Goal: Task Accomplishment & Management: Use online tool/utility

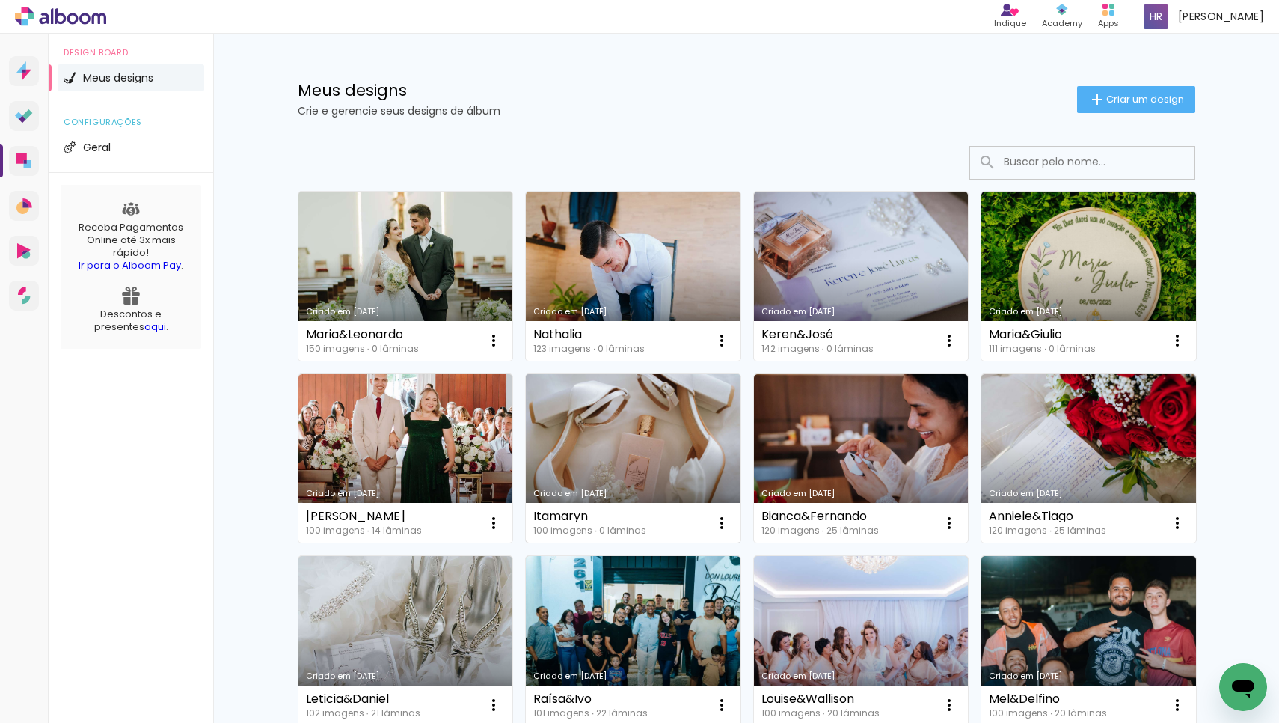
click at [621, 400] on link "Criado em [DATE]" at bounding box center [633, 458] width 215 height 169
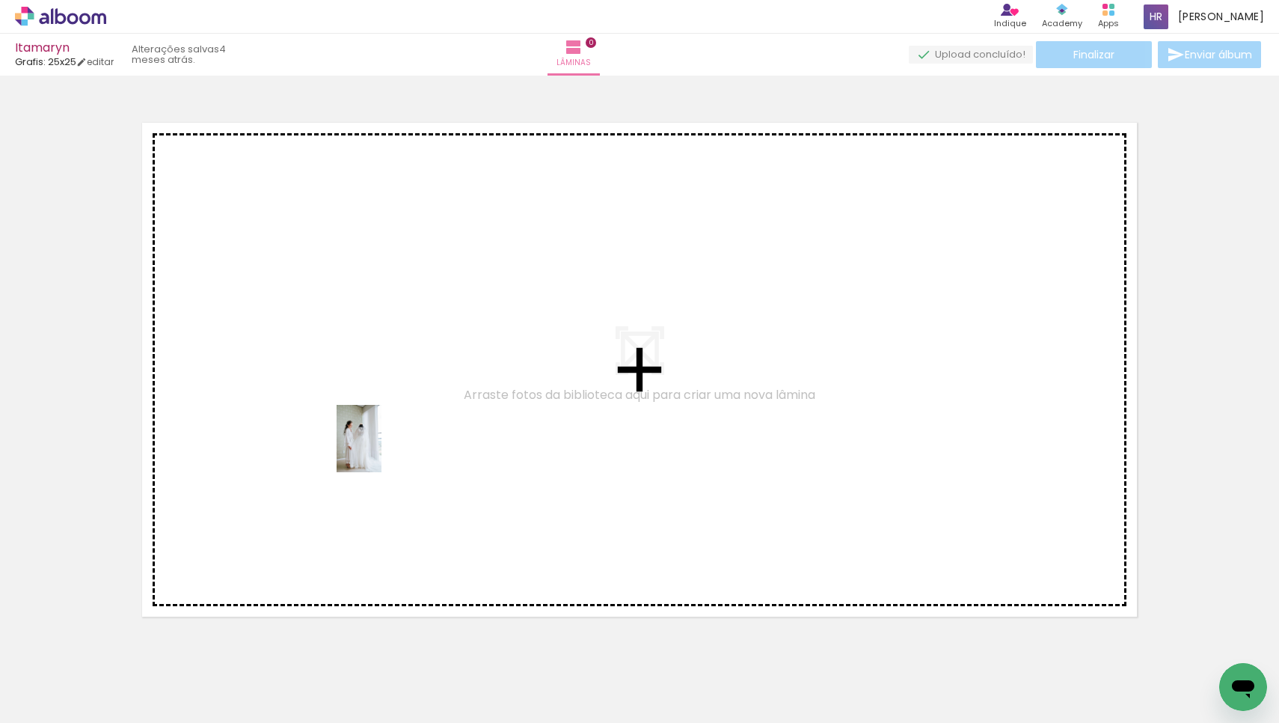
drag, startPoint x: 651, startPoint y: 696, endPoint x: 381, endPoint y: 447, distance: 367.4
click at [381, 447] on quentale-workspace at bounding box center [639, 361] width 1279 height 723
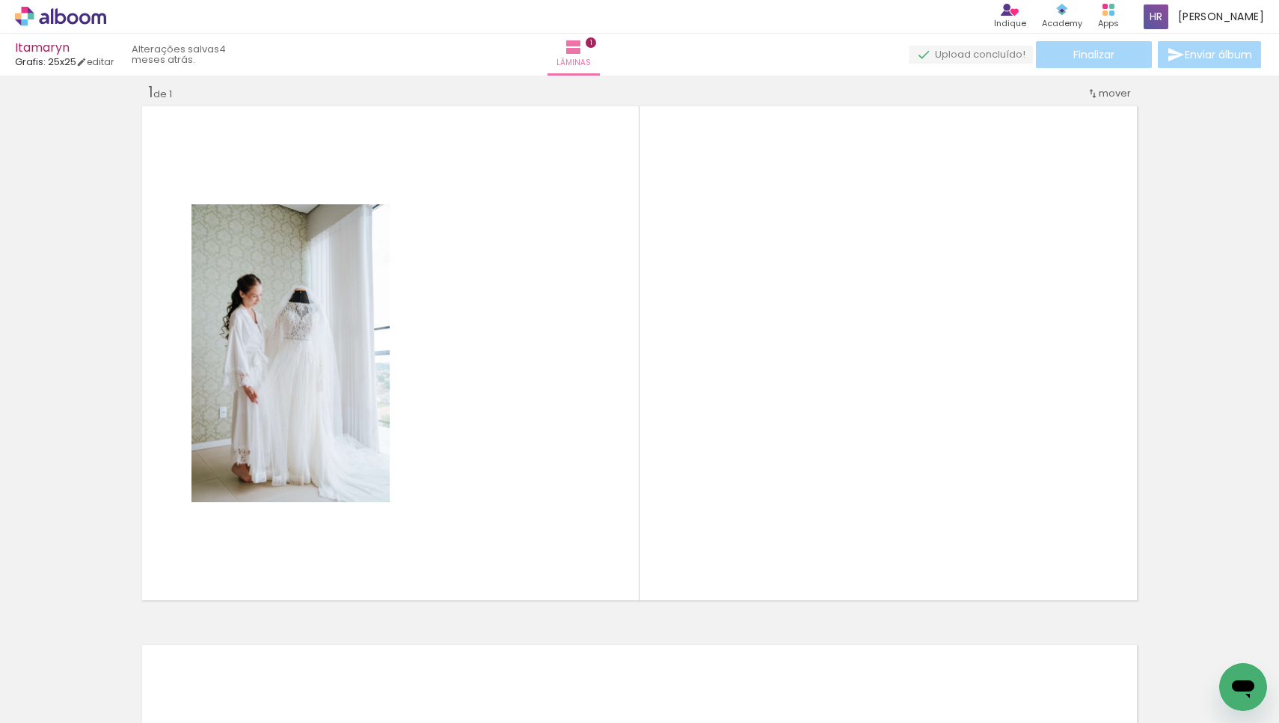
scroll to position [17, 0]
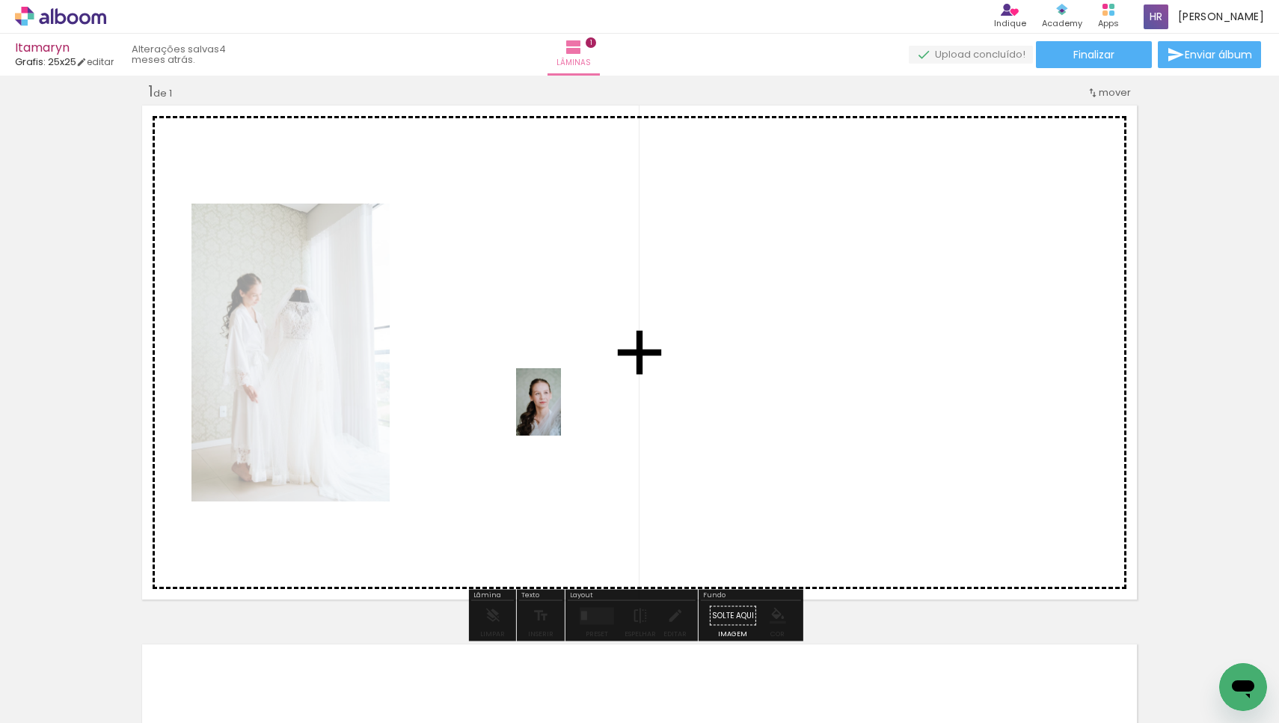
drag, startPoint x: 741, startPoint y: 663, endPoint x: 561, endPoint y: 410, distance: 311.1
click at [561, 410] on quentale-workspace at bounding box center [639, 361] width 1279 height 723
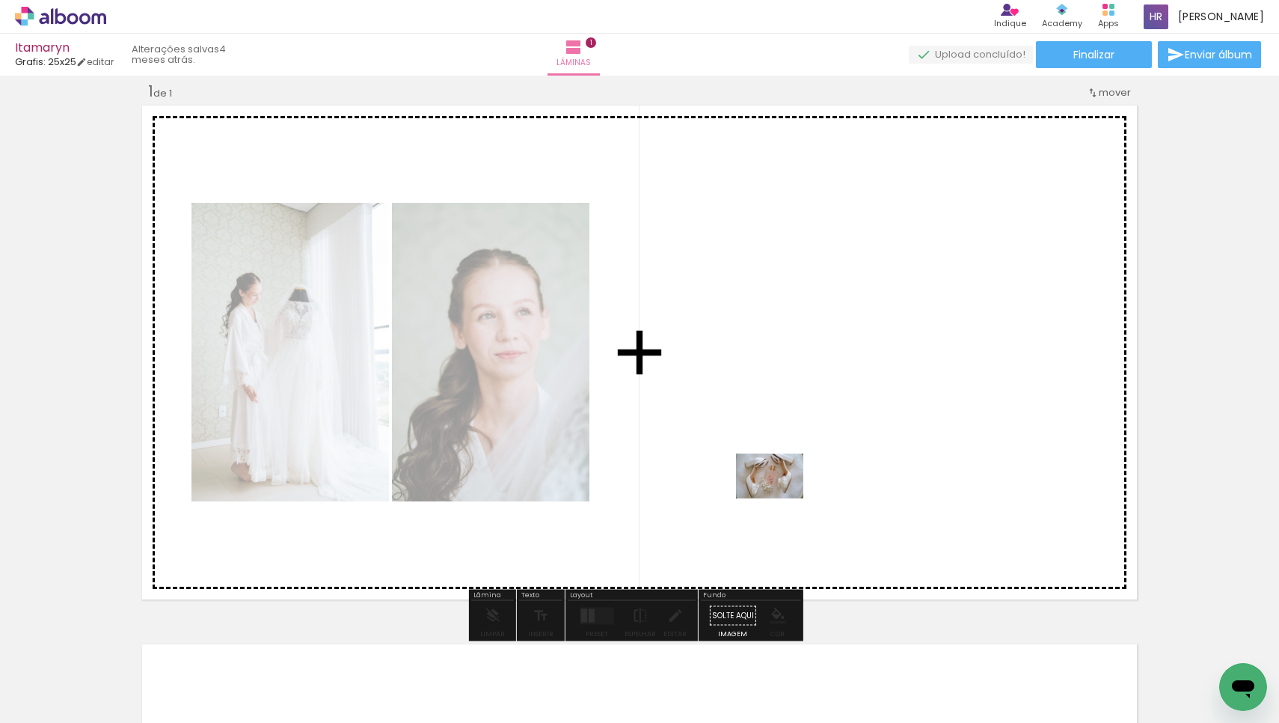
drag, startPoint x: 194, startPoint y: 670, endPoint x: 798, endPoint y: 492, distance: 630.0
click at [798, 492] on quentale-workspace at bounding box center [639, 361] width 1279 height 723
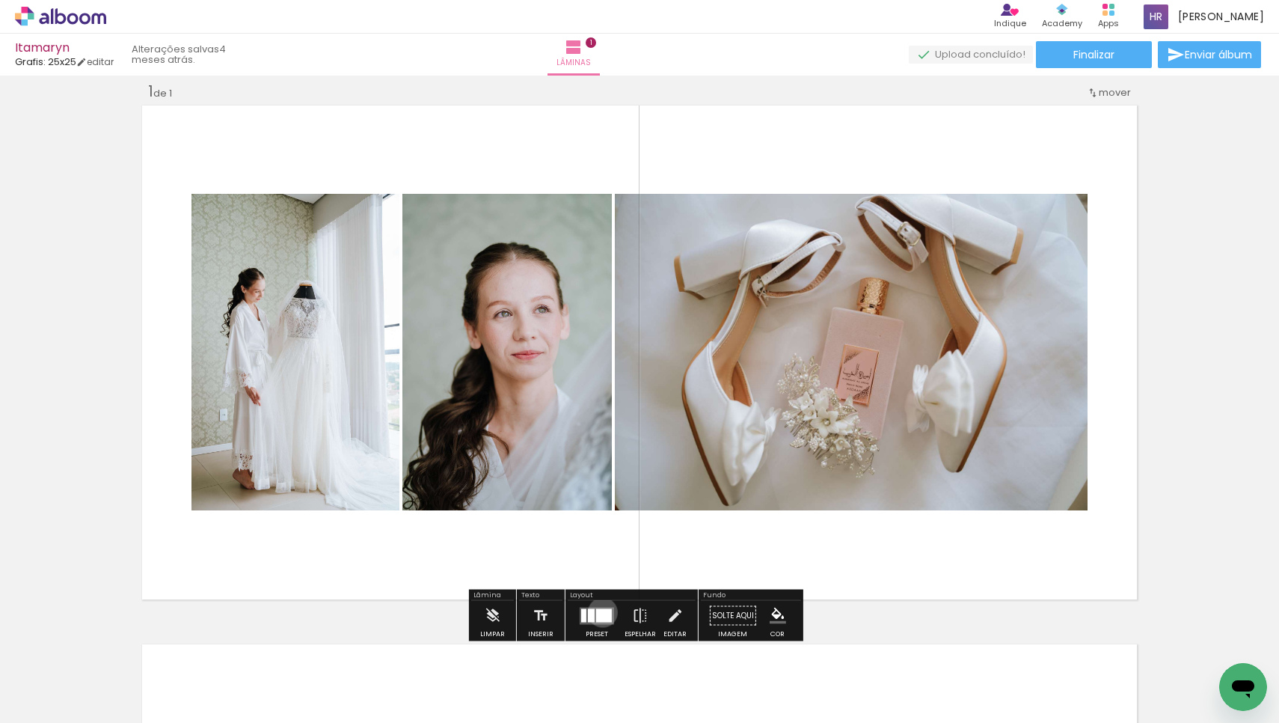
click at [599, 612] on div at bounding box center [604, 614] width 16 height 13
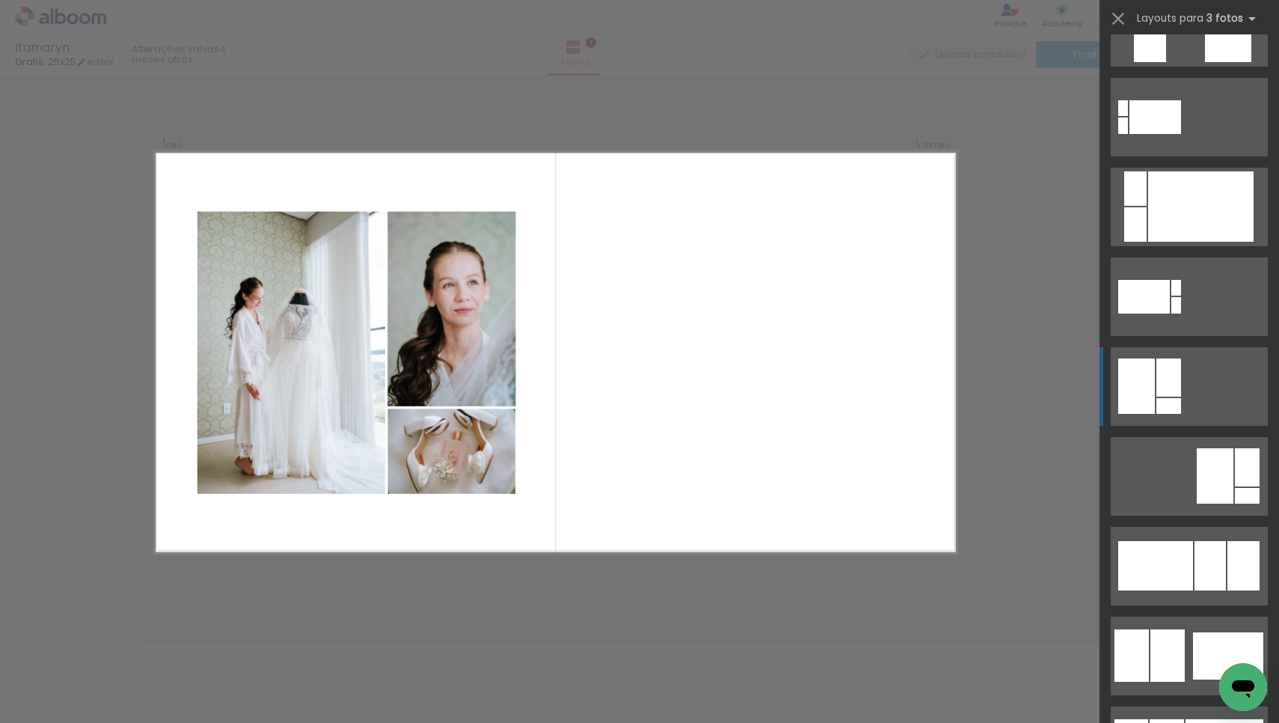
scroll to position [774, 0]
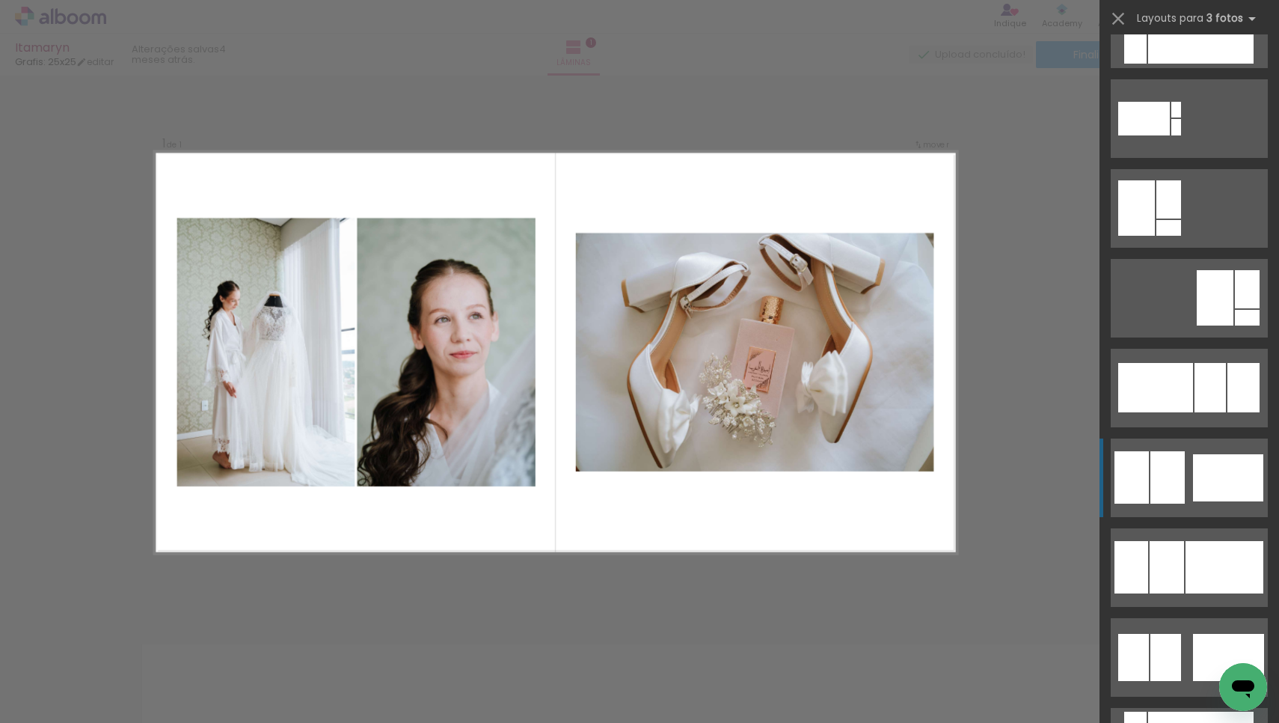
click at [1200, 456] on div at bounding box center [1228, 477] width 70 height 47
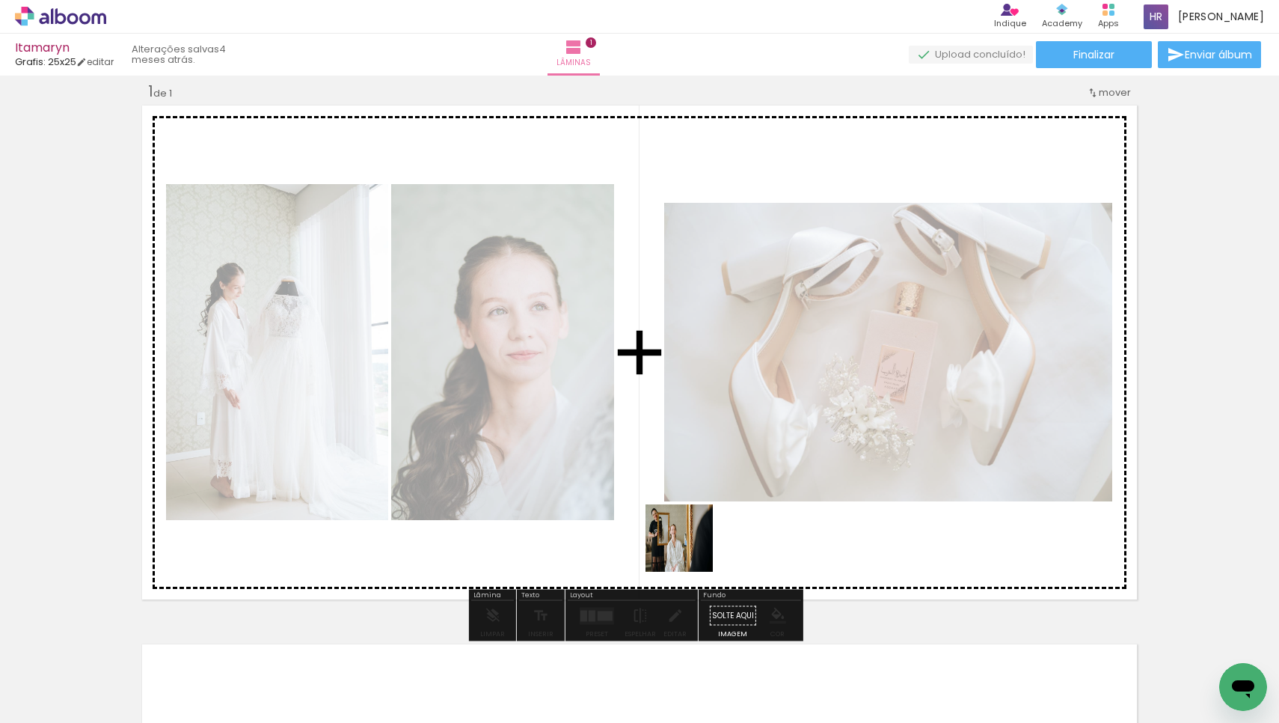
drag, startPoint x: 321, startPoint y: 672, endPoint x: 759, endPoint y: 535, distance: 459.4
click at [759, 535] on quentale-workspace at bounding box center [639, 361] width 1279 height 723
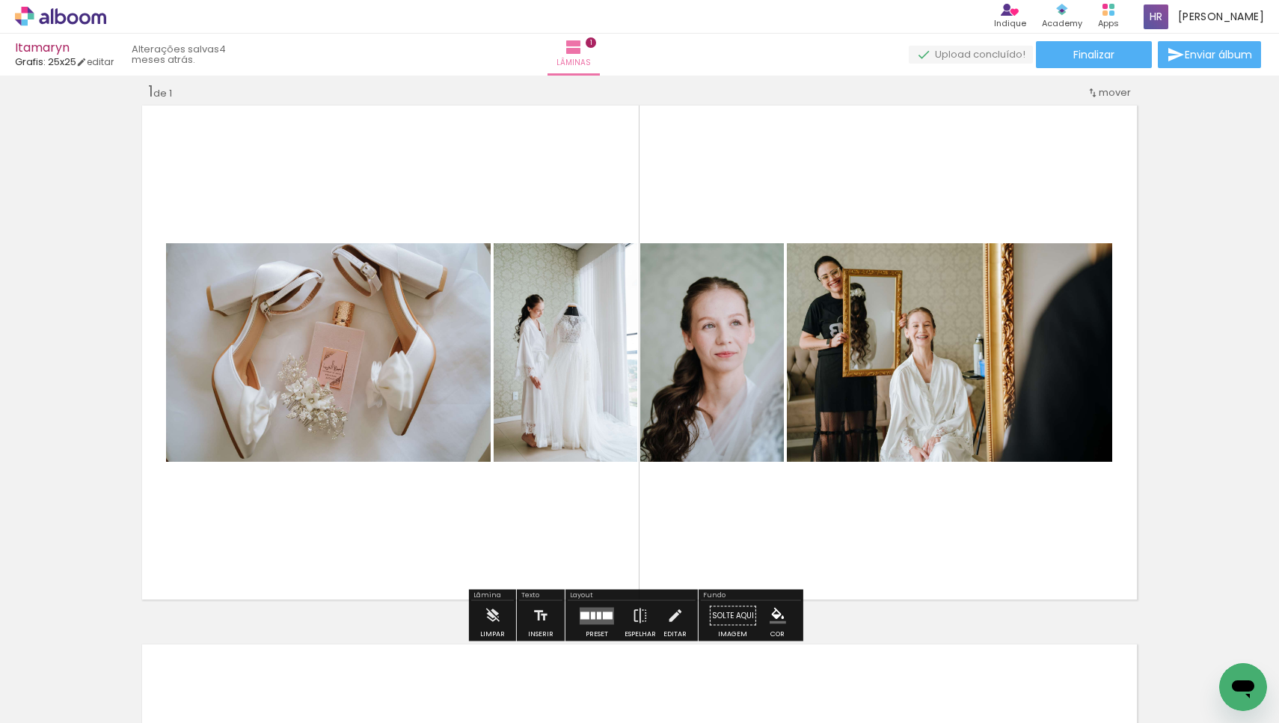
click at [580, 612] on div at bounding box center [584, 614] width 9 height 7
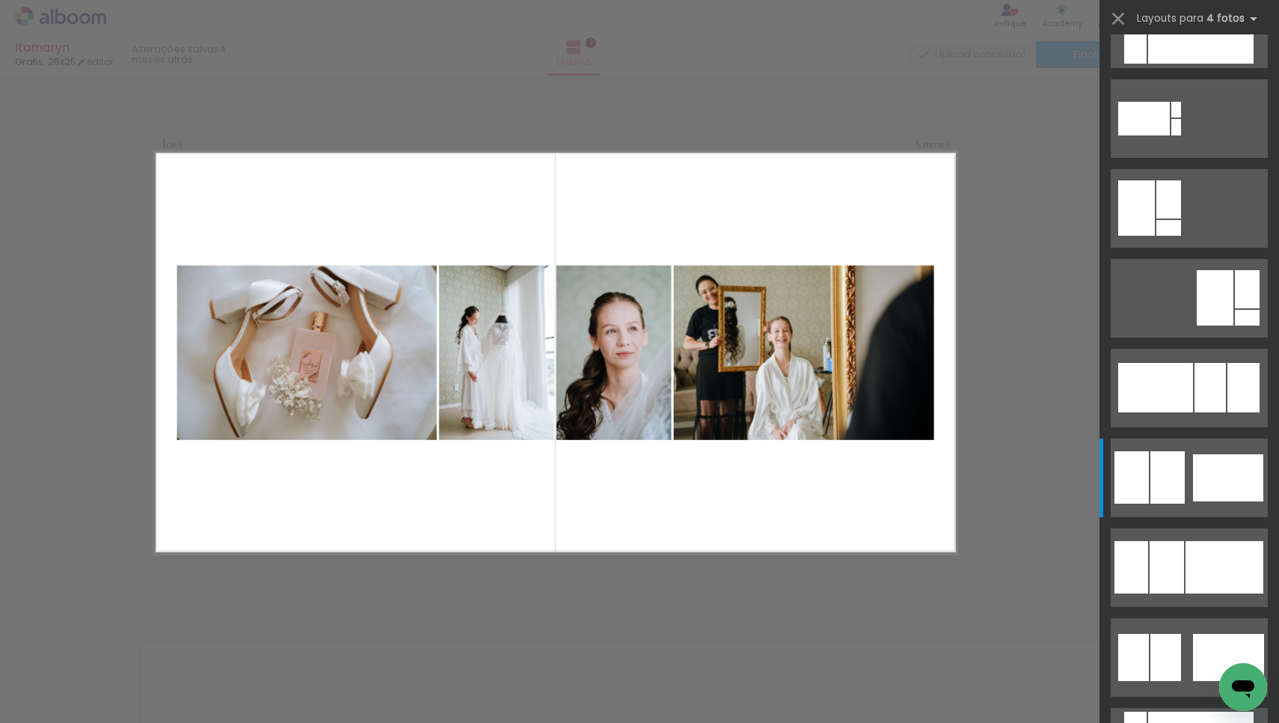
scroll to position [0, 0]
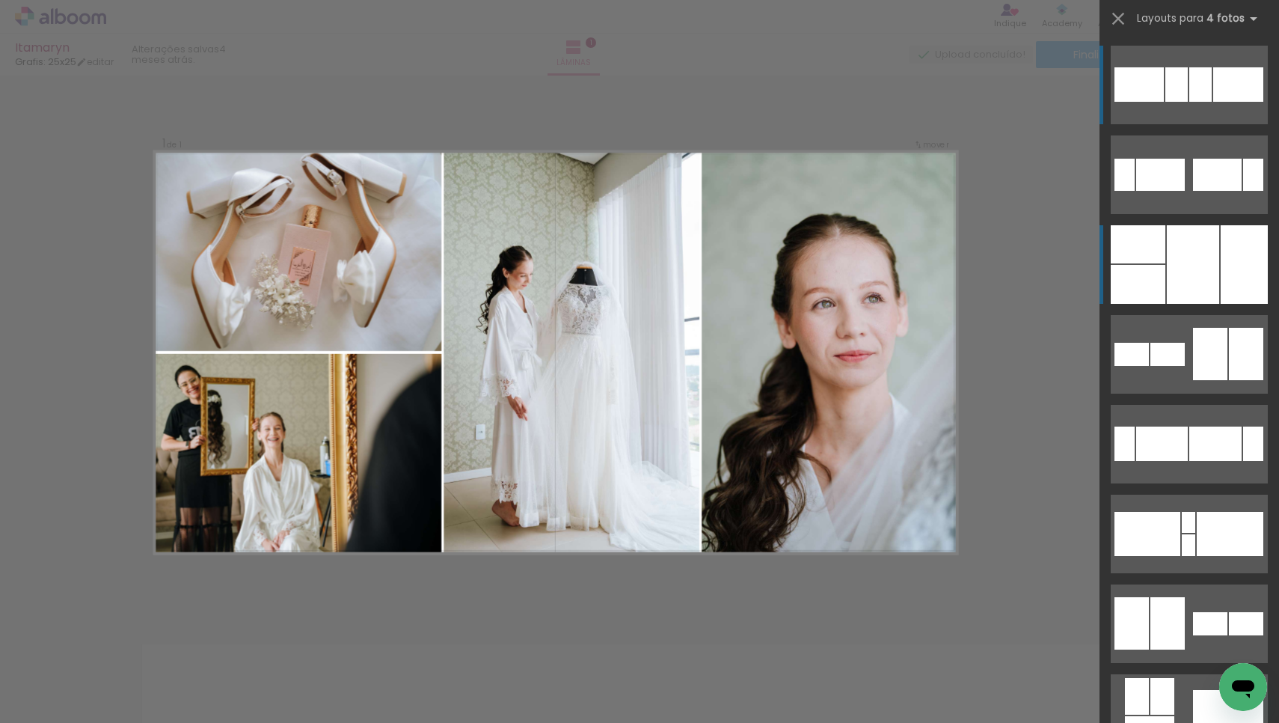
click at [1182, 272] on div at bounding box center [1193, 264] width 52 height 79
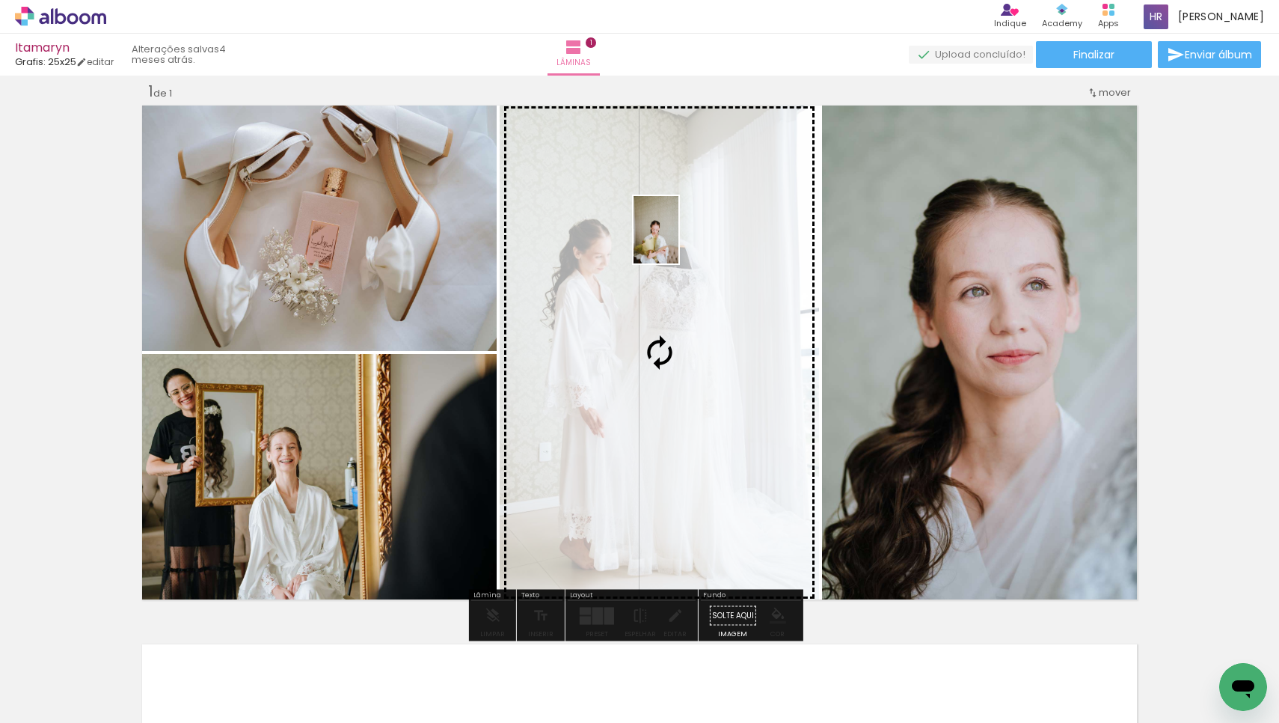
drag, startPoint x: 414, startPoint y: 690, endPoint x: 678, endPoint y: 241, distance: 520.7
click at [678, 241] on quentale-workspace at bounding box center [639, 361] width 1279 height 723
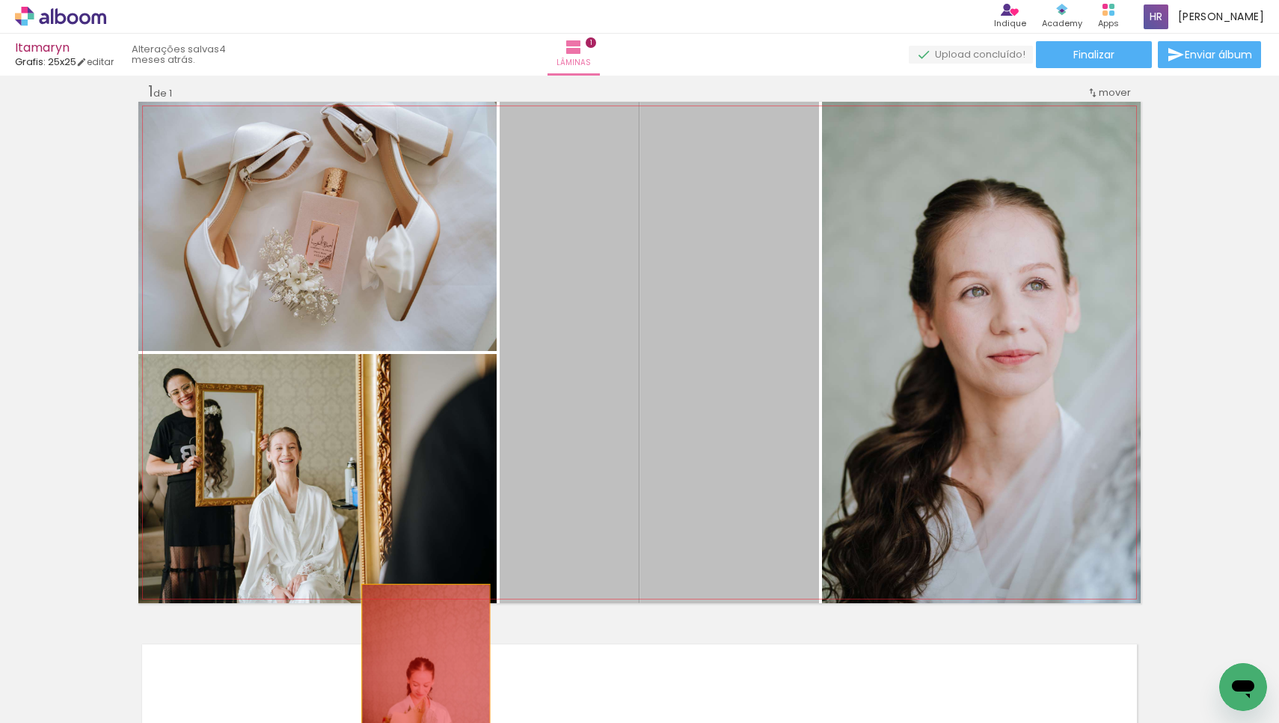
drag, startPoint x: 671, startPoint y: 434, endPoint x: 420, endPoint y: 684, distance: 353.8
click at [420, 684] on quentale-workspace at bounding box center [639, 361] width 1279 height 723
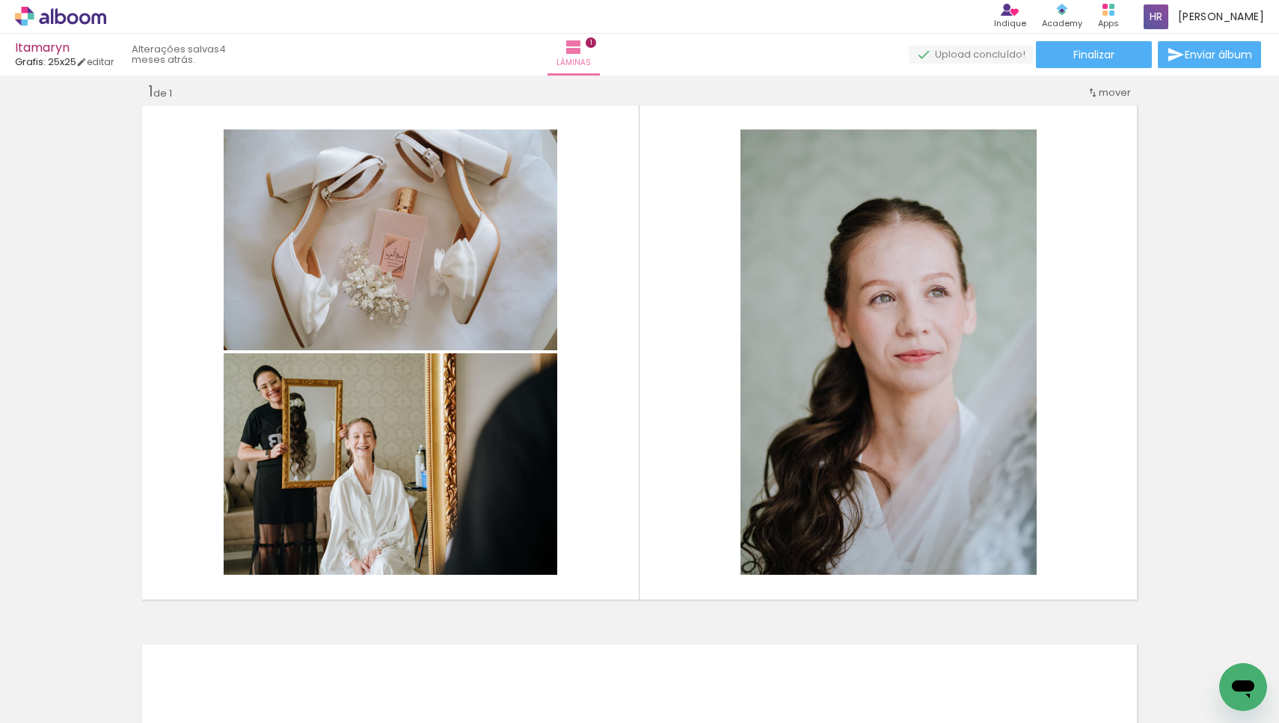
click at [68, 673] on input "Todas as fotos" at bounding box center [41, 677] width 57 height 13
click at [73, 670] on paper-item "Não utilizadas" at bounding box center [48, 672] width 77 height 13
type input "Não utilizadas"
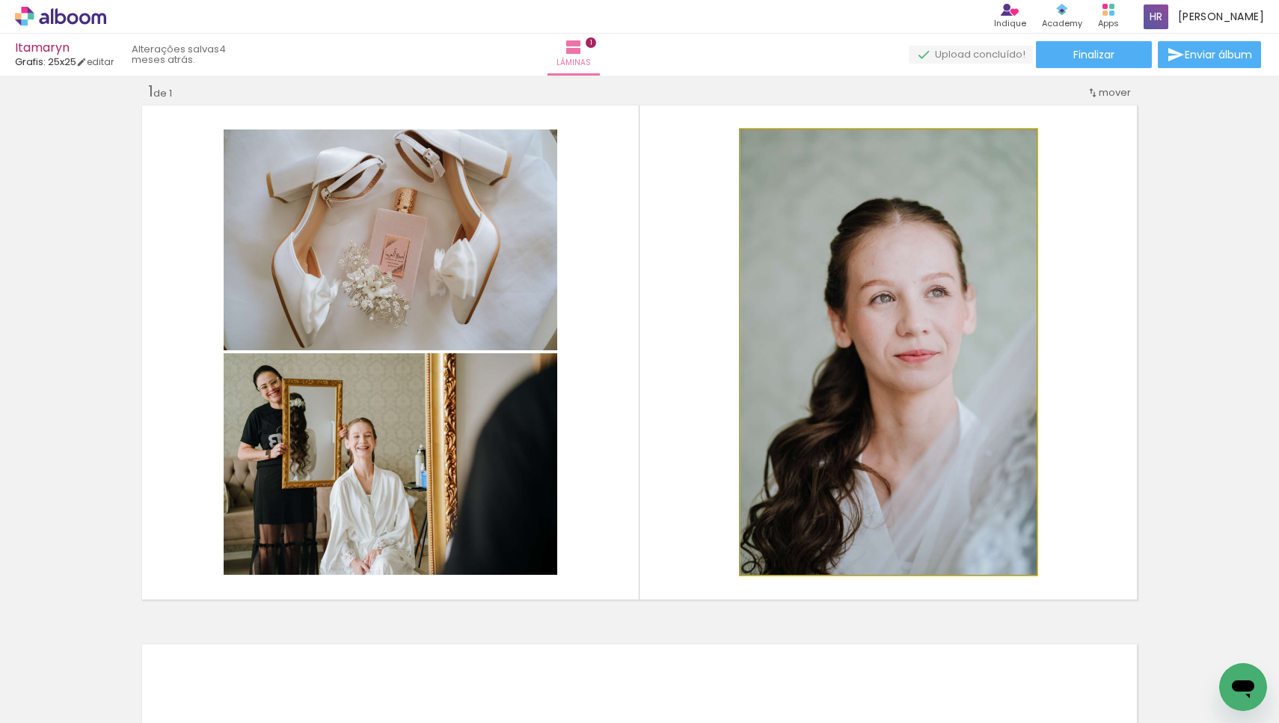
drag, startPoint x: 805, startPoint y: 450, endPoint x: 802, endPoint y: 457, distance: 8.1
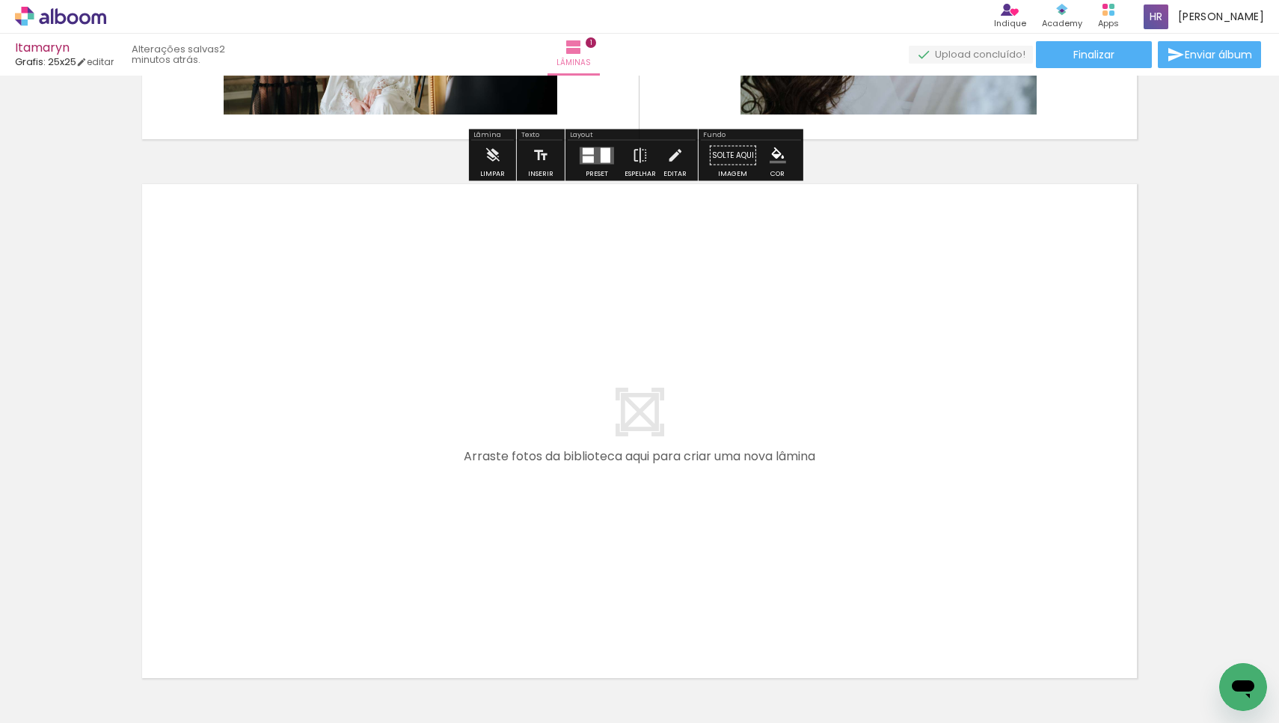
scroll to position [571, 0]
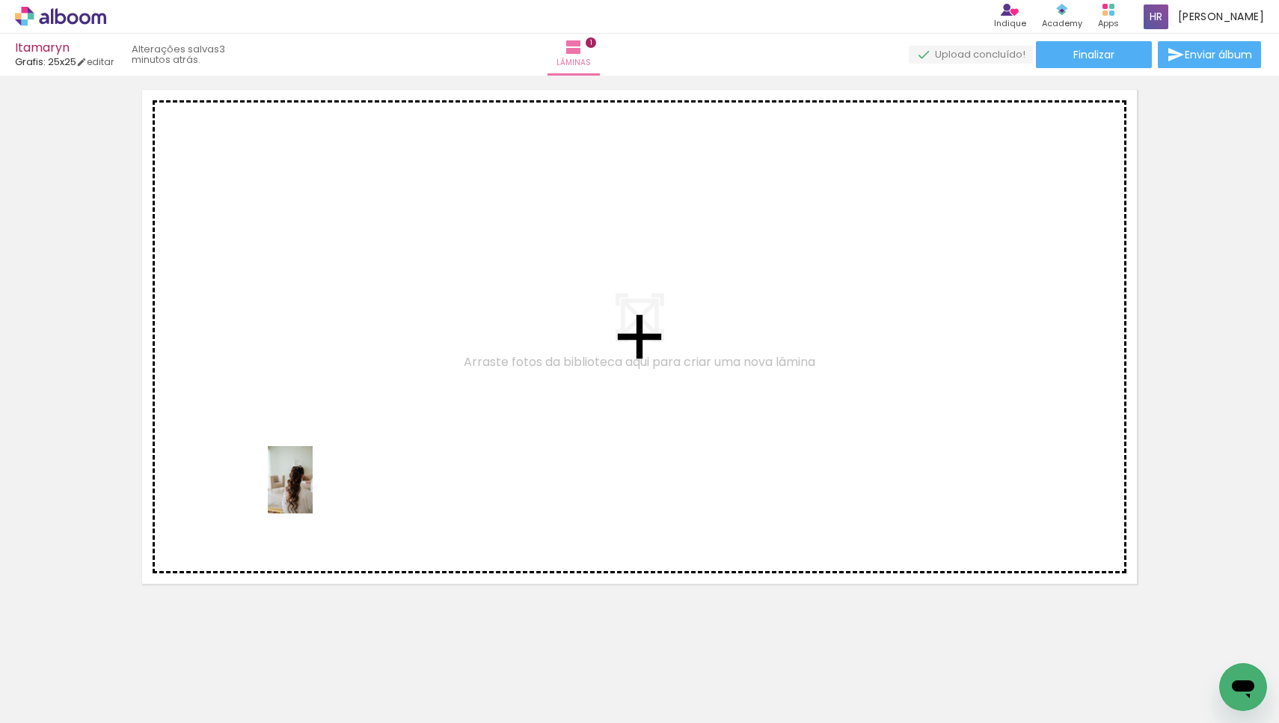
drag, startPoint x: 174, startPoint y: 675, endPoint x: 319, endPoint y: 476, distance: 246.7
click at [319, 476] on quentale-workspace at bounding box center [639, 361] width 1279 height 723
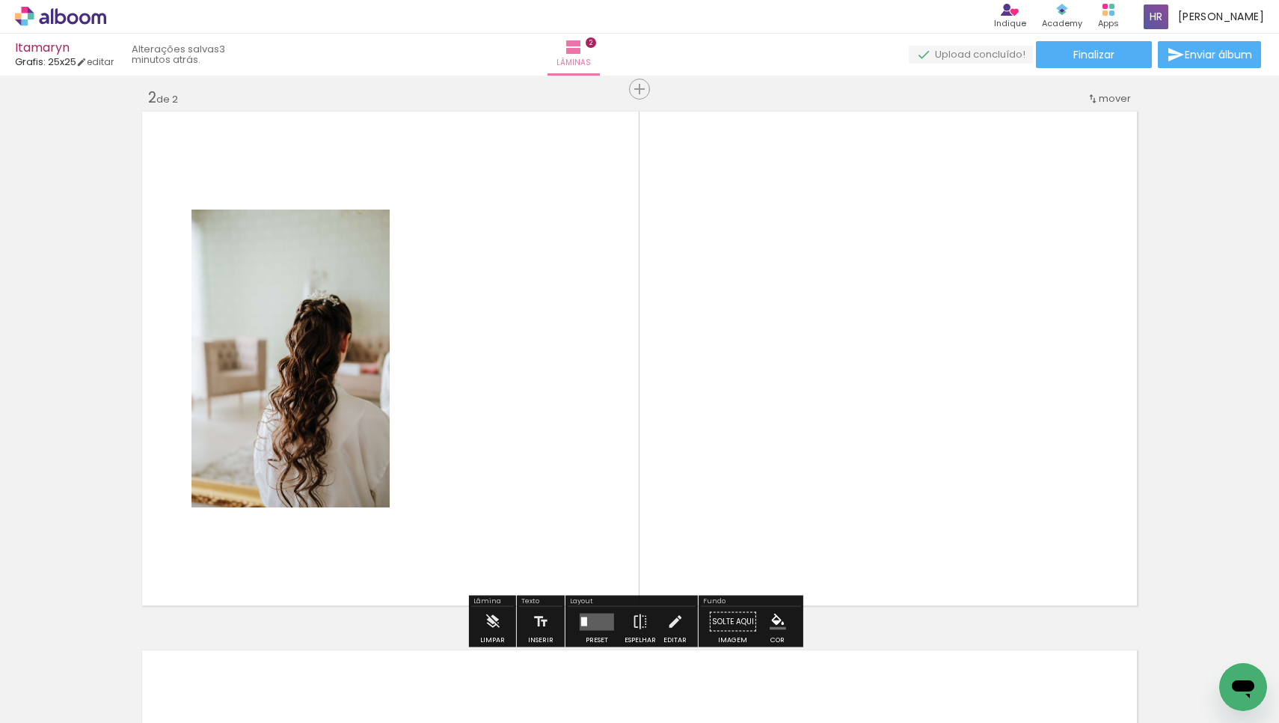
scroll to position [0, 0]
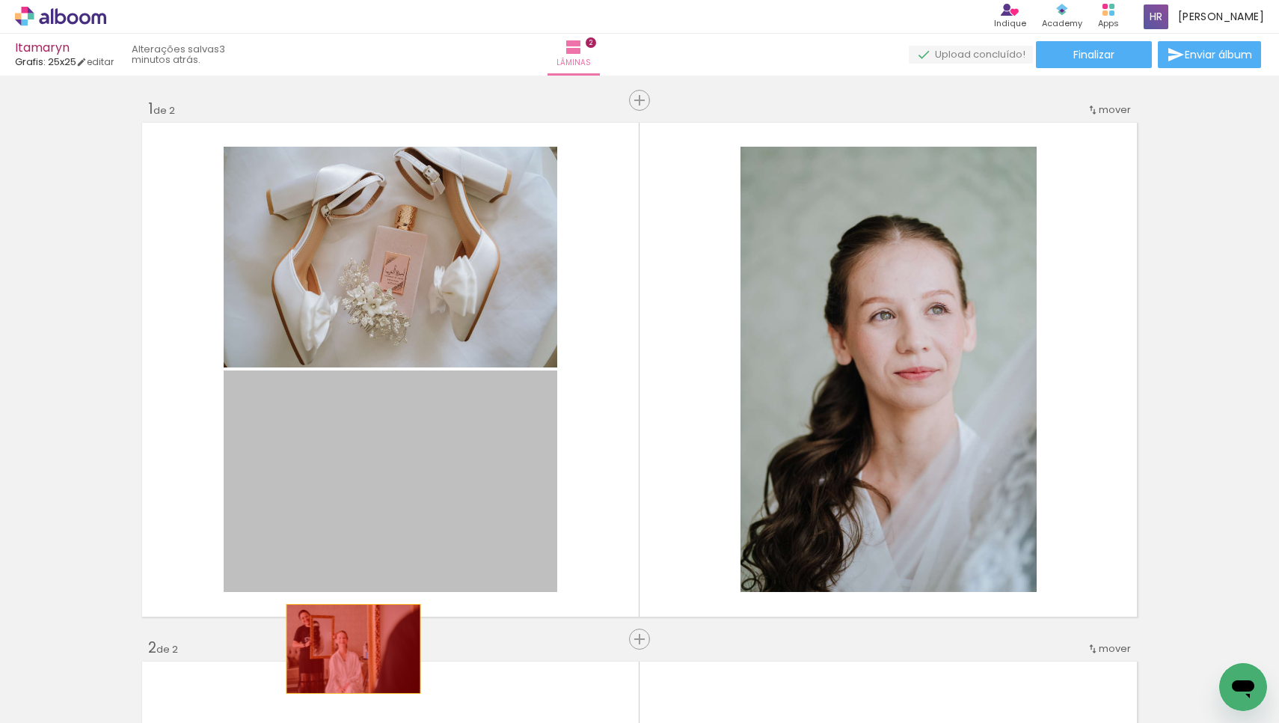
drag, startPoint x: 463, startPoint y: 500, endPoint x: 348, endPoint y: 648, distance: 188.2
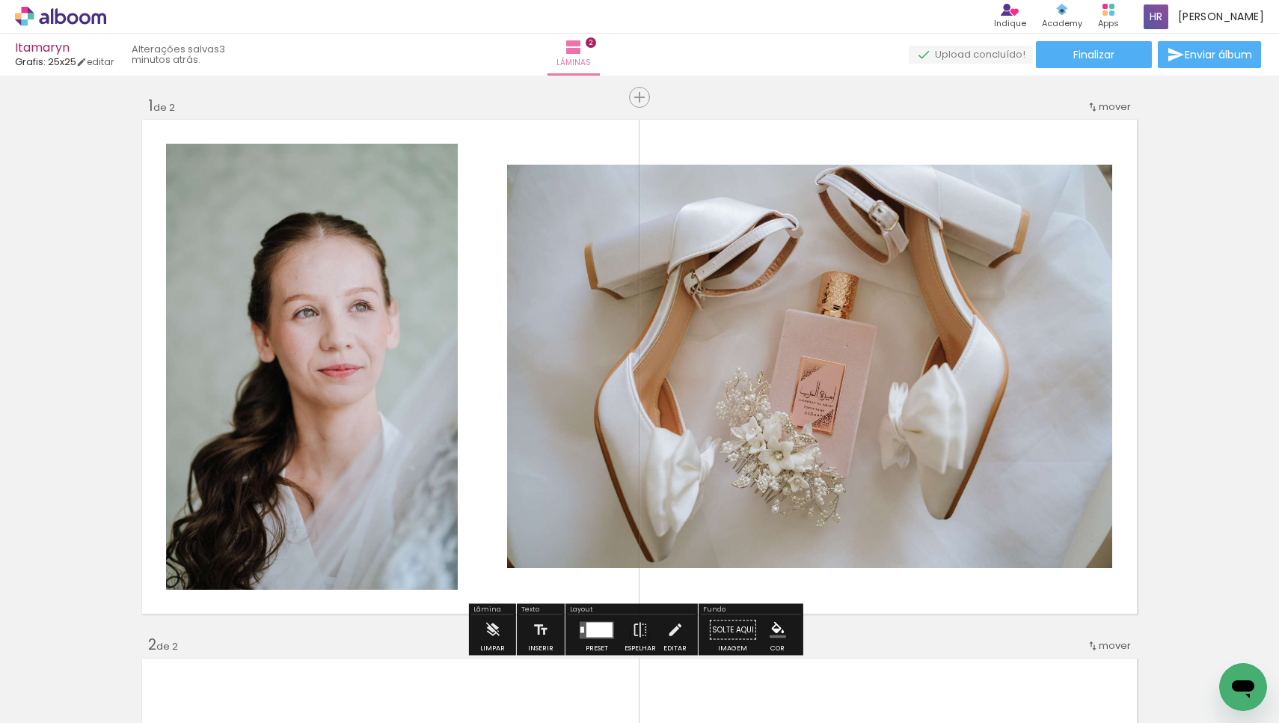
scroll to position [10, 0]
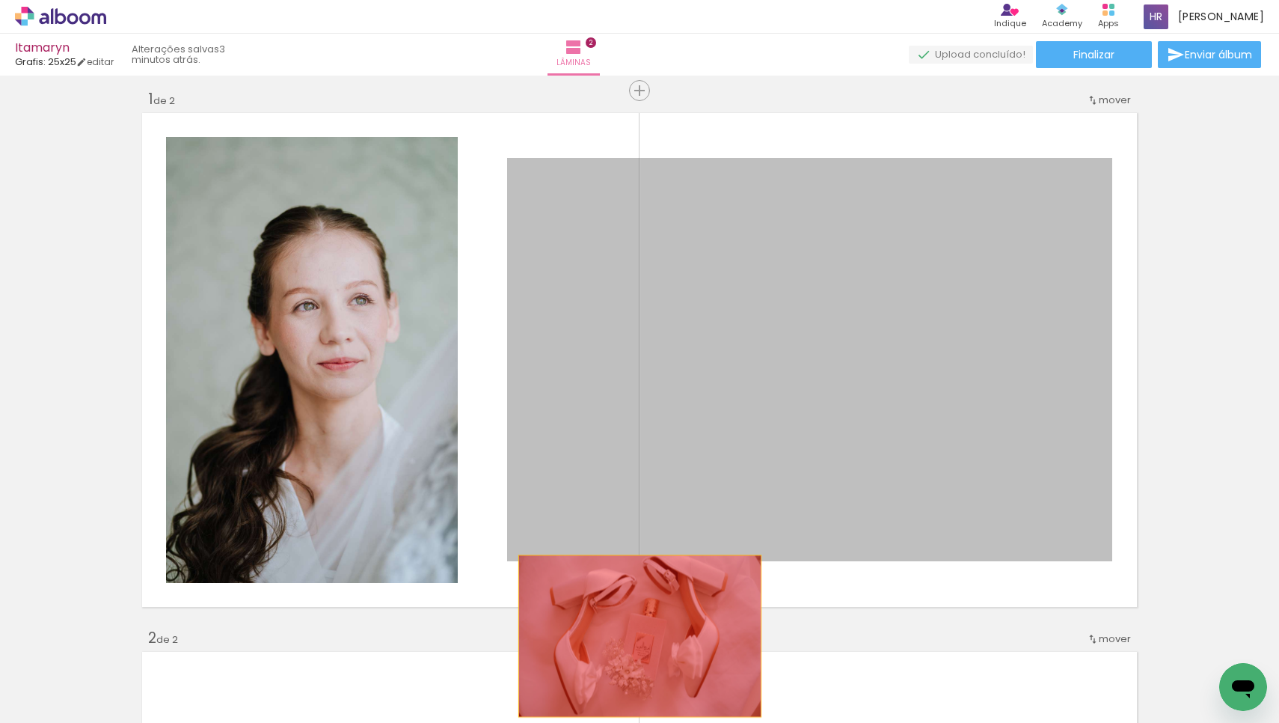
drag, startPoint x: 806, startPoint y: 482, endPoint x: 634, endPoint y: 636, distance: 230.4
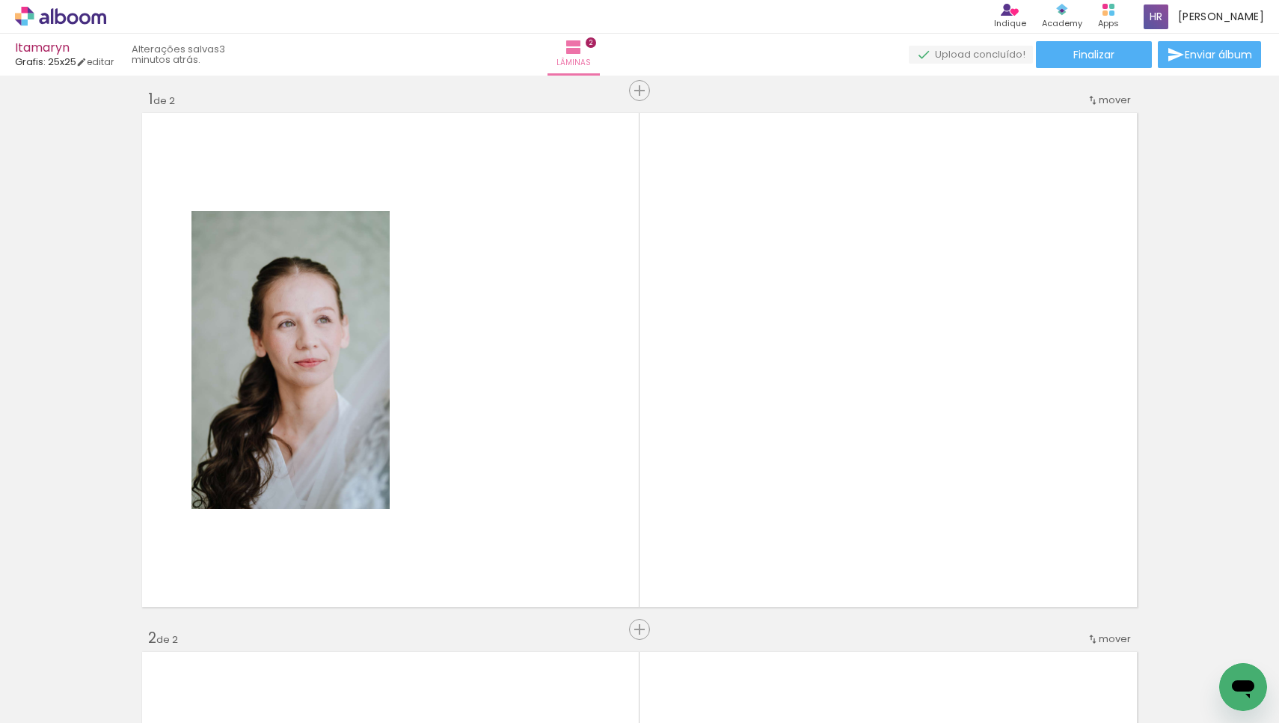
click at [242, 709] on quentale-thumb at bounding box center [233, 672] width 84 height 86
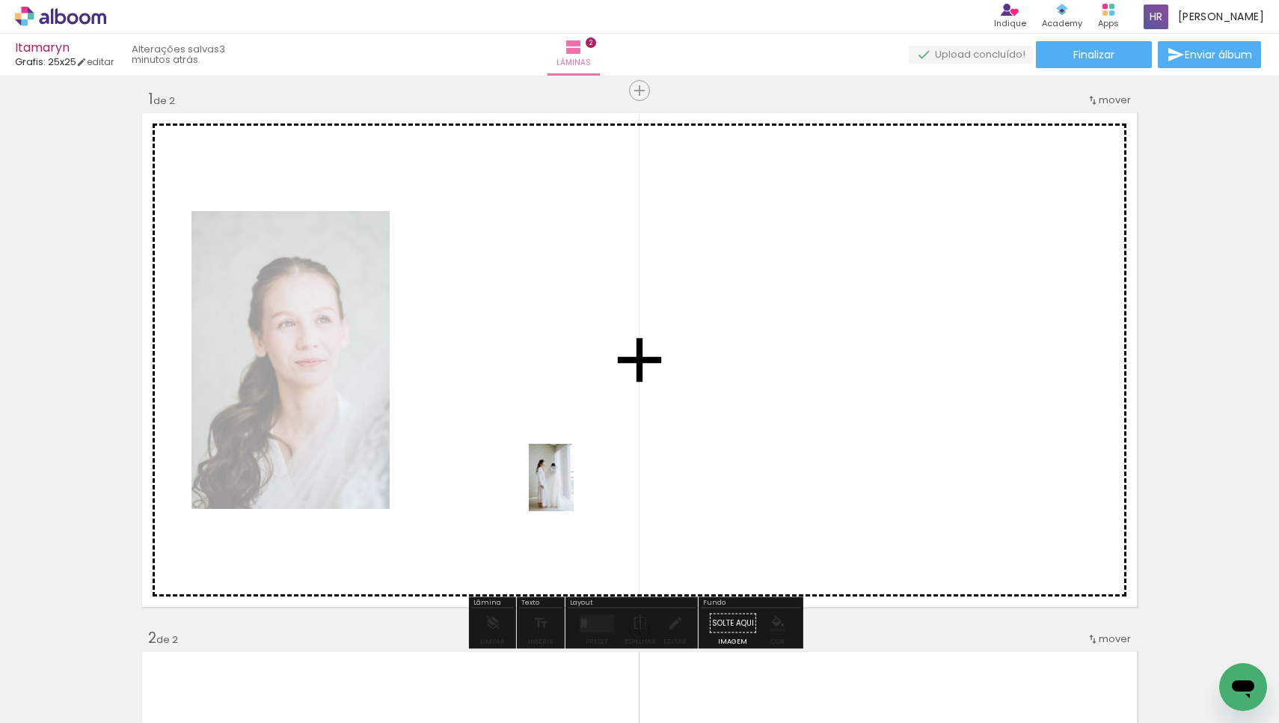
drag, startPoint x: 577, startPoint y: 691, endPoint x: 571, endPoint y: 473, distance: 218.5
click at [571, 473] on quentale-workspace at bounding box center [639, 361] width 1279 height 723
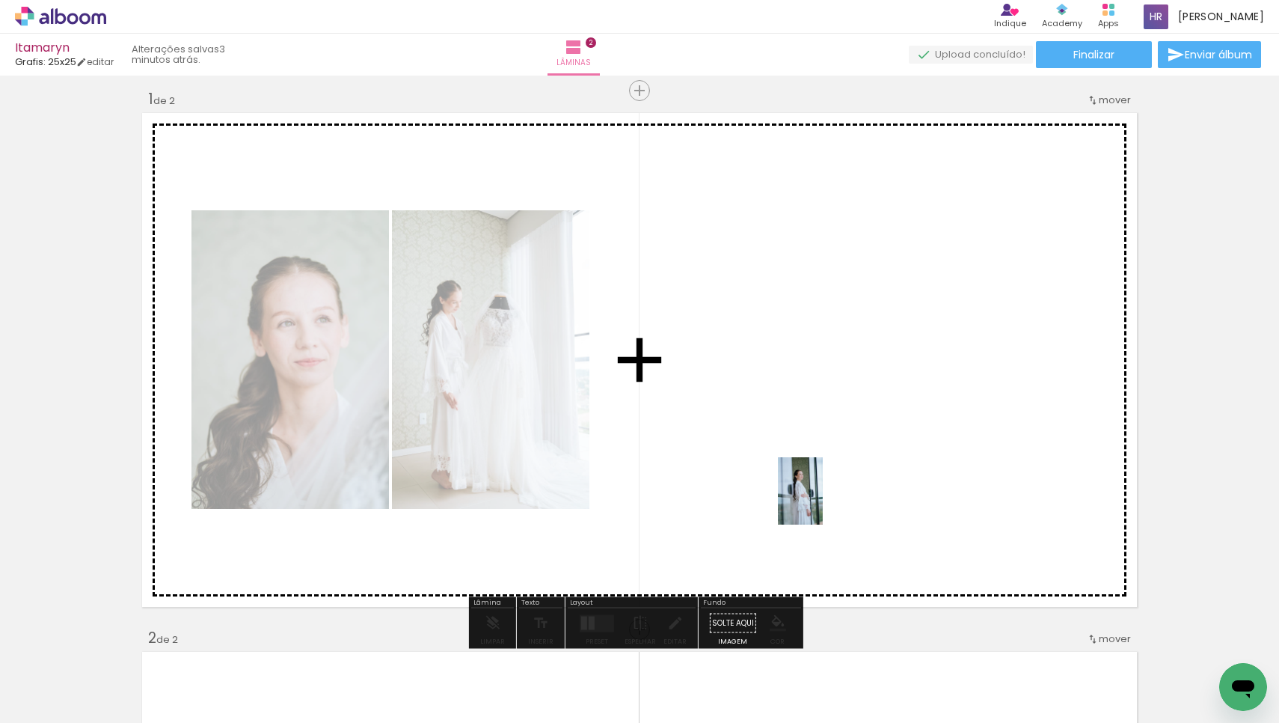
drag, startPoint x: 583, startPoint y: 690, endPoint x: 823, endPoint y: 502, distance: 304.8
click at [823, 502] on quentale-workspace at bounding box center [639, 361] width 1279 height 723
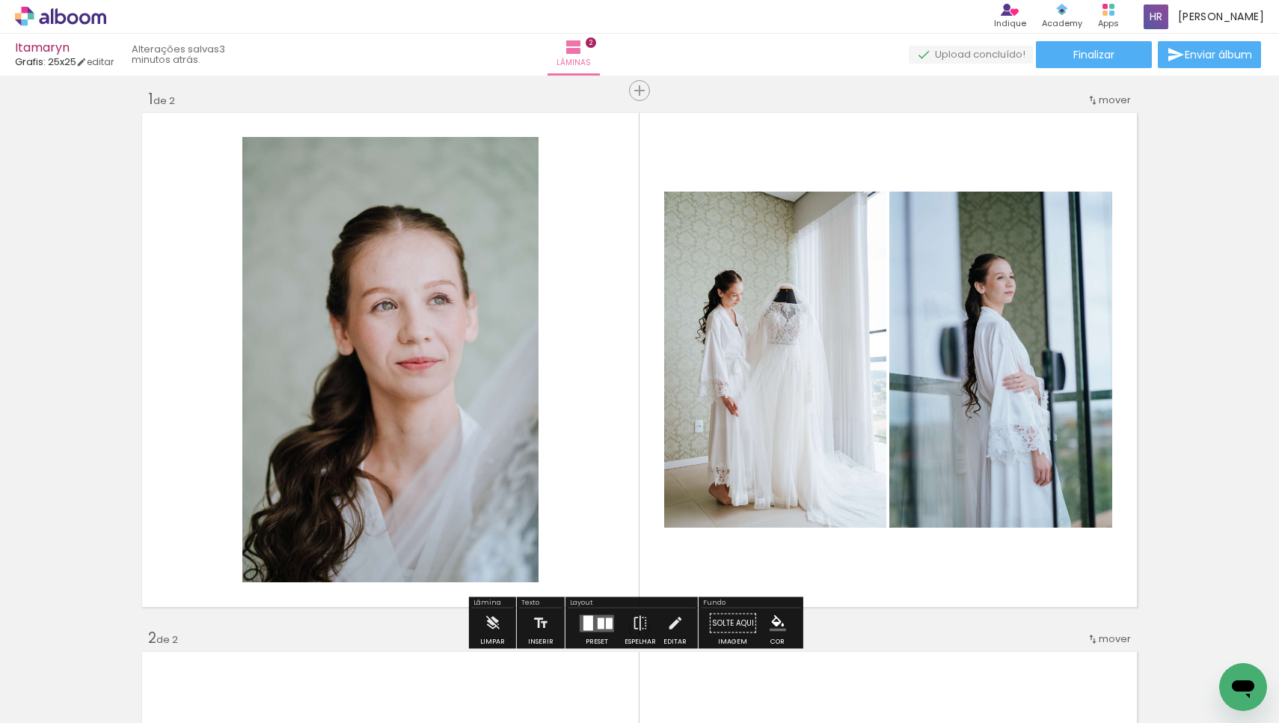
click at [598, 616] on quentale-layouter at bounding box center [597, 622] width 34 height 17
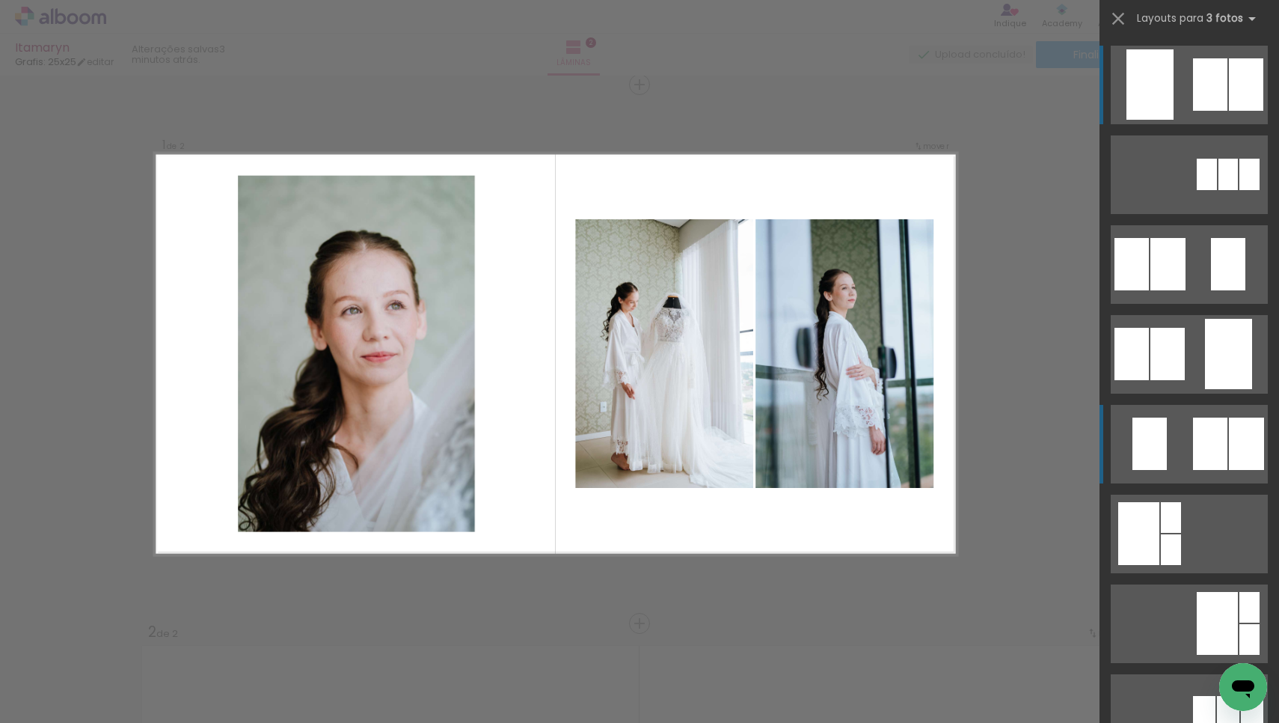
scroll to position [17, 0]
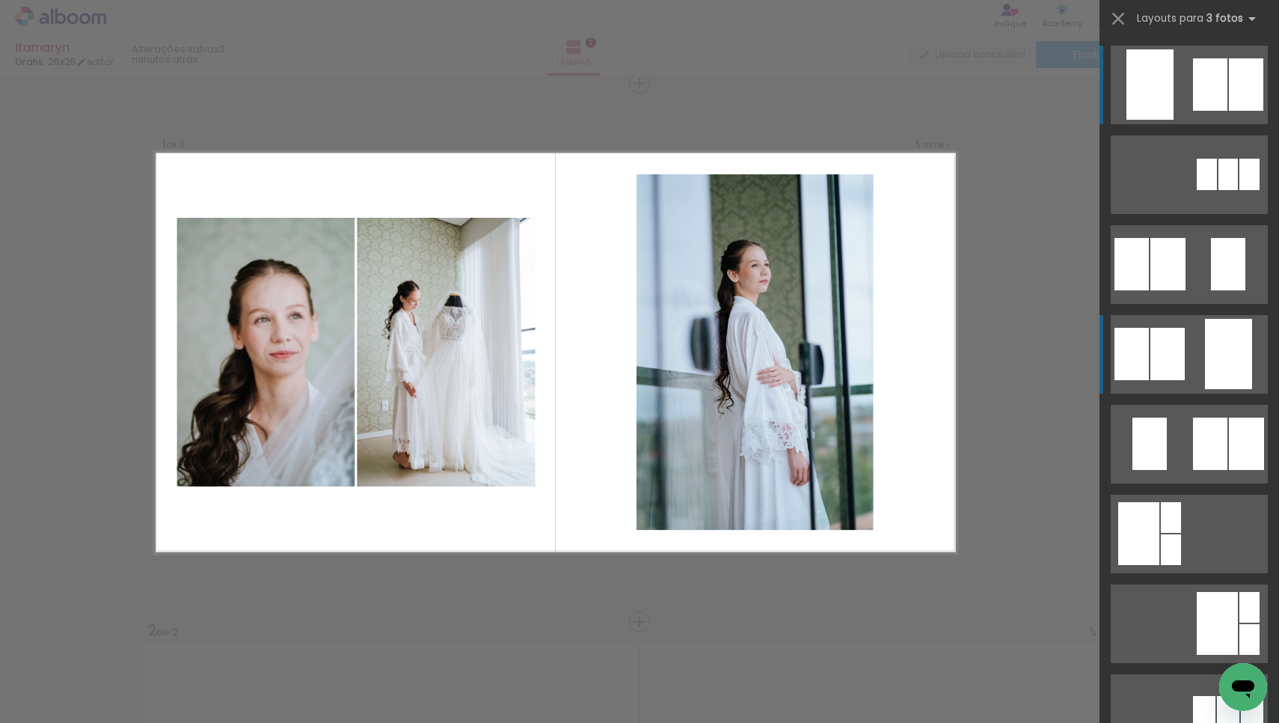
click at [1198, 353] on quentale-layouter at bounding box center [1189, 354] width 157 height 79
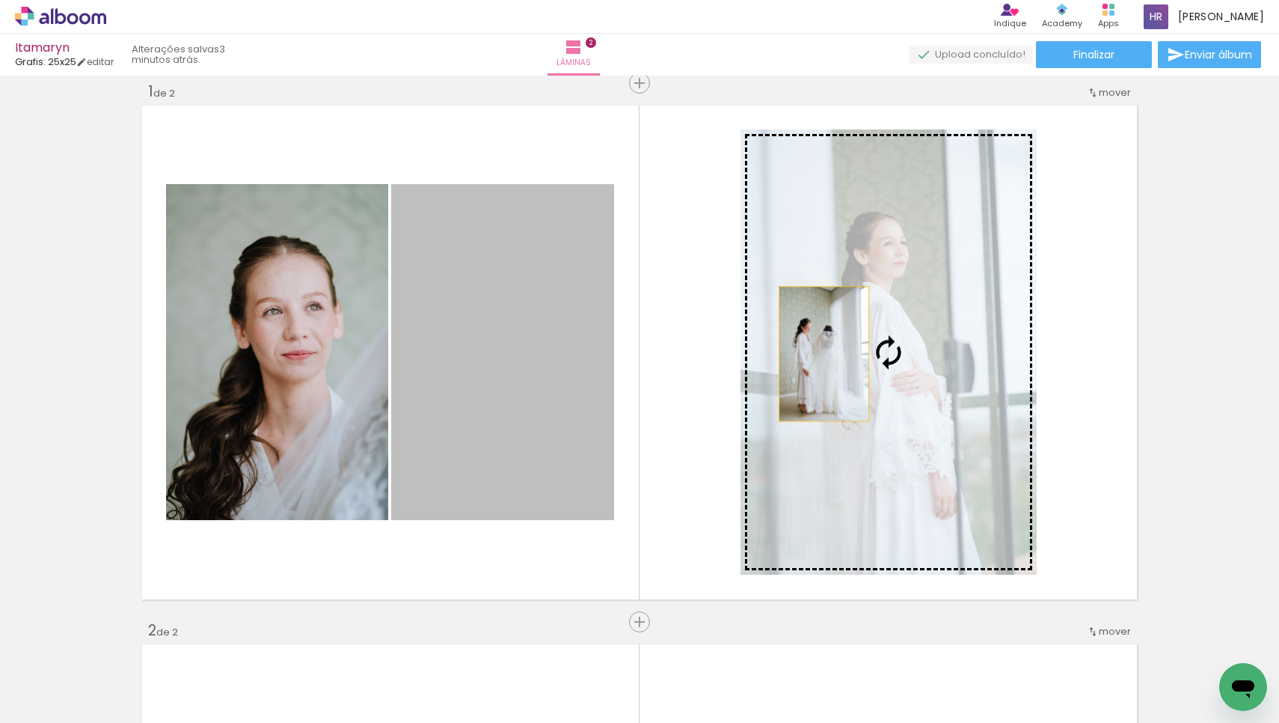
drag, startPoint x: 539, startPoint y: 337, endPoint x: 832, endPoint y: 353, distance: 293.7
click at [0, 0] on slot at bounding box center [0, 0] width 0 height 0
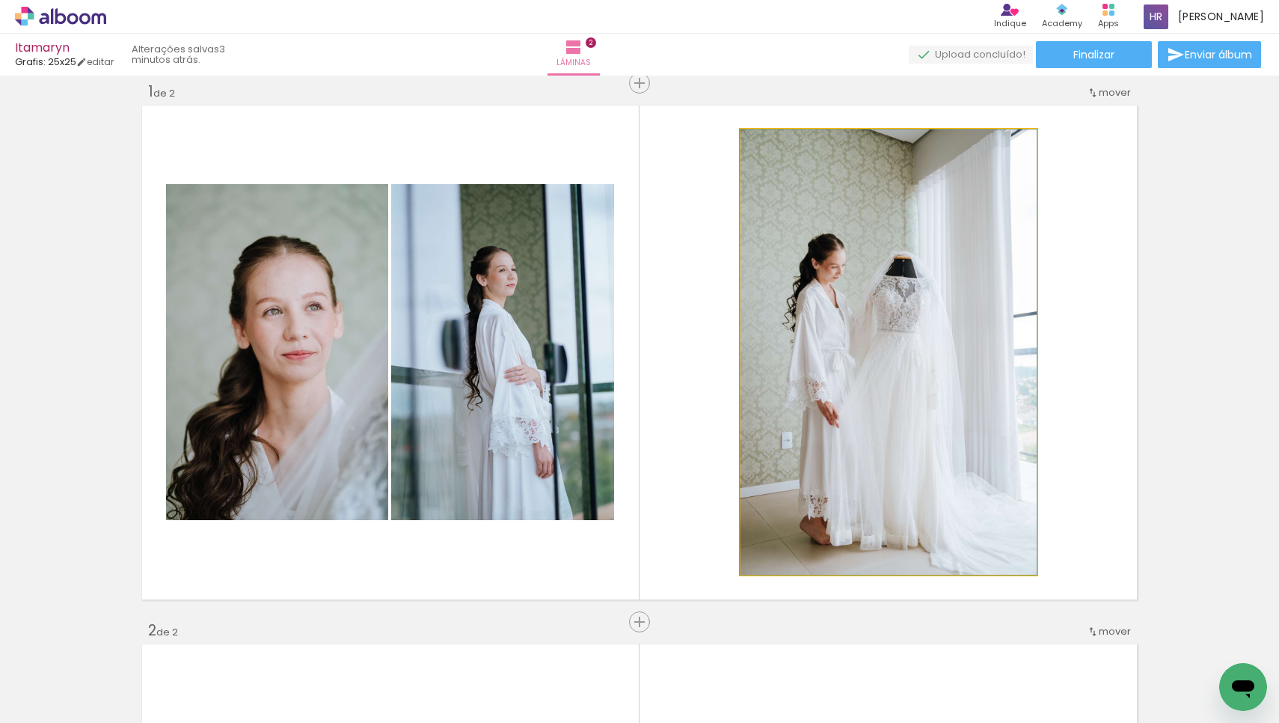
click at [776, 143] on div at bounding box center [775, 144] width 13 height 13
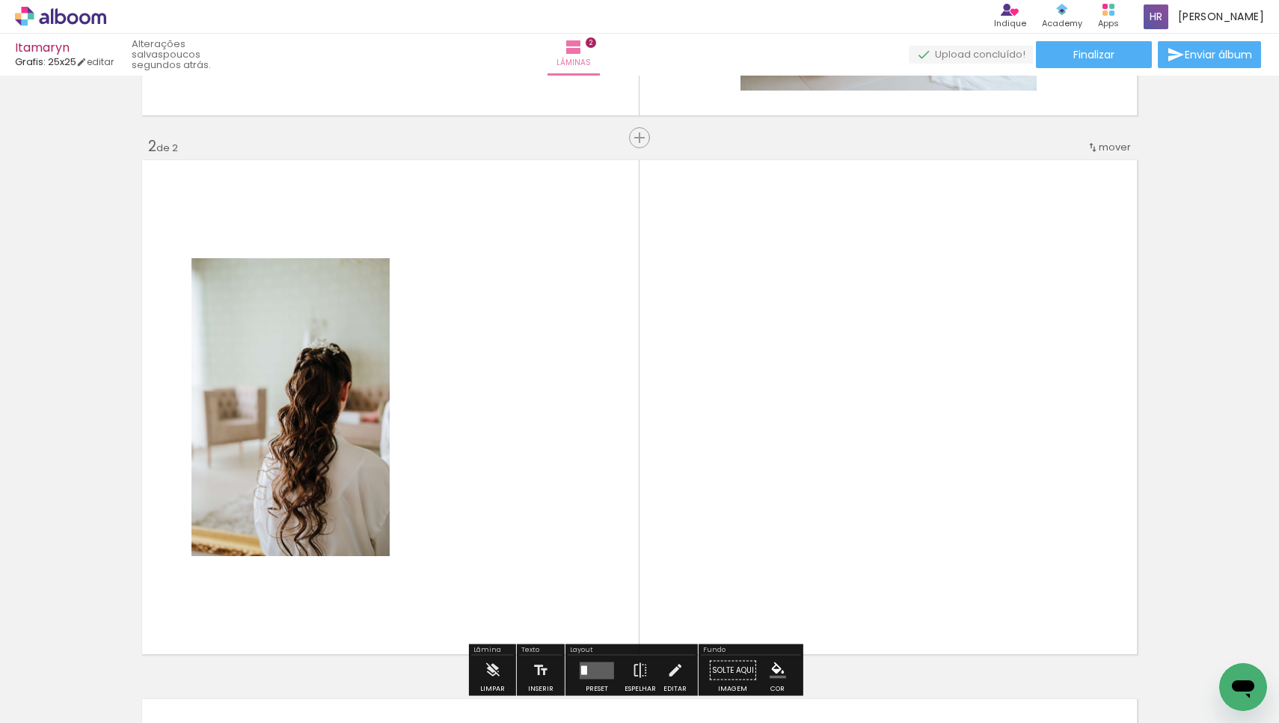
scroll to position [692, 0]
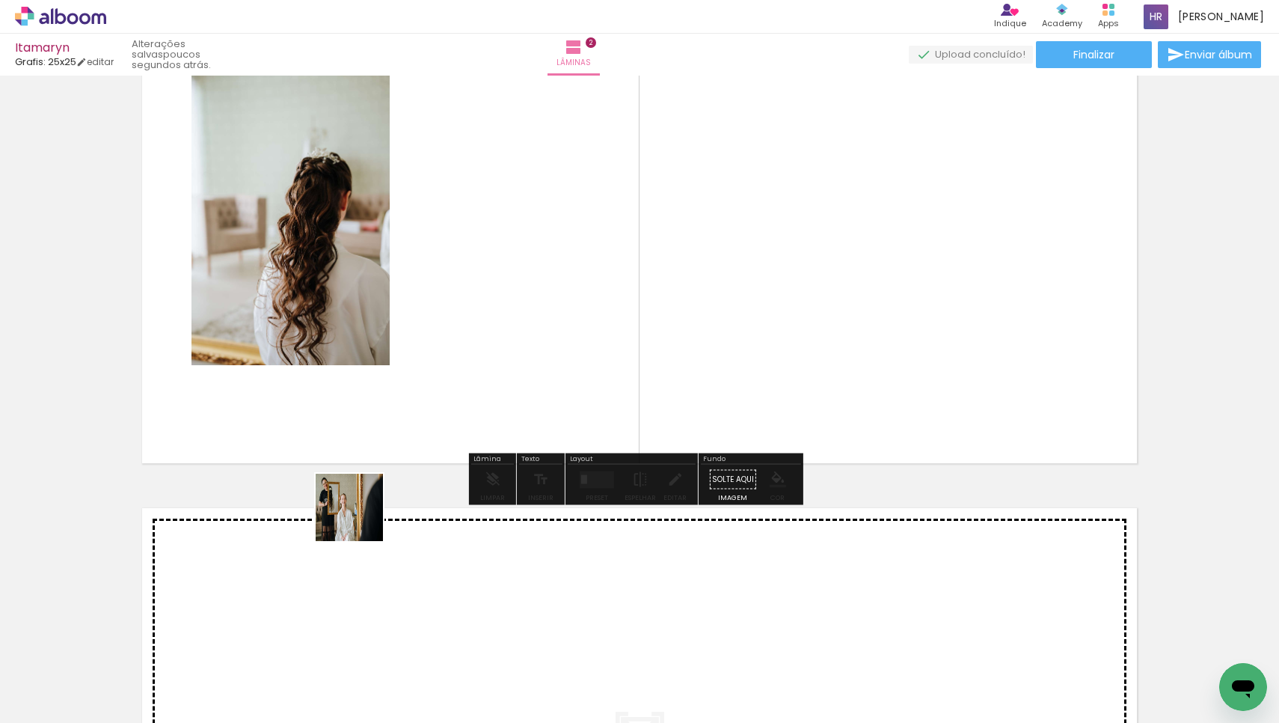
drag, startPoint x: 252, startPoint y: 675, endPoint x: 435, endPoint y: 451, distance: 288.7
click at [435, 452] on quentale-workspace at bounding box center [639, 361] width 1279 height 723
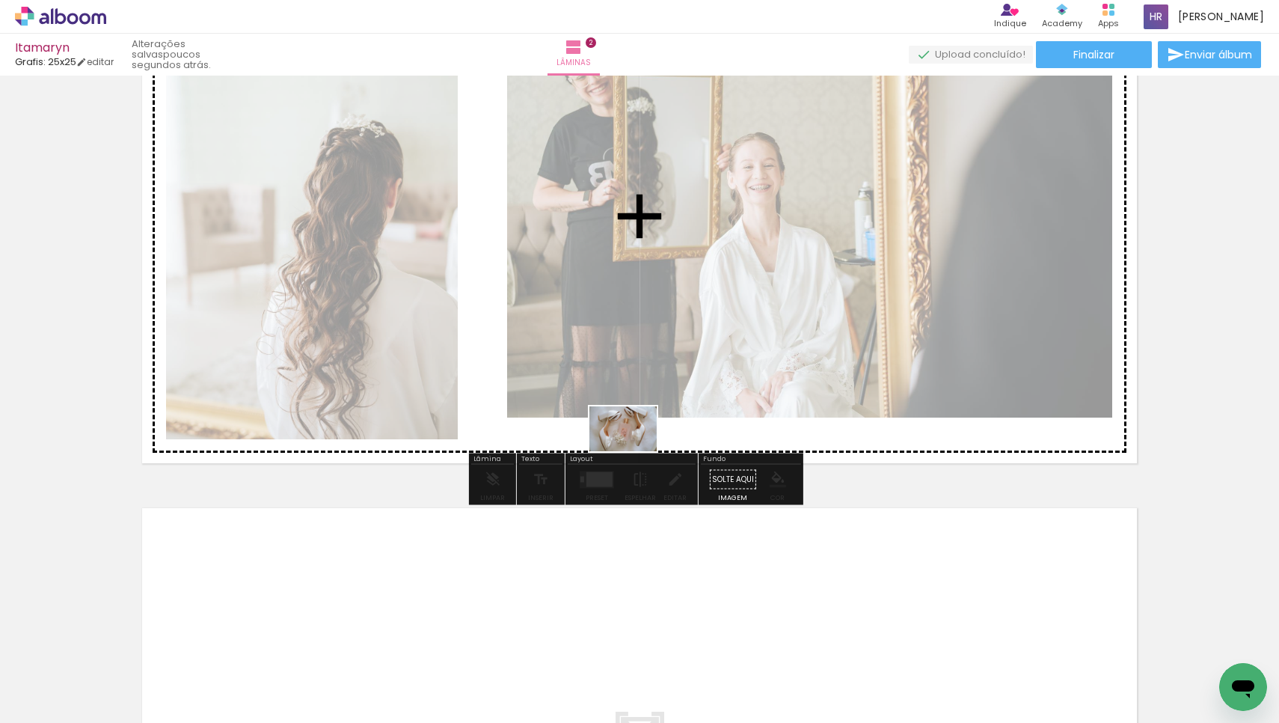
drag, startPoint x: 173, startPoint y: 669, endPoint x: 634, endPoint y: 451, distance: 510.6
click at [634, 451] on quentale-workspace at bounding box center [639, 361] width 1279 height 723
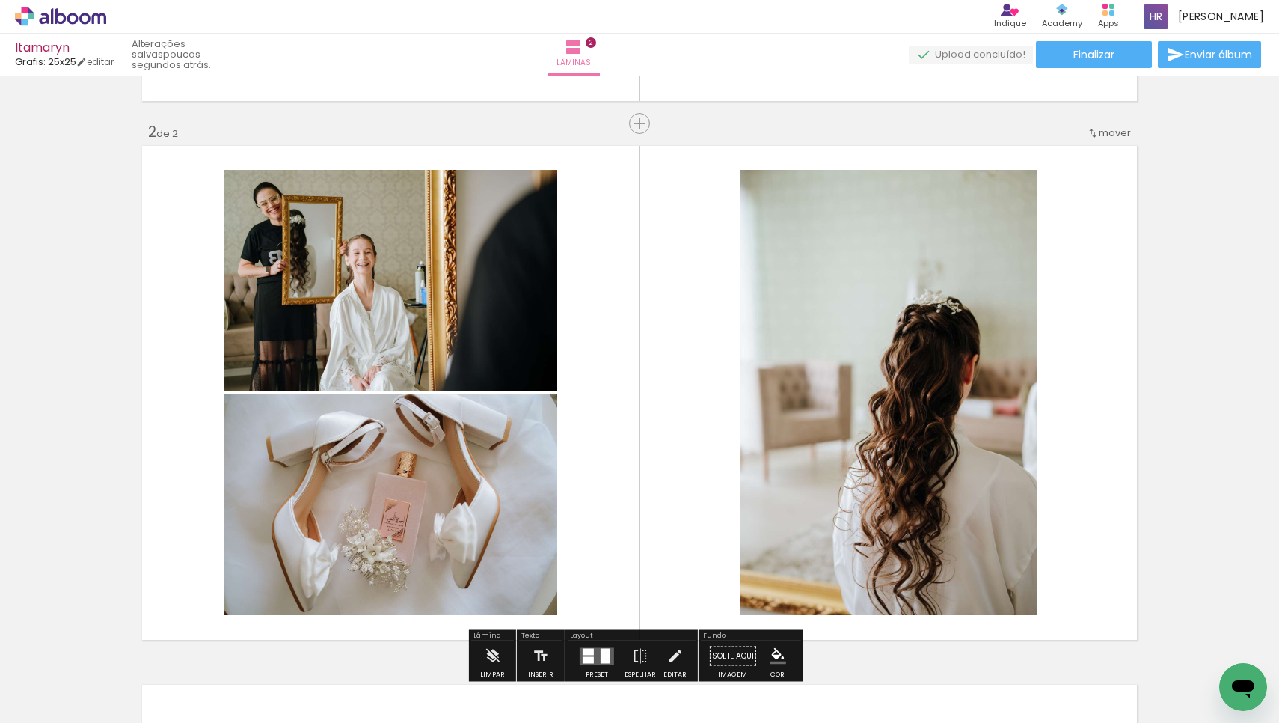
scroll to position [553, 0]
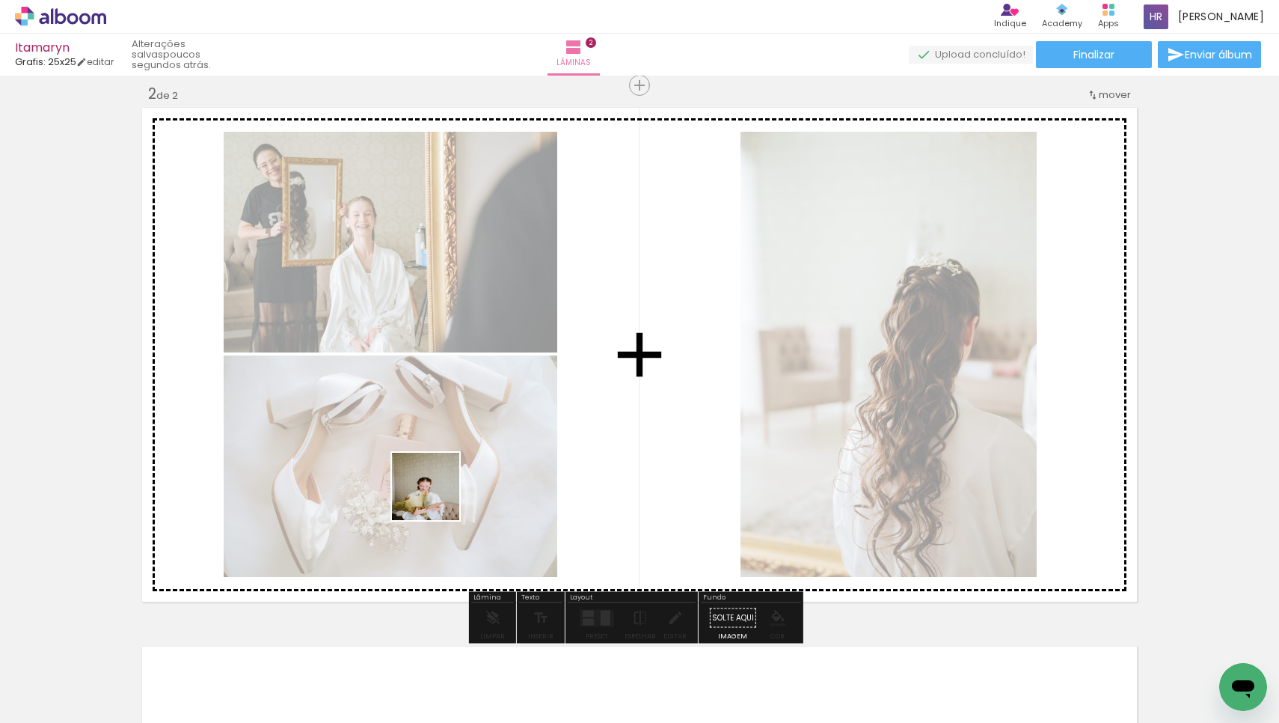
drag, startPoint x: 175, startPoint y: 684, endPoint x: 439, endPoint y: 496, distance: 324.0
click at [439, 496] on quentale-workspace at bounding box center [639, 361] width 1279 height 723
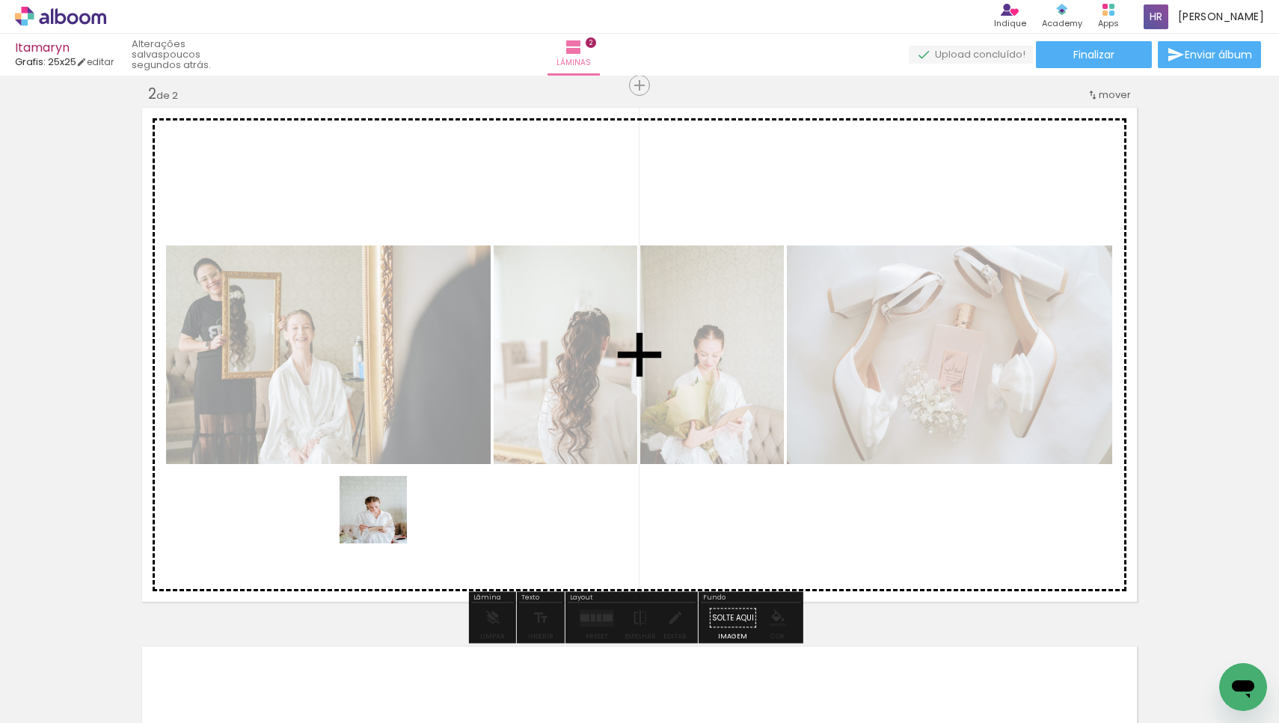
drag, startPoint x: 167, startPoint y: 684, endPoint x: 467, endPoint y: 479, distance: 363.9
click at [467, 479] on quentale-workspace at bounding box center [639, 361] width 1279 height 723
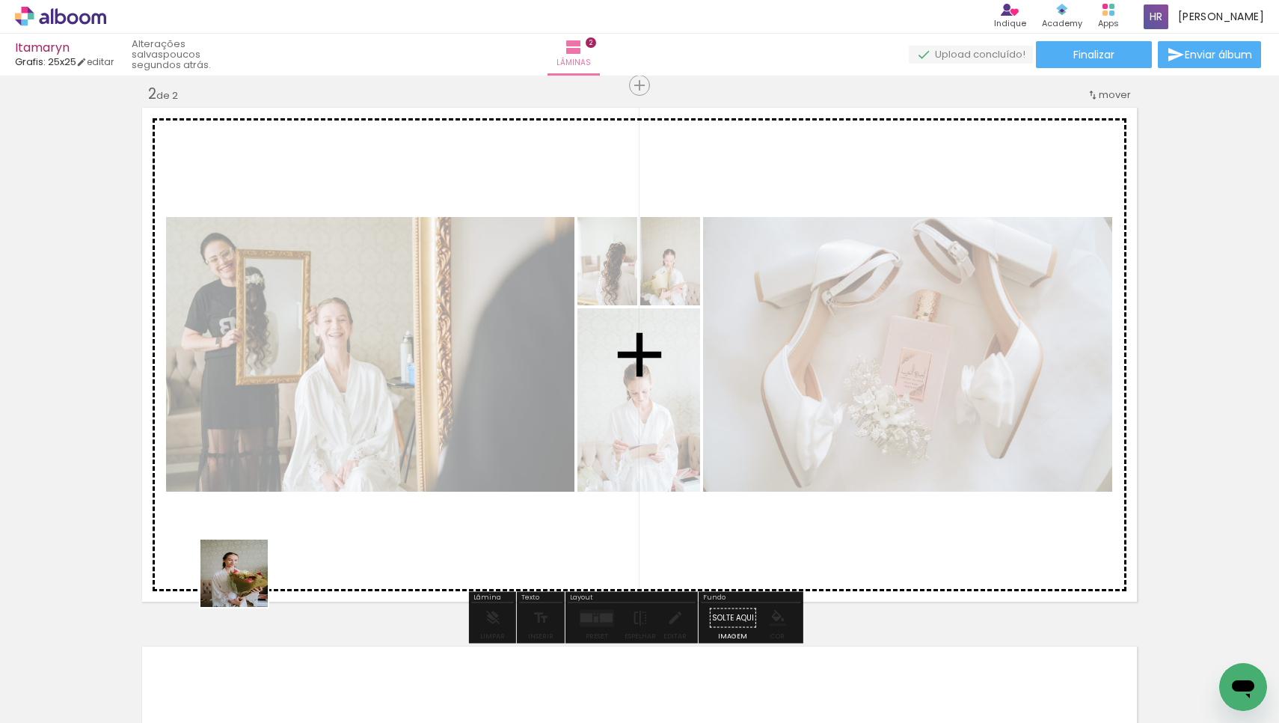
drag, startPoint x: 173, startPoint y: 668, endPoint x: 304, endPoint y: 555, distance: 173.5
click at [395, 500] on quentale-workspace at bounding box center [639, 361] width 1279 height 723
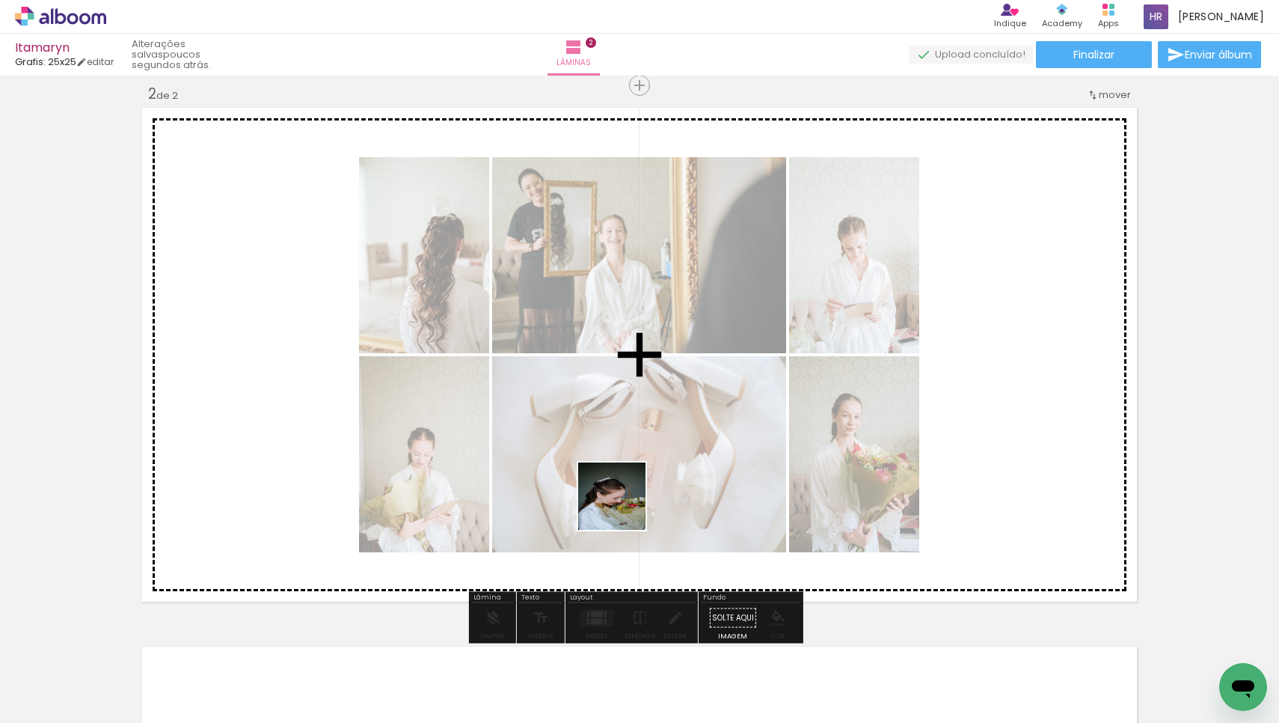
drag, startPoint x: 166, startPoint y: 667, endPoint x: 626, endPoint y: 506, distance: 487.3
click at [626, 506] on quentale-workspace at bounding box center [639, 361] width 1279 height 723
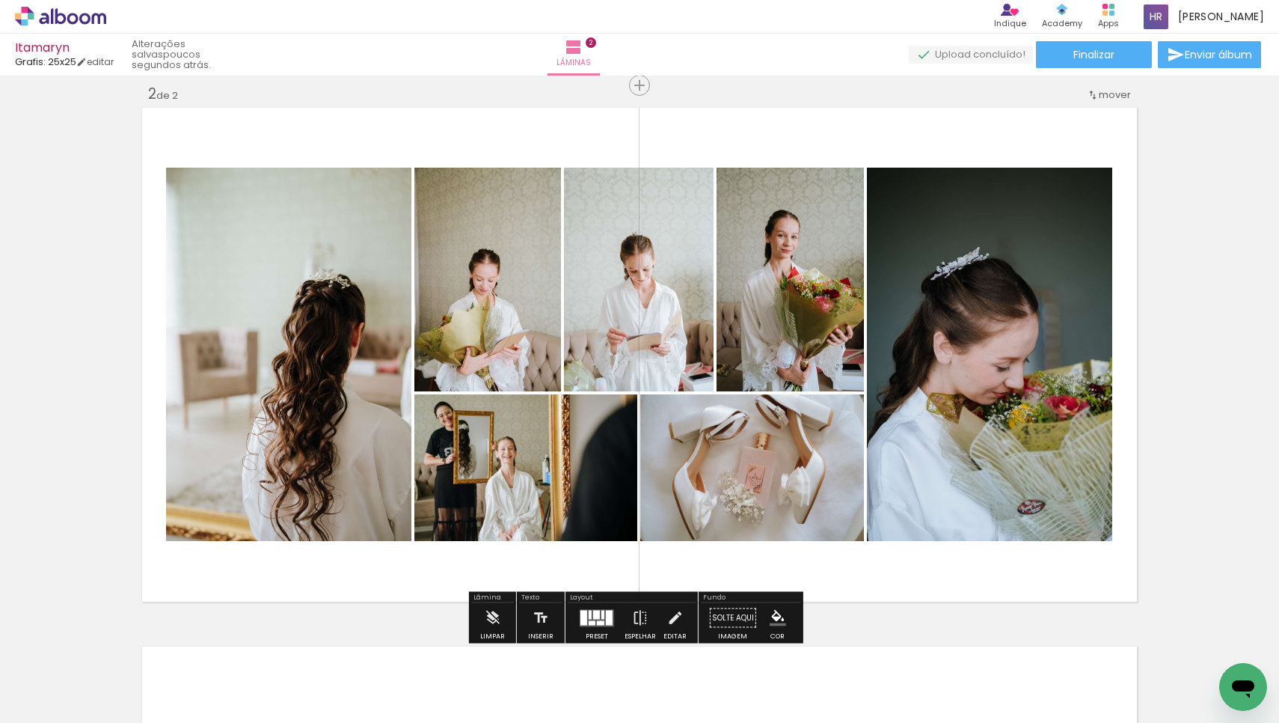
click at [607, 622] on div at bounding box center [609, 617] width 7 height 15
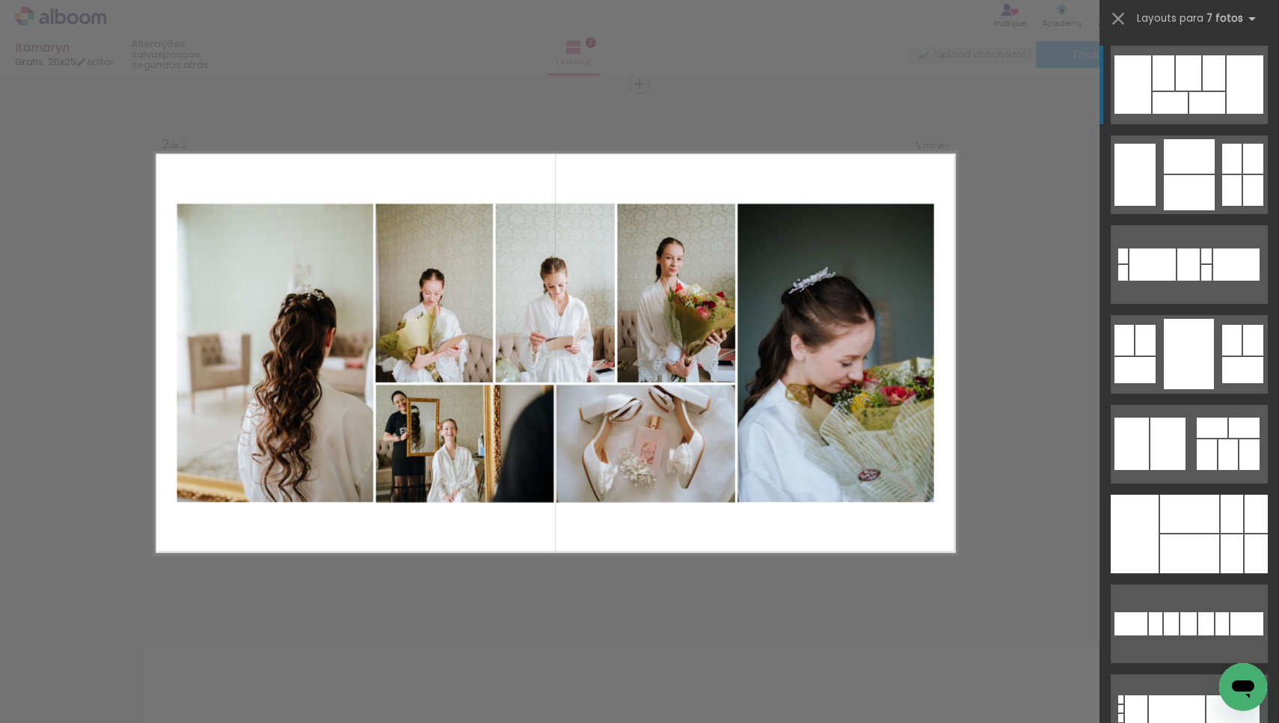
scroll to position [556, 0]
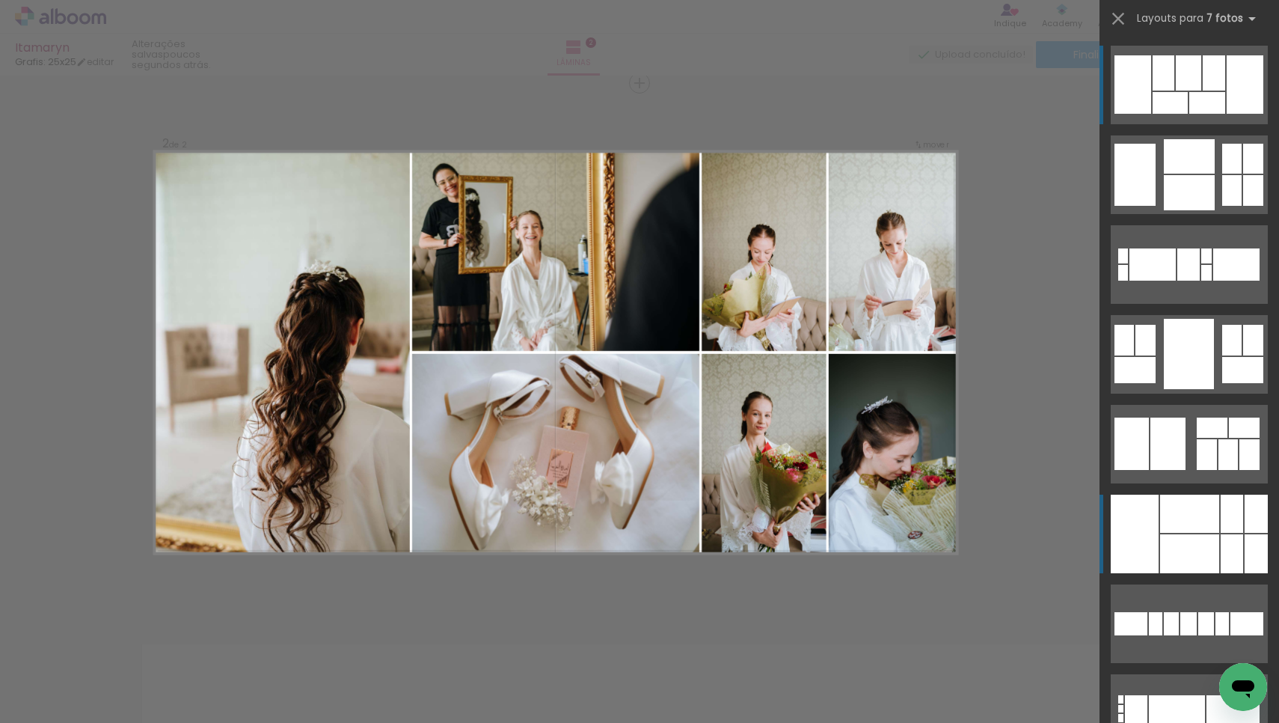
click at [1197, 553] on div at bounding box center [1189, 553] width 59 height 39
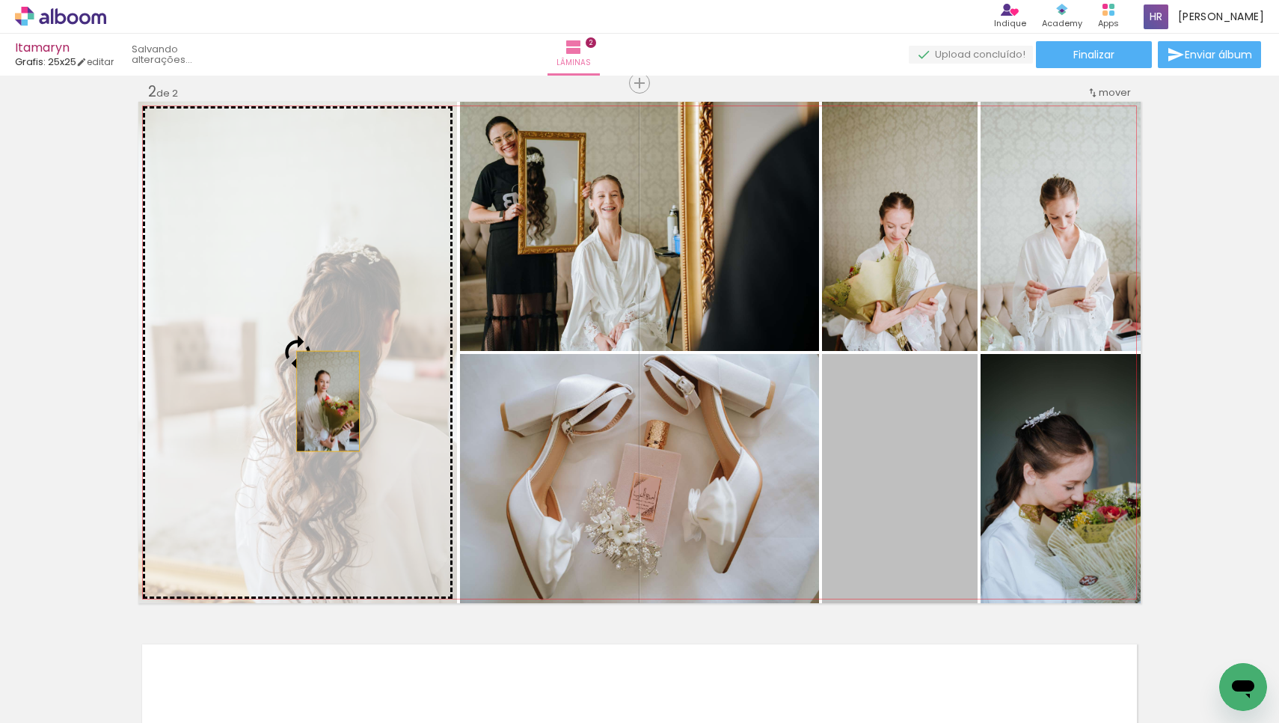
drag, startPoint x: 934, startPoint y: 517, endPoint x: 322, endPoint y: 400, distance: 622.9
click at [0, 0] on slot at bounding box center [0, 0] width 0 height 0
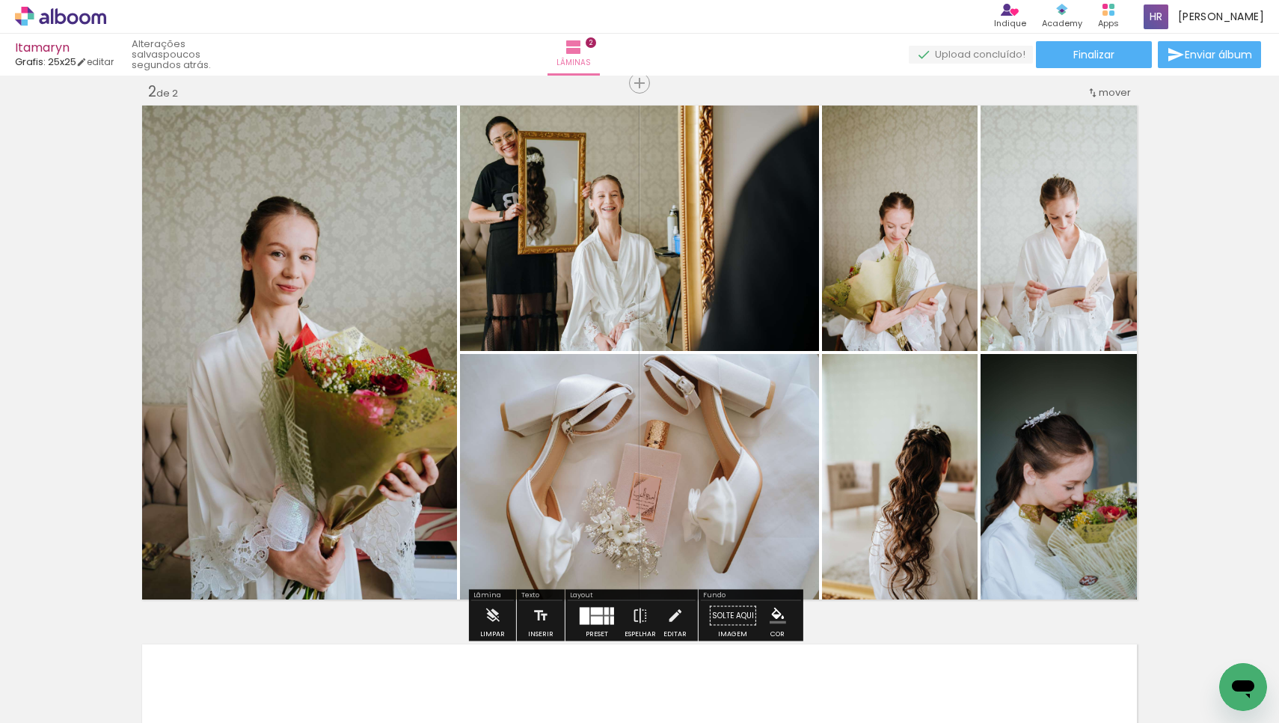
click at [598, 605] on div at bounding box center [597, 616] width 40 height 30
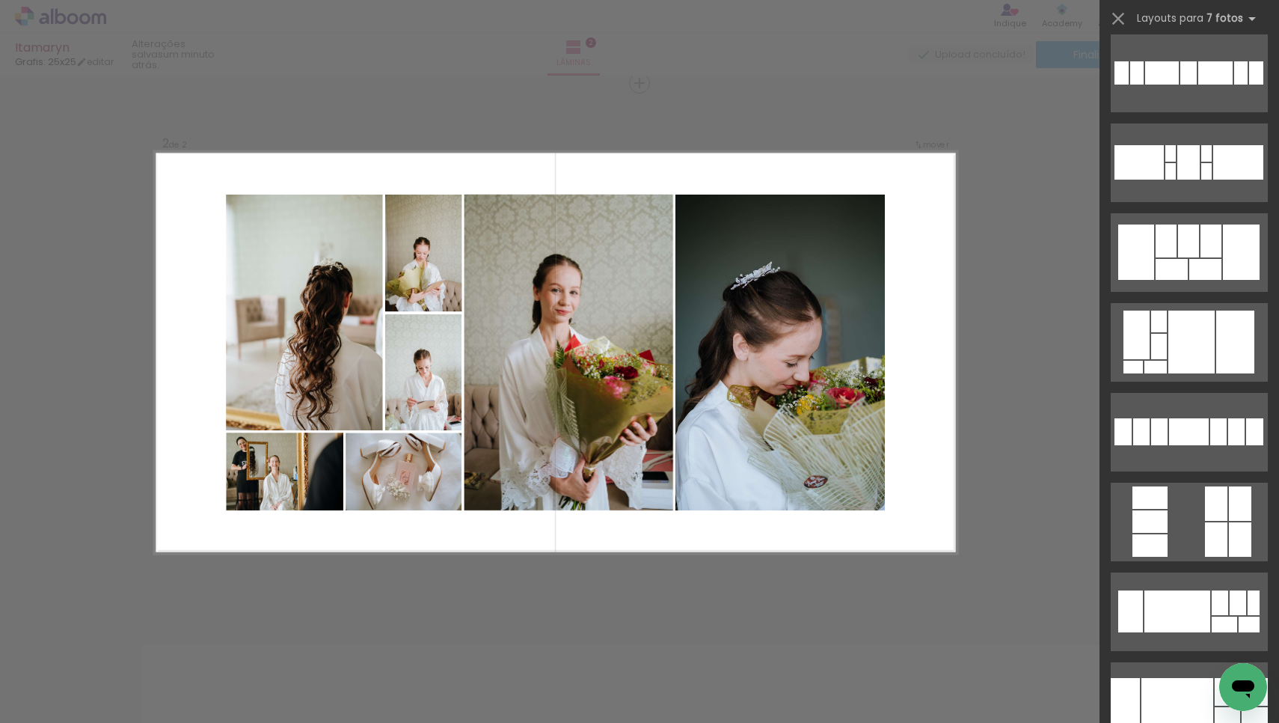
scroll to position [2082, 0]
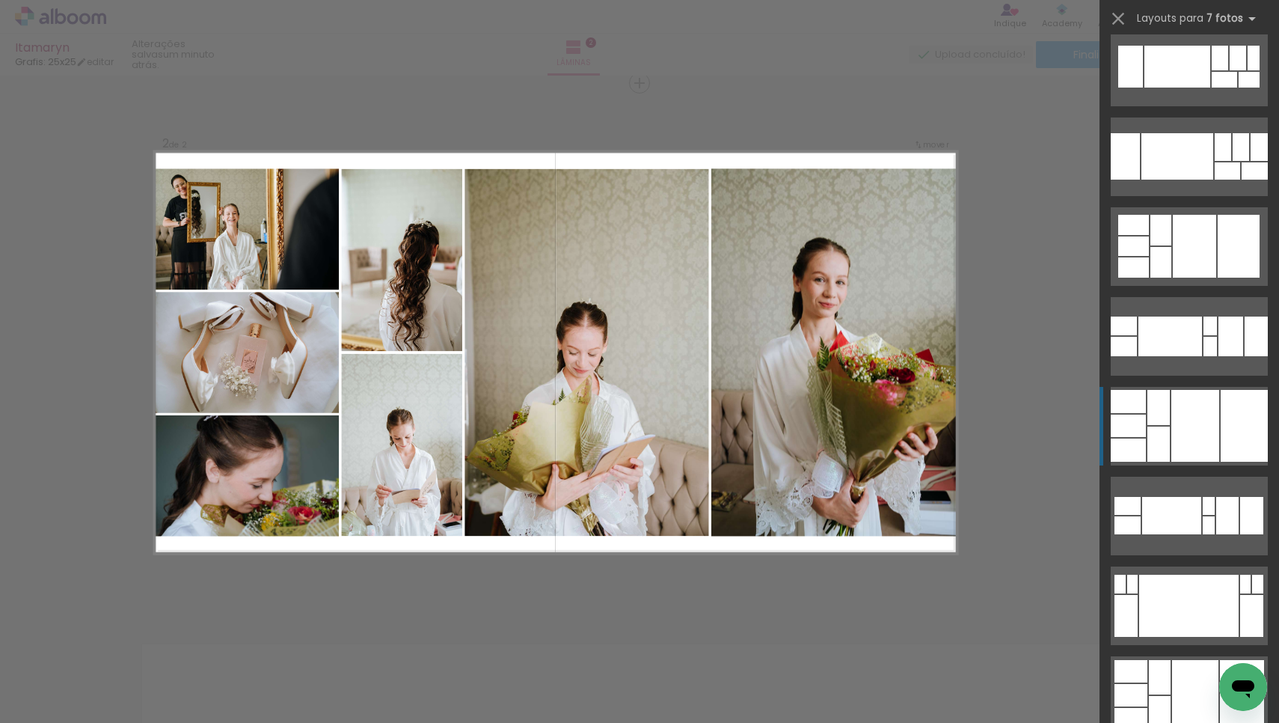
click at [1192, 441] on div at bounding box center [1195, 426] width 48 height 72
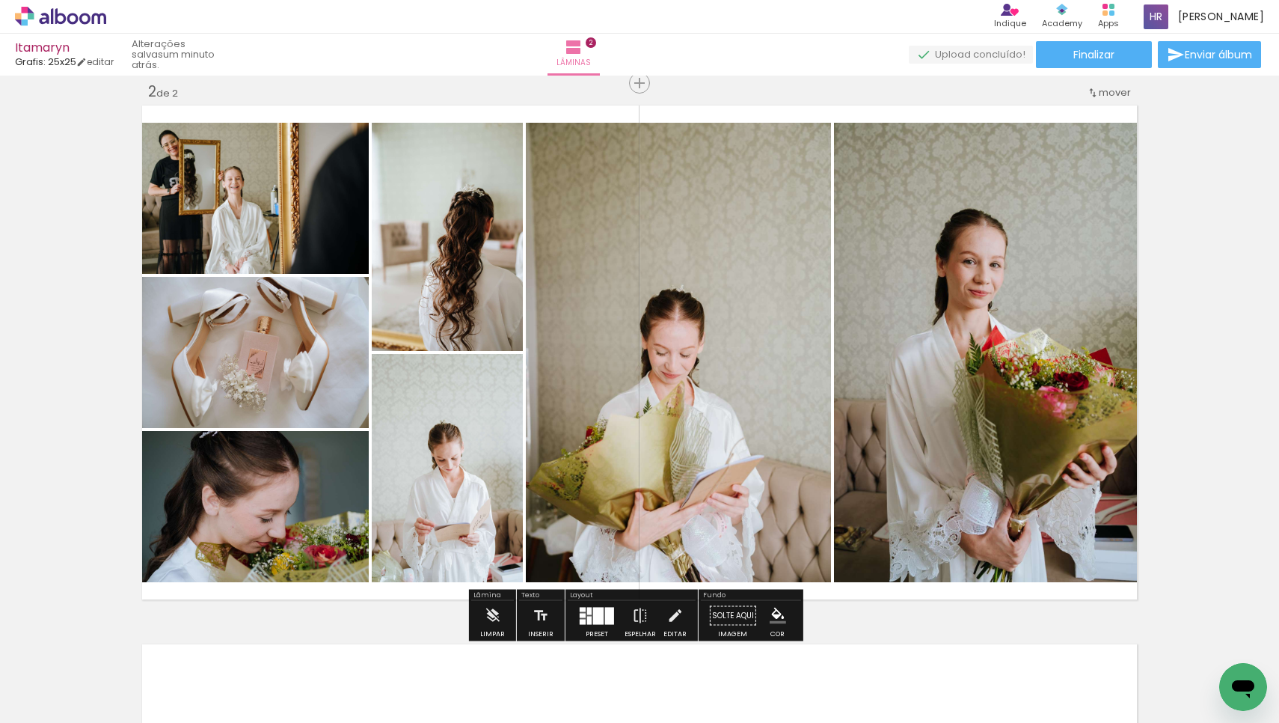
click at [605, 610] on div at bounding box center [609, 615] width 9 height 17
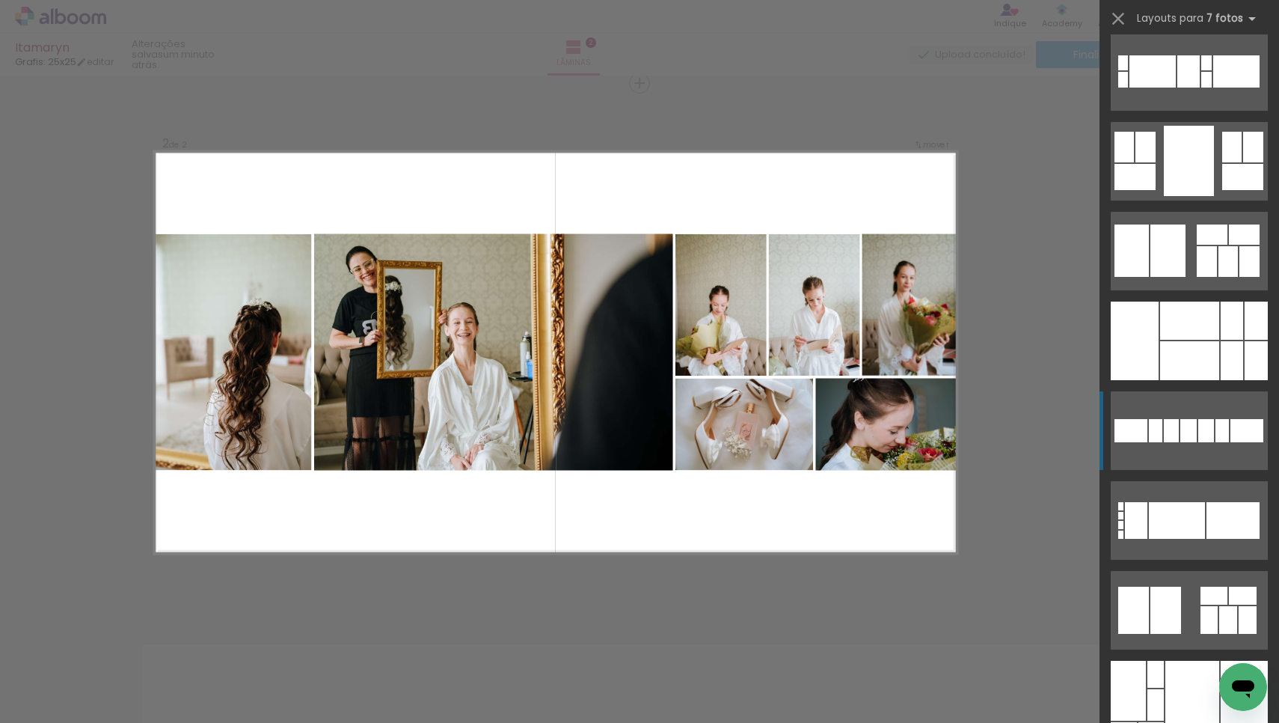
scroll to position [0, 0]
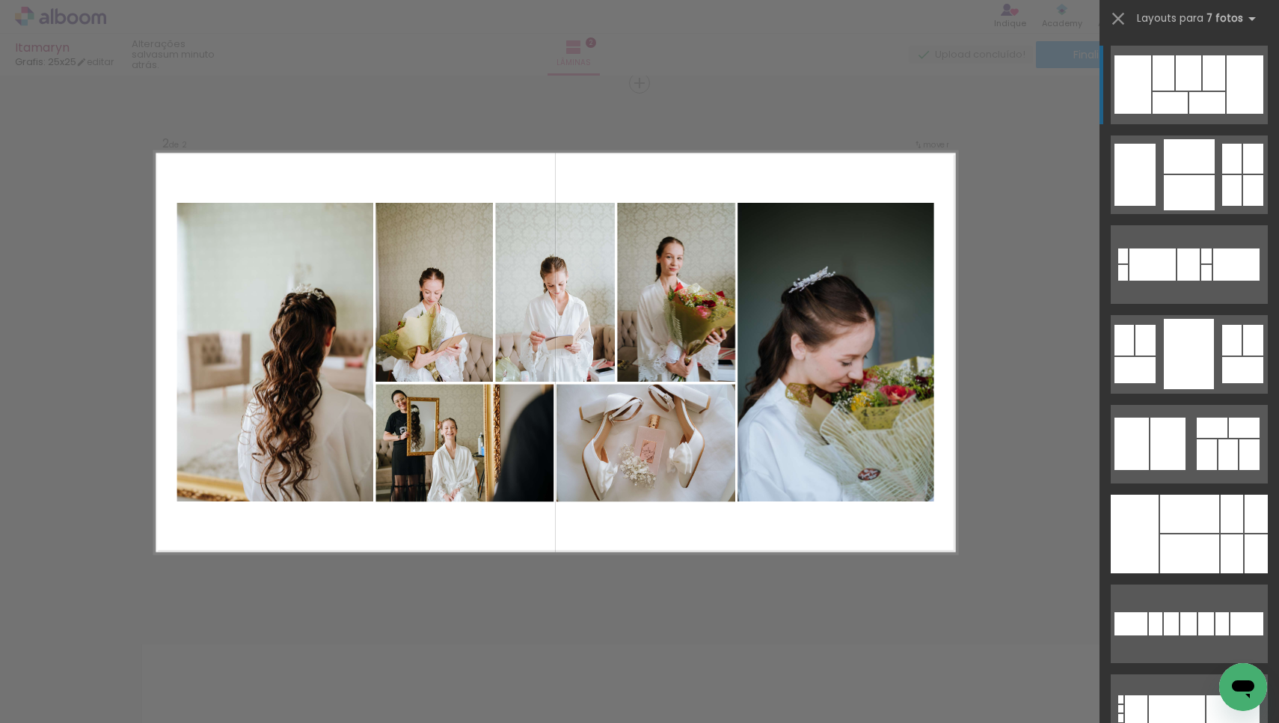
click at [1209, 111] on div at bounding box center [1207, 103] width 36 height 22
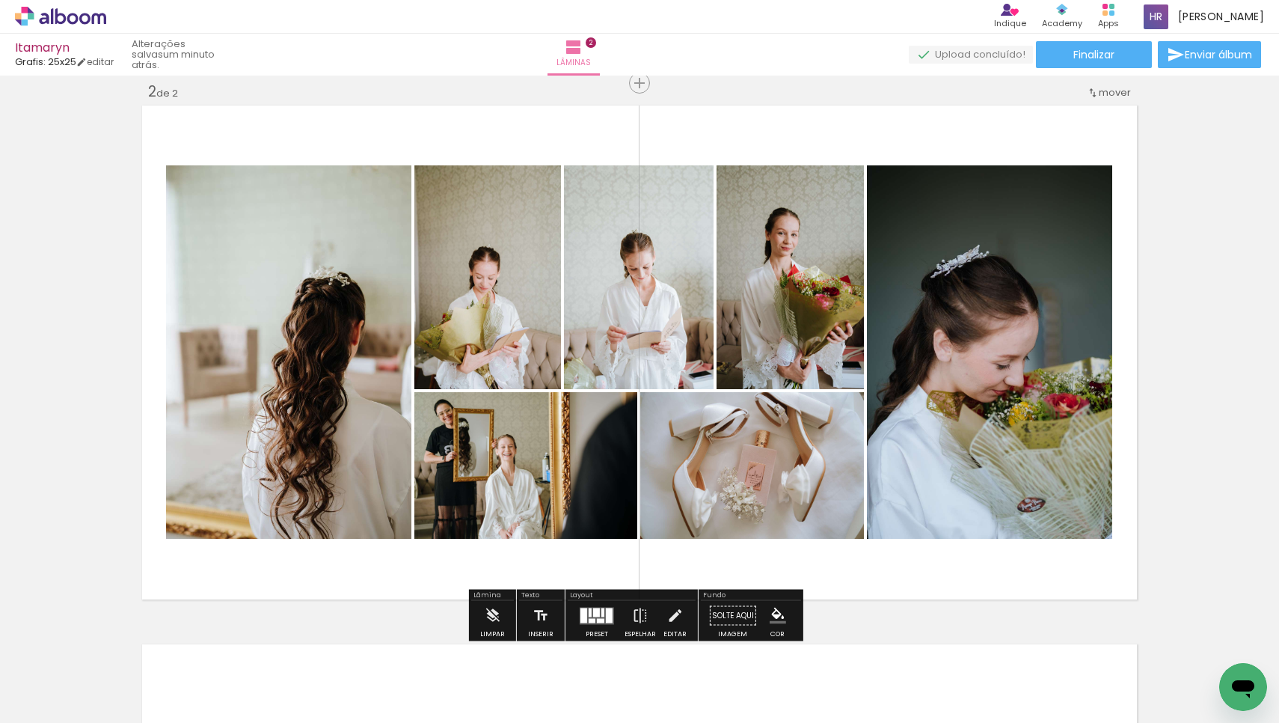
click at [593, 608] on div at bounding box center [596, 611] width 7 height 9
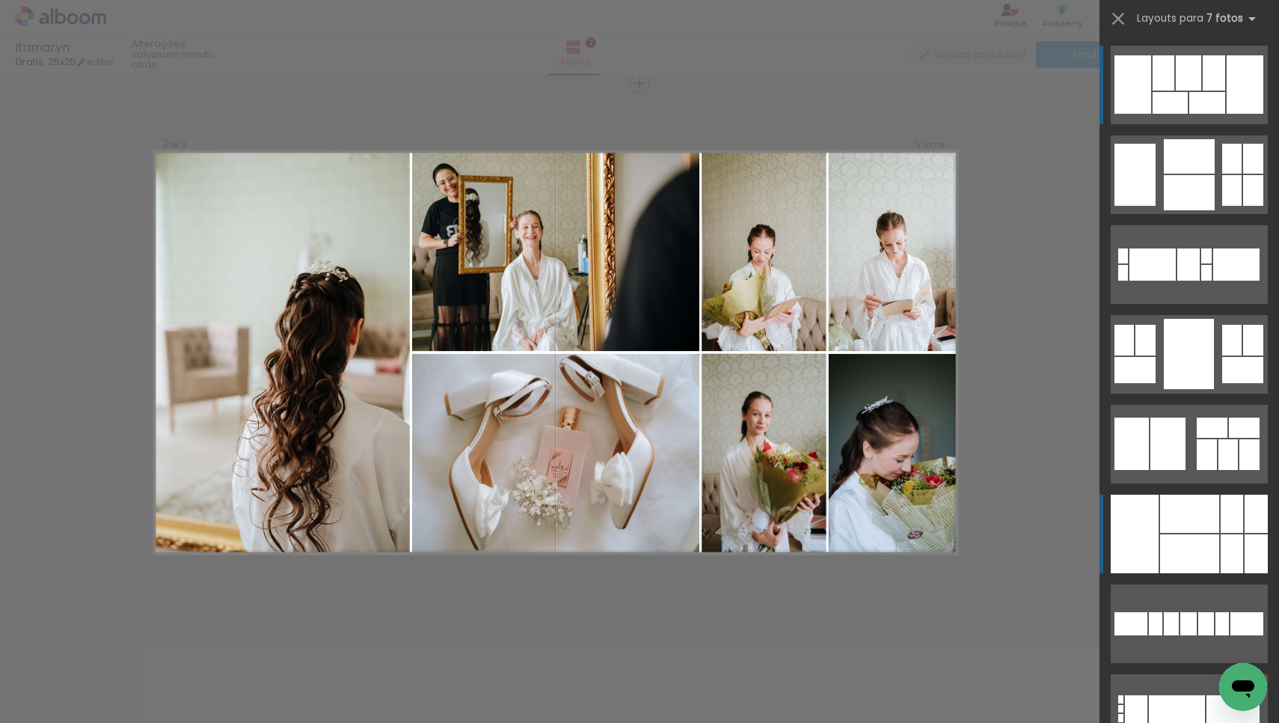
click at [1200, 515] on div at bounding box center [1189, 513] width 59 height 38
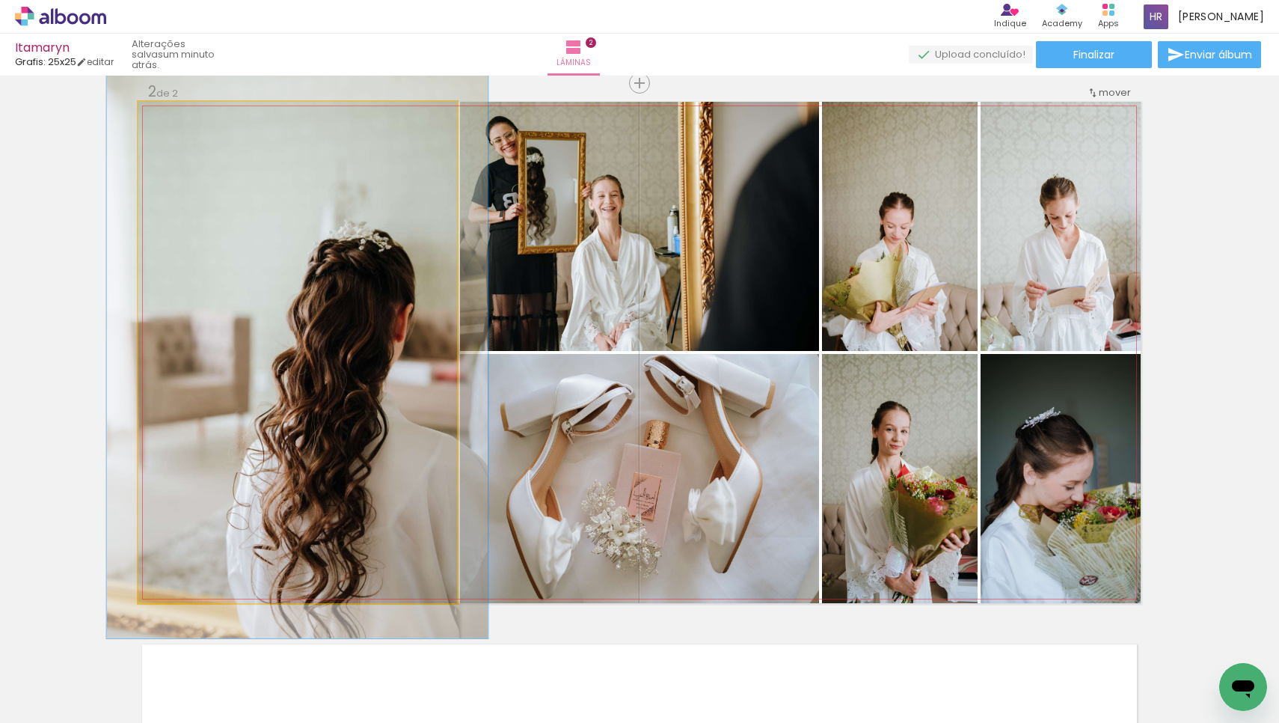
drag, startPoint x: 169, startPoint y: 118, endPoint x: 177, endPoint y: 117, distance: 7.6
click at [177, 117] on div at bounding box center [180, 117] width 13 height 13
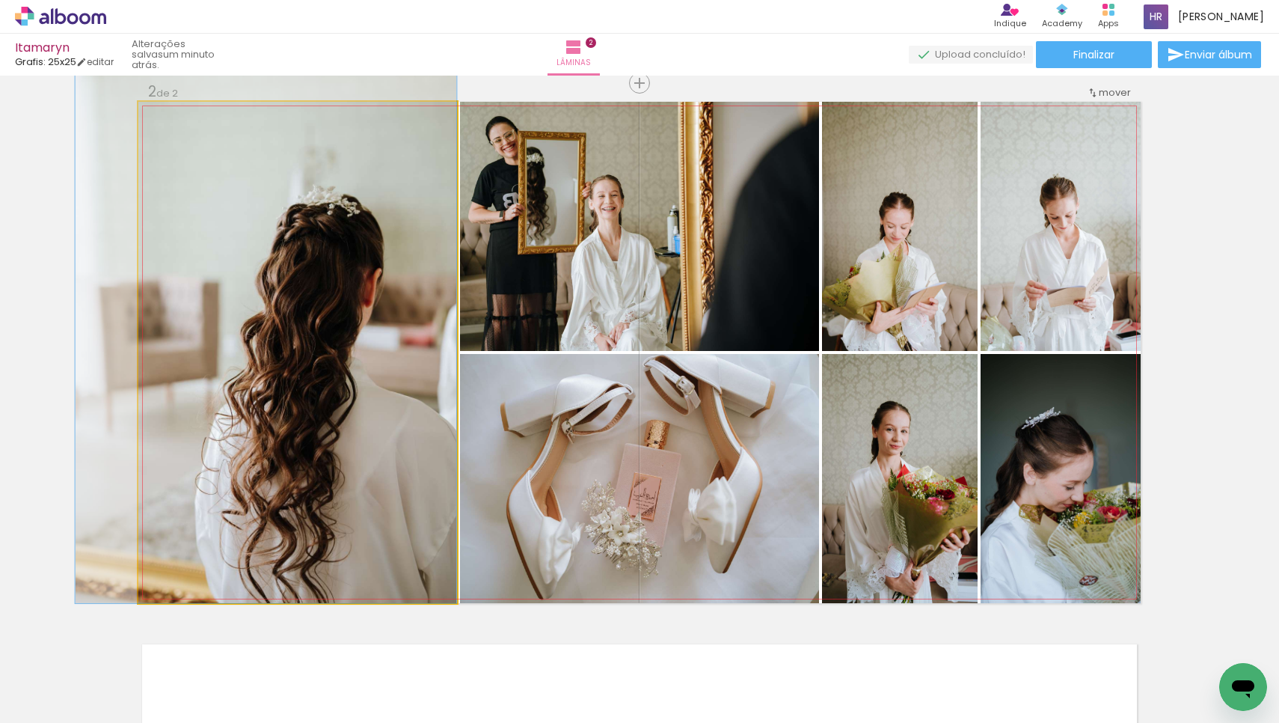
drag, startPoint x: 334, startPoint y: 365, endPoint x: 264, endPoint y: 283, distance: 107.7
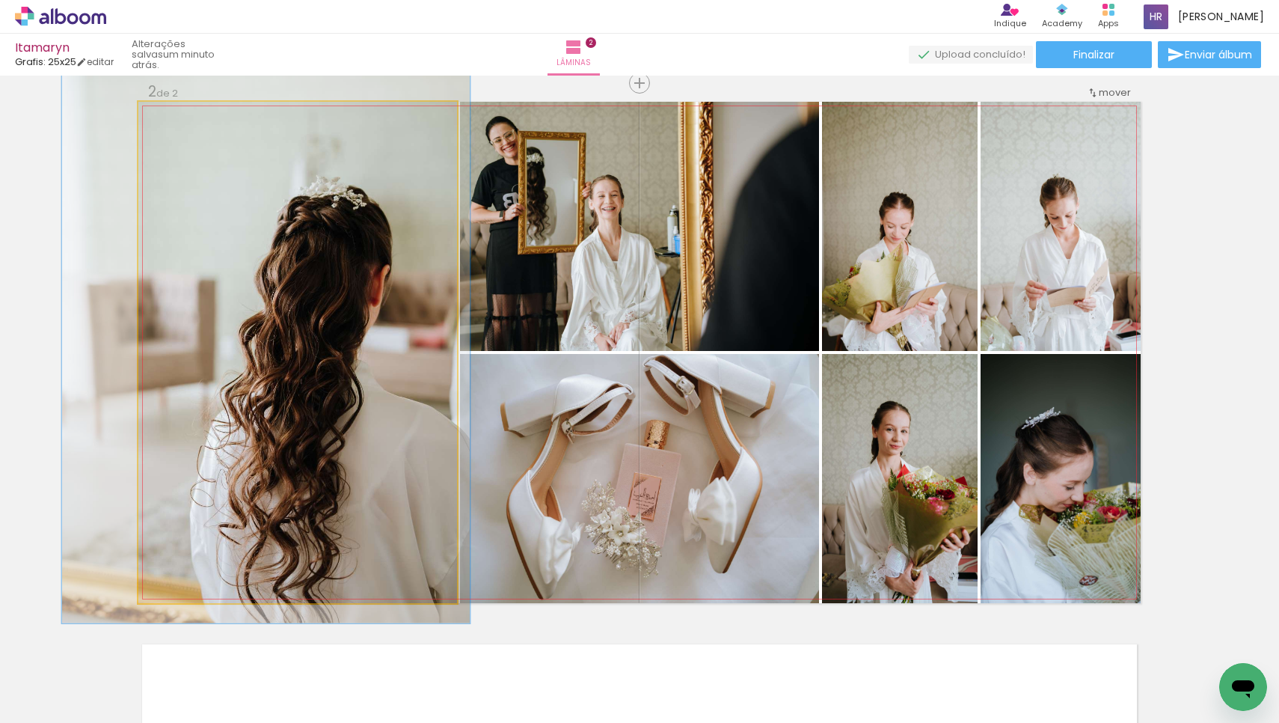
type paper-slider "122"
click at [180, 117] on div at bounding box center [186, 117] width 13 height 13
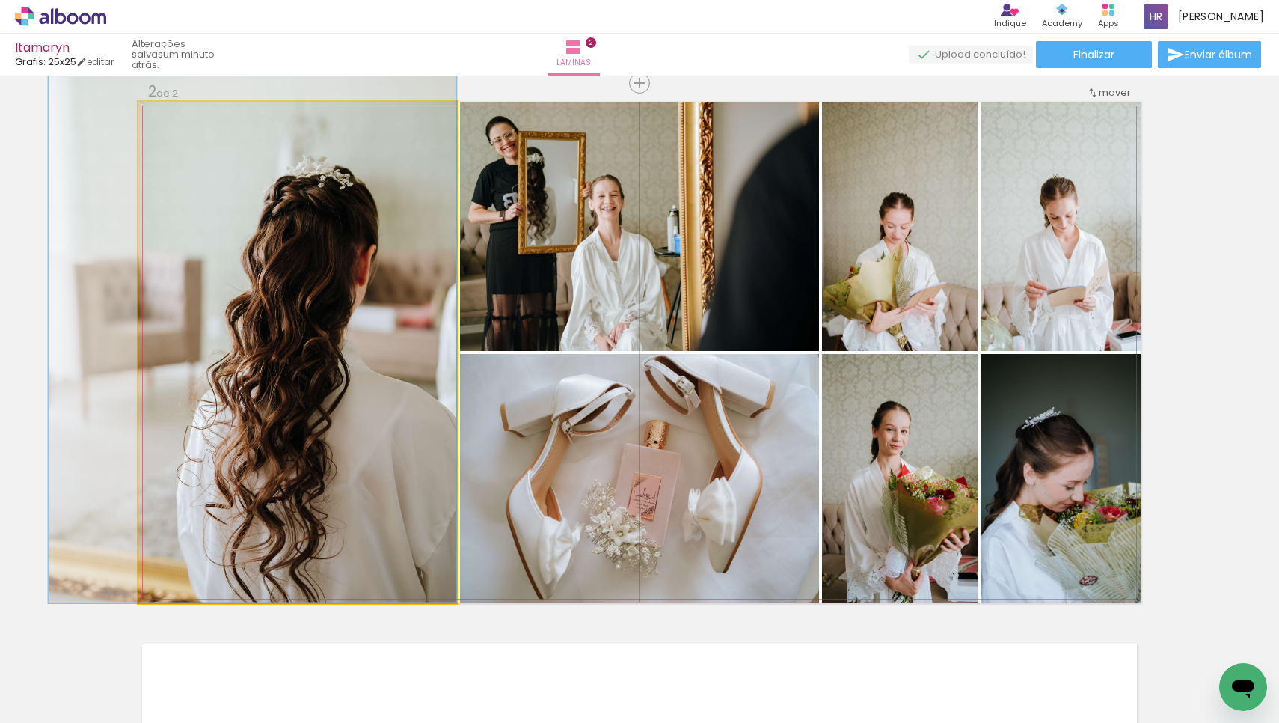
drag, startPoint x: 332, startPoint y: 365, endPoint x: 318, endPoint y: 315, distance: 52.1
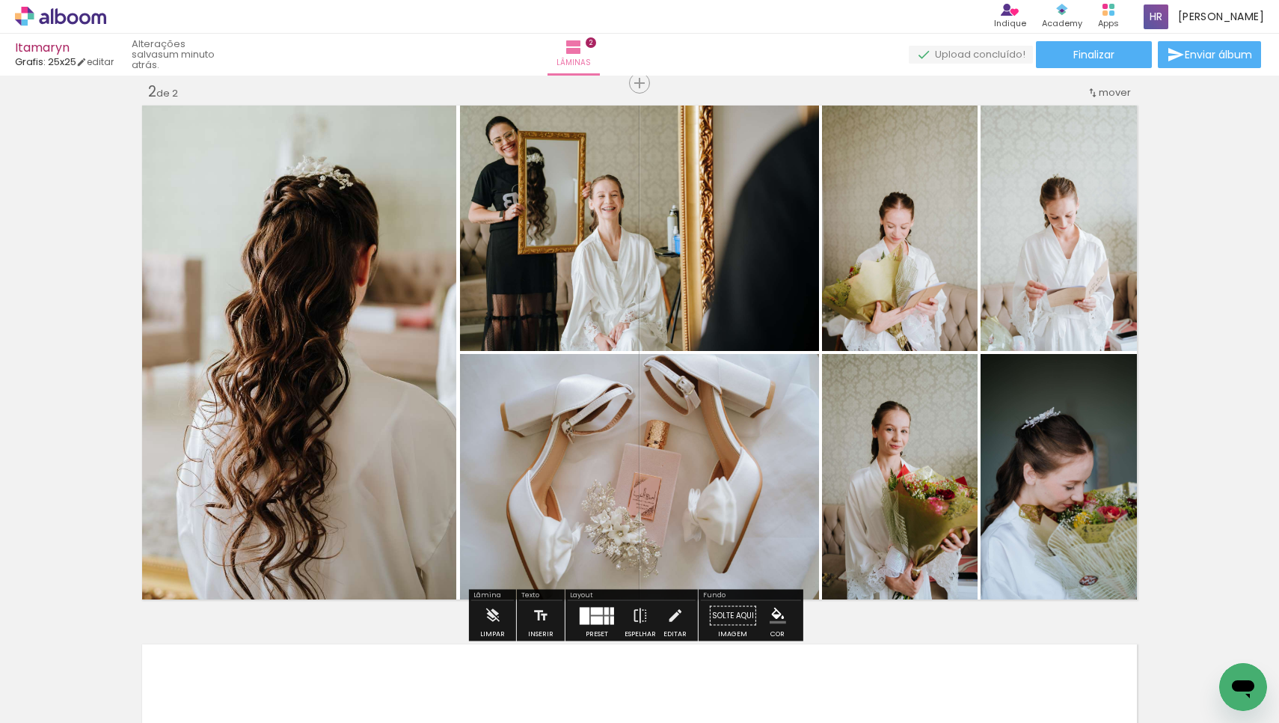
click at [1212, 326] on div "Inserir lâmina 1 de 2 Inserir lâmina 2 de 2" at bounding box center [639, 333] width 1279 height 1616
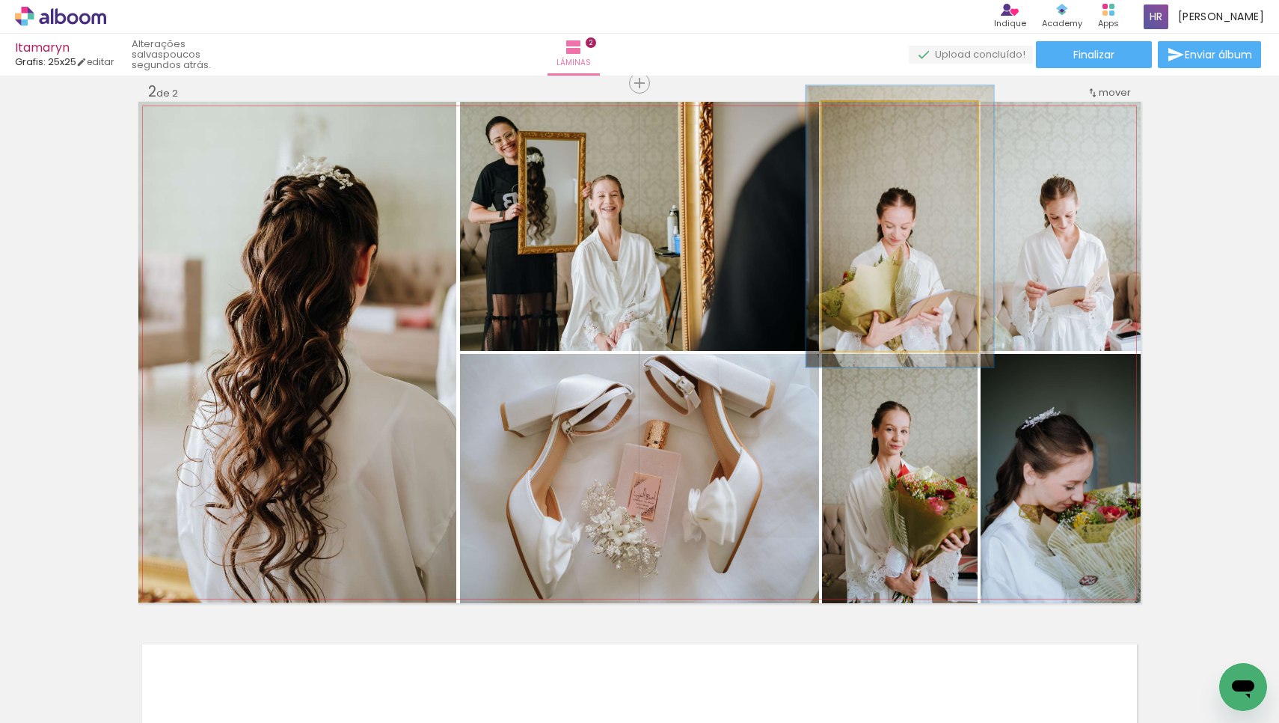
drag, startPoint x: 851, startPoint y: 120, endPoint x: 859, endPoint y: 119, distance: 7.5
type paper-slider "114"
click at [859, 119] on div at bounding box center [863, 117] width 13 height 13
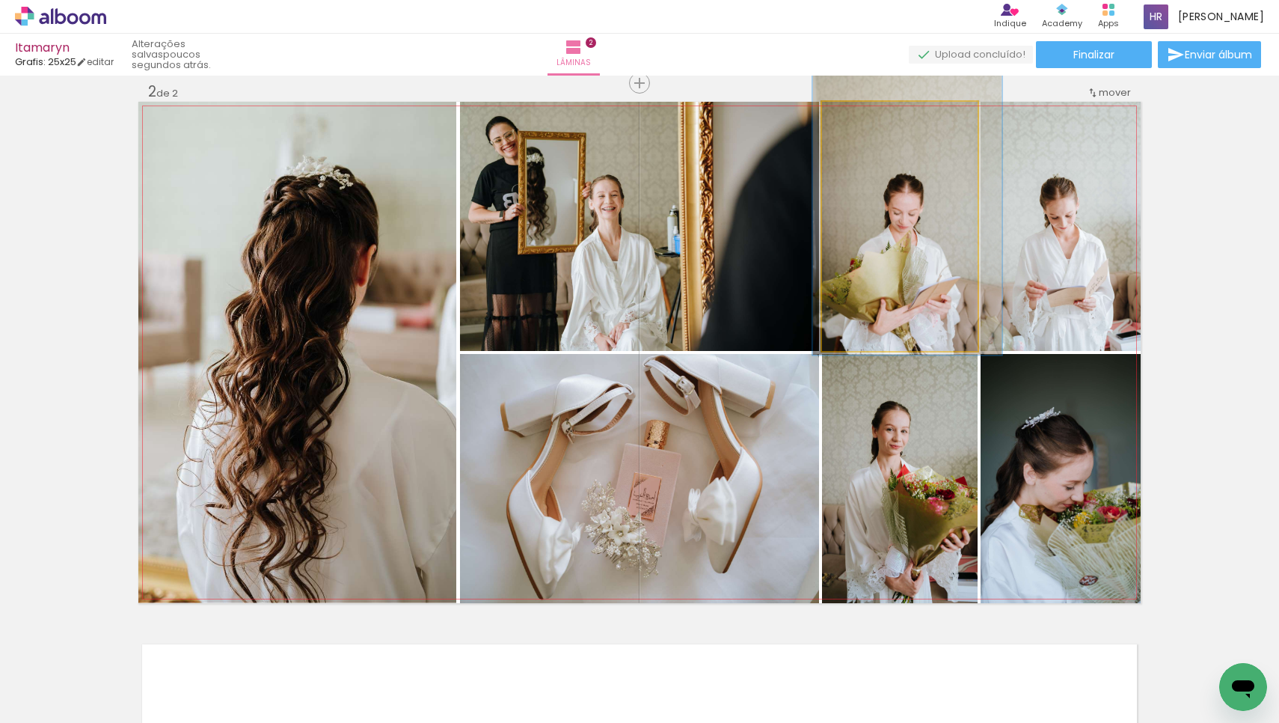
drag, startPoint x: 911, startPoint y: 283, endPoint x: 919, endPoint y: 269, distance: 15.4
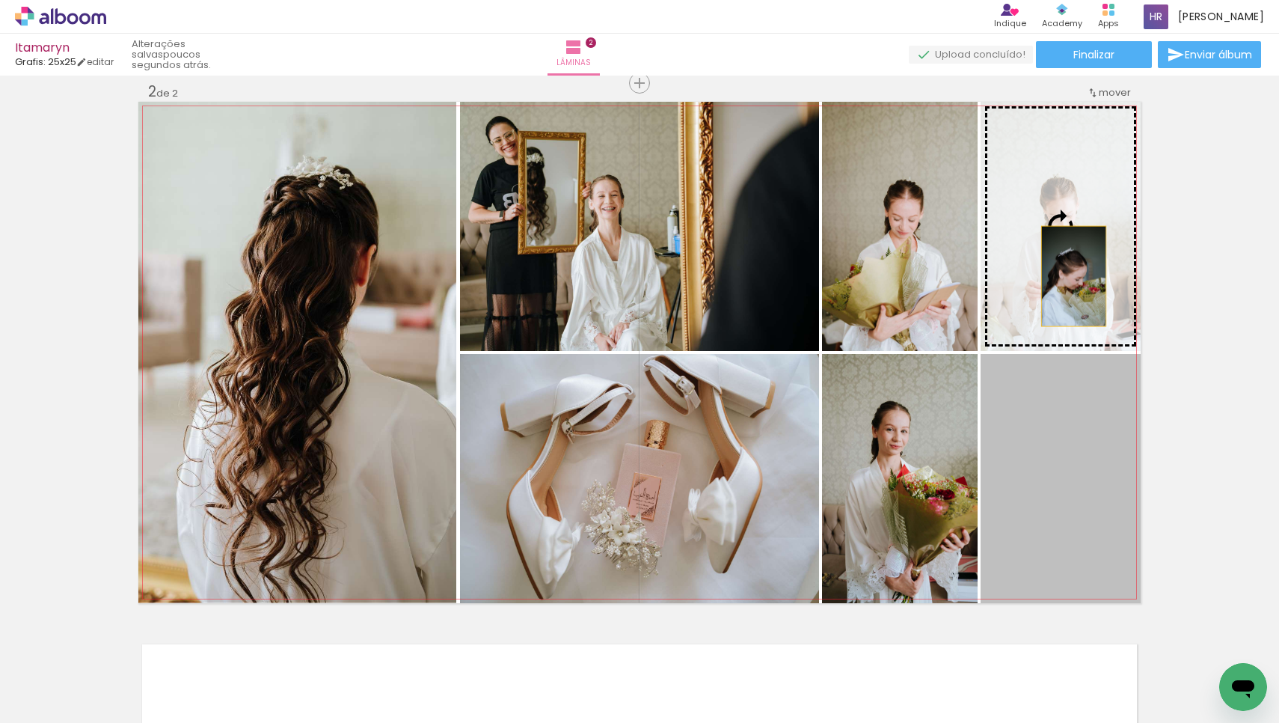
drag, startPoint x: 1074, startPoint y: 550, endPoint x: 1068, endPoint y: 276, distance: 273.8
click at [0, 0] on slot at bounding box center [0, 0] width 0 height 0
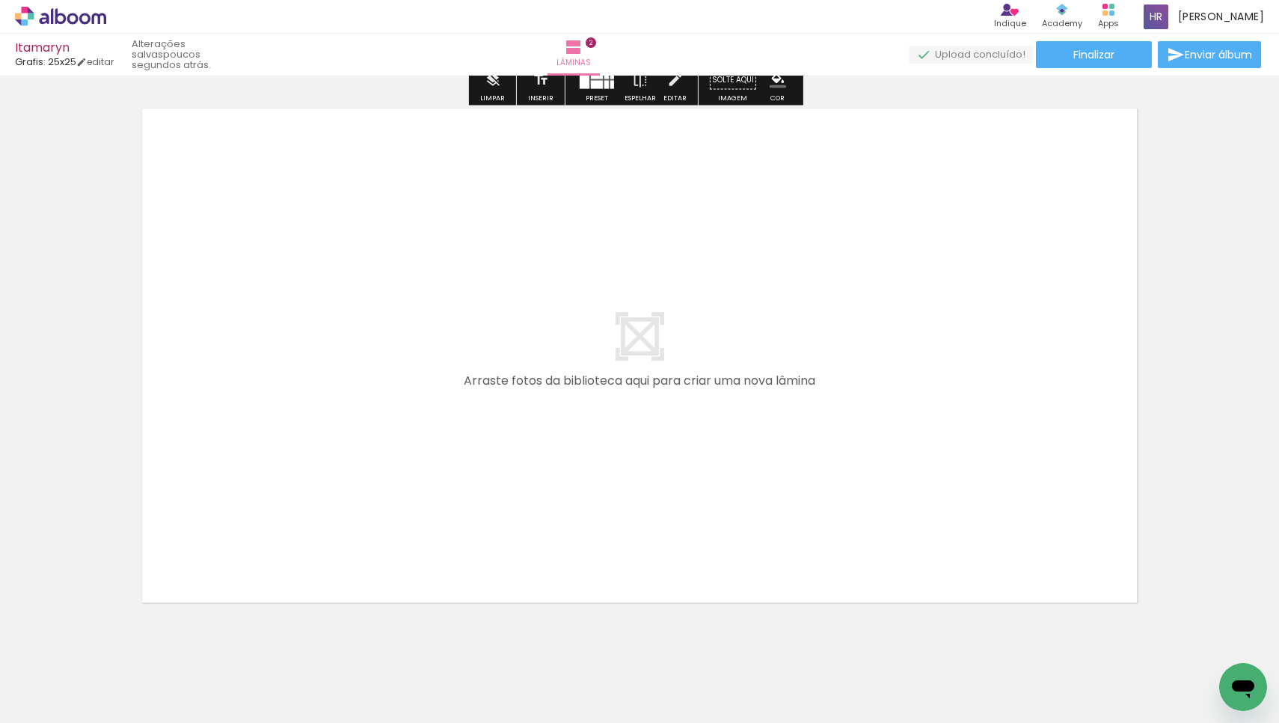
scroll to position [1094, 0]
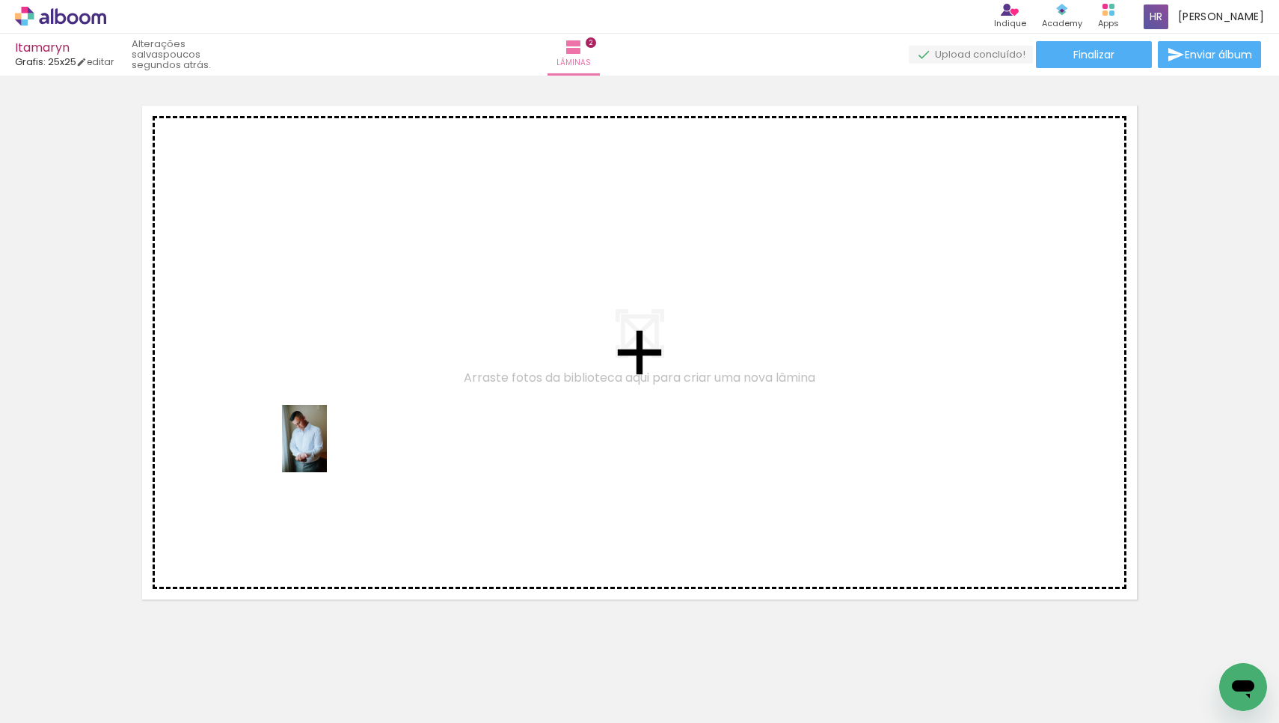
drag, startPoint x: 165, startPoint y: 668, endPoint x: 328, endPoint y: 449, distance: 273.2
click at [328, 449] on quentale-workspace at bounding box center [639, 361] width 1279 height 723
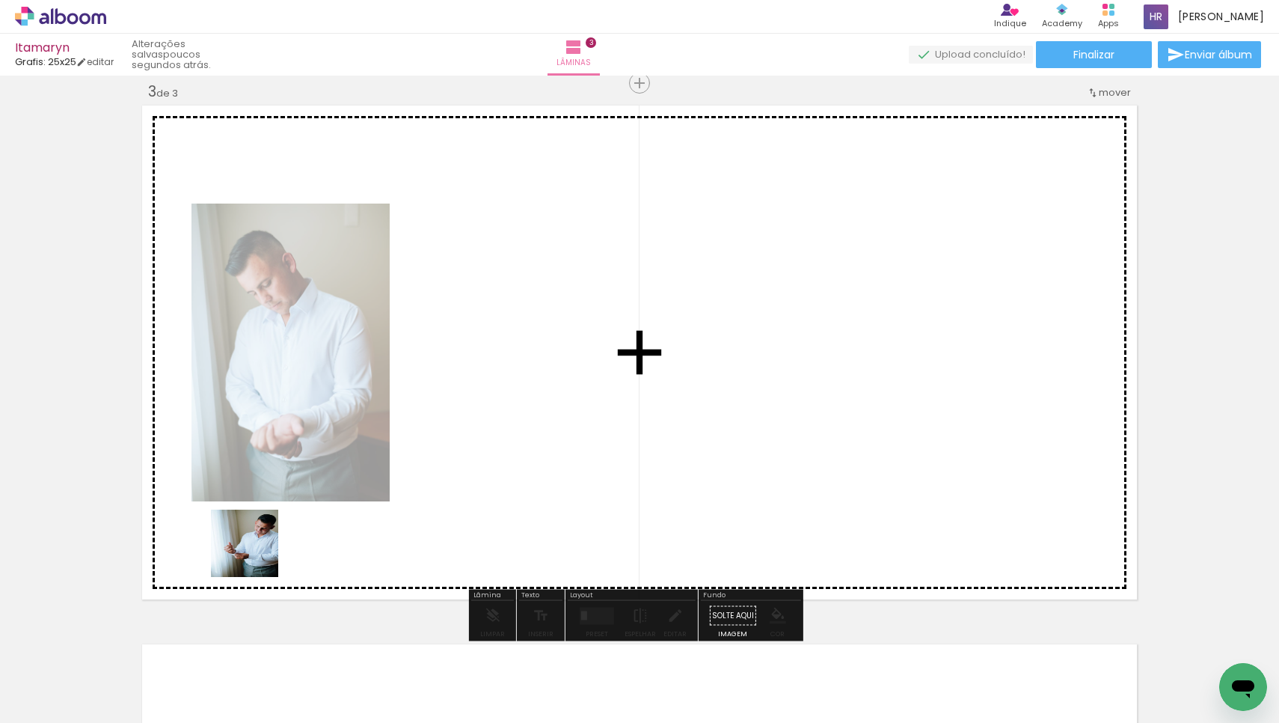
drag, startPoint x: 140, startPoint y: 690, endPoint x: 356, endPoint y: 464, distance: 312.7
click at [355, 465] on quentale-workspace at bounding box center [639, 361] width 1279 height 723
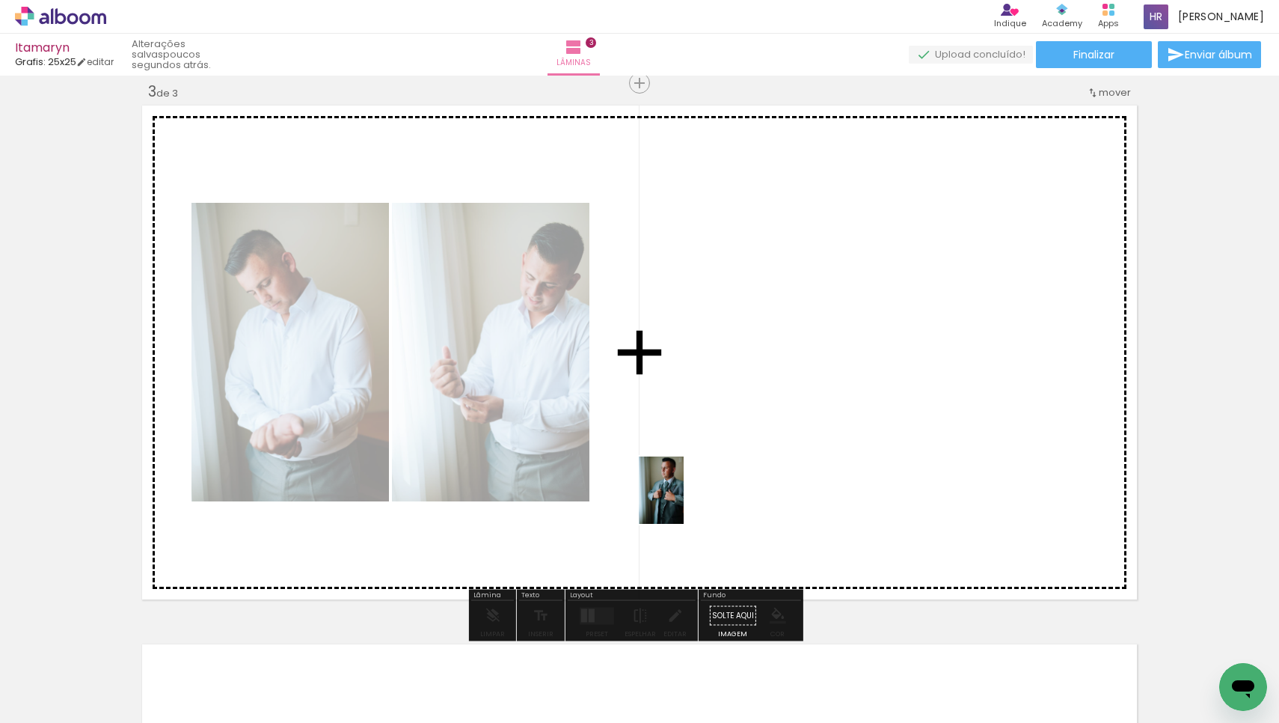
drag, startPoint x: 174, startPoint y: 680, endPoint x: 685, endPoint y: 500, distance: 542.4
click at [684, 500] on quentale-workspace at bounding box center [639, 361] width 1279 height 723
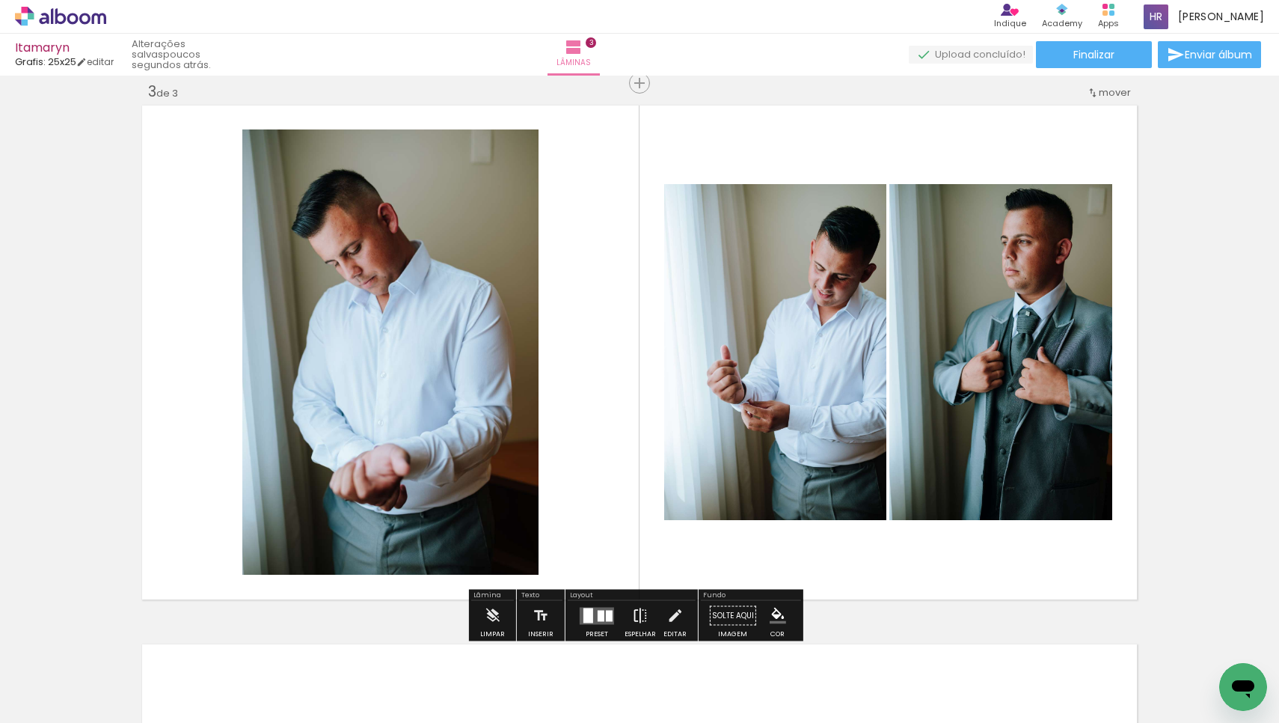
click at [636, 611] on iron-icon at bounding box center [640, 616] width 16 height 30
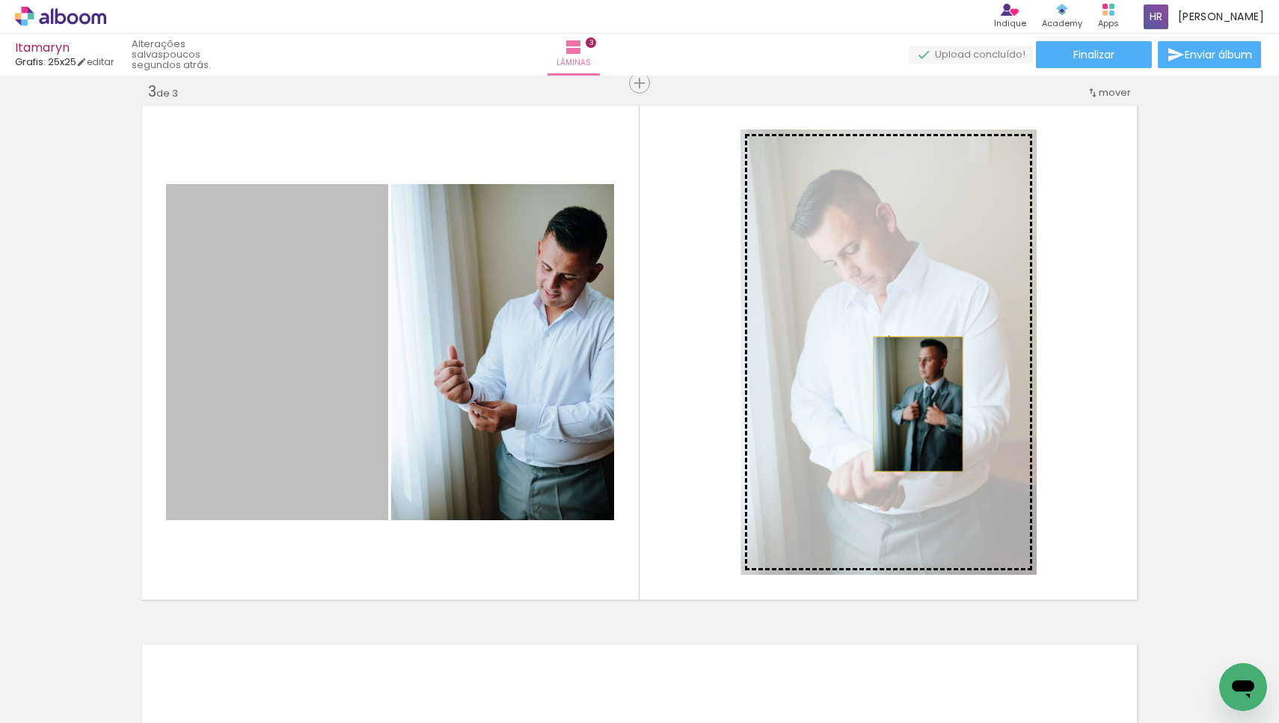
drag, startPoint x: 306, startPoint y: 442, endPoint x: 913, endPoint y: 404, distance: 607.8
click at [0, 0] on slot at bounding box center [0, 0] width 0 height 0
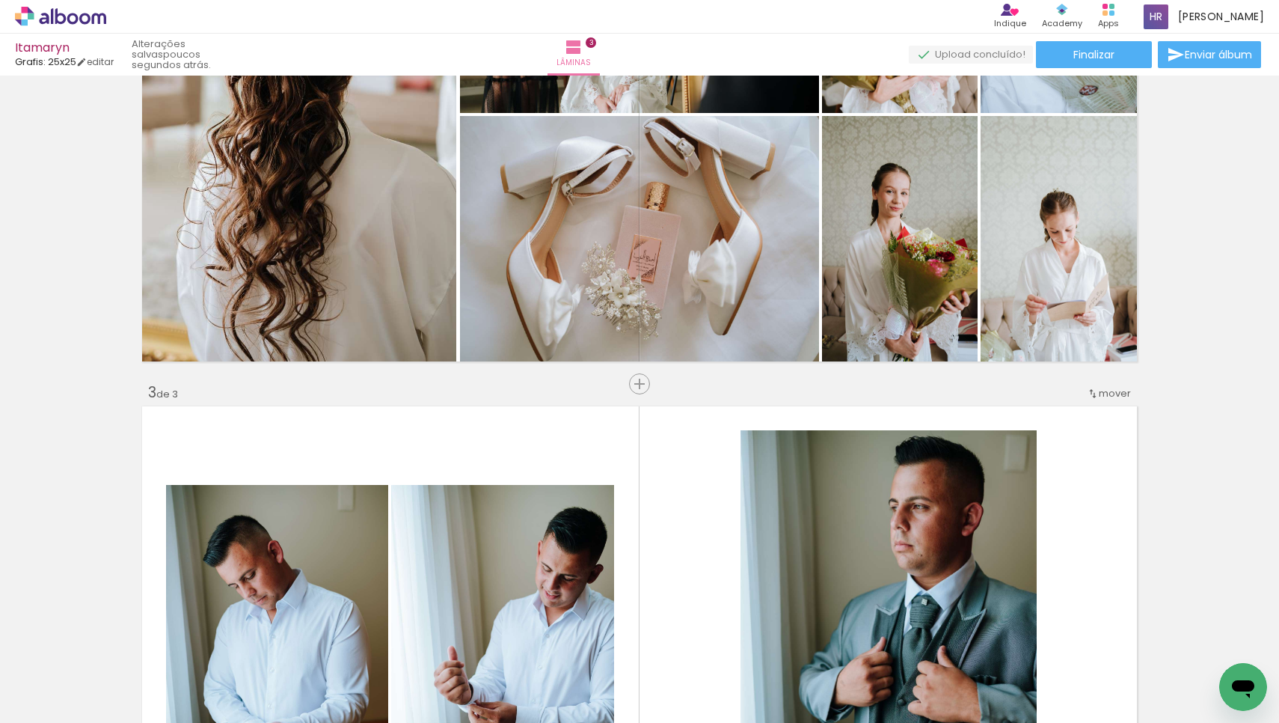
scroll to position [791, 0]
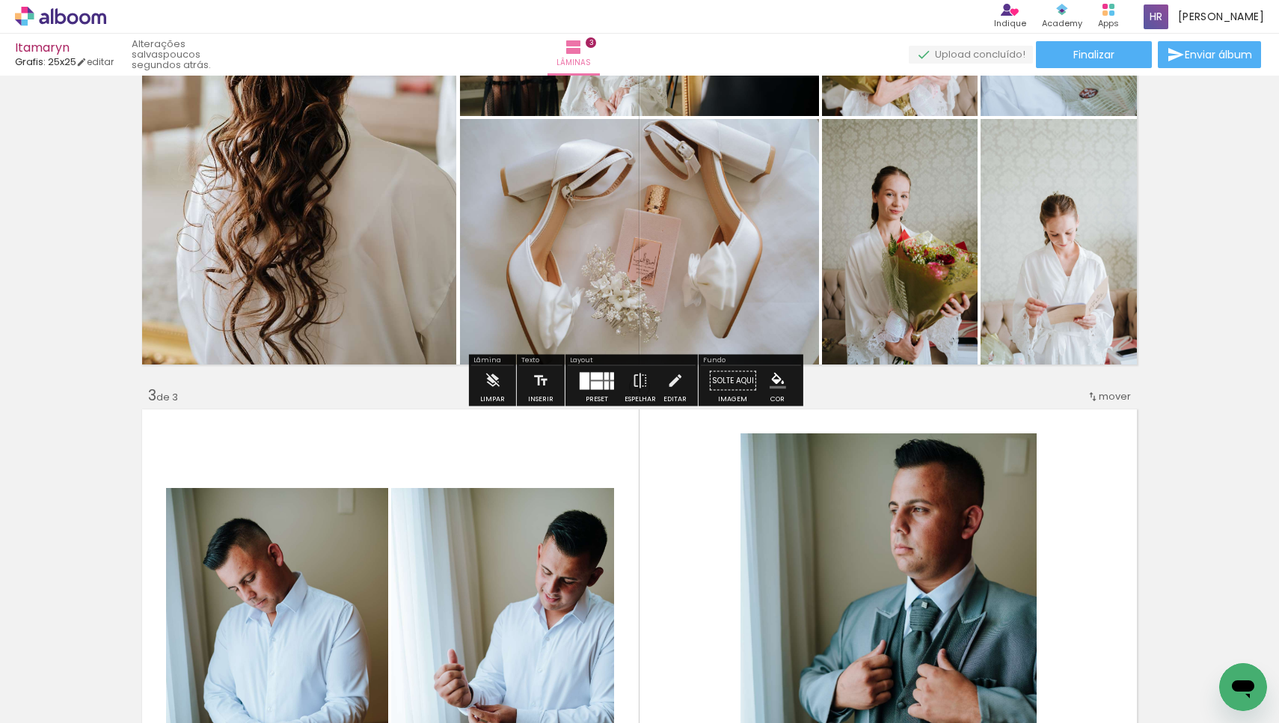
click at [829, 384] on div "Inserir lâmina 1 de 3 Inserir lâmina 2 de 3 Inserir lâmina 3 de 3" at bounding box center [639, 367] width 1279 height 2155
click at [385, 381] on div "Inserir lâmina 1 de 3 Inserir lâmina 2 de 3 Inserir lâmina 3 de 3" at bounding box center [639, 367] width 1279 height 2155
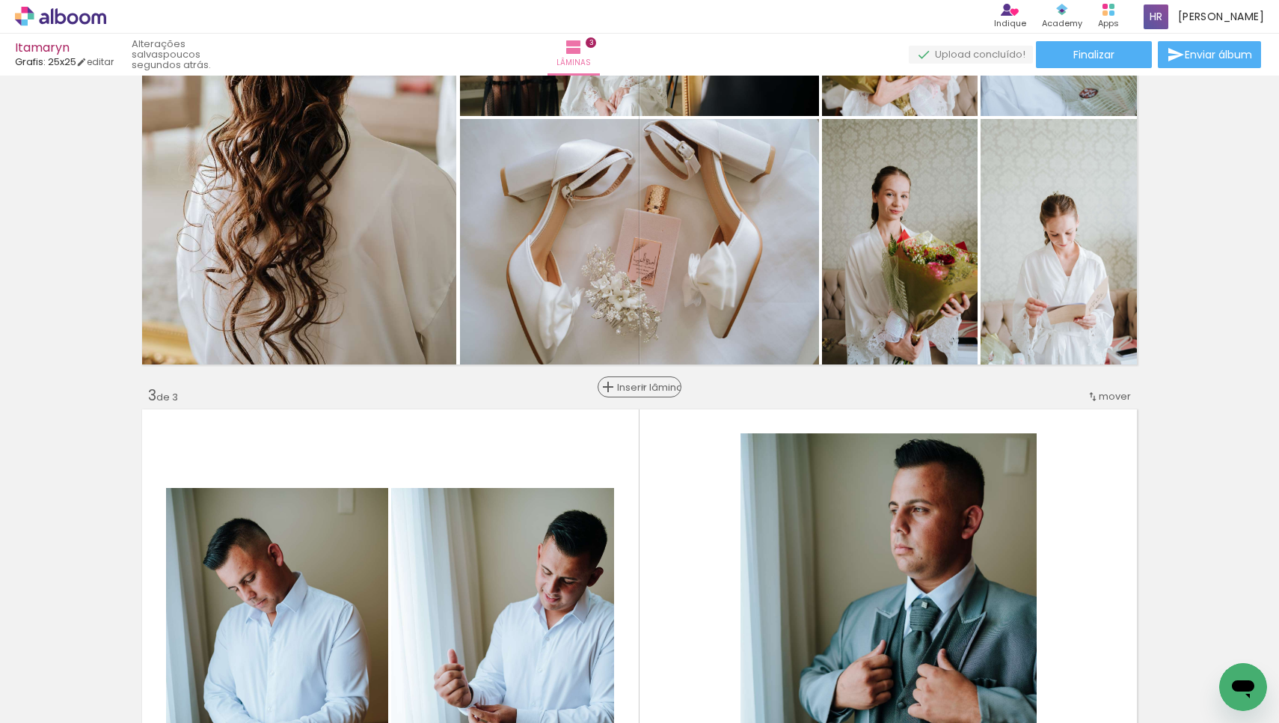
click at [640, 387] on span "Inserir lâmina" at bounding box center [646, 387] width 58 height 10
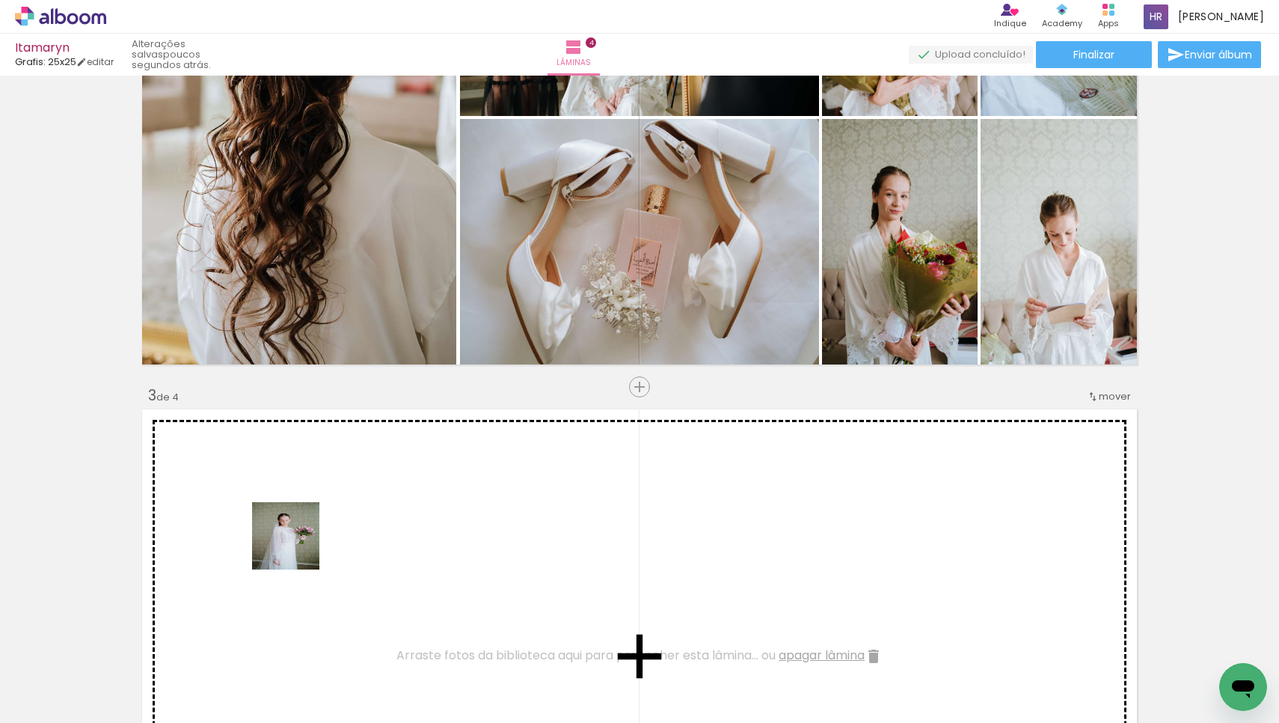
drag, startPoint x: 169, startPoint y: 687, endPoint x: 337, endPoint y: 508, distance: 245.6
click at [337, 508] on quentale-workspace at bounding box center [639, 361] width 1279 height 723
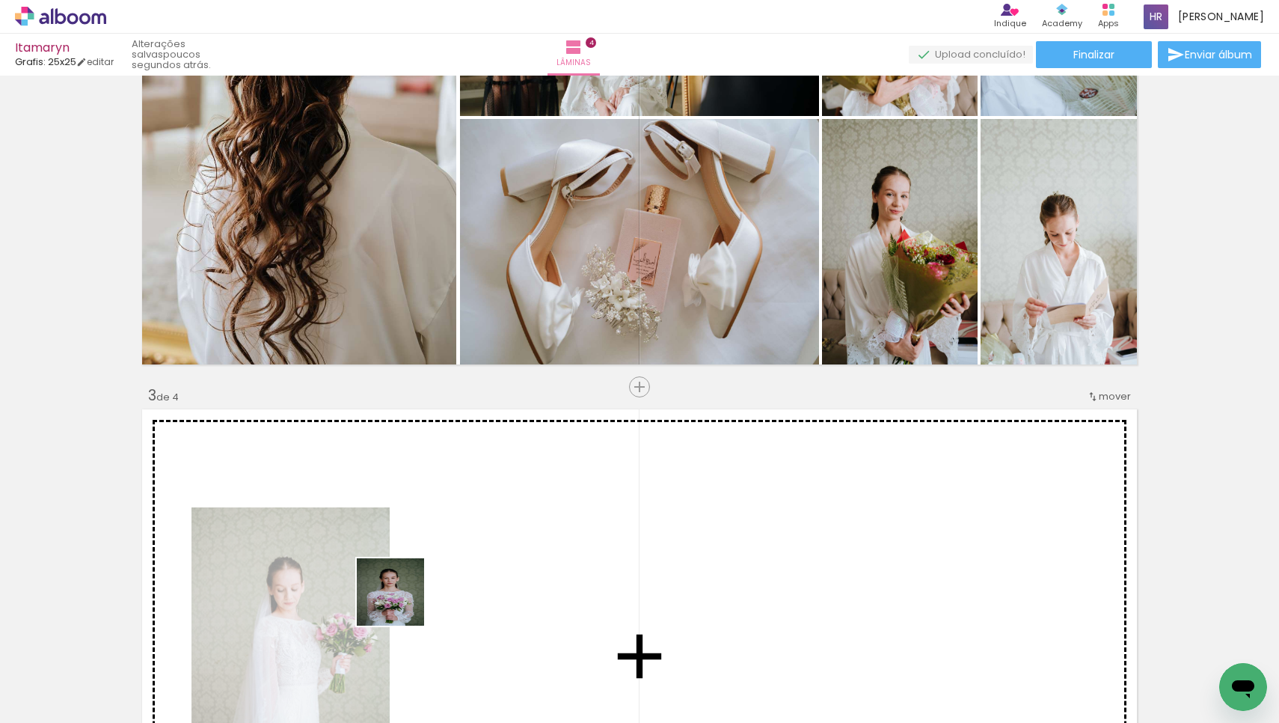
drag, startPoint x: 169, startPoint y: 696, endPoint x: 545, endPoint y: 546, distance: 404.9
click at [545, 546] on quentale-workspace at bounding box center [639, 361] width 1279 height 723
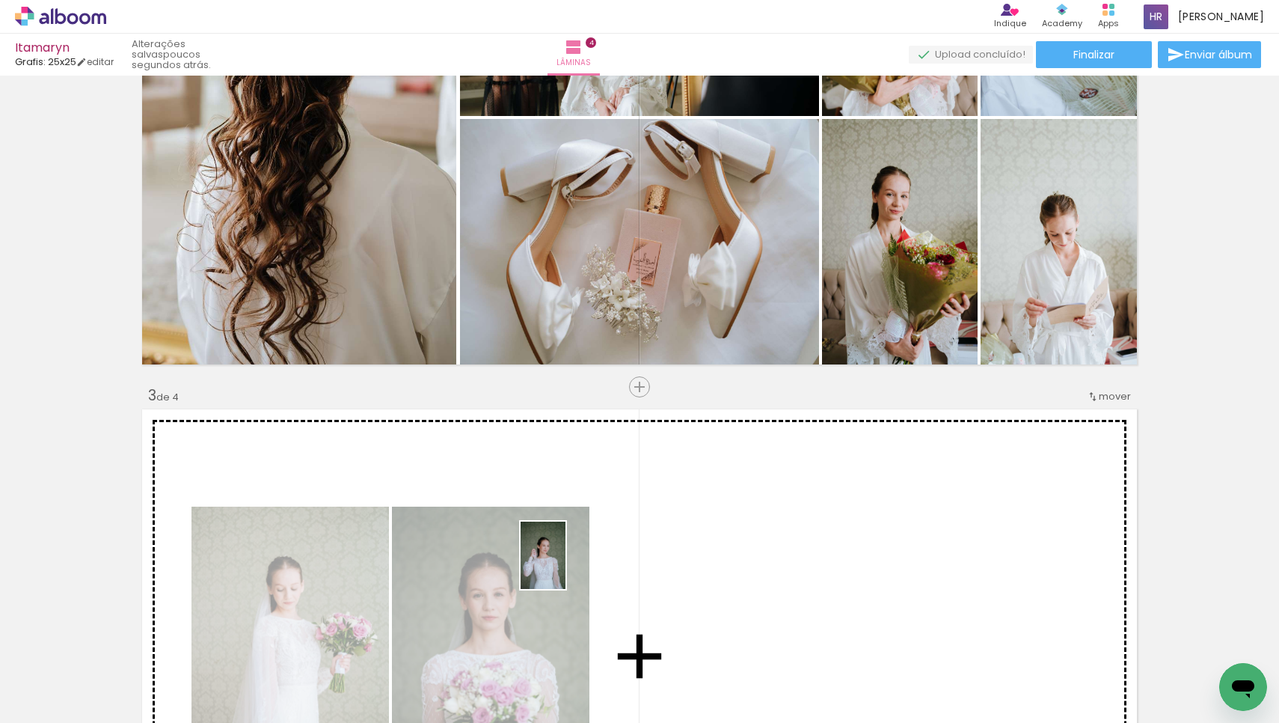
drag, startPoint x: 173, startPoint y: 683, endPoint x: 565, endPoint y: 566, distance: 409.7
click at [565, 566] on quentale-workspace at bounding box center [639, 361] width 1279 height 723
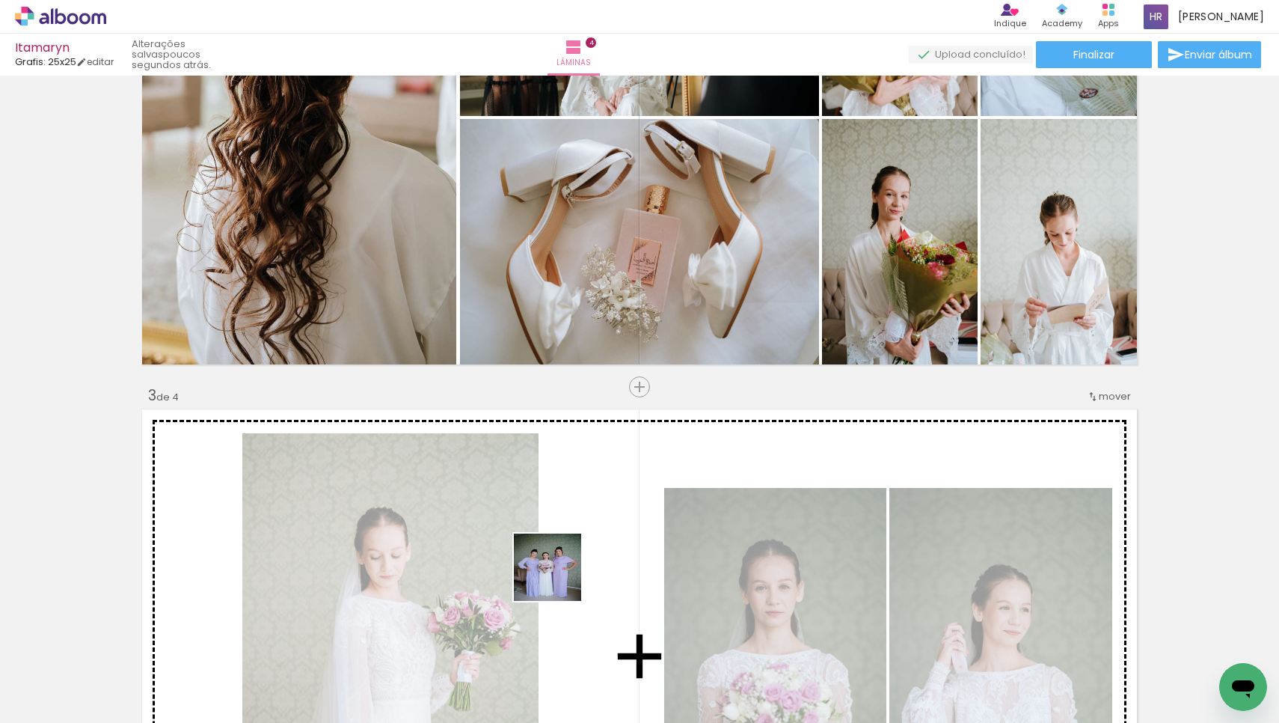
drag, startPoint x: 172, startPoint y: 687, endPoint x: 578, endPoint y: 578, distance: 420.6
click at [602, 566] on quentale-workspace at bounding box center [639, 361] width 1279 height 723
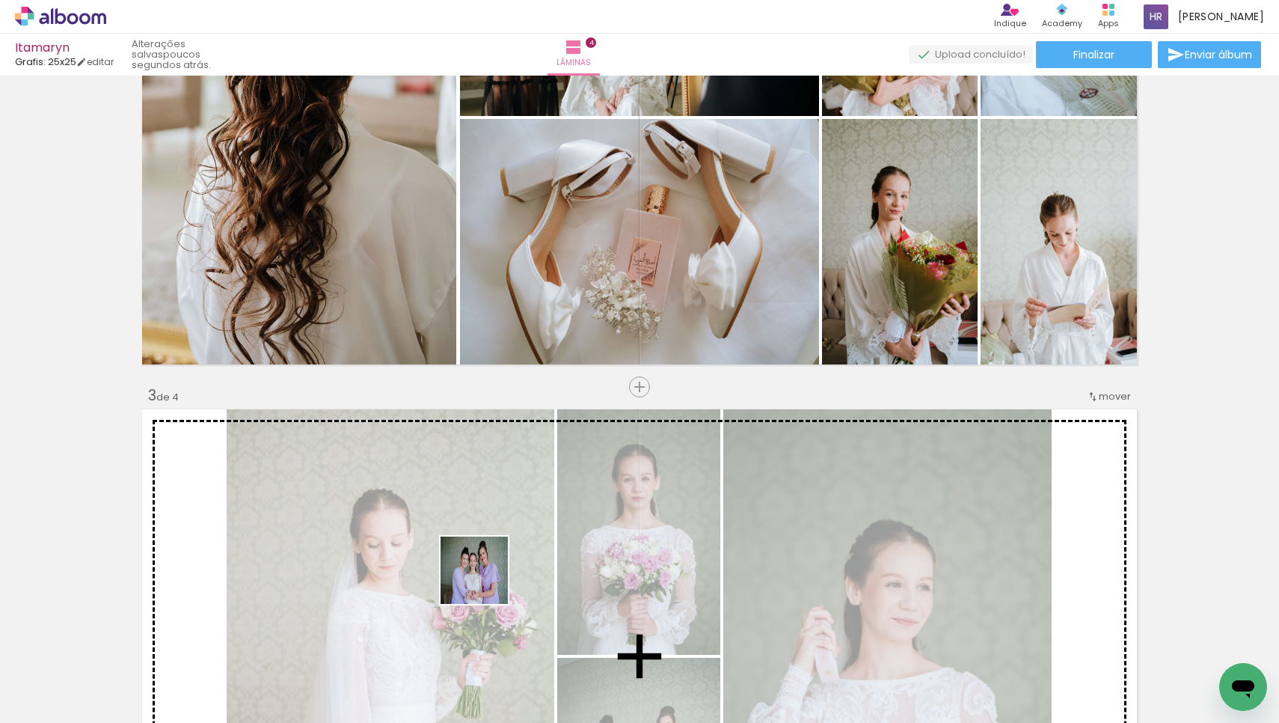
drag, startPoint x: 177, startPoint y: 680, endPoint x: 688, endPoint y: 513, distance: 537.4
click at [688, 513] on quentale-workspace at bounding box center [639, 361] width 1279 height 723
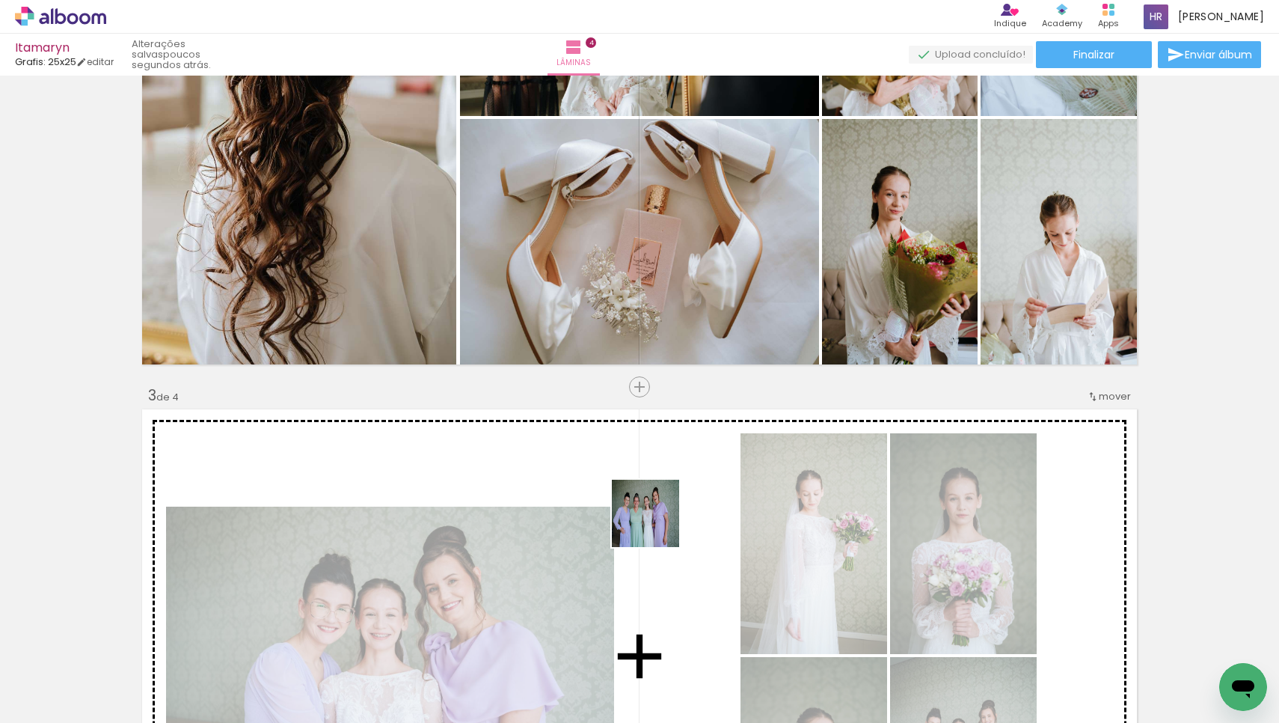
drag, startPoint x: 333, startPoint y: 679, endPoint x: 664, endPoint y: 523, distance: 366.4
click at [664, 523] on quentale-workspace at bounding box center [639, 361] width 1279 height 723
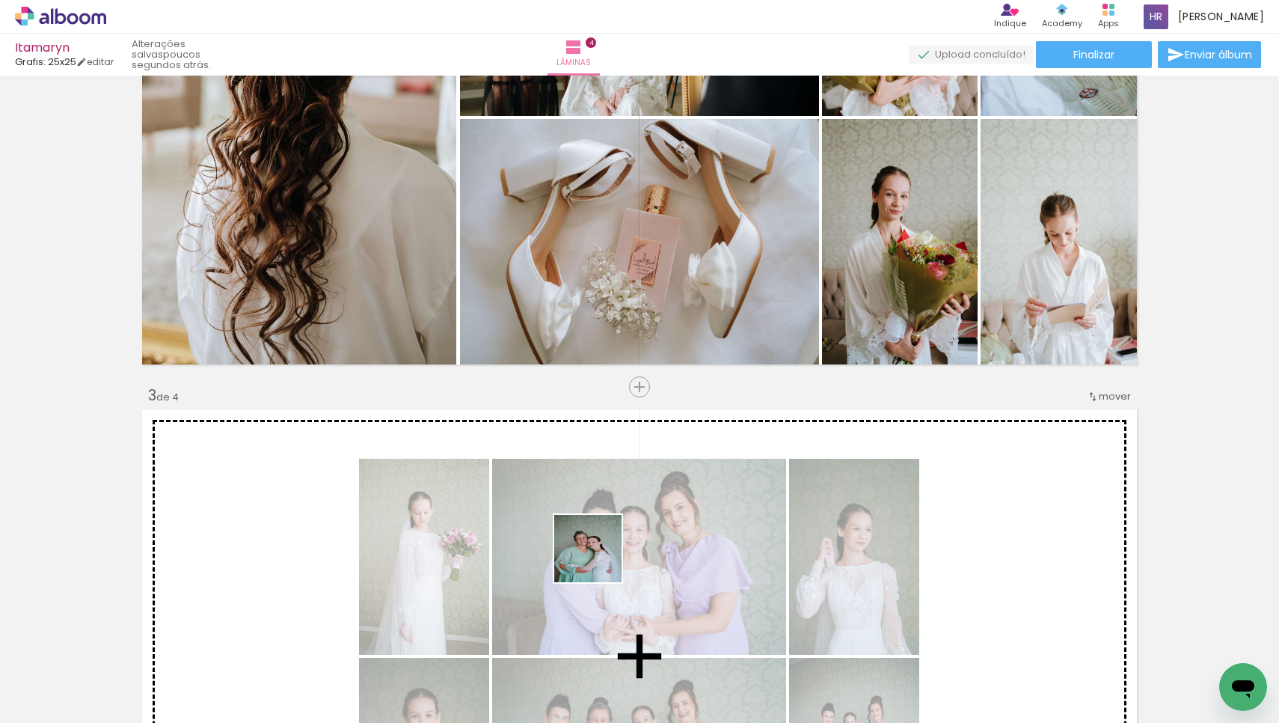
drag, startPoint x: 319, startPoint y: 673, endPoint x: 726, endPoint y: 527, distance: 431.8
click at [726, 527] on quentale-workspace at bounding box center [639, 361] width 1279 height 723
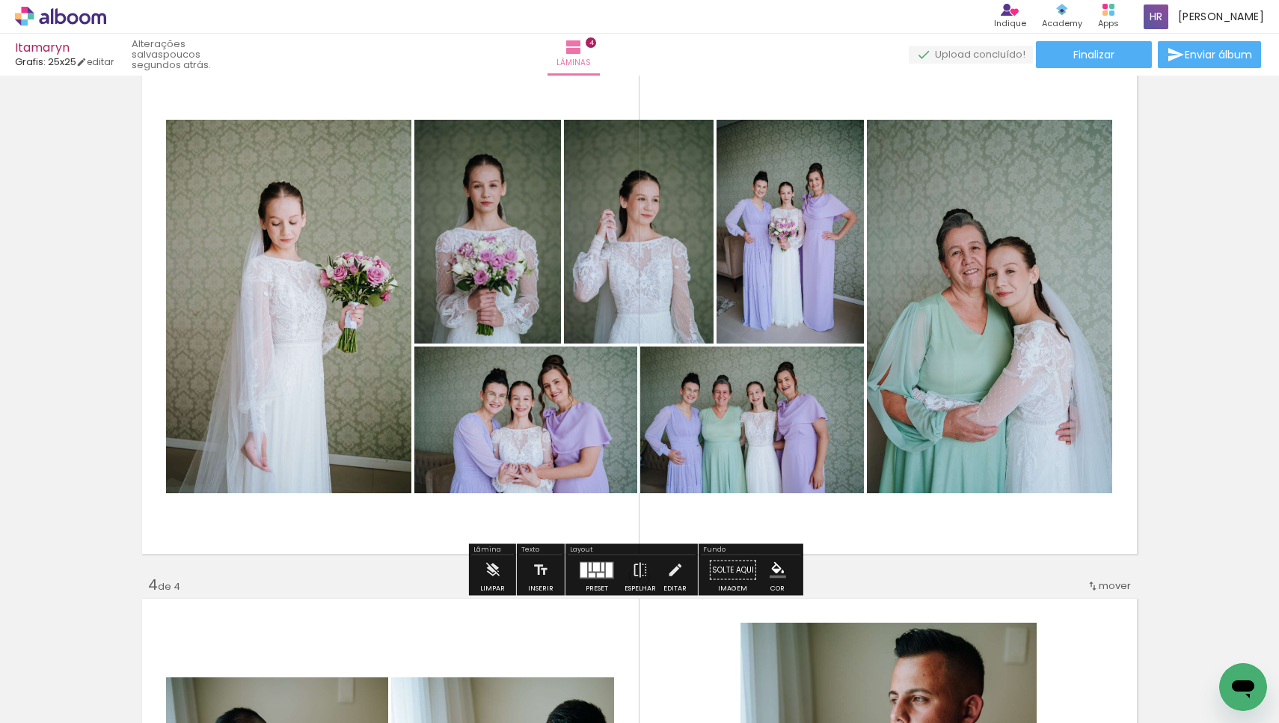
scroll to position [1130, 0]
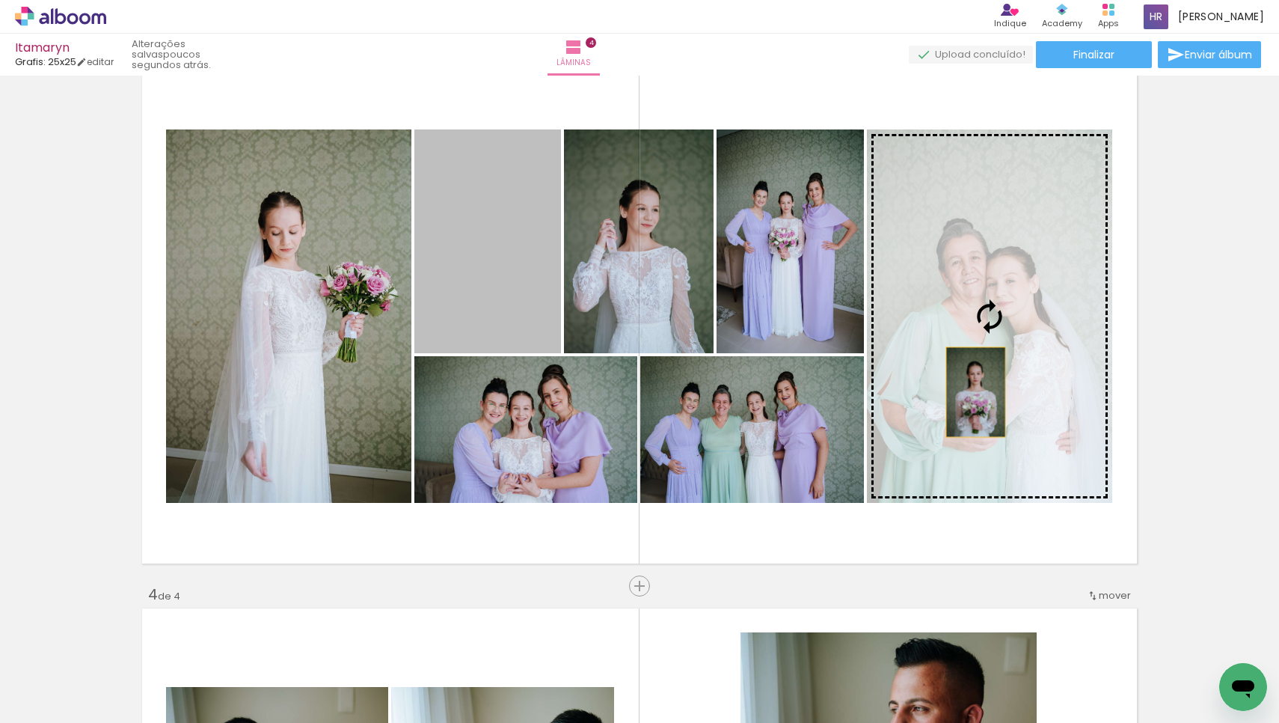
drag, startPoint x: 503, startPoint y: 292, endPoint x: 971, endPoint y: 392, distance: 478.8
click at [0, 0] on slot at bounding box center [0, 0] width 0 height 0
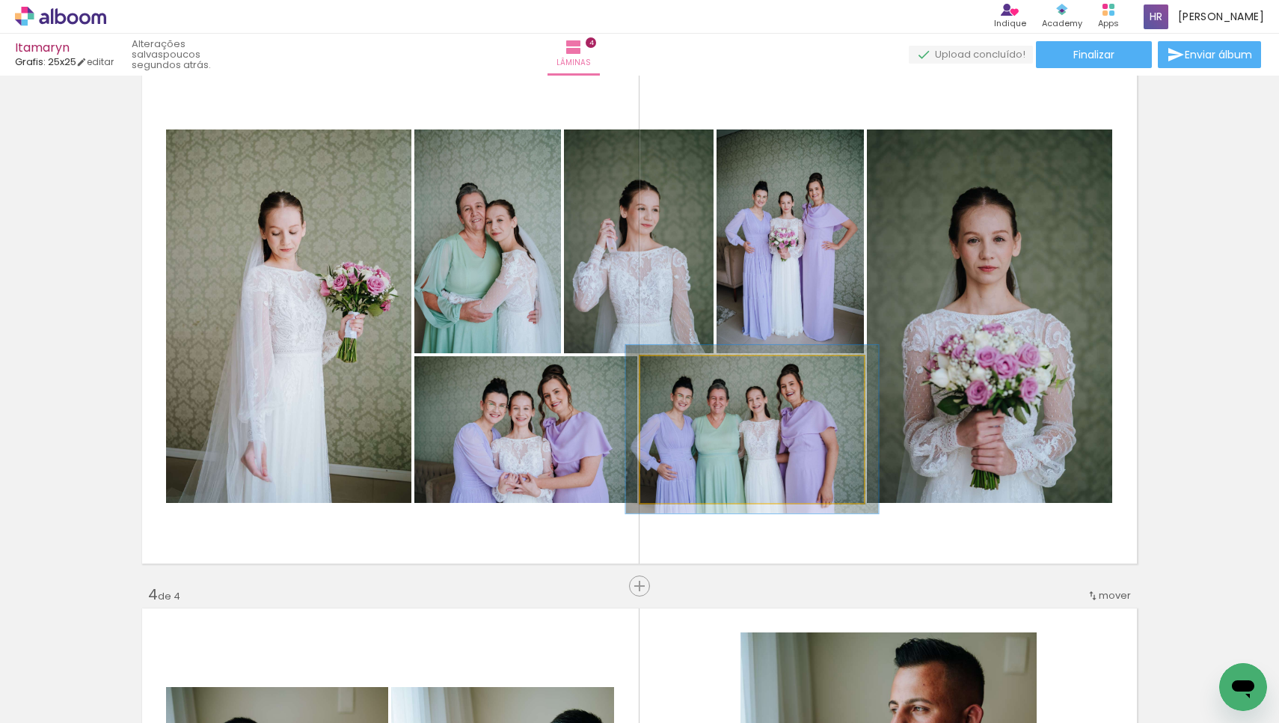
type paper-slider "113"
click at [681, 371] on div at bounding box center [681, 371] width 13 height 13
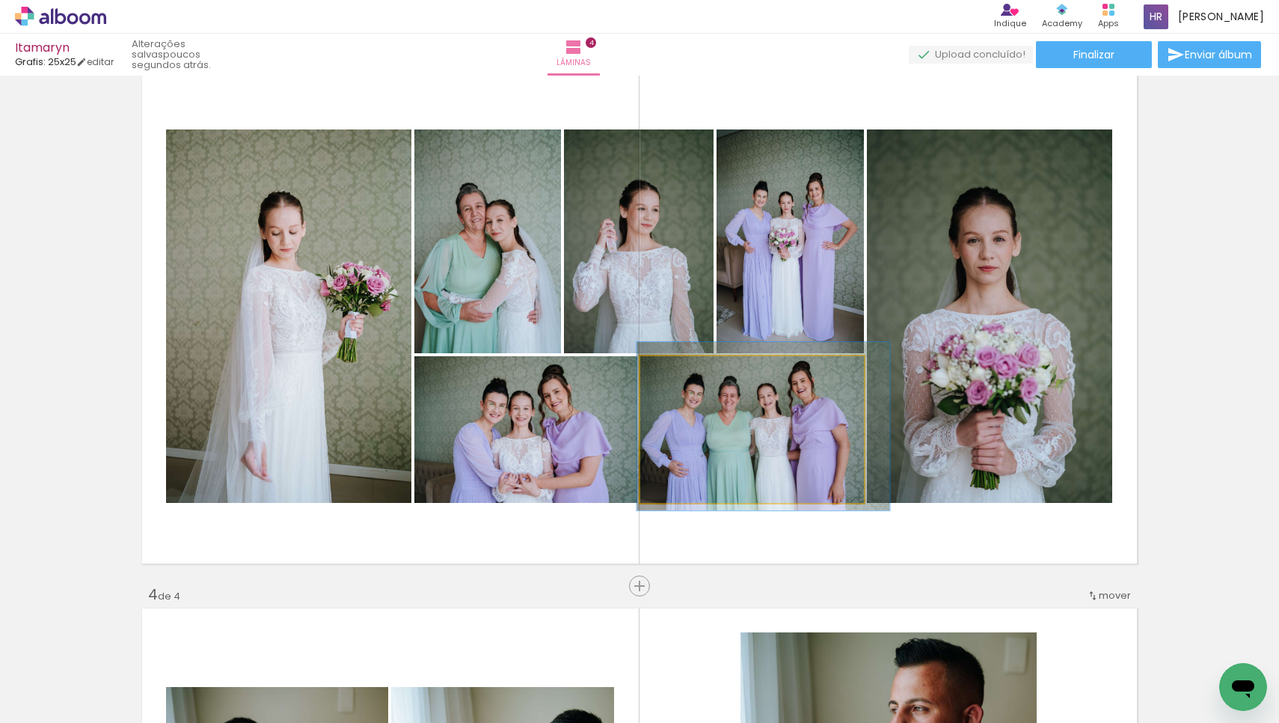
drag, startPoint x: 732, startPoint y: 456, endPoint x: 743, endPoint y: 453, distance: 11.6
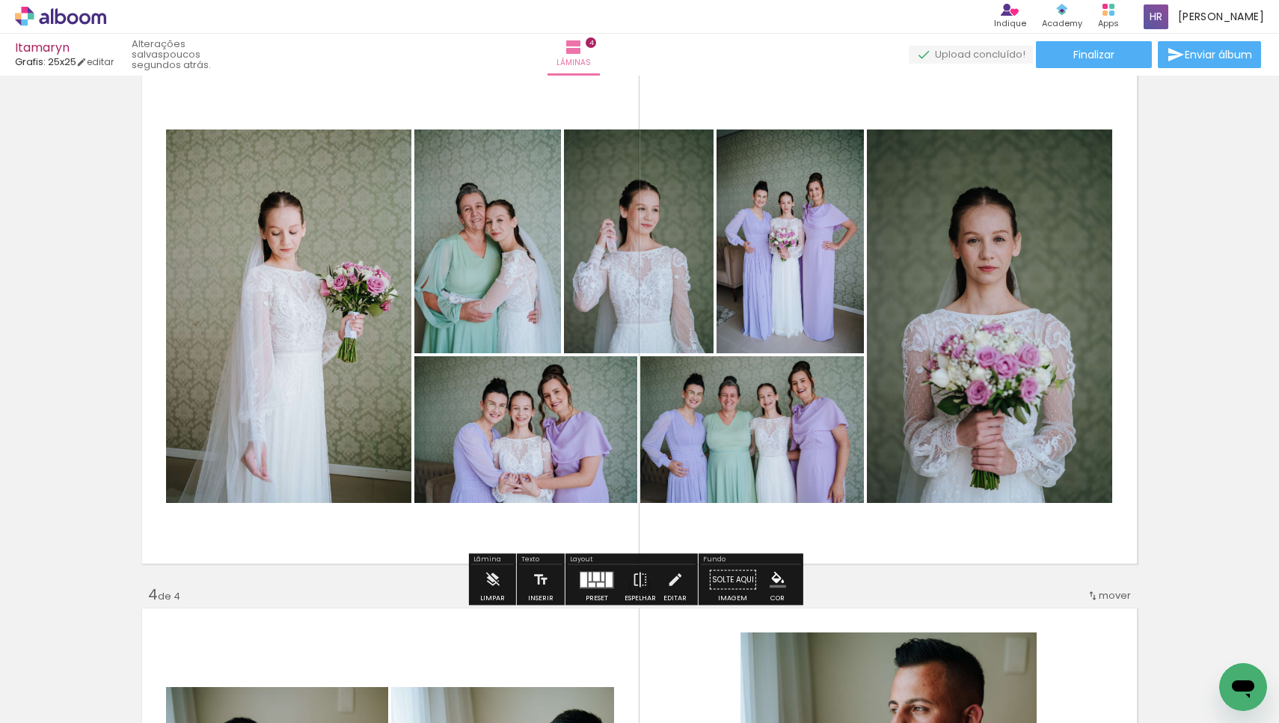
click at [1196, 387] on div "Inserir lâmina 1 de 4 Inserir lâmina 2 de 4 Inserir lâmina 3 de 4 Inserir lâmin…" at bounding box center [639, 297] width 1279 height 2693
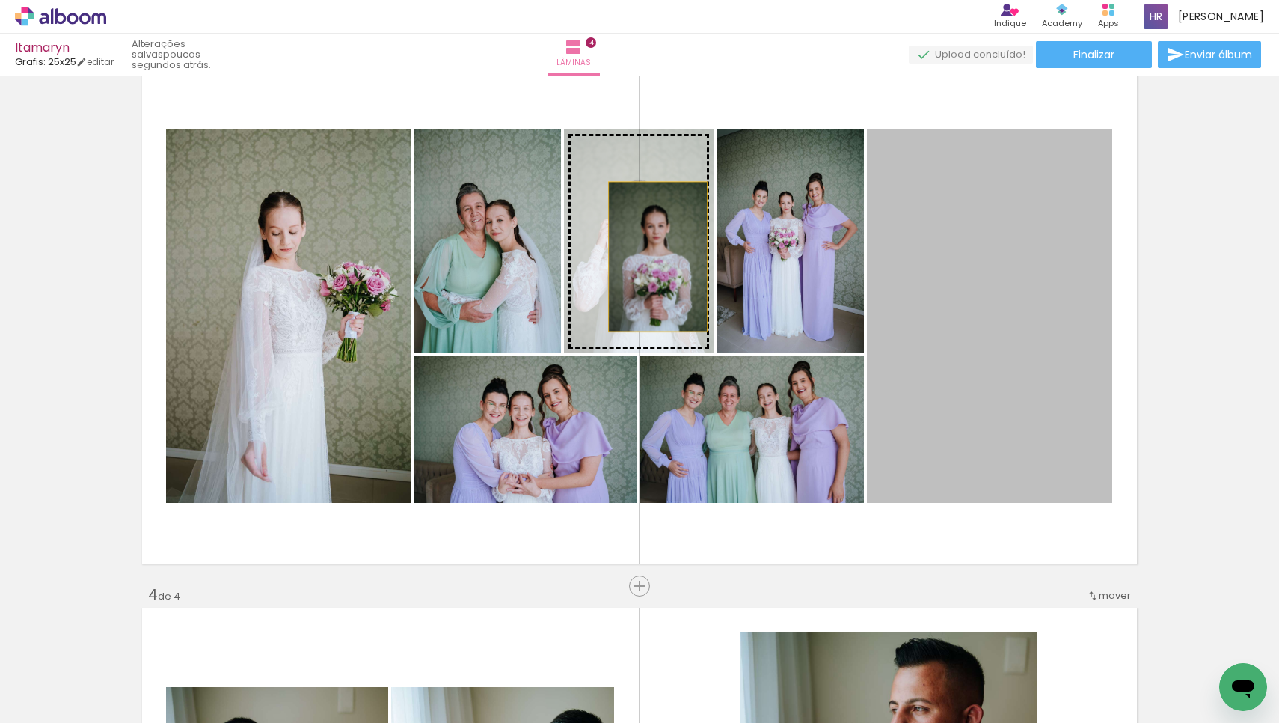
drag, startPoint x: 1019, startPoint y: 375, endPoint x: 648, endPoint y: 254, distance: 389.3
click at [0, 0] on slot at bounding box center [0, 0] width 0 height 0
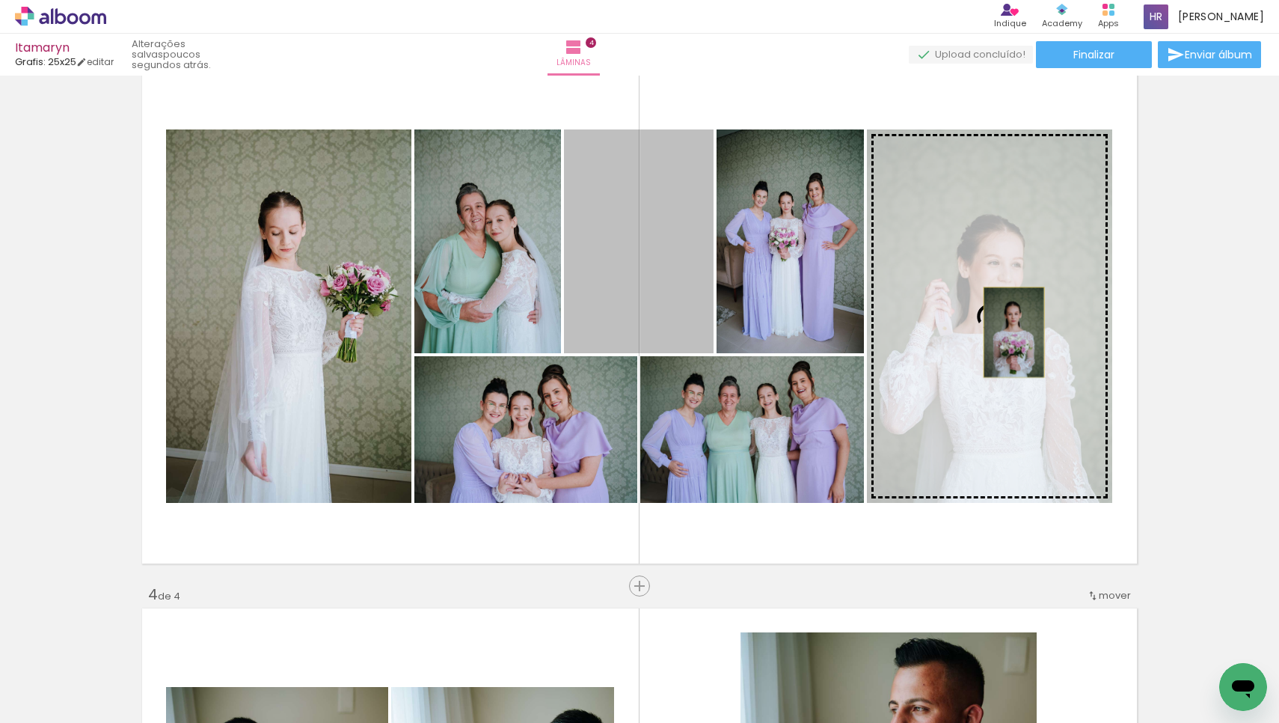
drag, startPoint x: 648, startPoint y: 254, endPoint x: 1008, endPoint y: 332, distance: 368.1
click at [0, 0] on slot at bounding box center [0, 0] width 0 height 0
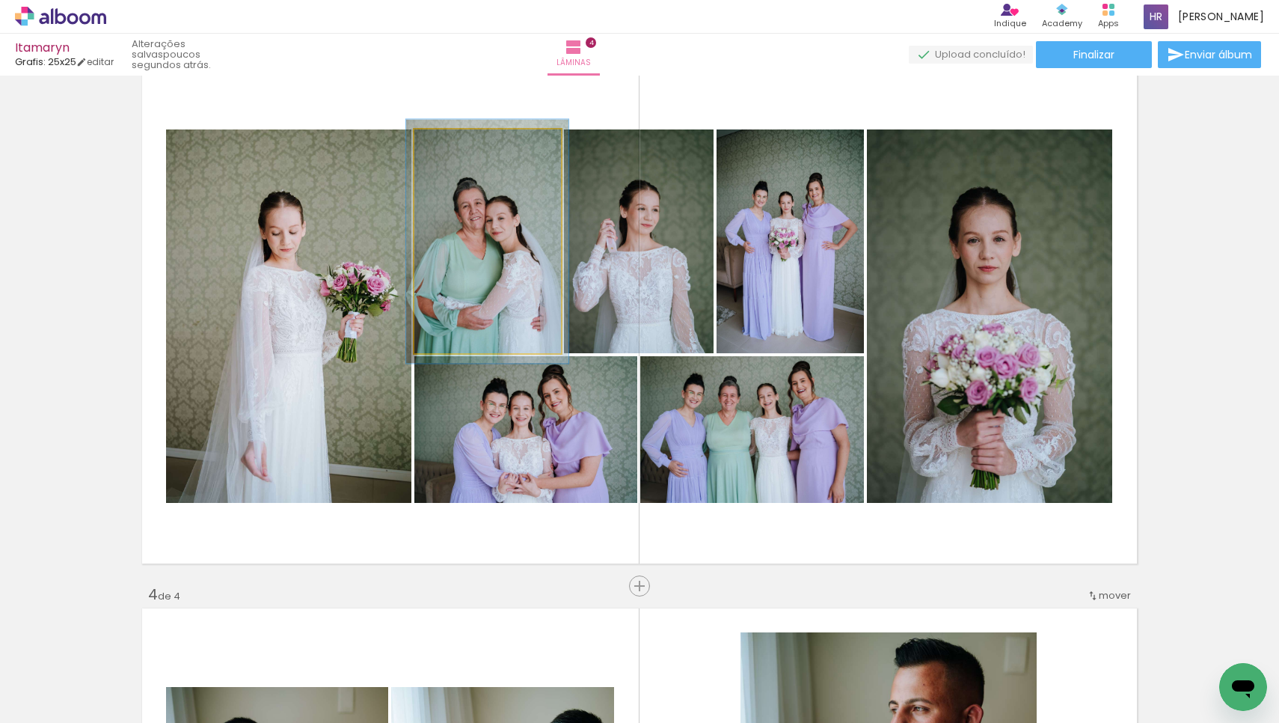
type paper-slider "109"
click at [447, 145] on div at bounding box center [453, 144] width 13 height 13
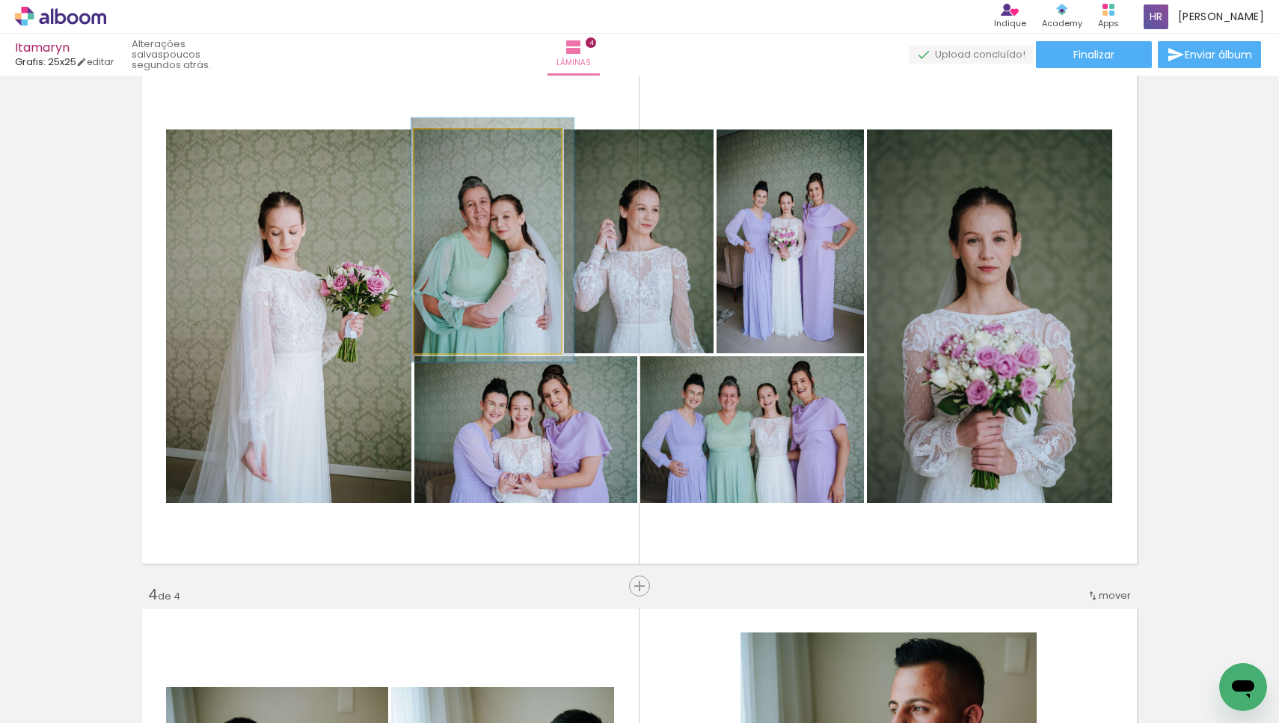
click at [504, 248] on quentale-photo at bounding box center [487, 241] width 147 height 224
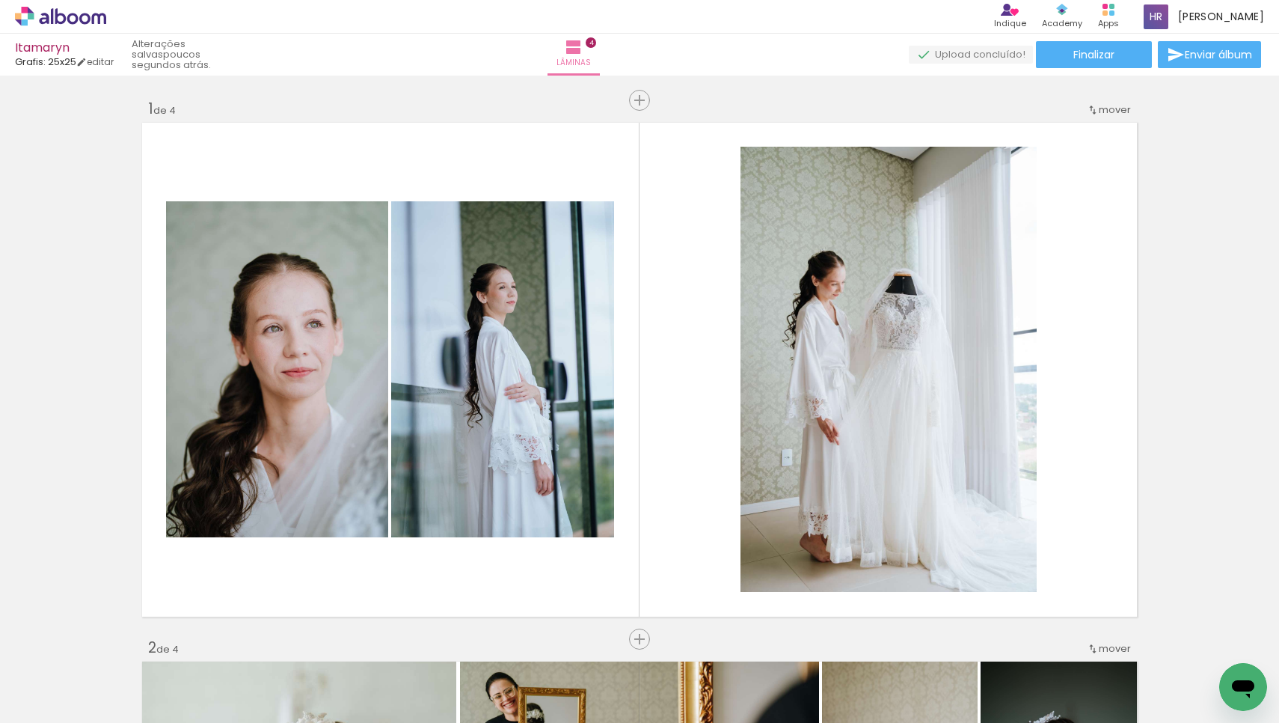
scroll to position [1130, 0]
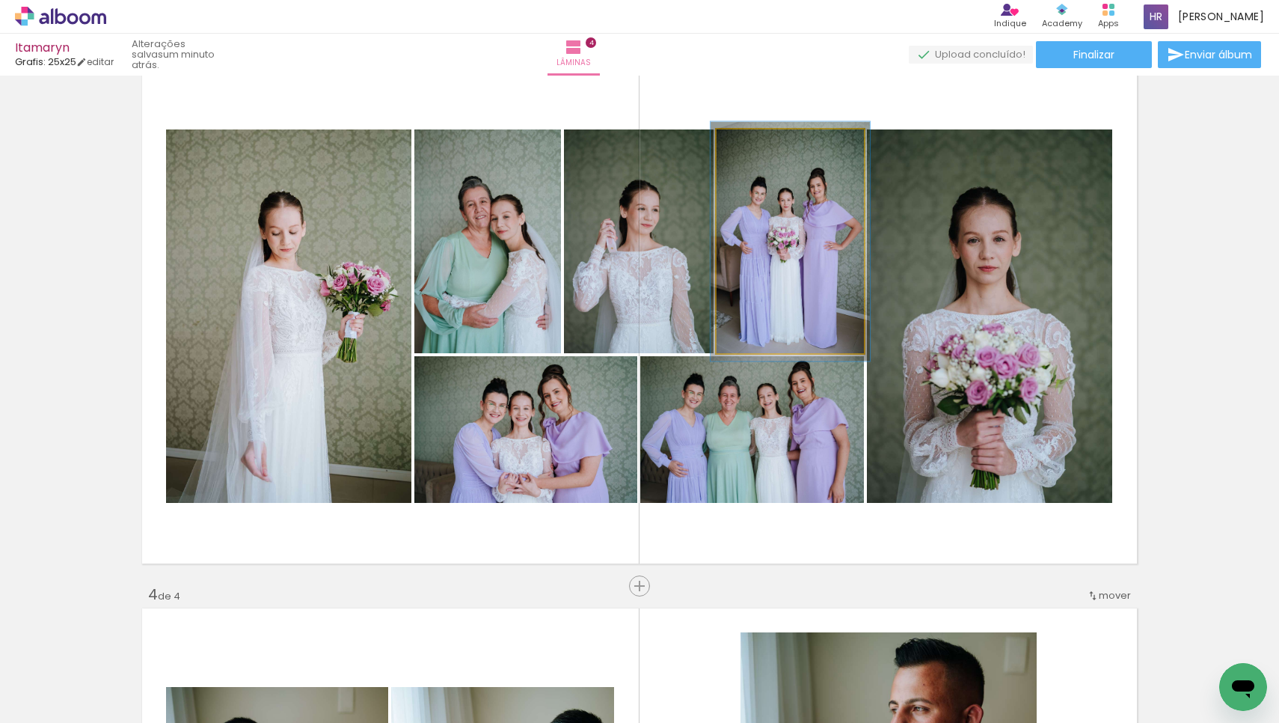
type paper-slider "107"
click at [753, 144] on div at bounding box center [755, 144] width 13 height 13
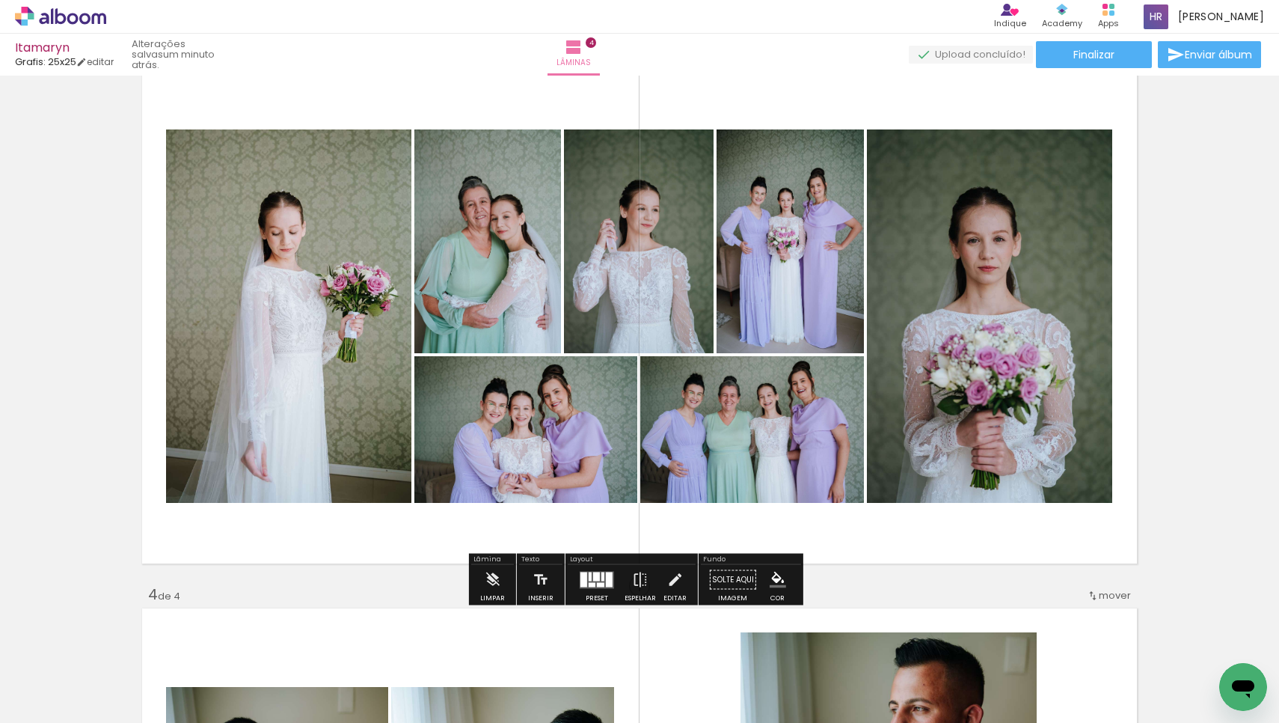
click at [1203, 275] on div "Inserir lâmina 1 de 4 Inserir lâmina 2 de 4 Inserir lâmina 3 de 4 Inserir lâmin…" at bounding box center [639, 297] width 1279 height 2693
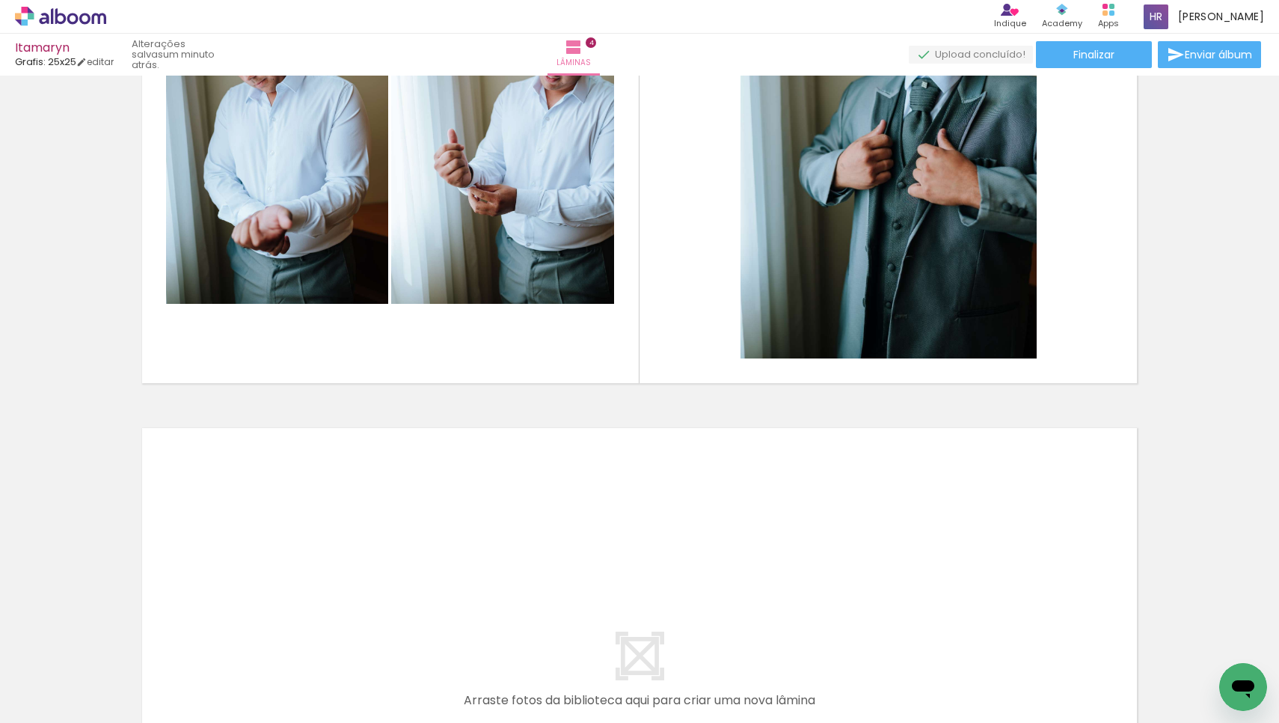
scroll to position [2198, 0]
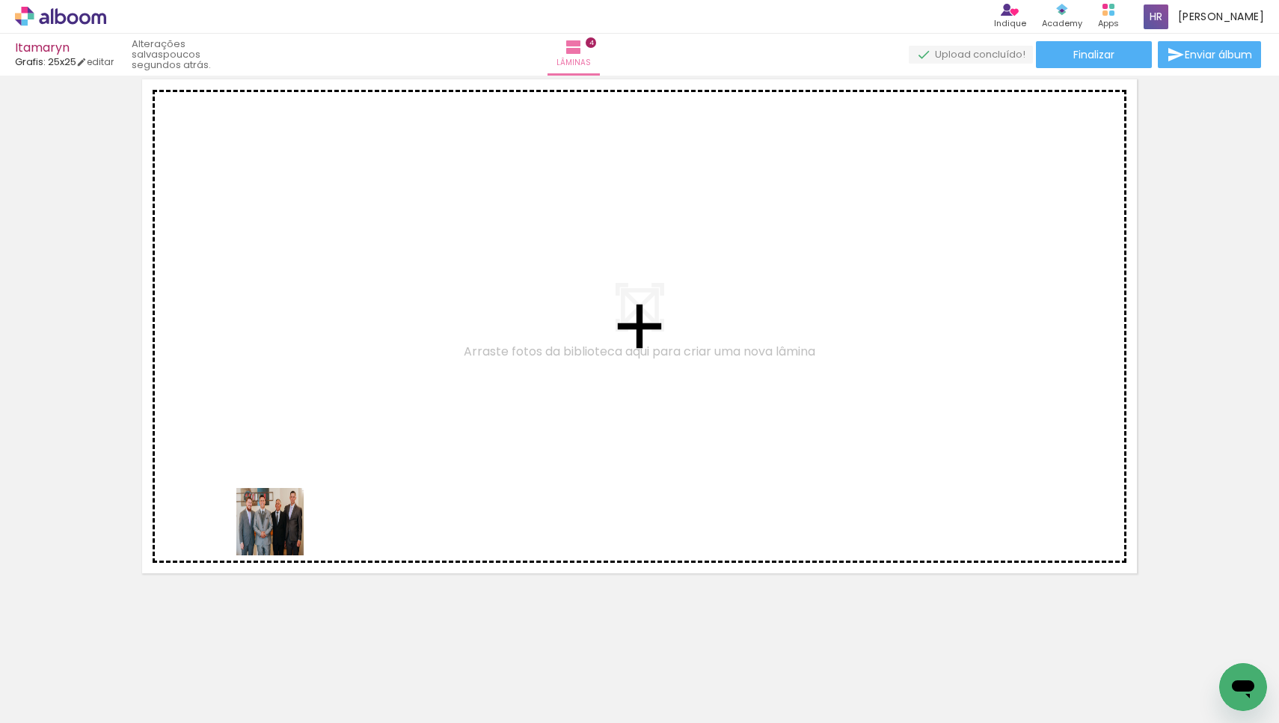
drag, startPoint x: 165, startPoint y: 667, endPoint x: 378, endPoint y: 464, distance: 294.7
click at [378, 464] on quentale-workspace at bounding box center [639, 361] width 1279 height 723
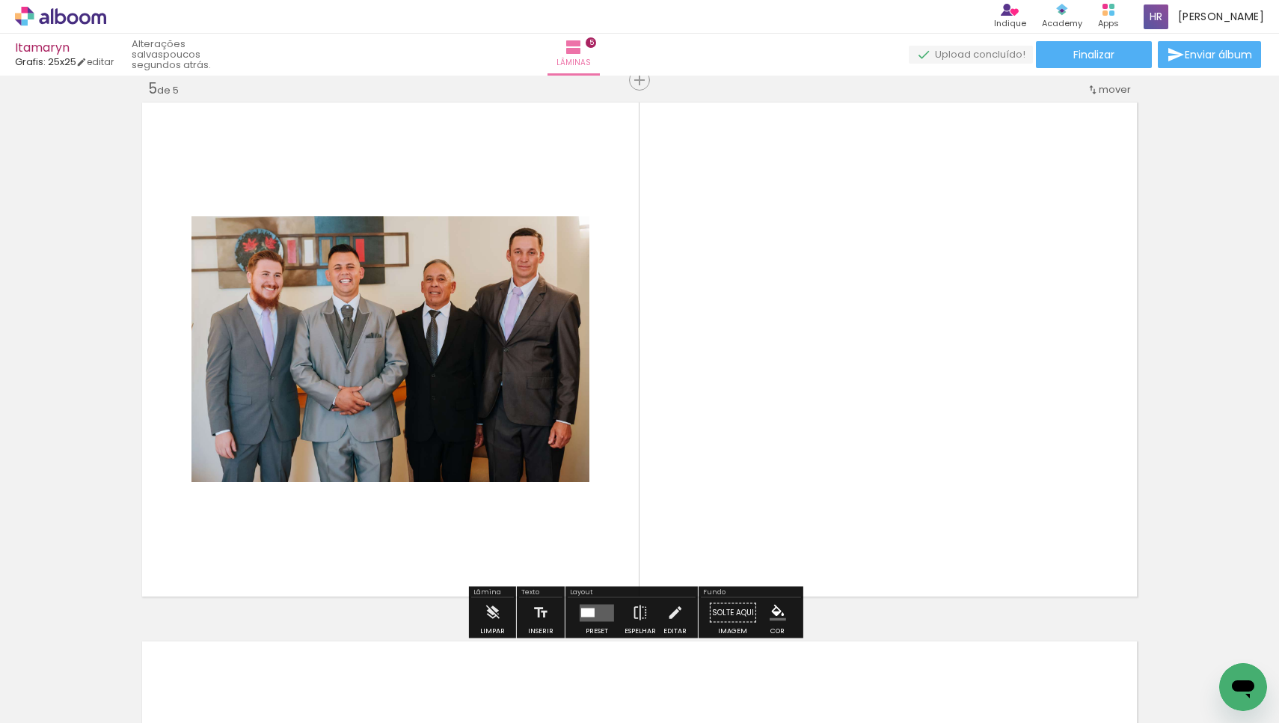
scroll to position [2171, 0]
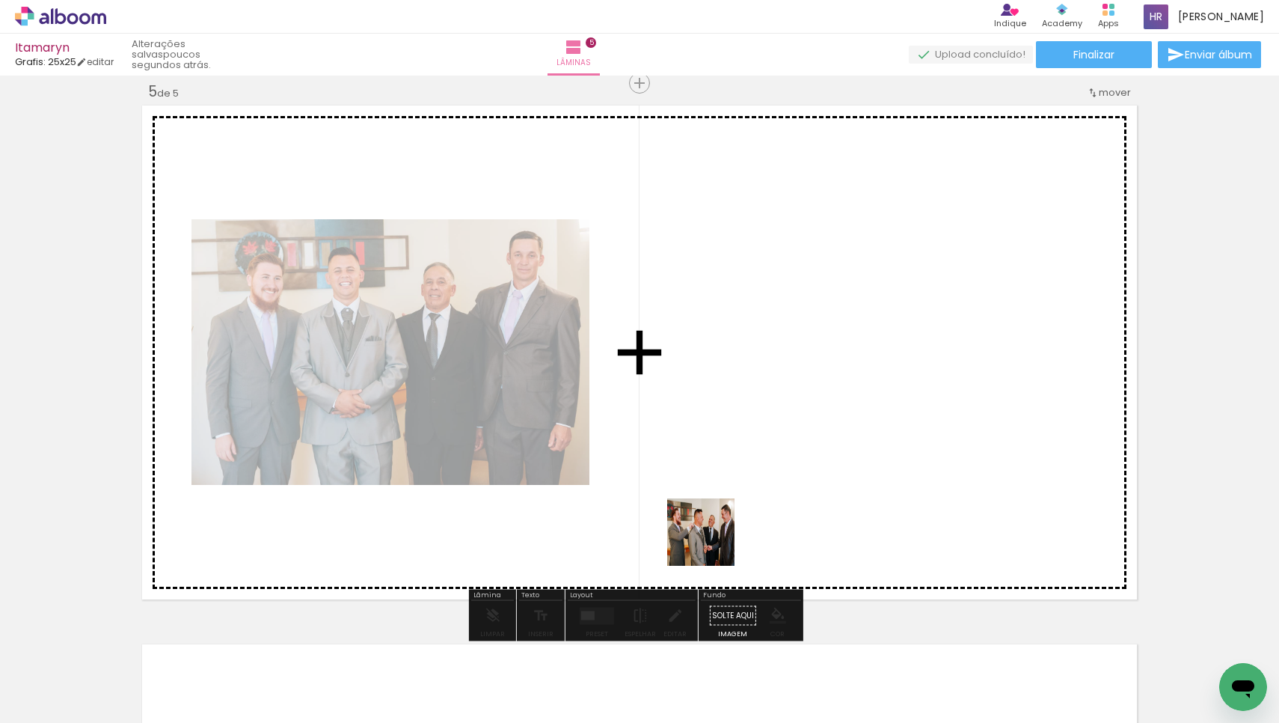
drag, startPoint x: 159, startPoint y: 669, endPoint x: 717, endPoint y: 542, distance: 571.4
click at [717, 542] on quentale-workspace at bounding box center [639, 361] width 1279 height 723
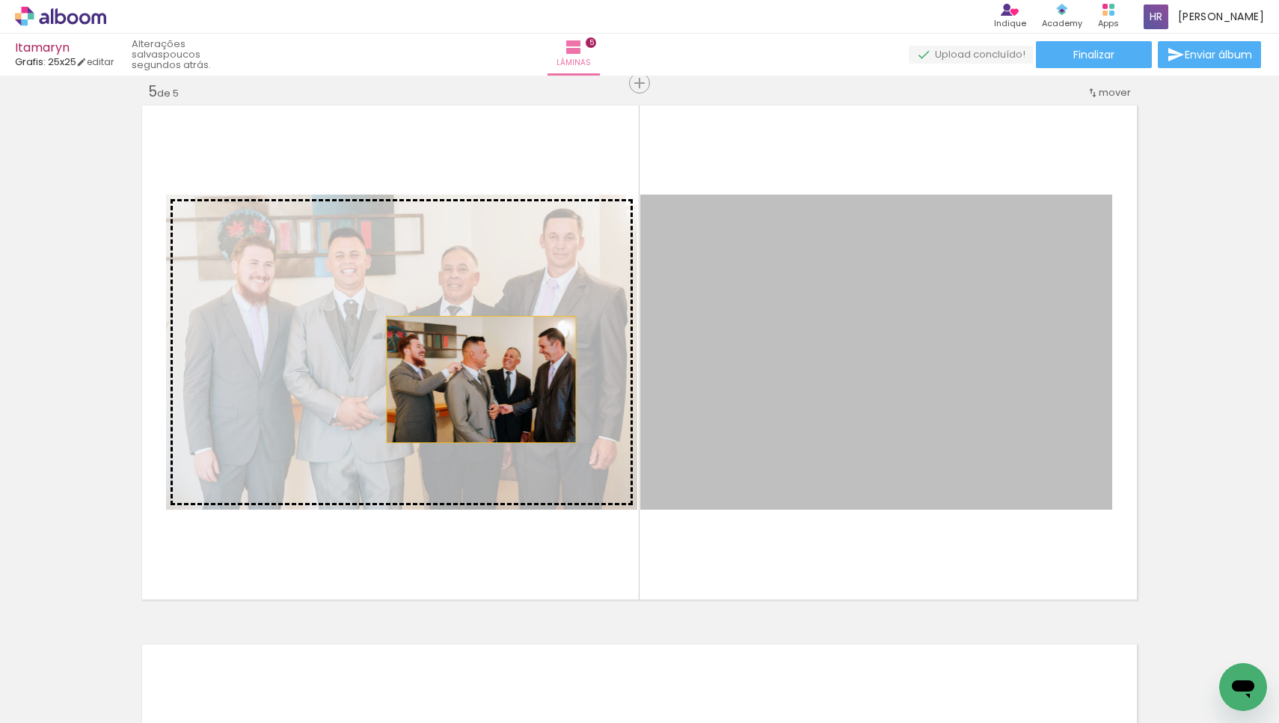
drag, startPoint x: 897, startPoint y: 433, endPoint x: 476, endPoint y: 379, distance: 424.5
click at [0, 0] on slot at bounding box center [0, 0] width 0 height 0
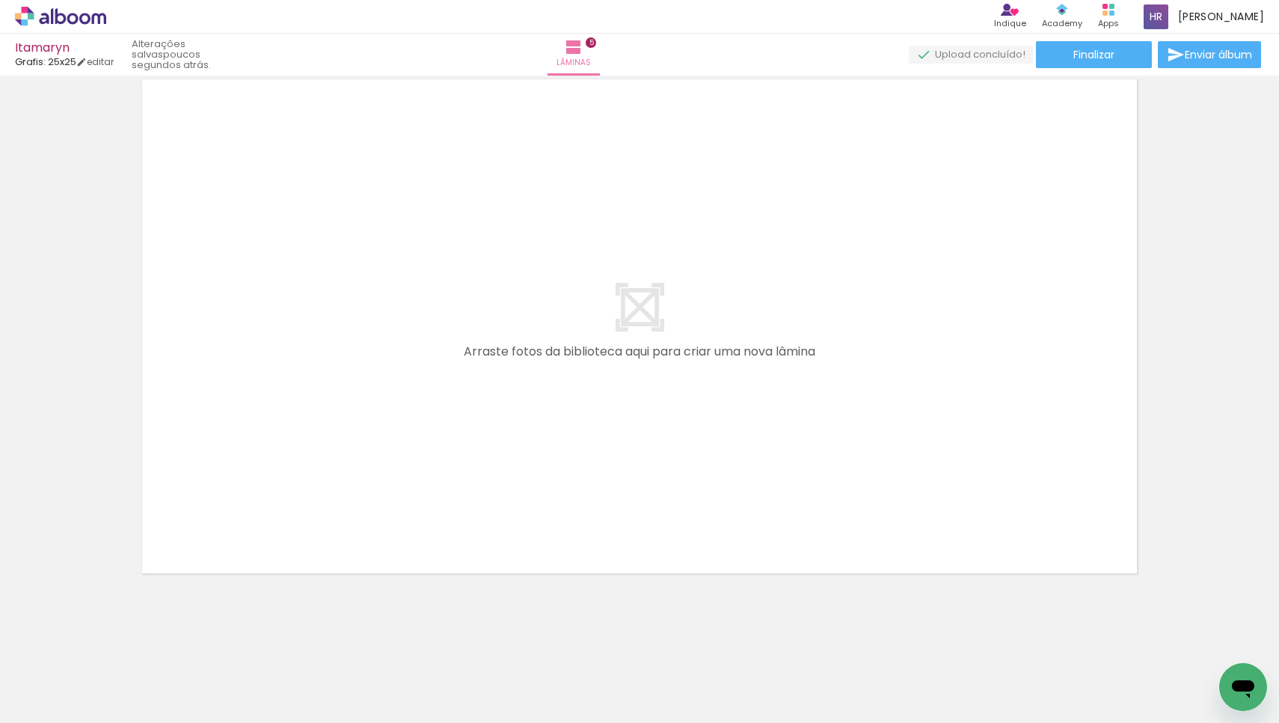
scroll to position [0, 953]
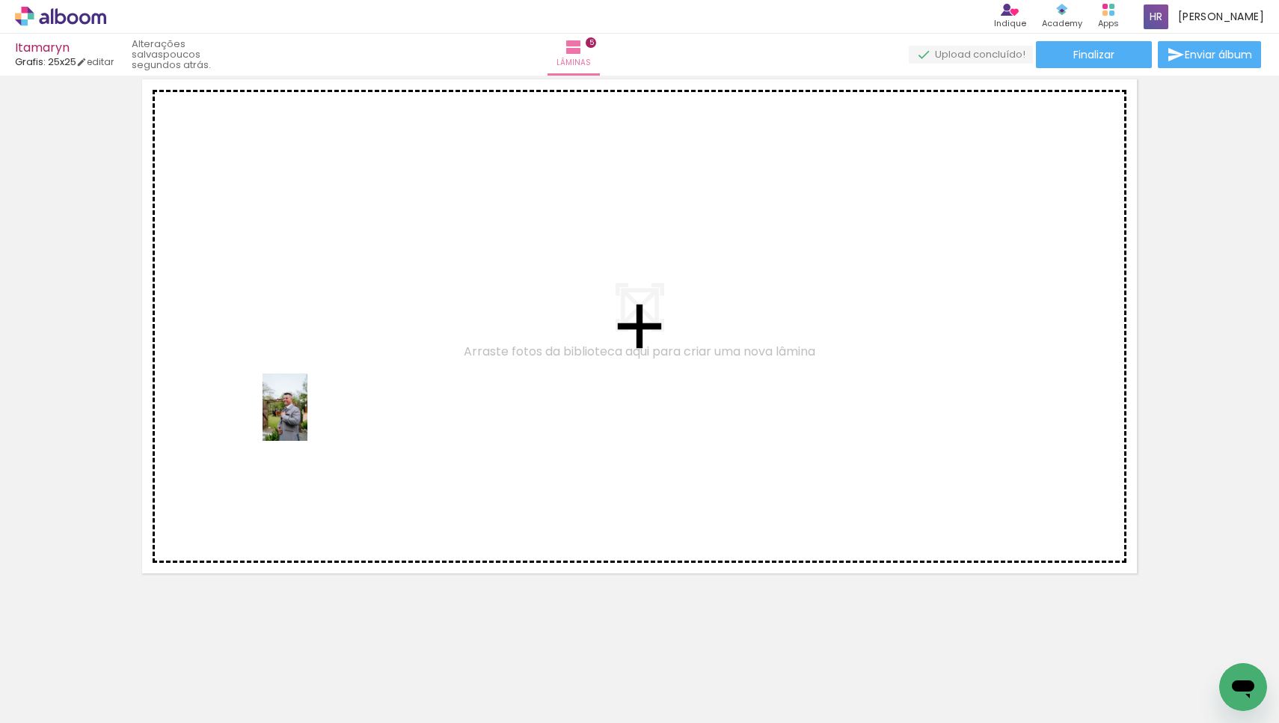
drag, startPoint x: 301, startPoint y: 689, endPoint x: 312, endPoint y: 398, distance: 291.1
click at [312, 398] on quentale-workspace at bounding box center [639, 361] width 1279 height 723
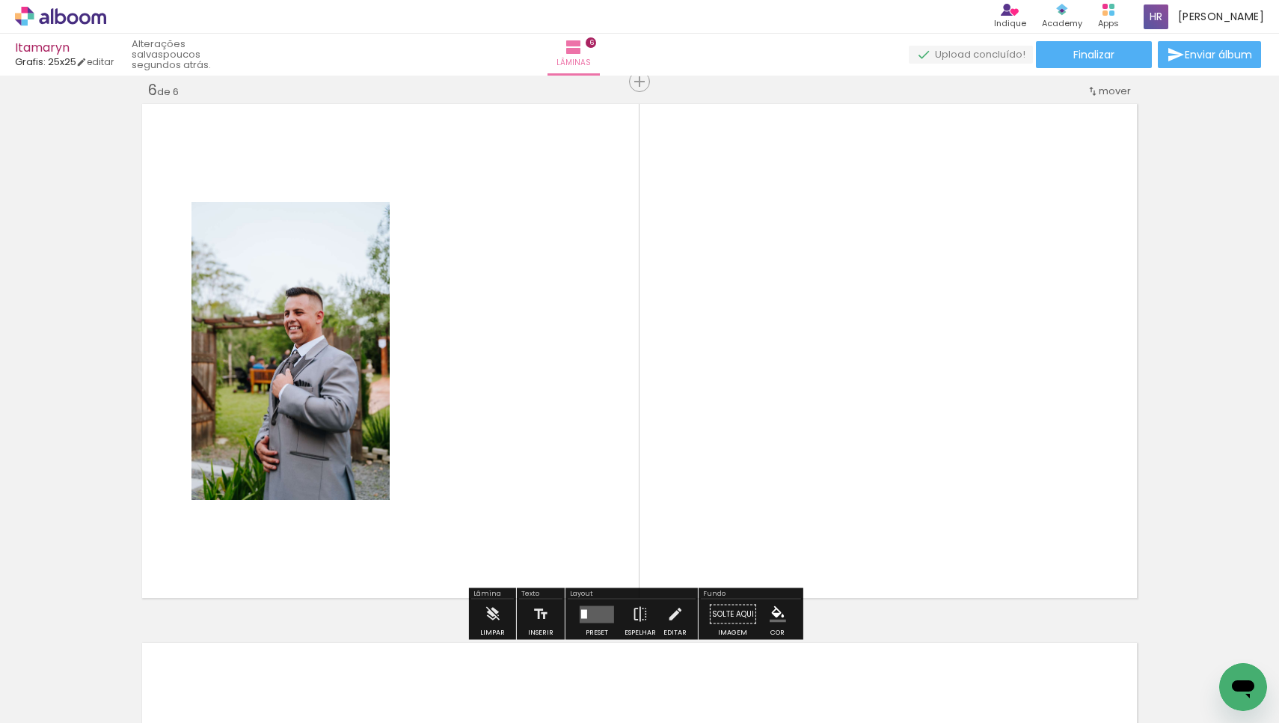
scroll to position [2710, 0]
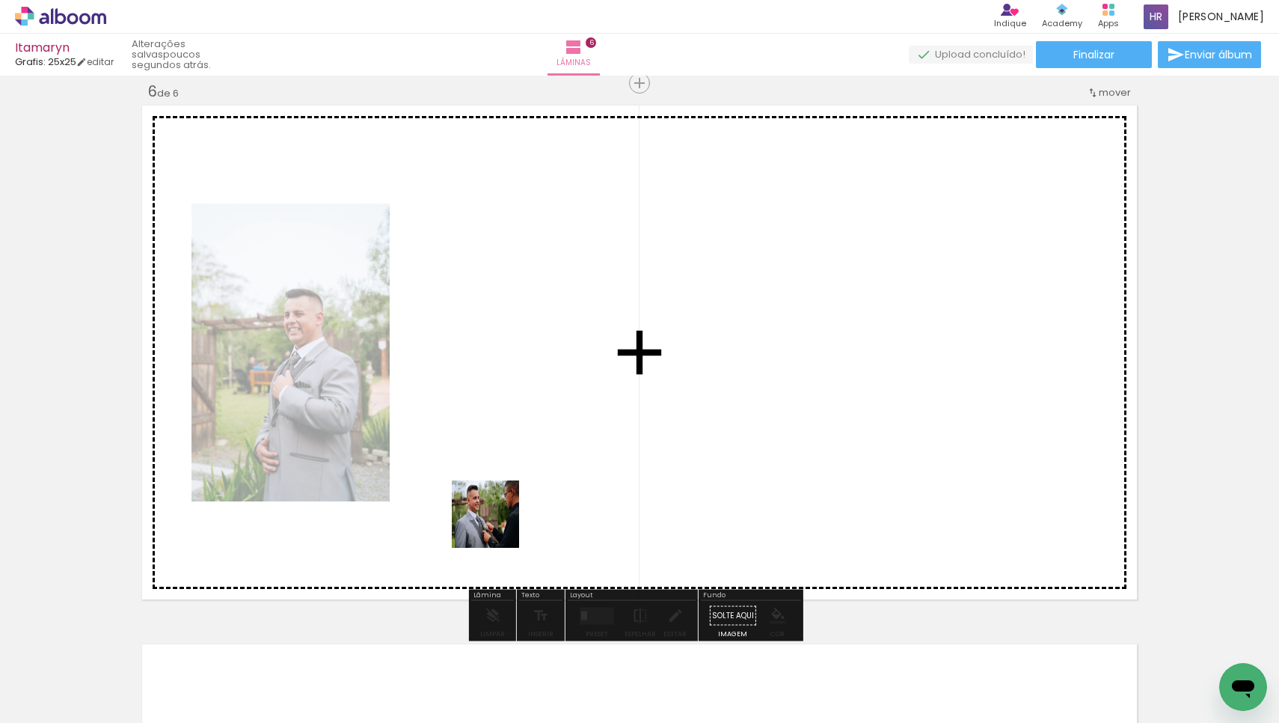
drag, startPoint x: 309, startPoint y: 684, endPoint x: 555, endPoint y: 479, distance: 320.7
click at [555, 479] on quentale-workspace at bounding box center [639, 361] width 1279 height 723
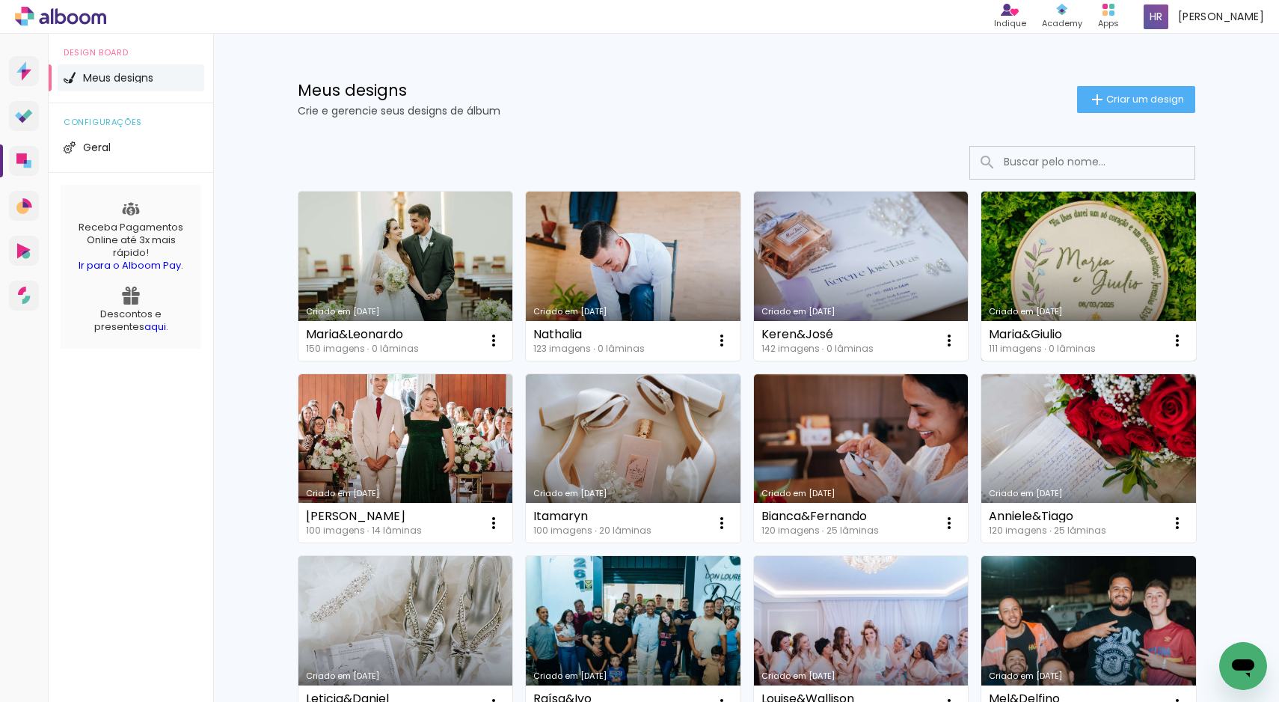
click at [1082, 270] on link "Criado em [DATE]" at bounding box center [1088, 275] width 215 height 169
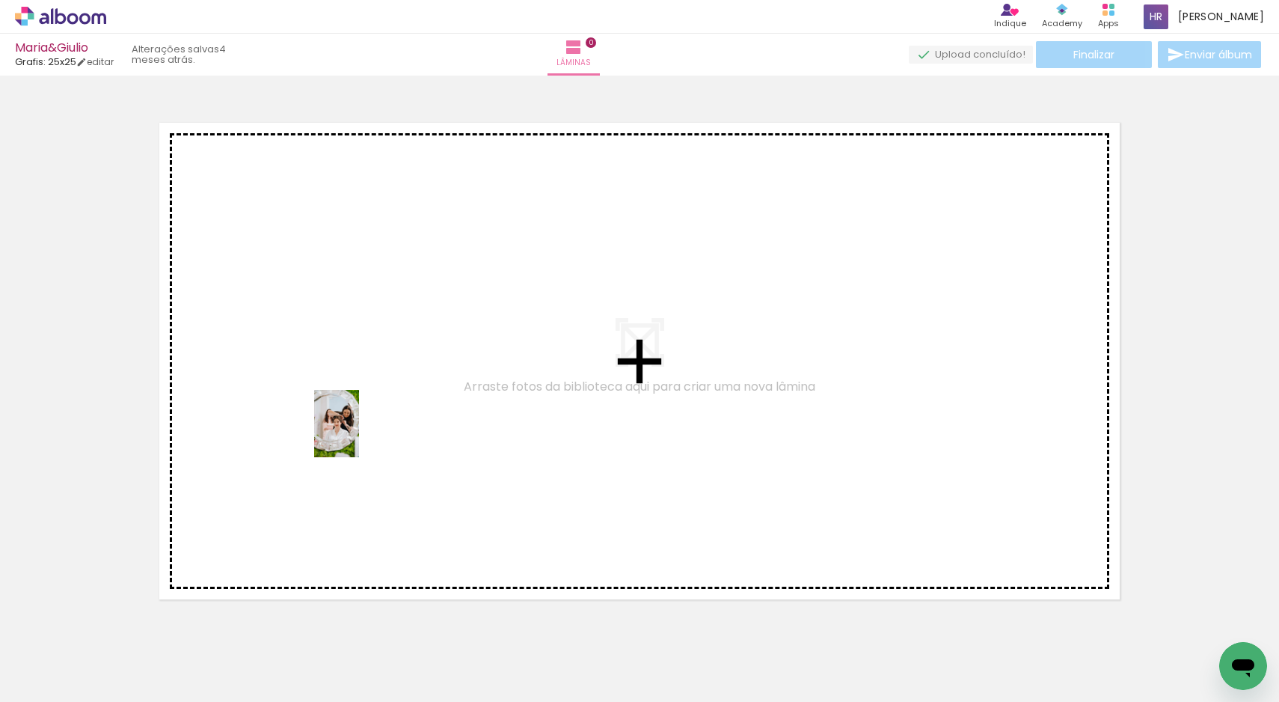
drag, startPoint x: 408, startPoint y: 664, endPoint x: 361, endPoint y: 426, distance: 243.2
click at [361, 426] on quentale-workspace at bounding box center [639, 351] width 1279 height 702
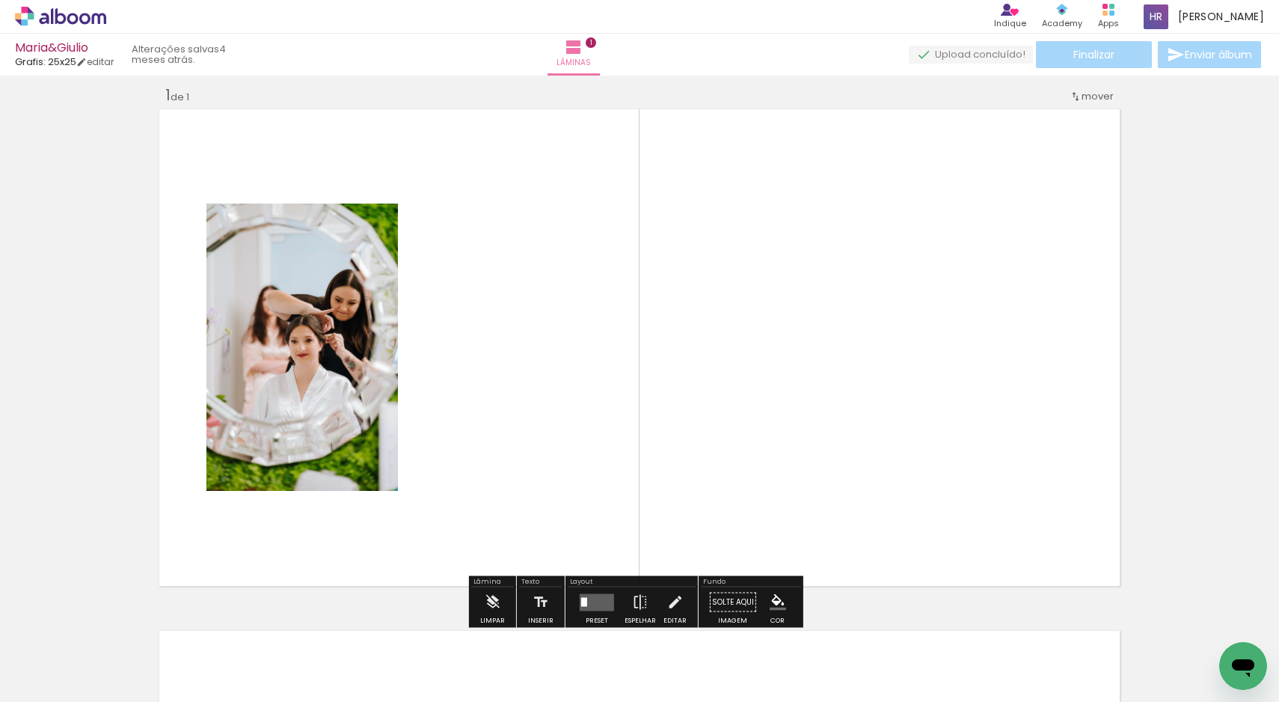
scroll to position [19, 0]
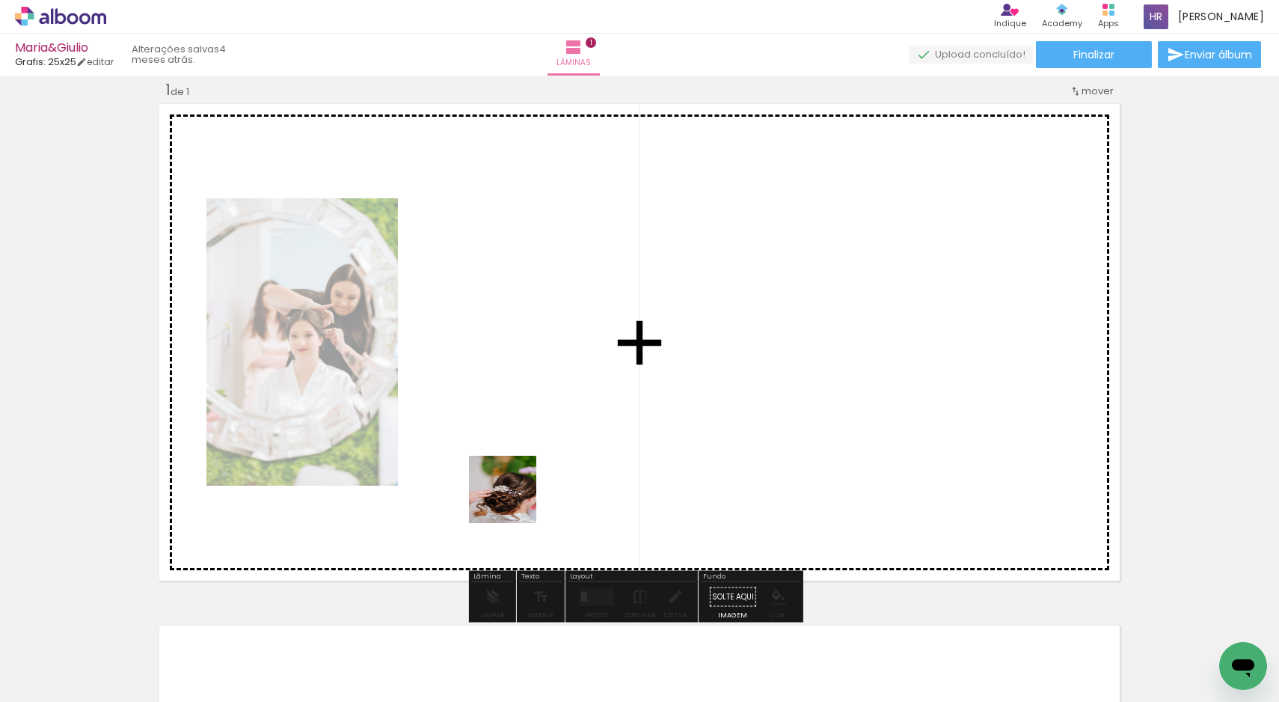
drag, startPoint x: 494, startPoint y: 664, endPoint x: 514, endPoint y: 458, distance: 207.4
click at [514, 458] on quentale-workspace at bounding box center [639, 351] width 1279 height 702
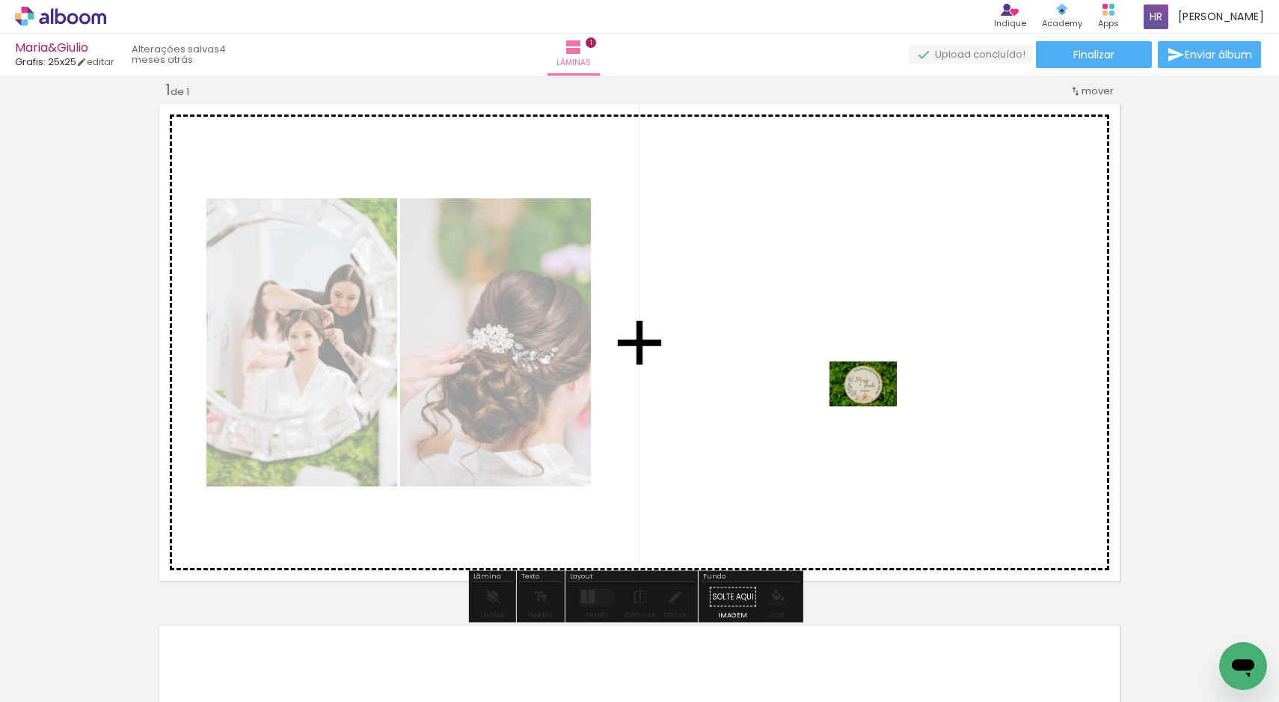
drag, startPoint x: 172, startPoint y: 657, endPoint x: 875, endPoint y: 406, distance: 746.4
click at [875, 406] on quentale-workspace at bounding box center [639, 351] width 1279 height 702
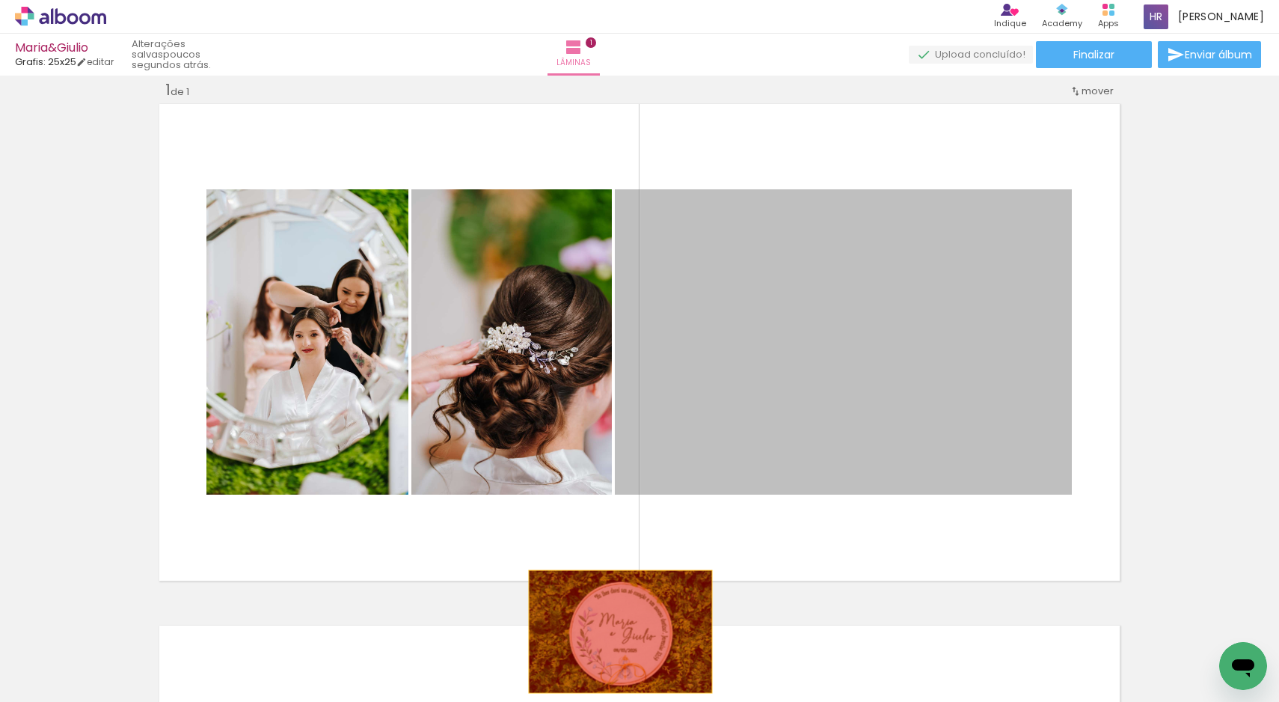
drag, startPoint x: 875, startPoint y: 406, endPoint x: 615, endPoint y: 631, distance: 344.2
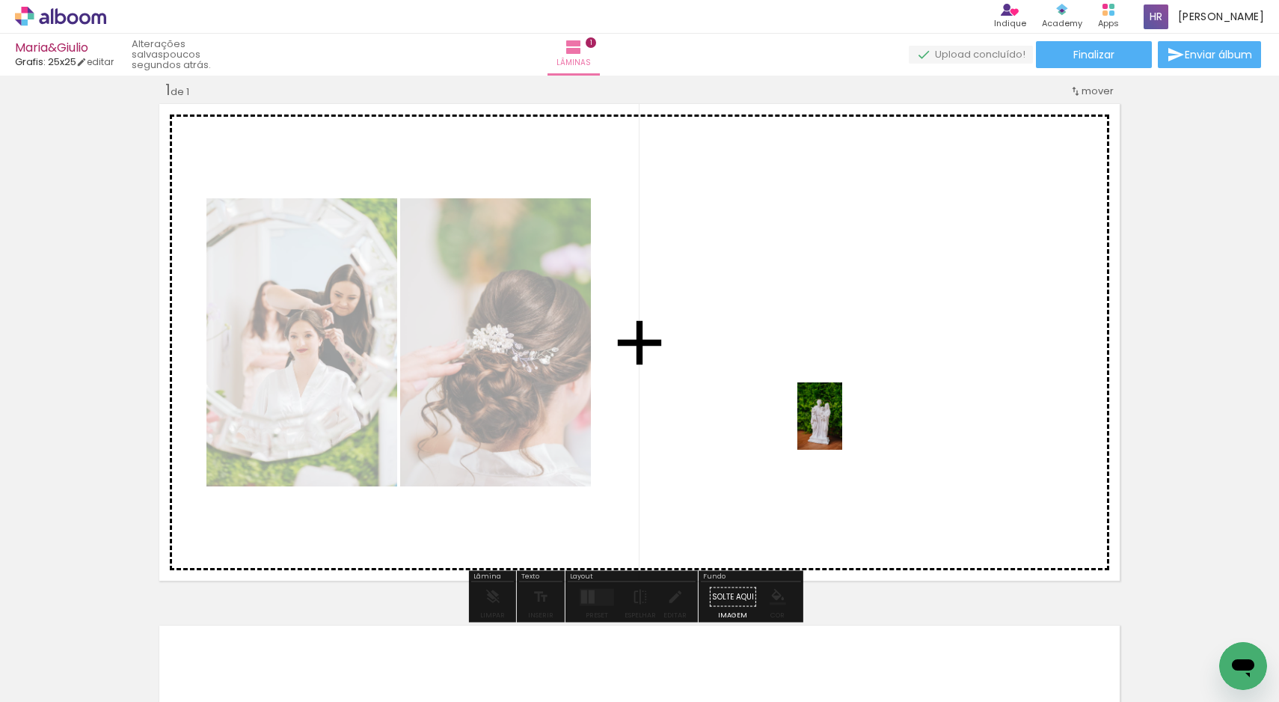
drag, startPoint x: 334, startPoint y: 660, endPoint x: 842, endPoint y: 427, distance: 559.6
click at [842, 427] on quentale-workspace at bounding box center [639, 351] width 1279 height 702
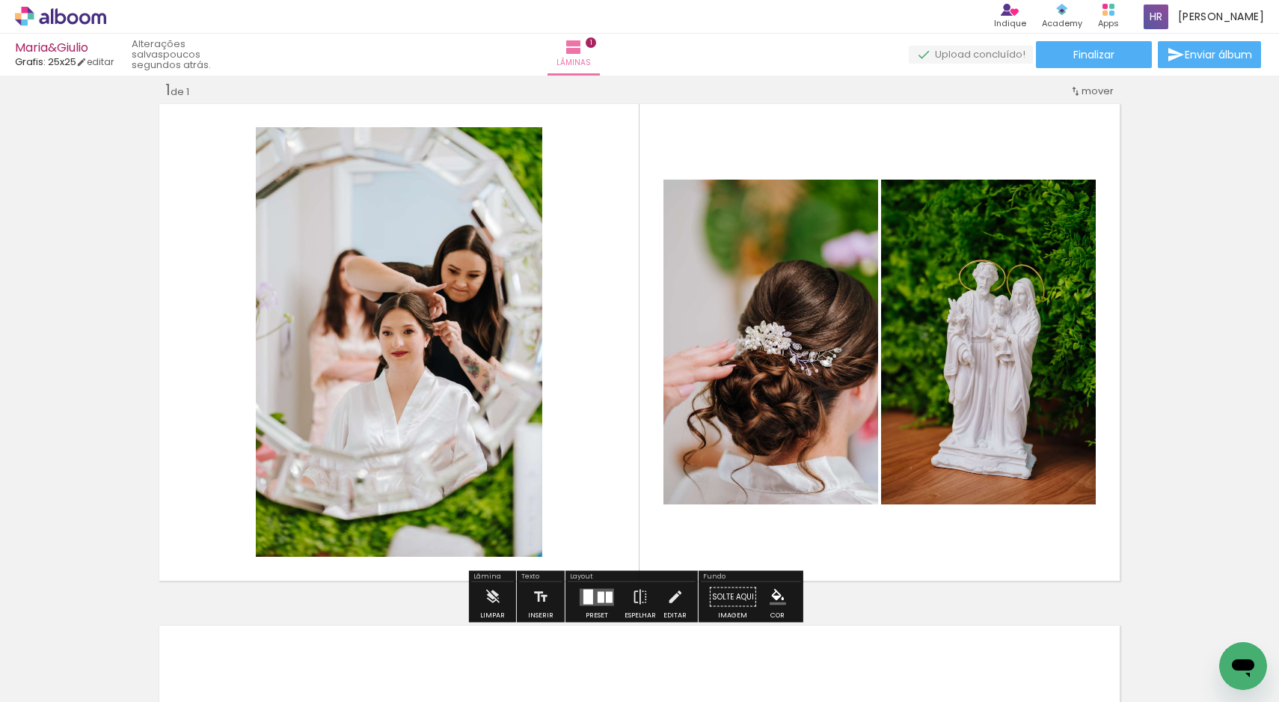
click at [598, 597] on div at bounding box center [601, 596] width 7 height 11
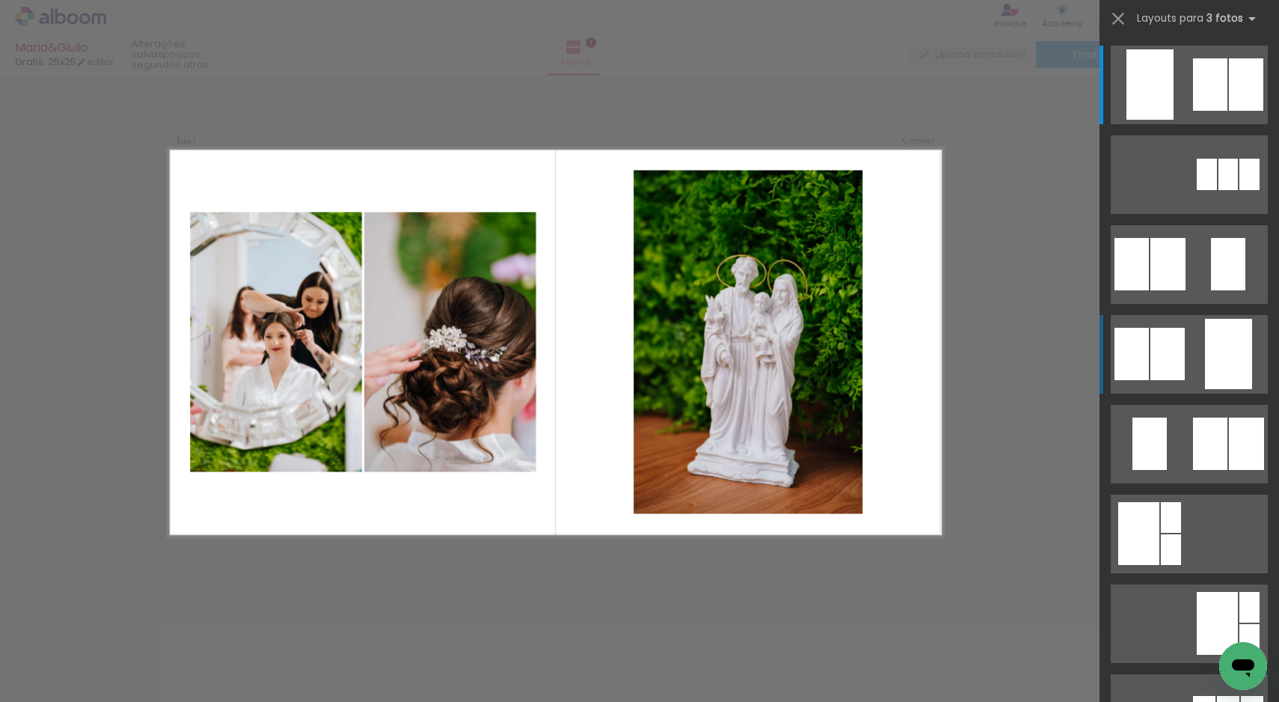
click at [1186, 357] on quentale-layouter at bounding box center [1189, 354] width 157 height 79
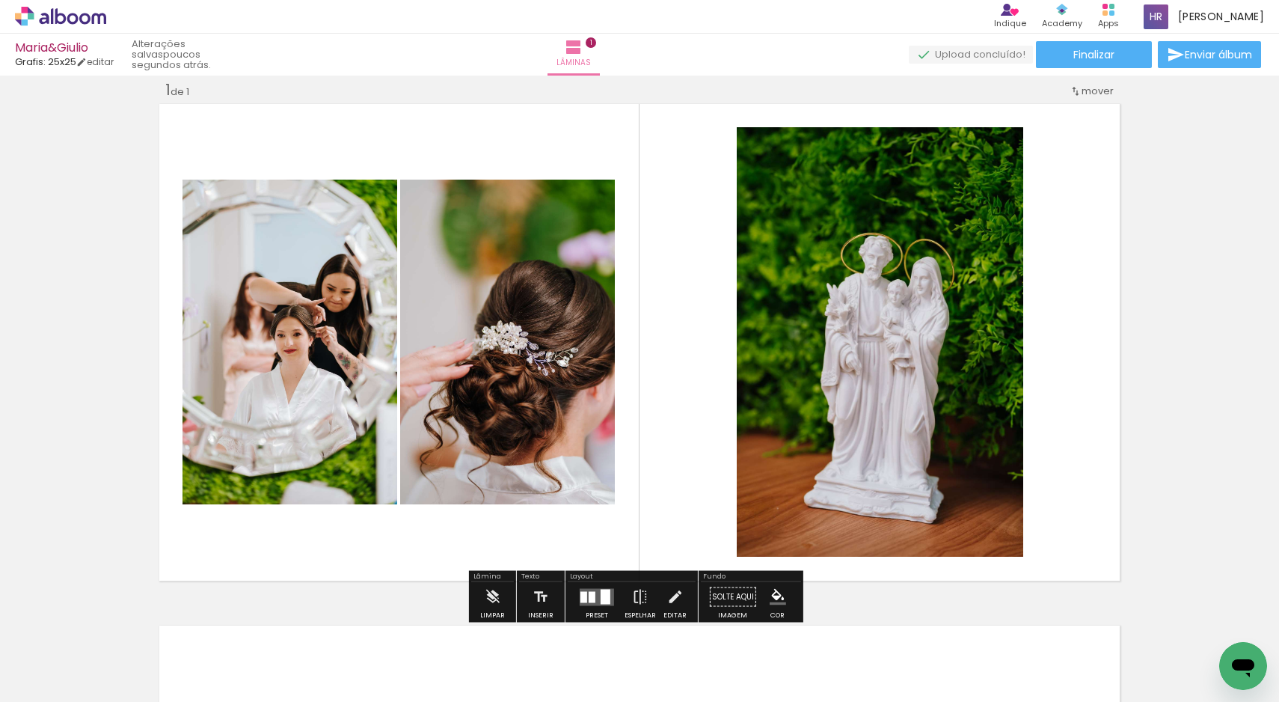
click at [1183, 295] on div "Inserir lâmina 1 de 1" at bounding box center [639, 583] width 1279 height 1043
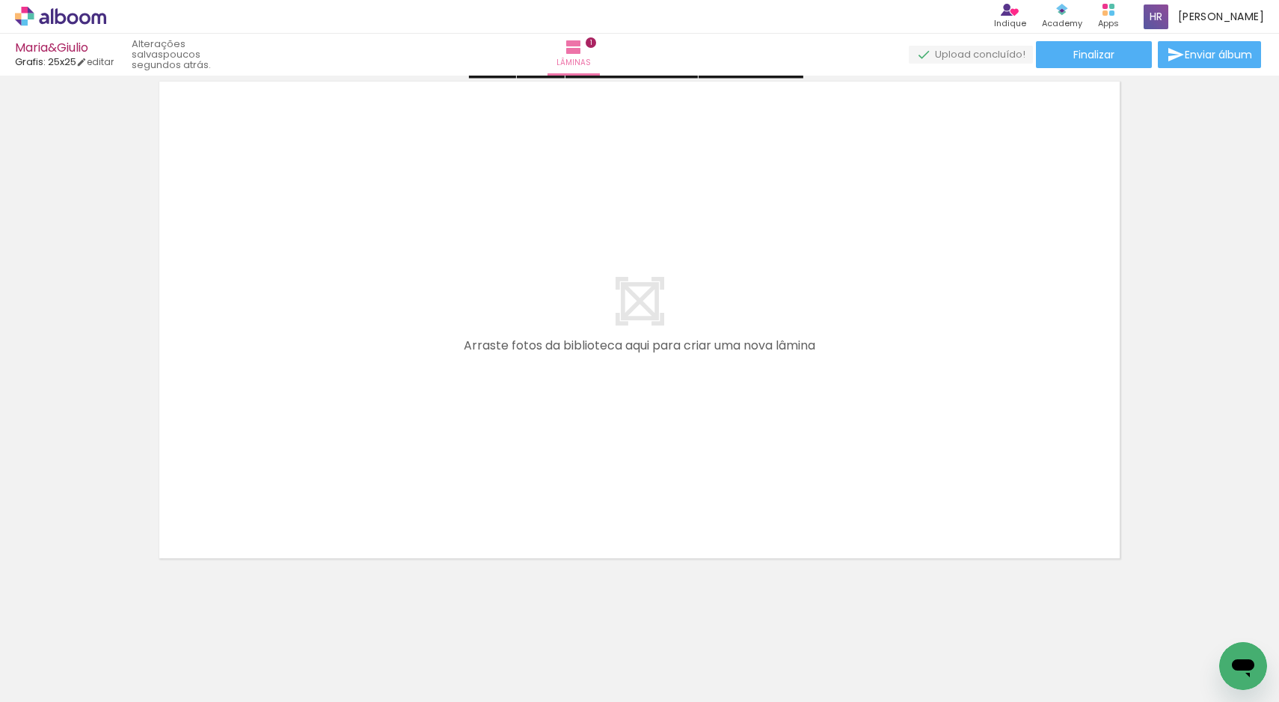
scroll to position [558, 0]
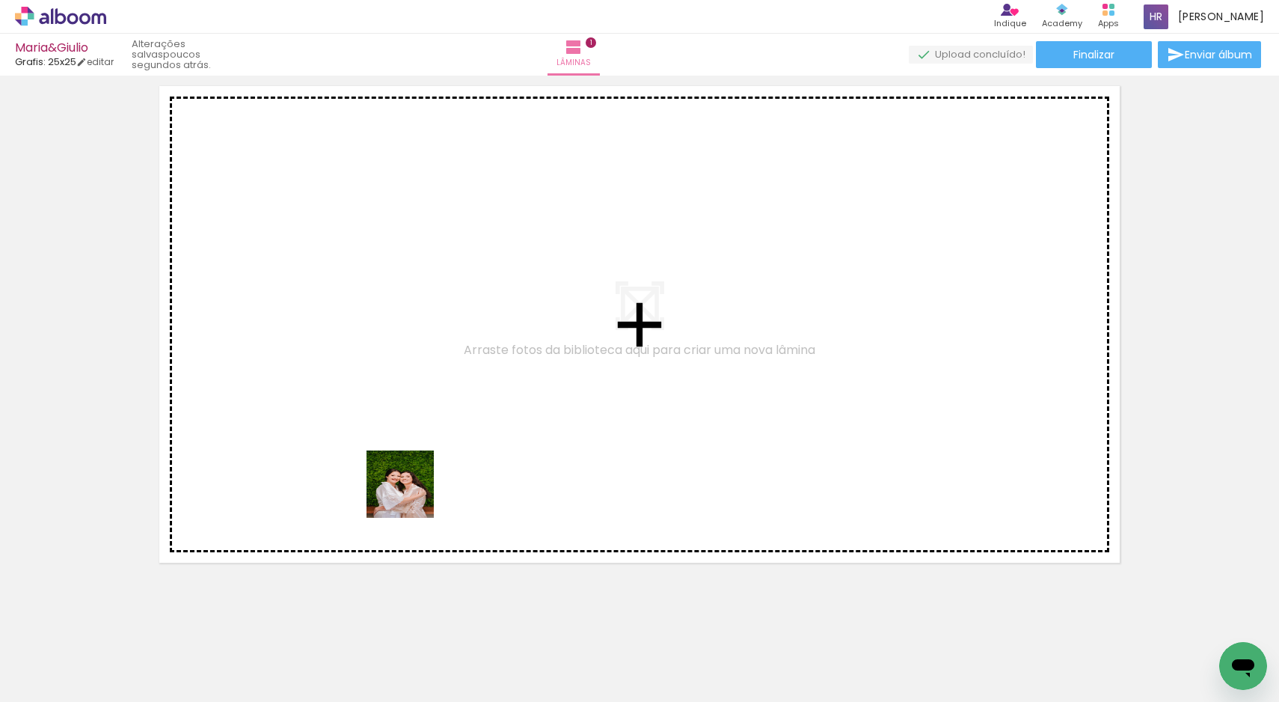
drag, startPoint x: 589, startPoint y: 675, endPoint x: 370, endPoint y: 445, distance: 317.4
click at [370, 445] on quentale-workspace at bounding box center [639, 351] width 1279 height 702
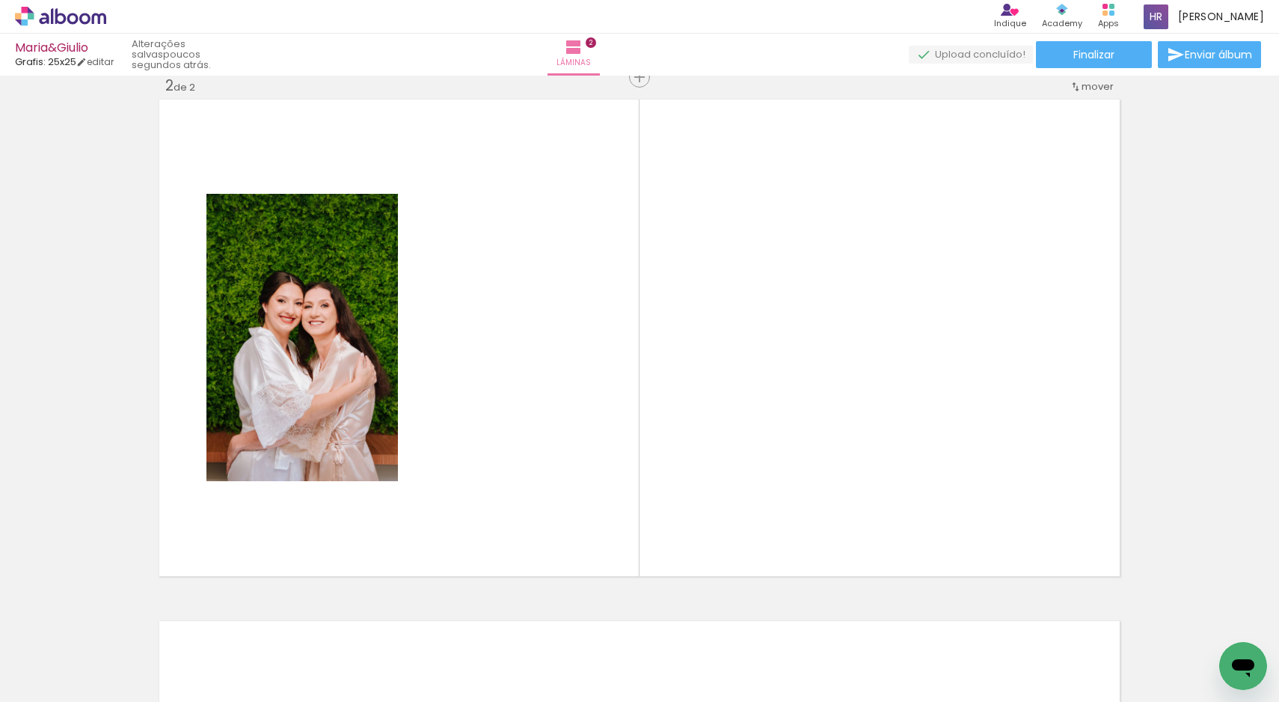
scroll to position [540, 0]
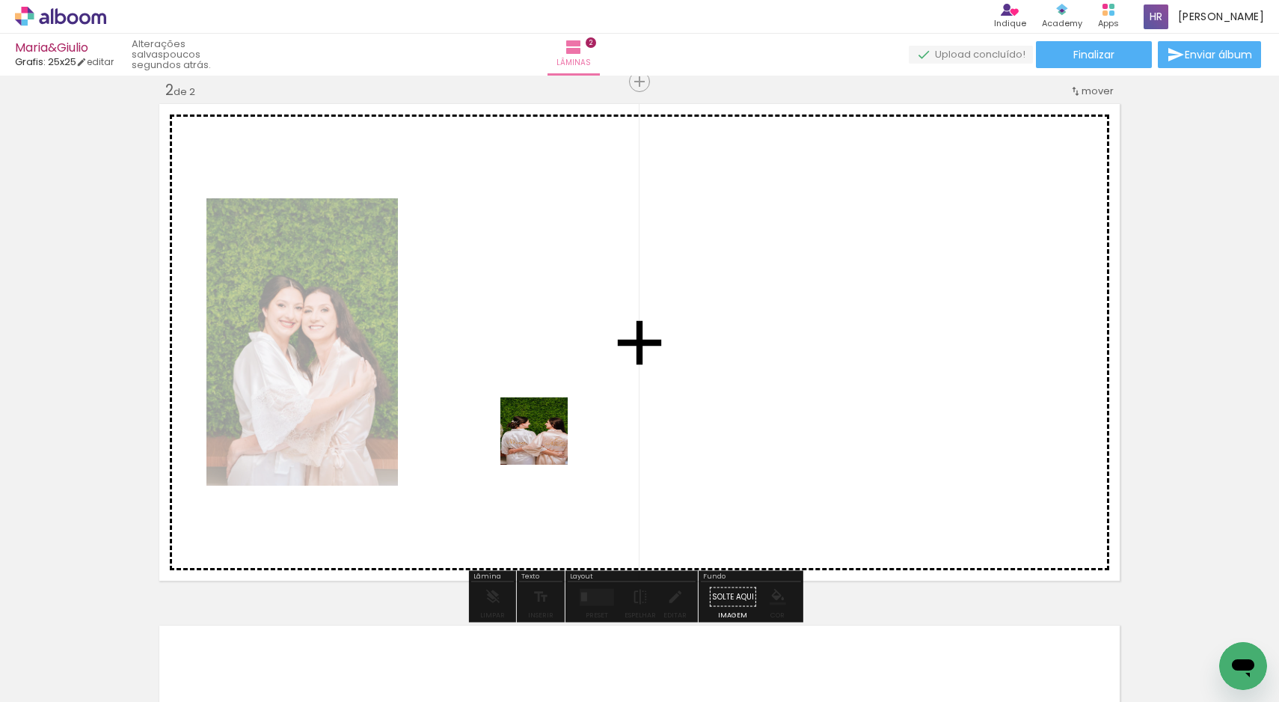
drag, startPoint x: 650, startPoint y: 660, endPoint x: 535, endPoint y: 399, distance: 284.6
click at [535, 399] on quentale-workspace at bounding box center [639, 351] width 1279 height 702
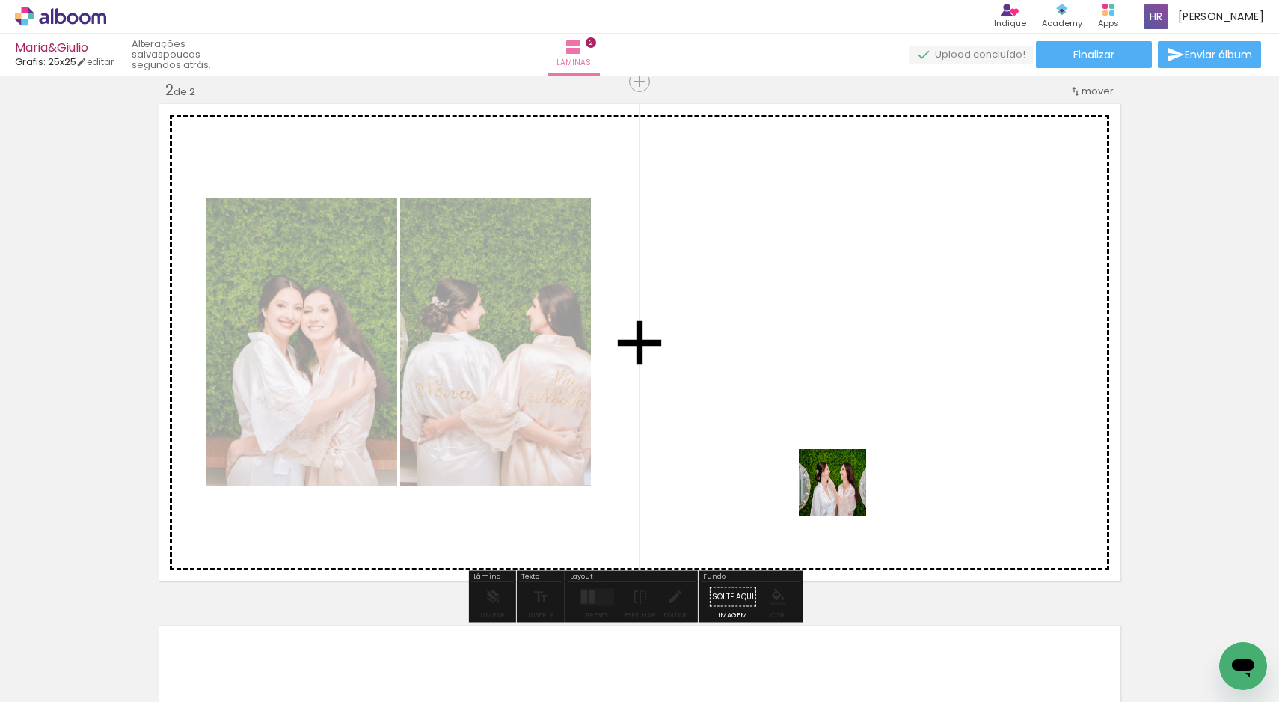
drag, startPoint x: 749, startPoint y: 664, endPoint x: 885, endPoint y: 418, distance: 280.9
click at [885, 418] on quentale-workspace at bounding box center [639, 351] width 1279 height 702
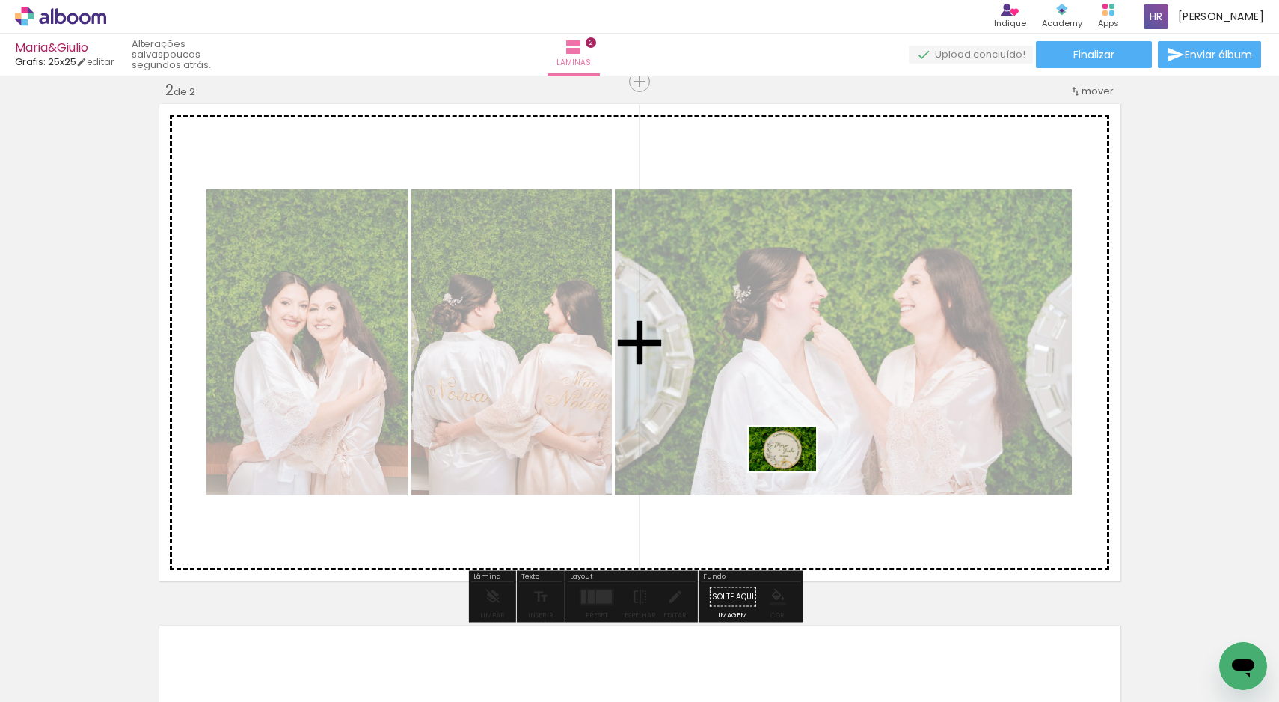
drag, startPoint x: 177, startPoint y: 661, endPoint x: 794, endPoint y: 471, distance: 644.9
click at [794, 471] on quentale-workspace at bounding box center [639, 351] width 1279 height 702
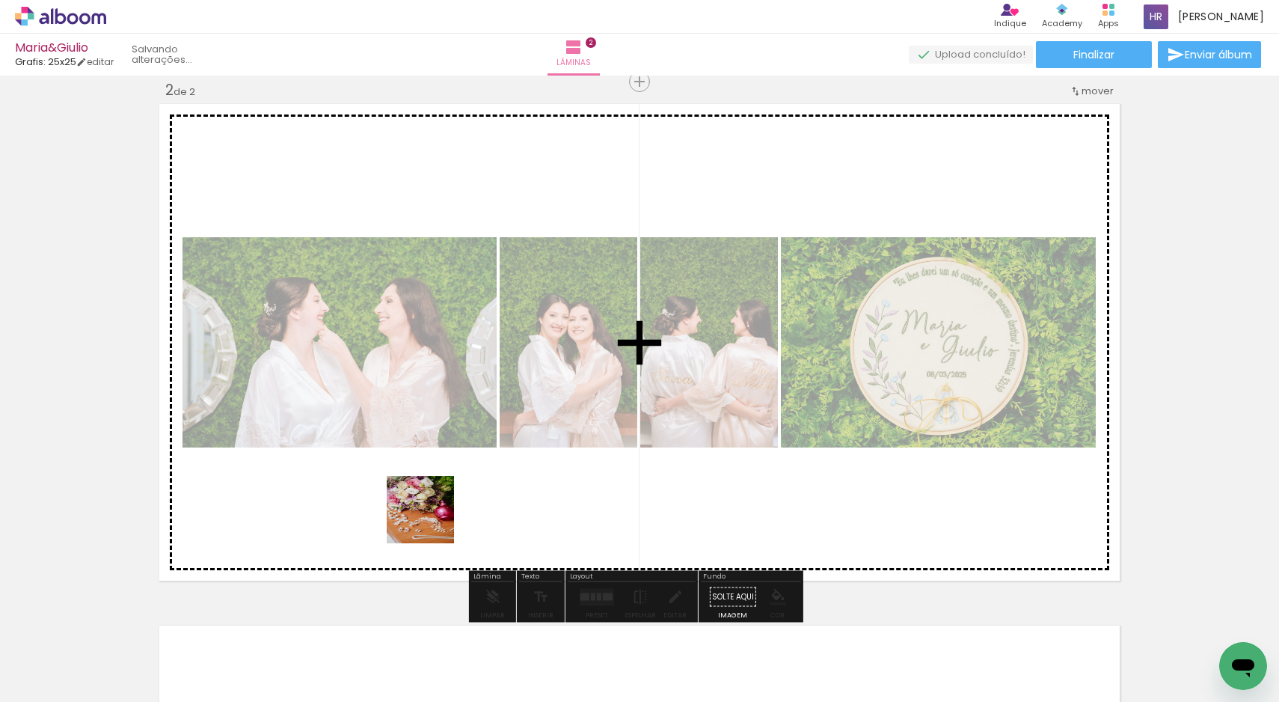
drag, startPoint x: 236, startPoint y: 660, endPoint x: 488, endPoint y: 482, distance: 307.5
click at [488, 482] on quentale-workspace at bounding box center [639, 351] width 1279 height 702
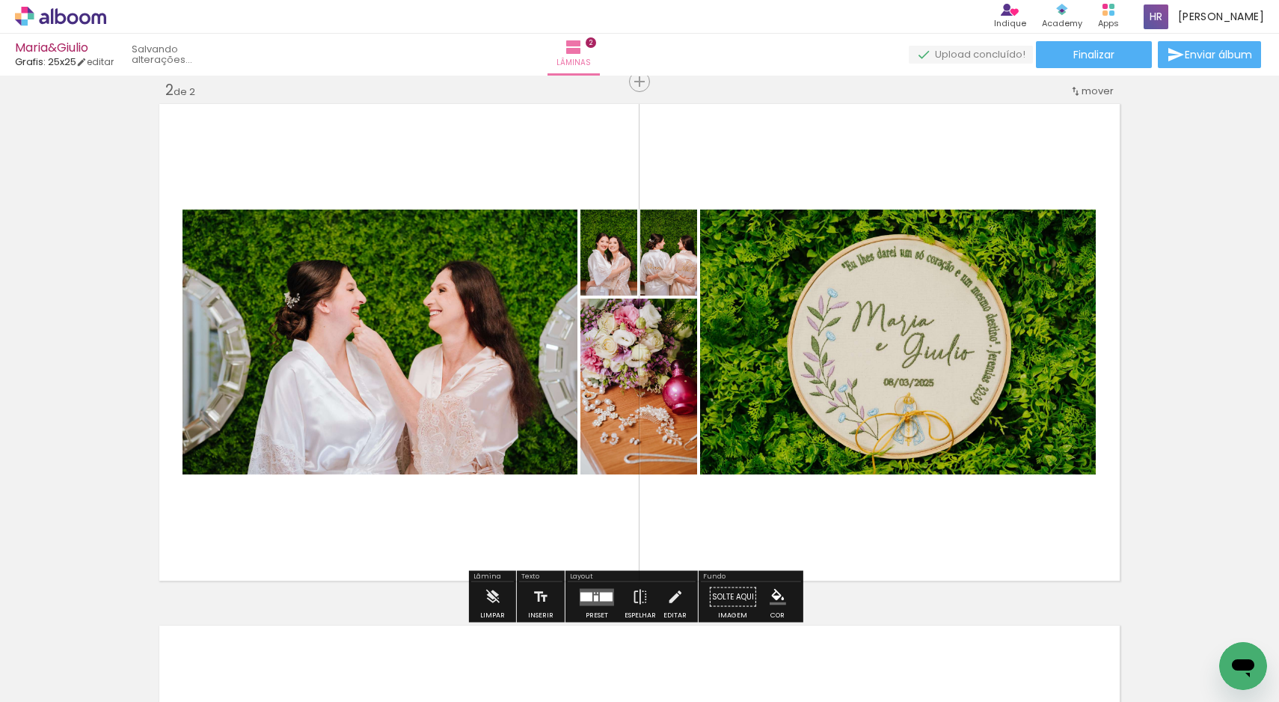
click at [46, 657] on input "Todas as fotos" at bounding box center [41, 656] width 57 height 13
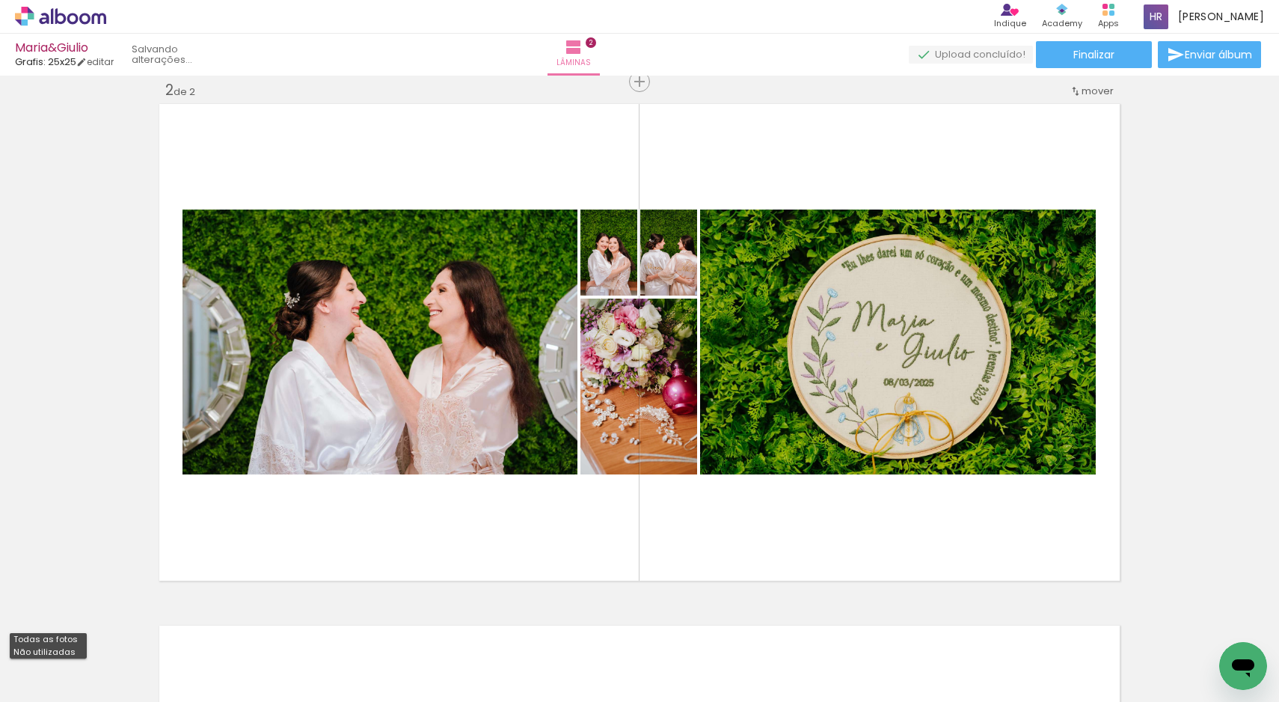
click at [0, 0] on slot "Não utilizadas" at bounding box center [0, 0] width 0 height 0
type input "Não utilizadas"
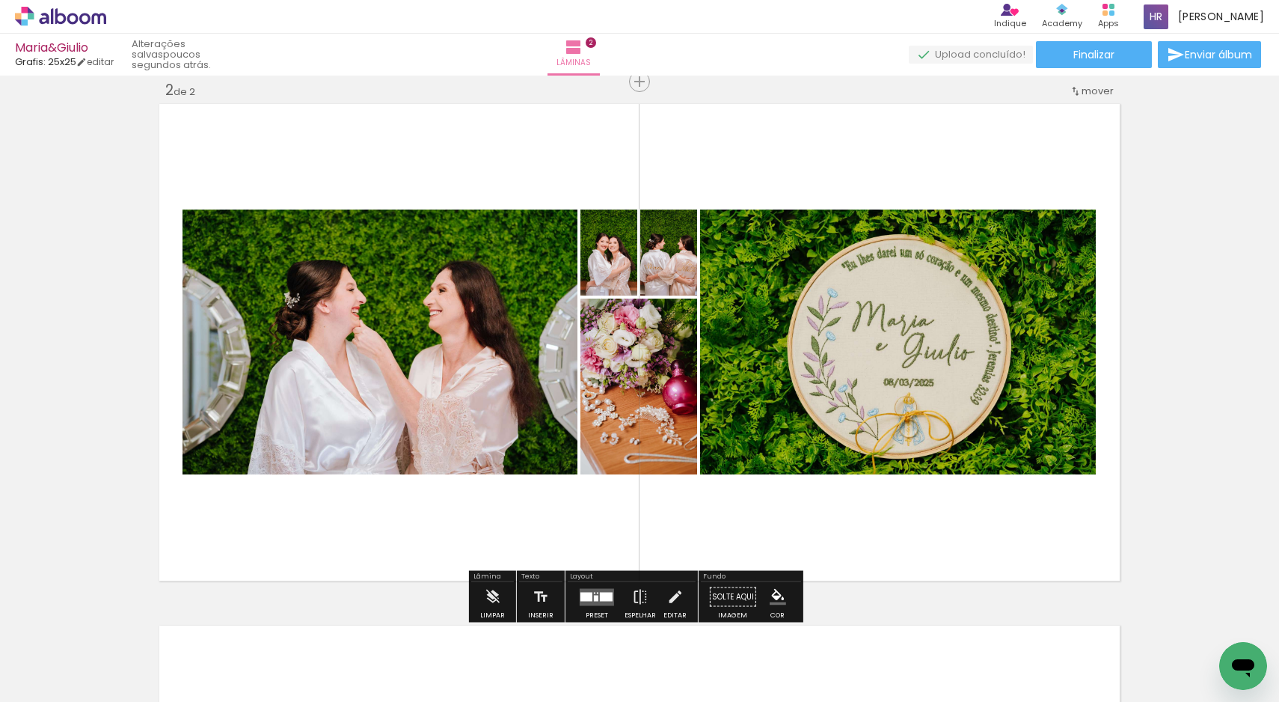
click at [603, 589] on quentale-layouter at bounding box center [597, 596] width 34 height 17
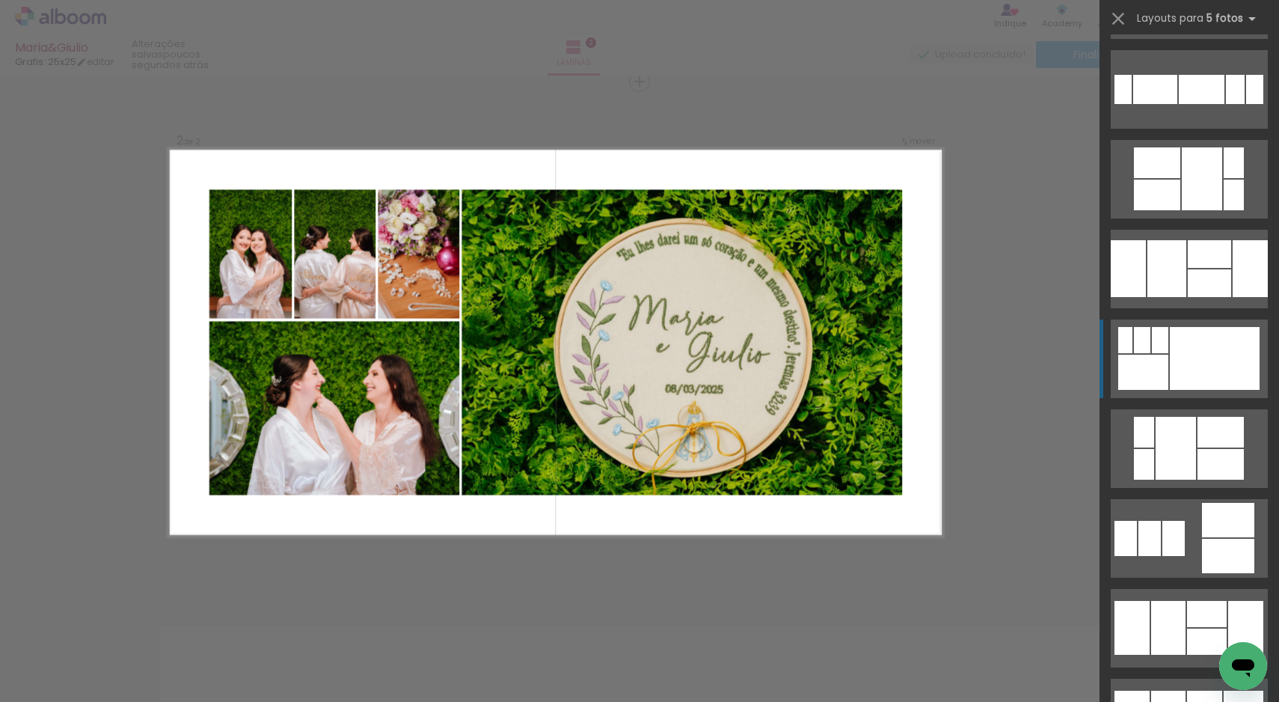
scroll to position [1255, 0]
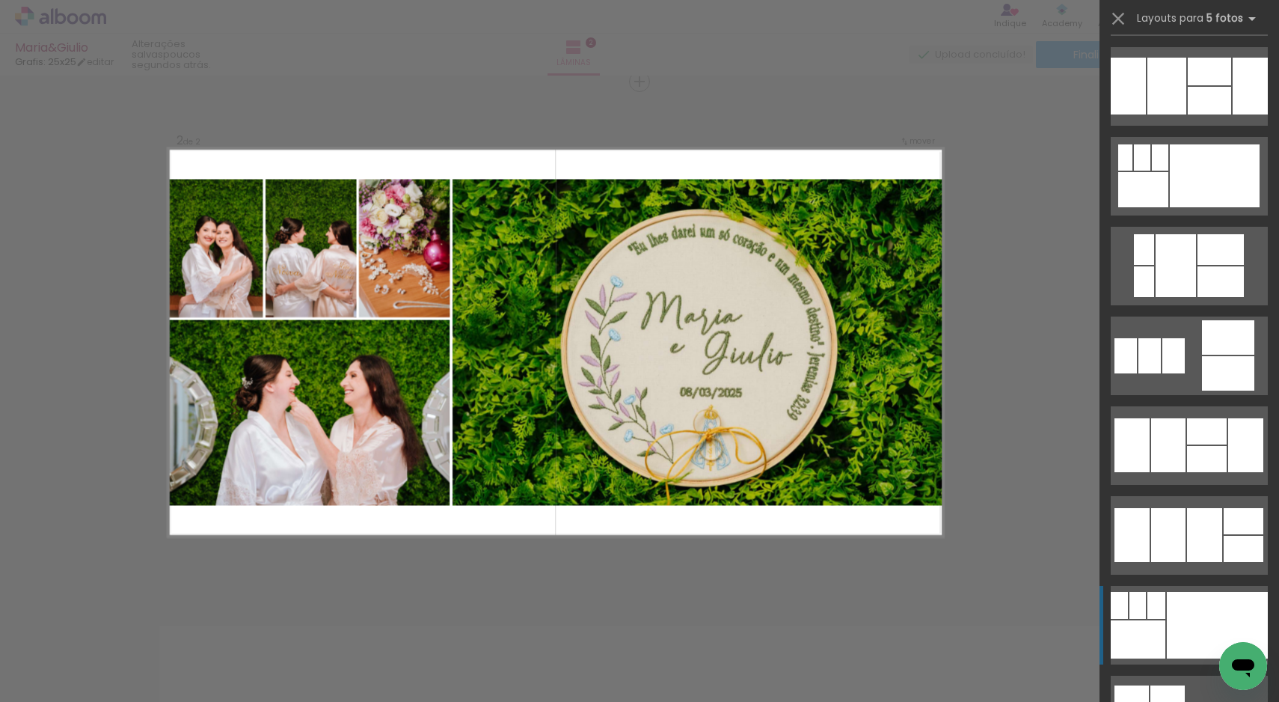
drag, startPoint x: 1196, startPoint y: 613, endPoint x: 1251, endPoint y: 596, distance: 57.2
click at [1196, 614] on div at bounding box center [1217, 625] width 101 height 67
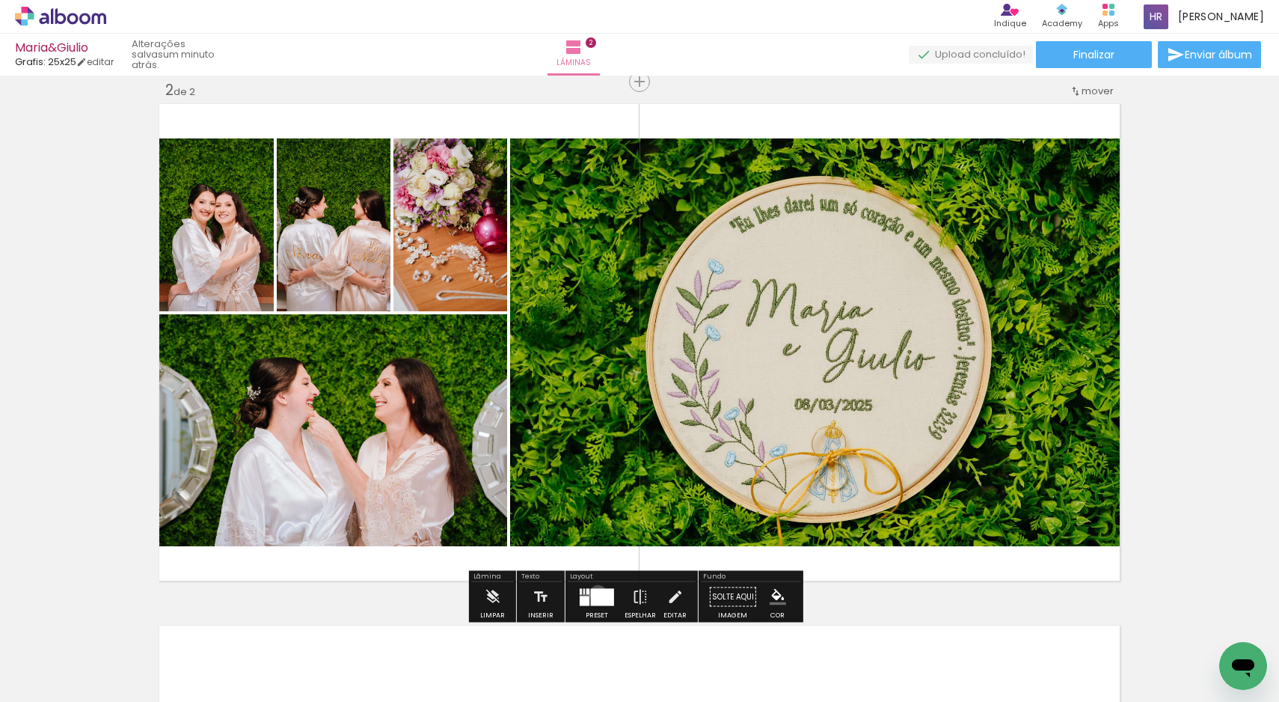
click at [595, 593] on div at bounding box center [602, 596] width 23 height 17
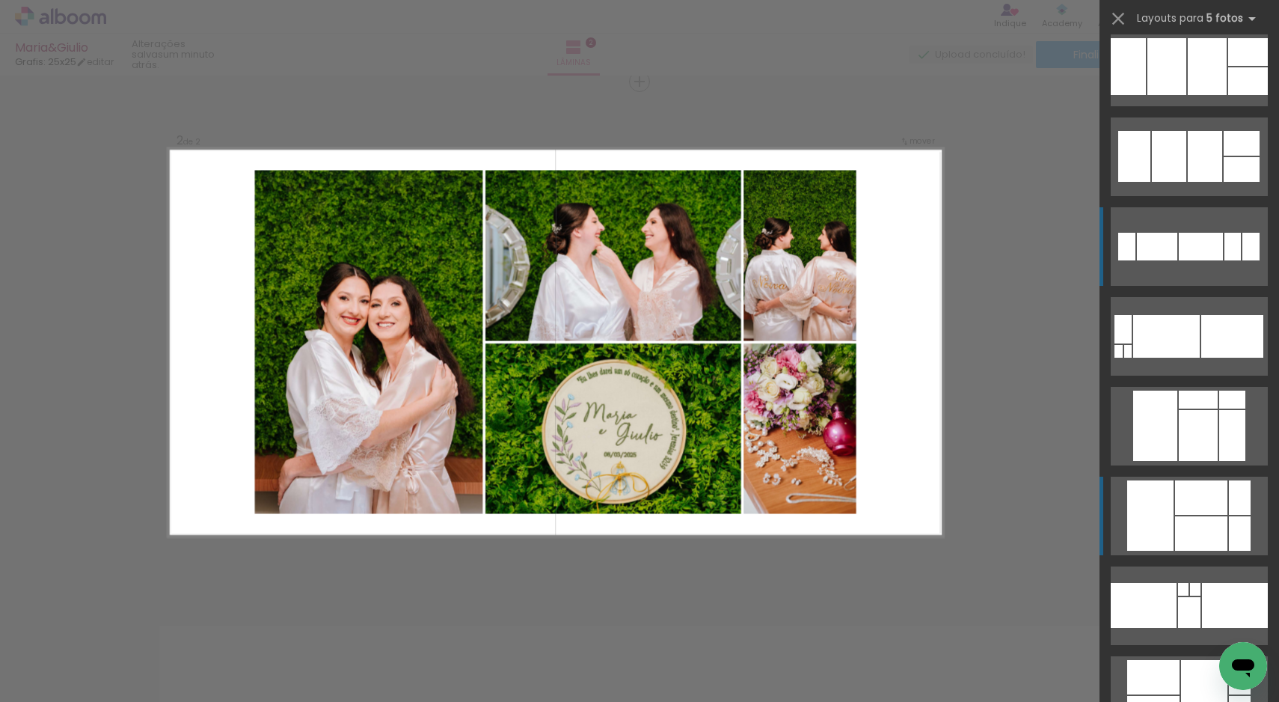
scroll to position [2556, 0]
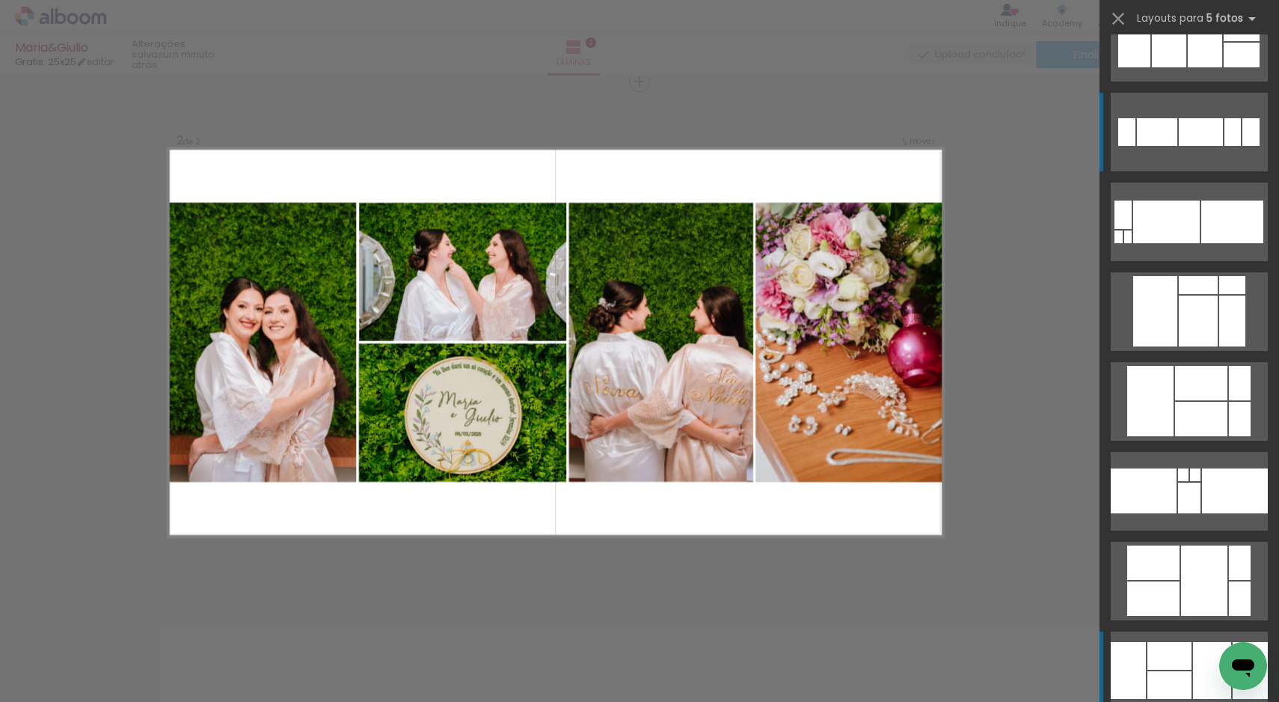
click at [1179, 659] on div at bounding box center [1169, 656] width 44 height 28
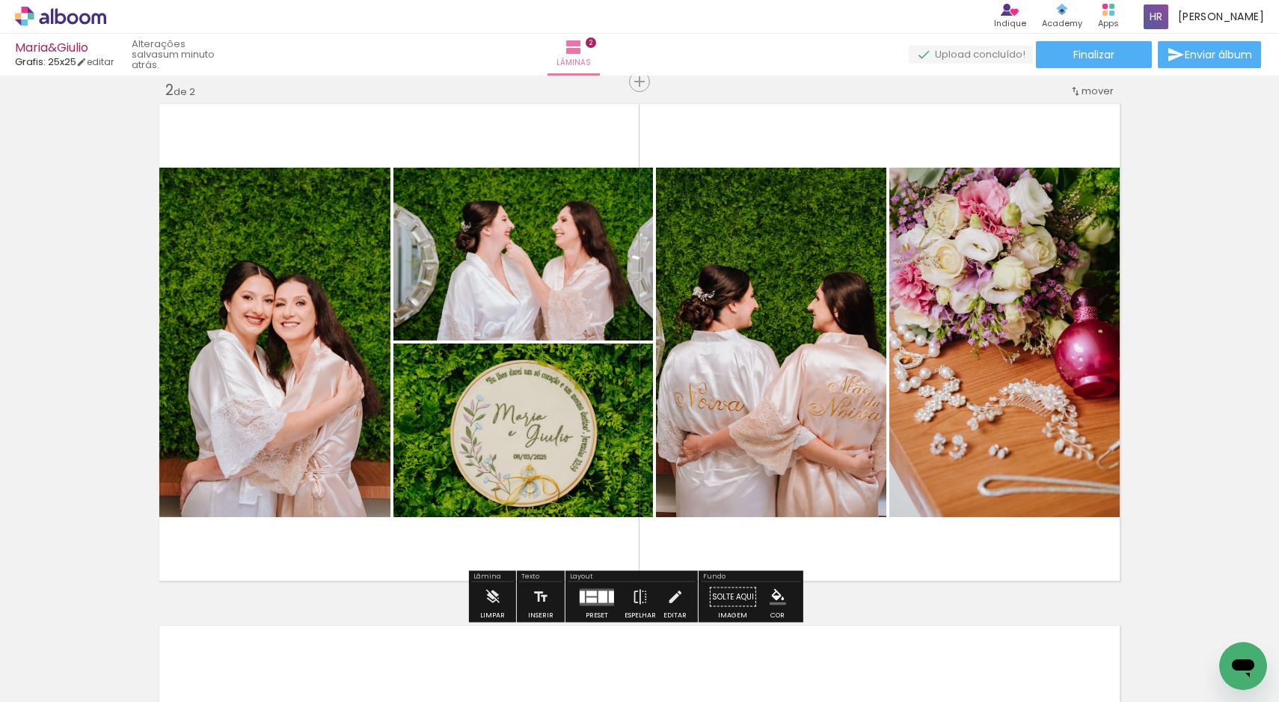
scroll to position [537, 0]
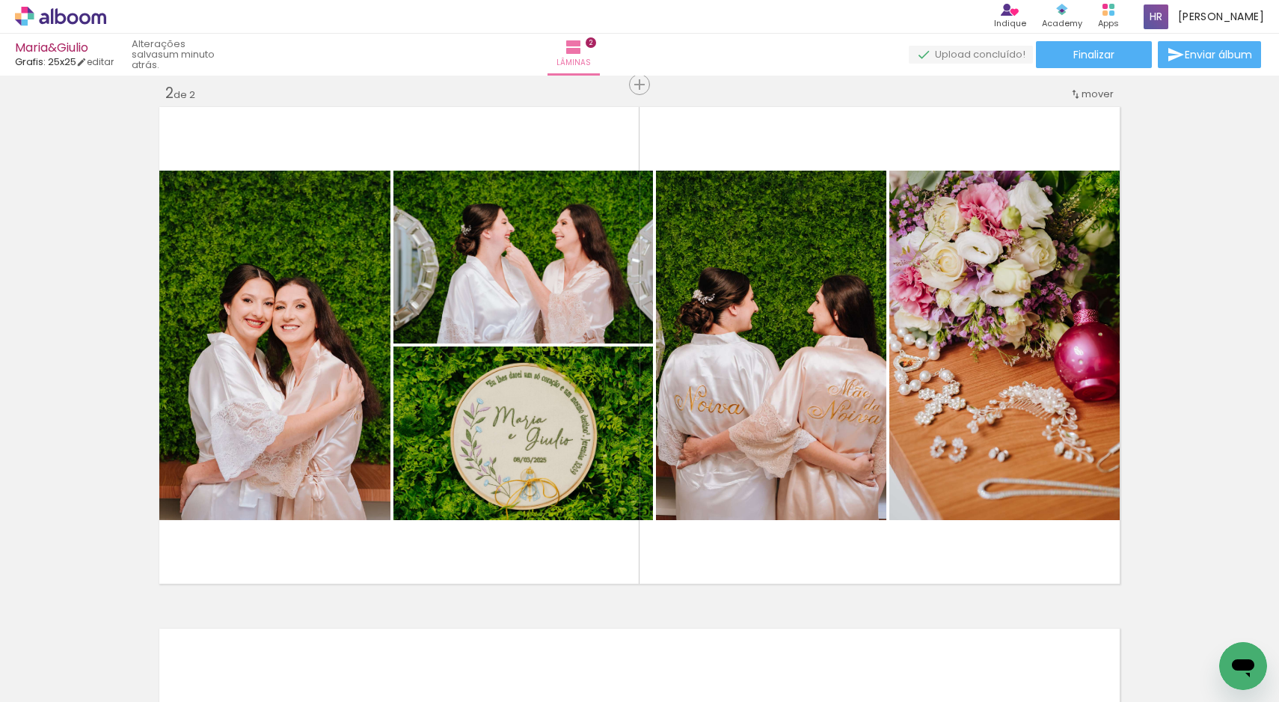
click at [185, 668] on div at bounding box center [150, 651] width 74 height 49
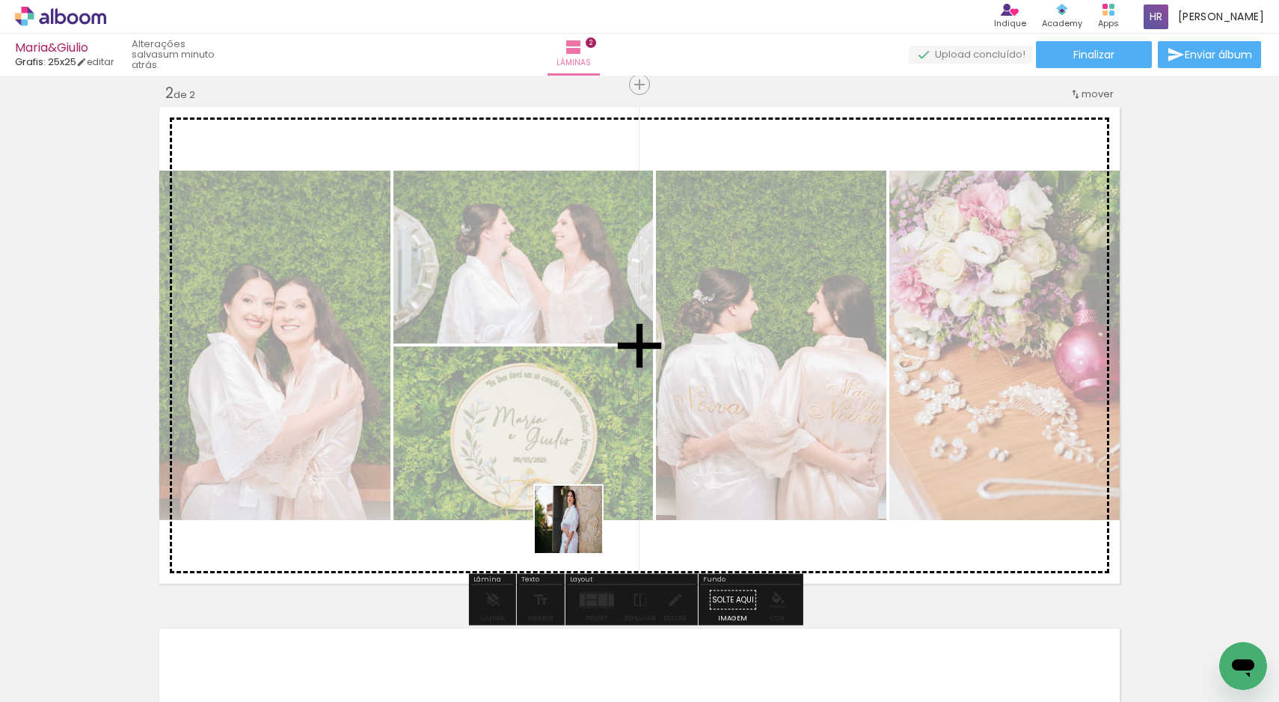
drag, startPoint x: 185, startPoint y: 668, endPoint x: 642, endPoint y: 499, distance: 486.6
click at [642, 498] on quentale-workspace at bounding box center [639, 351] width 1279 height 702
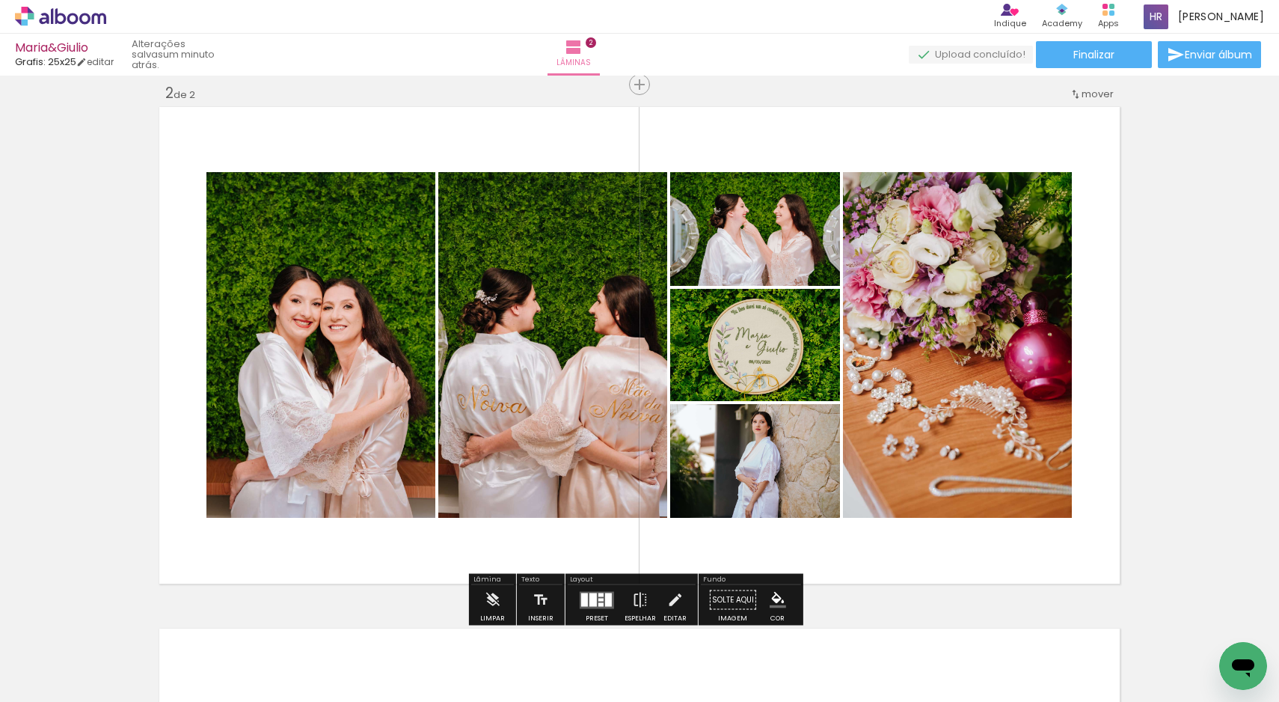
click at [598, 599] on div at bounding box center [600, 599] width 5 height 3
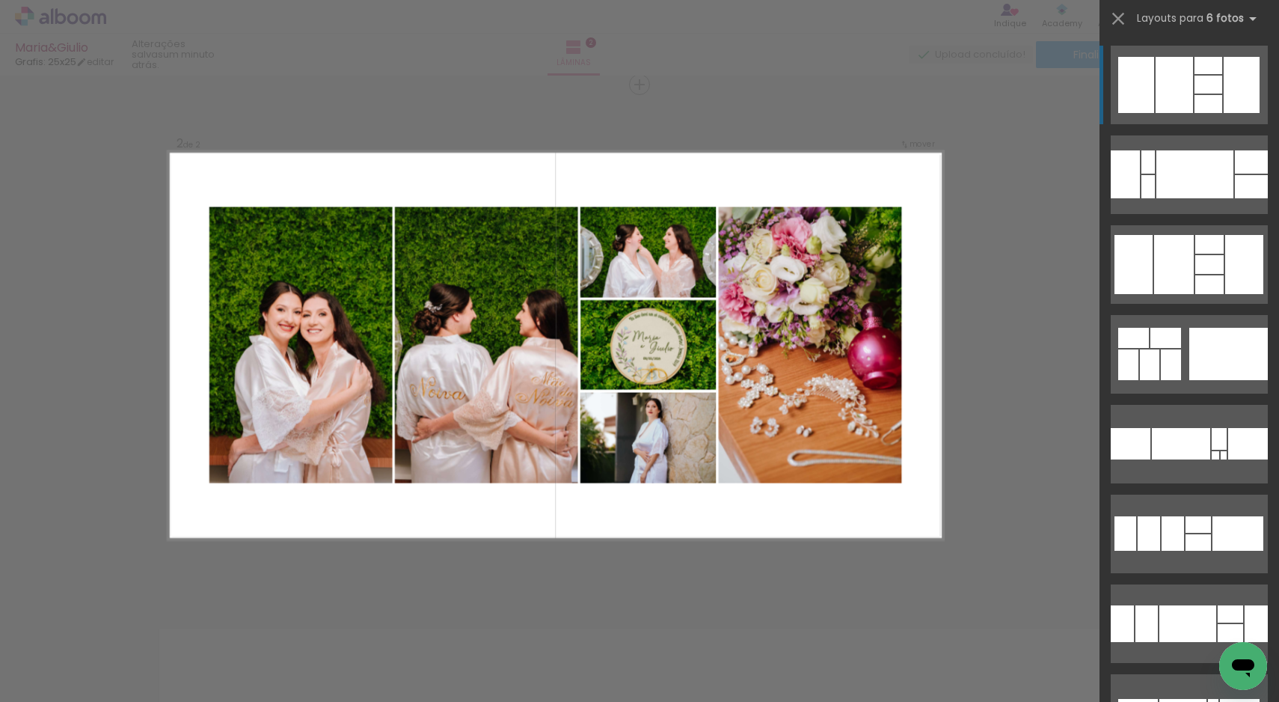
scroll to position [540, 0]
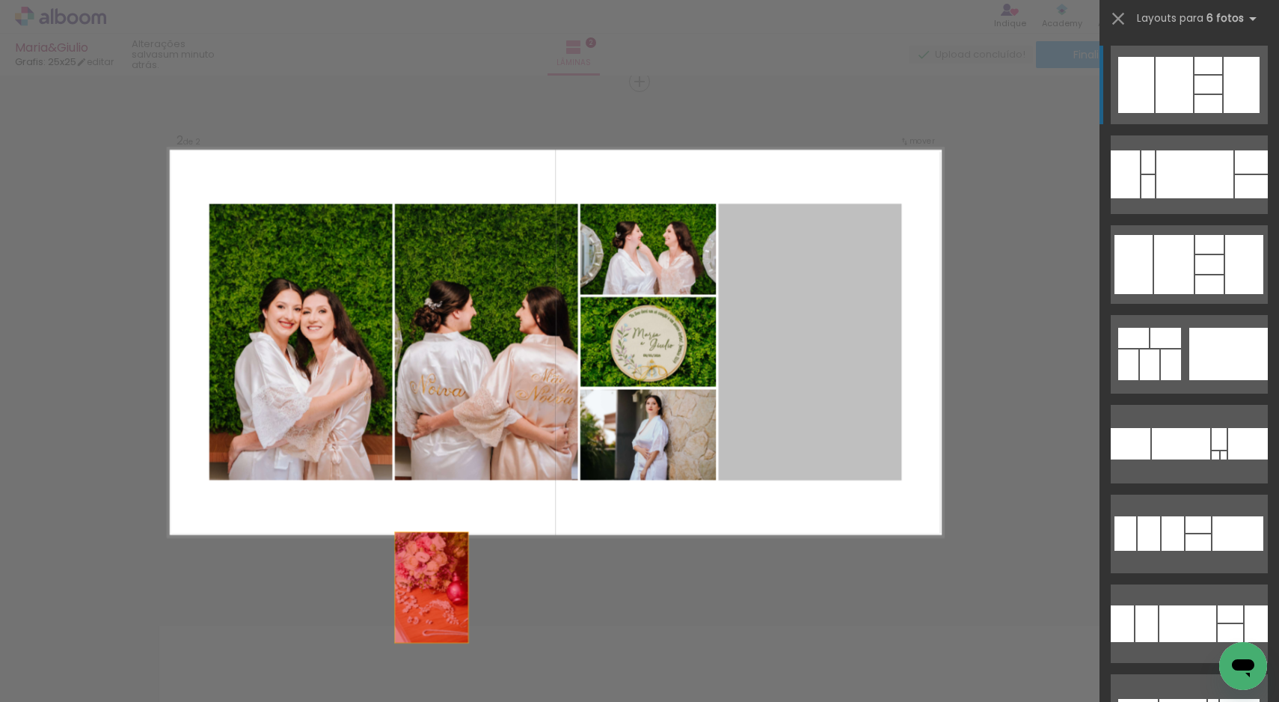
drag, startPoint x: 828, startPoint y: 363, endPoint x: 331, endPoint y: 648, distance: 573.0
click at [331, 648] on quentale-workspace at bounding box center [639, 351] width 1279 height 702
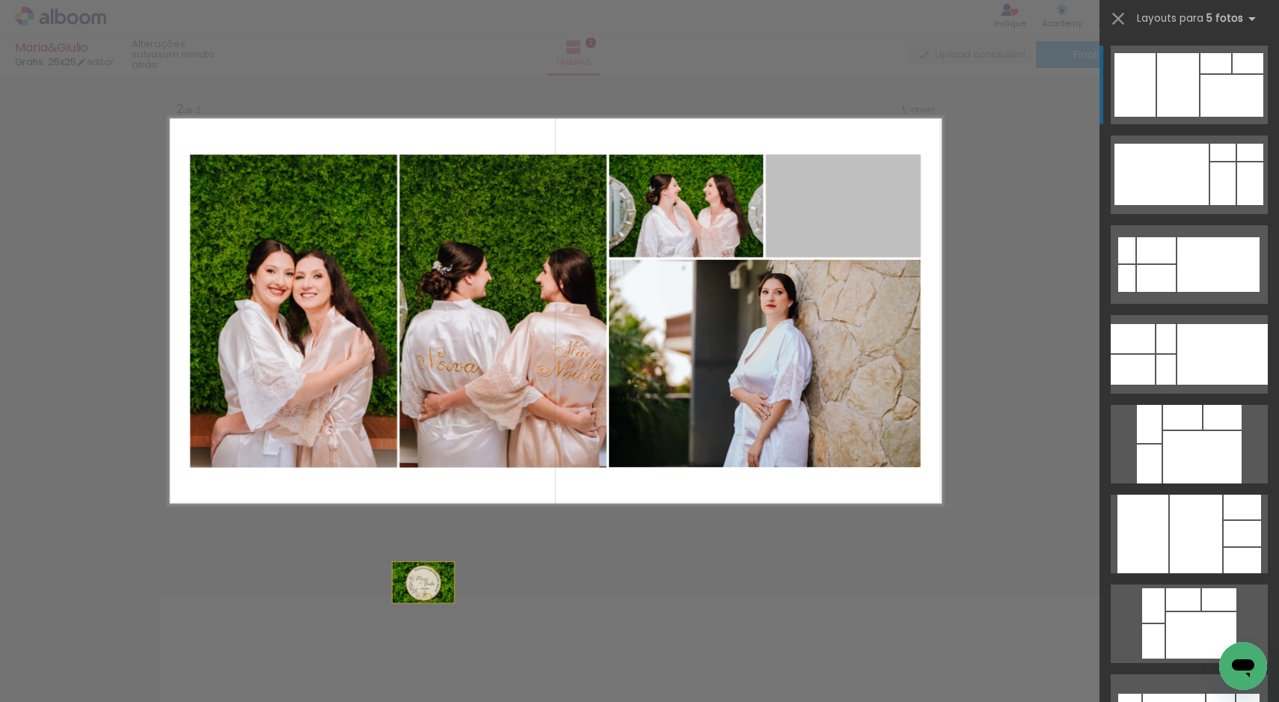
drag, startPoint x: 815, startPoint y: 251, endPoint x: 313, endPoint y: 708, distance: 678.8
click at [313, 701] on html "link( href="../../bower_components/polymer/polymer.html" rel="import" ) picture…" at bounding box center [639, 351] width 1279 height 702
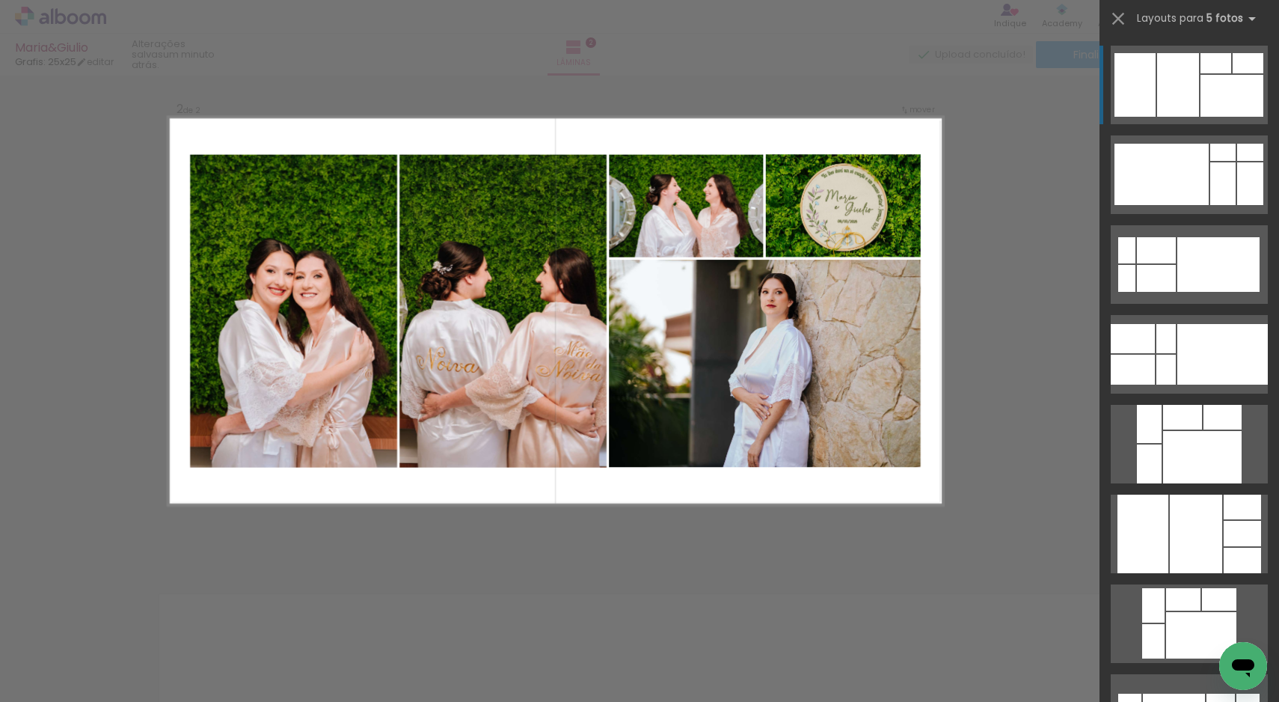
scroll to position [589, 0]
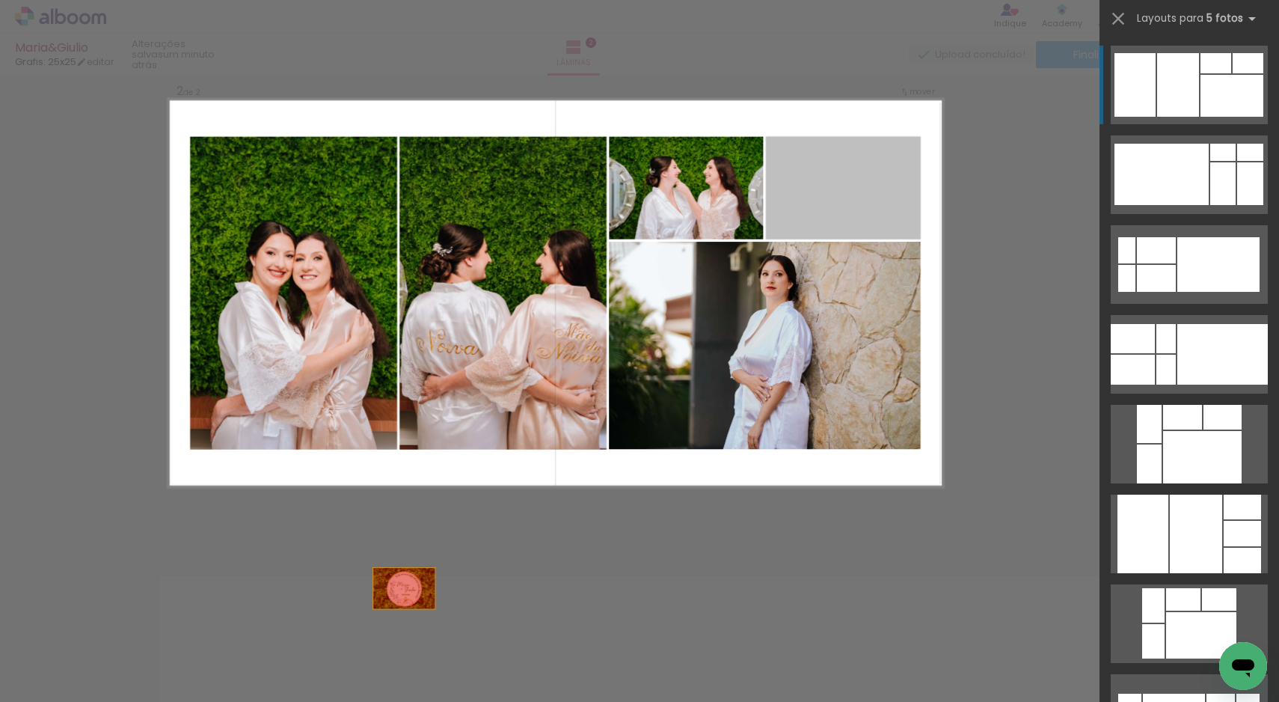
drag, startPoint x: 848, startPoint y: 189, endPoint x: 289, endPoint y: 688, distance: 749.6
click at [289, 688] on quentale-workspace at bounding box center [639, 351] width 1279 height 702
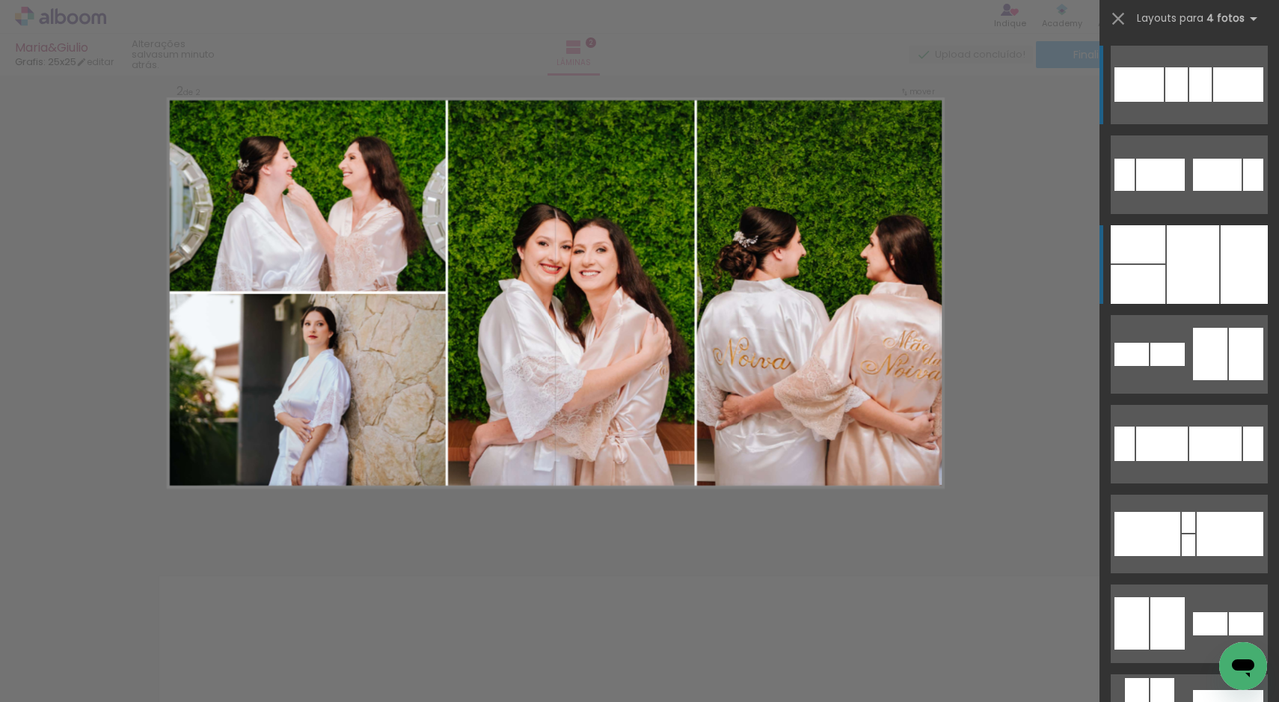
click at [1177, 259] on div at bounding box center [1193, 264] width 52 height 79
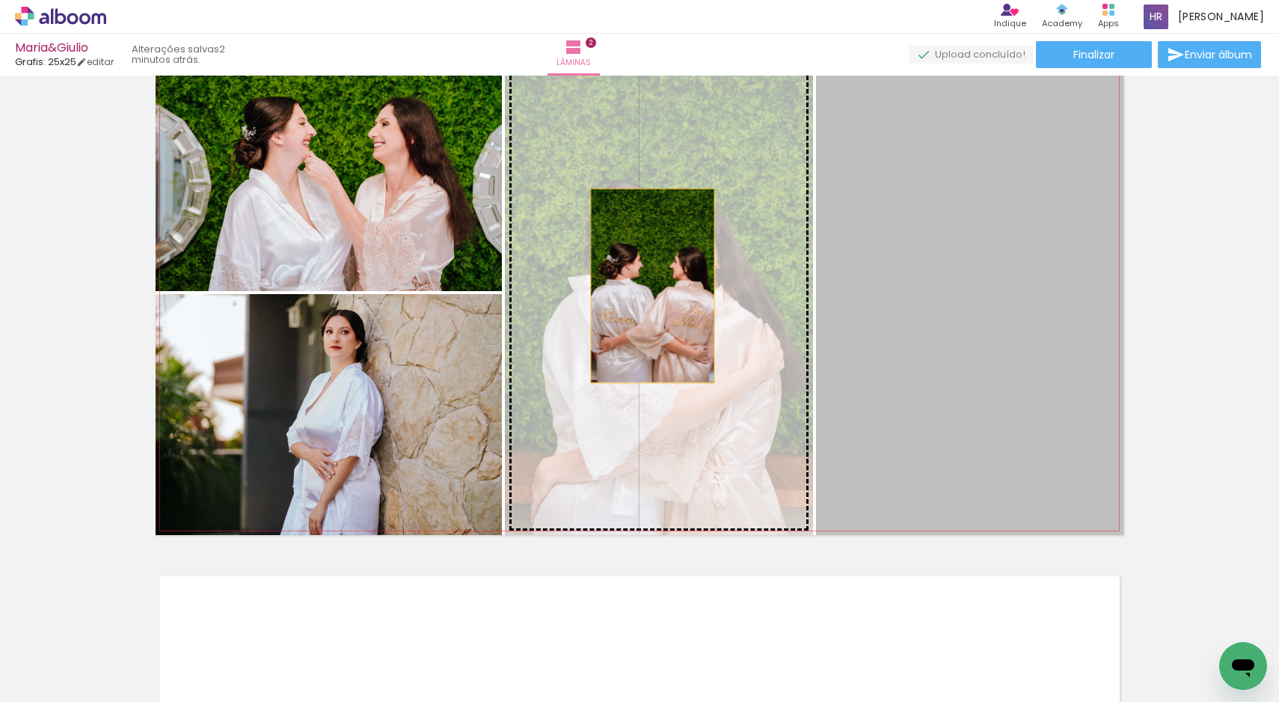
drag, startPoint x: 944, startPoint y: 286, endPoint x: 647, endPoint y: 286, distance: 296.9
click at [0, 0] on slot at bounding box center [0, 0] width 0 height 0
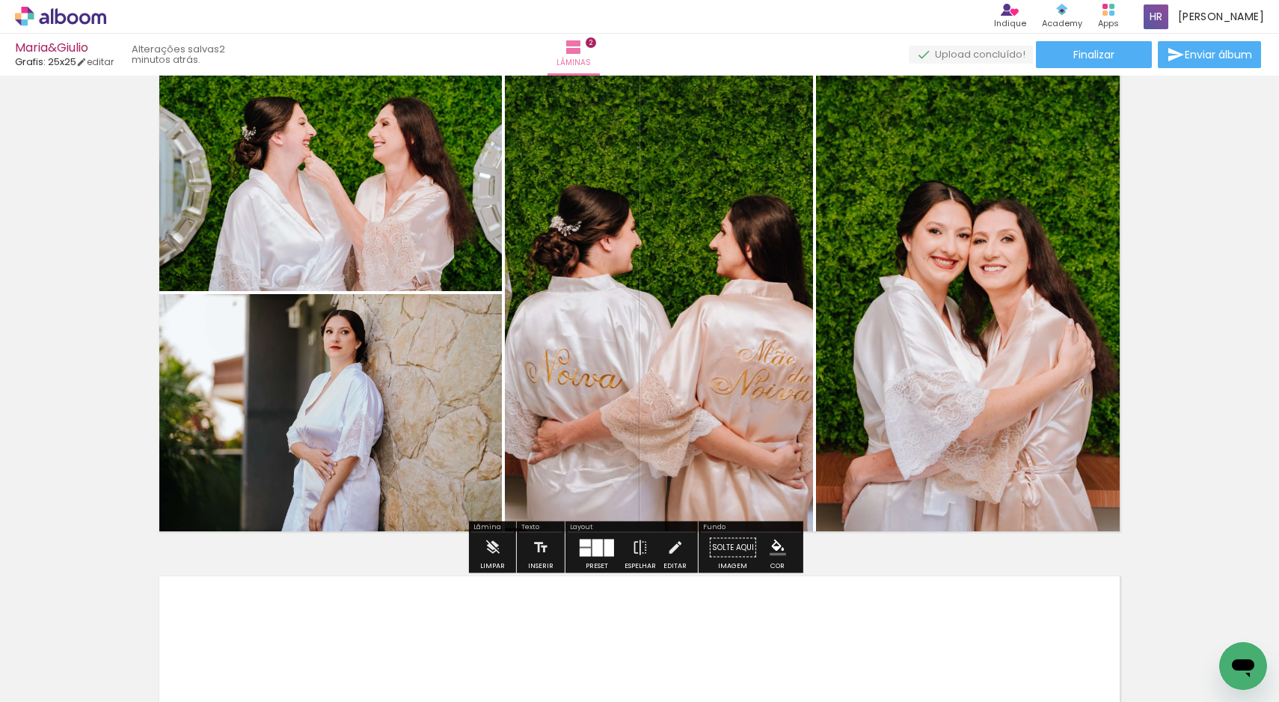
click at [610, 148] on quentale-photo at bounding box center [659, 293] width 308 height 484
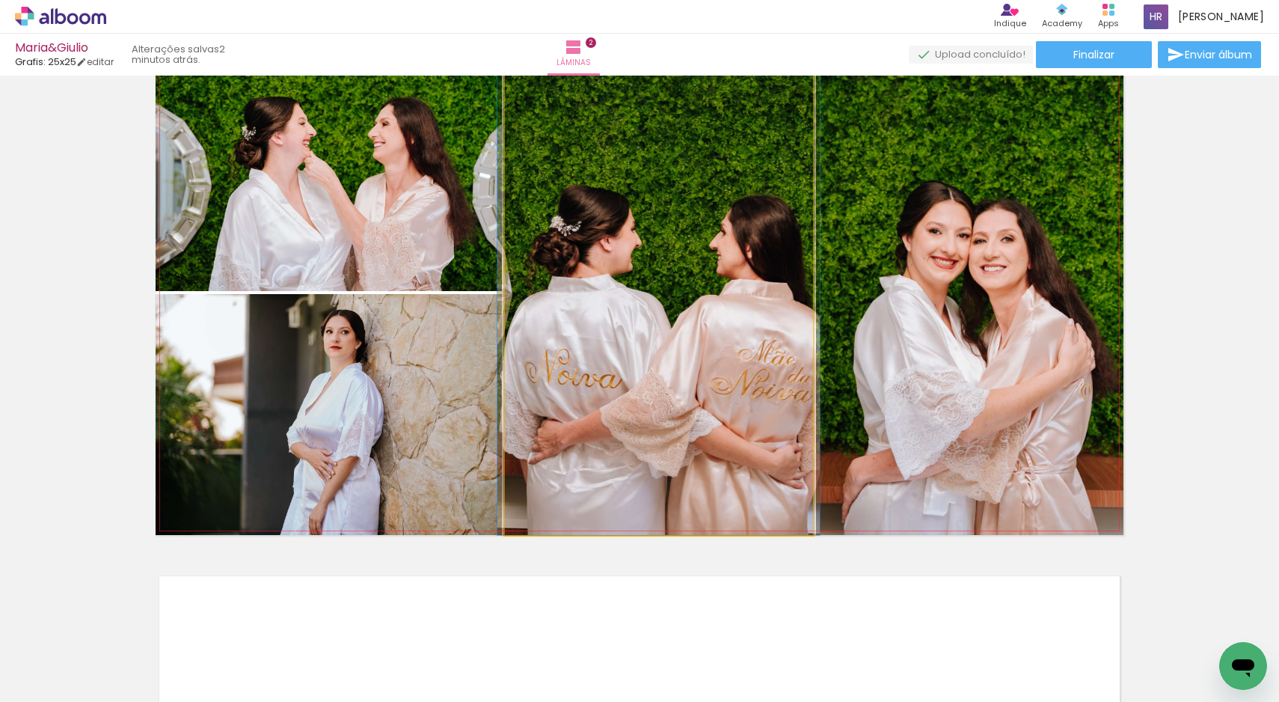
click at [641, 447] on quentale-photo at bounding box center [659, 293] width 308 height 484
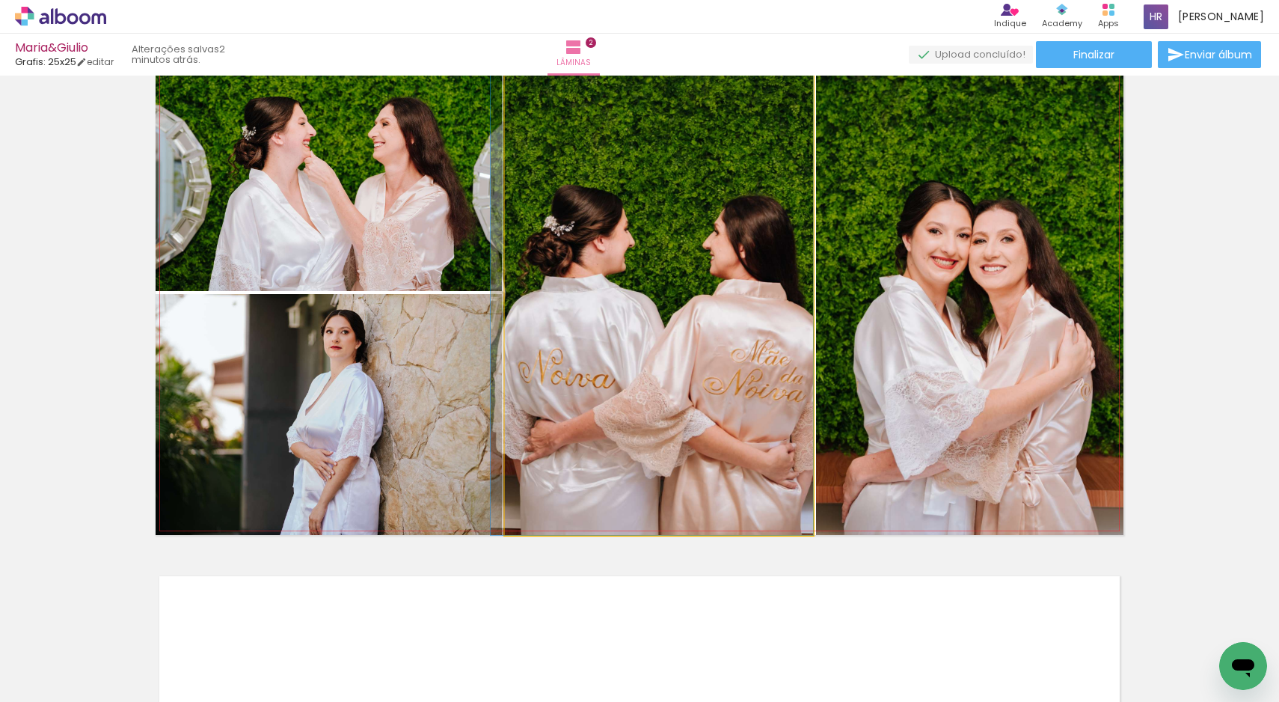
drag, startPoint x: 740, startPoint y: 440, endPoint x: 724, endPoint y: 441, distance: 16.5
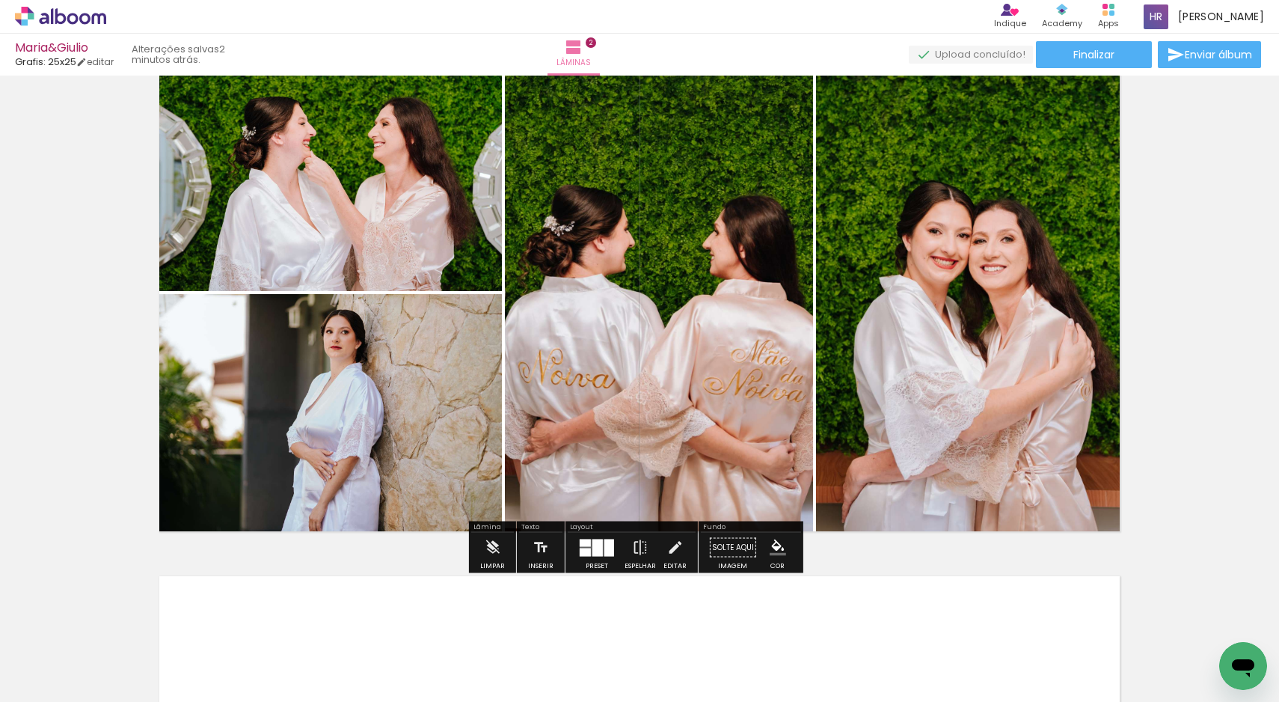
click at [1056, 305] on quentale-photo at bounding box center [969, 293] width 307 height 484
click at [896, 111] on quentale-photo at bounding box center [969, 293] width 307 height 484
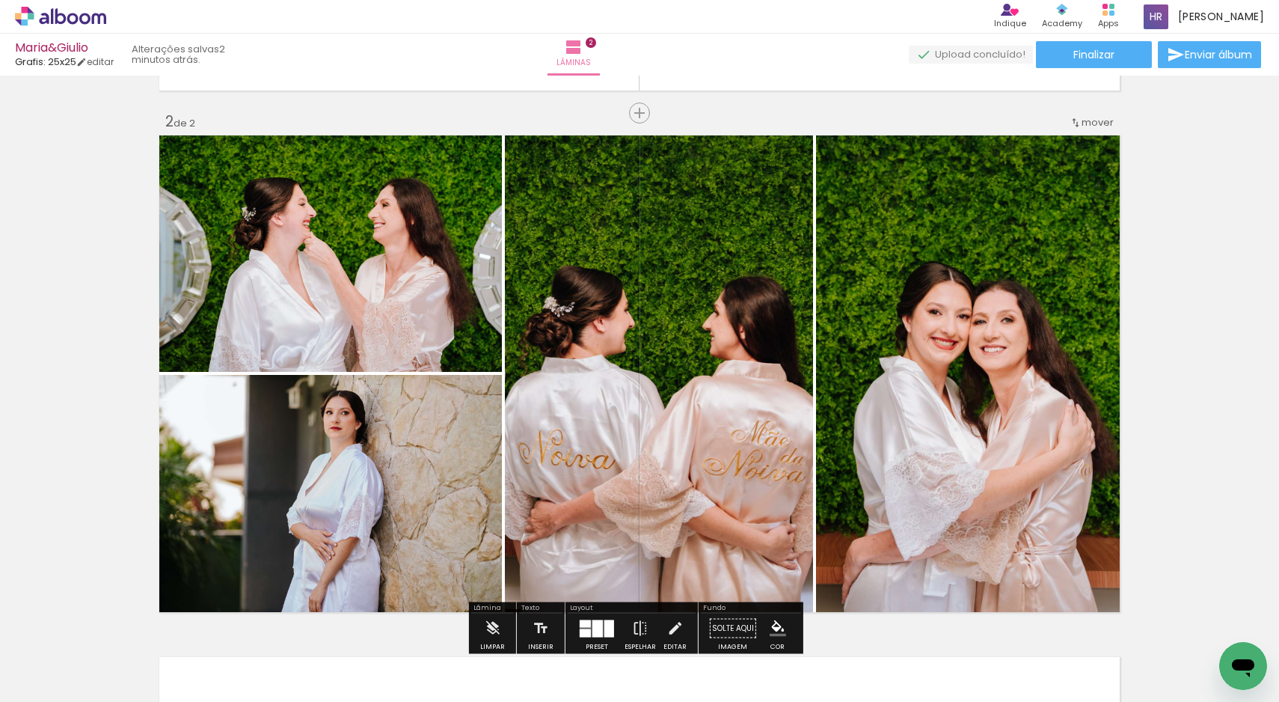
scroll to position [535, 0]
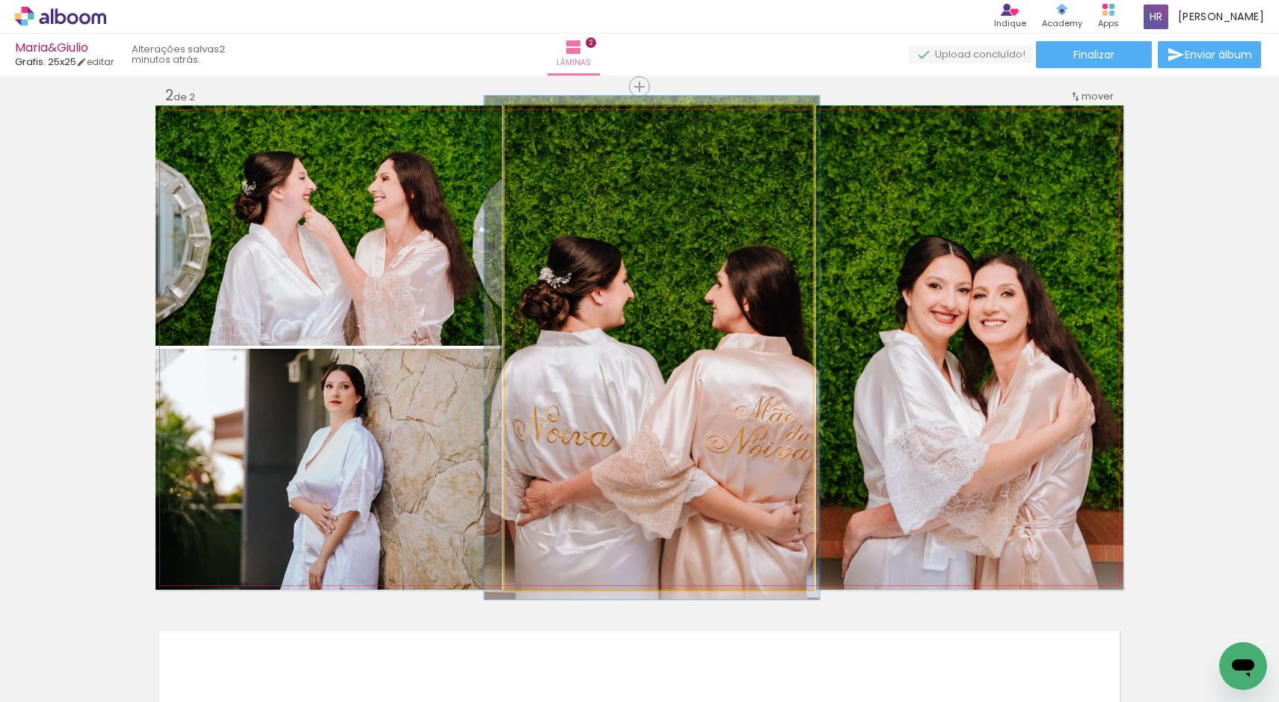
type paper-slider "104"
click at [538, 125] on div at bounding box center [542, 121] width 24 height 24
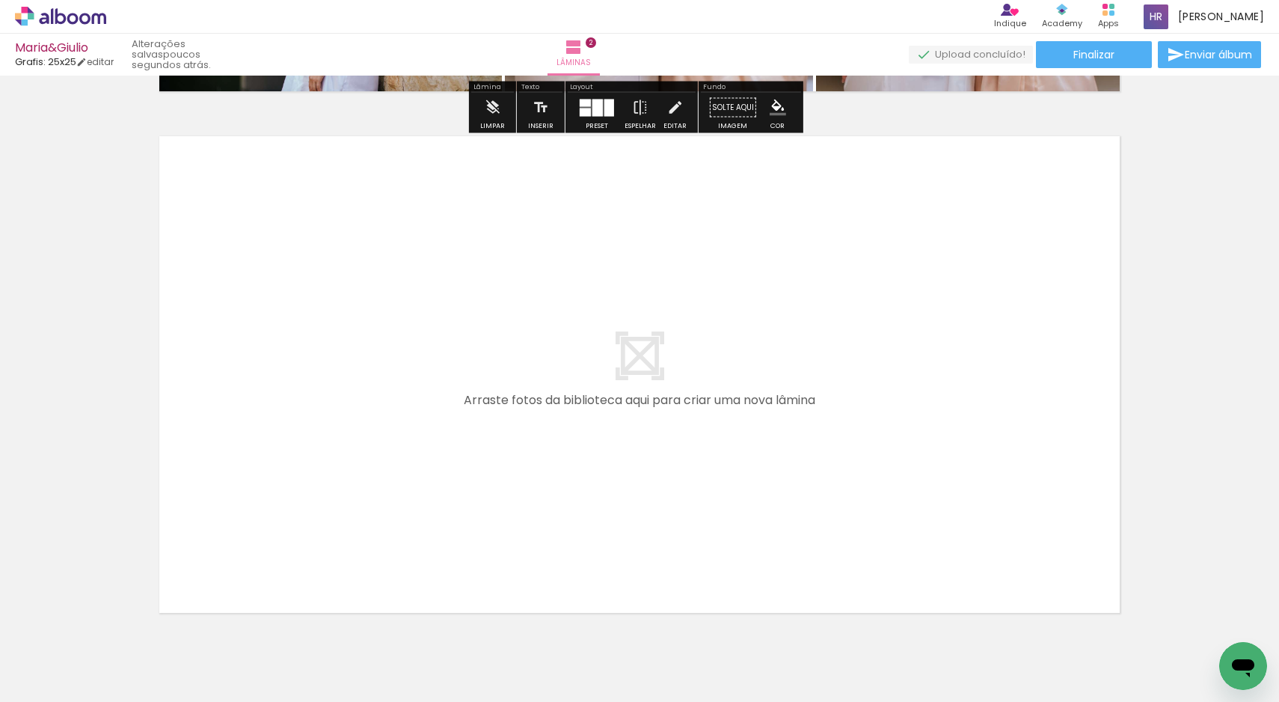
scroll to position [1064, 0]
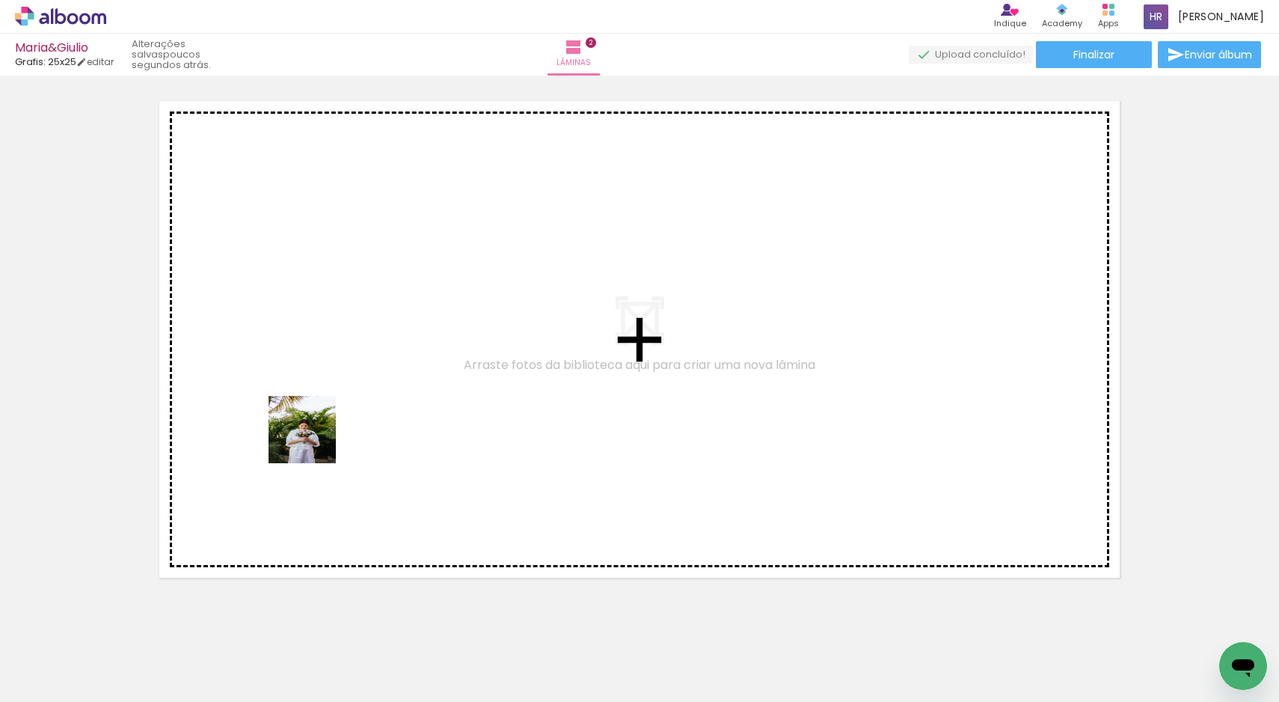
drag, startPoint x: 317, startPoint y: 656, endPoint x: 313, endPoint y: 427, distance: 228.9
click at [313, 427] on quentale-workspace at bounding box center [639, 351] width 1279 height 702
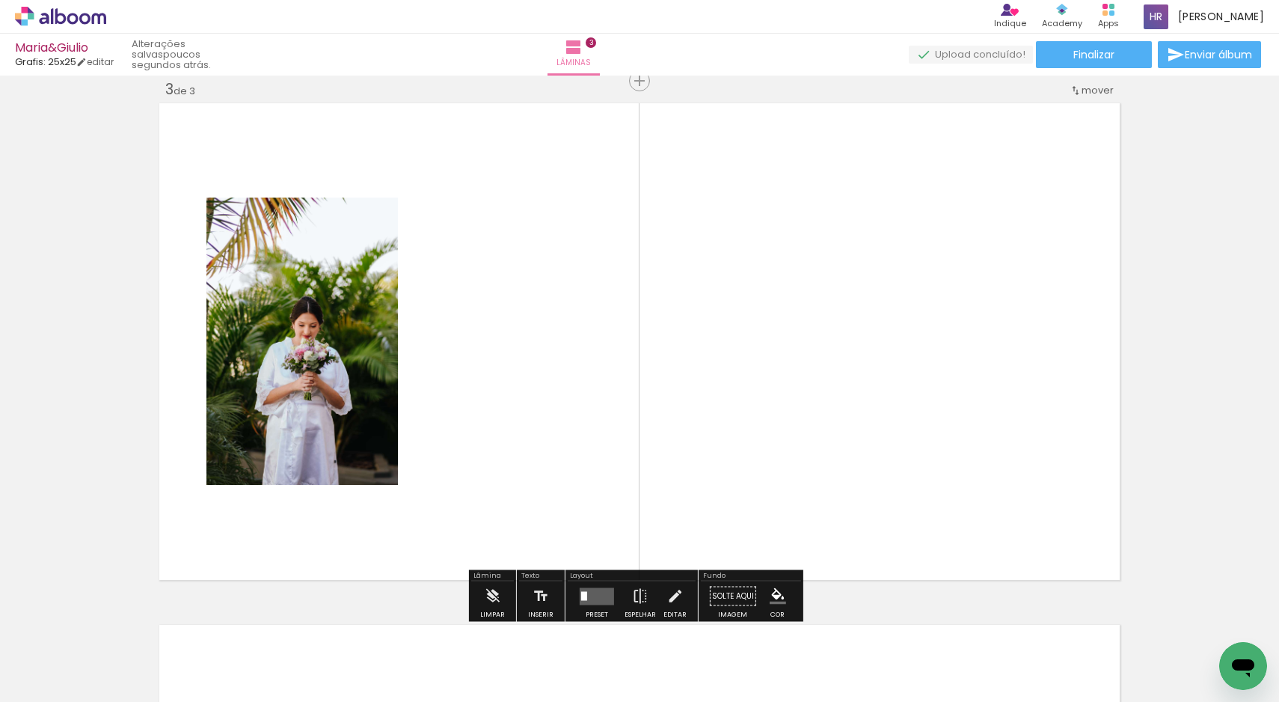
scroll to position [1061, 0]
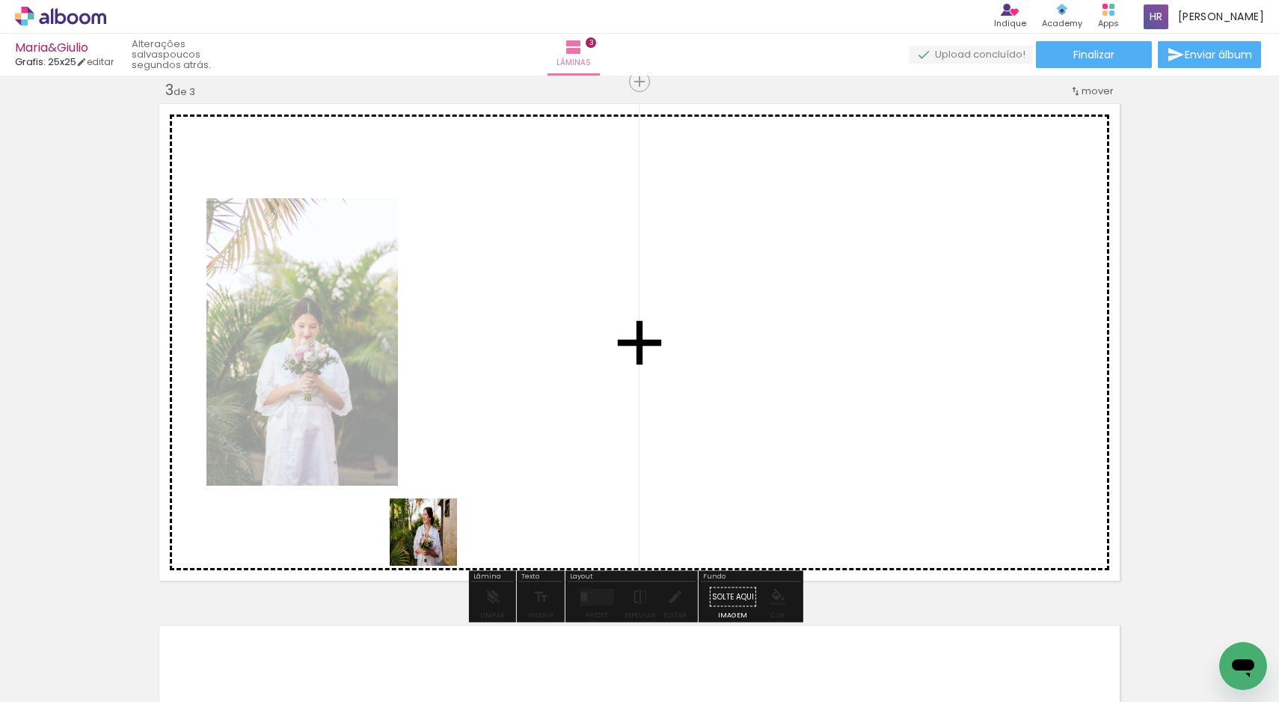
drag, startPoint x: 346, startPoint y: 665, endPoint x: 503, endPoint y: 429, distance: 282.8
click at [503, 429] on quentale-workspace at bounding box center [639, 351] width 1279 height 702
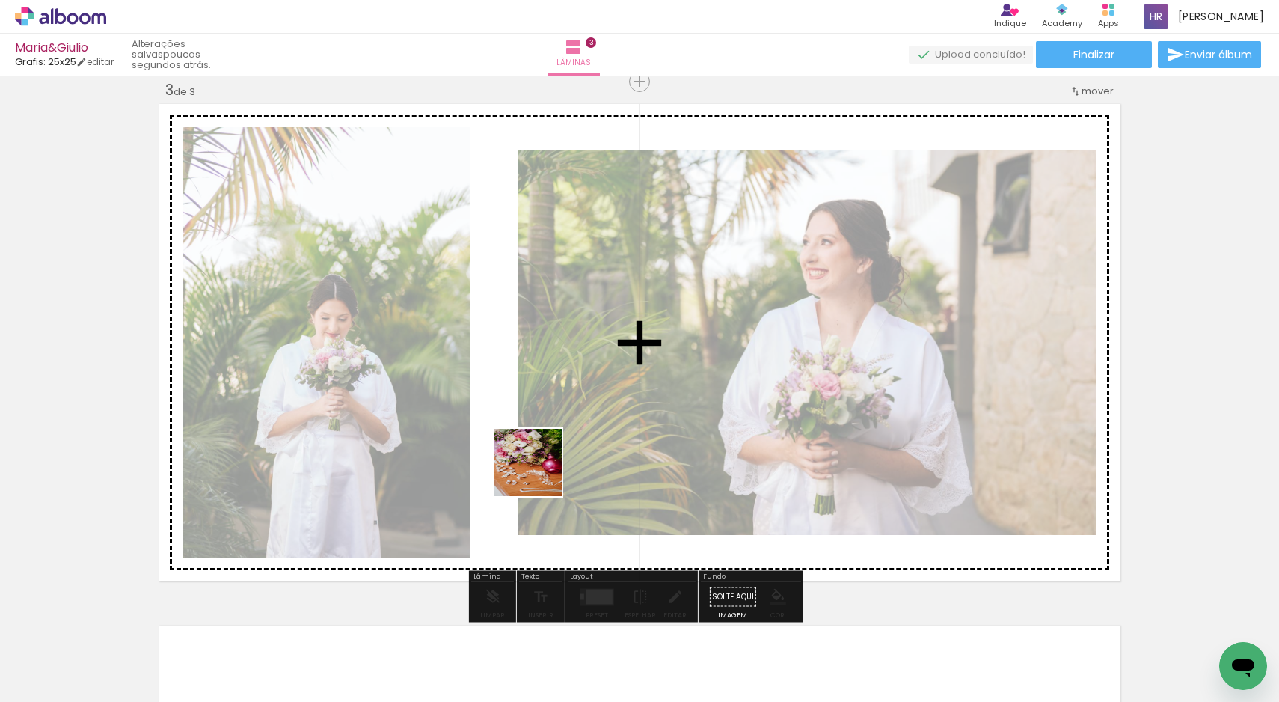
drag, startPoint x: 234, startPoint y: 677, endPoint x: 569, endPoint y: 444, distance: 408.3
click at [569, 444] on quentale-workspace at bounding box center [639, 351] width 1279 height 702
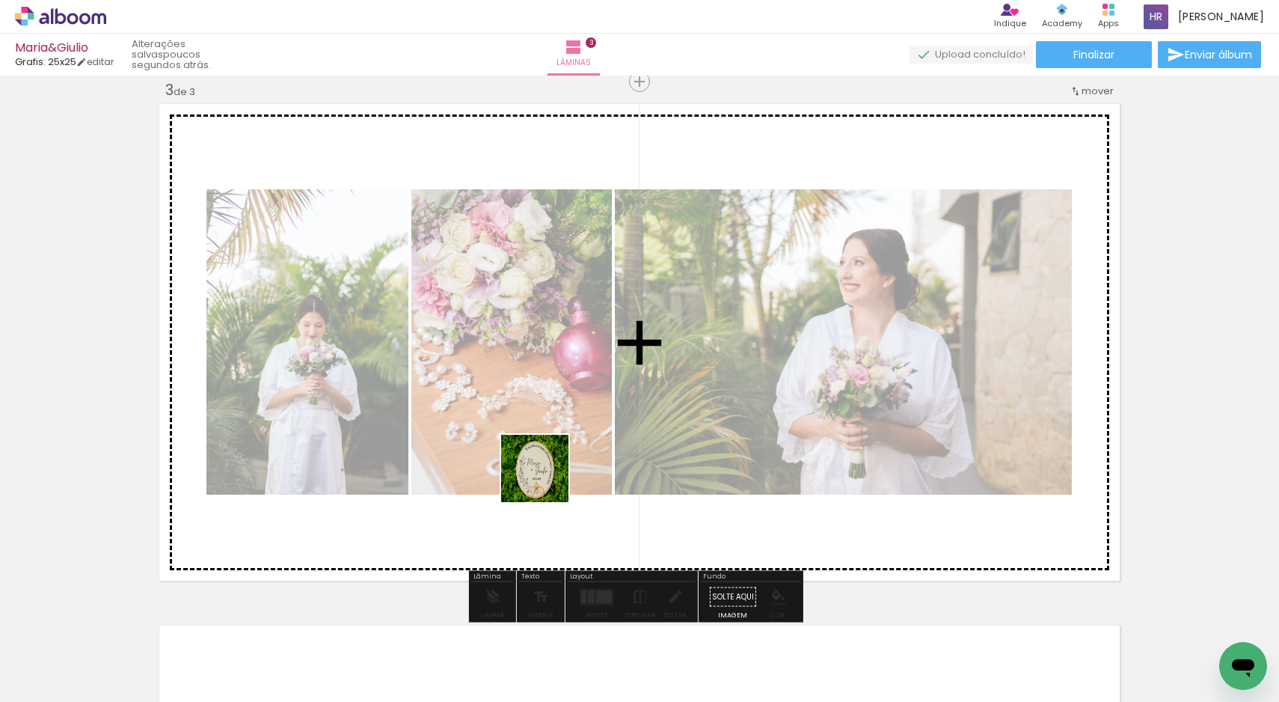
drag, startPoint x: 160, startPoint y: 663, endPoint x: 553, endPoint y: 479, distance: 433.3
click at [553, 479] on quentale-workspace at bounding box center [639, 351] width 1279 height 702
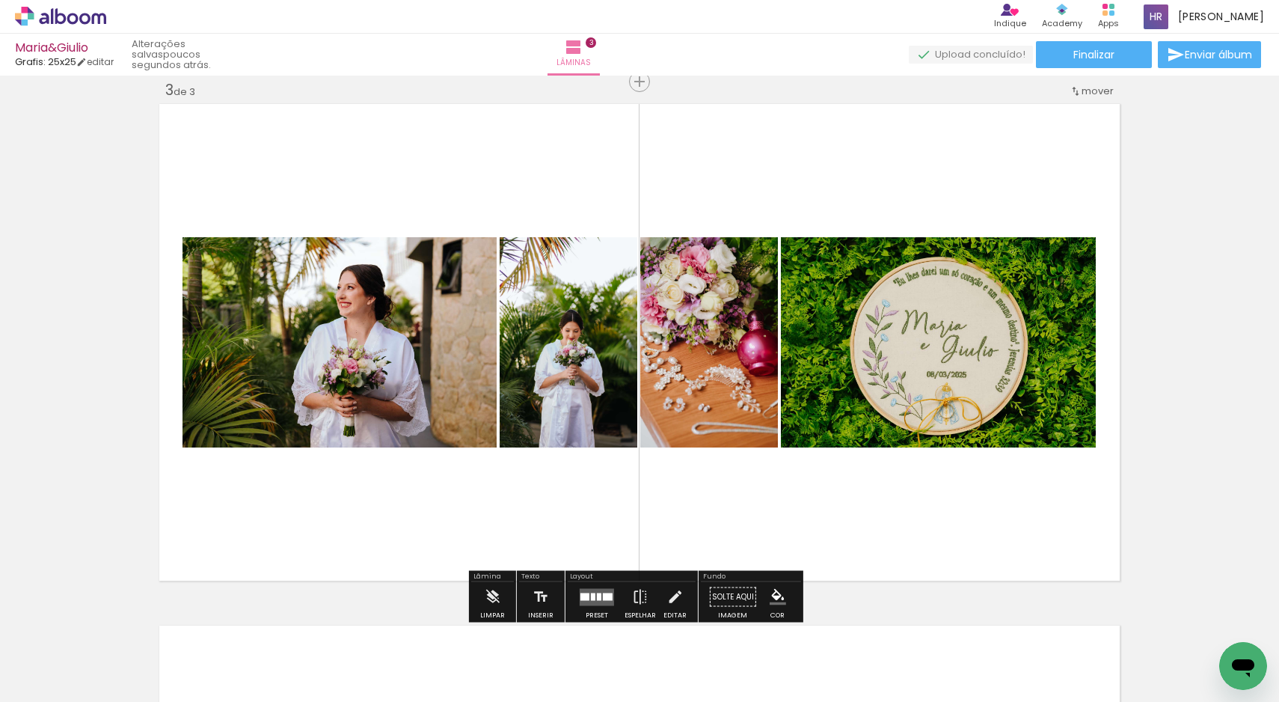
click at [592, 589] on quentale-layouter at bounding box center [597, 596] width 34 height 17
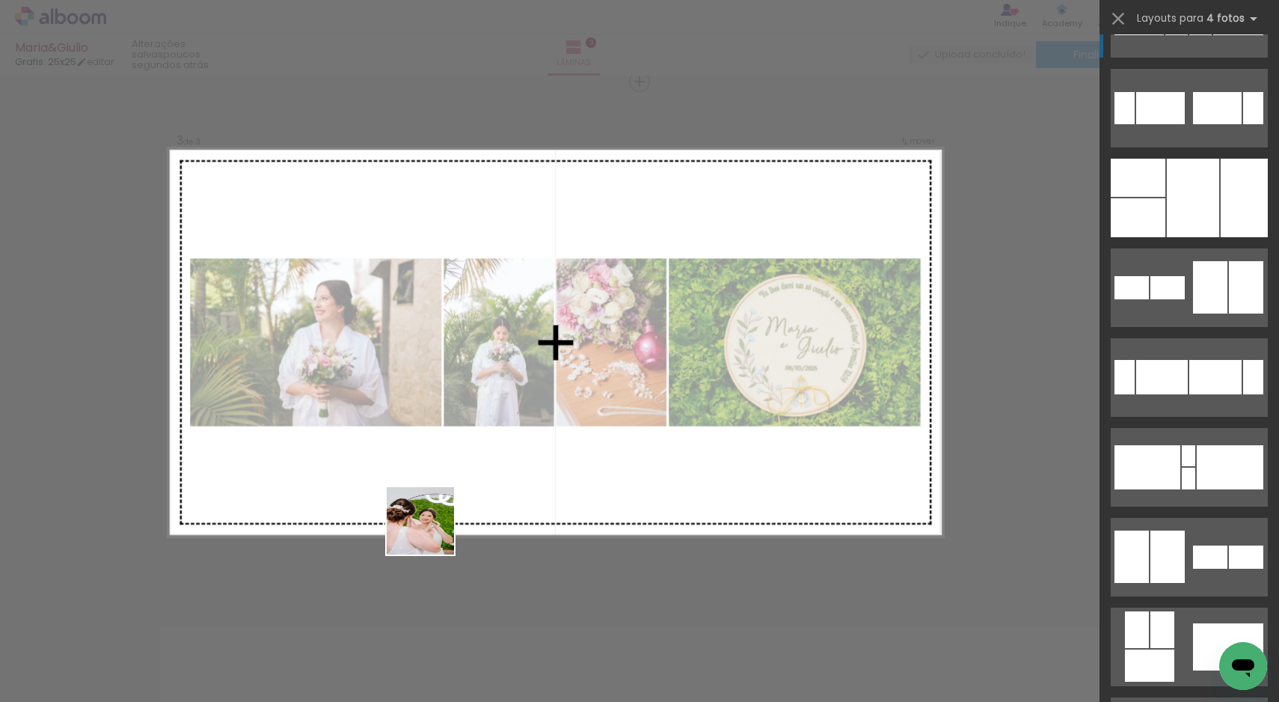
scroll to position [0, 0]
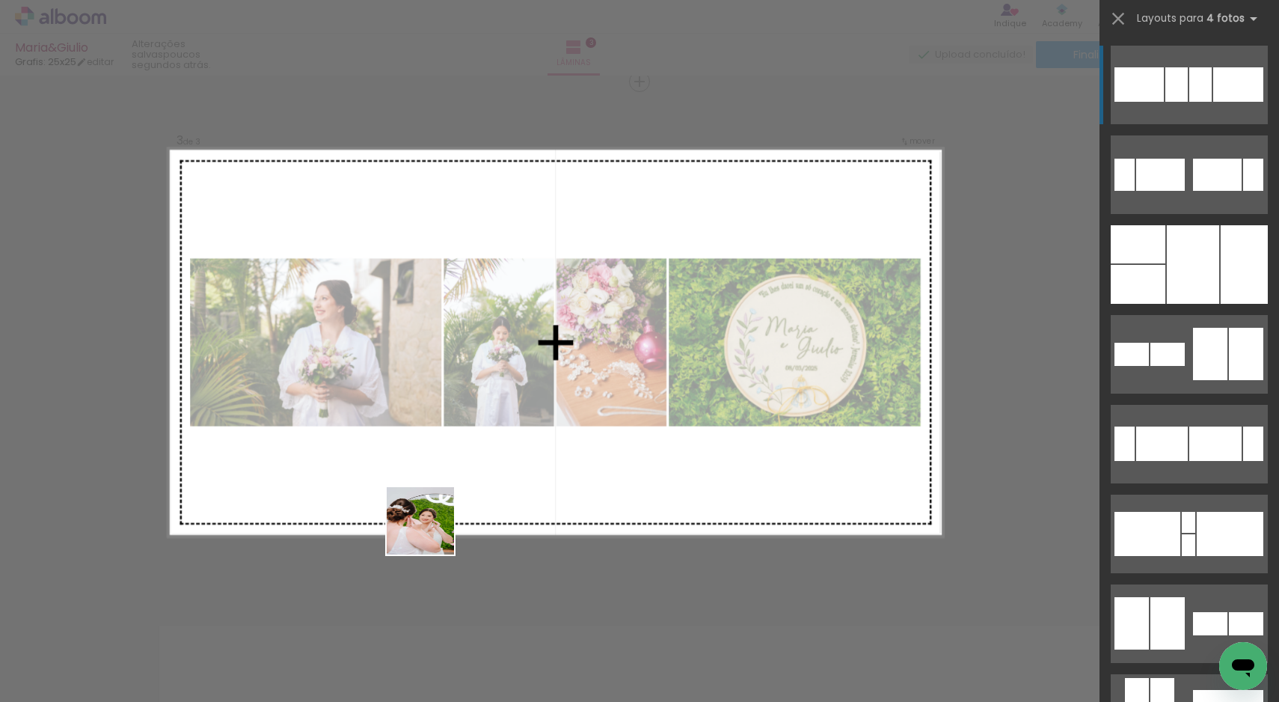
drag, startPoint x: 253, startPoint y: 672, endPoint x: 765, endPoint y: 402, distance: 579.5
click at [765, 402] on quentale-workspace at bounding box center [639, 351] width 1279 height 702
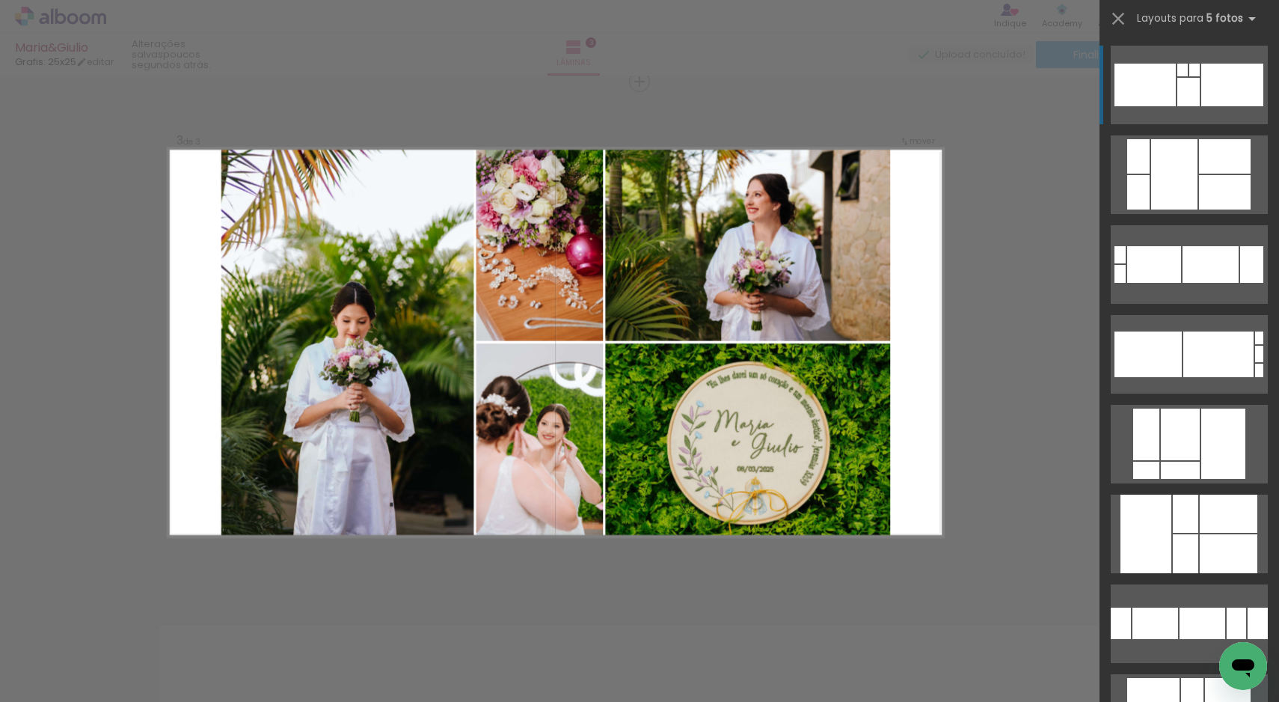
click at [1049, 378] on div "Confirmar Cancelar" at bounding box center [639, 74] width 1279 height 2121
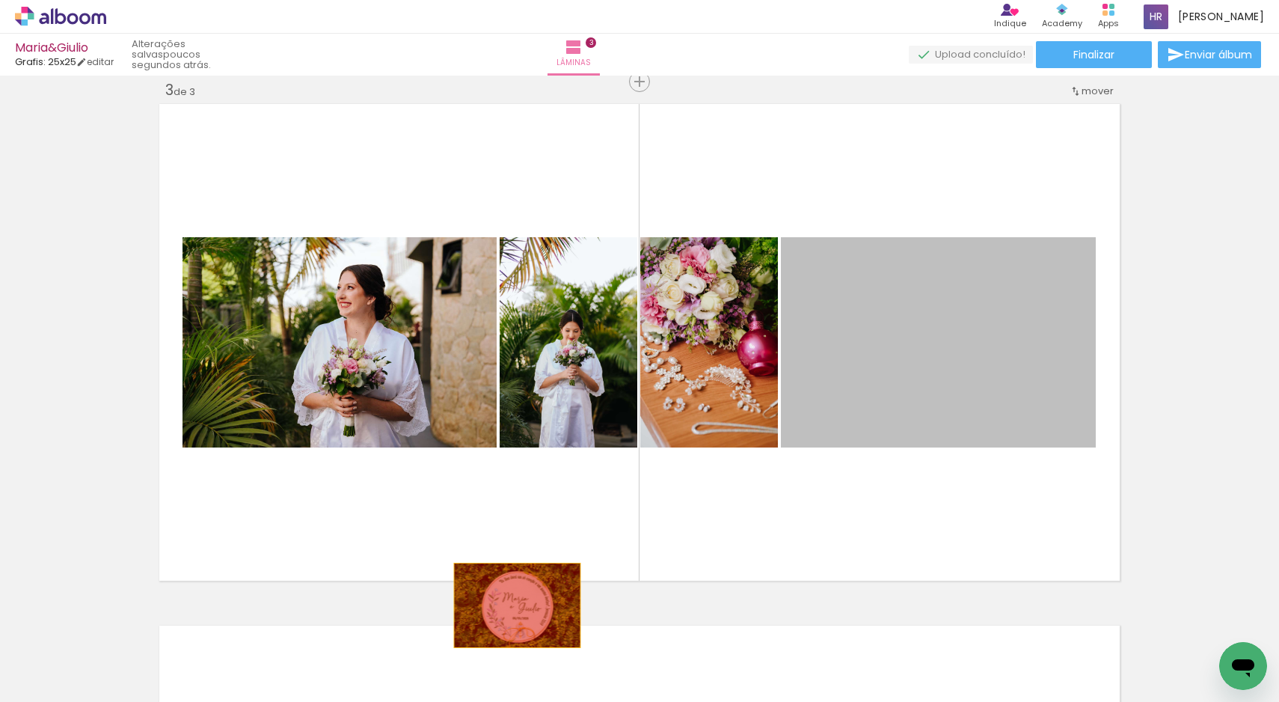
drag, startPoint x: 902, startPoint y: 351, endPoint x: 512, endPoint y: 605, distance: 466.0
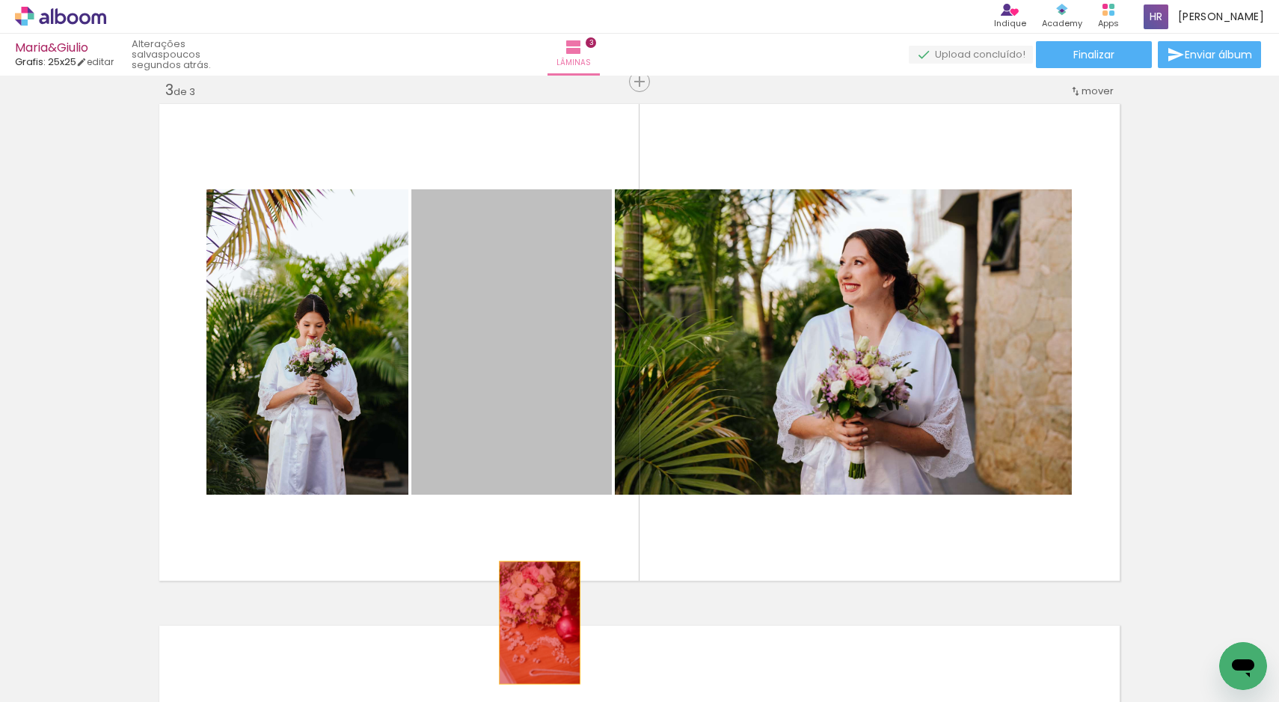
drag, startPoint x: 558, startPoint y: 371, endPoint x: 534, endPoint y: 622, distance: 252.5
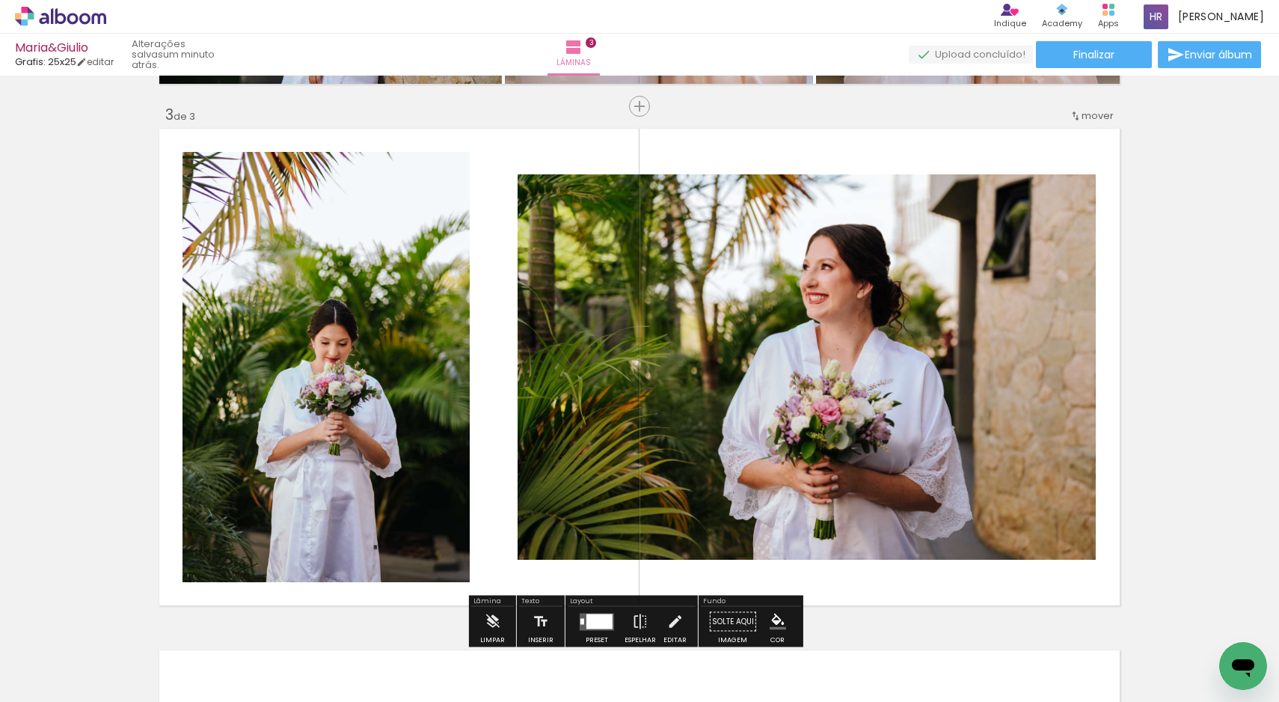
scroll to position [1075, 0]
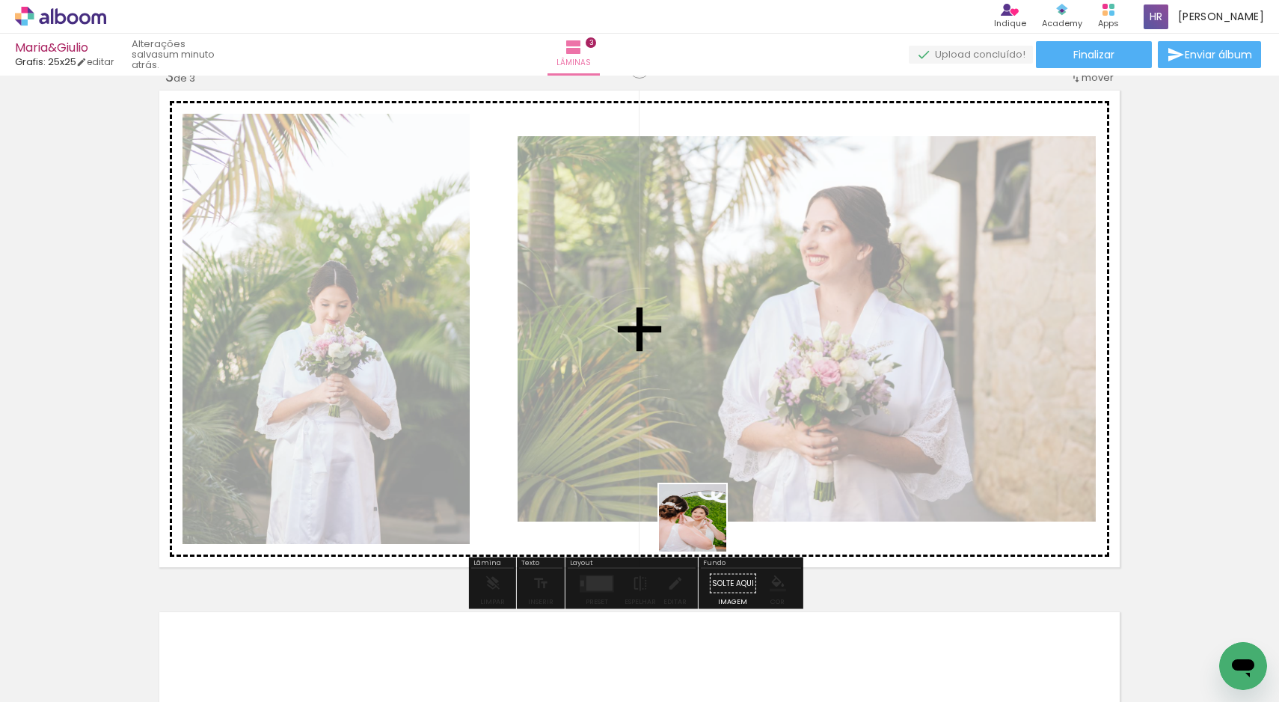
drag, startPoint x: 416, startPoint y: 645, endPoint x: 880, endPoint y: 432, distance: 511.1
click at [880, 432] on quentale-workspace at bounding box center [639, 351] width 1279 height 702
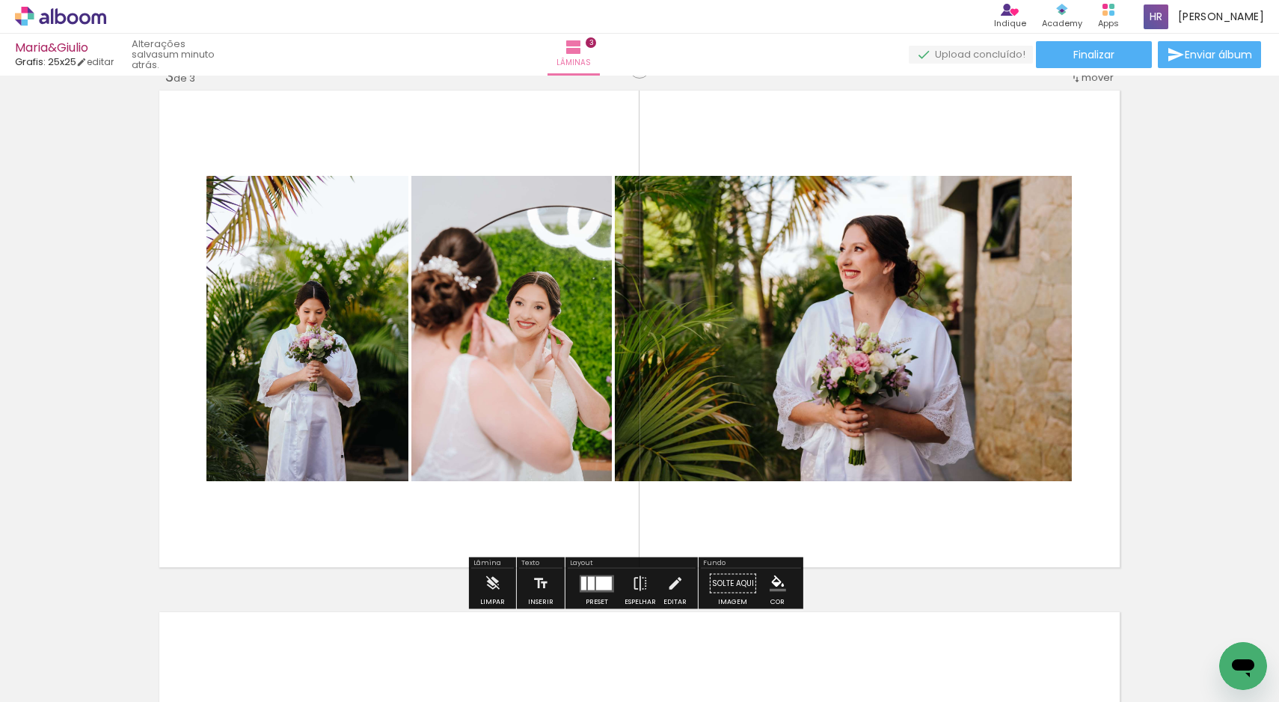
click at [596, 590] on quentale-layouter at bounding box center [597, 582] width 34 height 17
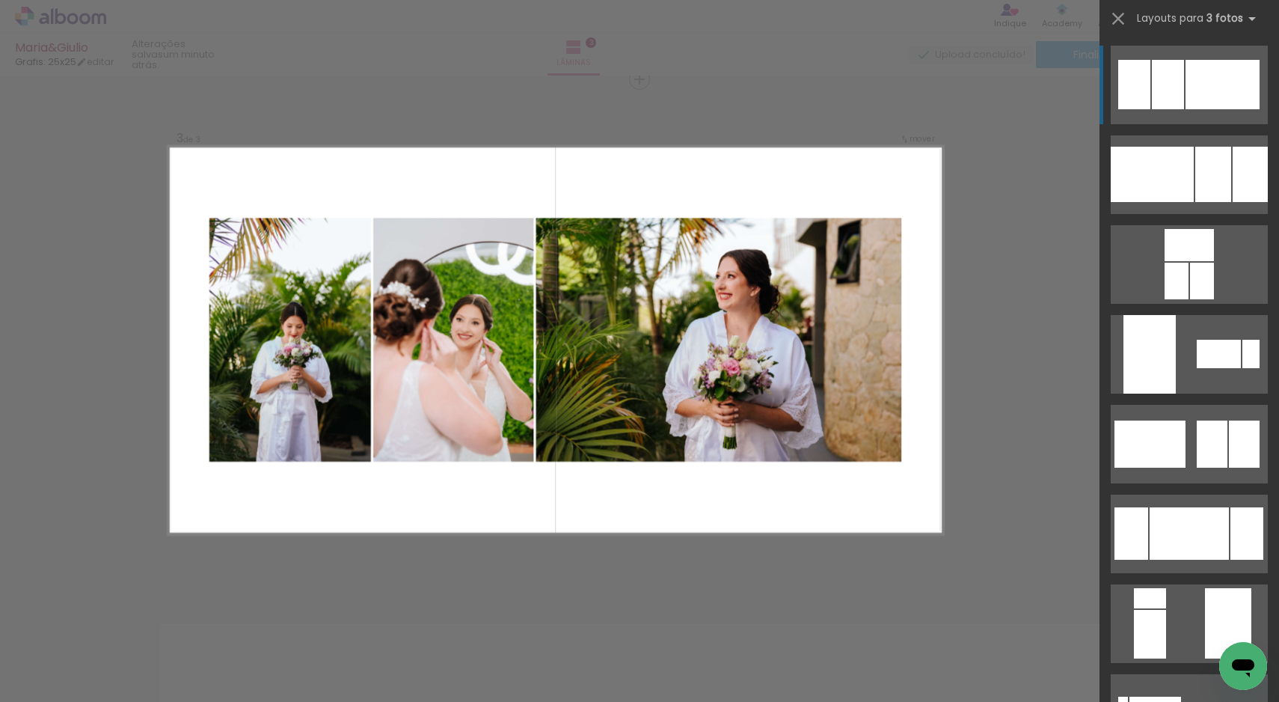
scroll to position [1061, 0]
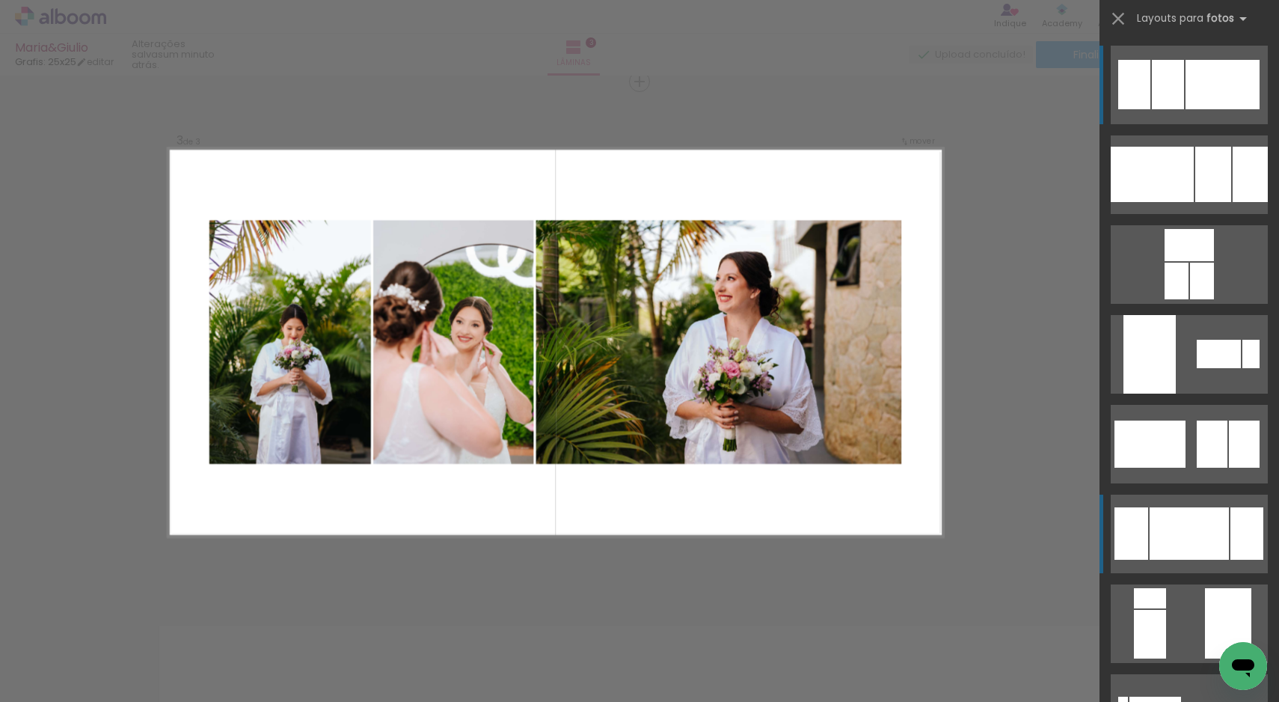
click at [1214, 536] on div at bounding box center [1189, 533] width 79 height 52
click at [1213, 540] on div at bounding box center [1189, 533] width 79 height 52
click at [1213, 541] on div at bounding box center [1189, 533] width 79 height 52
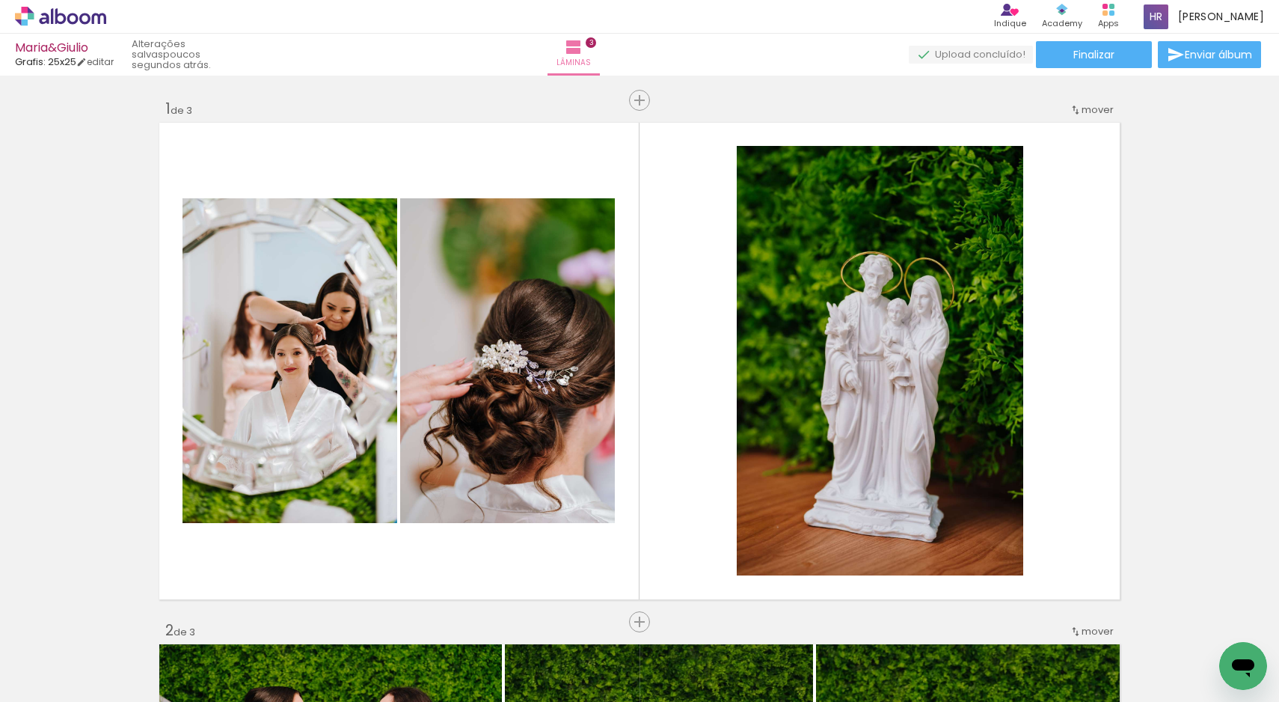
scroll to position [177, 0]
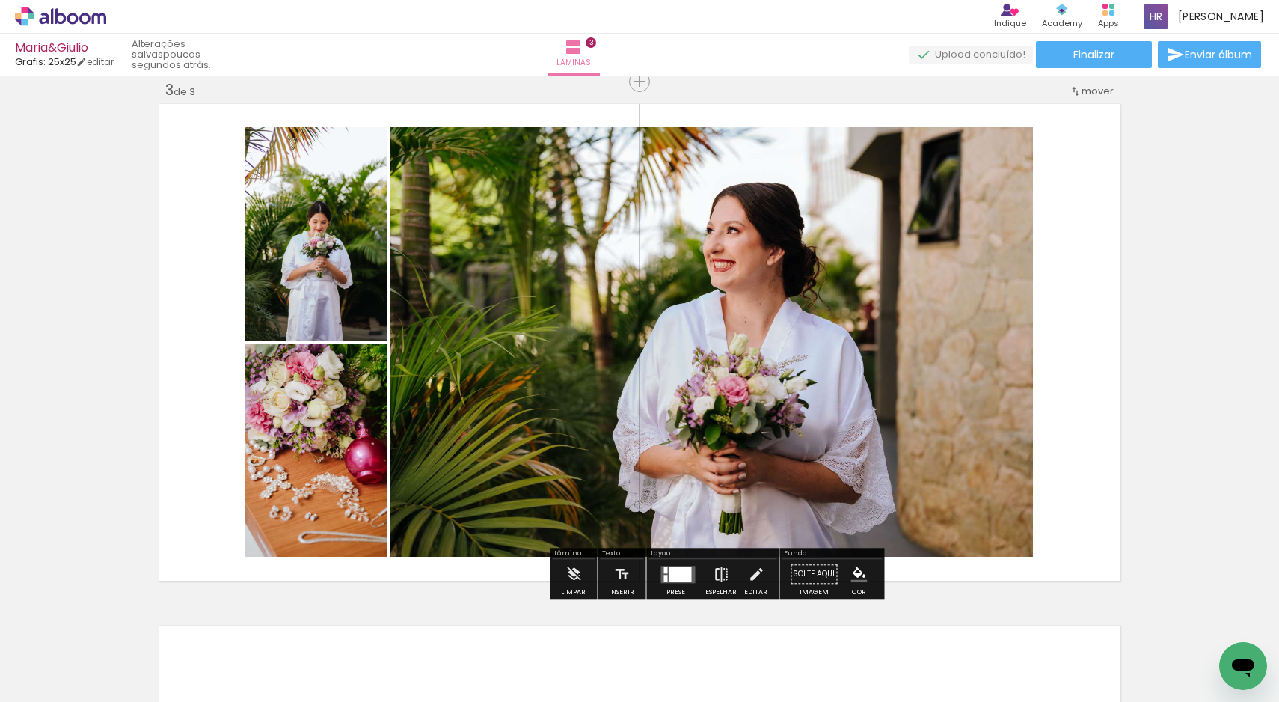
click at [678, 583] on quentale-layouter at bounding box center [677, 573] width 34 height 17
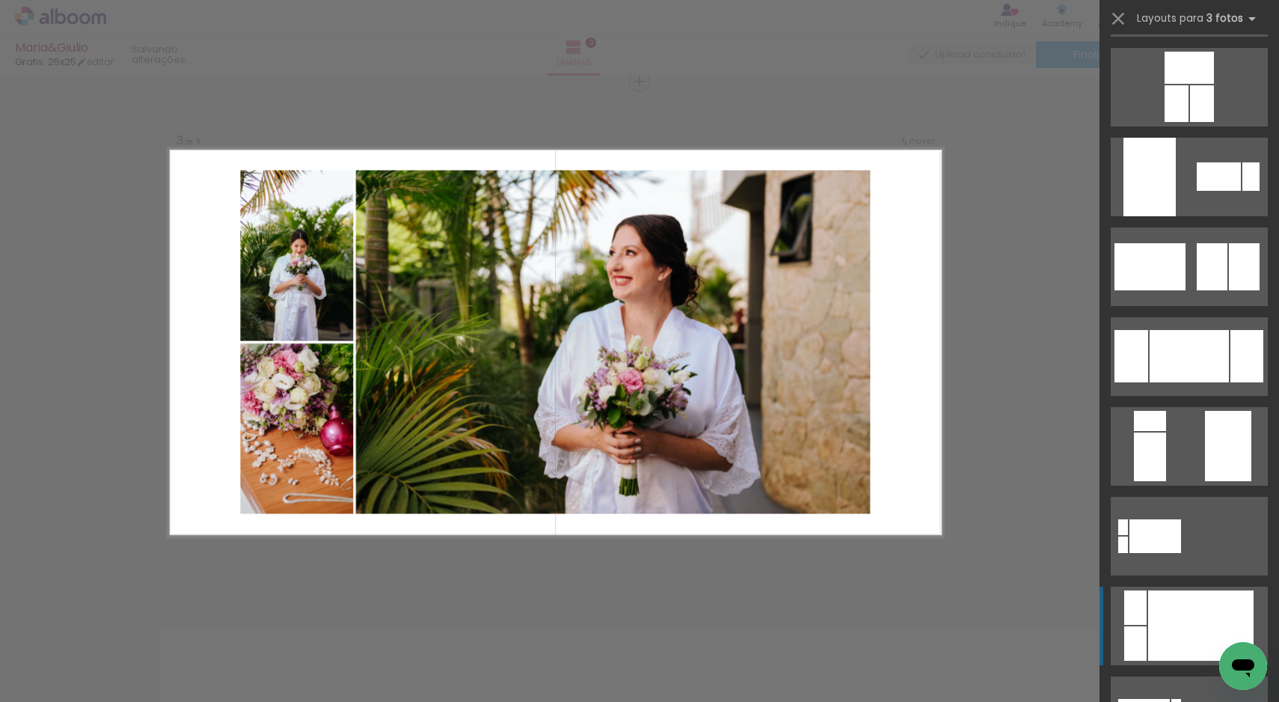
scroll to position [718, 0]
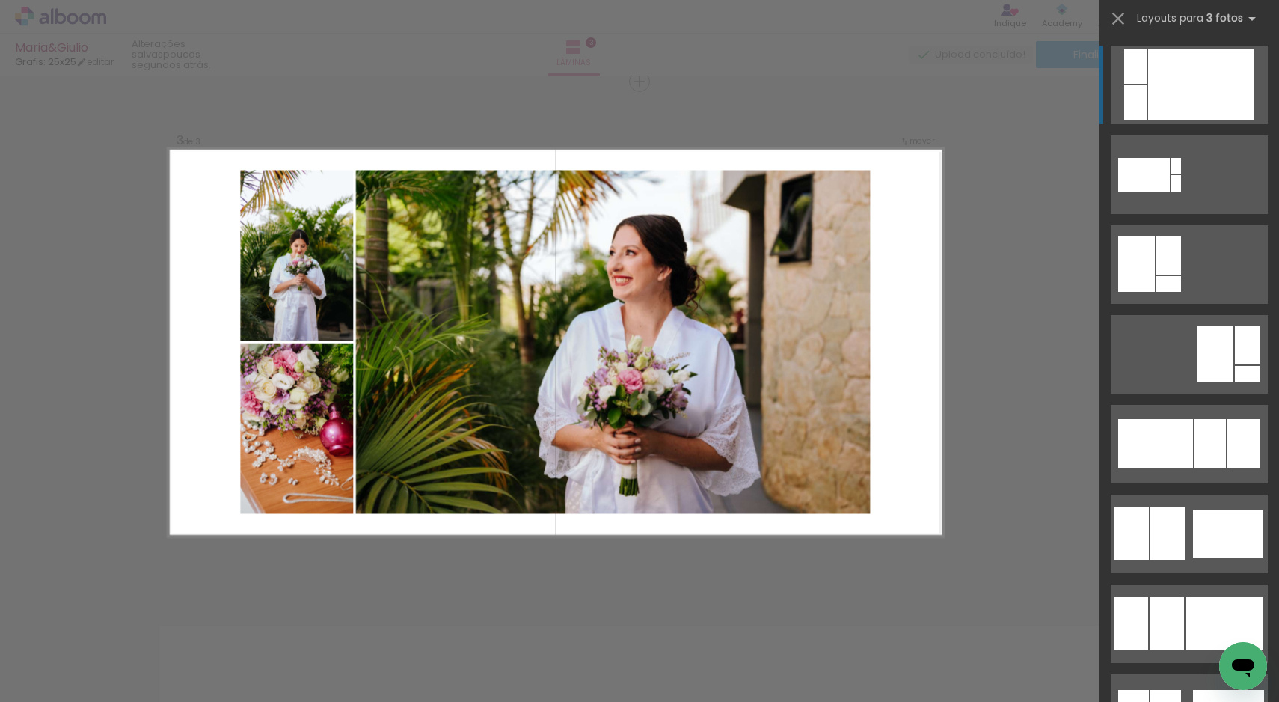
click at [990, 419] on div "Confirmar Cancelar" at bounding box center [639, 74] width 1279 height 2121
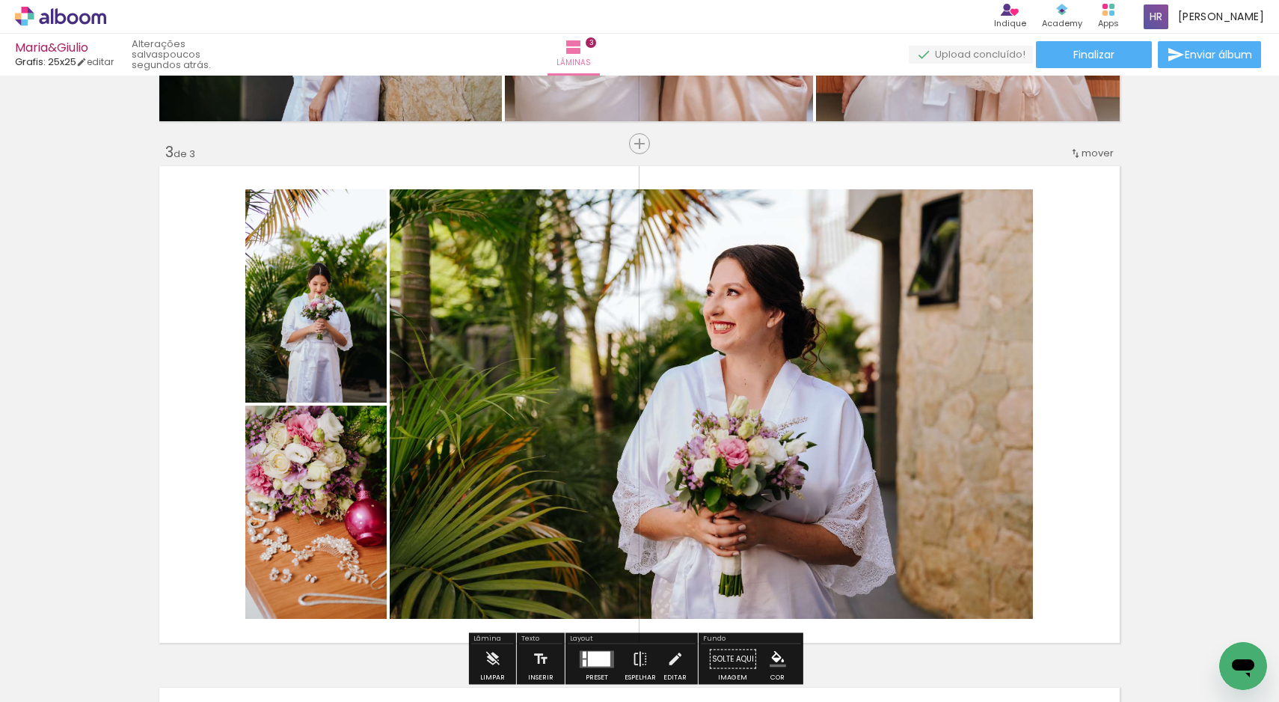
scroll to position [967, 0]
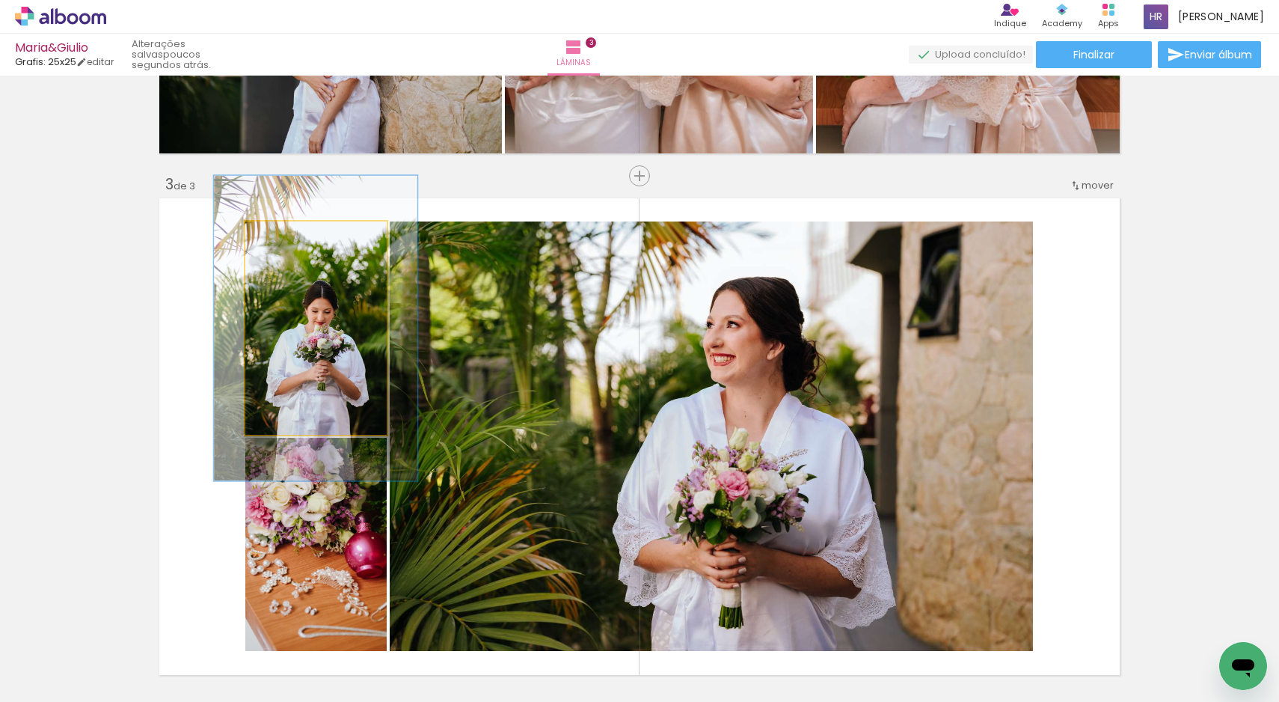
drag, startPoint x: 275, startPoint y: 237, endPoint x: 297, endPoint y: 234, distance: 22.6
type paper-slider "143"
click at [297, 234] on div at bounding box center [302, 236] width 13 height 13
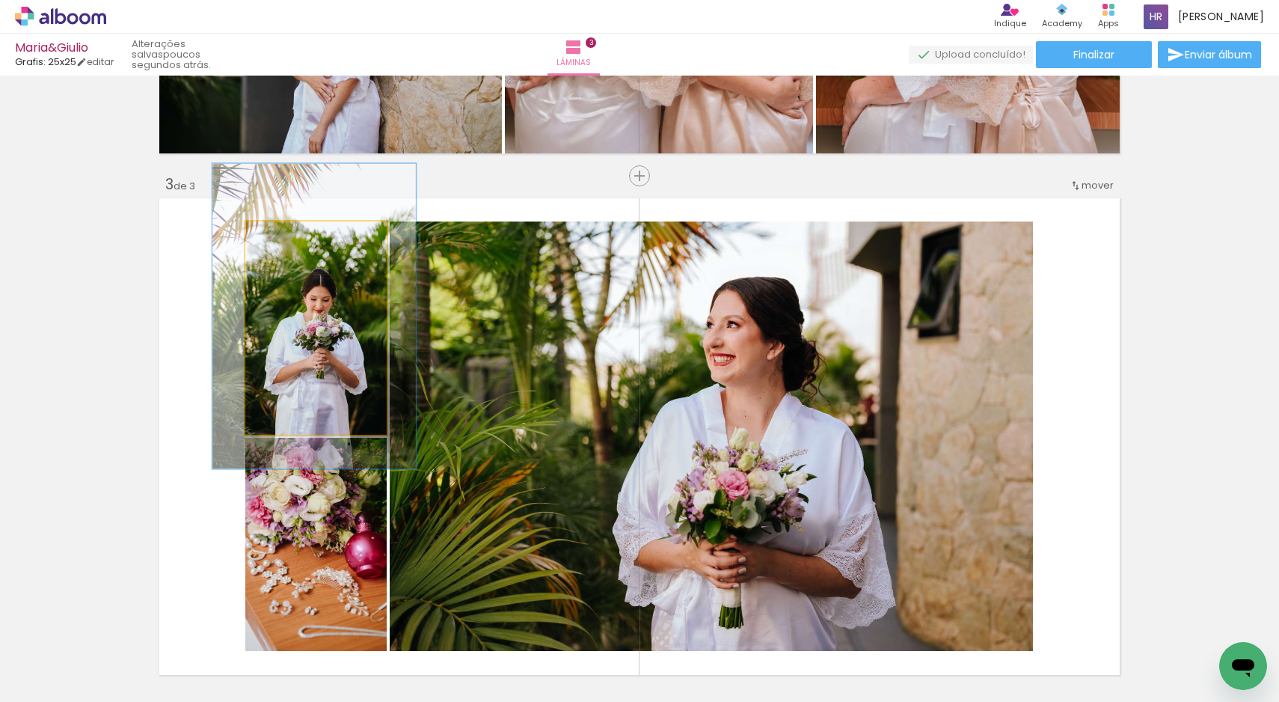
drag, startPoint x: 327, startPoint y: 382, endPoint x: 325, endPoint y: 370, distance: 12.1
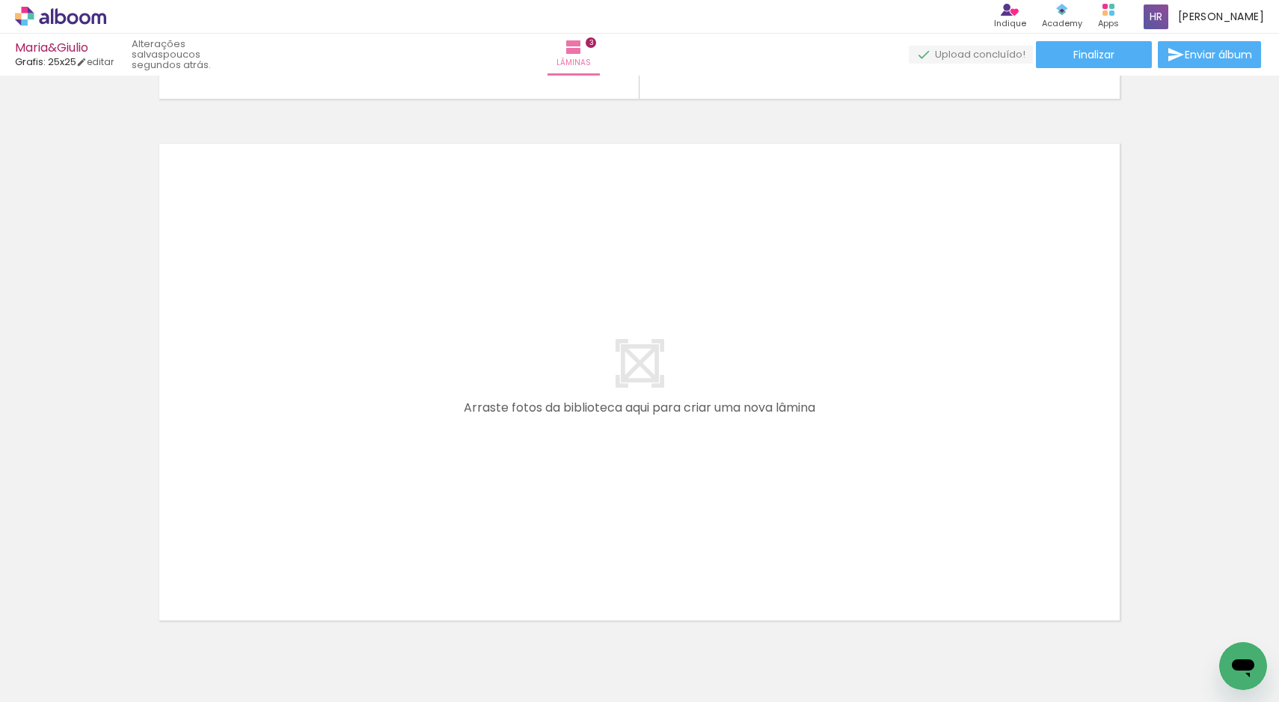
scroll to position [1611, 0]
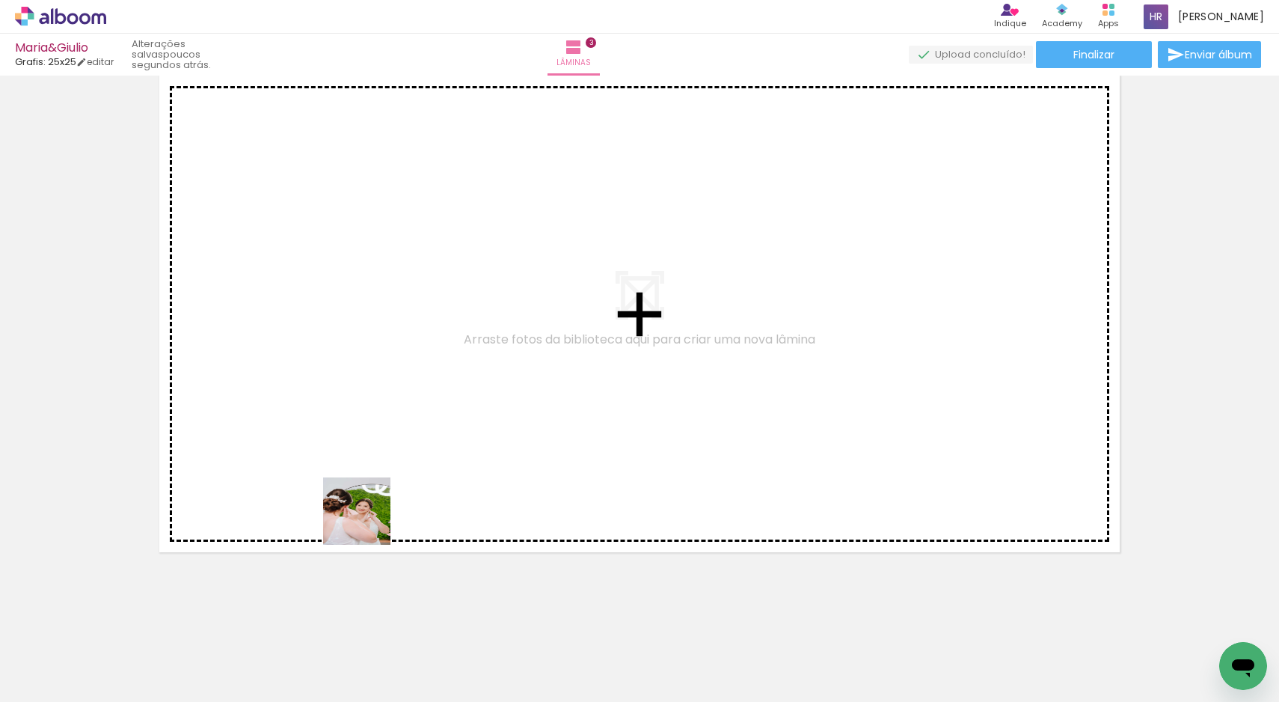
drag, startPoint x: 331, startPoint y: 663, endPoint x: 393, endPoint y: 426, distance: 244.9
click at [393, 426] on quentale-workspace at bounding box center [639, 351] width 1279 height 702
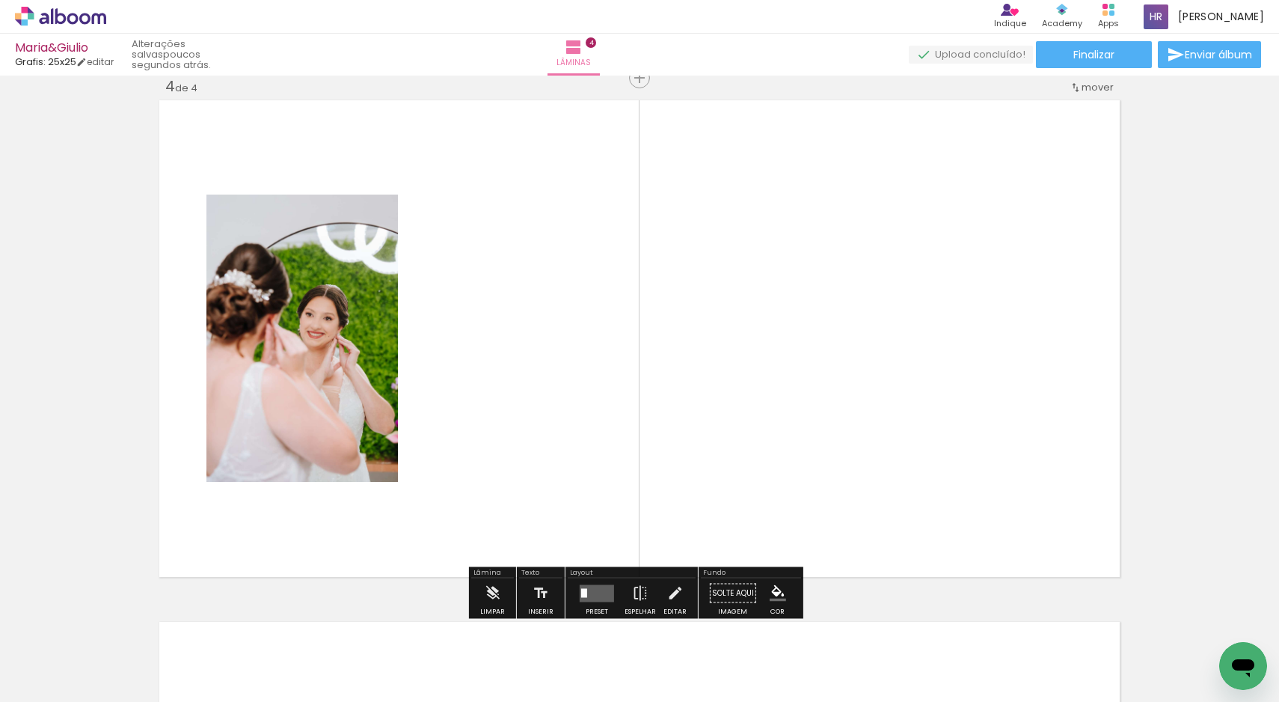
scroll to position [1583, 0]
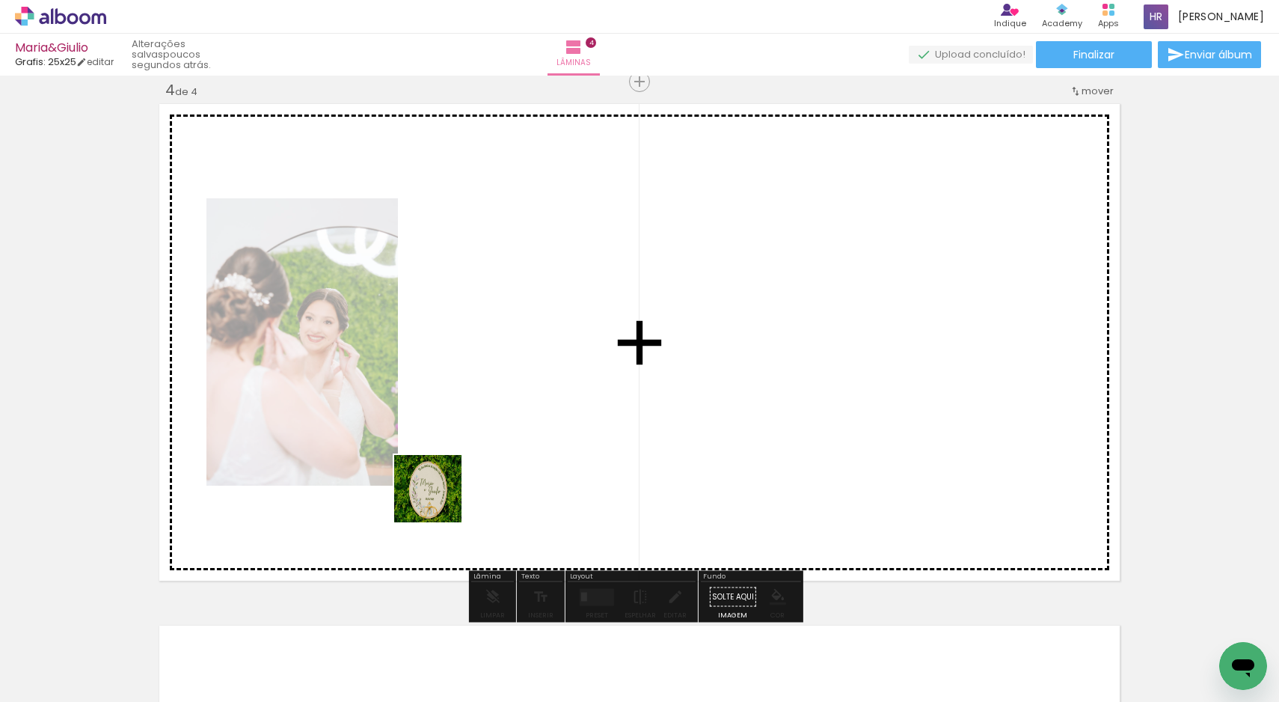
drag, startPoint x: 177, startPoint y: 671, endPoint x: 492, endPoint y: 466, distance: 376.3
click at [492, 466] on quentale-workspace at bounding box center [639, 351] width 1279 height 702
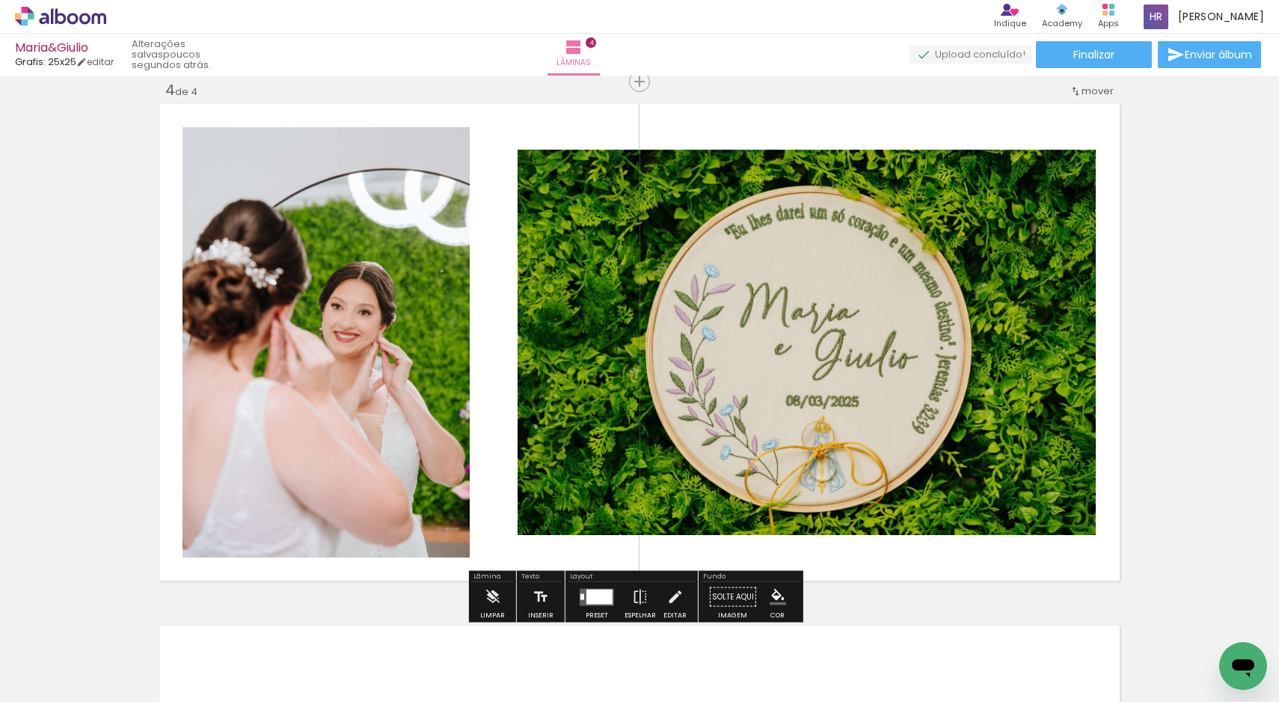
drag, startPoint x: 667, startPoint y: 670, endPoint x: 724, endPoint y: 412, distance: 264.2
click at [723, 416] on quentale-workspace at bounding box center [639, 351] width 1279 height 702
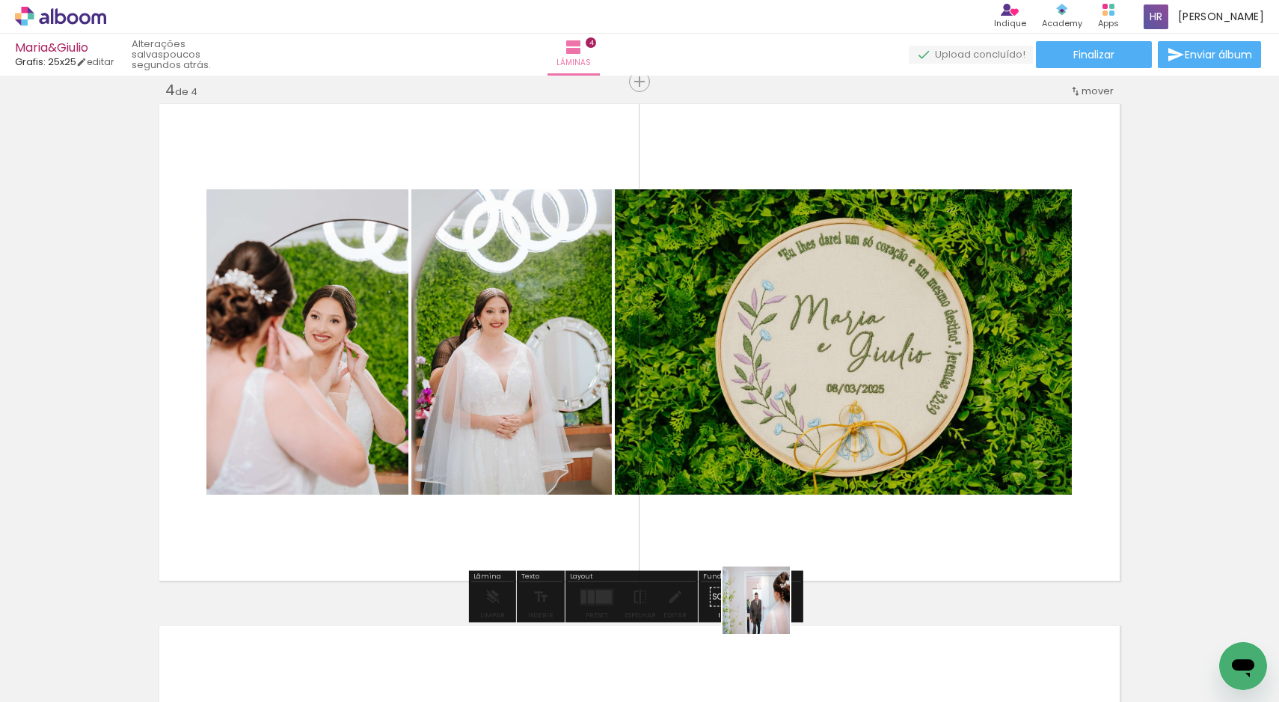
drag, startPoint x: 748, startPoint y: 672, endPoint x: 824, endPoint y: 413, distance: 269.8
click at [824, 413] on quentale-workspace at bounding box center [639, 351] width 1279 height 702
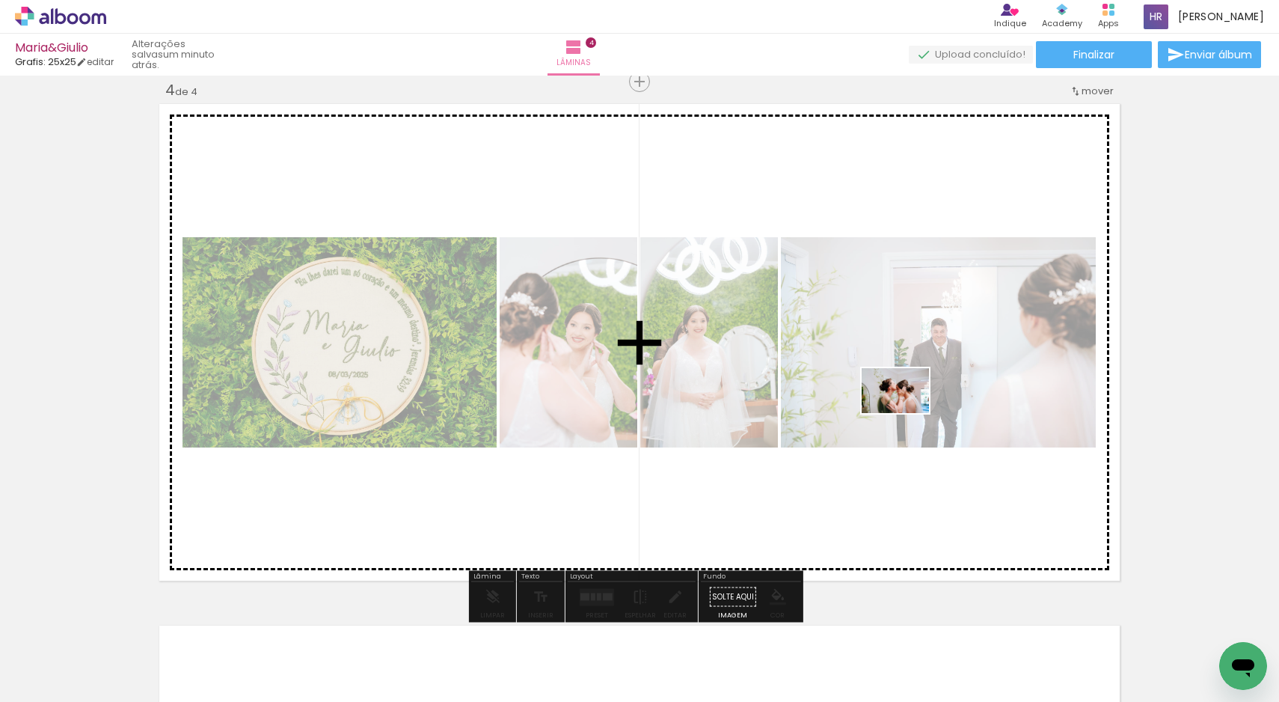
drag, startPoint x: 744, startPoint y: 664, endPoint x: 907, endPoint y: 413, distance: 299.2
click at [907, 413] on quentale-workspace at bounding box center [639, 351] width 1279 height 702
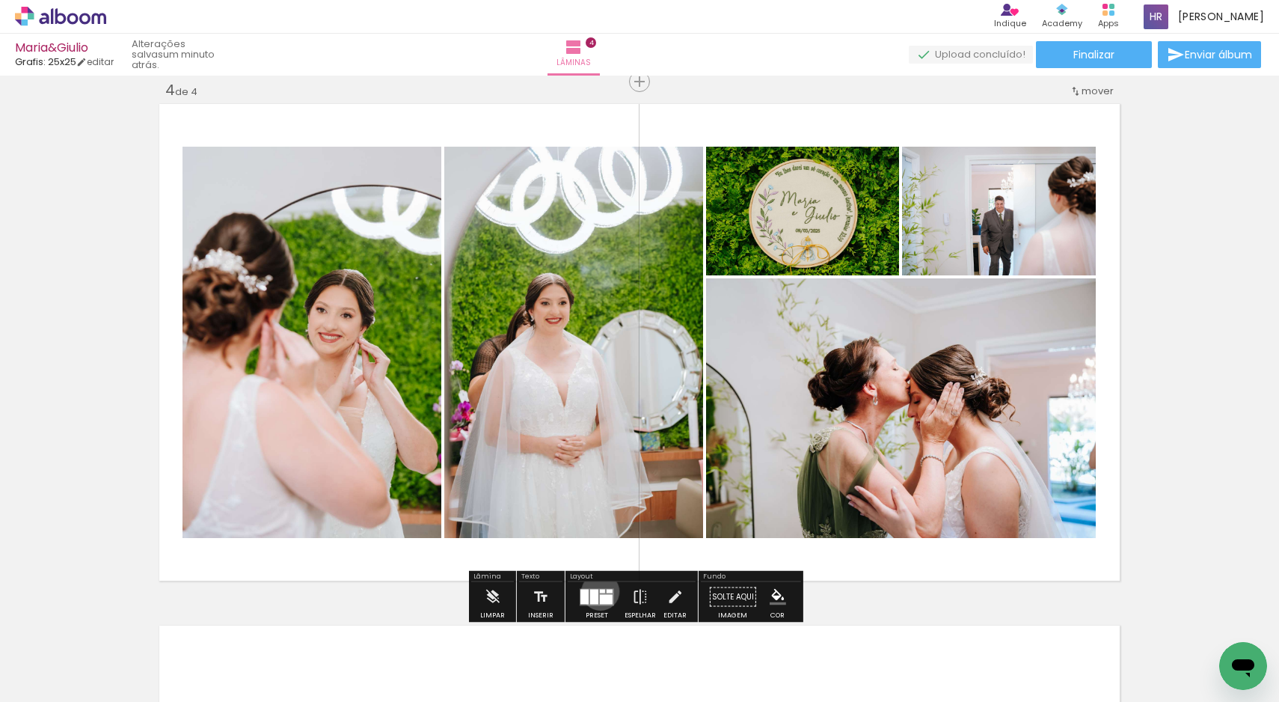
click at [600, 591] on div at bounding box center [602, 591] width 5 height 4
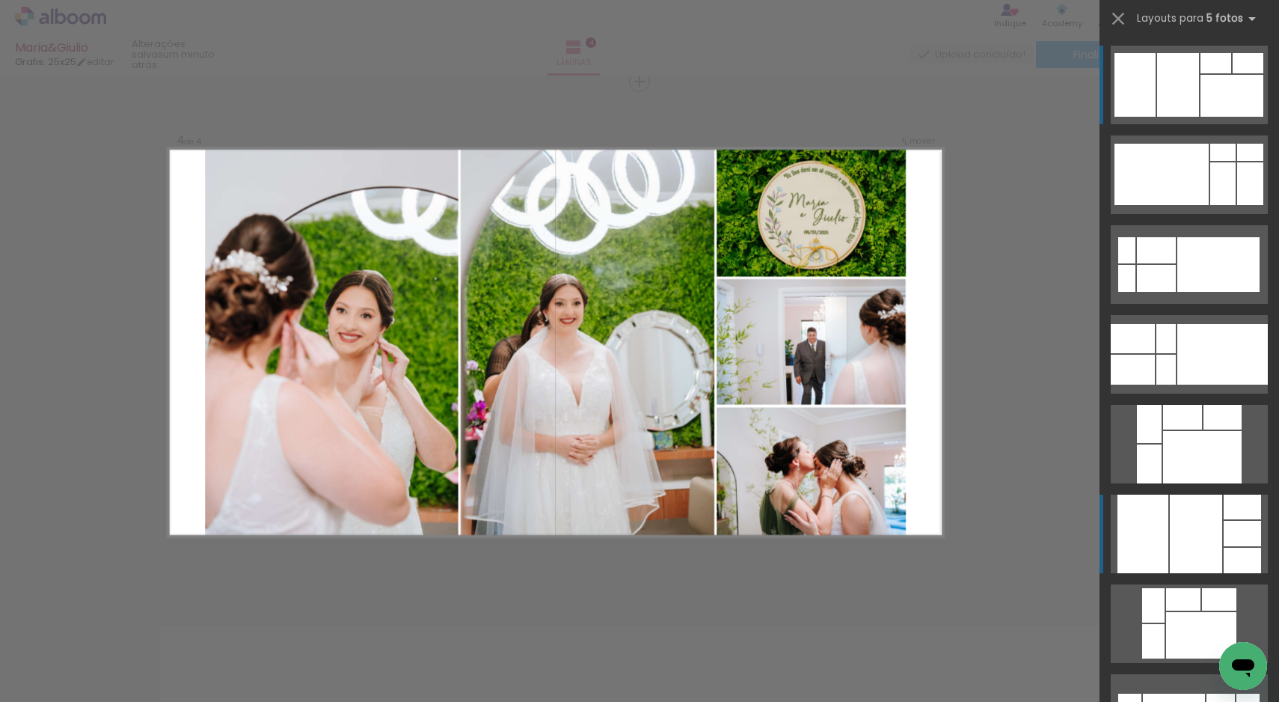
click at [1207, 526] on div at bounding box center [1196, 533] width 52 height 79
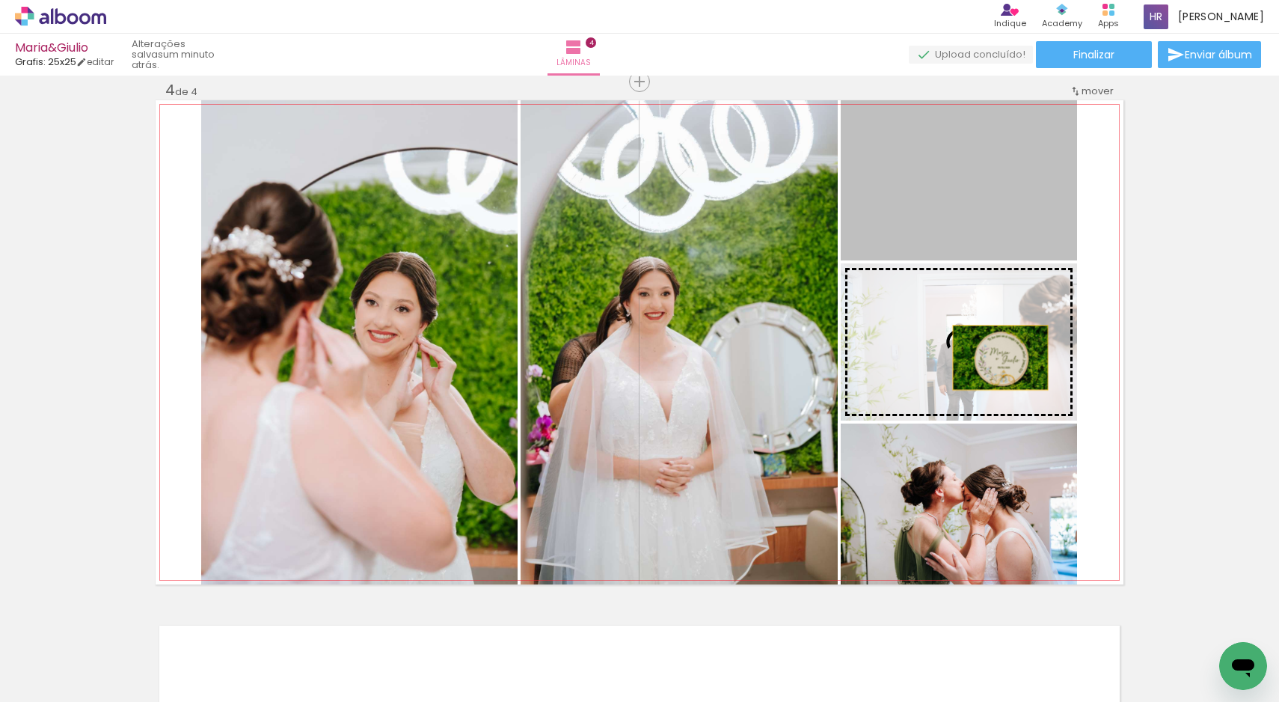
drag, startPoint x: 936, startPoint y: 183, endPoint x: 995, endPoint y: 358, distance: 184.5
click at [0, 0] on slot at bounding box center [0, 0] width 0 height 0
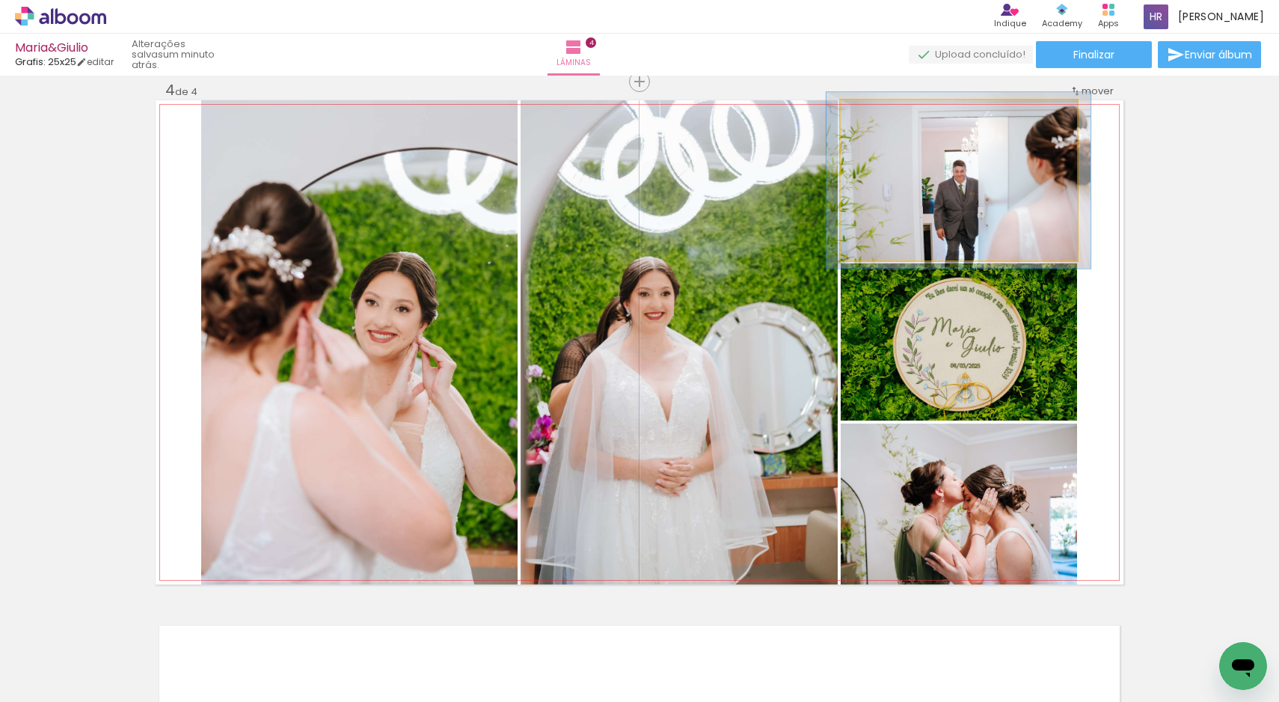
type paper-slider "110"
click at [876, 112] on div at bounding box center [880, 115] width 13 height 13
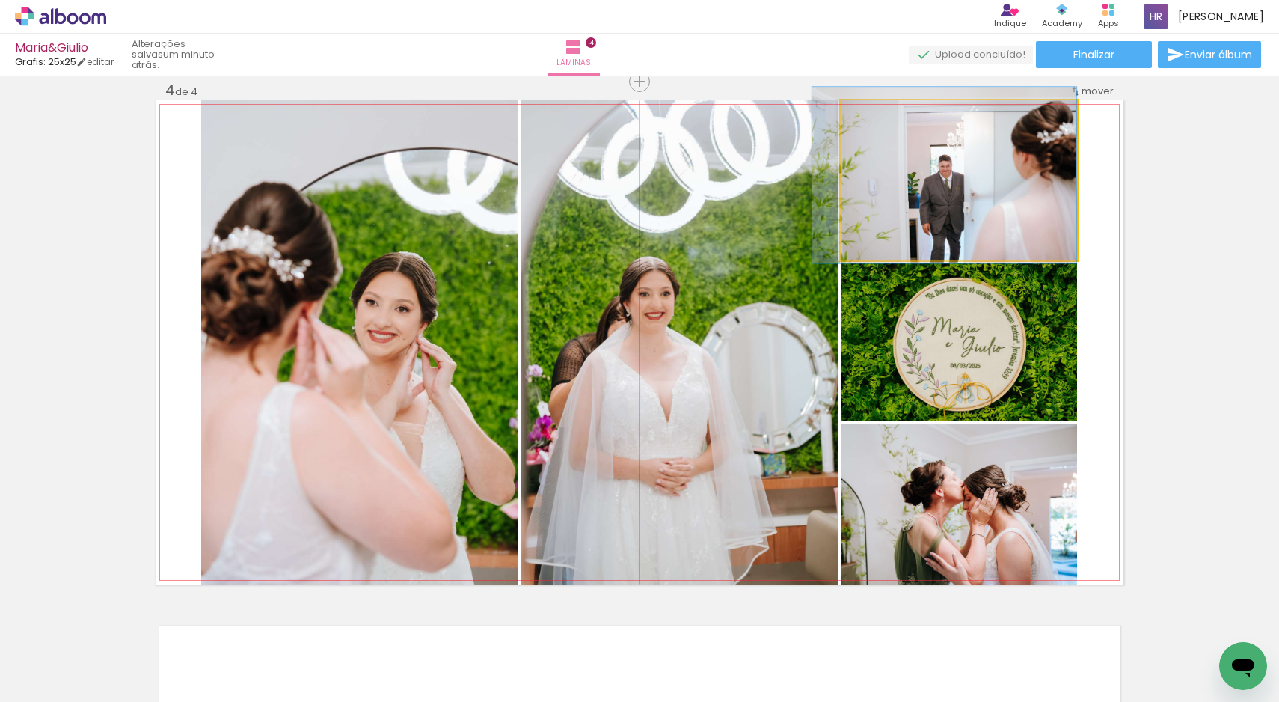
drag, startPoint x: 991, startPoint y: 218, endPoint x: 970, endPoint y: 213, distance: 21.6
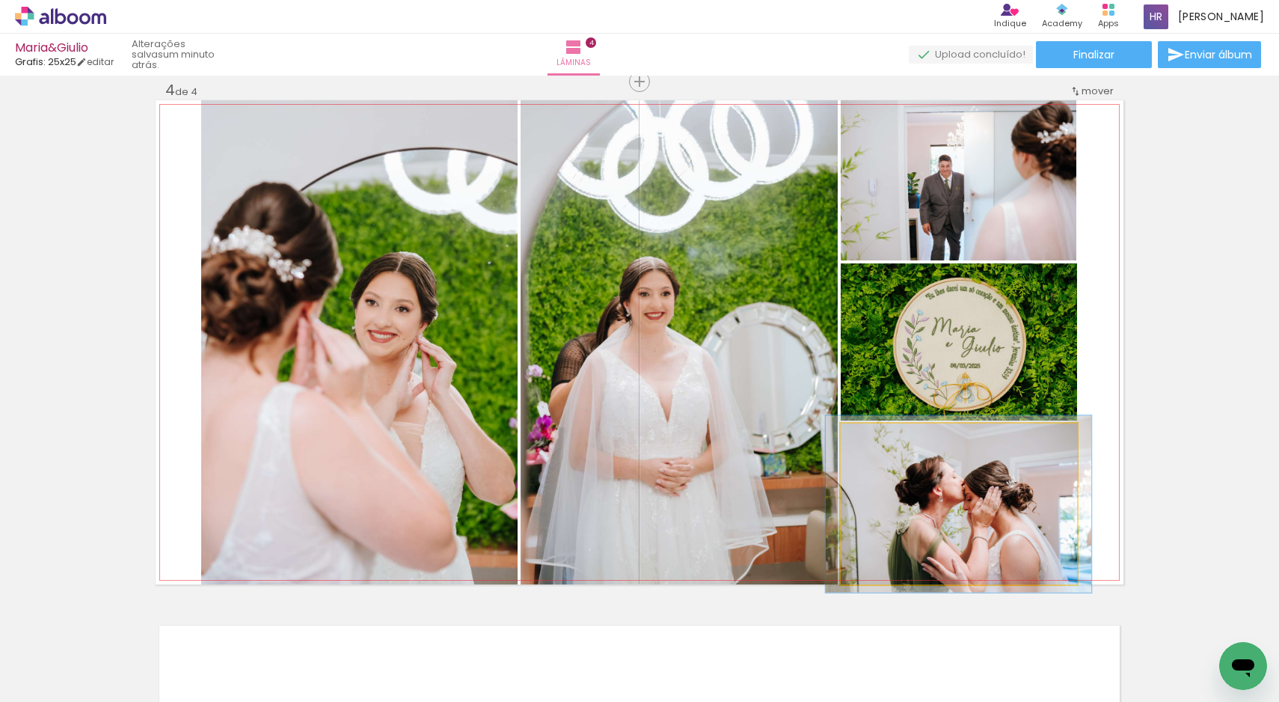
type paper-slider "110"
click at [880, 441] on div at bounding box center [881, 439] width 24 height 24
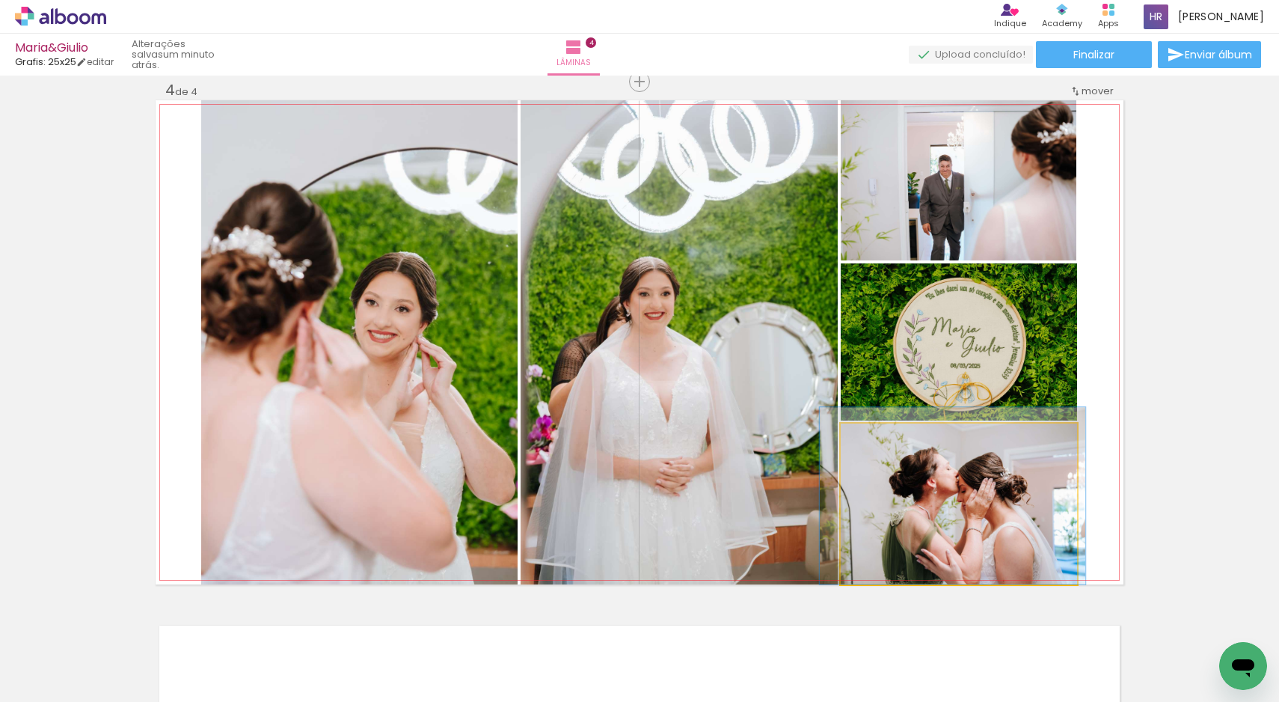
drag, startPoint x: 986, startPoint y: 531, endPoint x: 980, endPoint y: 516, distance: 16.1
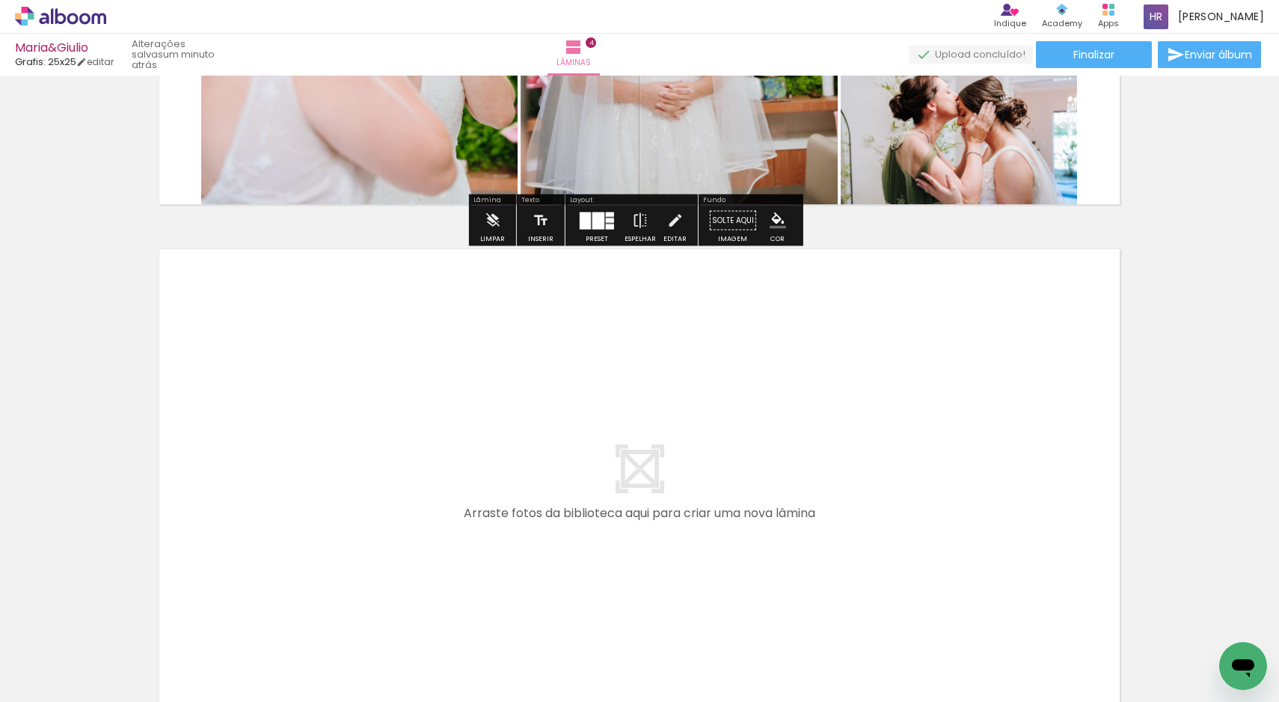
scroll to position [2132, 0]
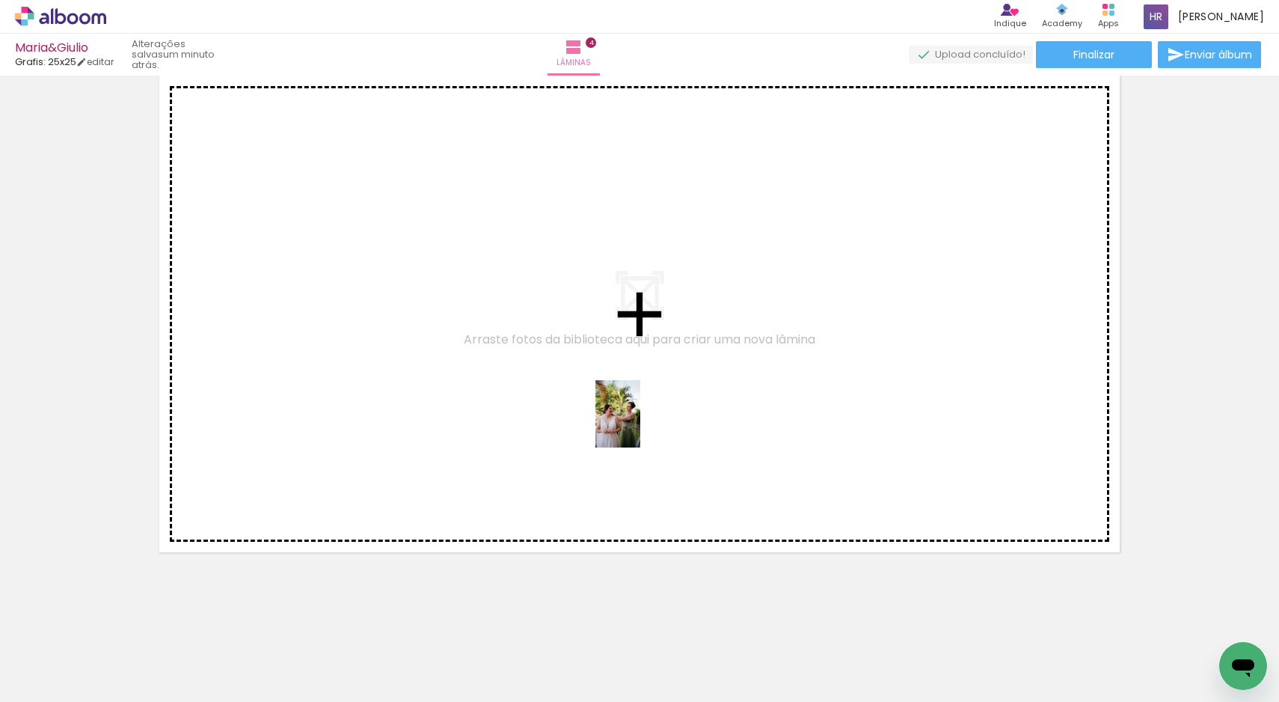
drag, startPoint x: 998, startPoint y: 669, endPoint x: 640, endPoint y: 425, distance: 433.2
click at [640, 425] on quentale-workspace at bounding box center [639, 351] width 1279 height 702
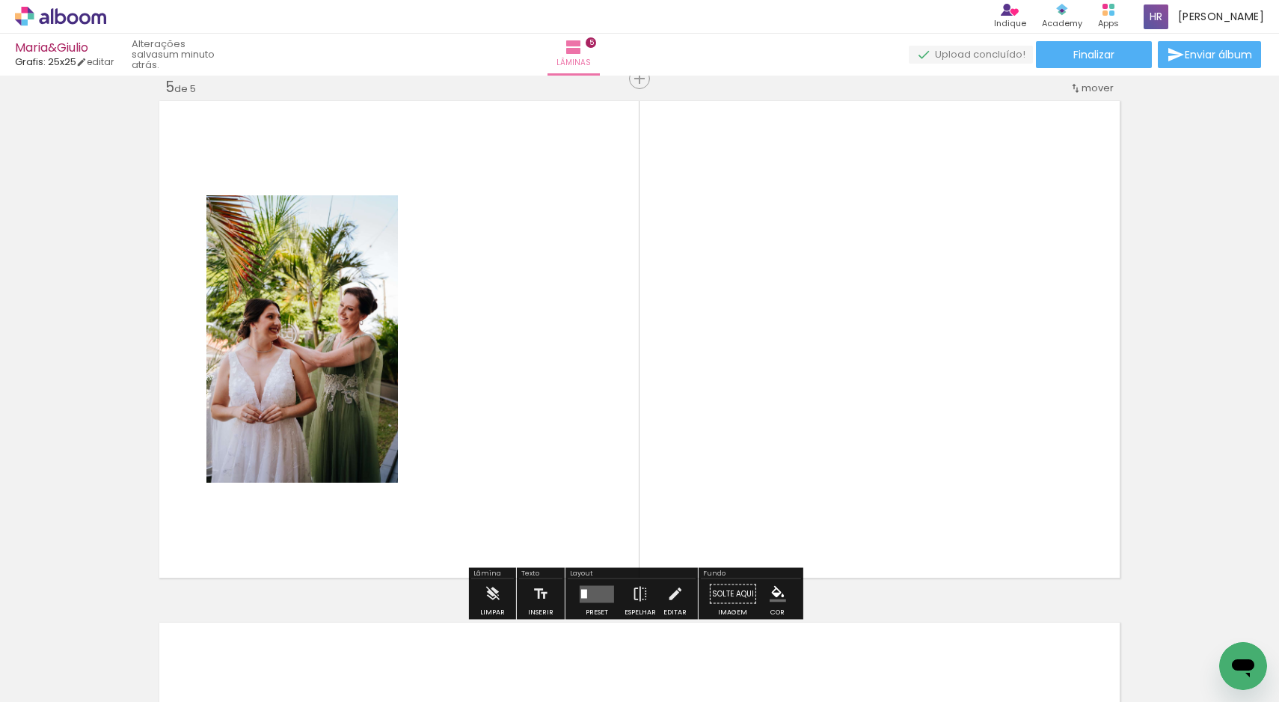
scroll to position [2104, 0]
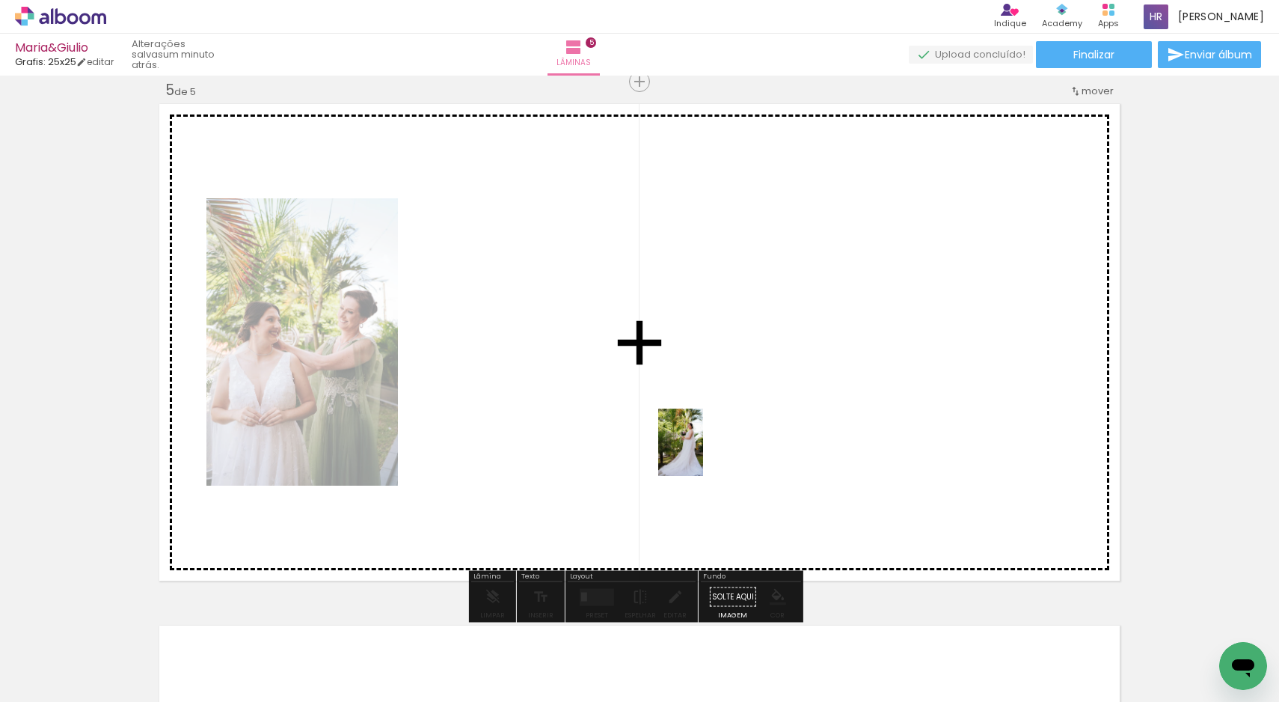
drag, startPoint x: 999, startPoint y: 675, endPoint x: 702, endPoint y: 452, distance: 370.7
click at [702, 452] on quentale-workspace at bounding box center [639, 351] width 1279 height 702
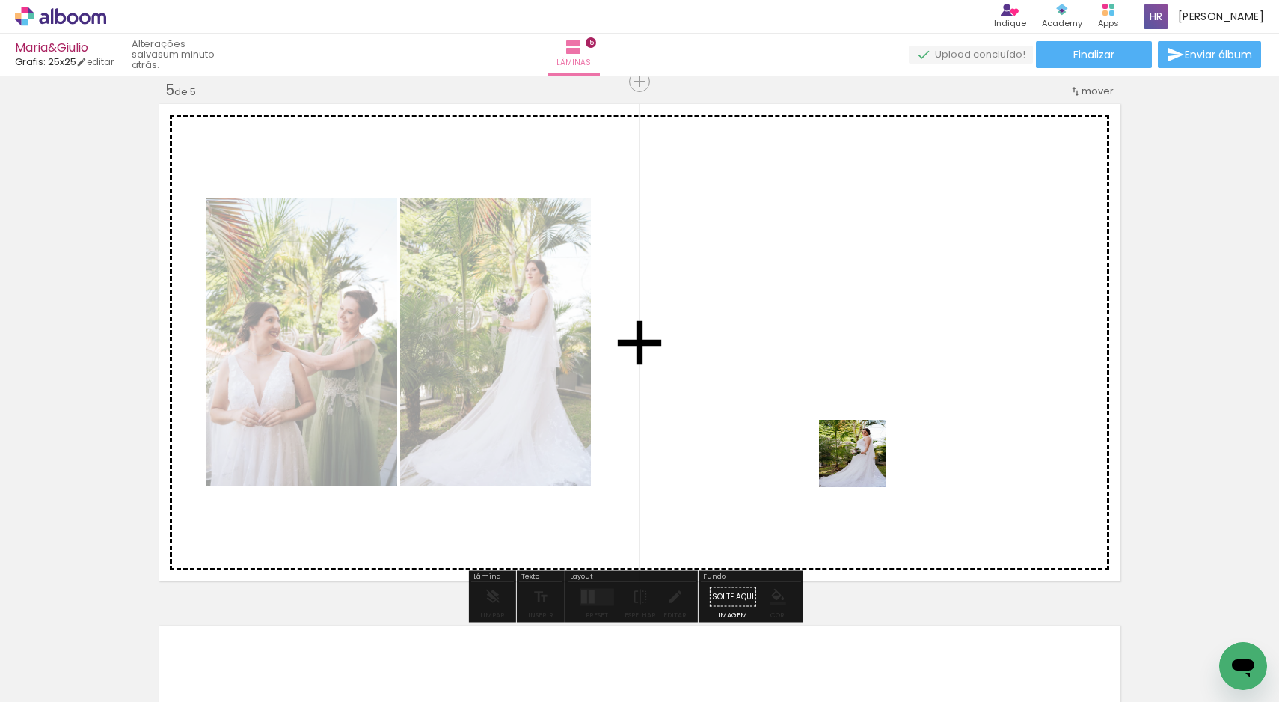
drag, startPoint x: 1007, startPoint y: 662, endPoint x: 850, endPoint y: 435, distance: 276.4
click at [850, 435] on quentale-workspace at bounding box center [639, 351] width 1279 height 702
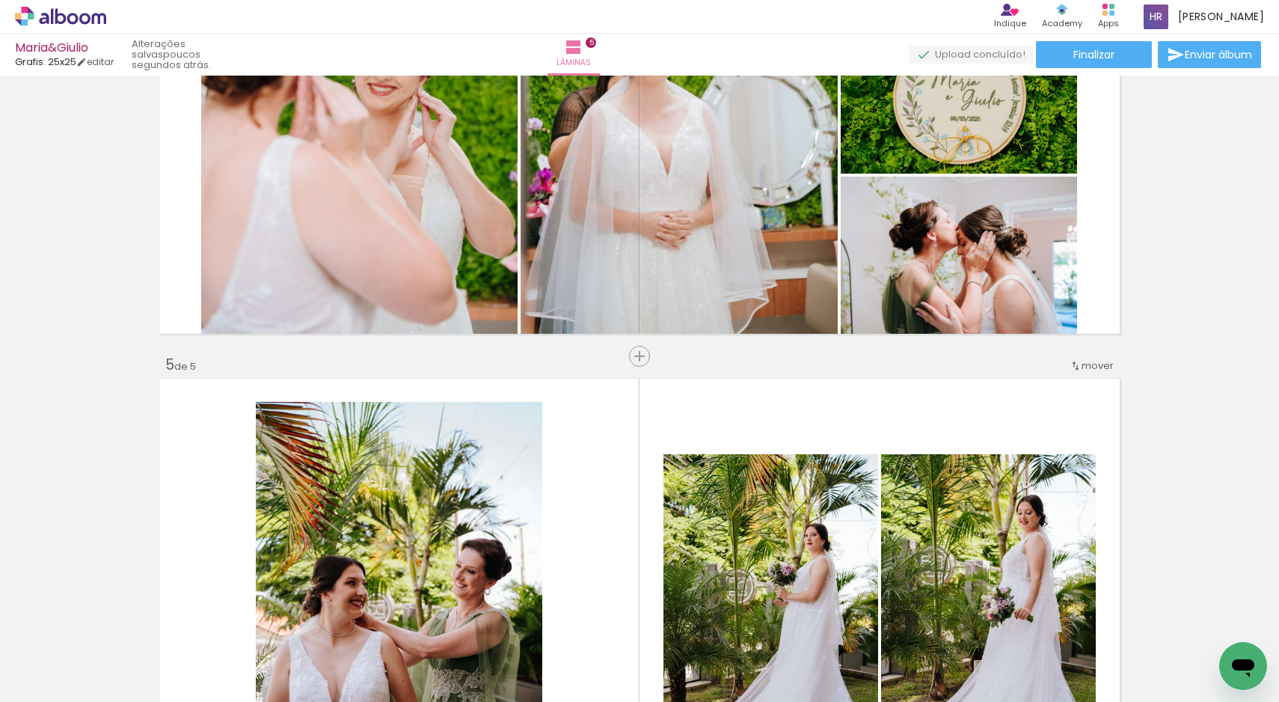
scroll to position [2151, 0]
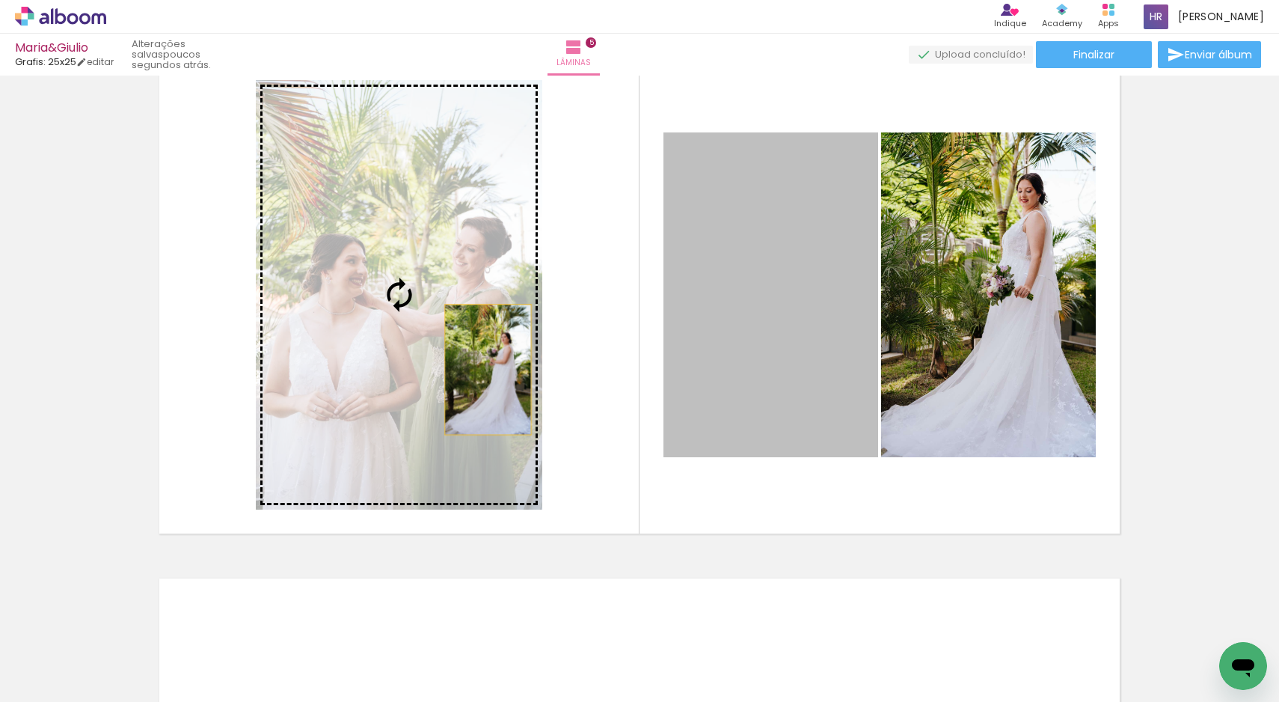
drag, startPoint x: 760, startPoint y: 352, endPoint x: 463, endPoint y: 365, distance: 297.2
click at [0, 0] on slot at bounding box center [0, 0] width 0 height 0
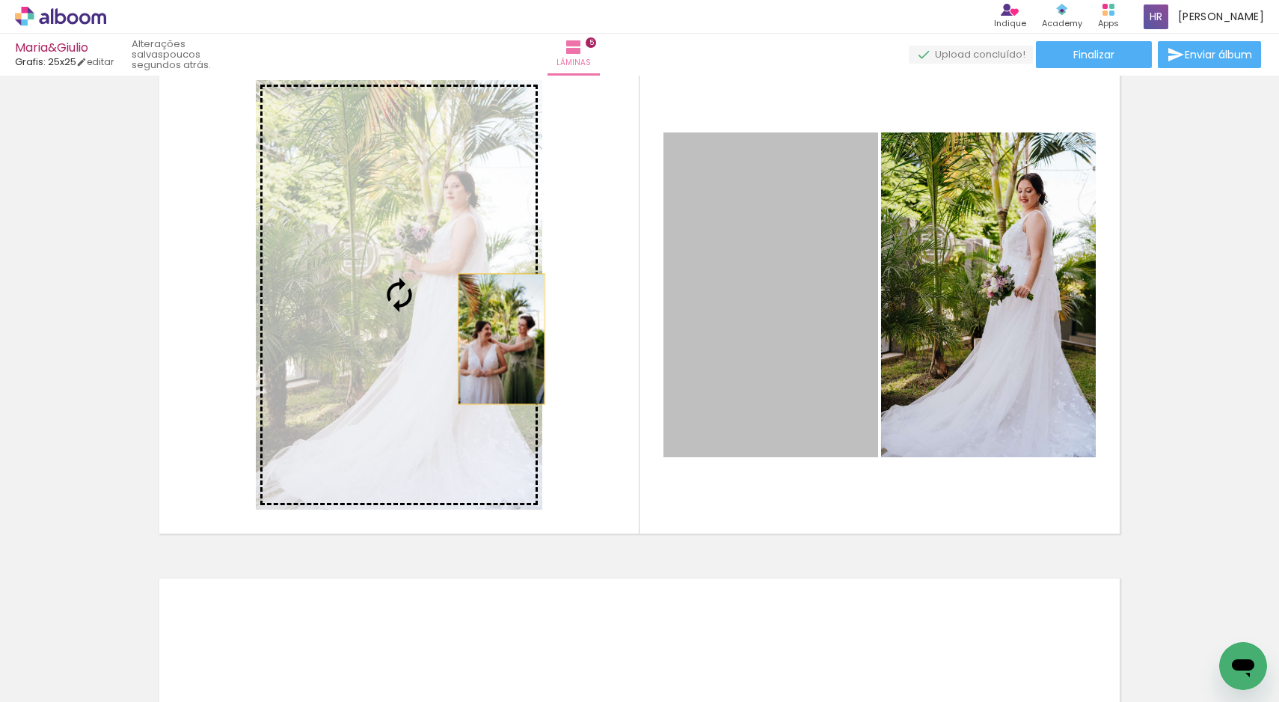
drag, startPoint x: 796, startPoint y: 334, endPoint x: 476, endPoint y: 334, distance: 320.1
click at [0, 0] on slot at bounding box center [0, 0] width 0 height 0
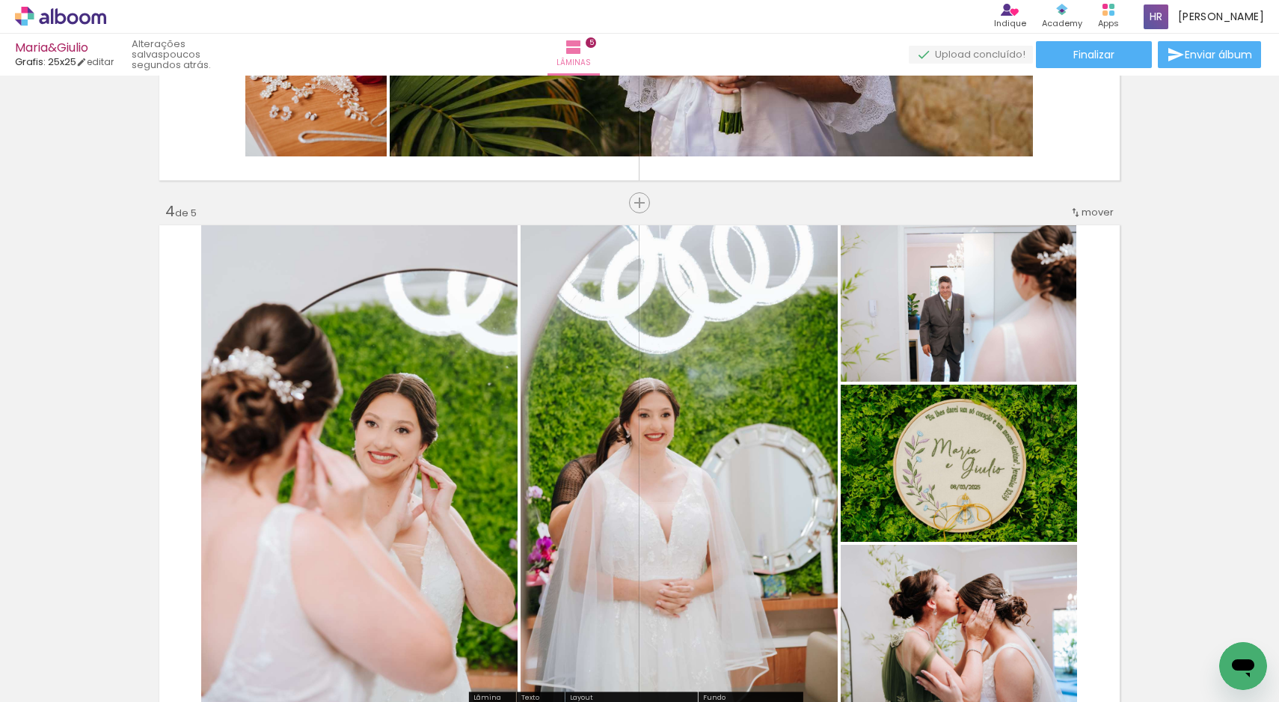
scroll to position [1459, 0]
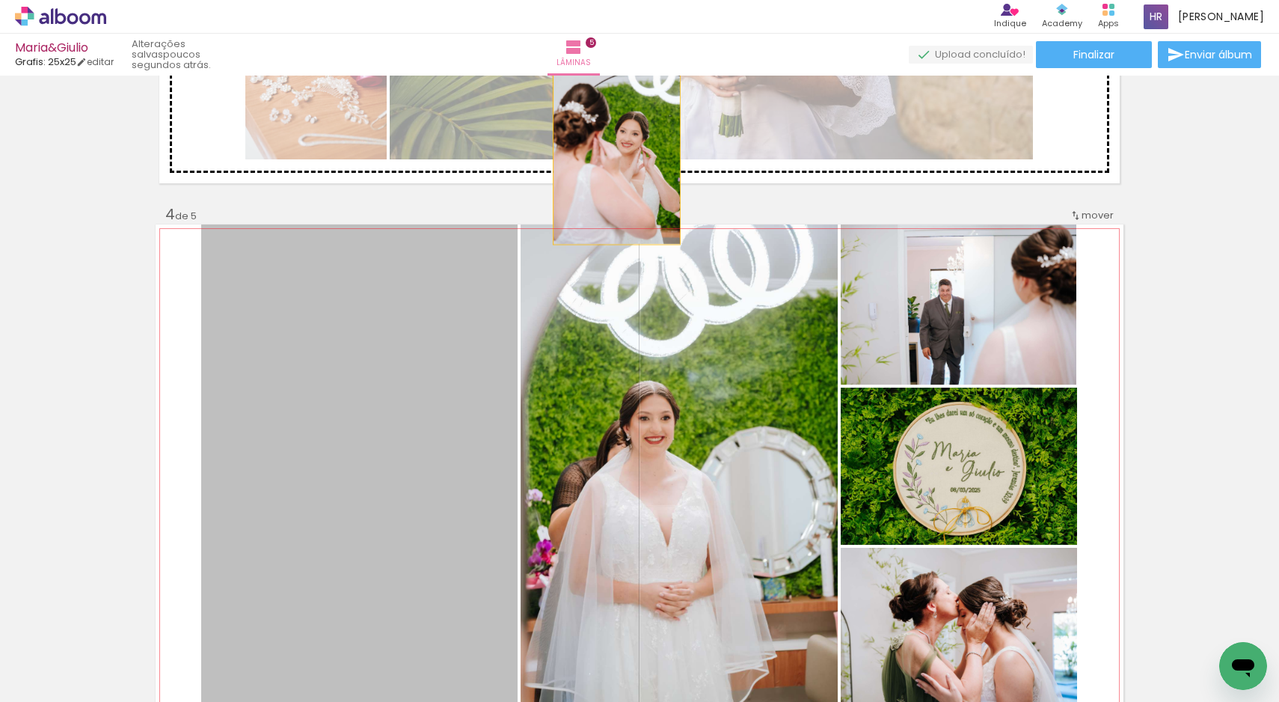
drag, startPoint x: 461, startPoint y: 369, endPoint x: 611, endPoint y: 147, distance: 267.8
click at [611, 147] on div "Inserir lâmina 1 de 5 Inserir lâmina 2 de 5 Inserir lâmina 3 de 5 Inserir lâmin…" at bounding box center [639, 186] width 1279 height 3129
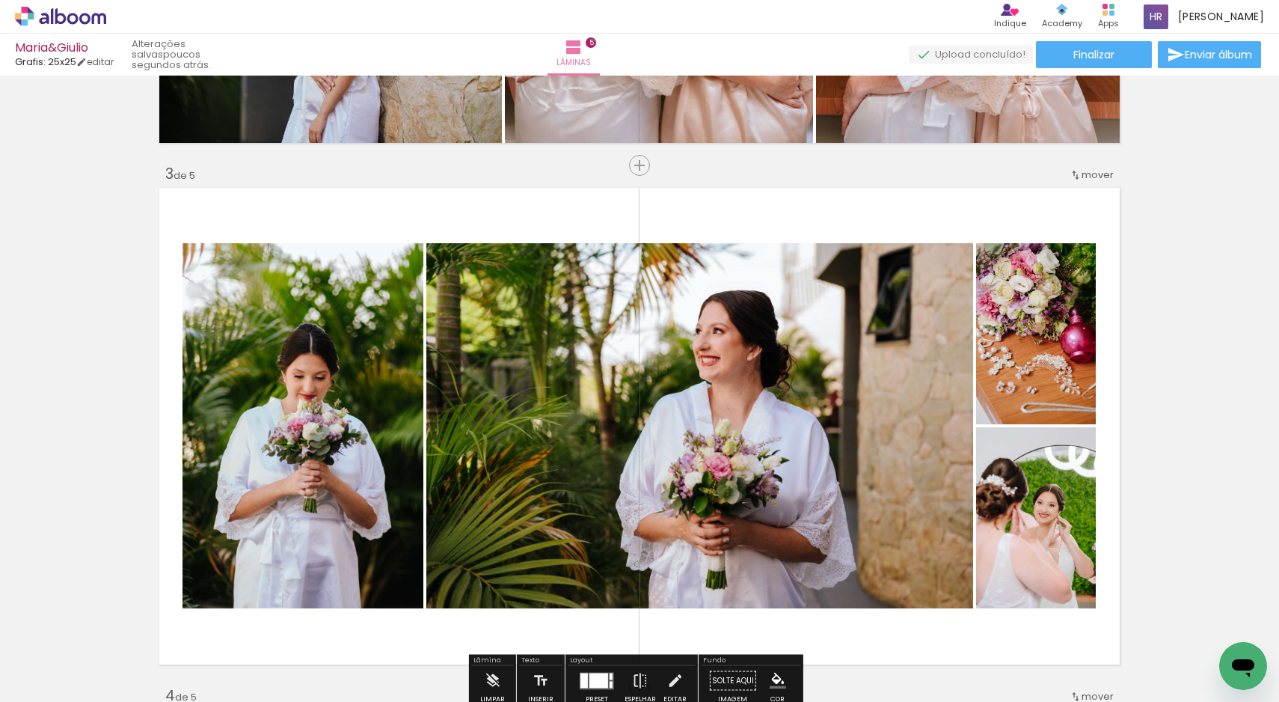
scroll to position [1063, 0]
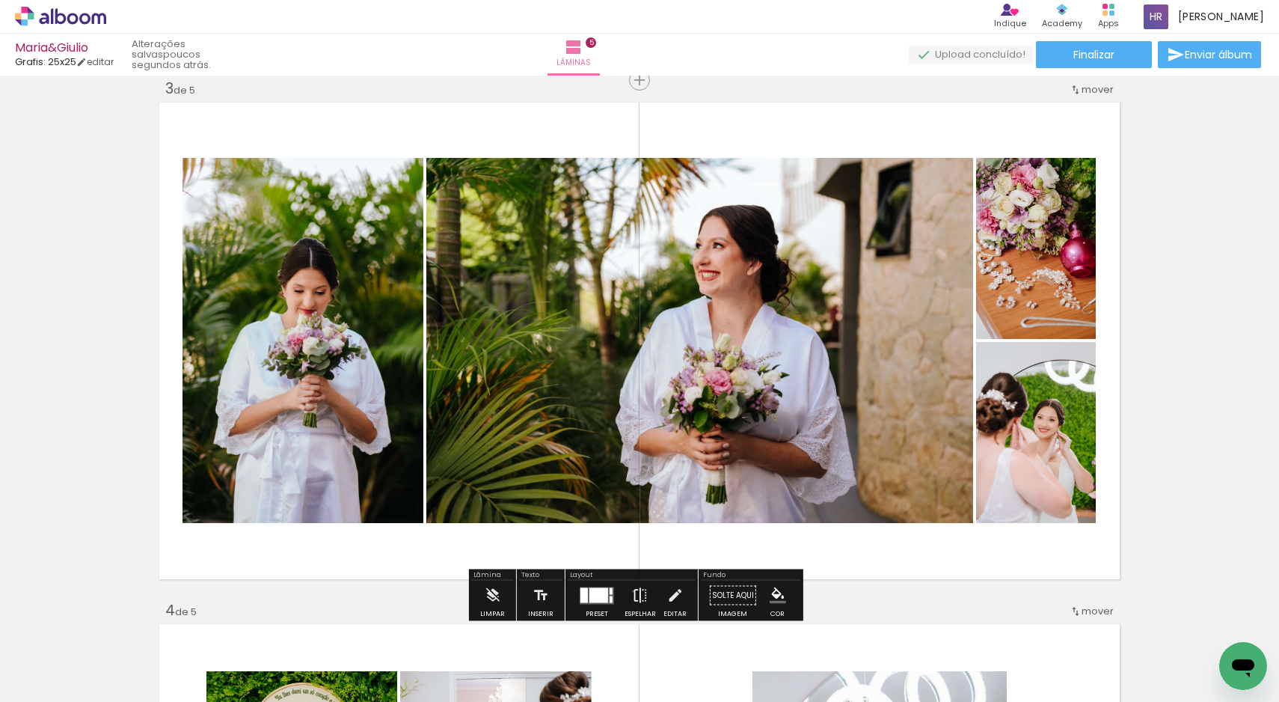
click at [632, 591] on iron-icon at bounding box center [640, 595] width 16 height 30
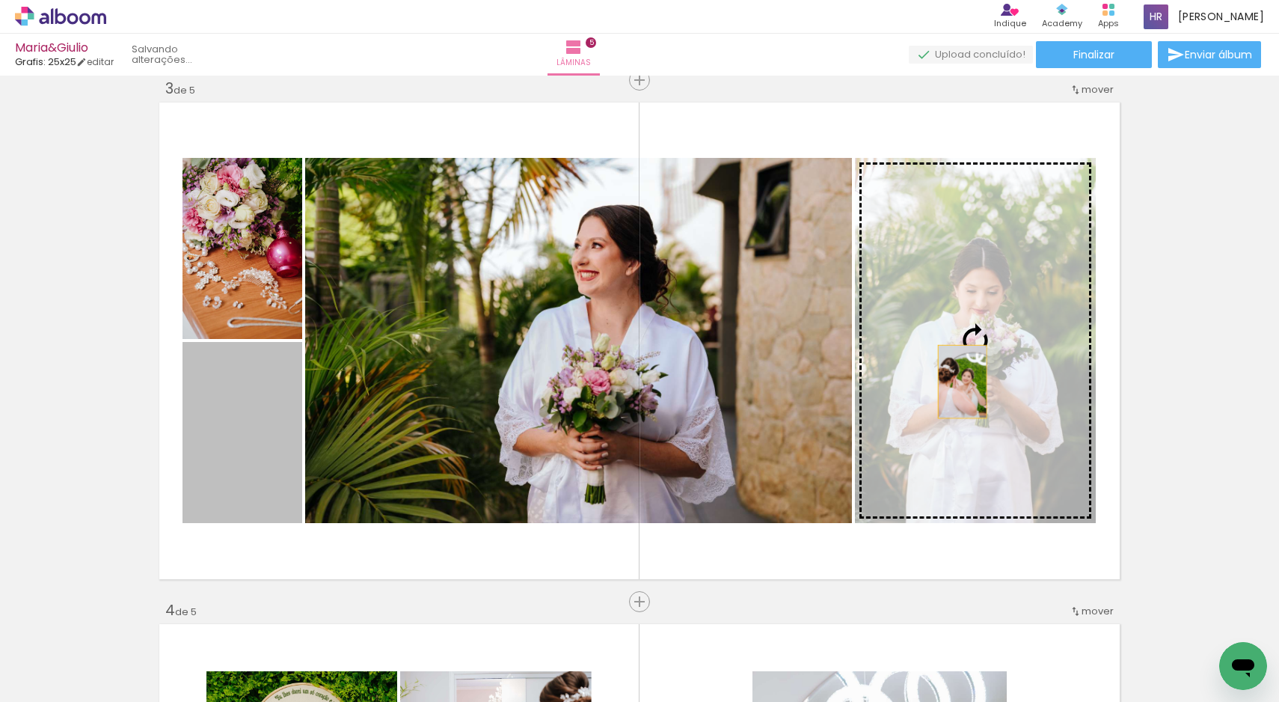
drag, startPoint x: 236, startPoint y: 431, endPoint x: 973, endPoint y: 381, distance: 739.2
click at [0, 0] on slot at bounding box center [0, 0] width 0 height 0
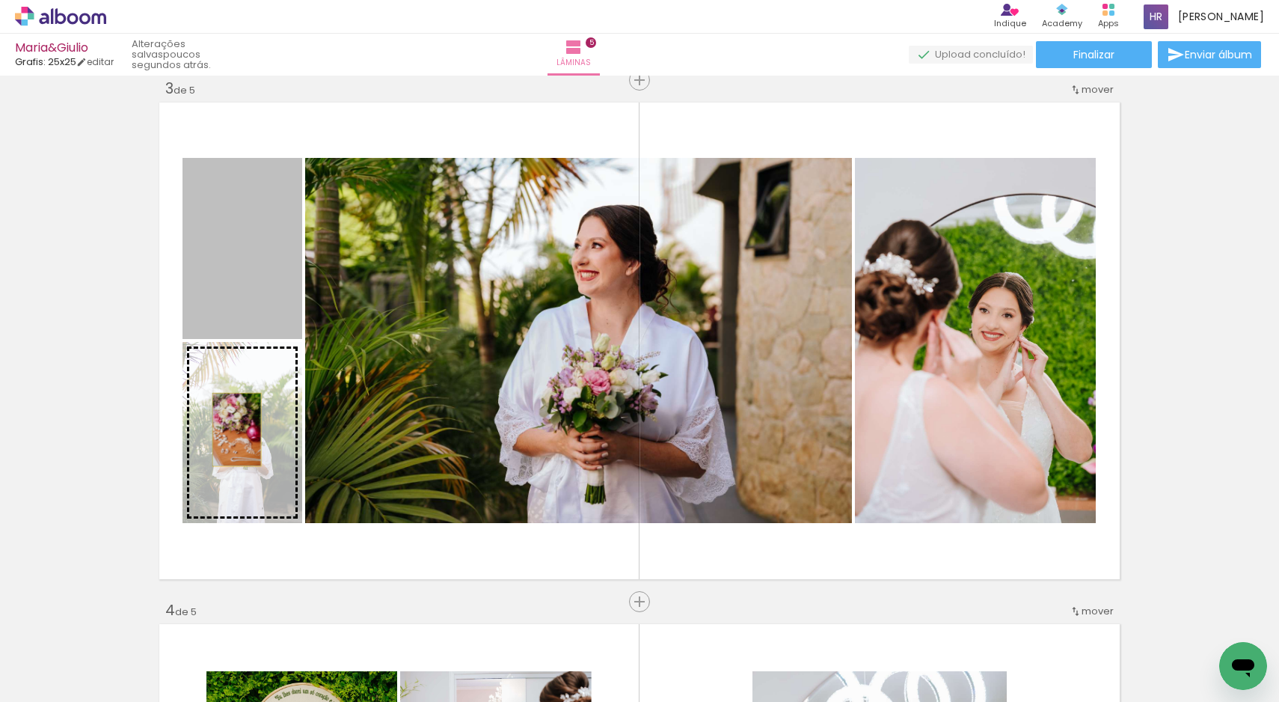
drag, startPoint x: 248, startPoint y: 271, endPoint x: 231, endPoint y: 429, distance: 159.4
click at [0, 0] on slot at bounding box center [0, 0] width 0 height 0
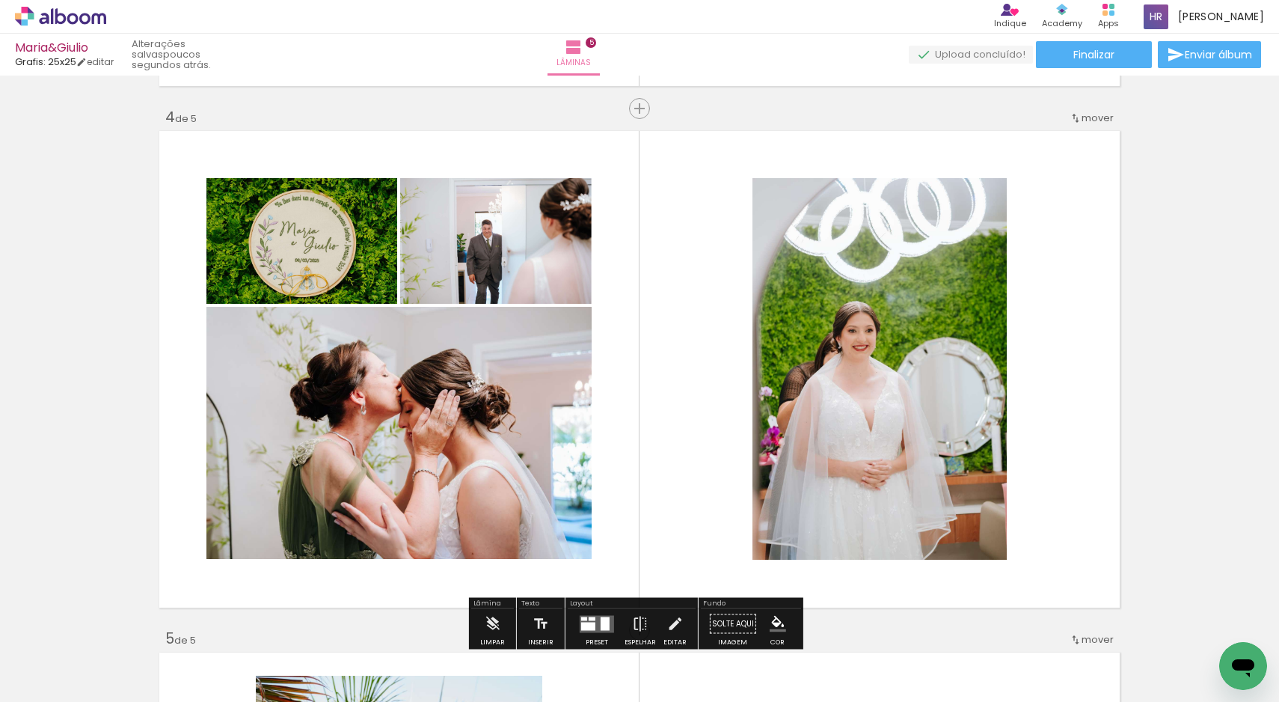
scroll to position [1582, 0]
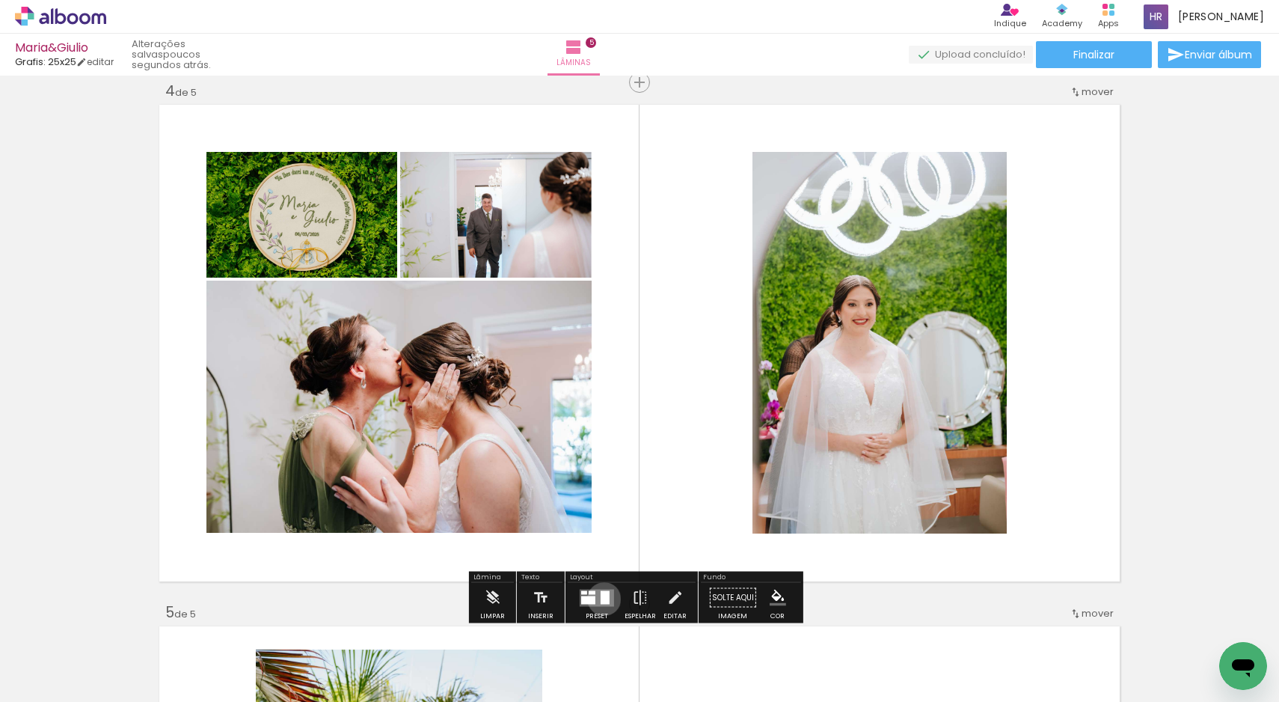
click at [601, 598] on div at bounding box center [605, 596] width 9 height 13
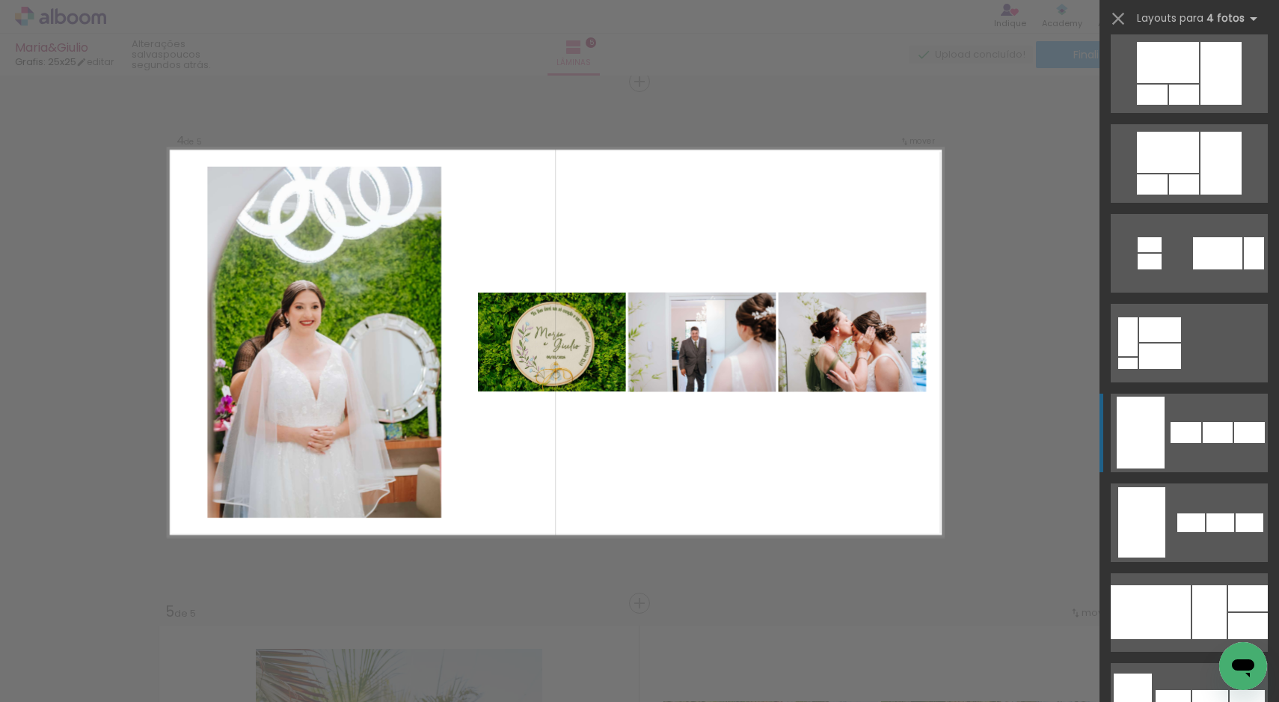
scroll to position [833, 0]
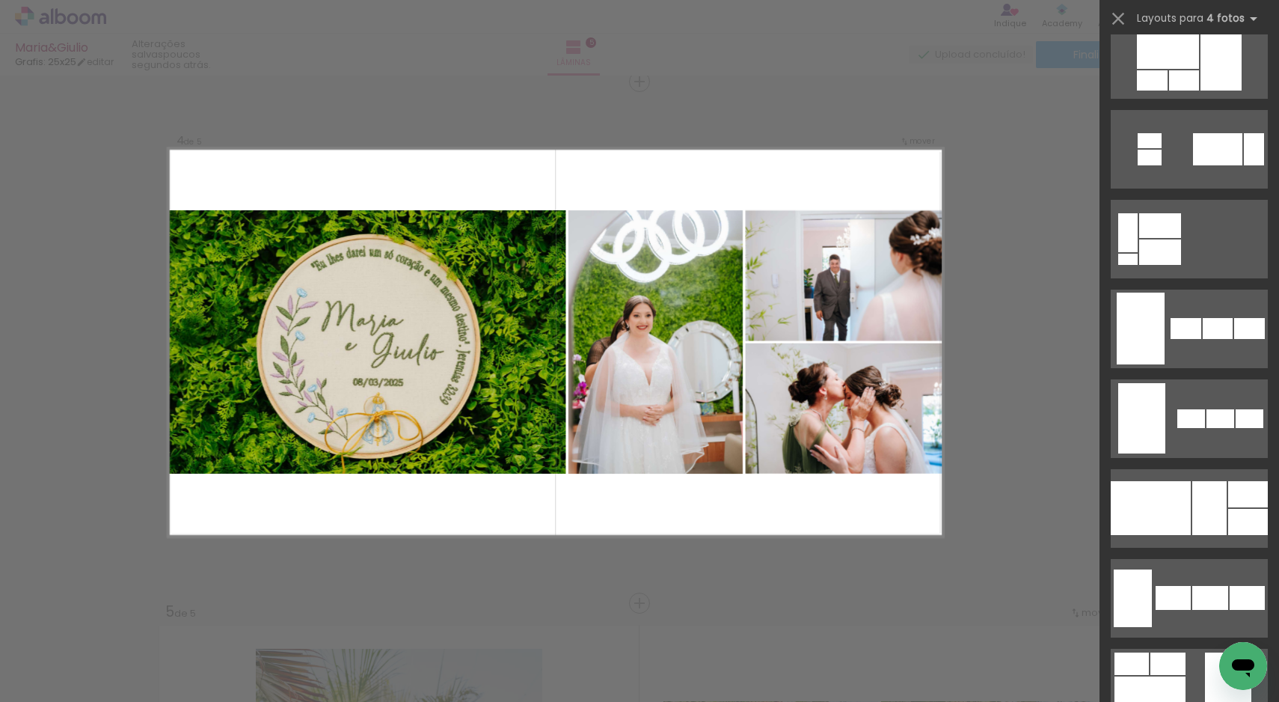
click at [1045, 458] on div "Confirmar Cancelar" at bounding box center [639, 75] width 1279 height 3164
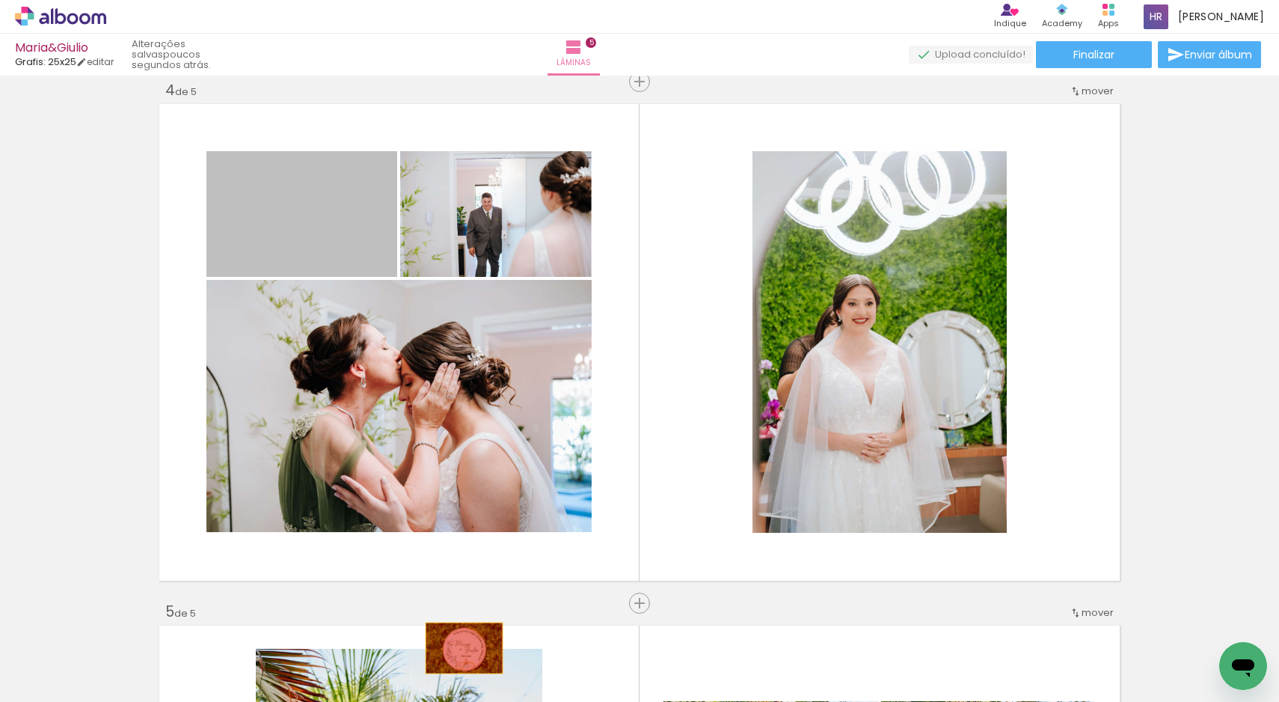
drag, startPoint x: 341, startPoint y: 232, endPoint x: 463, endPoint y: 642, distance: 427.6
click at [459, 648] on quentale-workspace at bounding box center [639, 351] width 1279 height 702
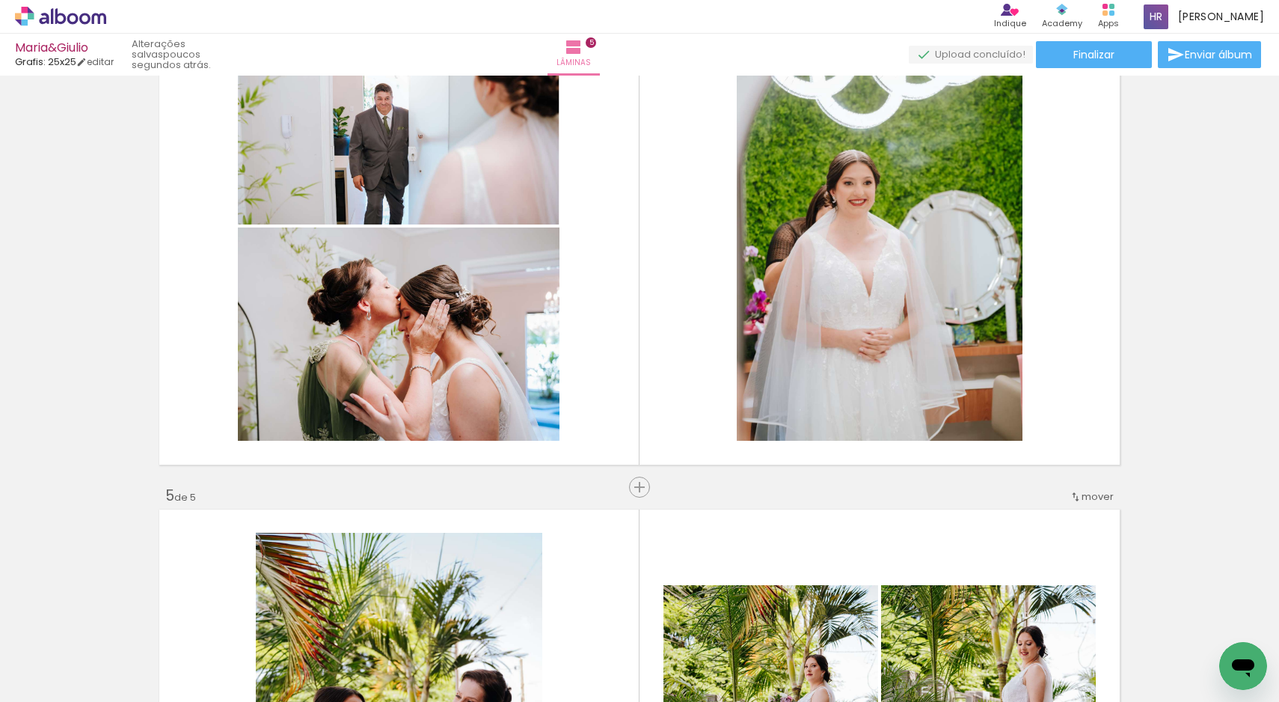
scroll to position [1586, 0]
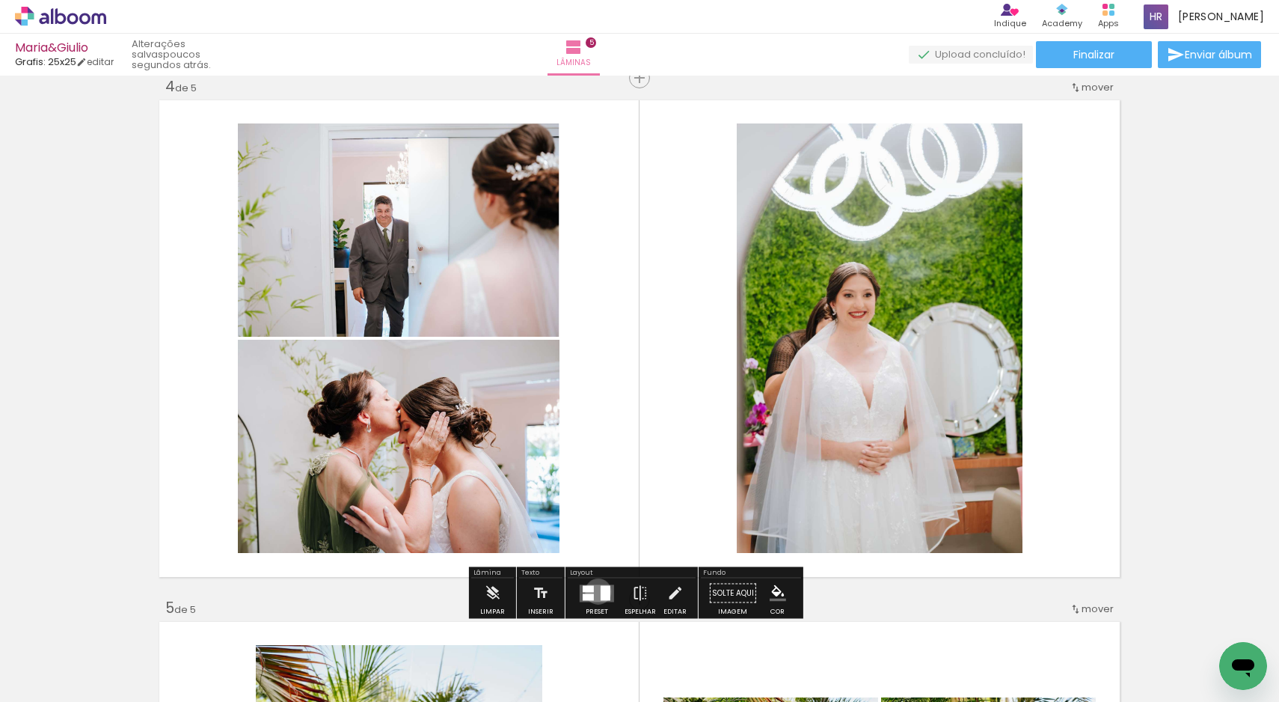
click at [595, 591] on quentale-layouter at bounding box center [597, 592] width 34 height 17
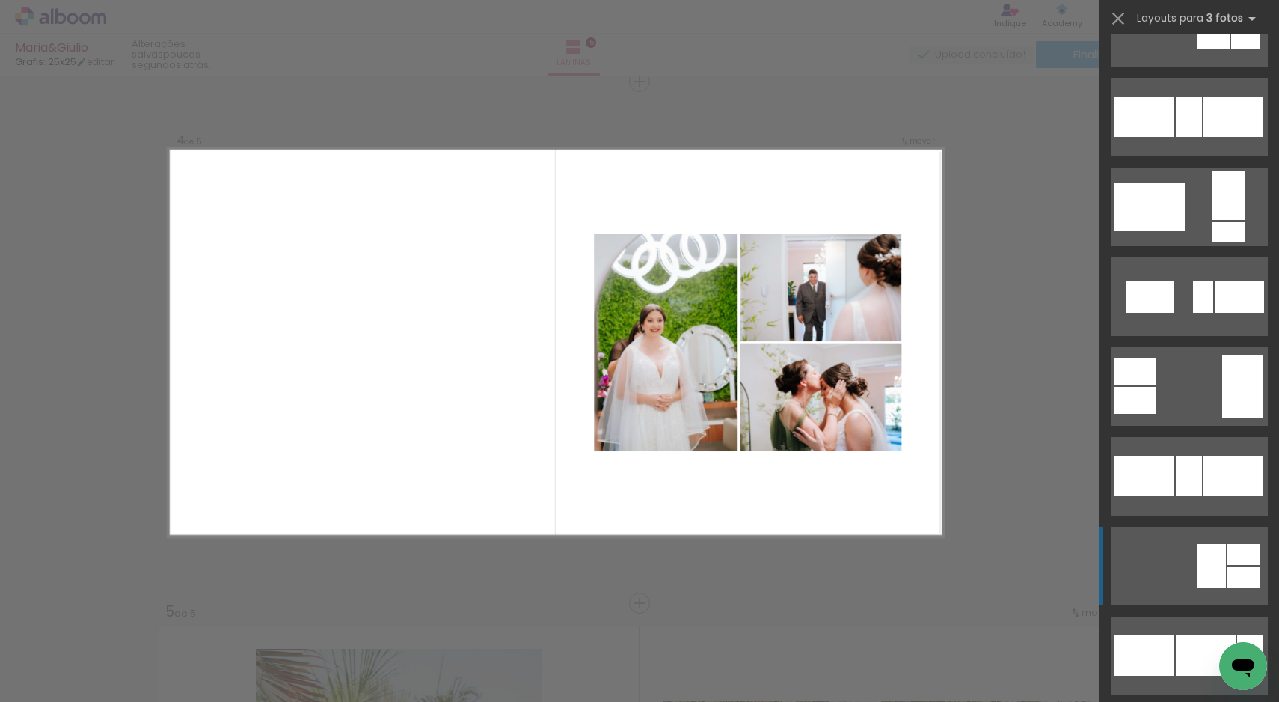
scroll to position [1267, 0]
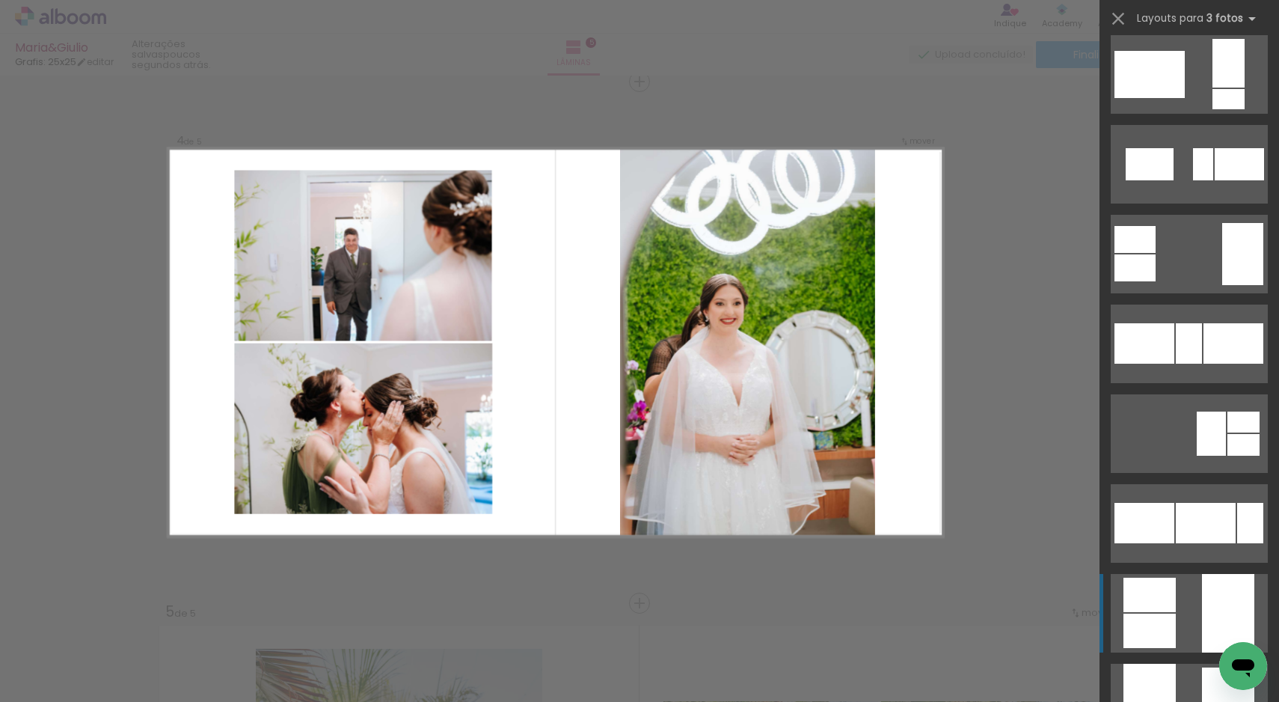
click at [1203, 604] on div at bounding box center [1228, 613] width 52 height 79
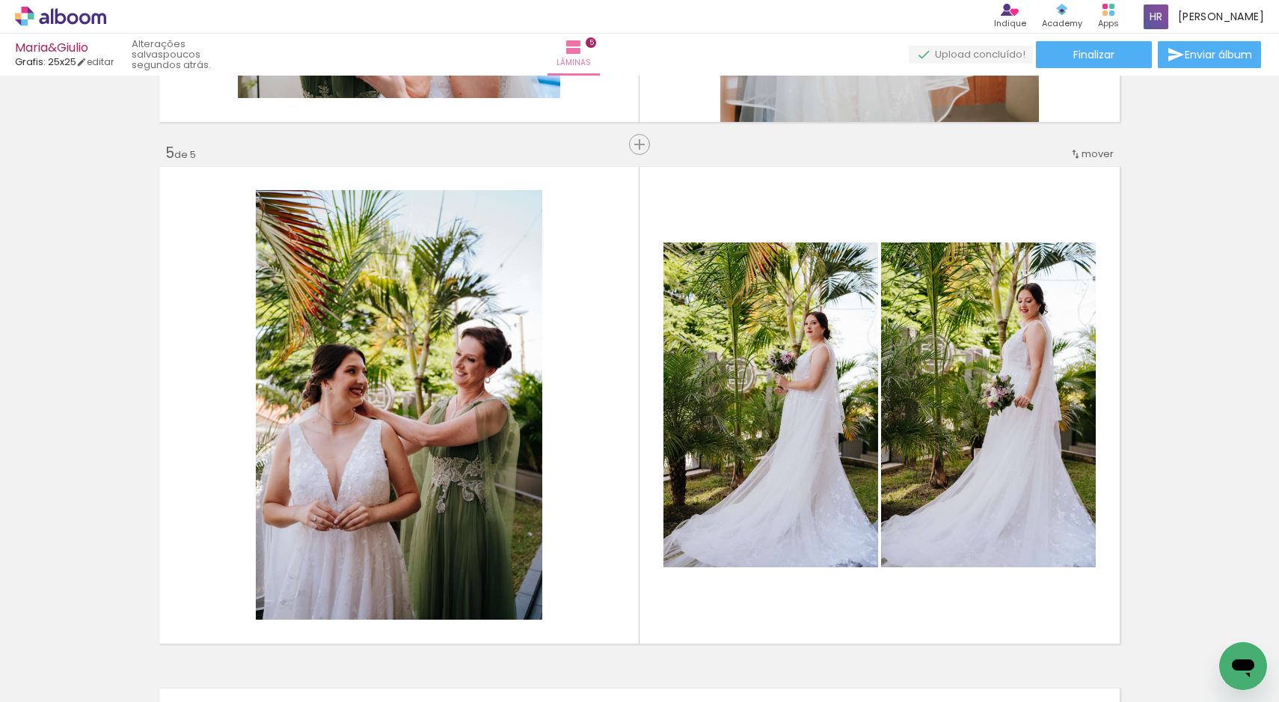
scroll to position [2070, 0]
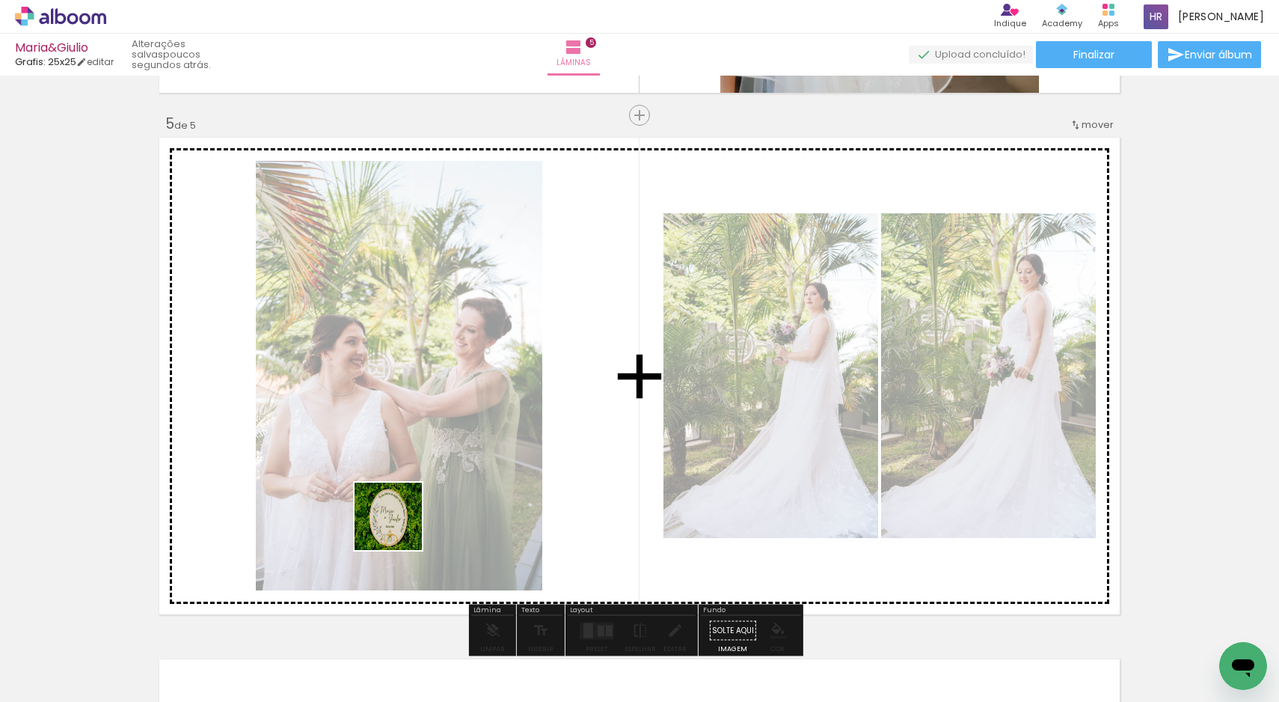
drag, startPoint x: 159, startPoint y: 648, endPoint x: 569, endPoint y: 461, distance: 450.8
click at [569, 461] on quentale-workspace at bounding box center [639, 351] width 1279 height 702
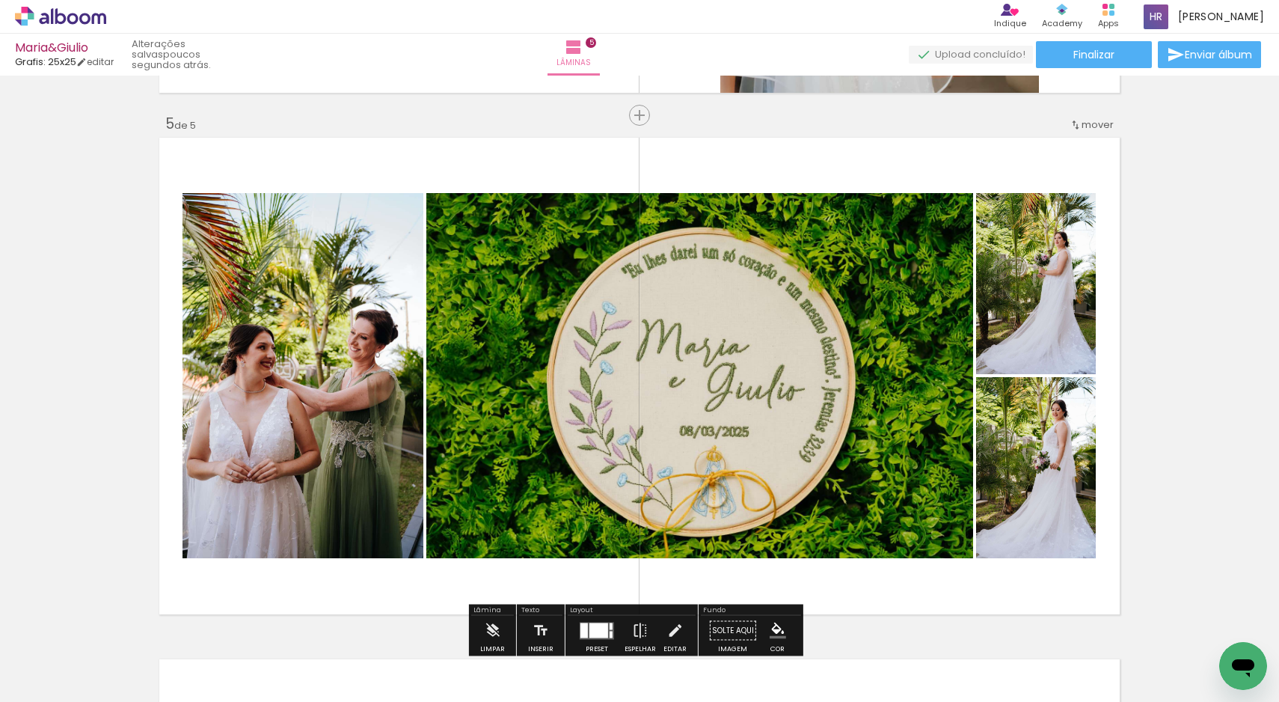
scroll to position [2203, 0]
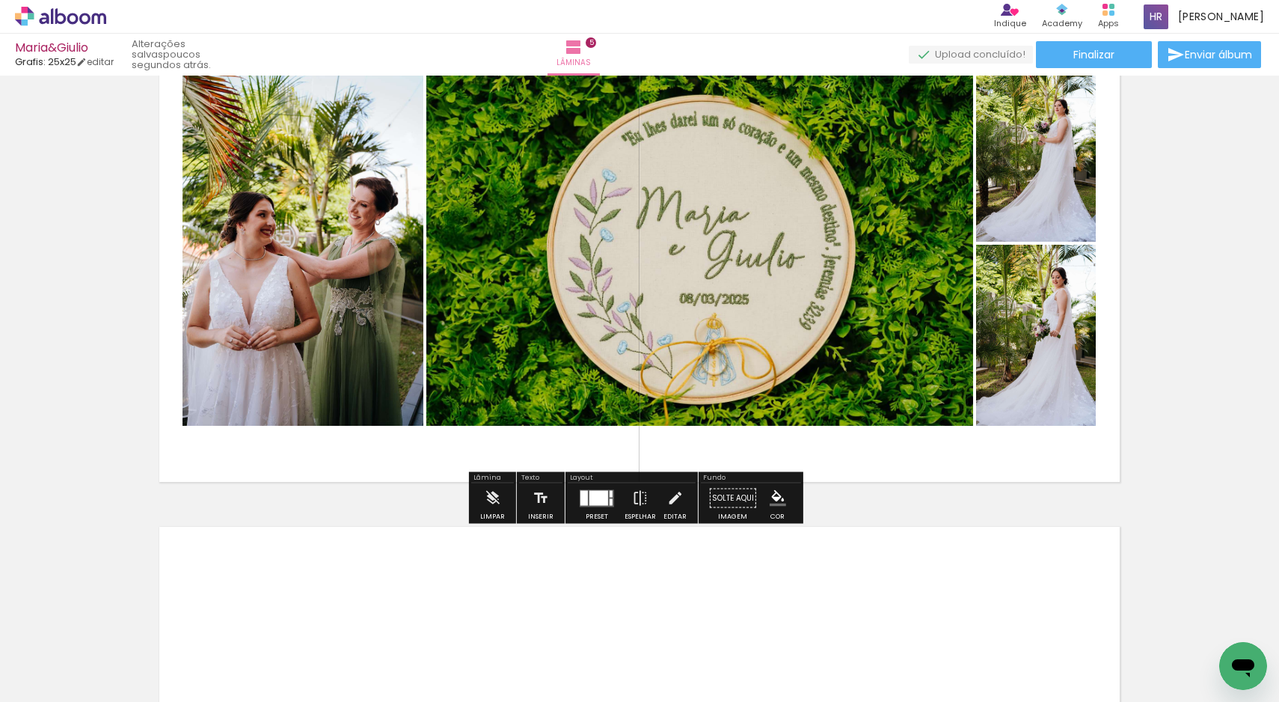
click at [592, 502] on div at bounding box center [598, 497] width 19 height 15
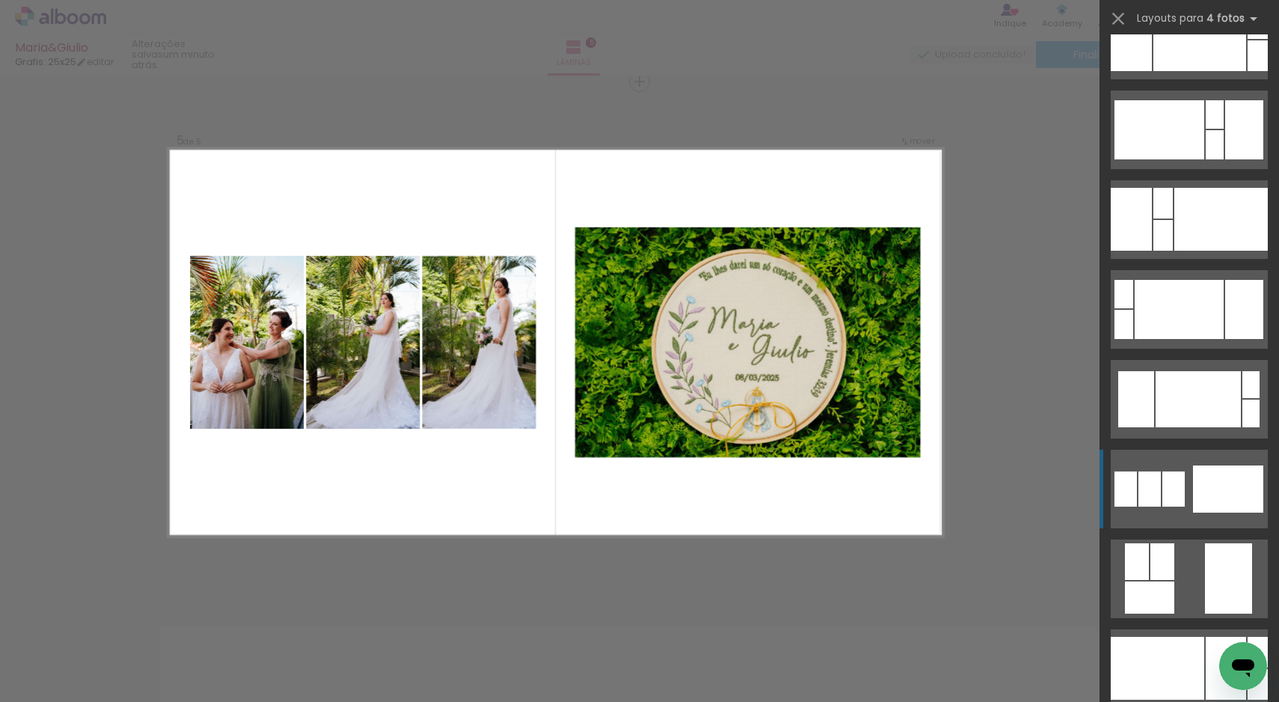
scroll to position [3491, 0]
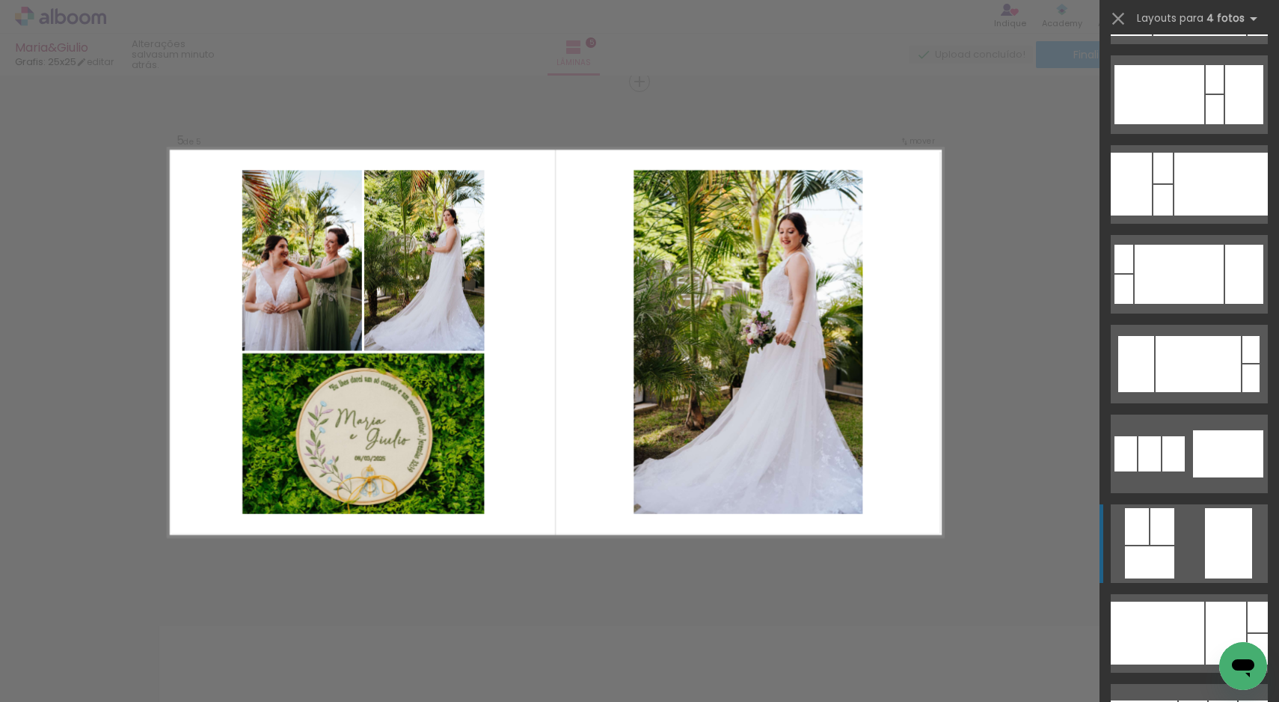
click at [1186, 519] on quentale-layouter at bounding box center [1189, 543] width 157 height 79
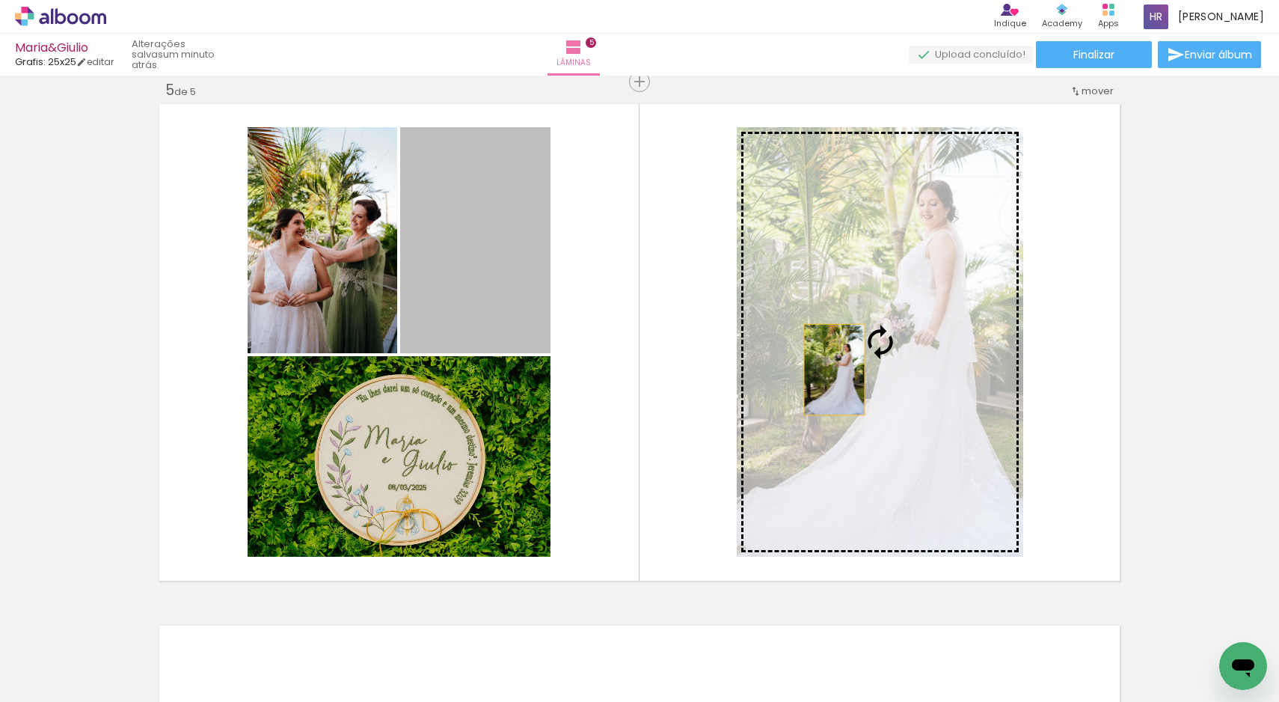
drag, startPoint x: 511, startPoint y: 295, endPoint x: 894, endPoint y: 376, distance: 391.4
click at [0, 0] on slot at bounding box center [0, 0] width 0 height 0
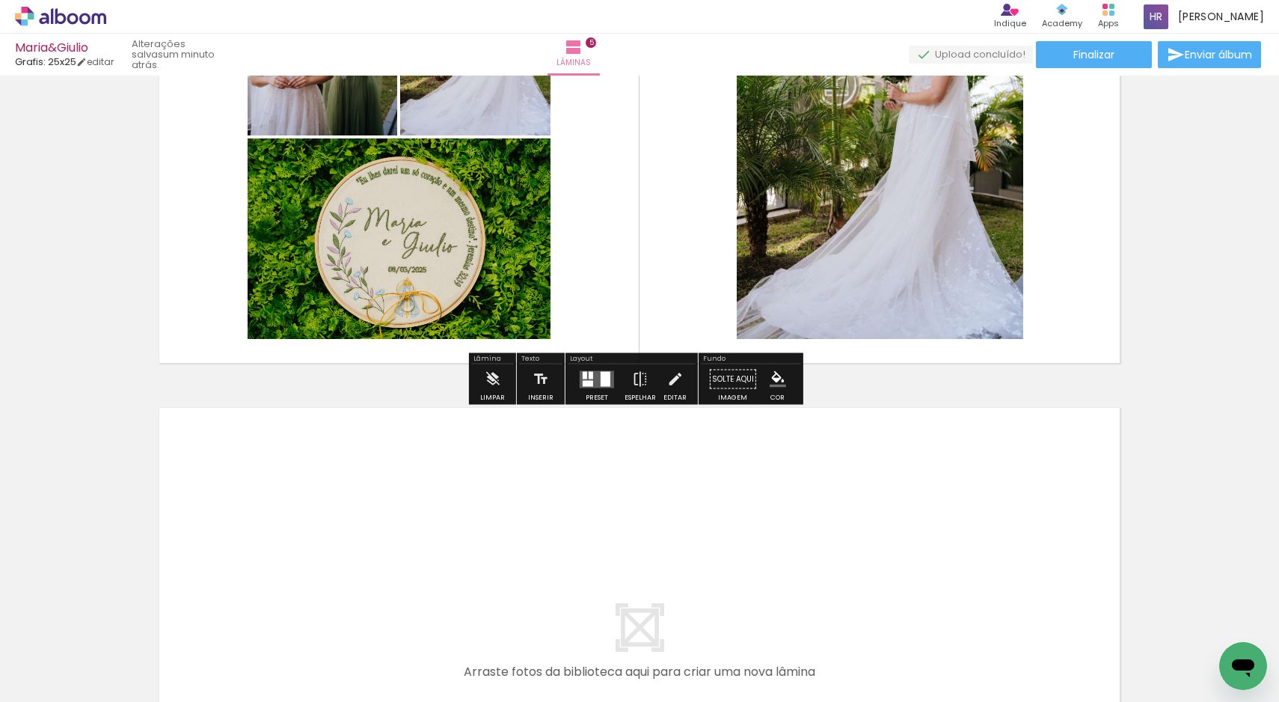
scroll to position [2253, 0]
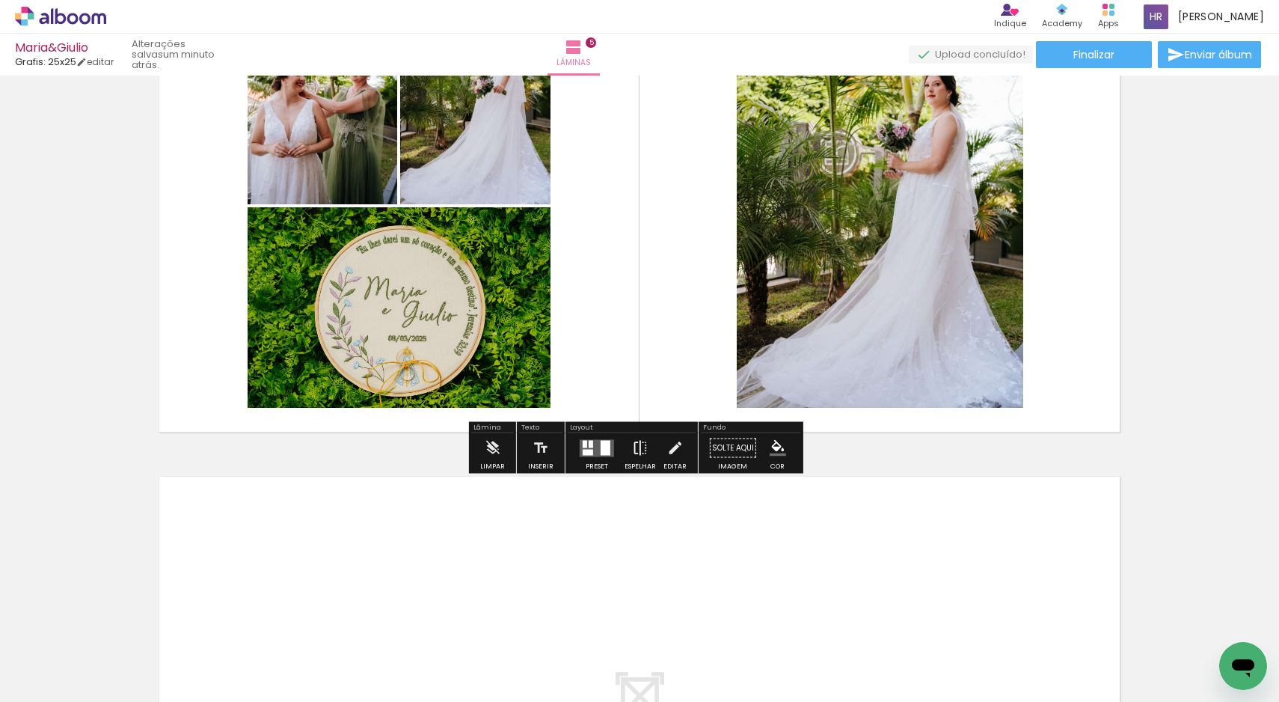
click at [635, 453] on iron-icon at bounding box center [640, 448] width 16 height 30
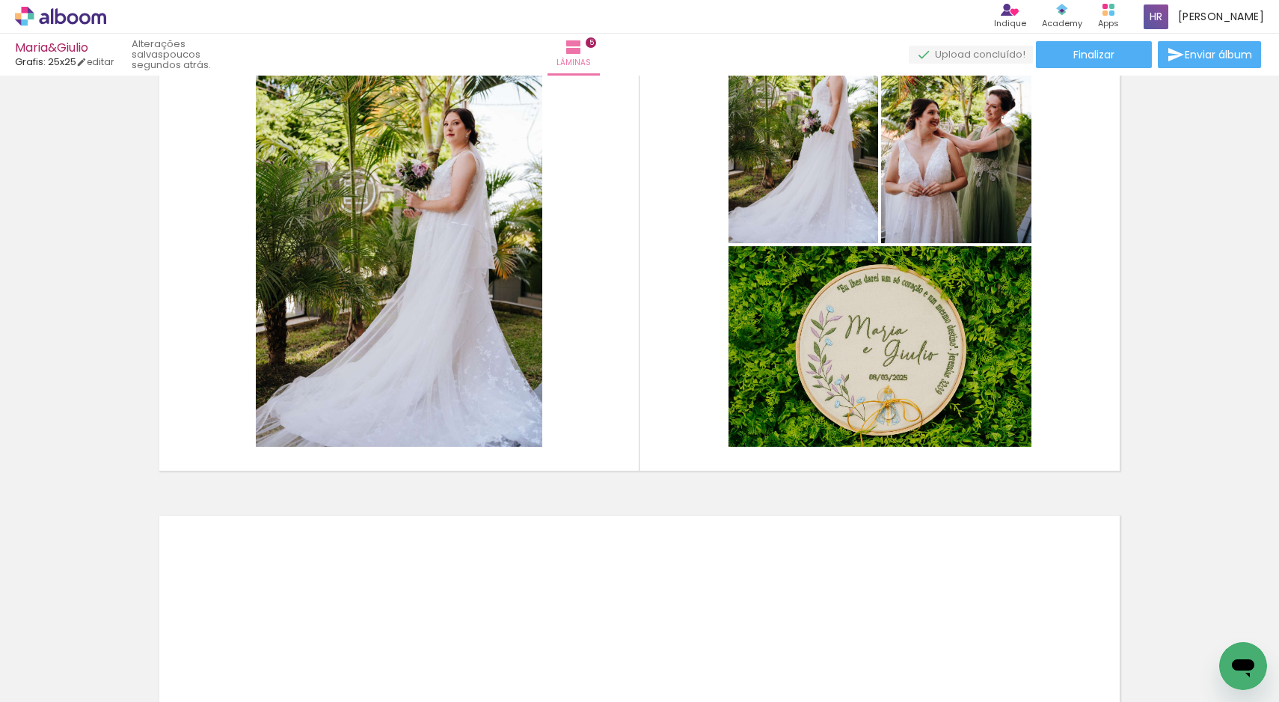
scroll to position [2650, 0]
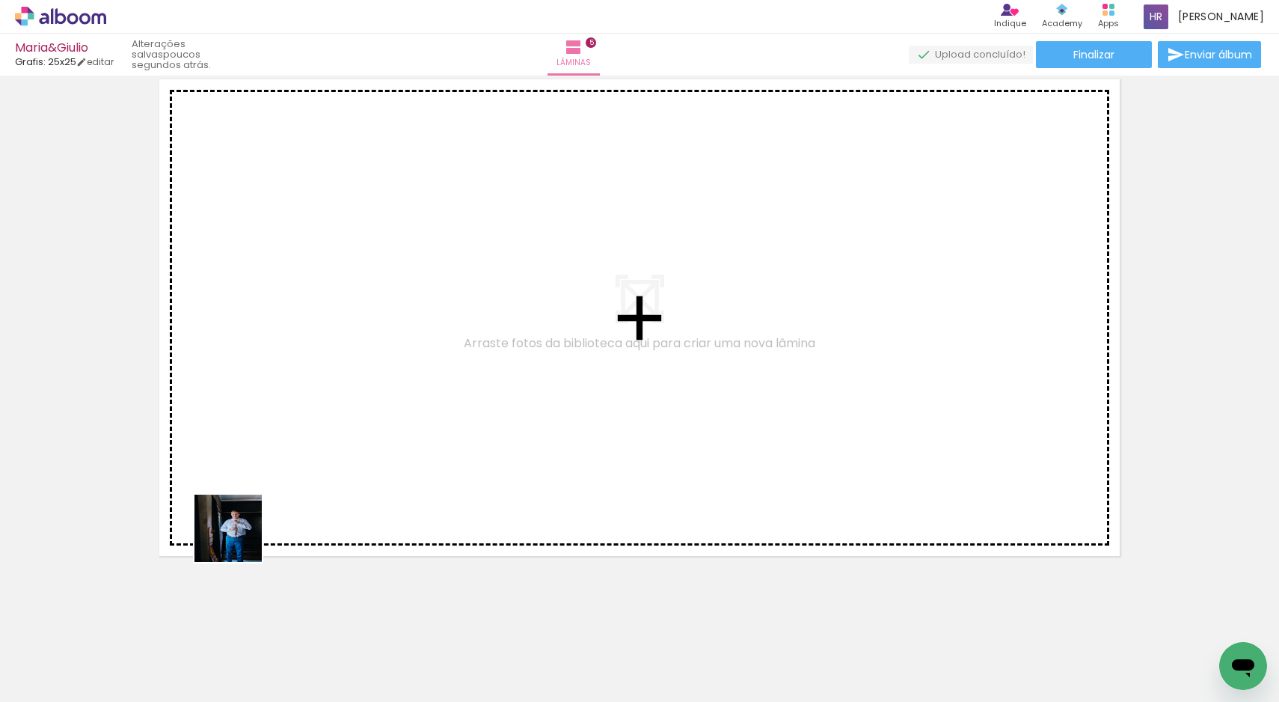
drag, startPoint x: 162, startPoint y: 654, endPoint x: 306, endPoint y: 454, distance: 246.0
click at [306, 454] on quentale-workspace at bounding box center [639, 351] width 1279 height 702
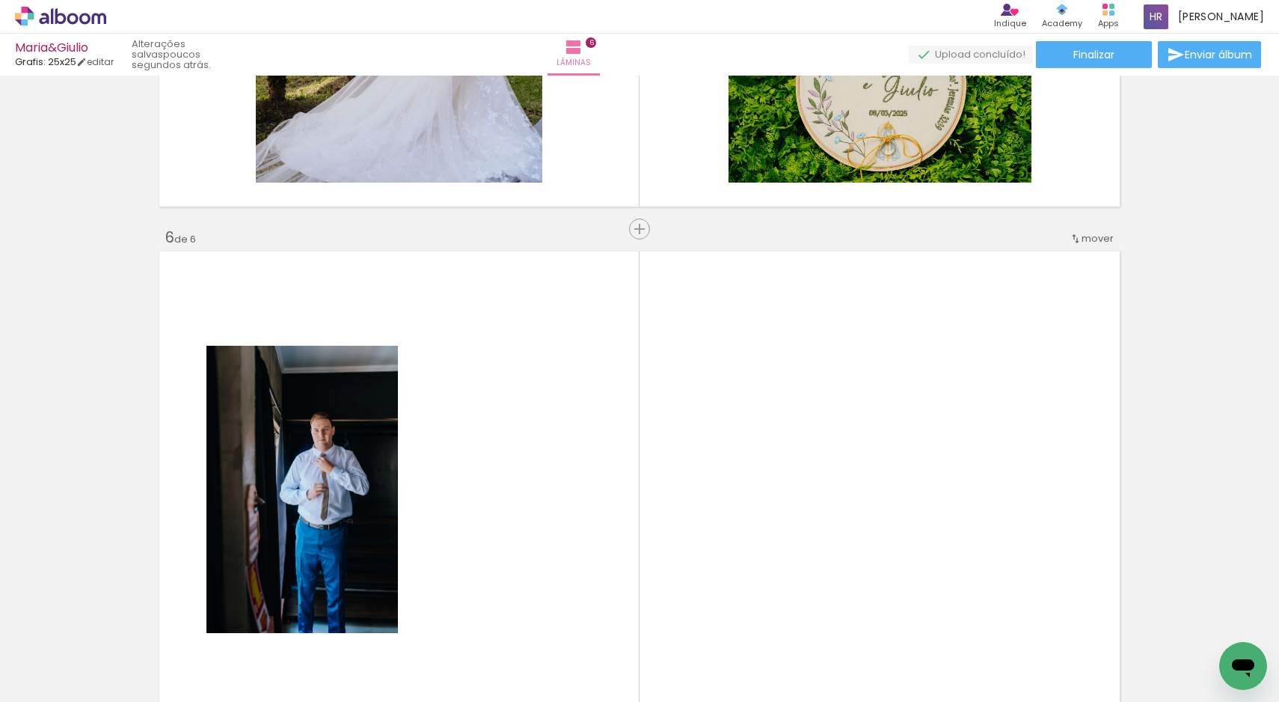
scroll to position [2652, 0]
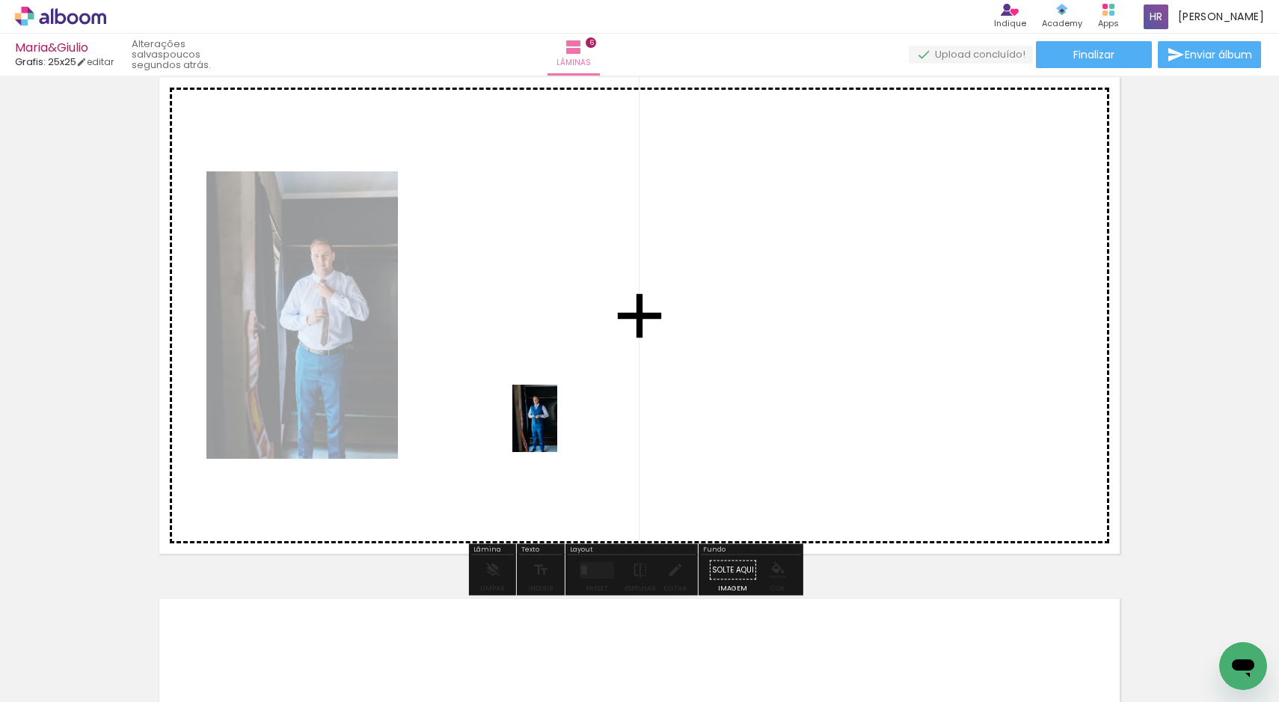
drag, startPoint x: 156, startPoint y: 655, endPoint x: 562, endPoint y: 426, distance: 466.6
click at [562, 426] on quentale-workspace at bounding box center [639, 351] width 1279 height 702
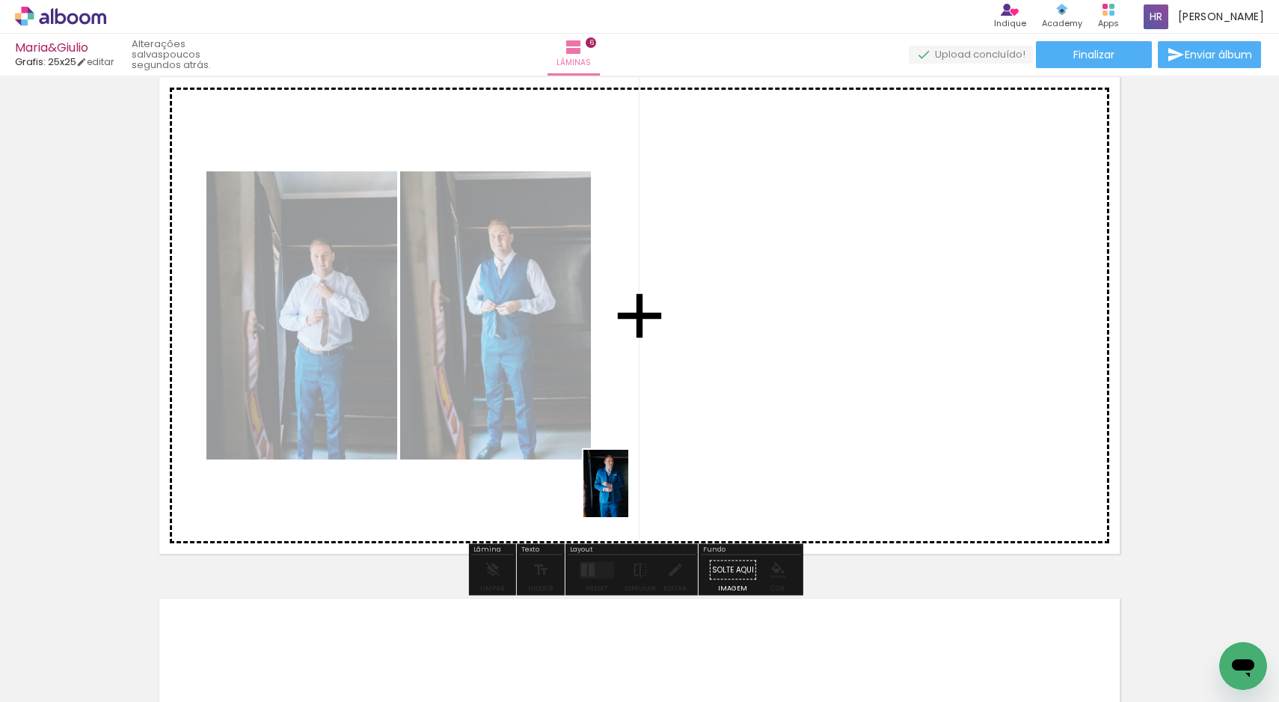
drag, startPoint x: 160, startPoint y: 666, endPoint x: 642, endPoint y: 488, distance: 513.5
click at [642, 488] on quentale-workspace at bounding box center [639, 351] width 1279 height 702
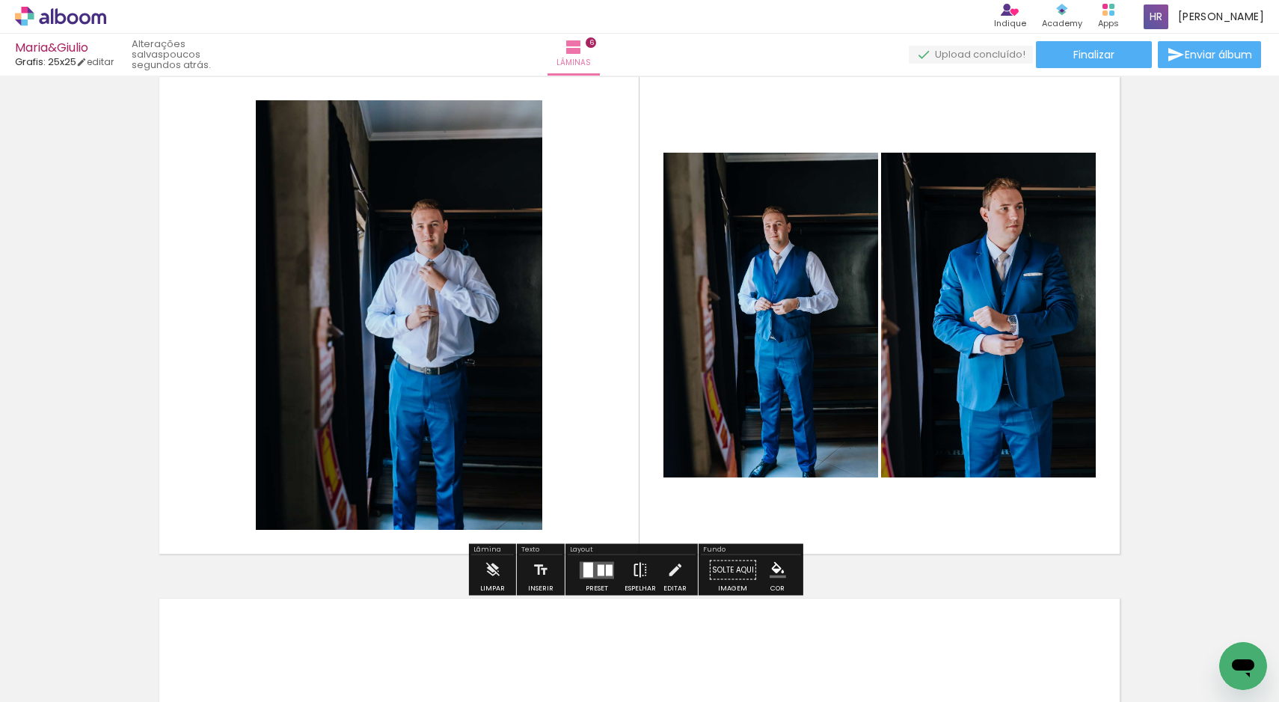
click at [632, 568] on iron-icon at bounding box center [640, 570] width 16 height 30
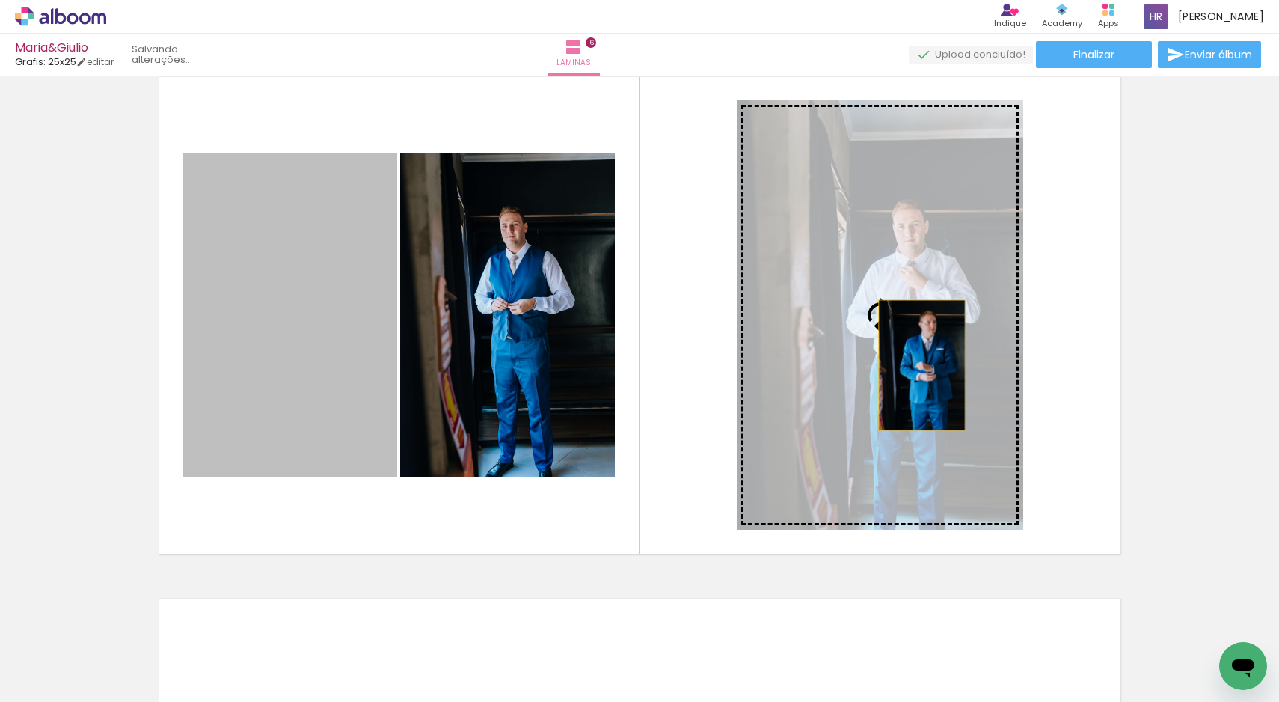
drag, startPoint x: 357, startPoint y: 373, endPoint x: 916, endPoint y: 365, distance: 559.5
click at [0, 0] on slot at bounding box center [0, 0] width 0 height 0
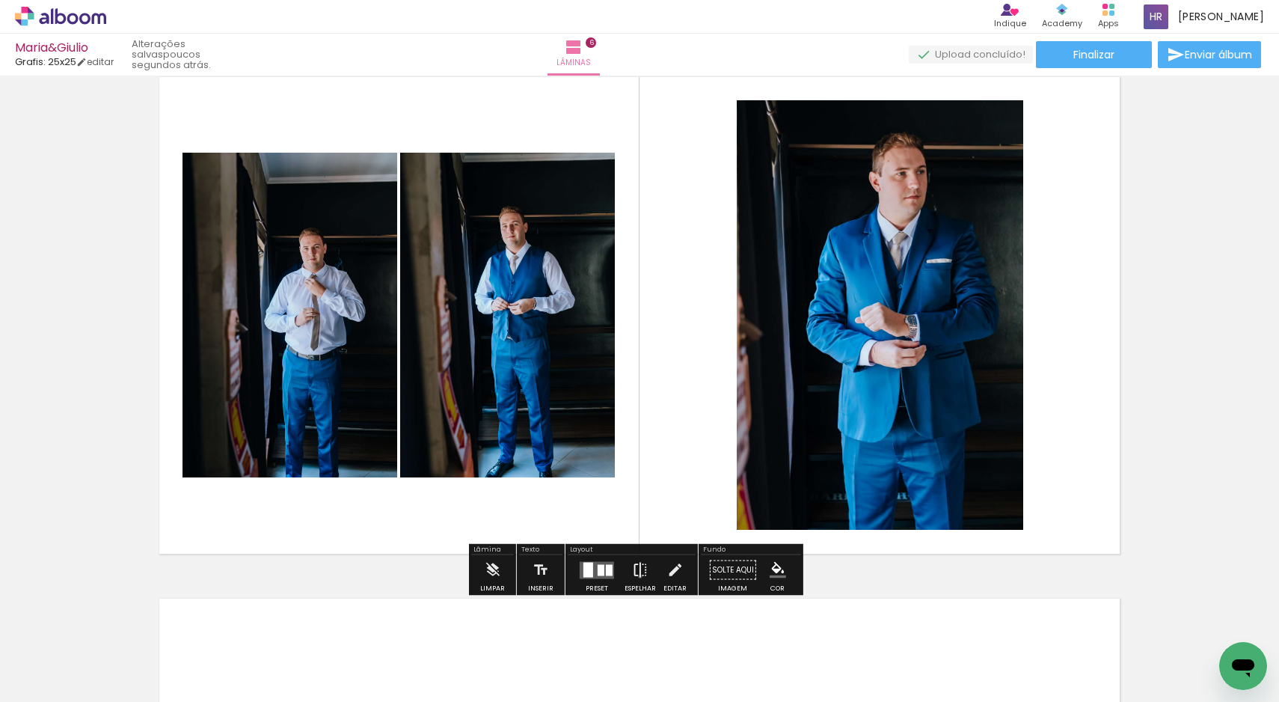
click at [637, 576] on iron-icon at bounding box center [640, 570] width 16 height 30
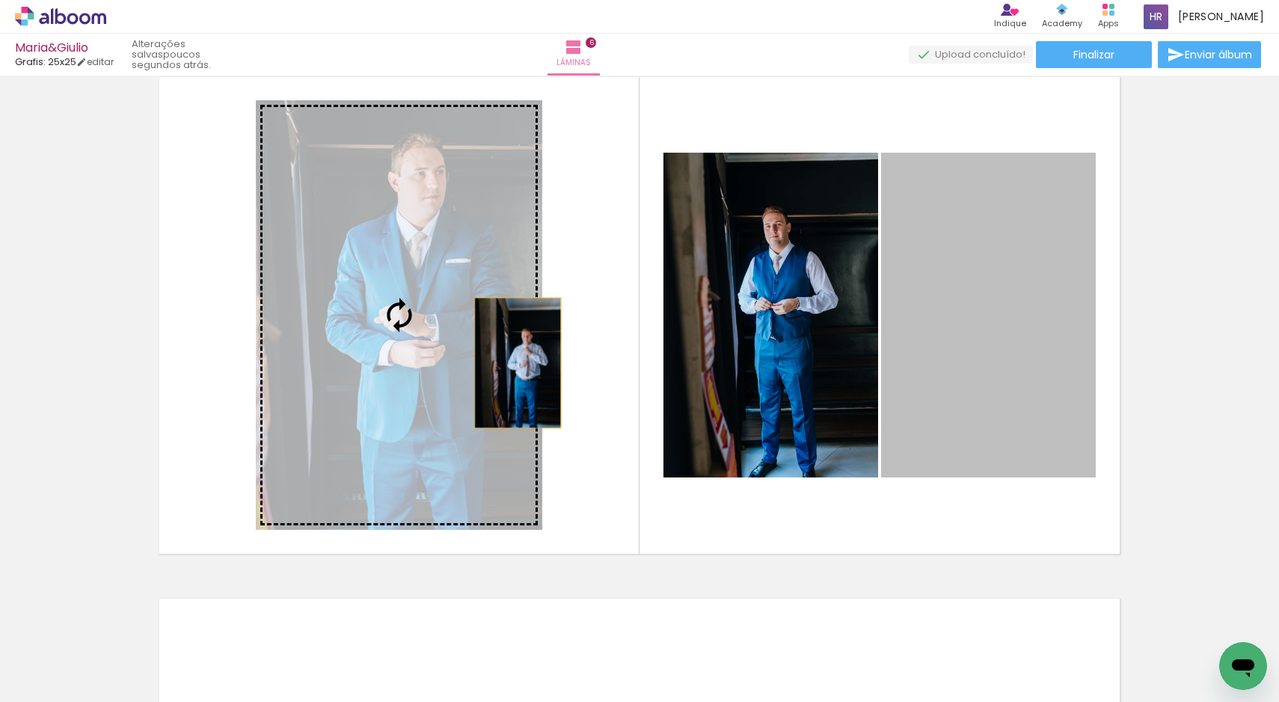
drag, startPoint x: 969, startPoint y: 396, endPoint x: 512, endPoint y: 363, distance: 458.2
click at [0, 0] on slot at bounding box center [0, 0] width 0 height 0
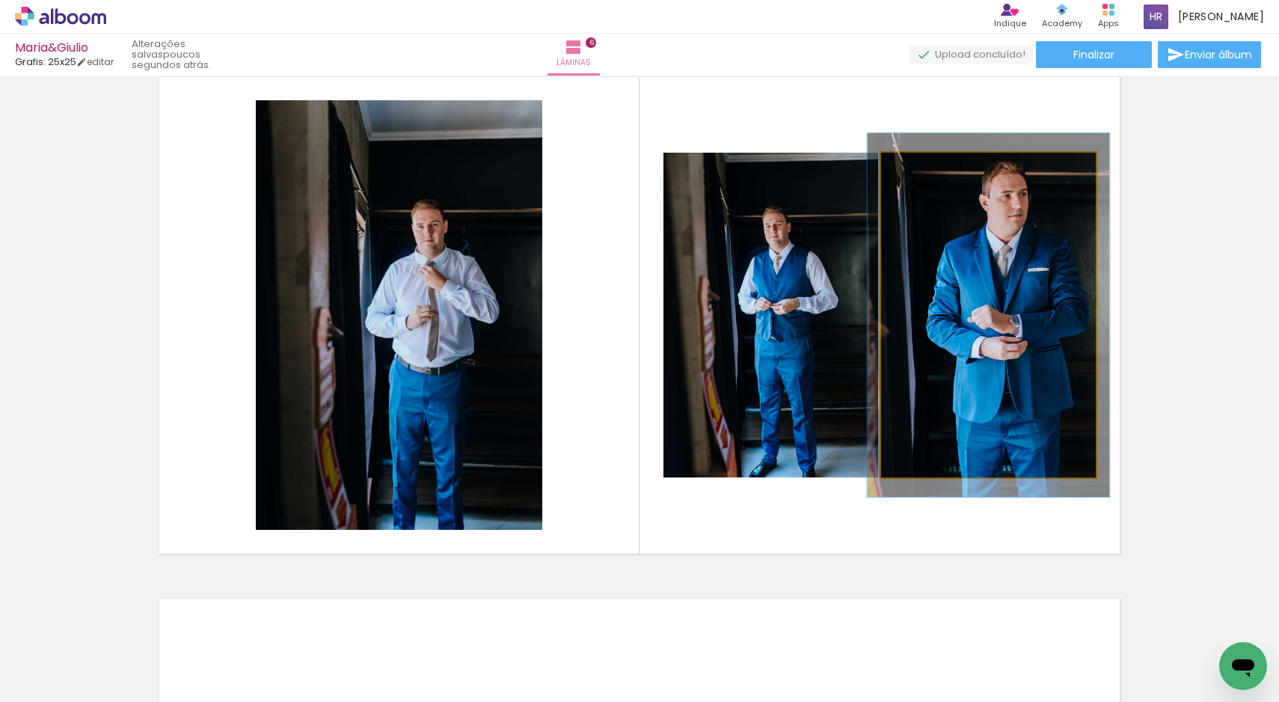
drag, startPoint x: 911, startPoint y: 174, endPoint x: 942, endPoint y: 206, distance: 44.4
type paper-slider "113"
click at [918, 171] on div at bounding box center [922, 168] width 24 height 24
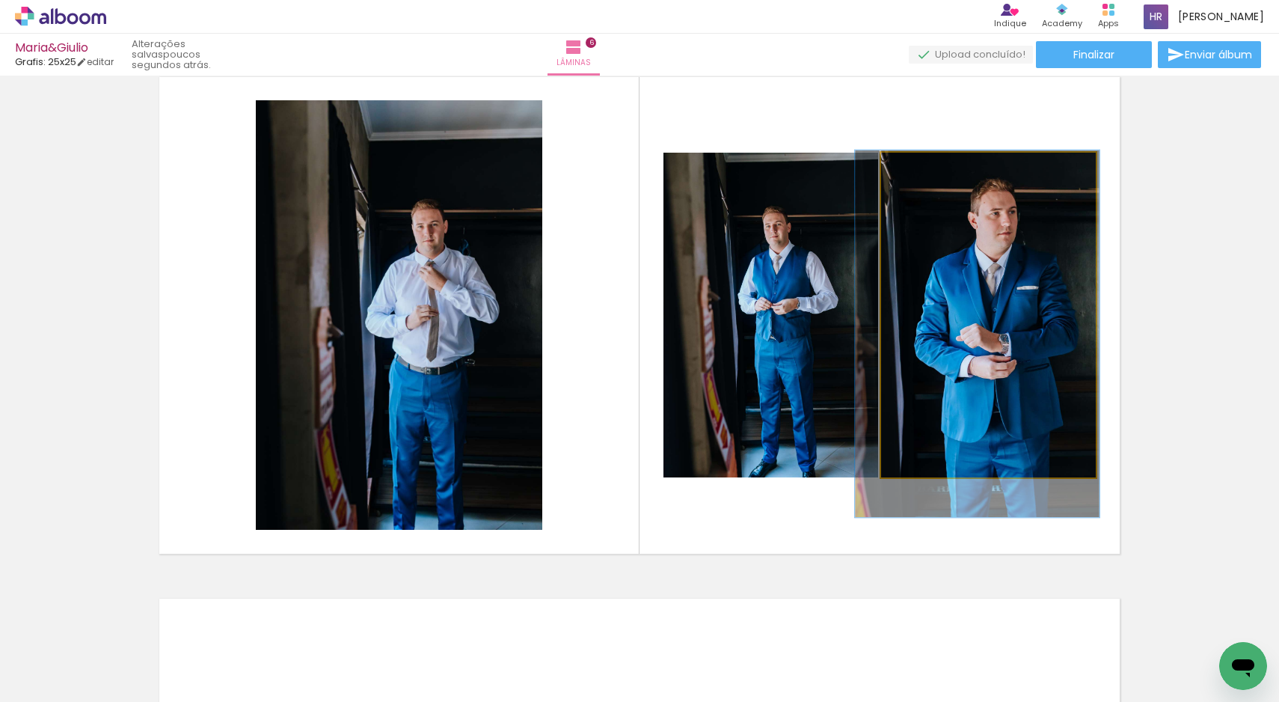
drag, startPoint x: 1034, startPoint y: 335, endPoint x: 1023, endPoint y: 353, distance: 21.2
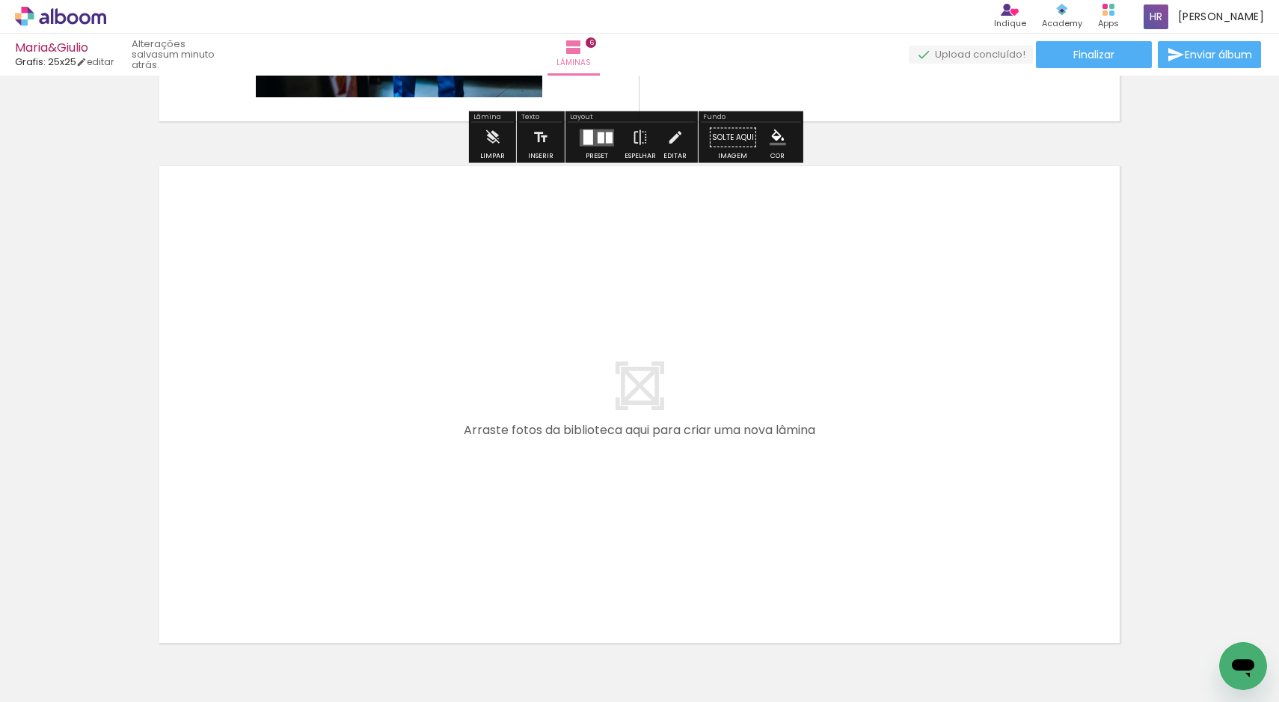
scroll to position [3120, 0]
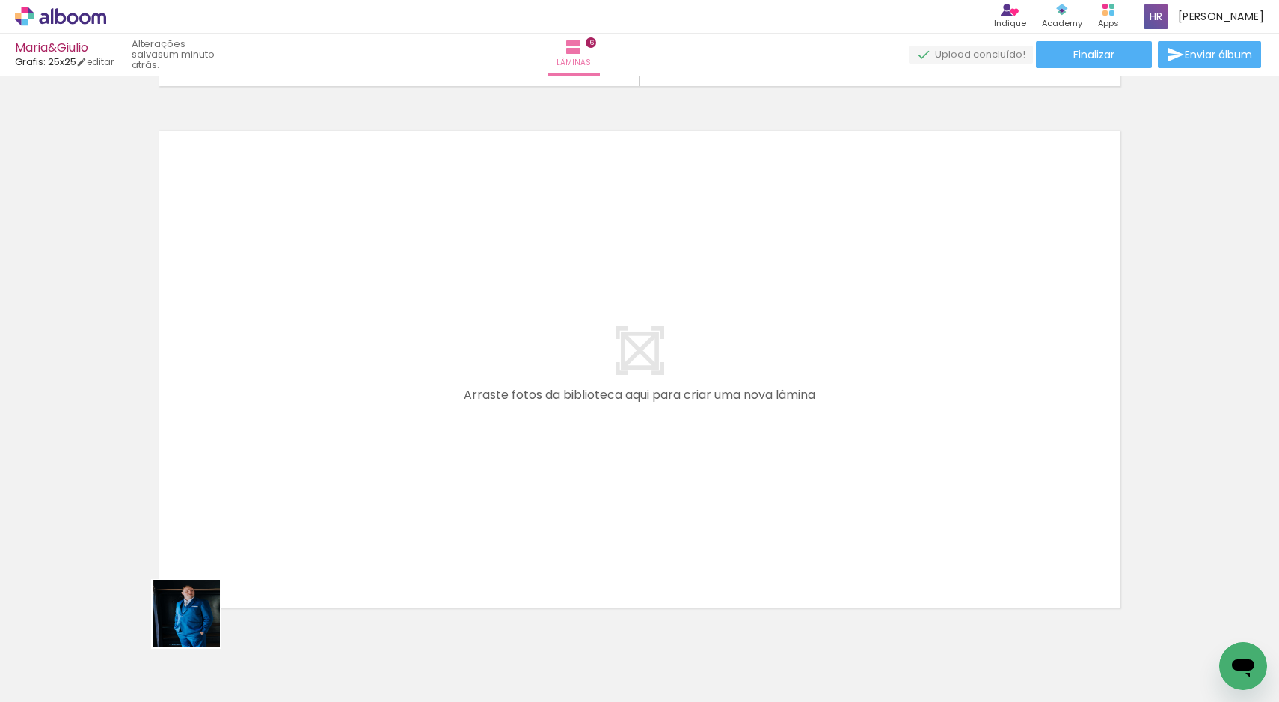
drag, startPoint x: 145, startPoint y: 672, endPoint x: 384, endPoint y: 449, distance: 326.5
click at [384, 449] on quentale-workspace at bounding box center [639, 351] width 1279 height 702
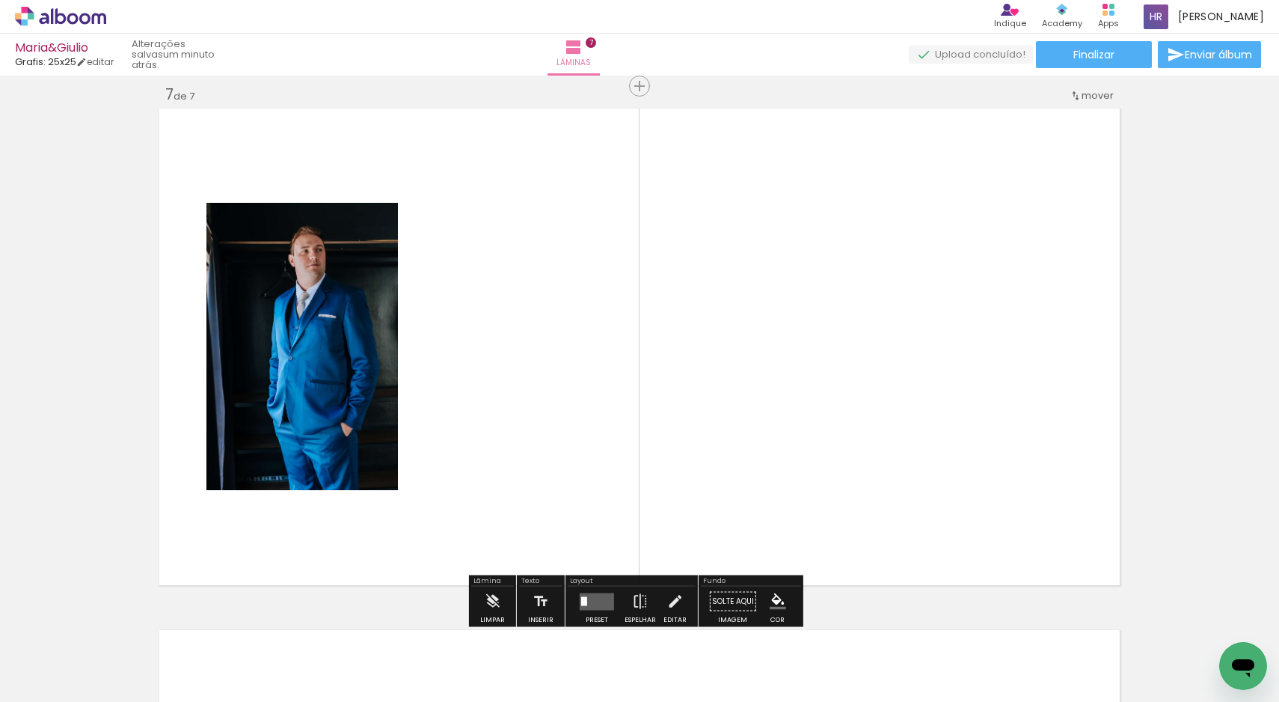
scroll to position [3147, 0]
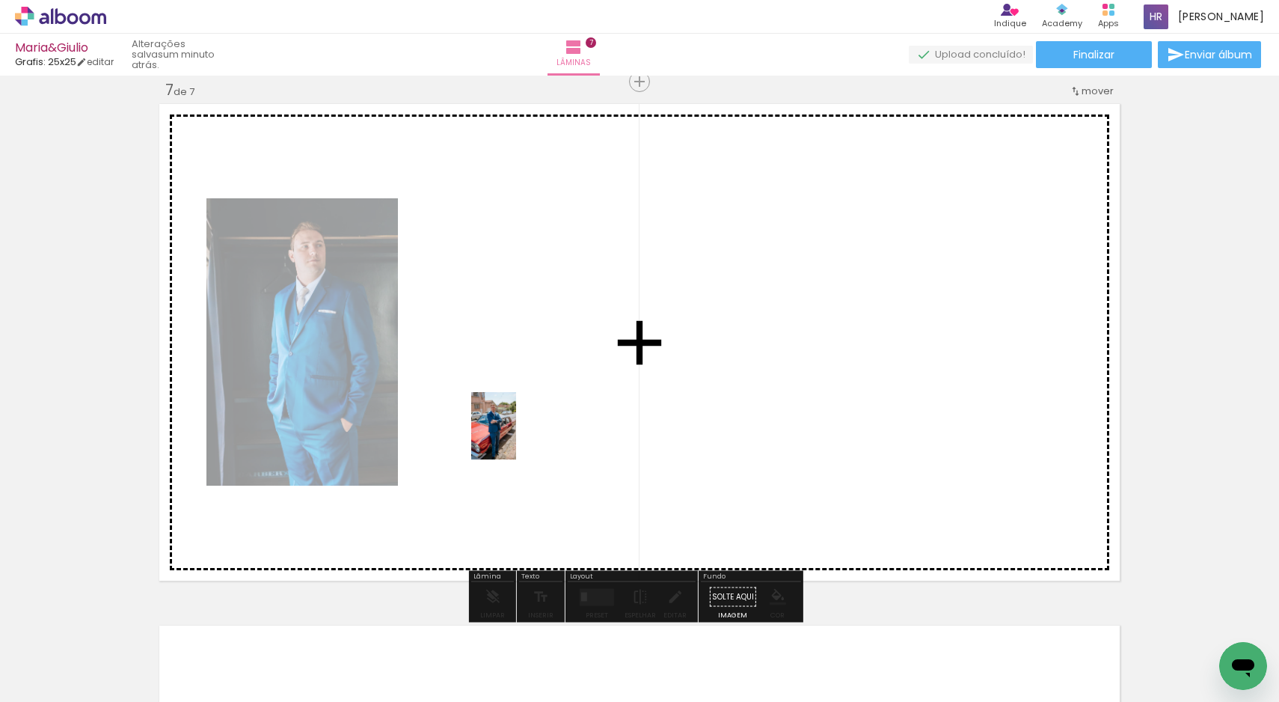
drag, startPoint x: 160, startPoint y: 662, endPoint x: 518, endPoint y: 426, distance: 428.2
click at [518, 426] on quentale-workspace at bounding box center [639, 351] width 1279 height 702
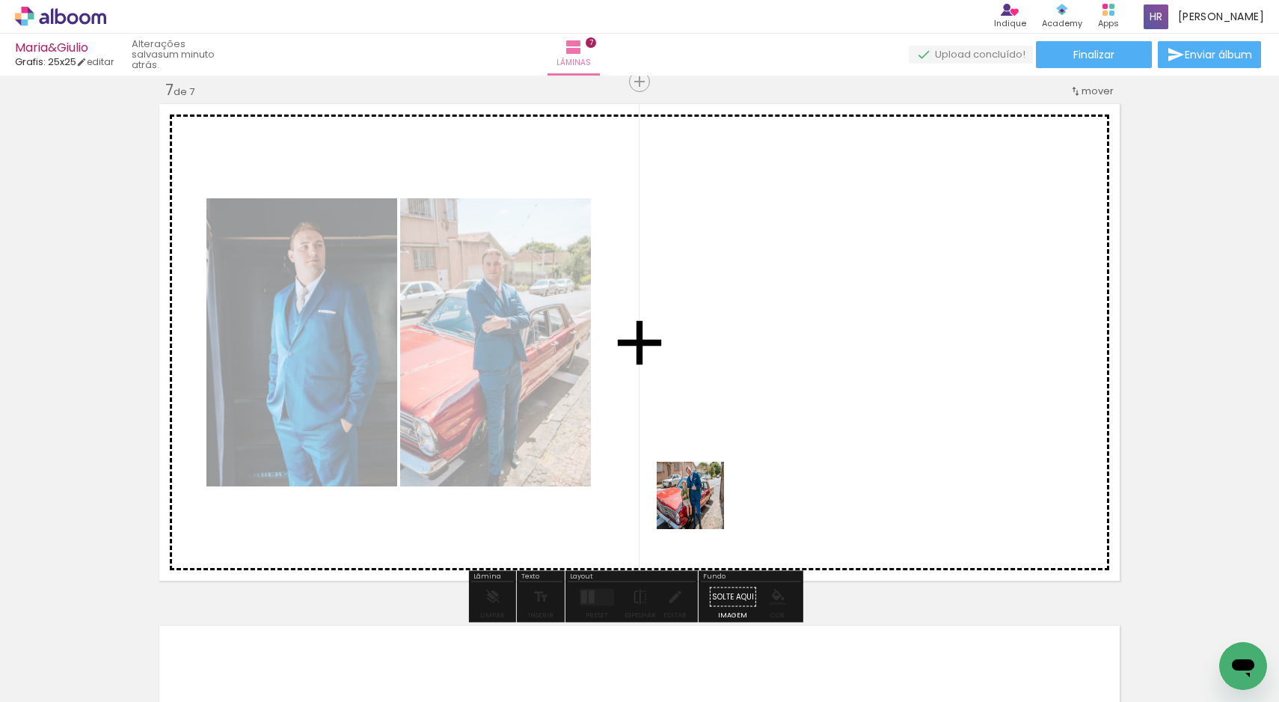
drag, startPoint x: 179, startPoint y: 660, endPoint x: 821, endPoint y: 457, distance: 673.9
click at [821, 457] on quentale-workspace at bounding box center [639, 351] width 1279 height 702
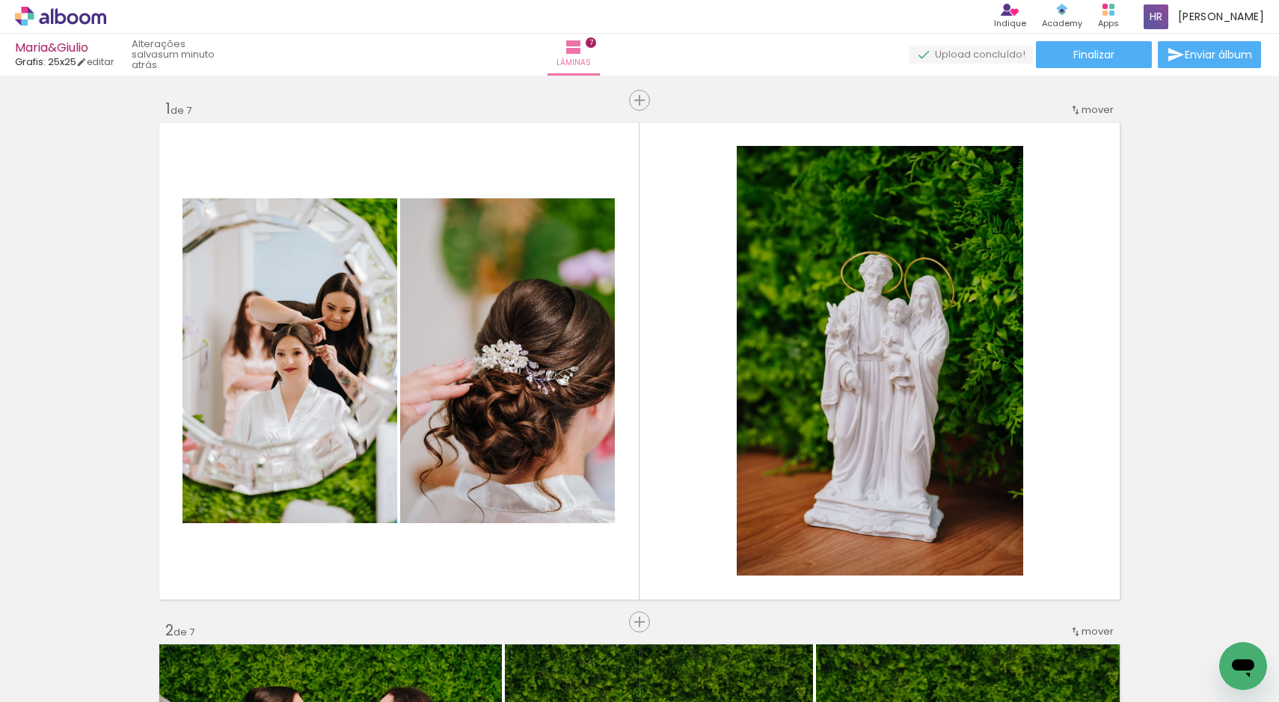
scroll to position [3491, 0]
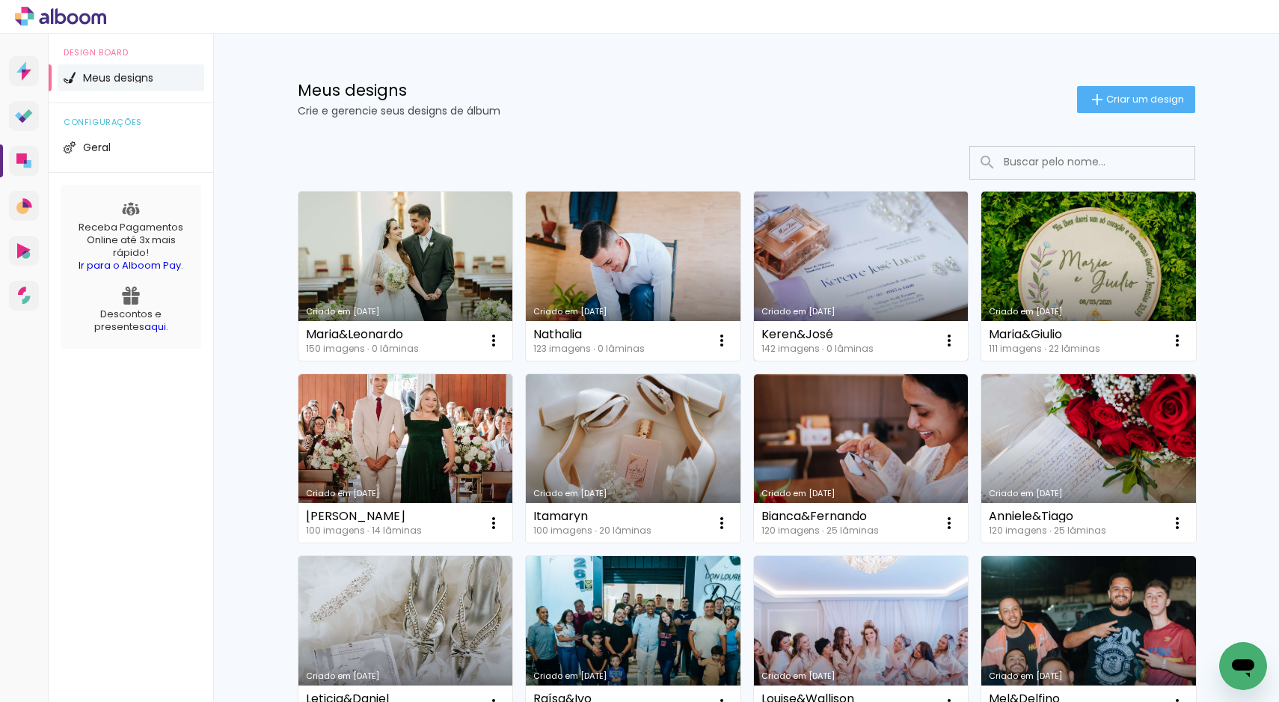
click at [831, 265] on link "Criado em [DATE]" at bounding box center [861, 275] width 215 height 169
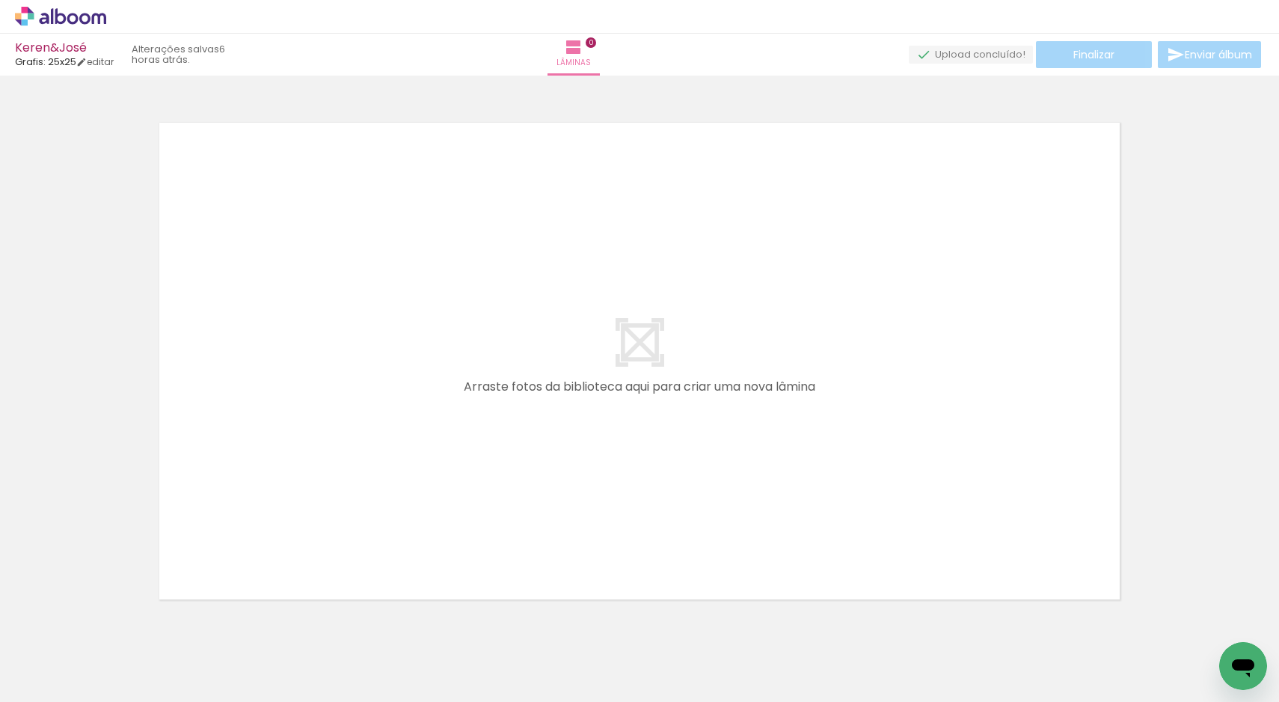
scroll to position [0, 1244]
drag, startPoint x: 173, startPoint y: 696, endPoint x: 327, endPoint y: 696, distance: 154.1
click at [123, 696] on iron-horizontal-list at bounding box center [108, 654] width 30 height 93
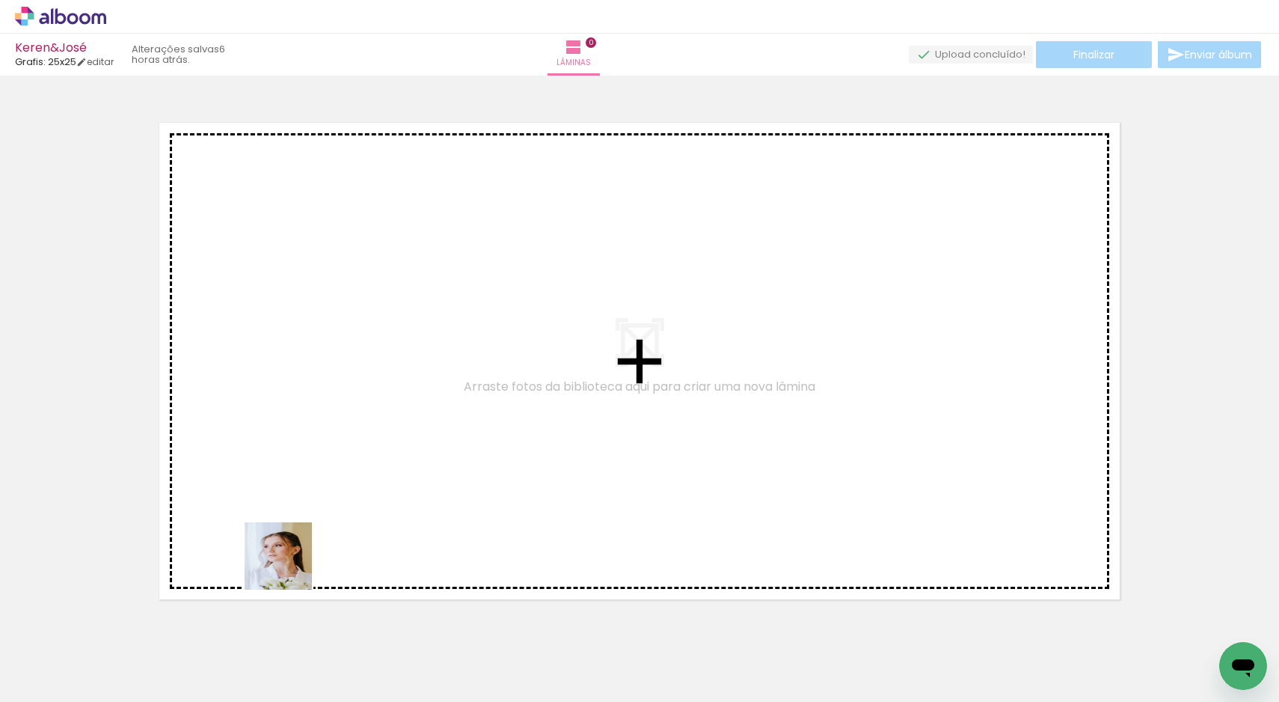
drag, startPoint x: 259, startPoint y: 667, endPoint x: 336, endPoint y: 417, distance: 262.1
click at [336, 417] on quentale-workspace at bounding box center [639, 351] width 1279 height 702
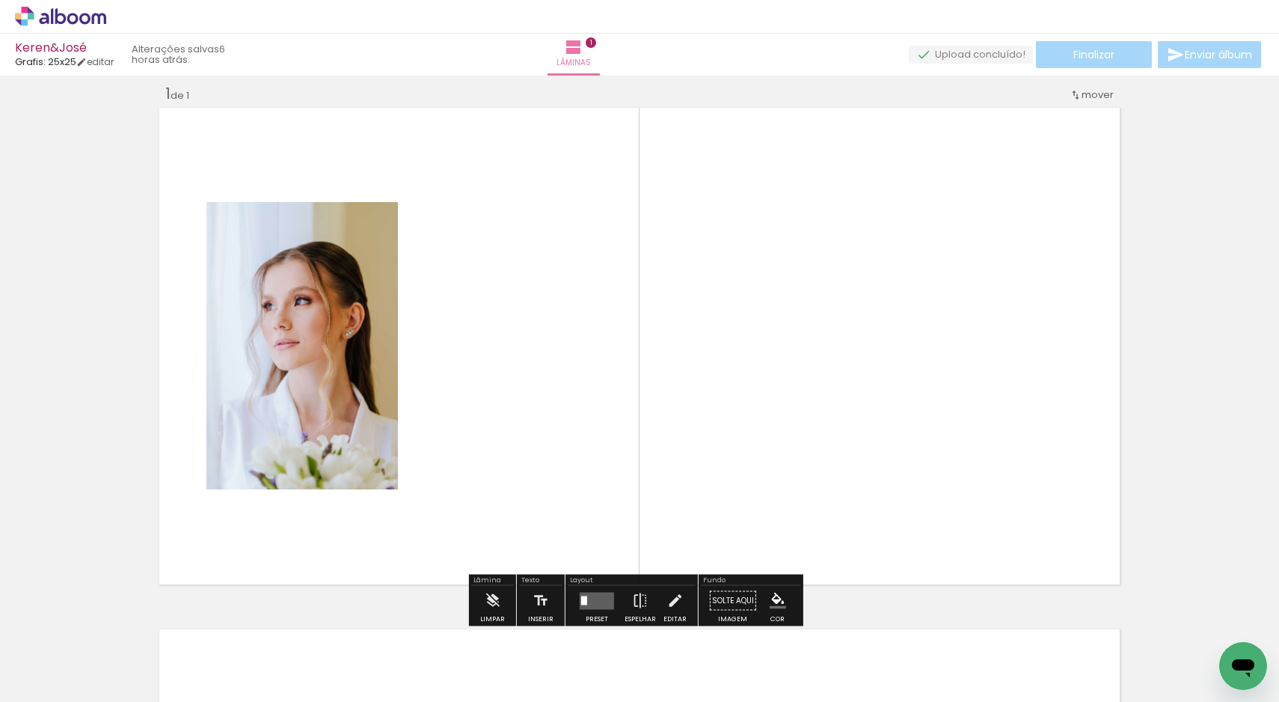
scroll to position [19, 0]
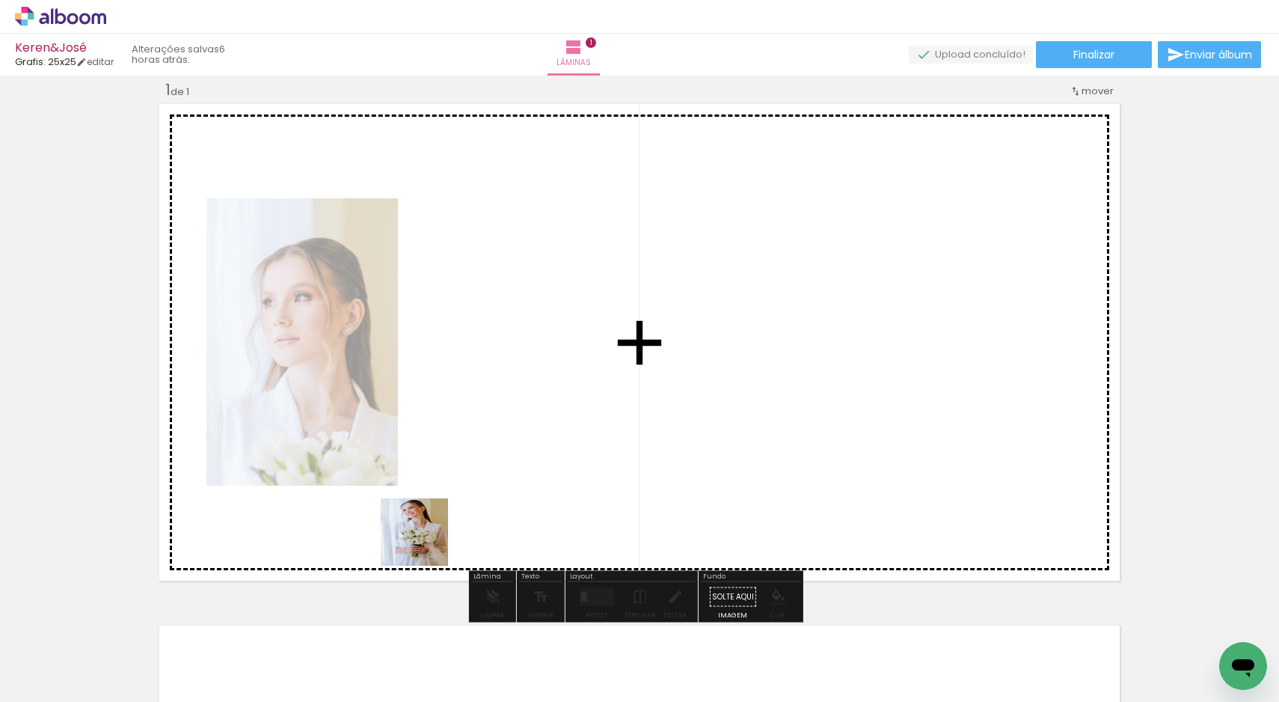
drag, startPoint x: 344, startPoint y: 655, endPoint x: 517, endPoint y: 423, distance: 289.8
click at [517, 423] on quentale-workspace at bounding box center [639, 351] width 1279 height 702
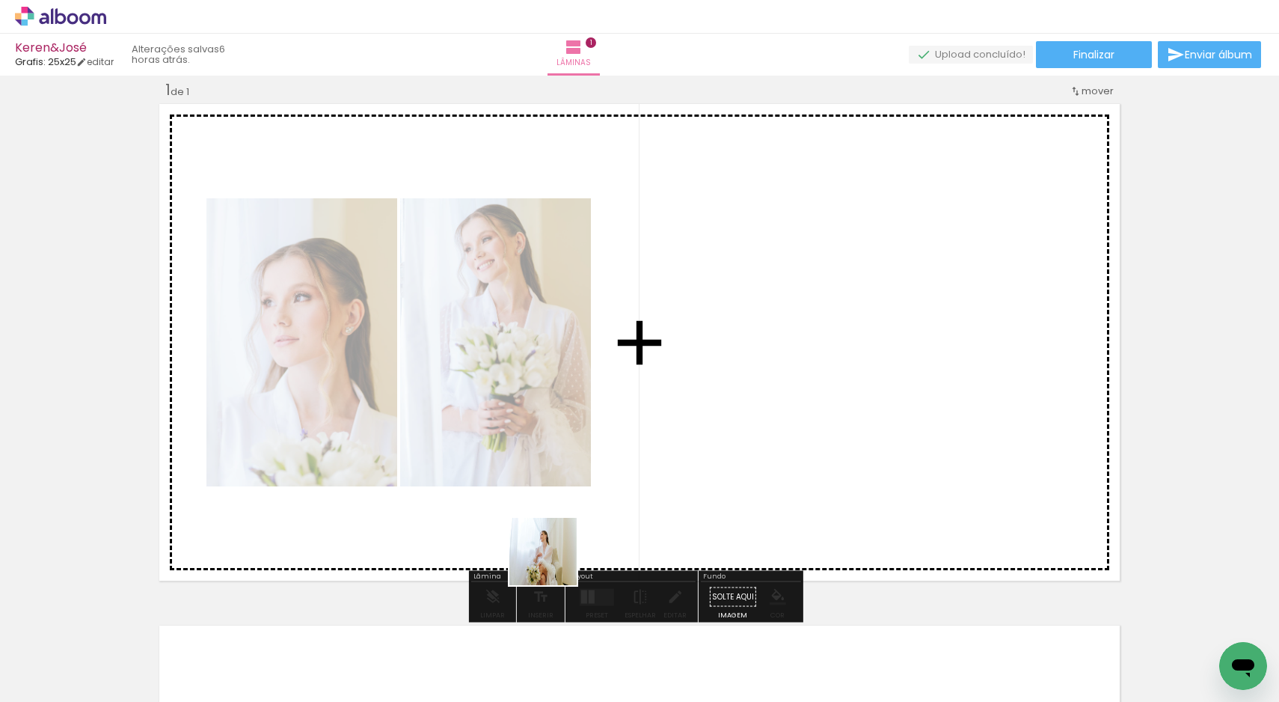
drag, startPoint x: 428, startPoint y: 672, endPoint x: 793, endPoint y: 417, distance: 445.7
click at [793, 417] on quentale-workspace at bounding box center [639, 351] width 1279 height 702
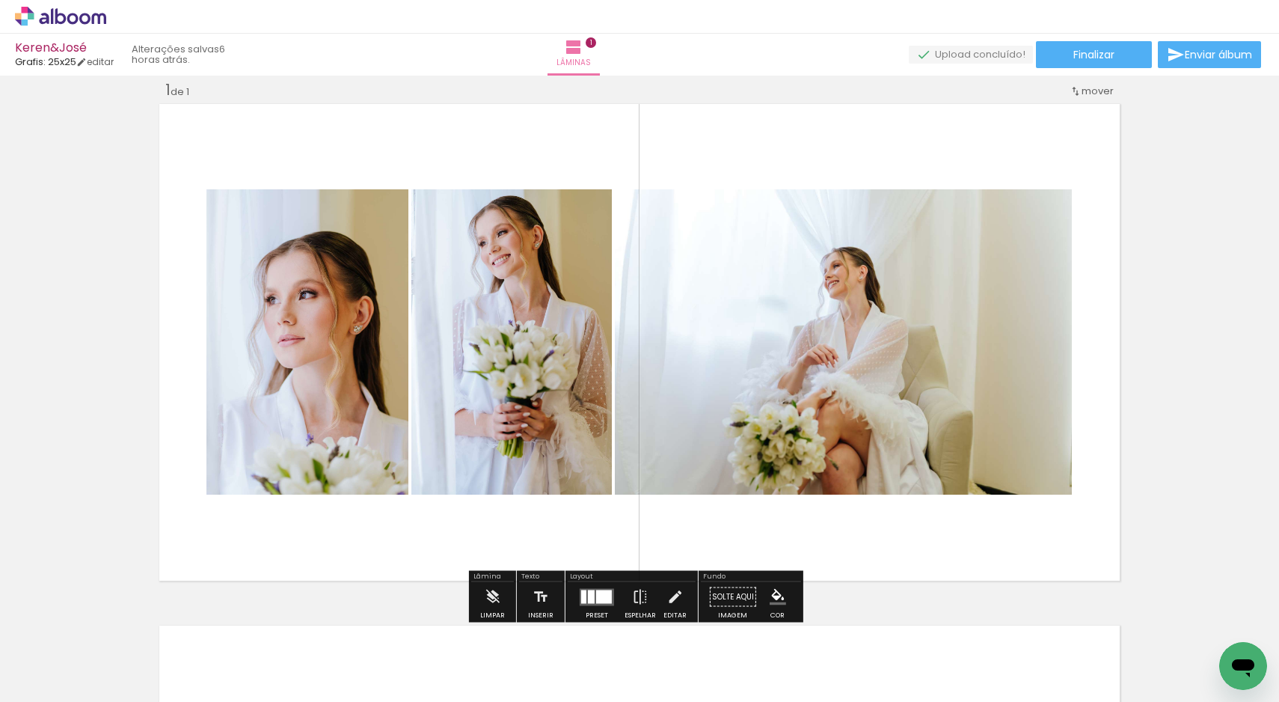
click at [588, 592] on div at bounding box center [591, 595] width 7 height 13
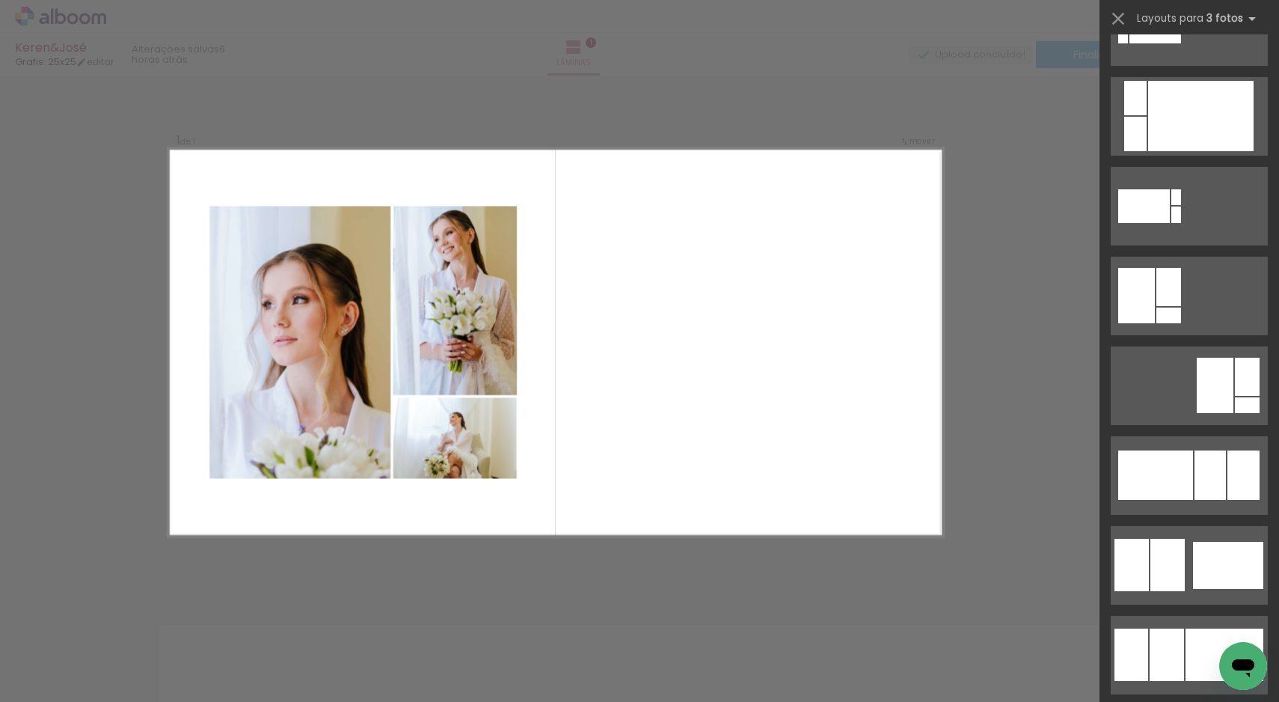
scroll to position [716, 0]
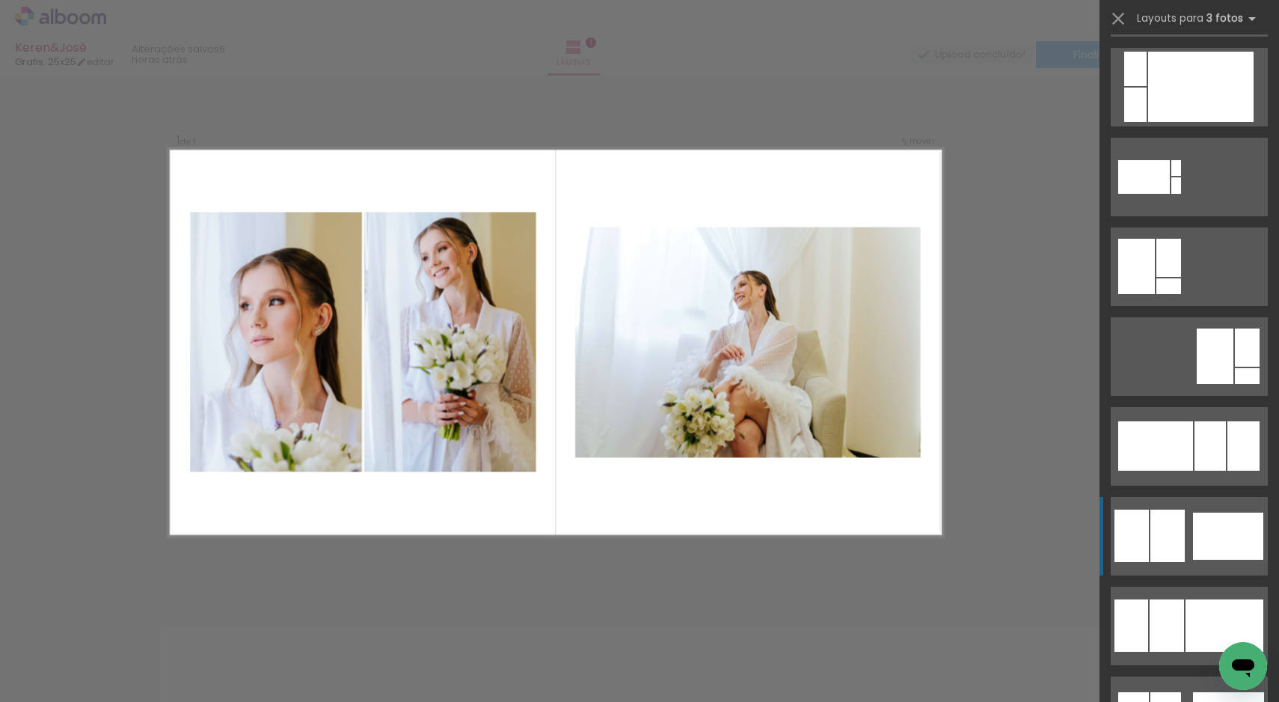
click at [1206, 533] on div at bounding box center [1228, 535] width 70 height 47
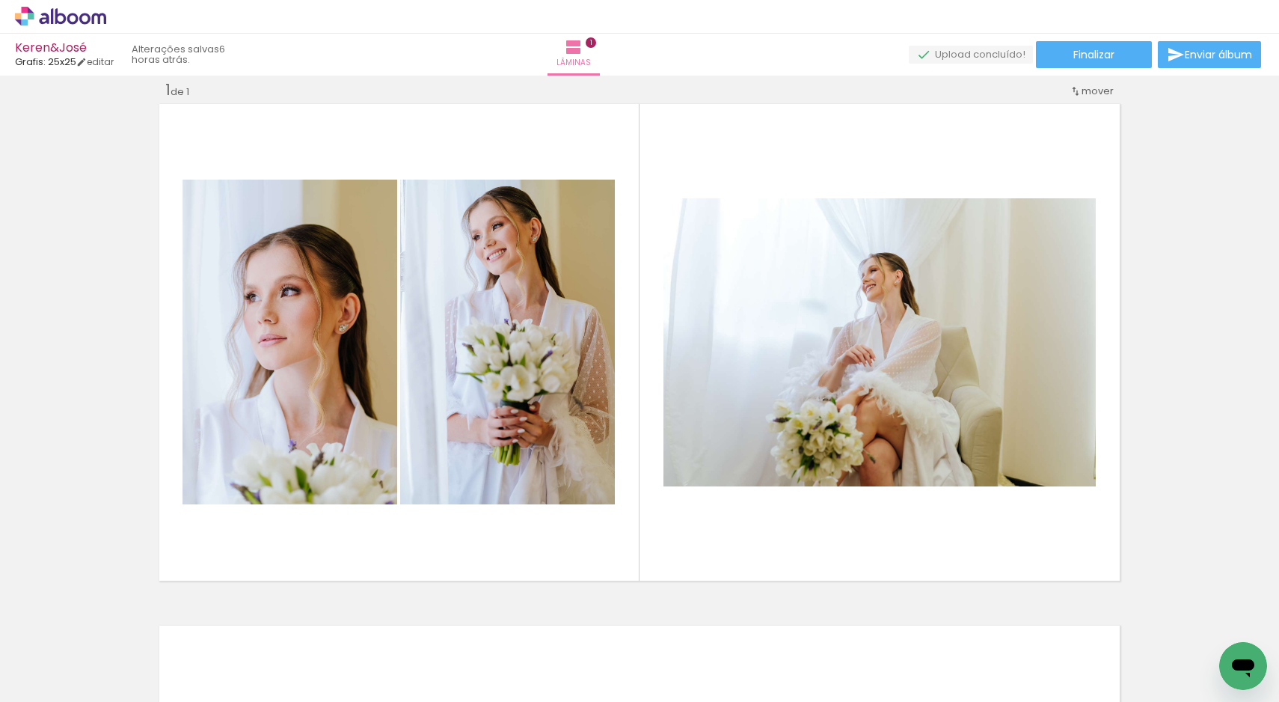
scroll to position [0, 2134]
drag, startPoint x: 414, startPoint y: 695, endPoint x: 439, endPoint y: 693, distance: 25.5
click at [123, 694] on iron-horizontal-list at bounding box center [108, 654] width 30 height 93
click at [79, 660] on iron-icon at bounding box center [76, 657] width 12 height 12
click at [74, 652] on paper-item "Não utilizadas" at bounding box center [48, 651] width 77 height 13
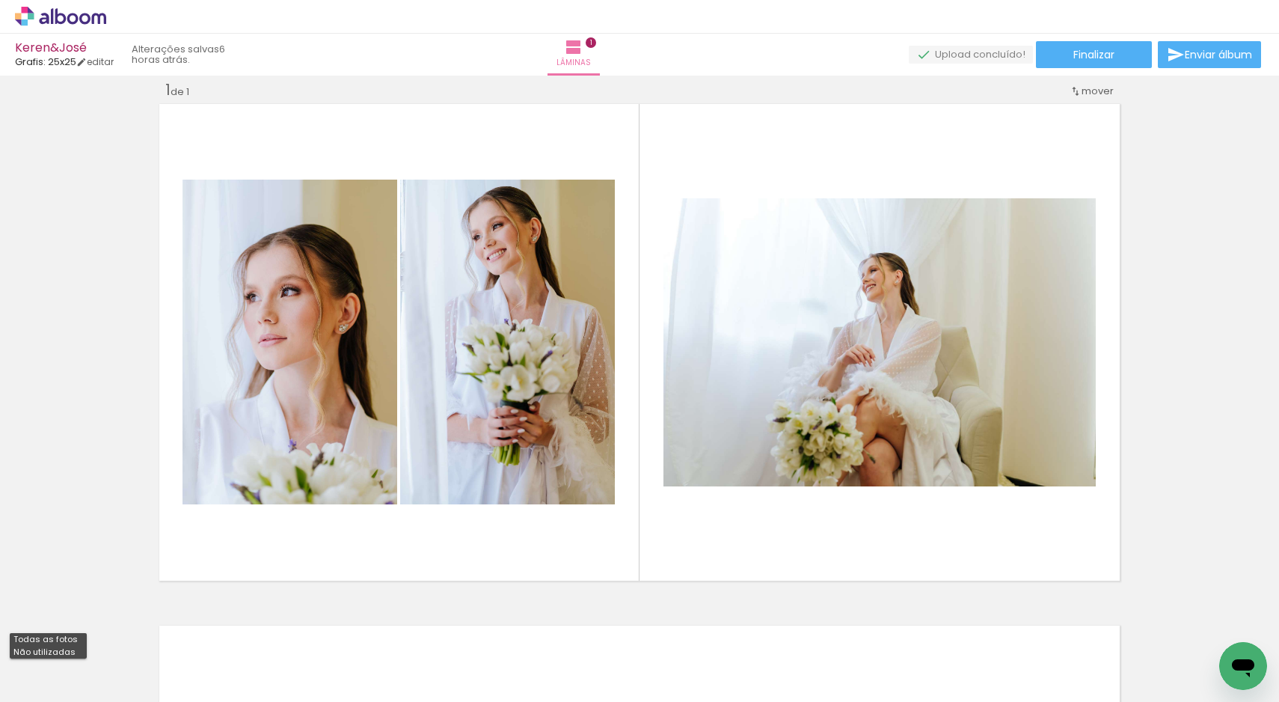
type input "Não utilizadas"
drag, startPoint x: 384, startPoint y: 696, endPoint x: 444, endPoint y: 700, distance: 60.0
click at [123, 700] on iron-horizontal-list at bounding box center [108, 654] width 30 height 93
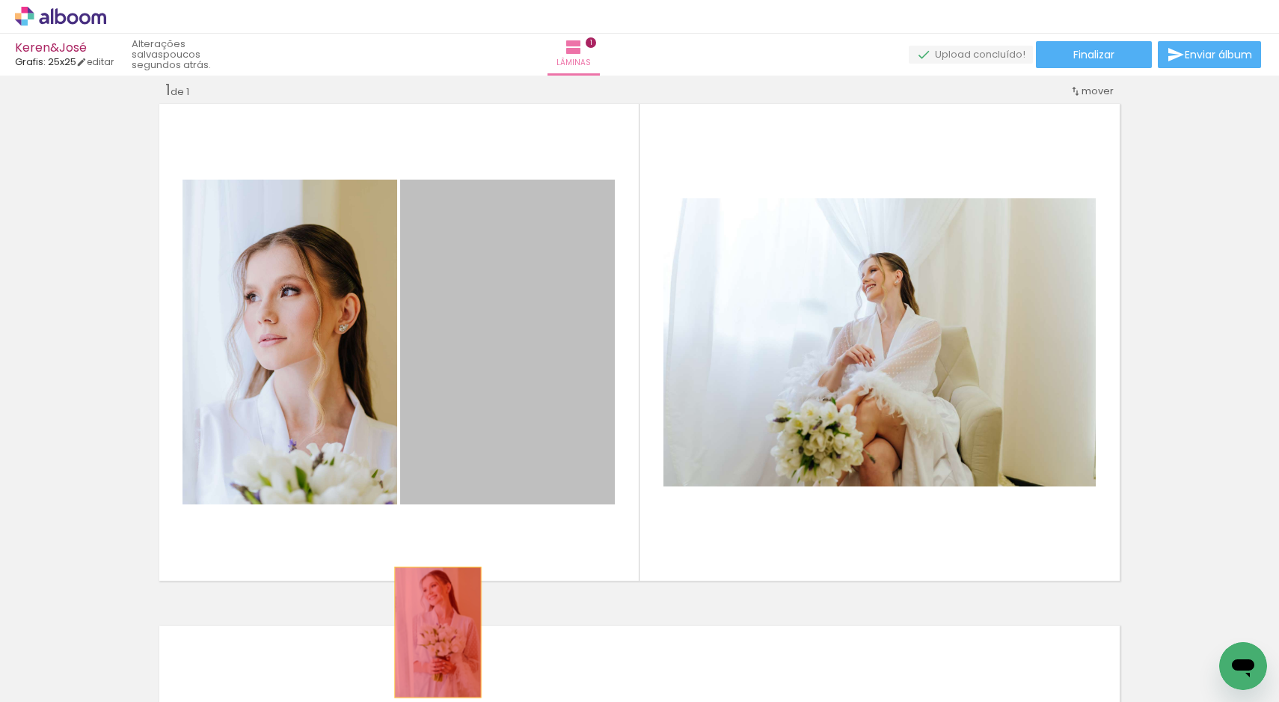
drag, startPoint x: 485, startPoint y: 441, endPoint x: 432, endPoint y: 632, distance: 198.7
click at [432, 632] on quentale-workspace at bounding box center [639, 351] width 1279 height 702
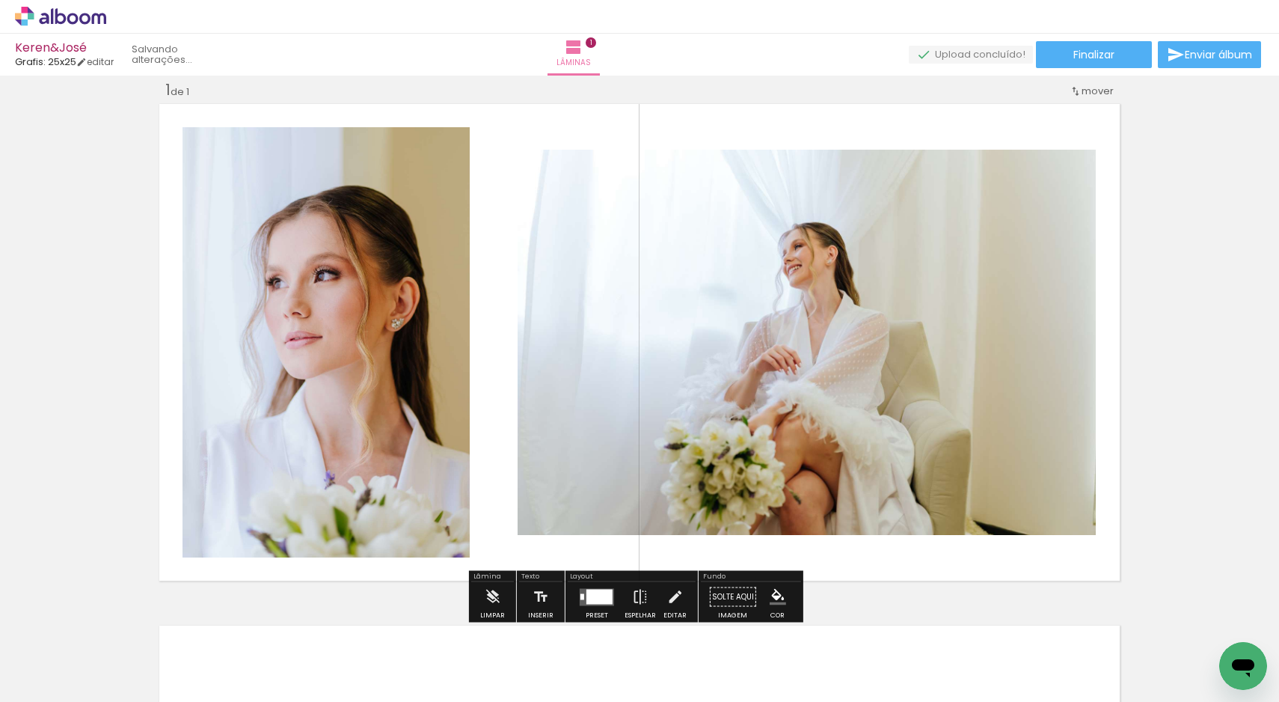
click at [599, 592] on div at bounding box center [599, 596] width 26 height 15
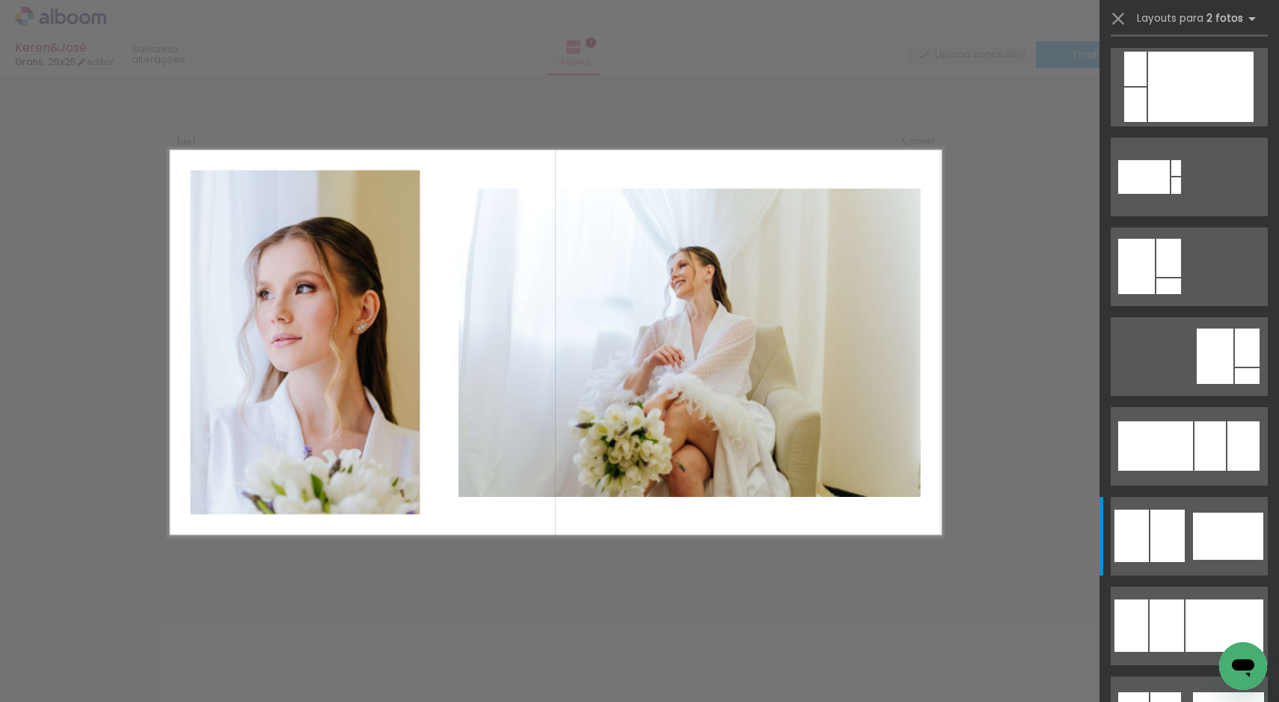
scroll to position [0, 0]
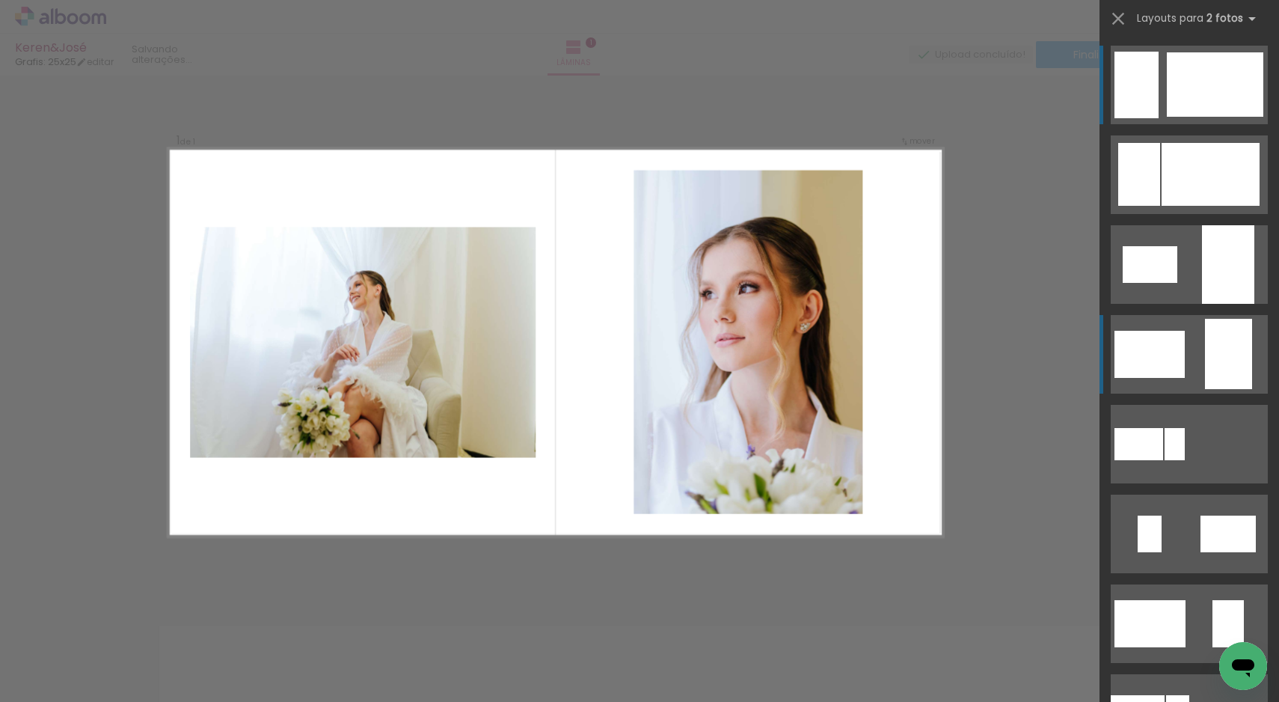
click at [1140, 351] on div at bounding box center [1149, 354] width 70 height 47
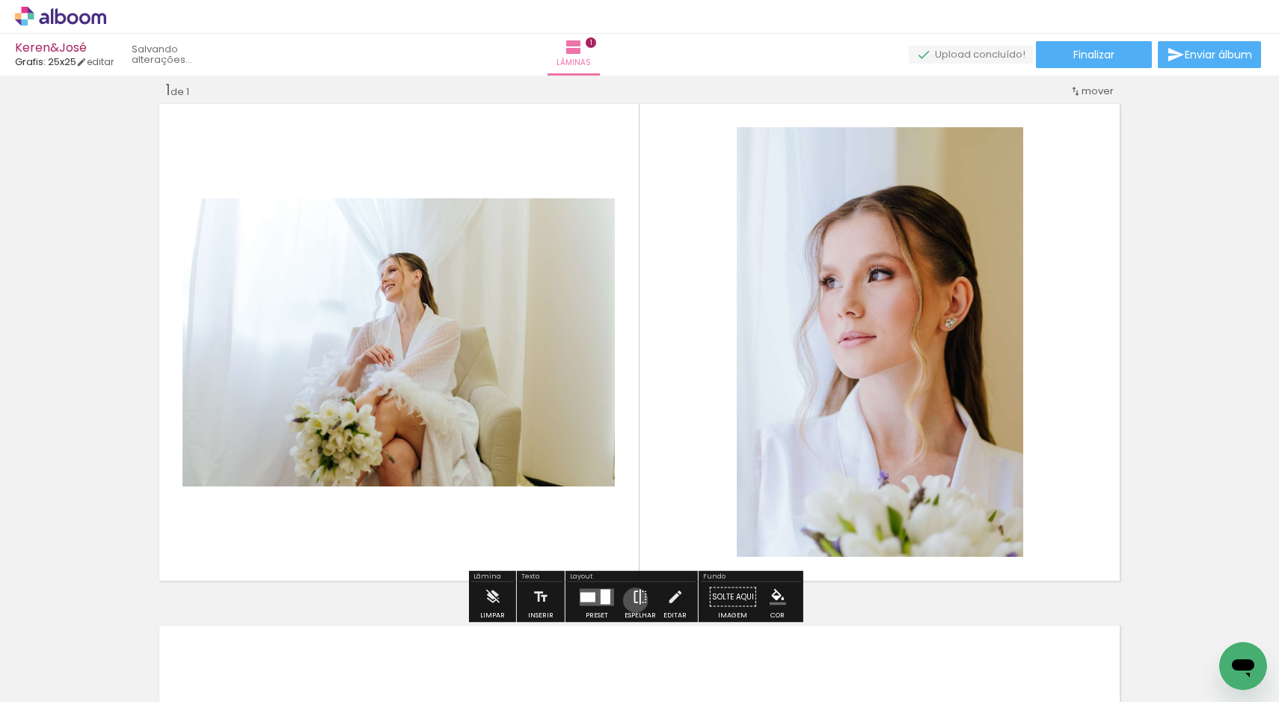
click at [632, 600] on iron-icon at bounding box center [640, 597] width 16 height 30
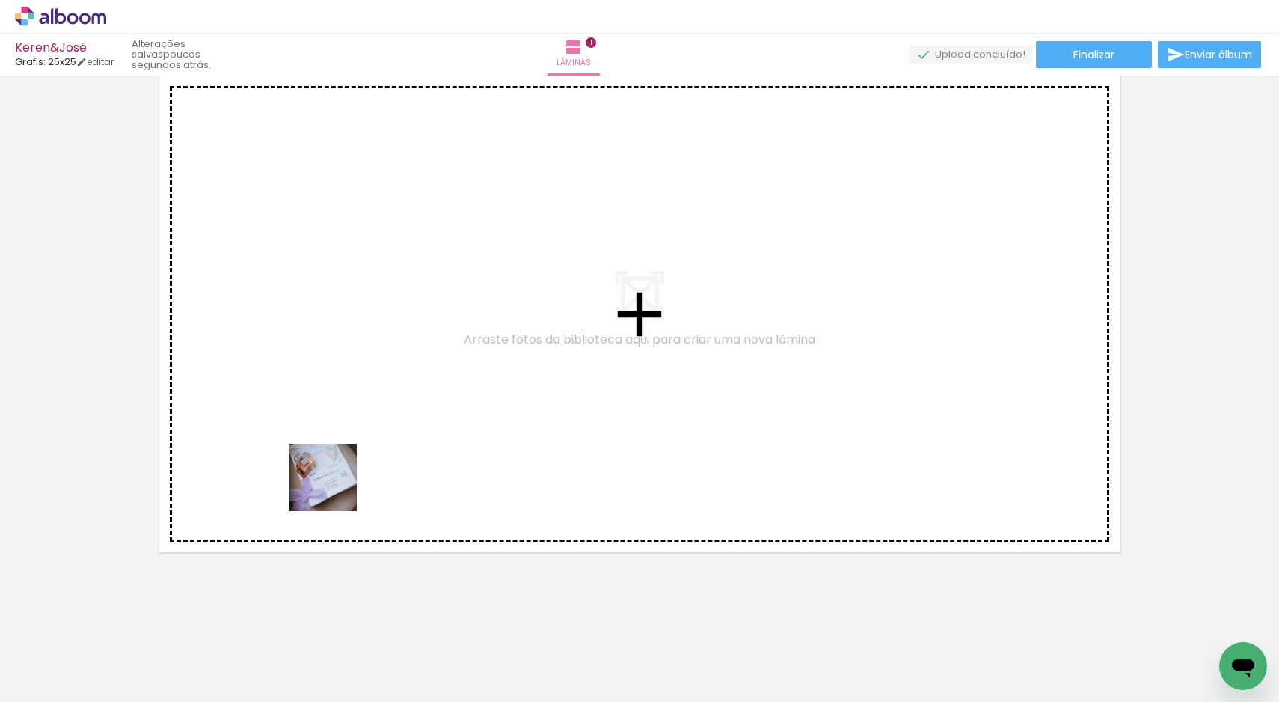
drag, startPoint x: 172, startPoint y: 657, endPoint x: 369, endPoint y: 447, distance: 287.9
click at [369, 447] on quentale-workspace at bounding box center [639, 351] width 1279 height 702
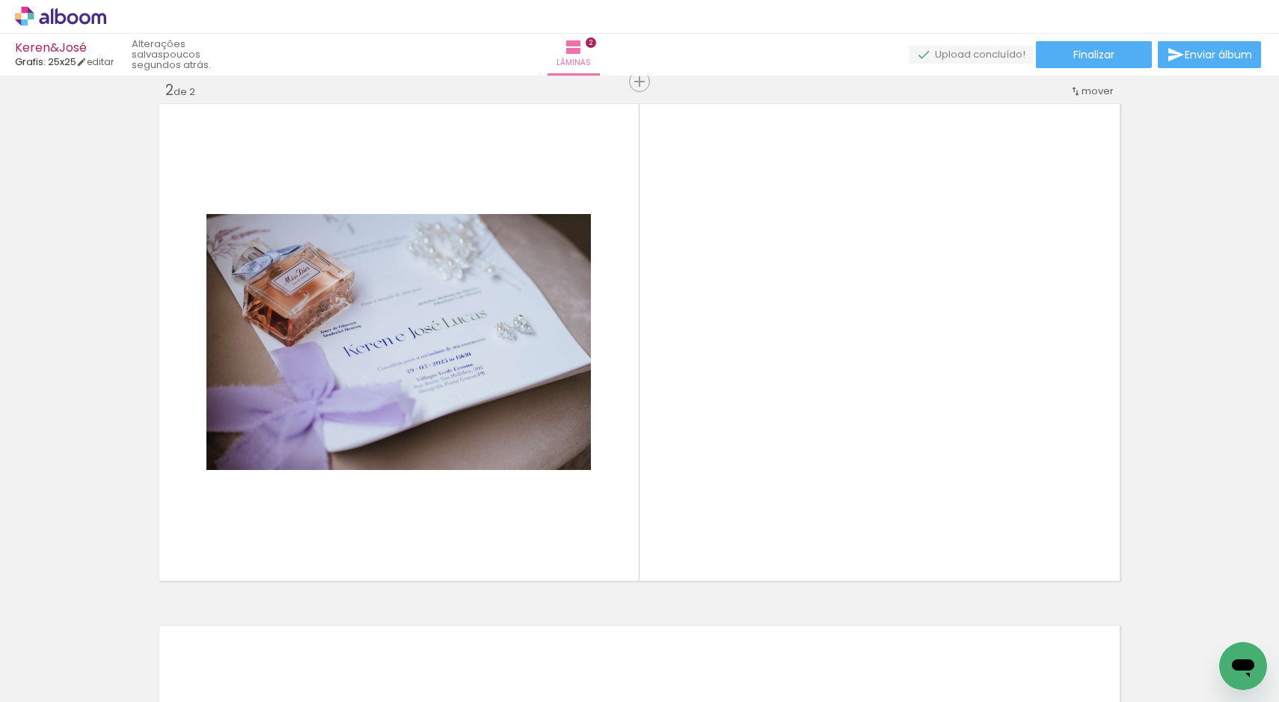
scroll to position [0, 1259]
drag, startPoint x: 206, startPoint y: 694, endPoint x: 349, endPoint y: 690, distance: 142.9
click at [123, 688] on iron-horizontal-list at bounding box center [108, 654] width 30 height 93
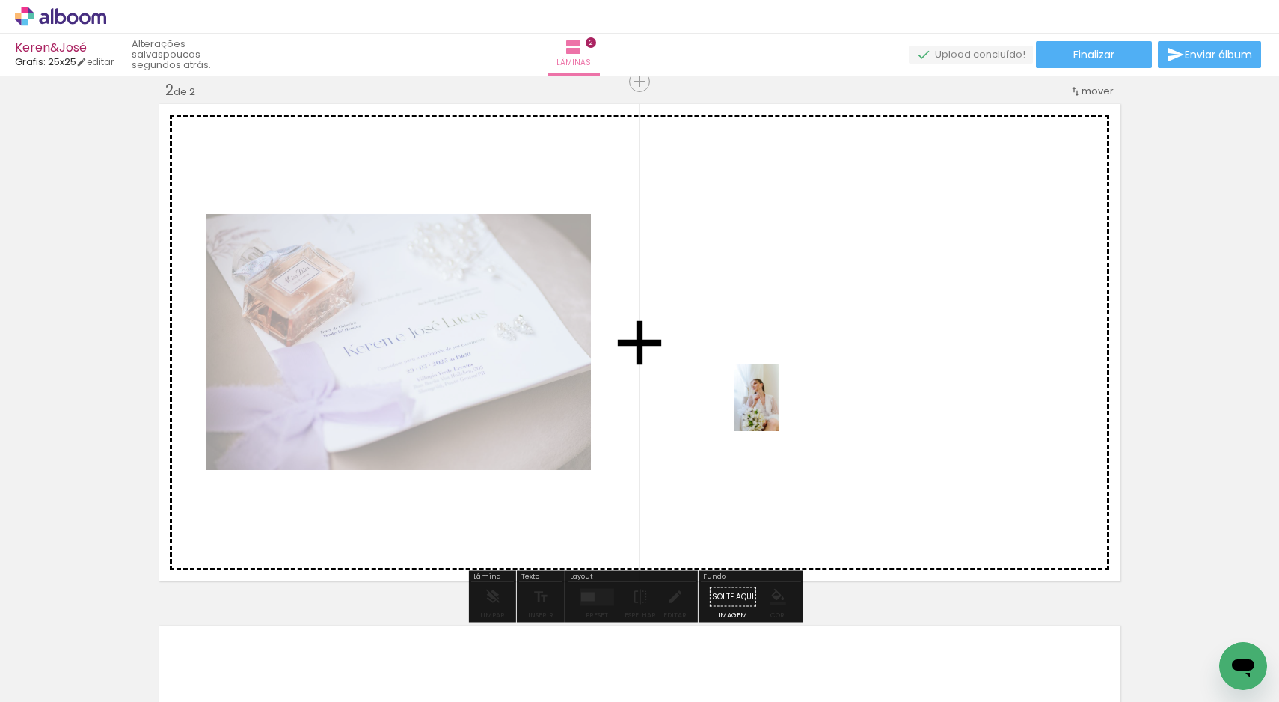
drag, startPoint x: 502, startPoint y: 663, endPoint x: 788, endPoint y: 405, distance: 385.6
click at [783, 406] on quentale-workspace at bounding box center [639, 351] width 1279 height 702
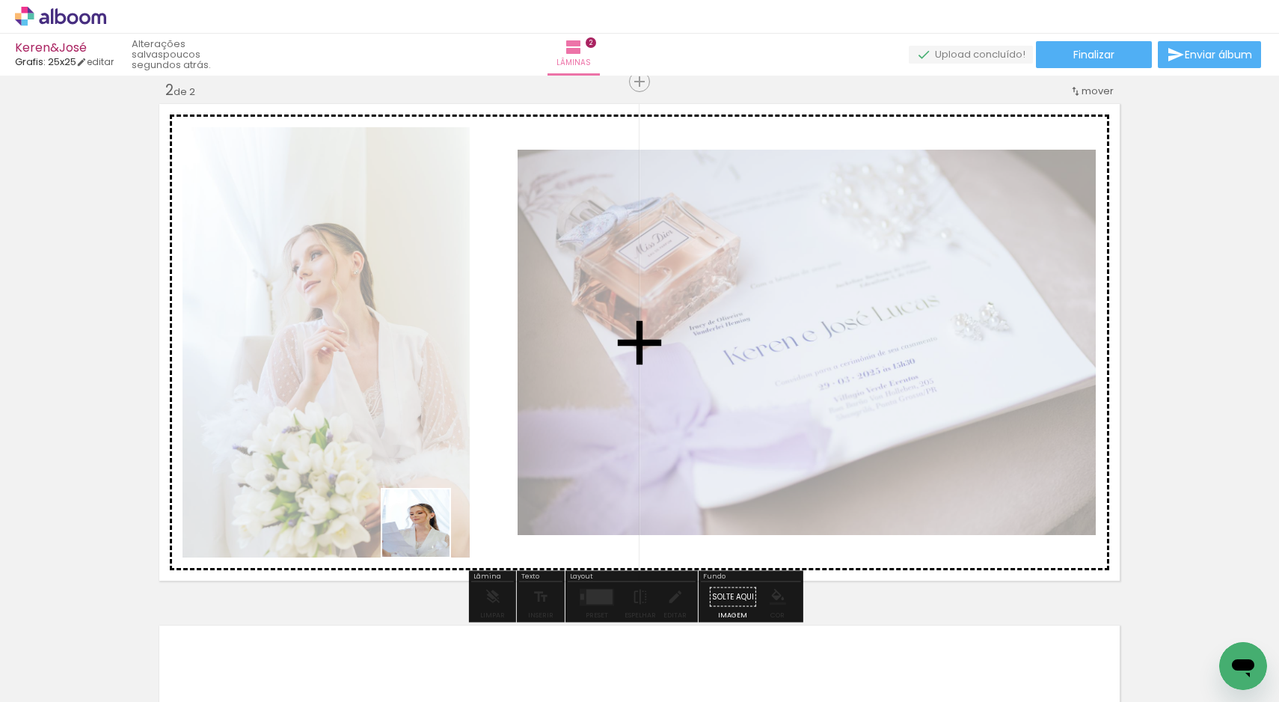
drag, startPoint x: 230, startPoint y: 673, endPoint x: 578, endPoint y: 437, distance: 421.1
click at [578, 437] on quentale-workspace at bounding box center [639, 351] width 1279 height 702
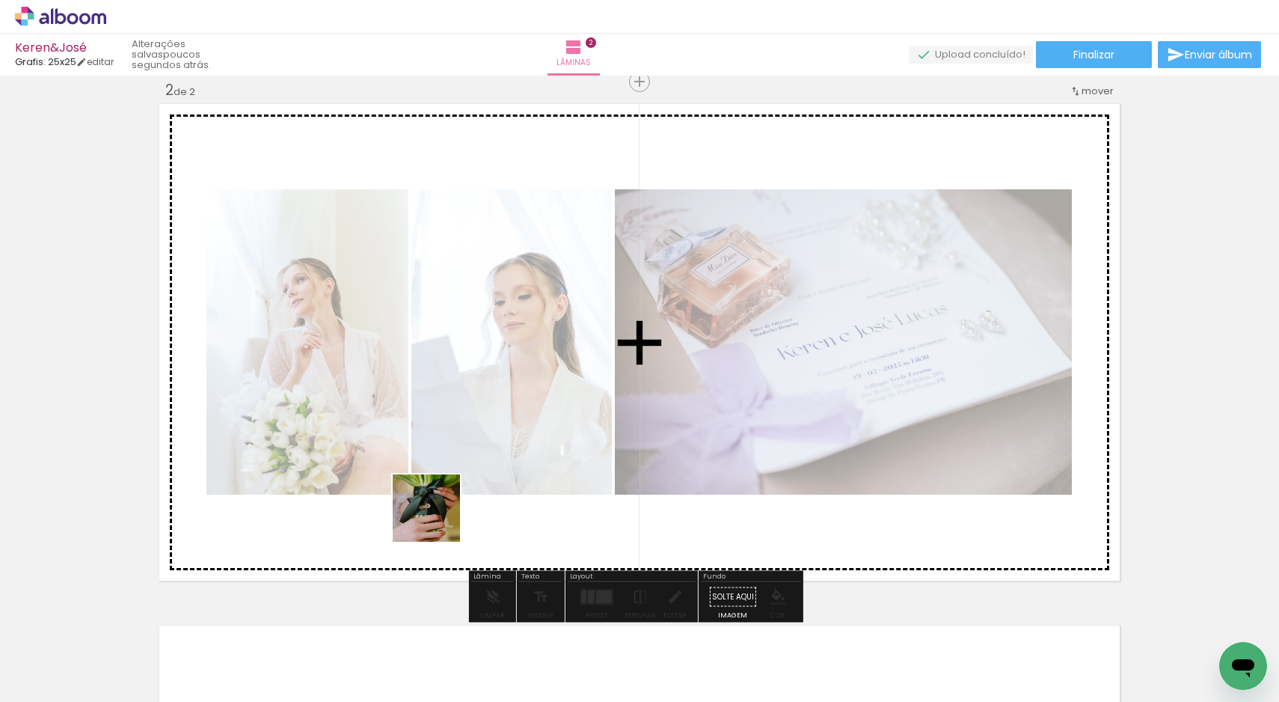
drag, startPoint x: 242, startPoint y: 660, endPoint x: 581, endPoint y: 476, distance: 385.6
click at [581, 476] on quentale-workspace at bounding box center [639, 351] width 1279 height 702
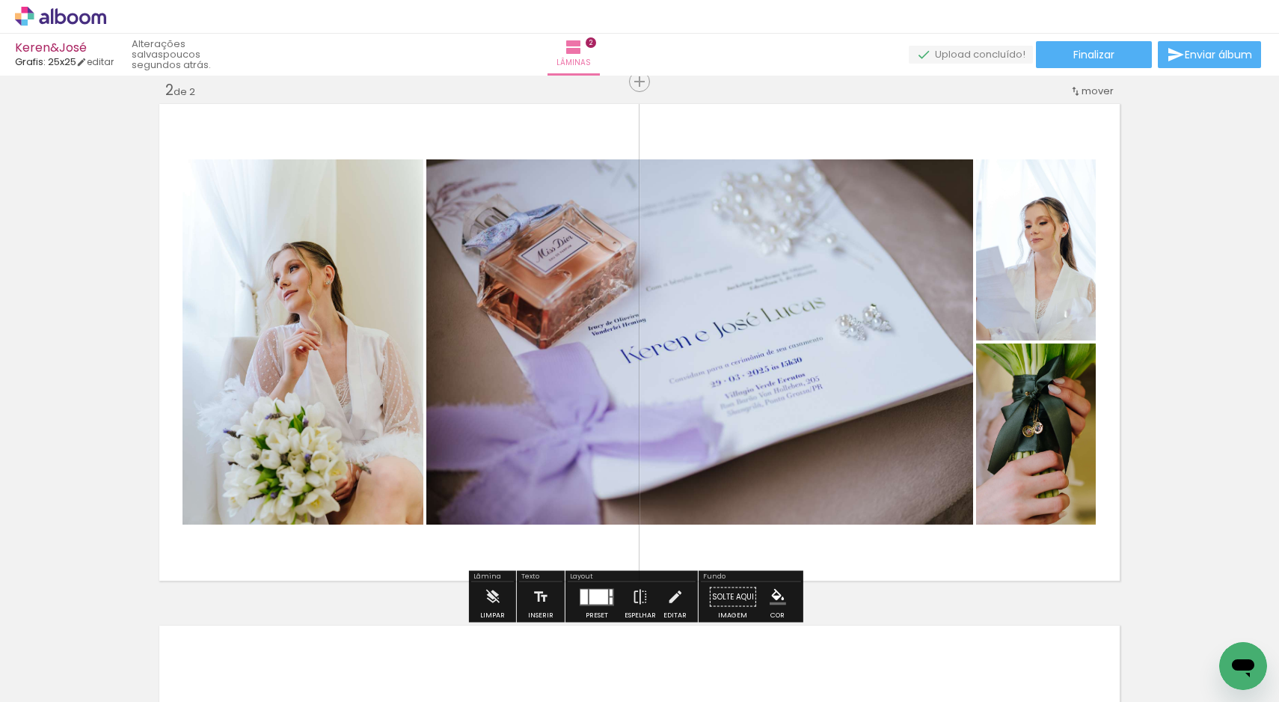
click at [592, 597] on div at bounding box center [598, 596] width 19 height 15
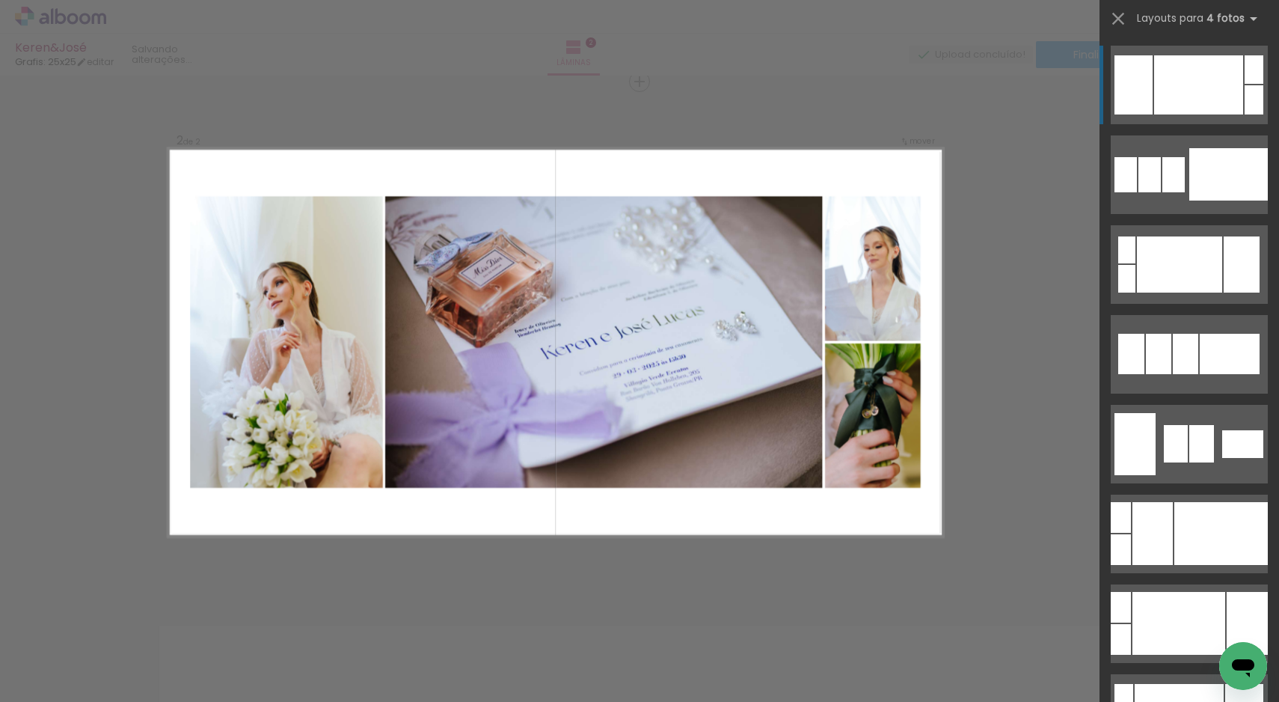
click at [995, 520] on div "Confirmar Cancelar" at bounding box center [639, 336] width 1279 height 1600
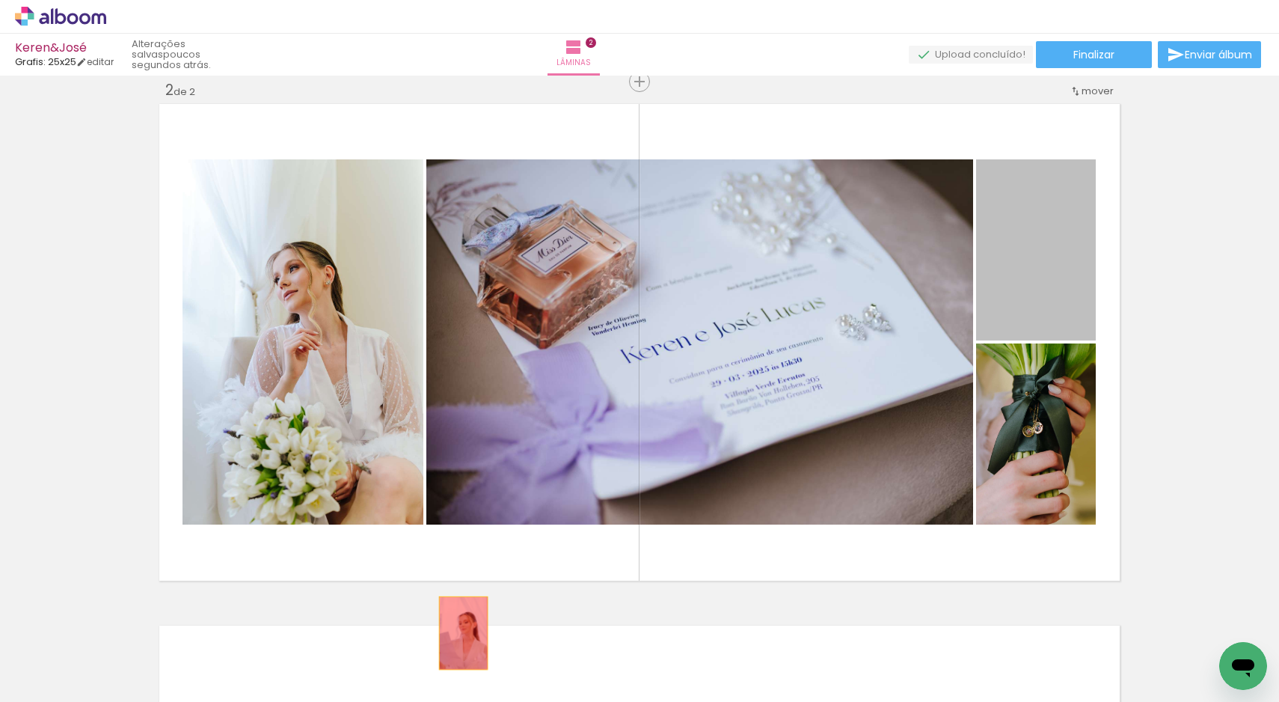
drag, startPoint x: 1055, startPoint y: 277, endPoint x: 458, endPoint y: 633, distance: 694.6
click at [458, 633] on quentale-workspace at bounding box center [639, 351] width 1279 height 702
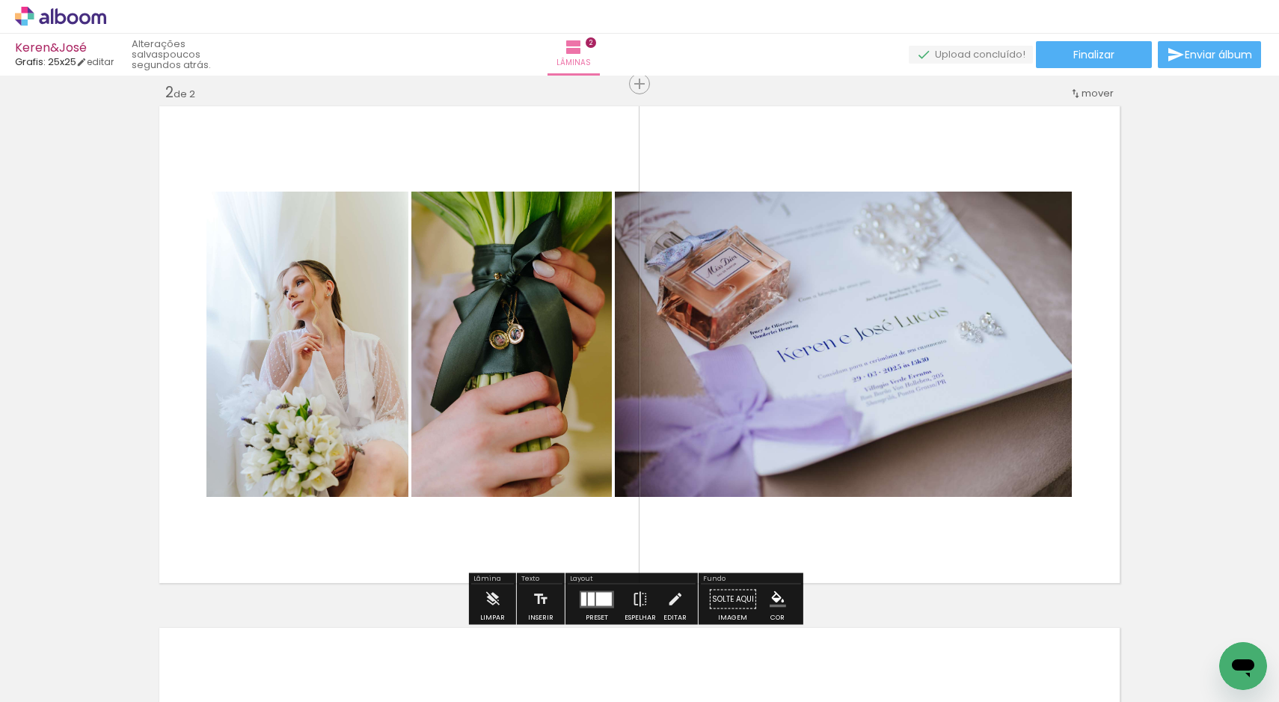
scroll to position [650, 0]
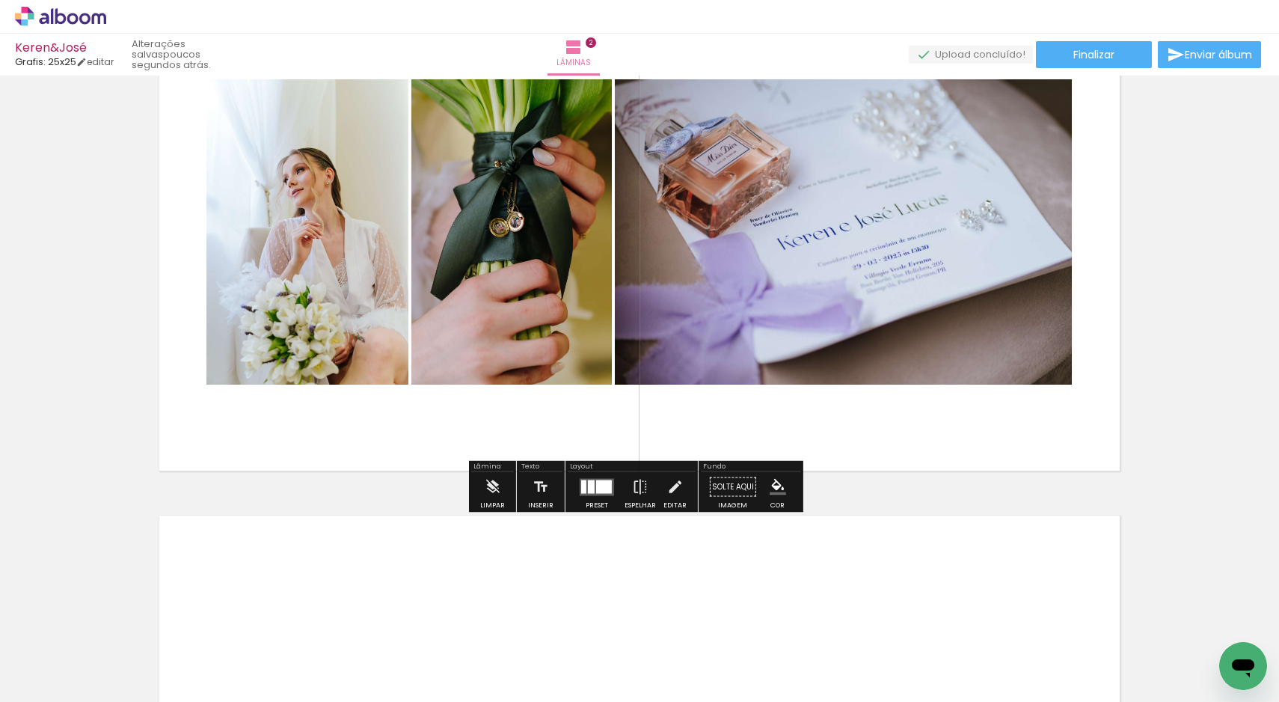
click at [598, 491] on div at bounding box center [604, 485] width 16 height 13
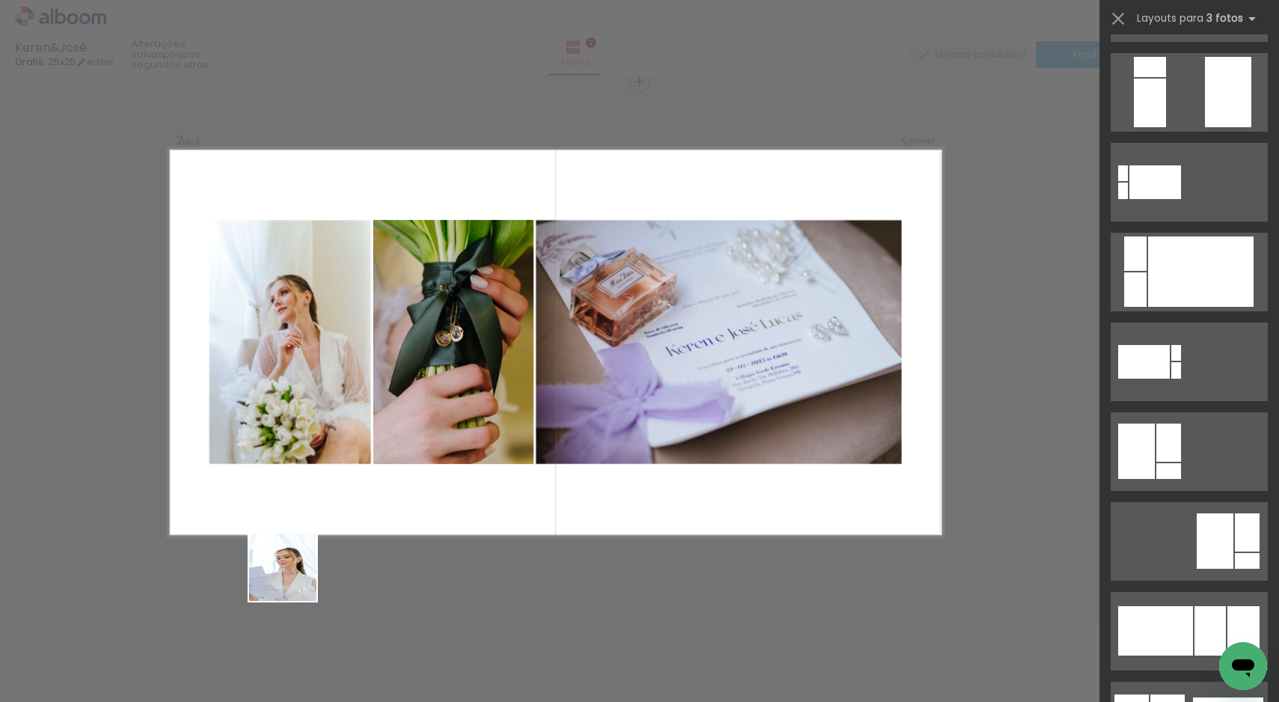
scroll to position [0, 0]
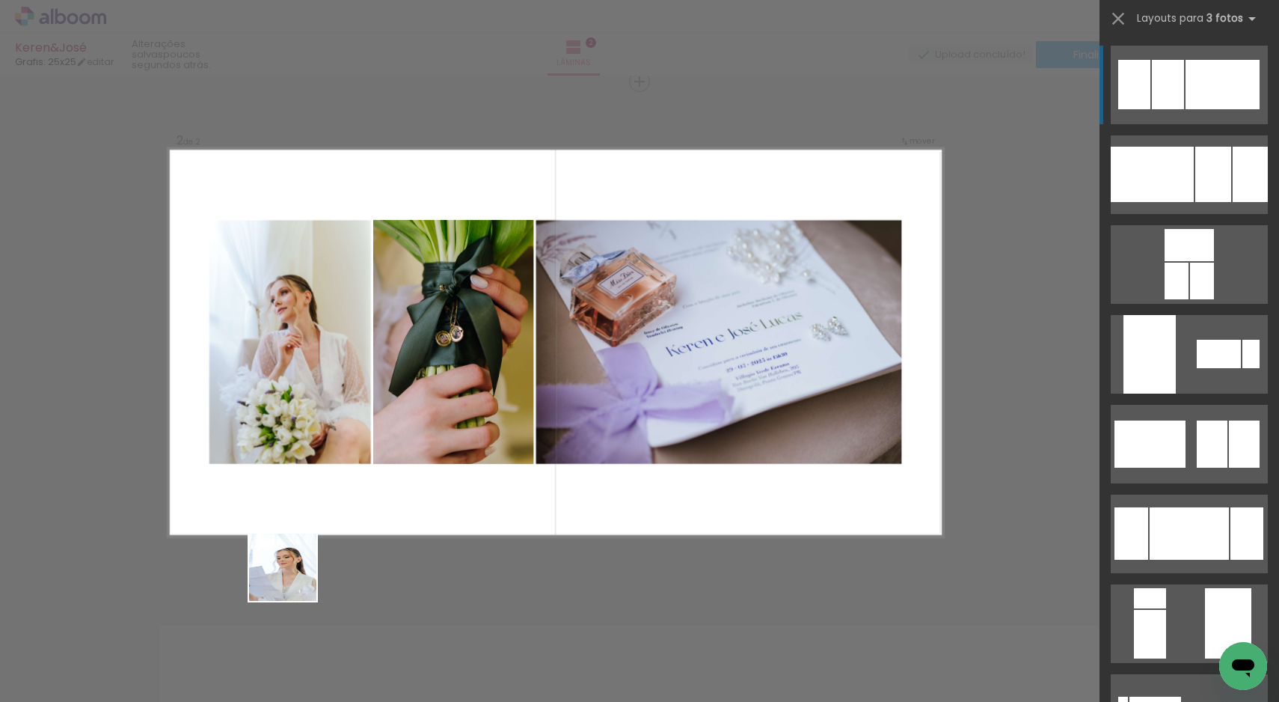
drag, startPoint x: 242, startPoint y: 648, endPoint x: 474, endPoint y: 441, distance: 311.0
click at [474, 441] on quentale-workspace at bounding box center [639, 351] width 1279 height 702
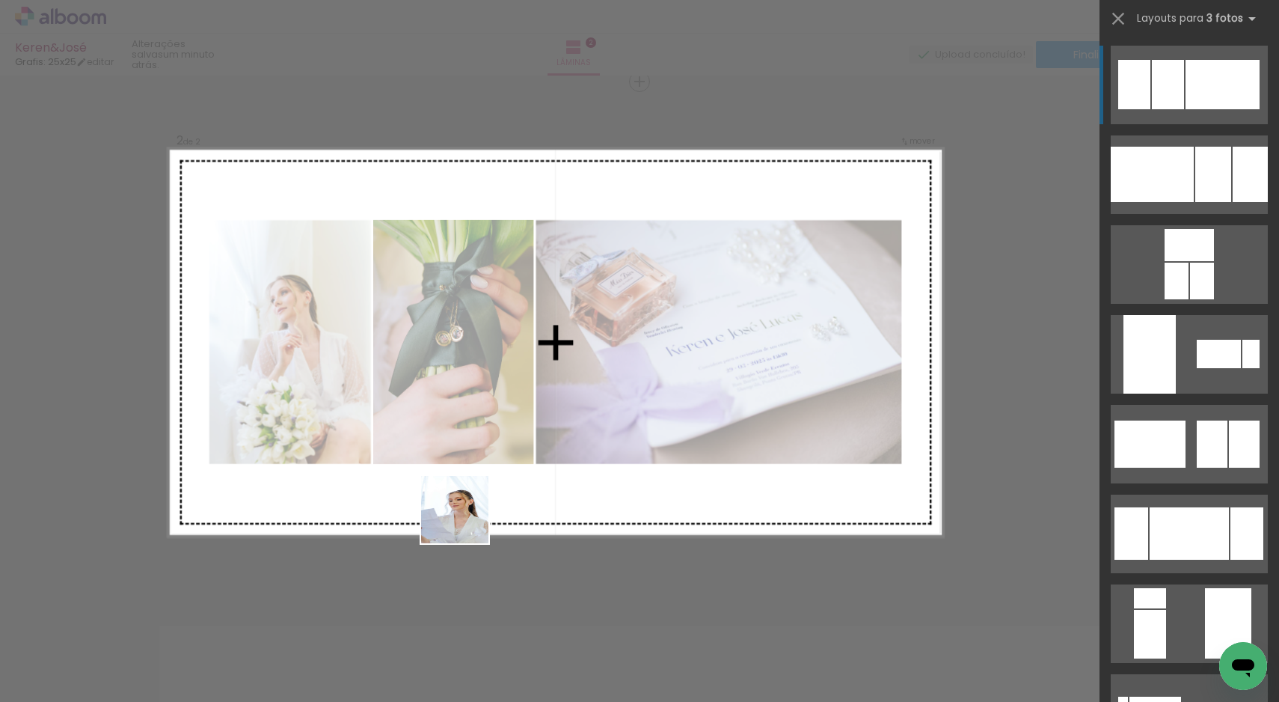
drag, startPoint x: 237, startPoint y: 663, endPoint x: 559, endPoint y: 469, distance: 375.8
click at [559, 469] on quentale-workspace at bounding box center [639, 351] width 1279 height 702
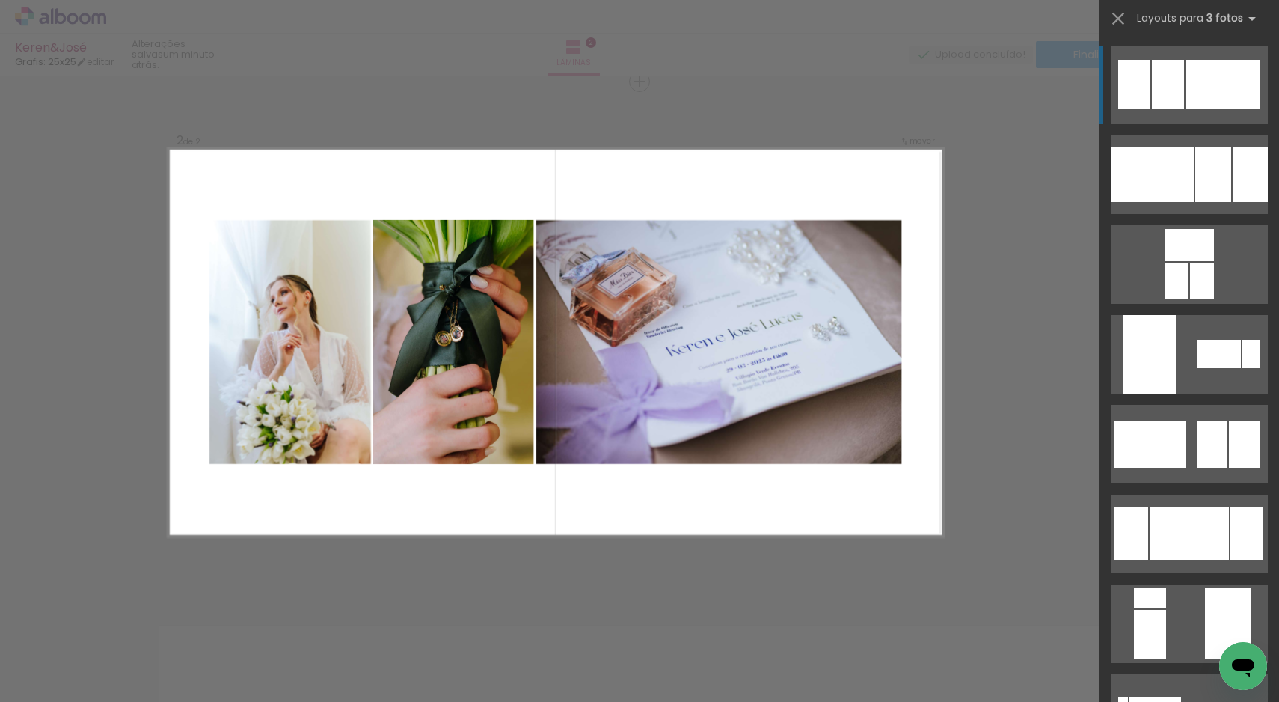
click at [1050, 355] on div "Confirmar Cancelar" at bounding box center [639, 336] width 1279 height 1600
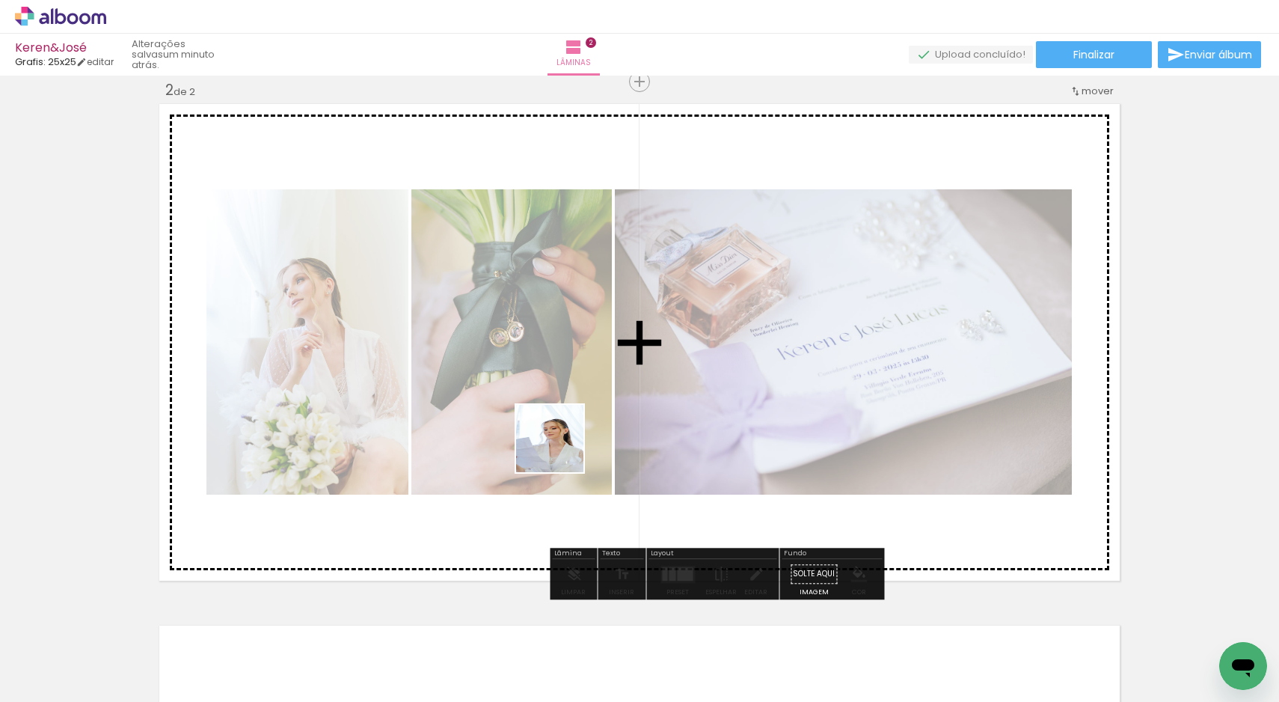
drag, startPoint x: 251, startPoint y: 654, endPoint x: 603, endPoint y: 423, distance: 420.9
click at [603, 423] on quentale-workspace at bounding box center [639, 351] width 1279 height 702
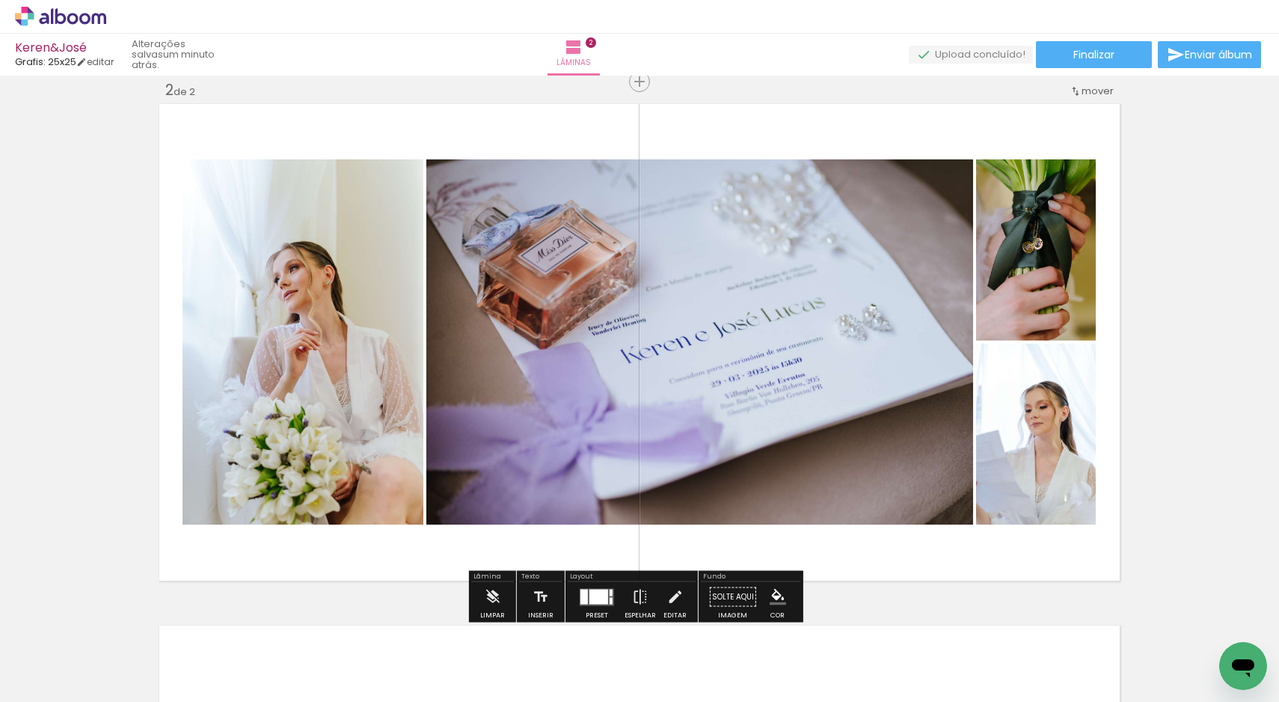
click at [592, 595] on div at bounding box center [598, 596] width 19 height 15
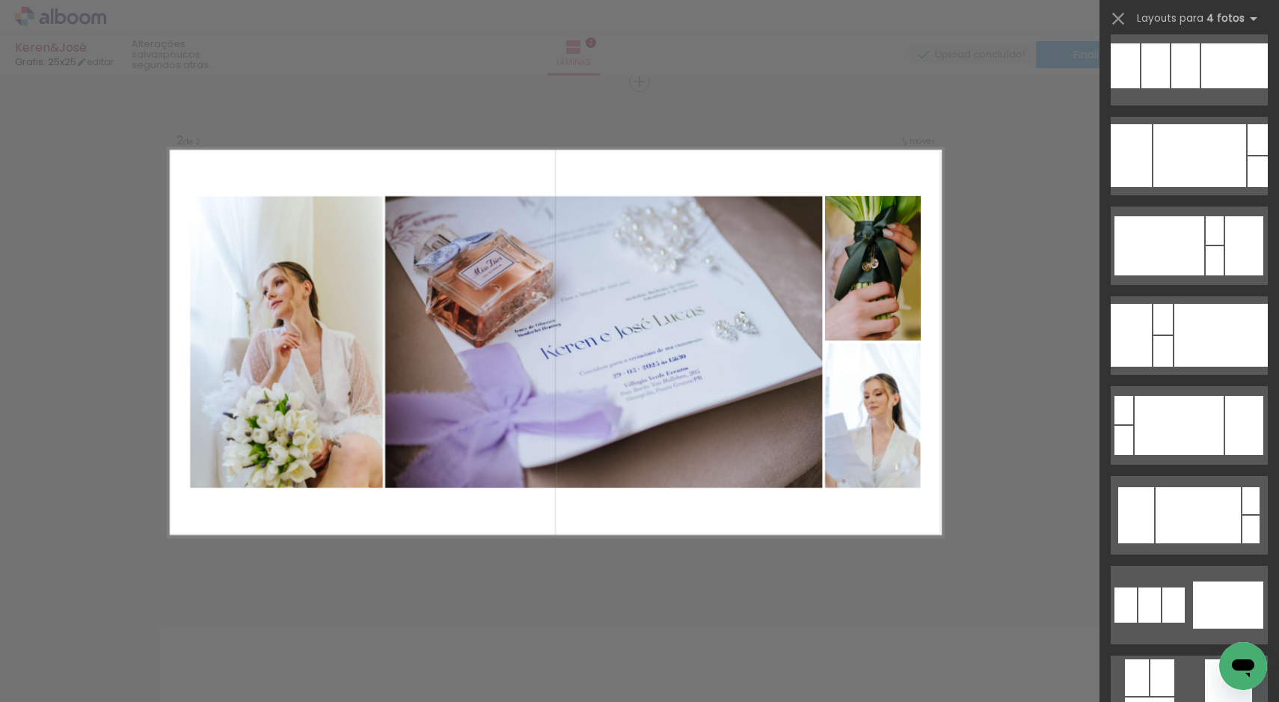
scroll to position [3457, 0]
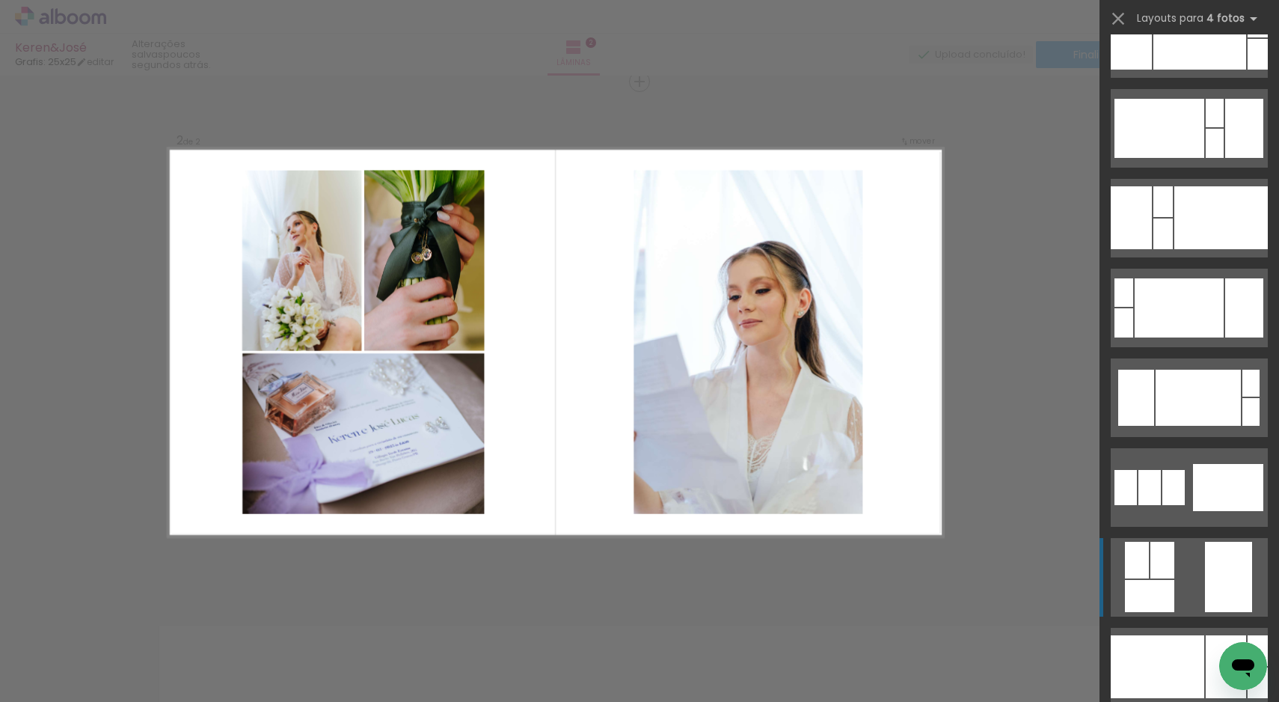
click at [1190, 574] on quentale-layouter at bounding box center [1189, 577] width 157 height 79
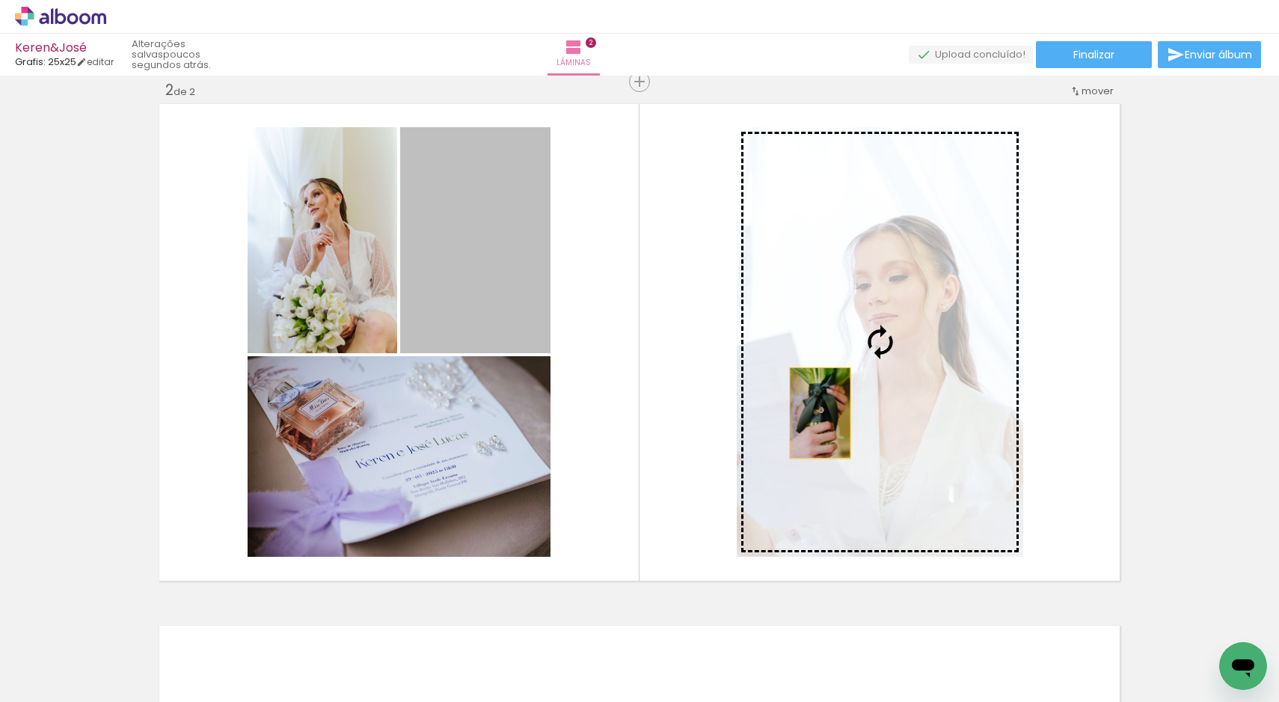
drag, startPoint x: 475, startPoint y: 285, endPoint x: 815, endPoint y: 413, distance: 362.9
click at [0, 0] on slot at bounding box center [0, 0] width 0 height 0
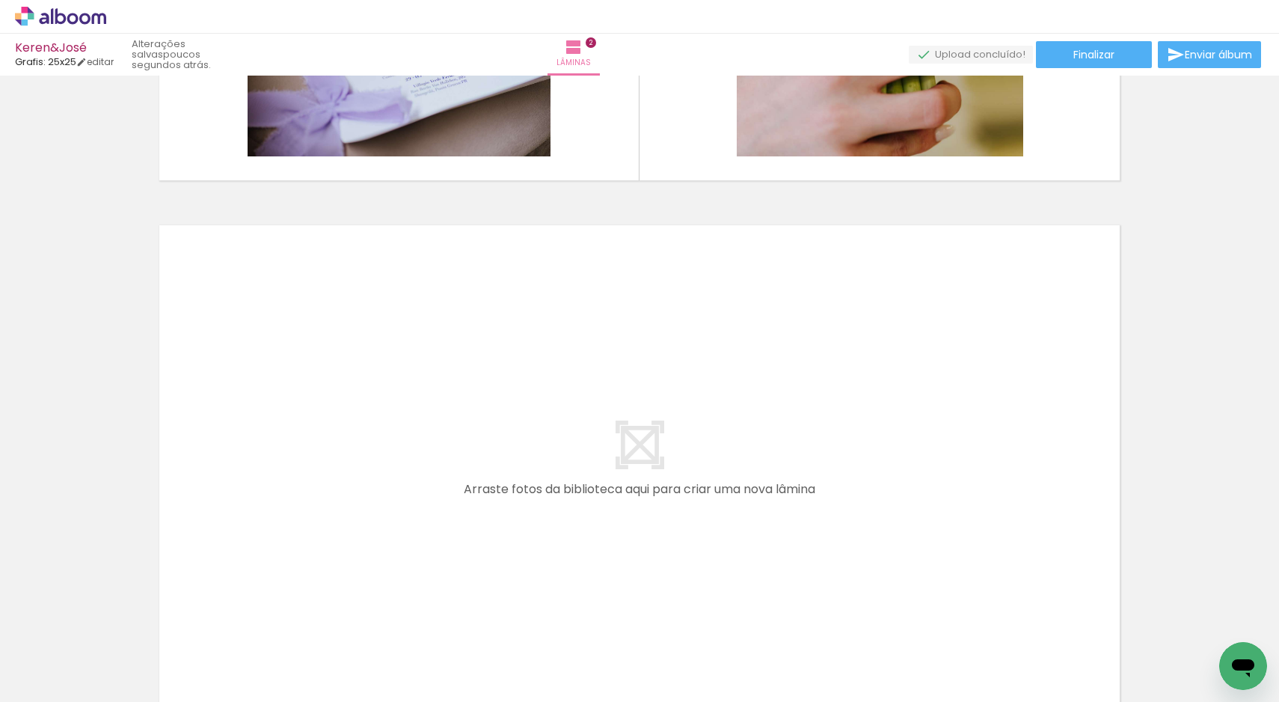
scroll to position [0, 482]
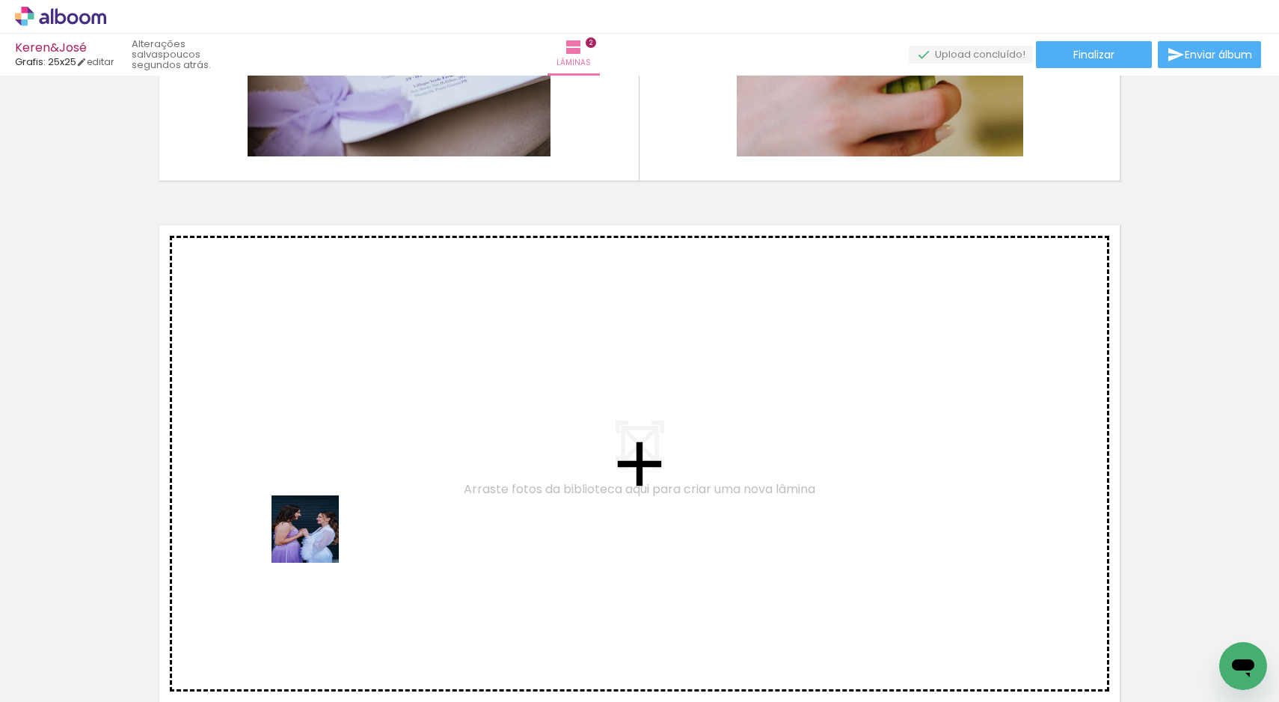
drag, startPoint x: 252, startPoint y: 663, endPoint x: 326, endPoint y: 523, distance: 158.9
click at [326, 523] on quentale-workspace at bounding box center [639, 351] width 1279 height 702
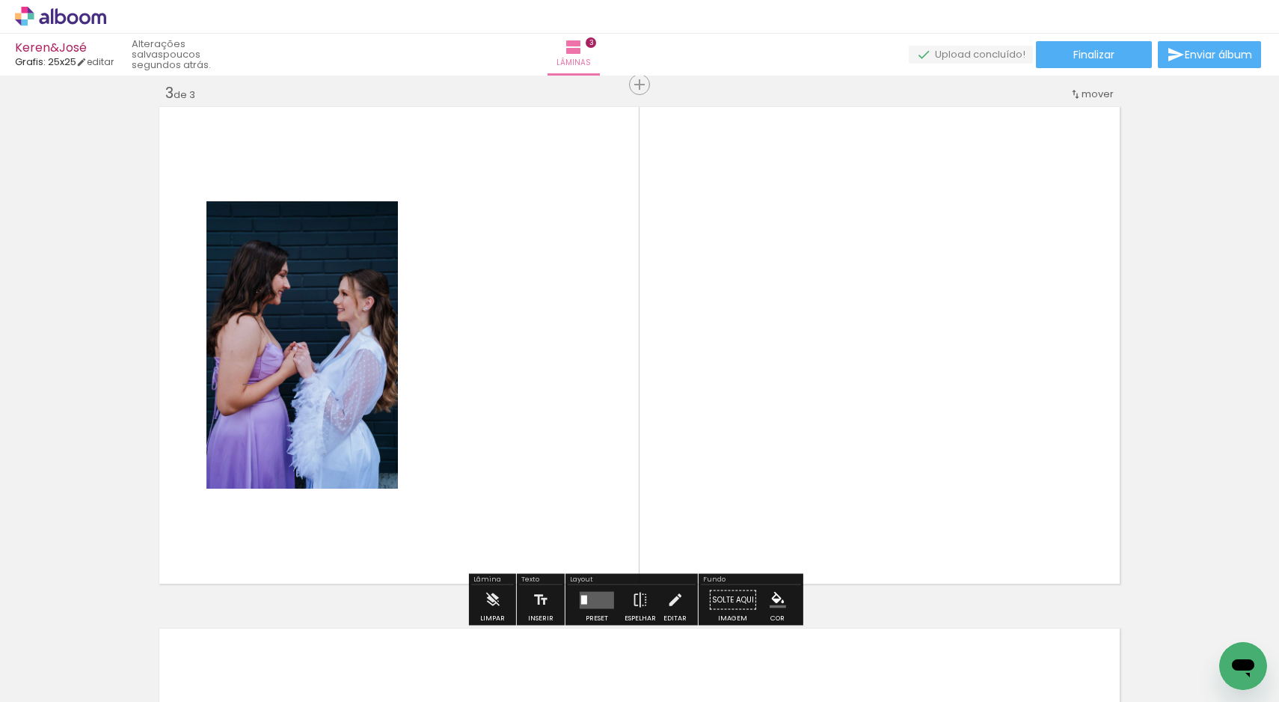
scroll to position [1061, 0]
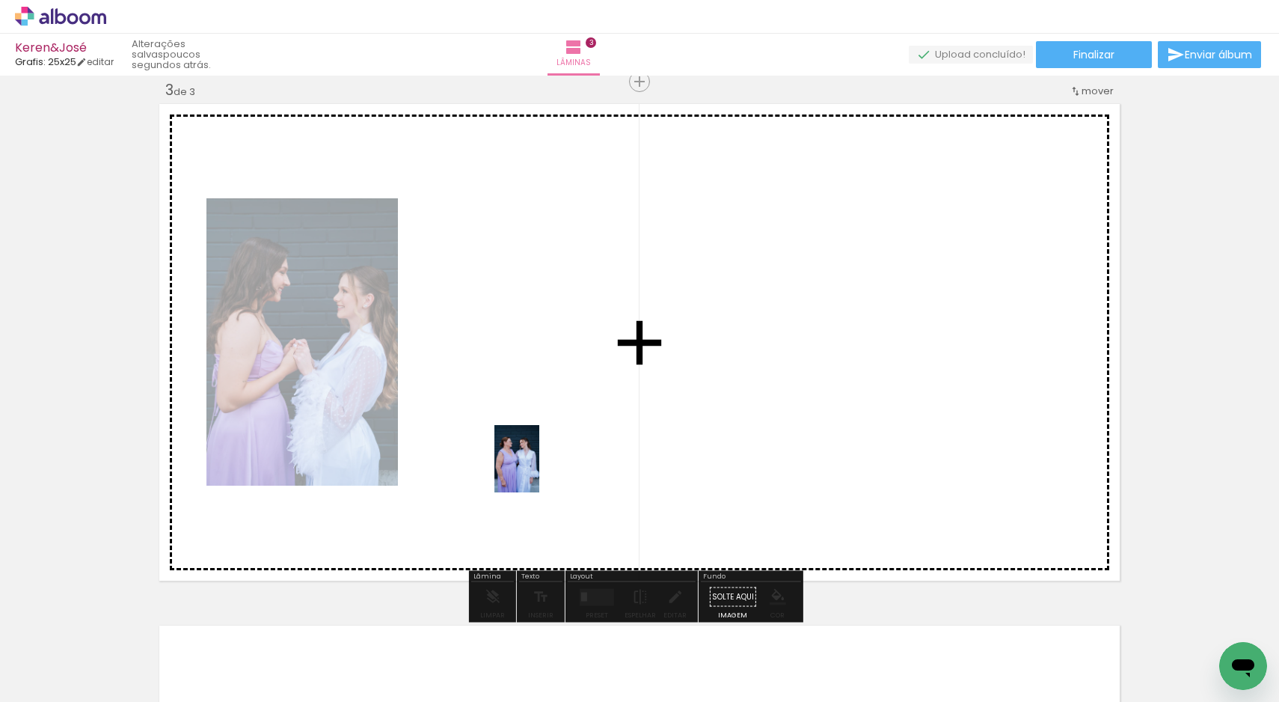
drag, startPoint x: 276, startPoint y: 658, endPoint x: 539, endPoint y: 469, distance: 324.2
click at [539, 469] on quentale-workspace at bounding box center [639, 351] width 1279 height 702
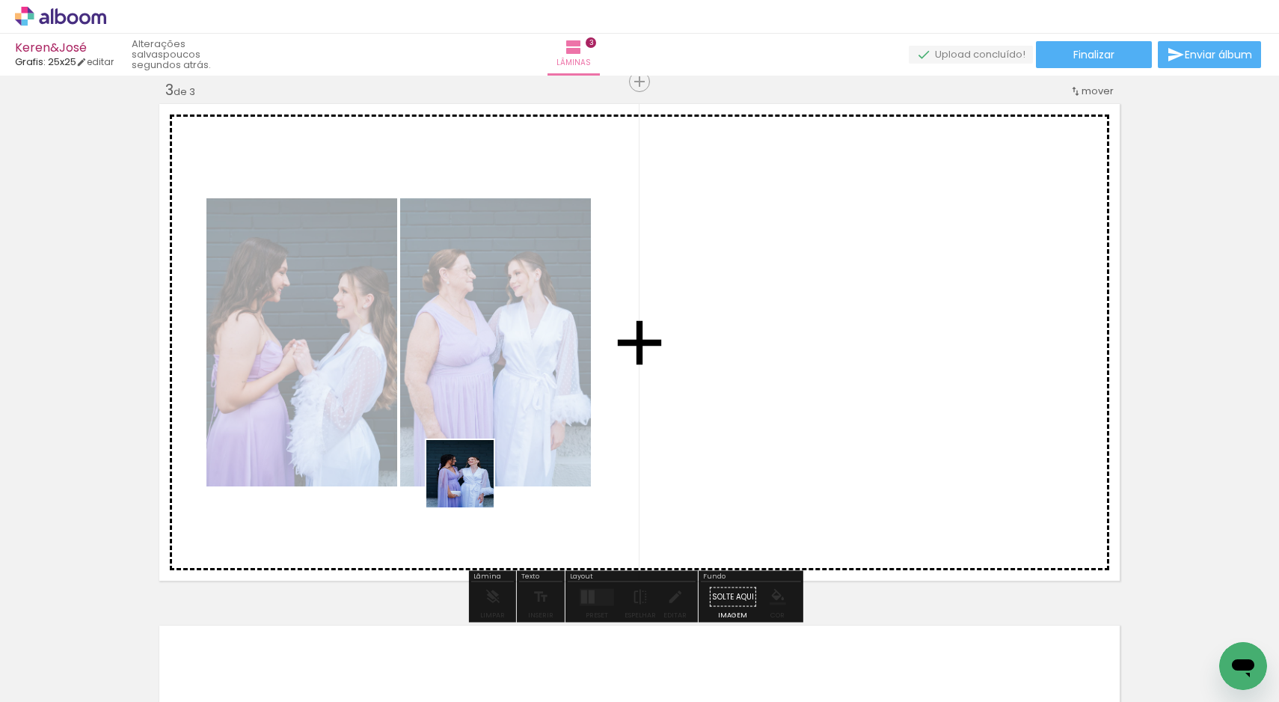
drag, startPoint x: 270, startPoint y: 666, endPoint x: 471, endPoint y: 485, distance: 271.1
click at [471, 485] on quentale-workspace at bounding box center [639, 351] width 1279 height 702
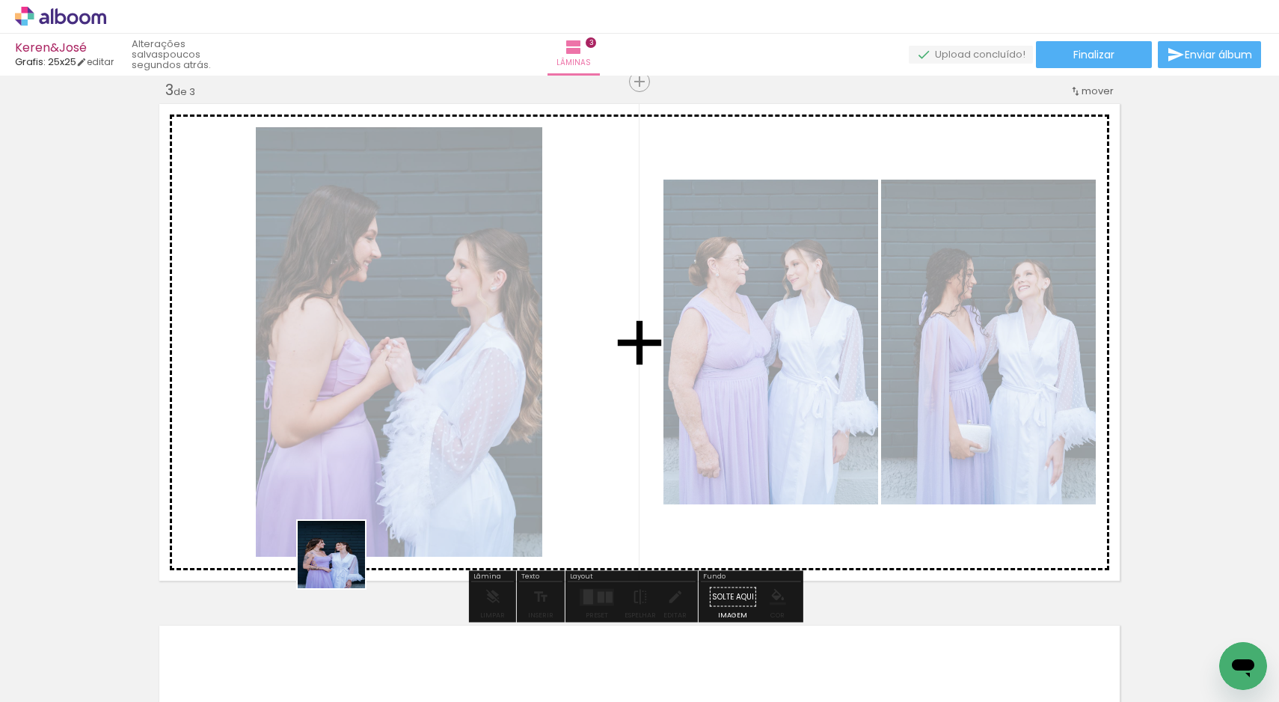
drag, startPoint x: 269, startPoint y: 658, endPoint x: 414, endPoint y: 500, distance: 214.9
click at [414, 500] on quentale-workspace at bounding box center [639, 351] width 1279 height 702
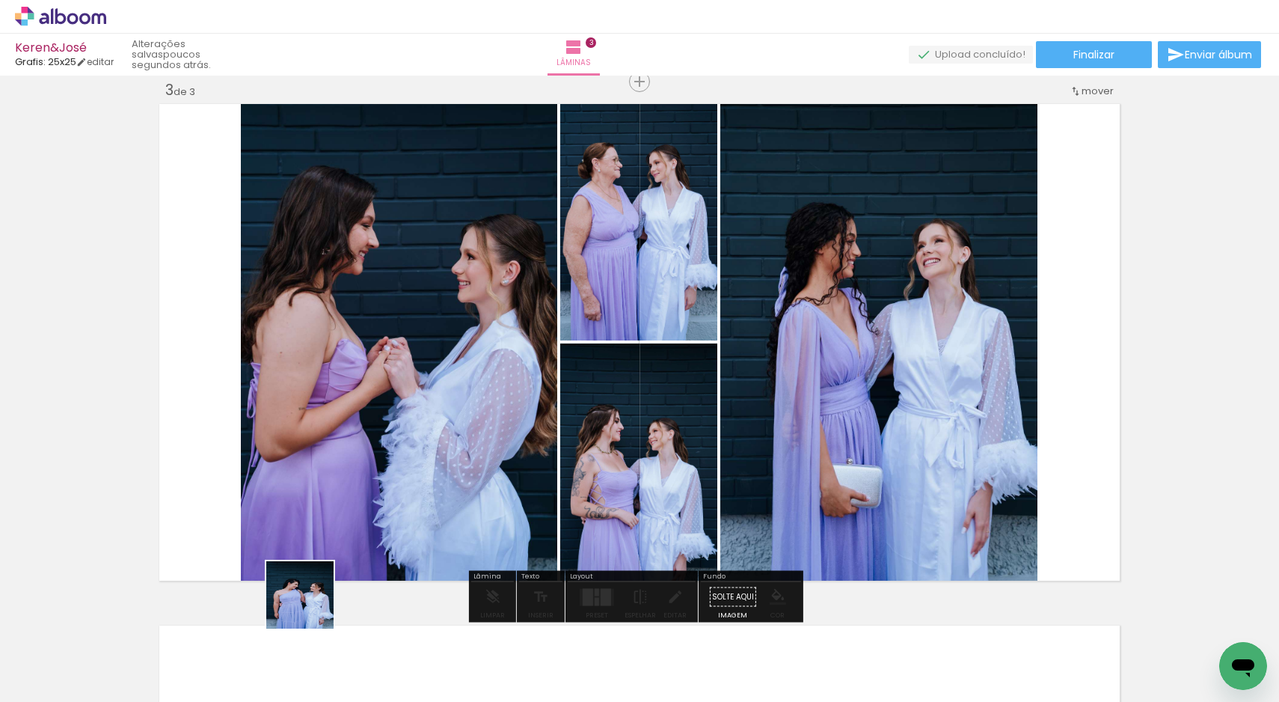
drag, startPoint x: 276, startPoint y: 643, endPoint x: 414, endPoint y: 493, distance: 204.3
click at [414, 493] on quentale-workspace at bounding box center [639, 351] width 1279 height 702
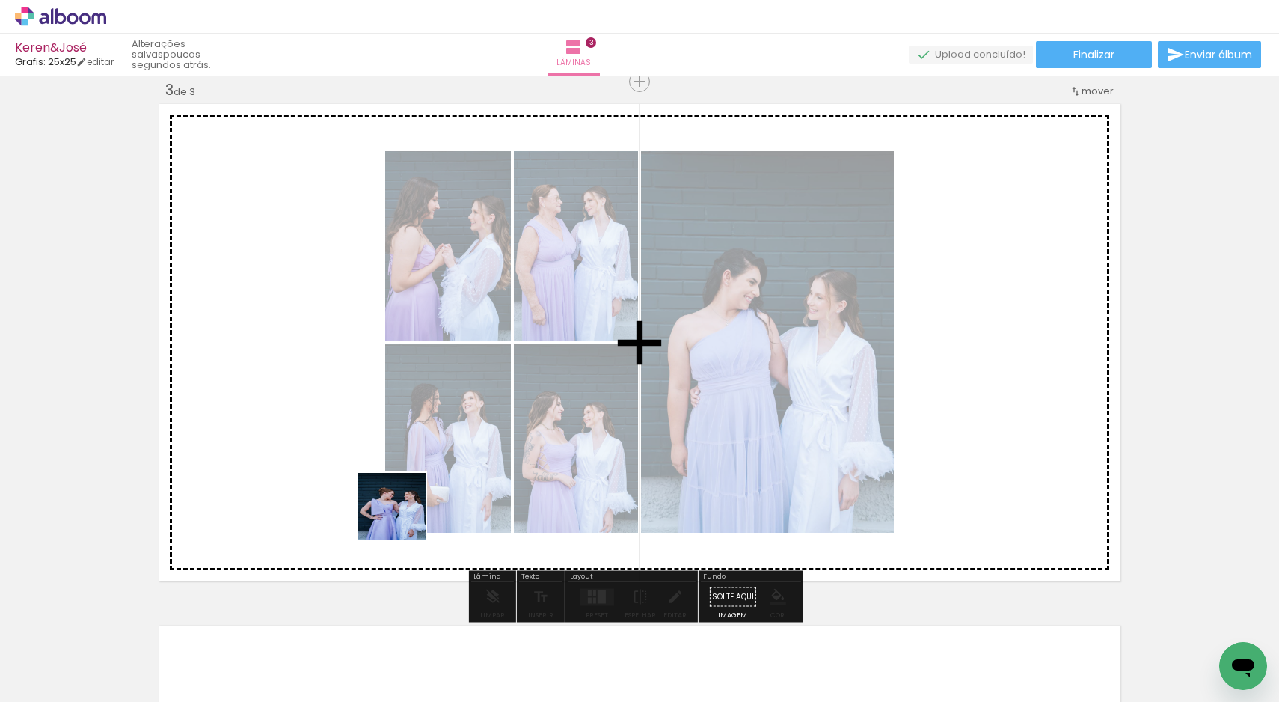
drag, startPoint x: 275, startPoint y: 660, endPoint x: 408, endPoint y: 511, distance: 200.2
click at [408, 511] on quentale-workspace at bounding box center [639, 351] width 1279 height 702
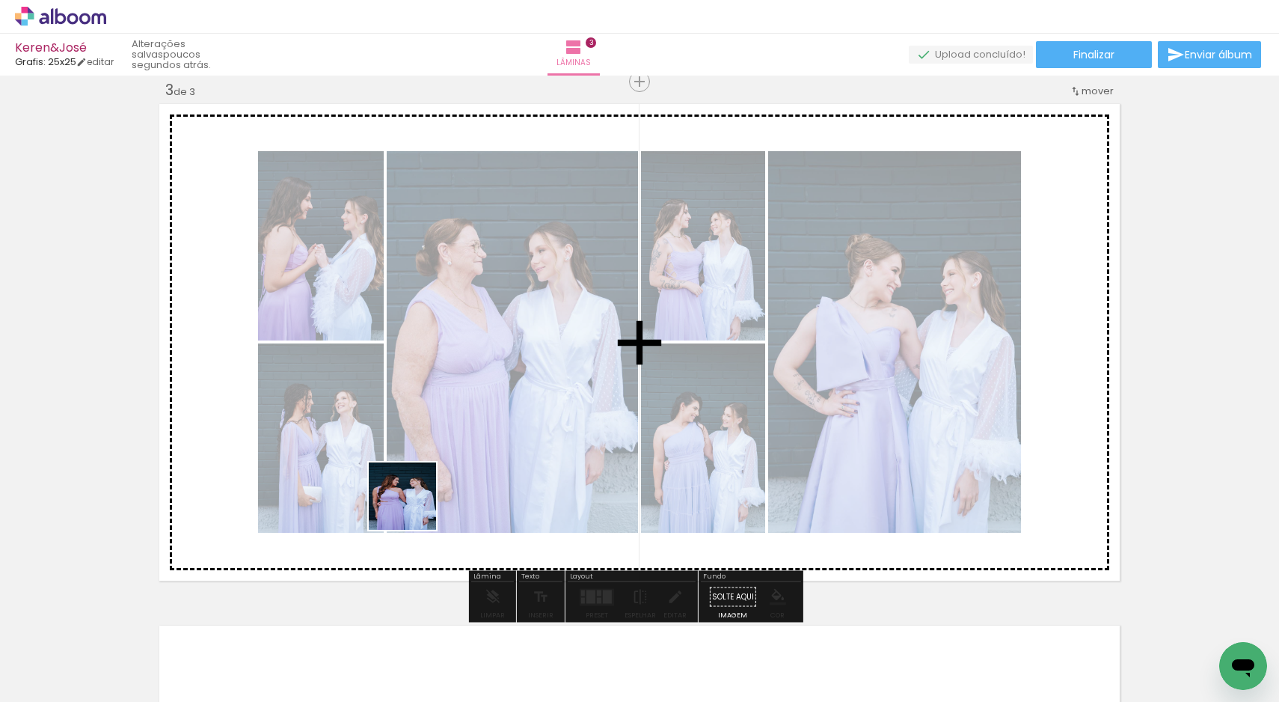
drag, startPoint x: 281, startPoint y: 659, endPoint x: 414, endPoint y: 506, distance: 202.0
click at [414, 506] on quentale-workspace at bounding box center [639, 351] width 1279 height 702
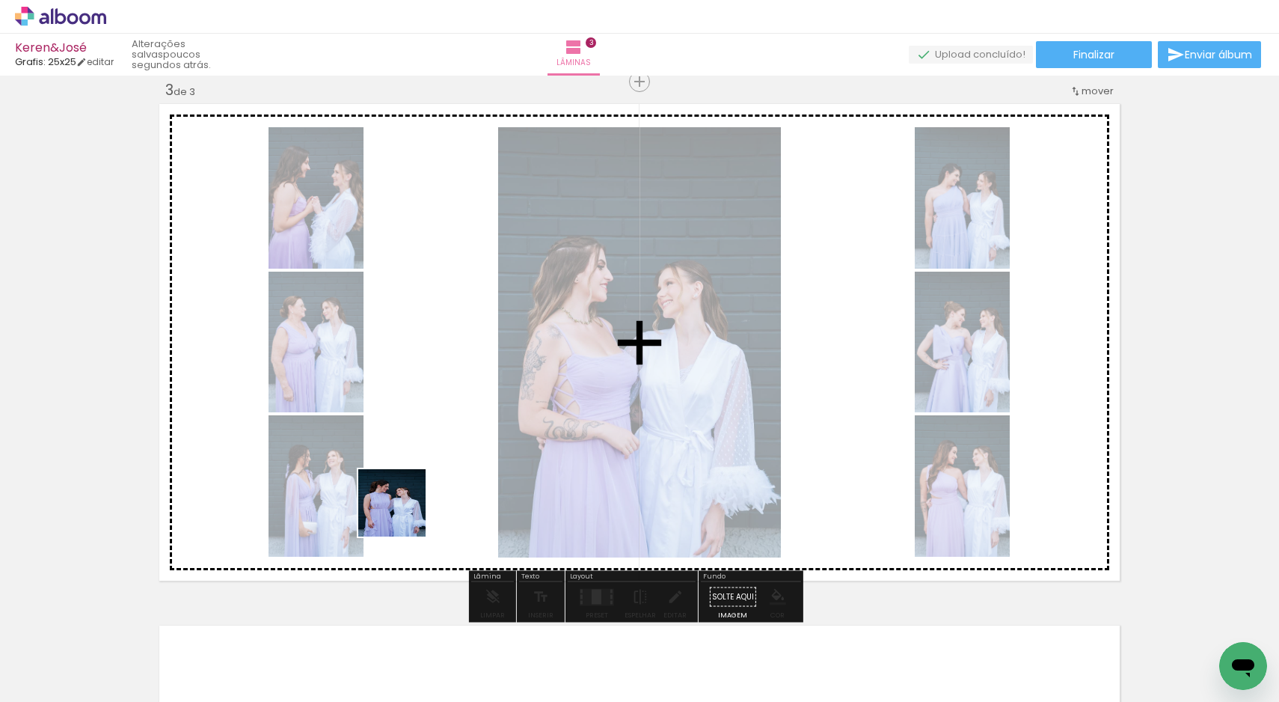
drag, startPoint x: 275, startPoint y: 649, endPoint x: 408, endPoint y: 507, distance: 194.2
click at [408, 508] on quentale-workspace at bounding box center [639, 351] width 1279 height 702
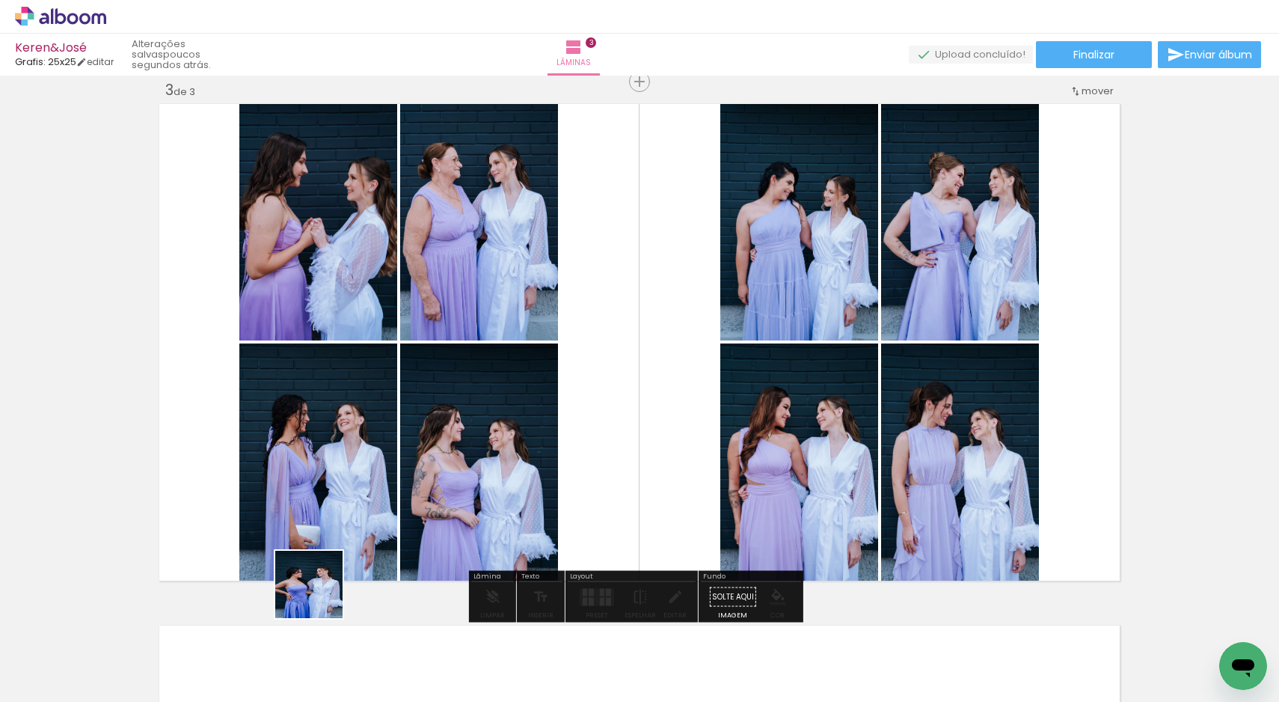
drag, startPoint x: 278, startPoint y: 644, endPoint x: 414, endPoint y: 492, distance: 203.9
click at [411, 495] on quentale-workspace at bounding box center [639, 351] width 1279 height 702
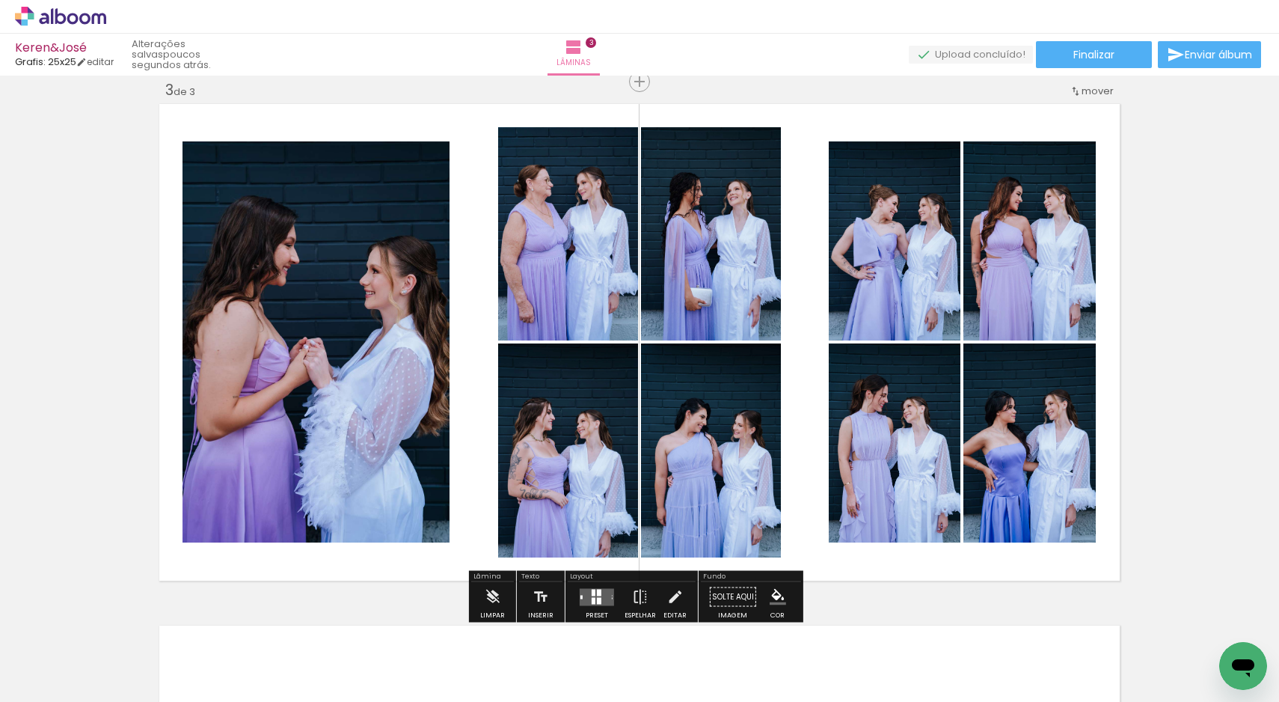
drag, startPoint x: 272, startPoint y: 649, endPoint x: 405, endPoint y: 496, distance: 203.1
click at [405, 496] on quentale-workspace at bounding box center [639, 351] width 1279 height 702
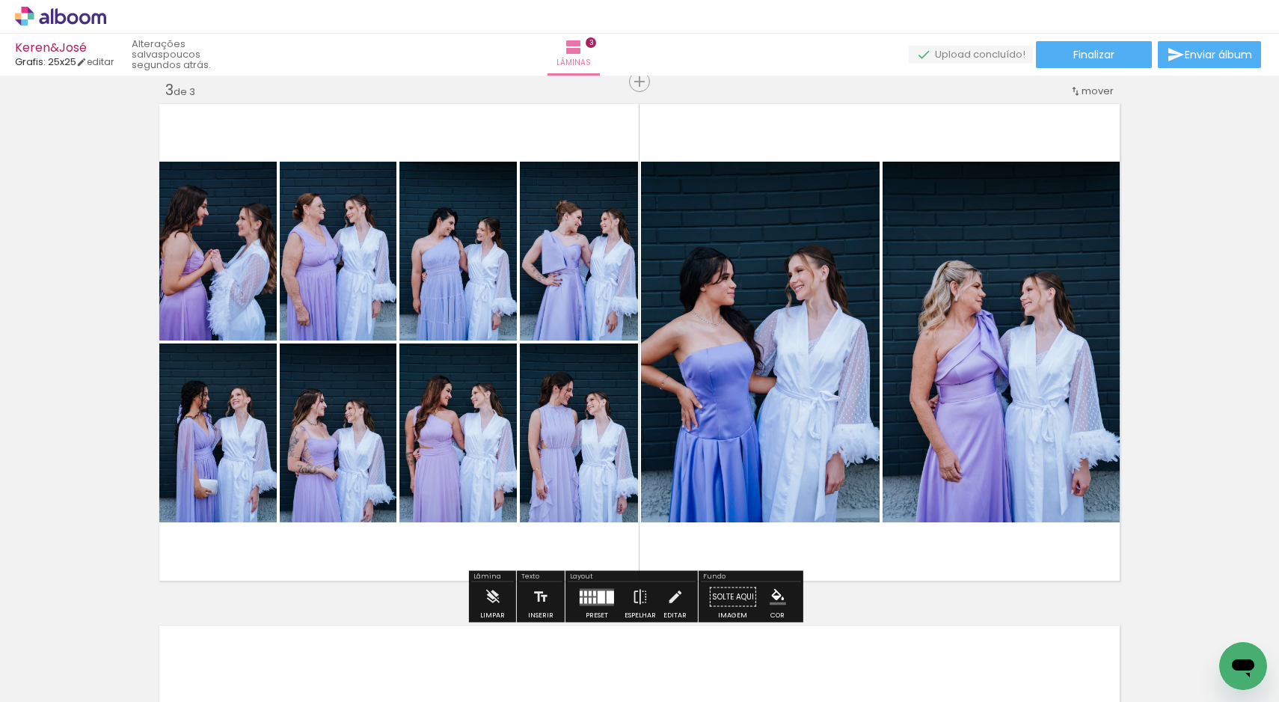
drag, startPoint x: 272, startPoint y: 653, endPoint x: 380, endPoint y: 524, distance: 168.4
click at [380, 524] on quentale-workspace at bounding box center [639, 351] width 1279 height 702
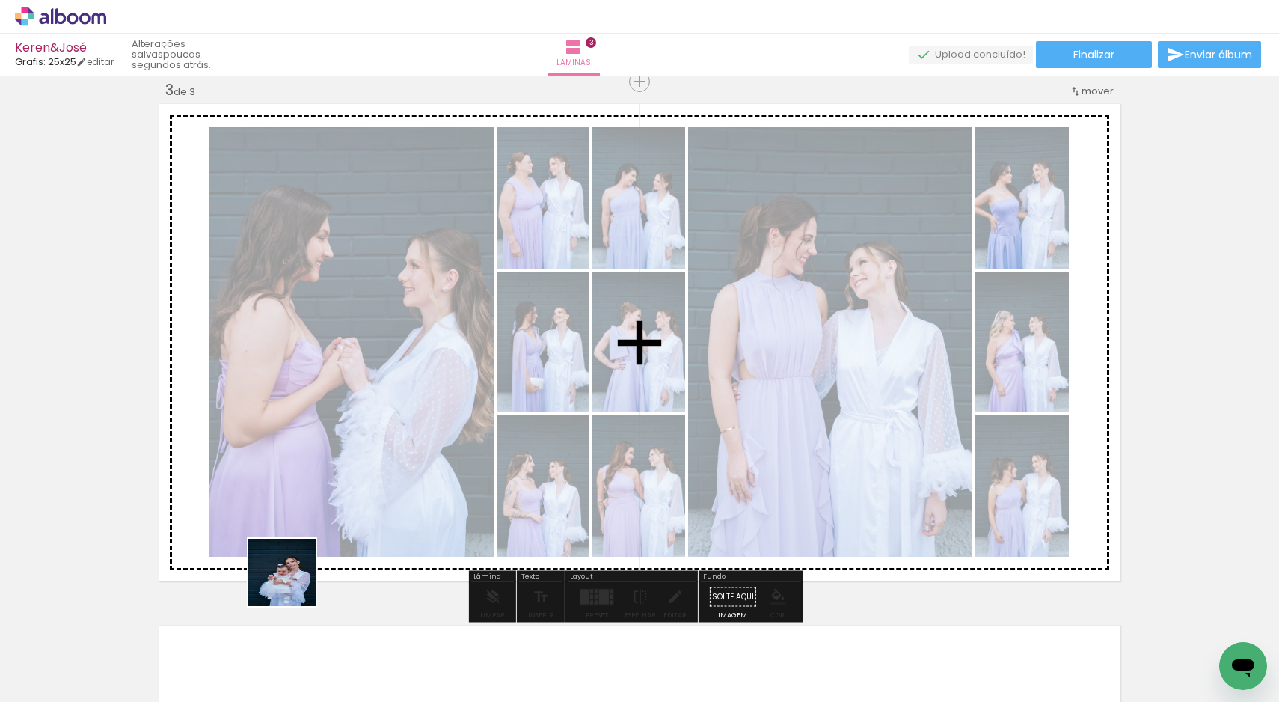
drag, startPoint x: 256, startPoint y: 653, endPoint x: 353, endPoint y: 500, distance: 180.9
click at [353, 500] on quentale-workspace at bounding box center [639, 351] width 1279 height 702
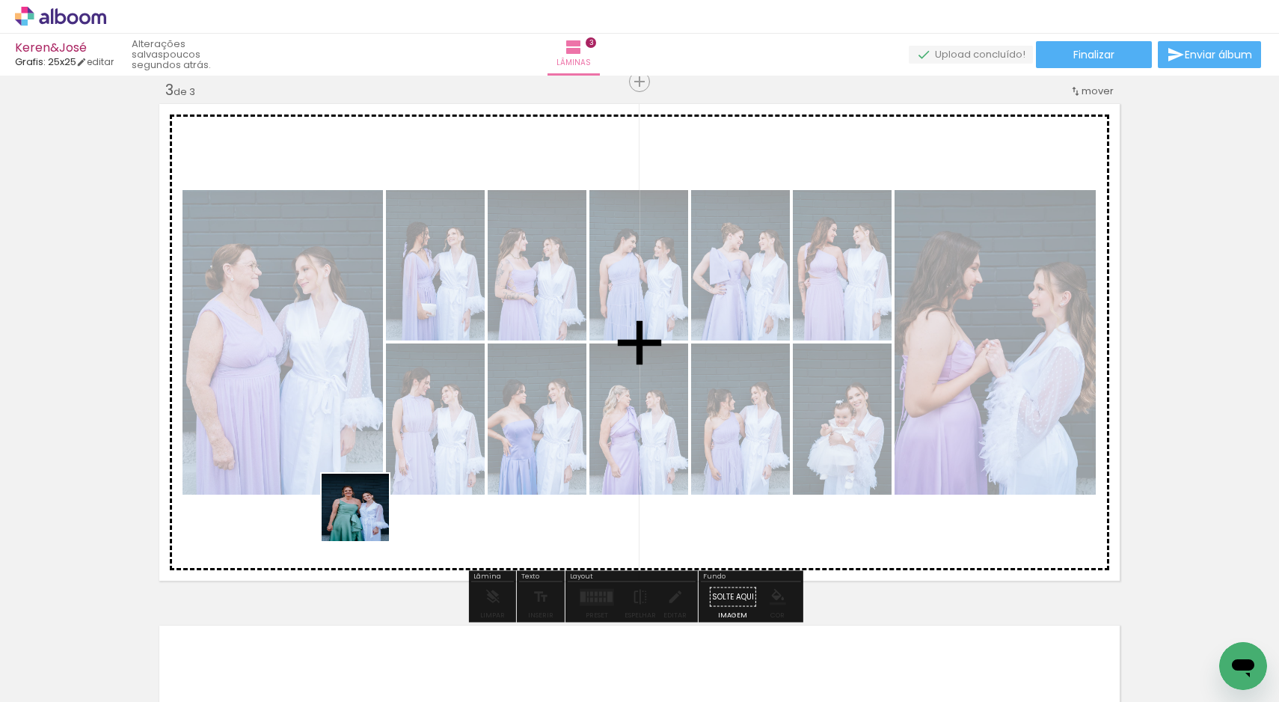
drag, startPoint x: 266, startPoint y: 662, endPoint x: 375, endPoint y: 509, distance: 187.6
click at [370, 515] on quentale-workspace at bounding box center [639, 351] width 1279 height 702
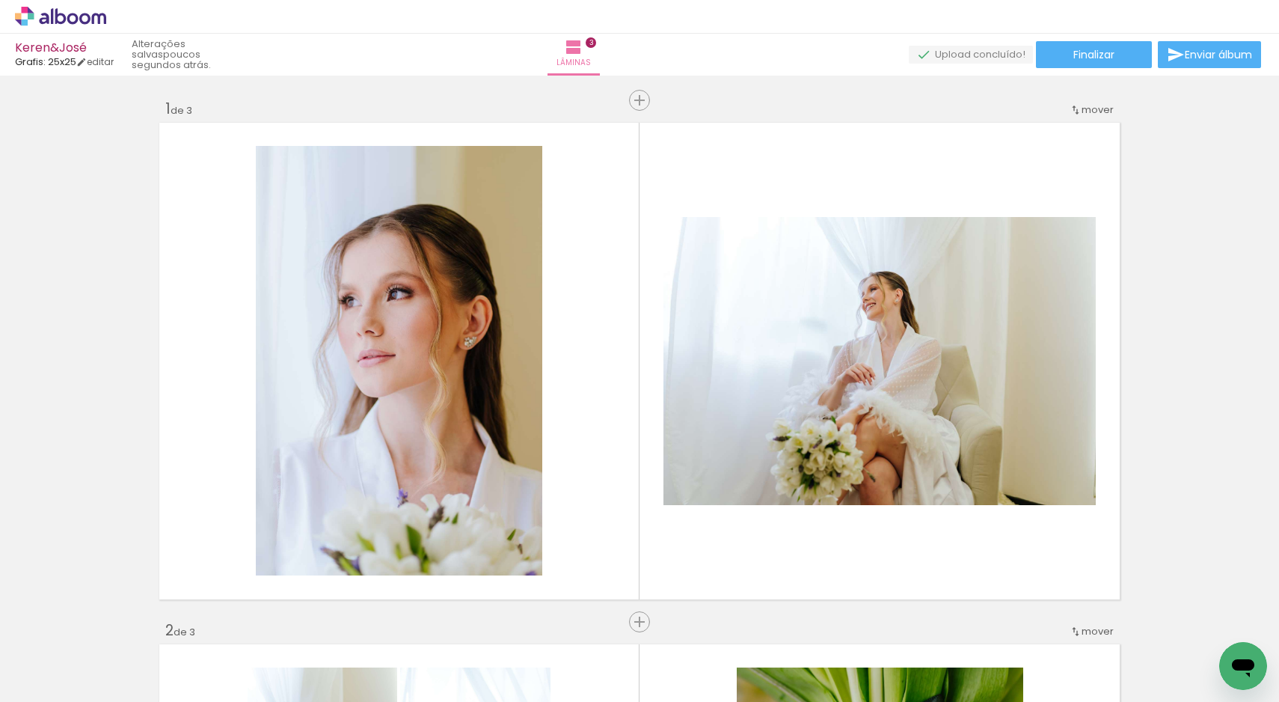
scroll to position [0, 482]
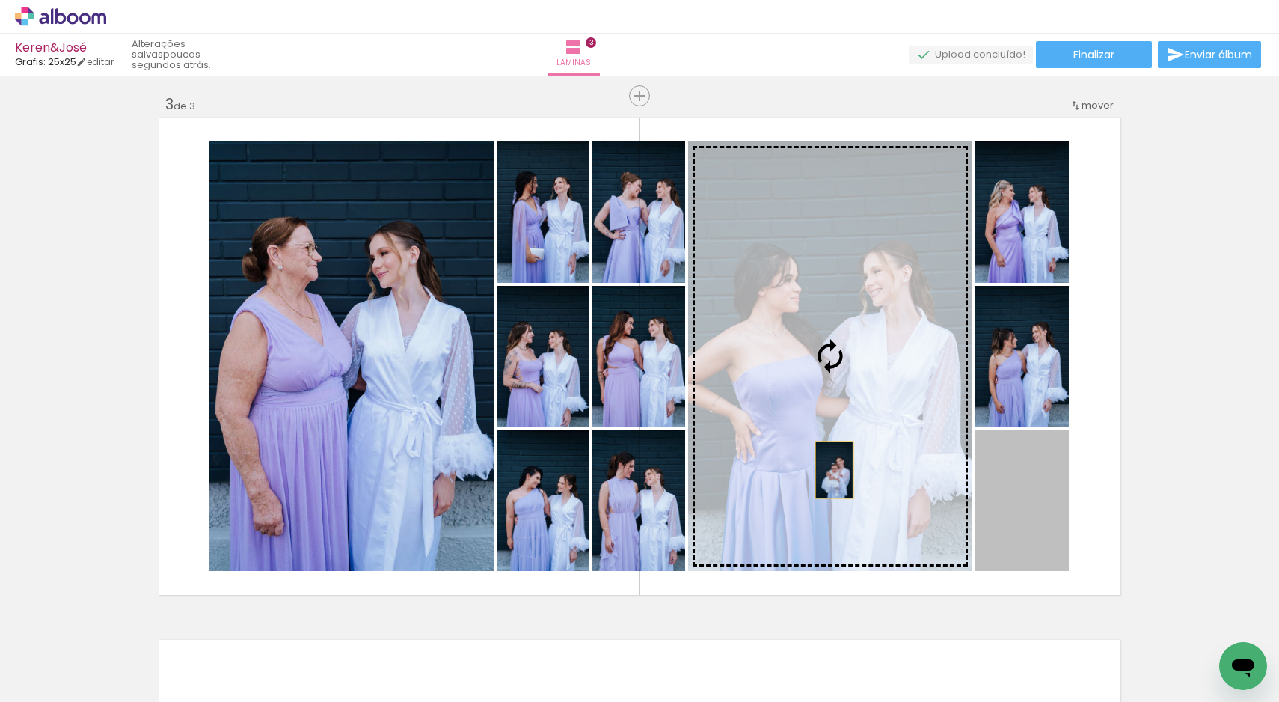
drag, startPoint x: 1014, startPoint y: 525, endPoint x: 797, endPoint y: 450, distance: 229.7
click at [0, 0] on slot at bounding box center [0, 0] width 0 height 0
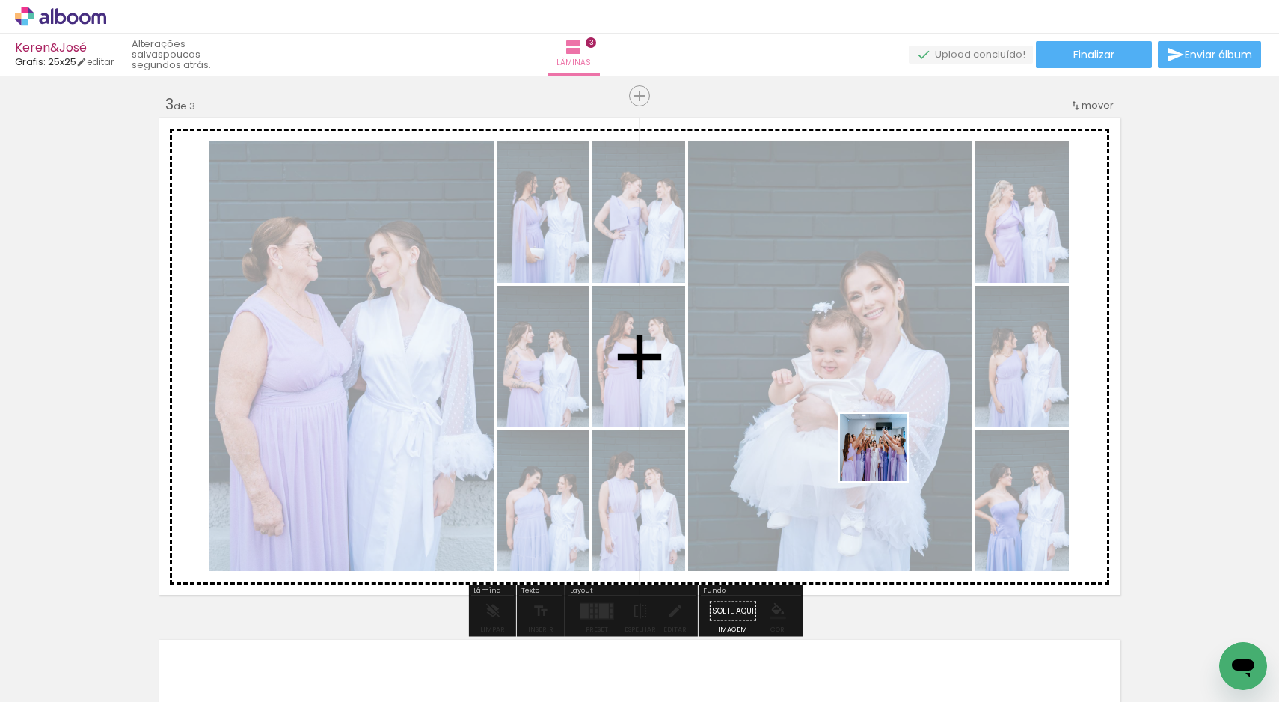
drag, startPoint x: 1015, startPoint y: 648, endPoint x: 885, endPoint y: 459, distance: 229.7
click at [885, 459] on quentale-workspace at bounding box center [639, 351] width 1279 height 702
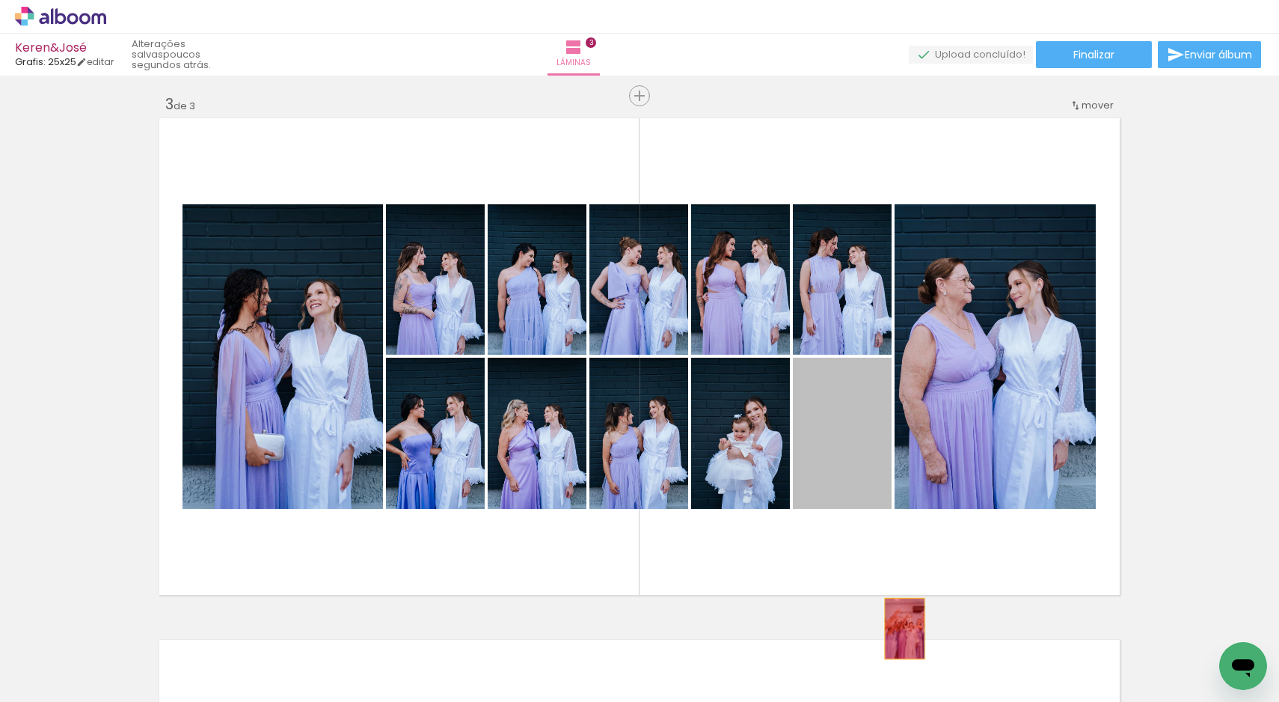
drag, startPoint x: 846, startPoint y: 450, endPoint x: 899, endPoint y: 628, distance: 185.8
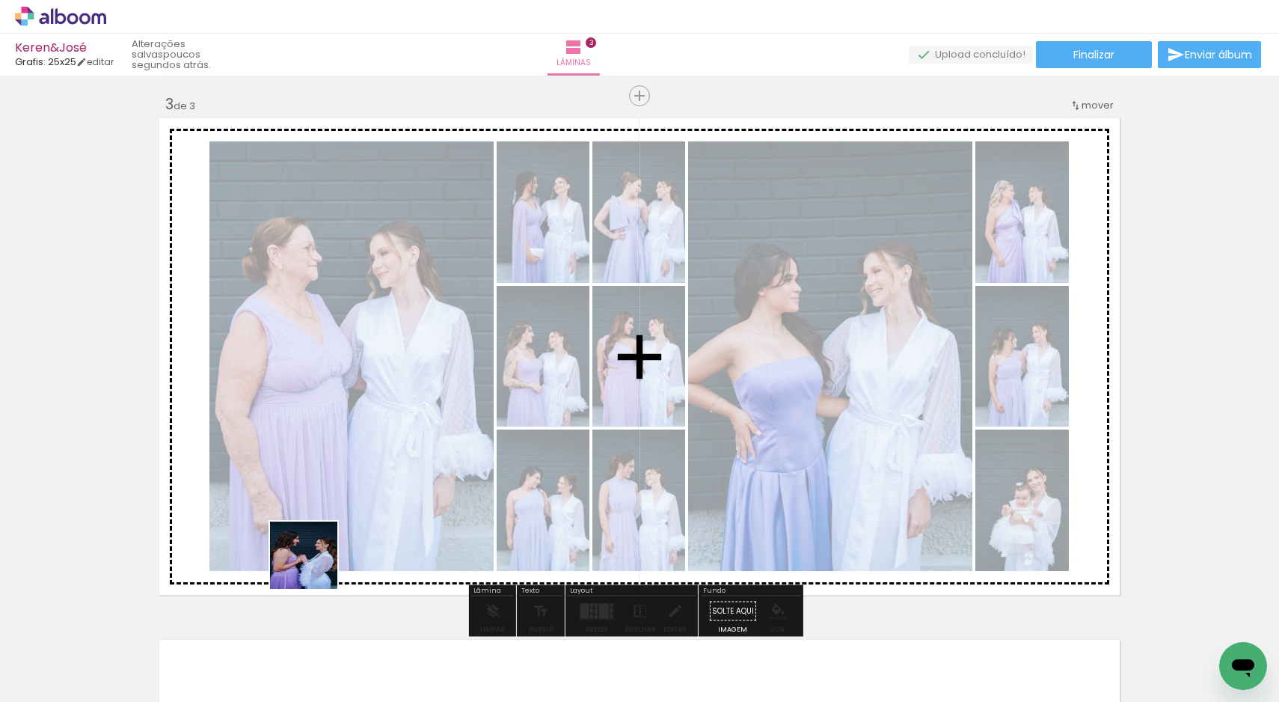
drag, startPoint x: 260, startPoint y: 658, endPoint x: 364, endPoint y: 505, distance: 185.3
click at [364, 505] on quentale-workspace at bounding box center [639, 351] width 1279 height 702
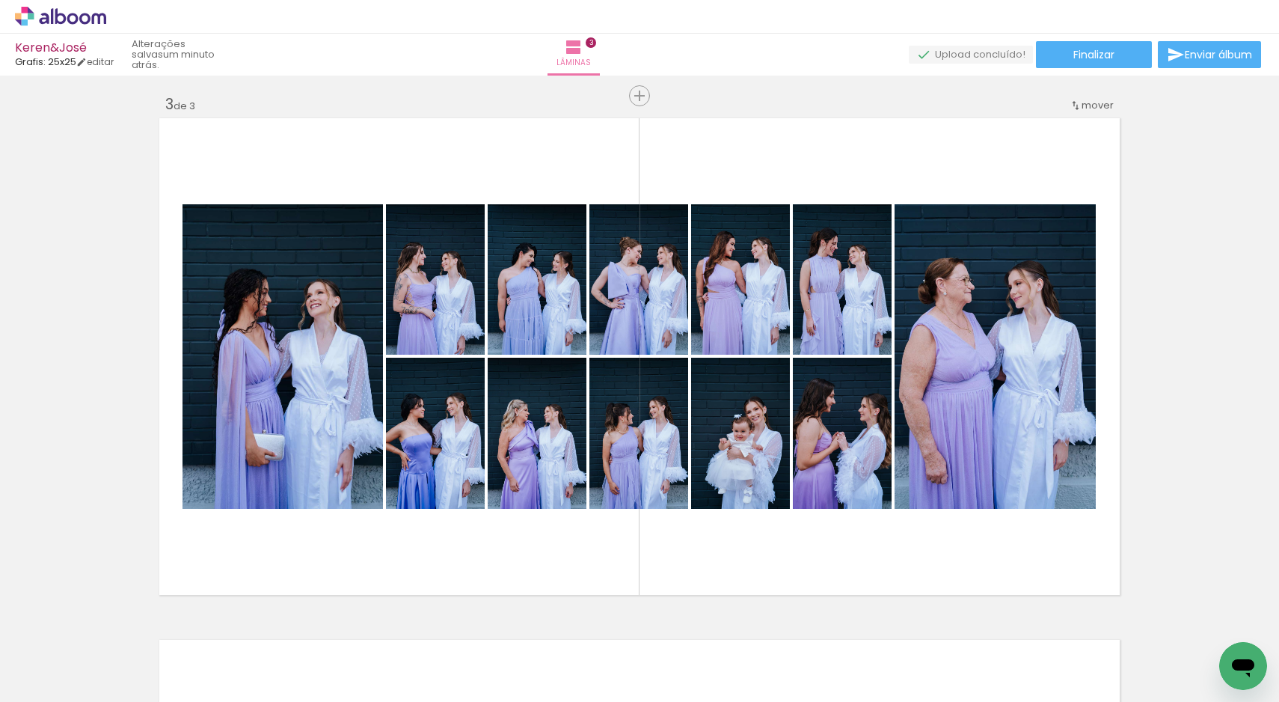
scroll to position [0, 580]
drag, startPoint x: 581, startPoint y: 666, endPoint x: 607, endPoint y: 443, distance: 224.3
click at [607, 443] on quentale-workspace at bounding box center [639, 351] width 1279 height 702
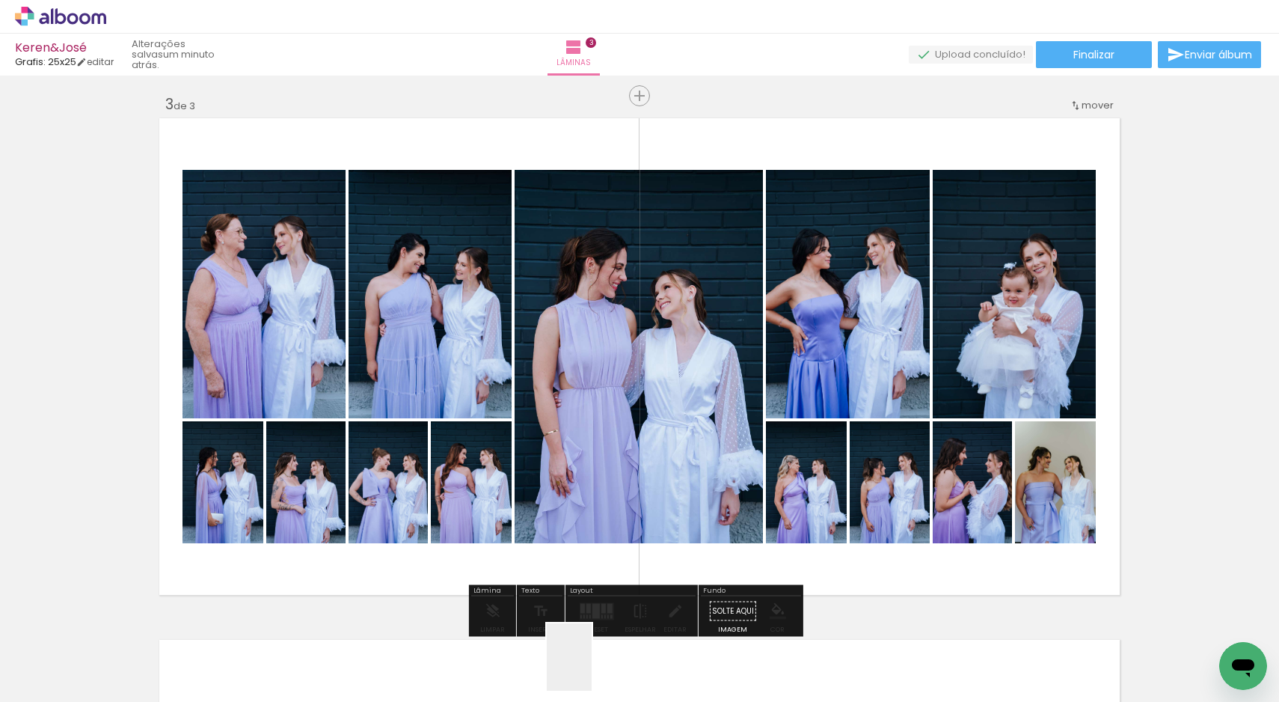
drag, startPoint x: 586, startPoint y: 679, endPoint x: 642, endPoint y: 473, distance: 213.0
click at [642, 473] on quentale-workspace at bounding box center [639, 351] width 1279 height 702
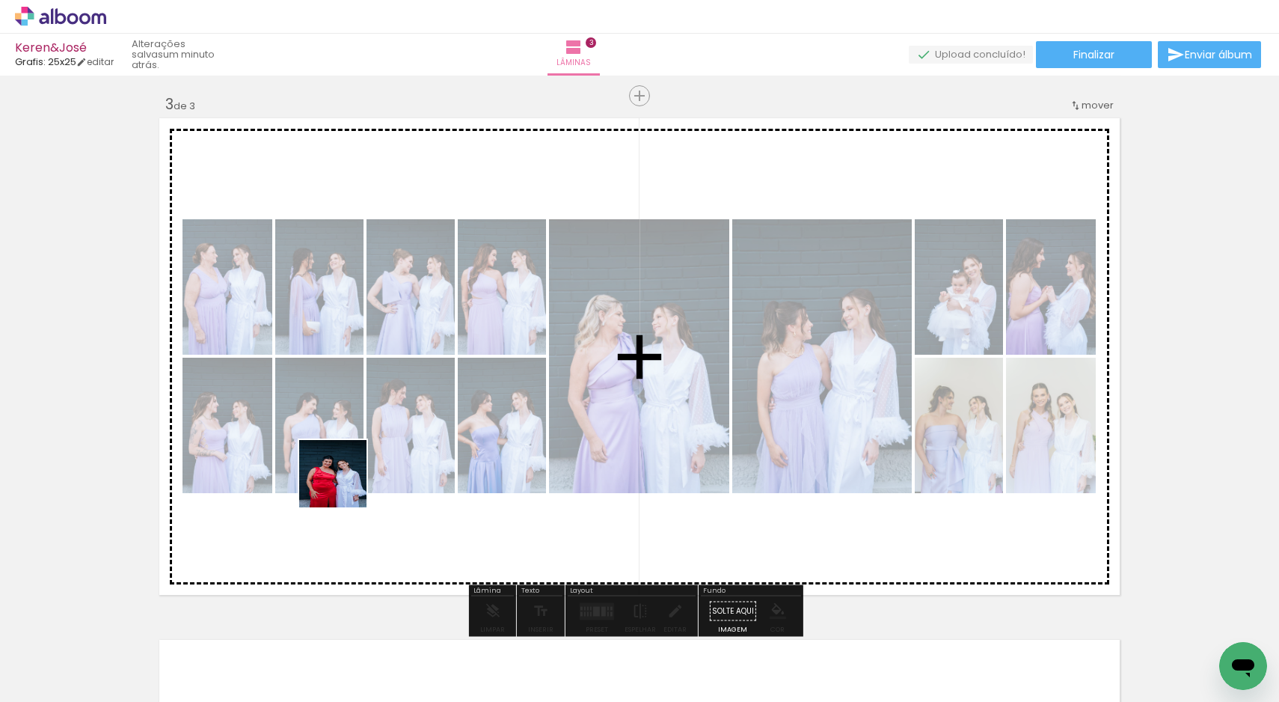
drag, startPoint x: 230, startPoint y: 673, endPoint x: 347, endPoint y: 473, distance: 231.3
click at [347, 473] on quentale-workspace at bounding box center [639, 351] width 1279 height 702
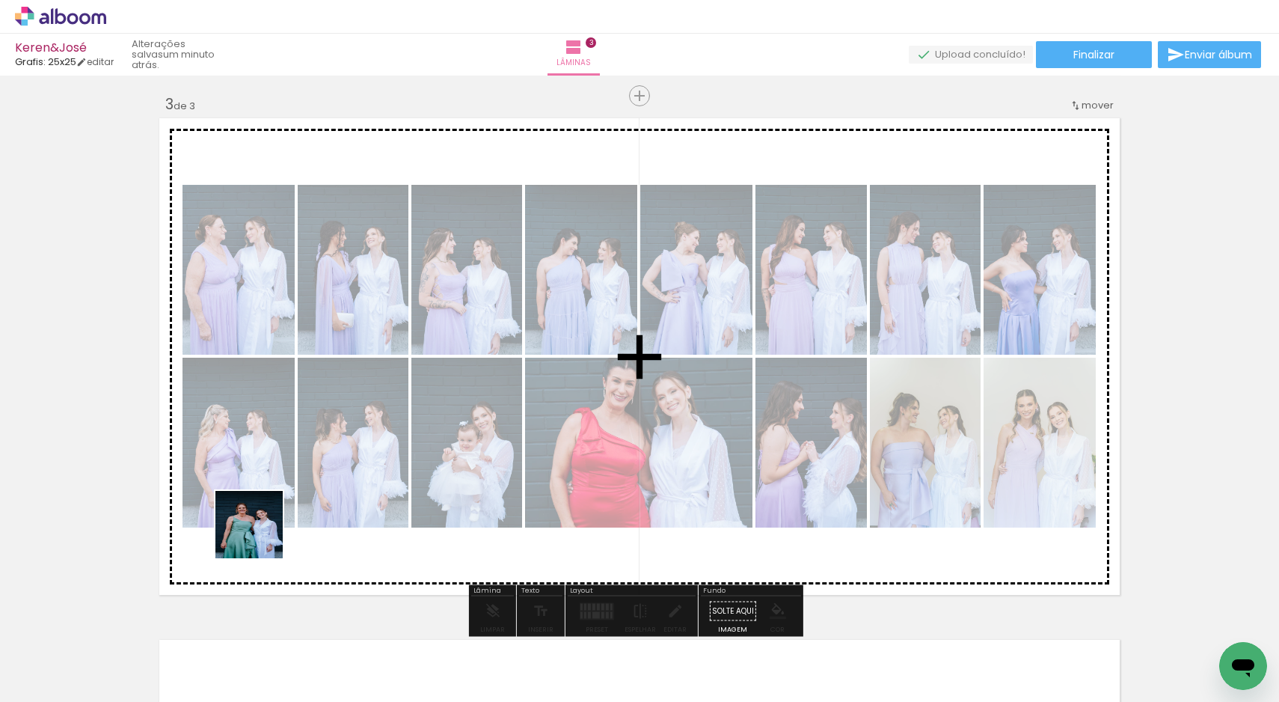
drag, startPoint x: 165, startPoint y: 657, endPoint x: 372, endPoint y: 438, distance: 301.0
click at [372, 438] on quentale-workspace at bounding box center [639, 351] width 1279 height 702
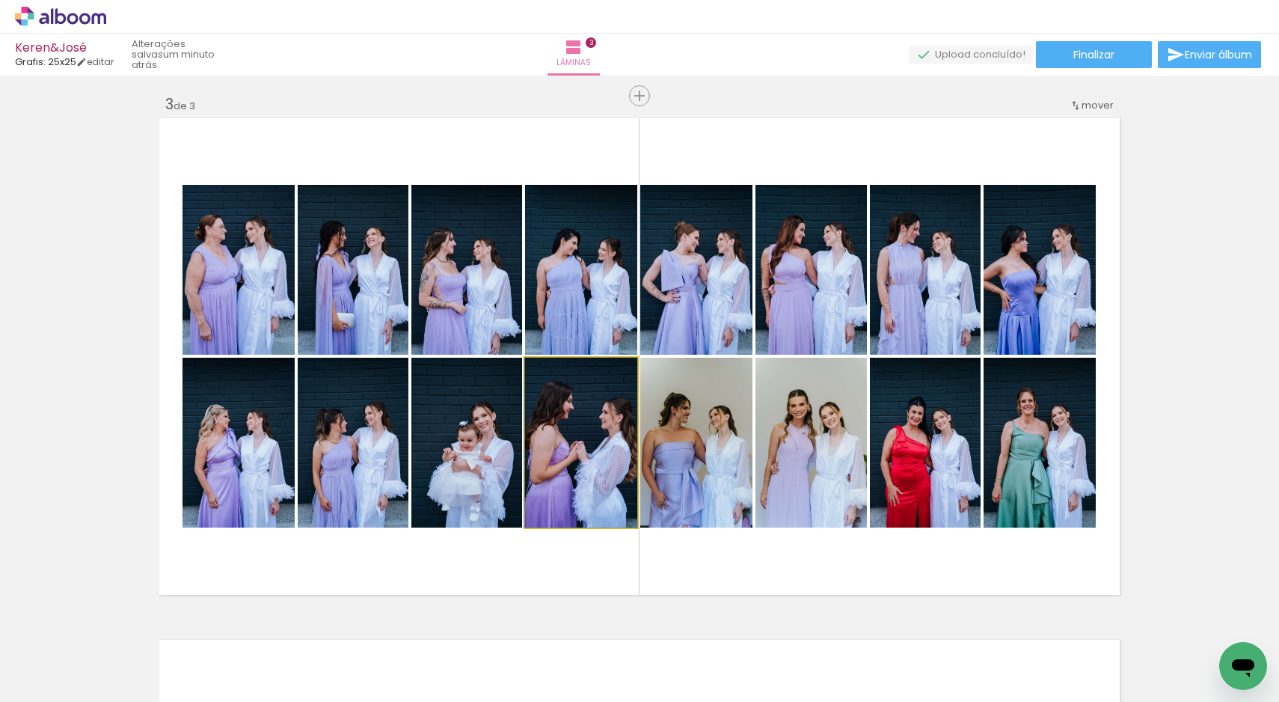
click at [553, 472] on quentale-photo at bounding box center [581, 443] width 112 height 170
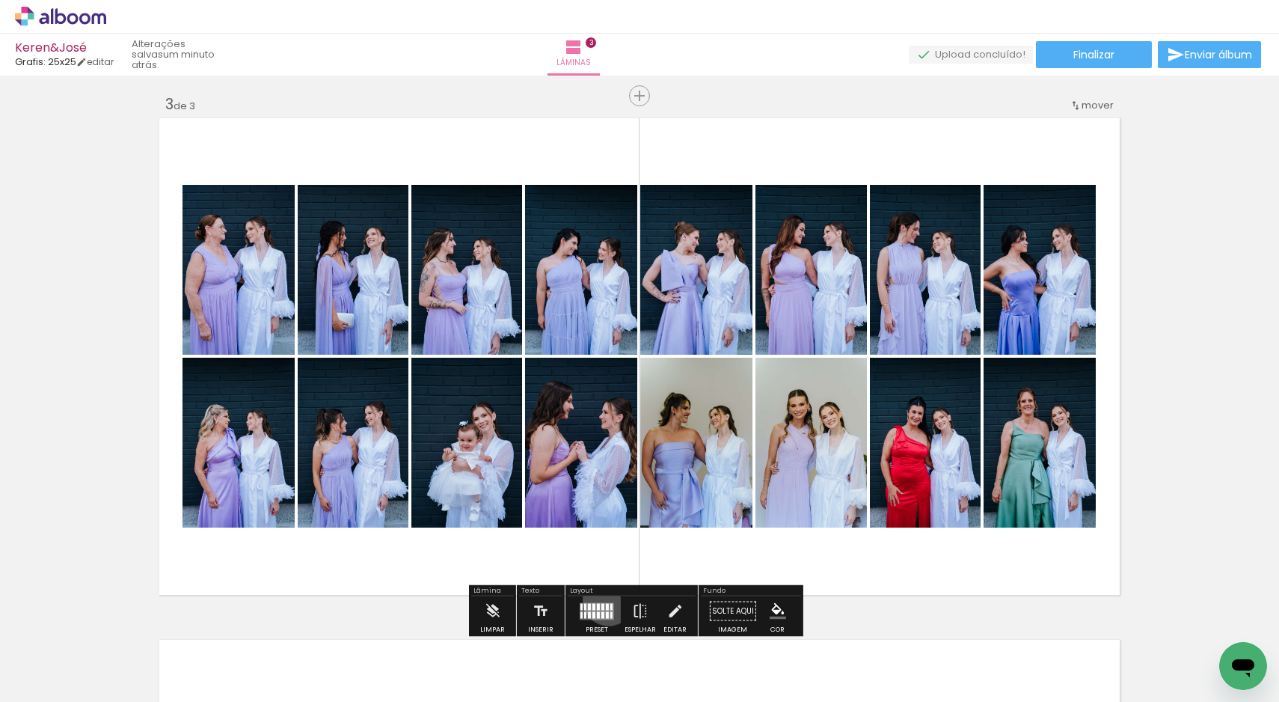
click at [605, 599] on div at bounding box center [597, 611] width 40 height 30
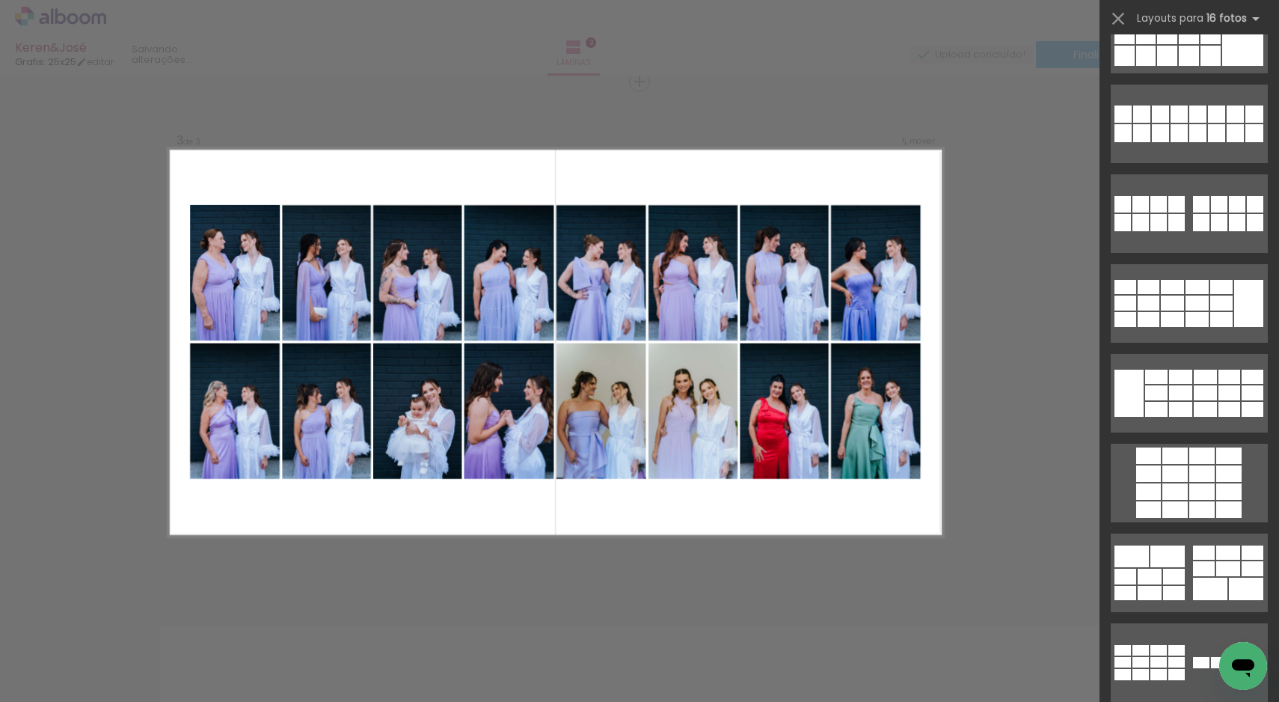
scroll to position [0, 0]
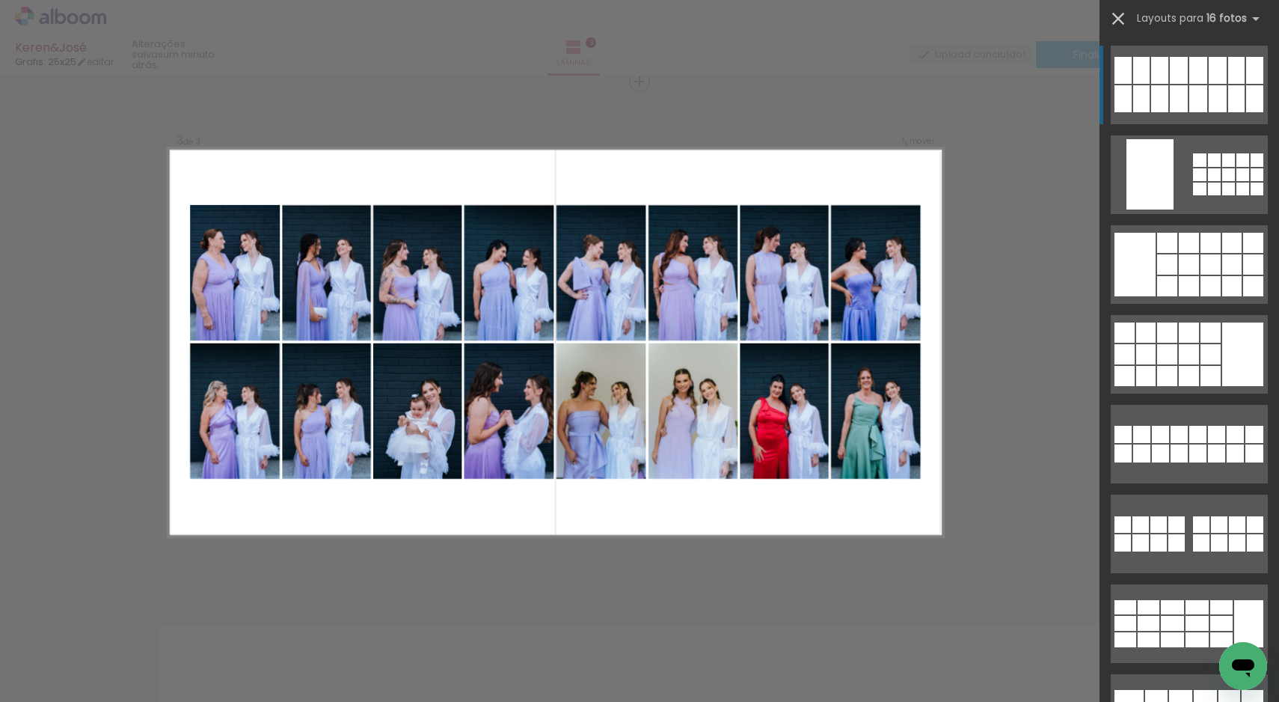
click at [1120, 19] on iron-icon at bounding box center [1118, 18] width 21 height 21
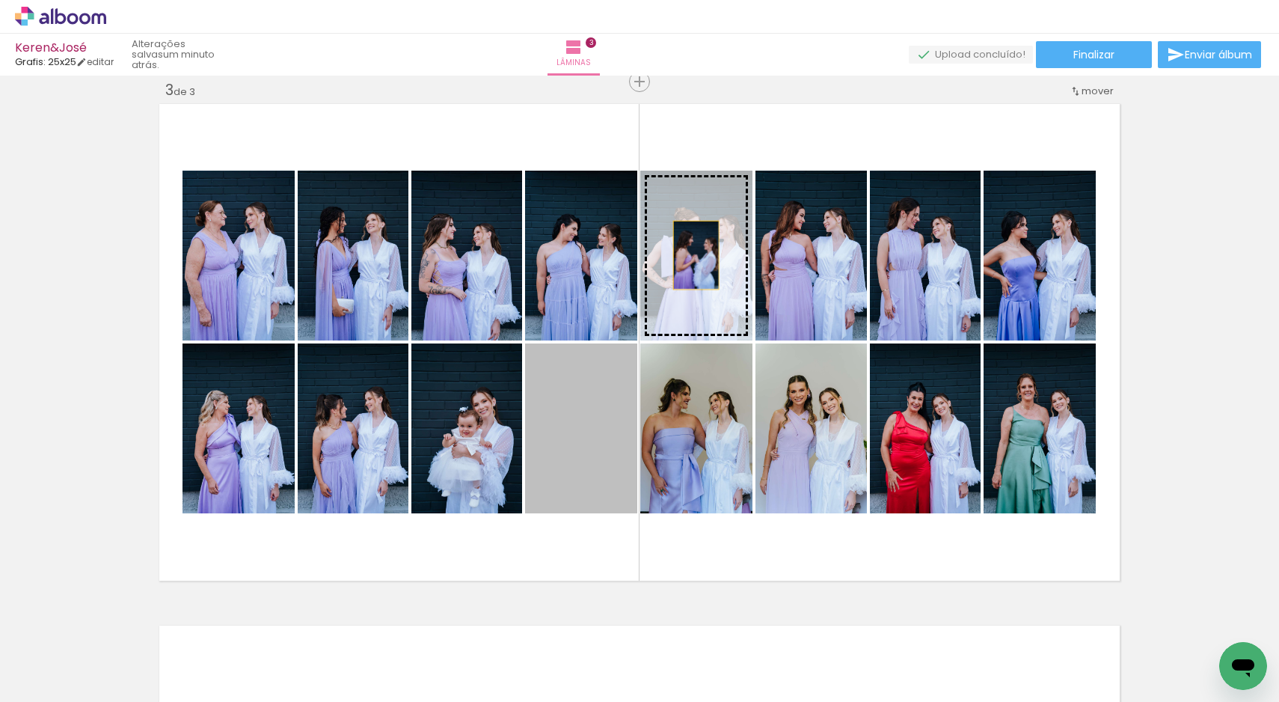
drag, startPoint x: 568, startPoint y: 446, endPoint x: 690, endPoint y: 255, distance: 226.4
click at [0, 0] on slot at bounding box center [0, 0] width 0 height 0
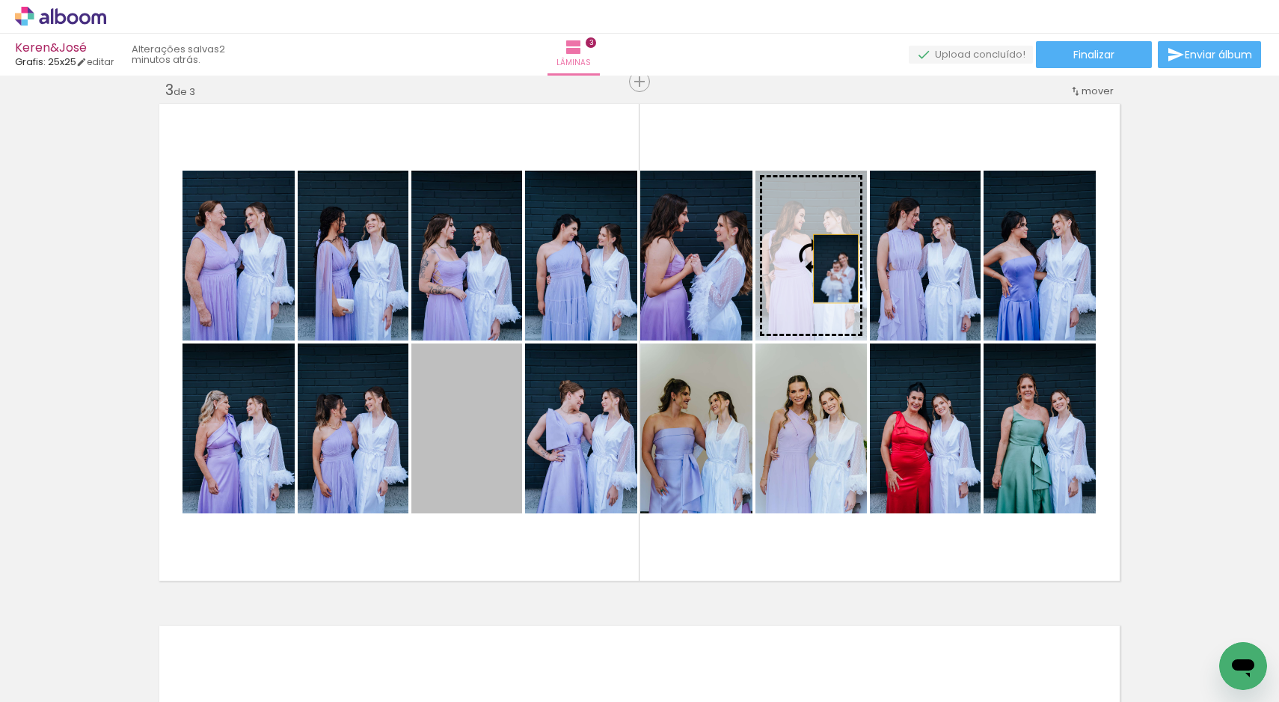
drag, startPoint x: 456, startPoint y: 428, endPoint x: 830, endPoint y: 269, distance: 406.5
click at [0, 0] on slot at bounding box center [0, 0] width 0 height 0
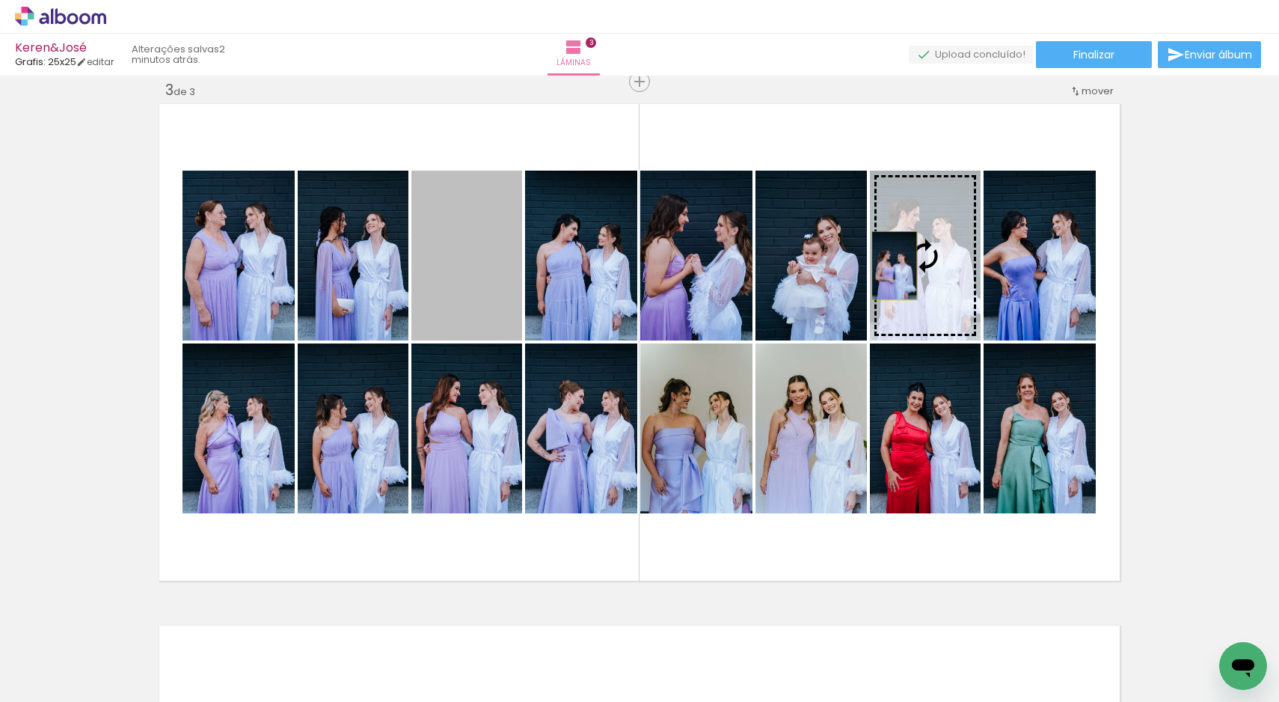
drag, startPoint x: 485, startPoint y: 277, endPoint x: 889, endPoint y: 266, distance: 403.3
click at [0, 0] on slot at bounding box center [0, 0] width 0 height 0
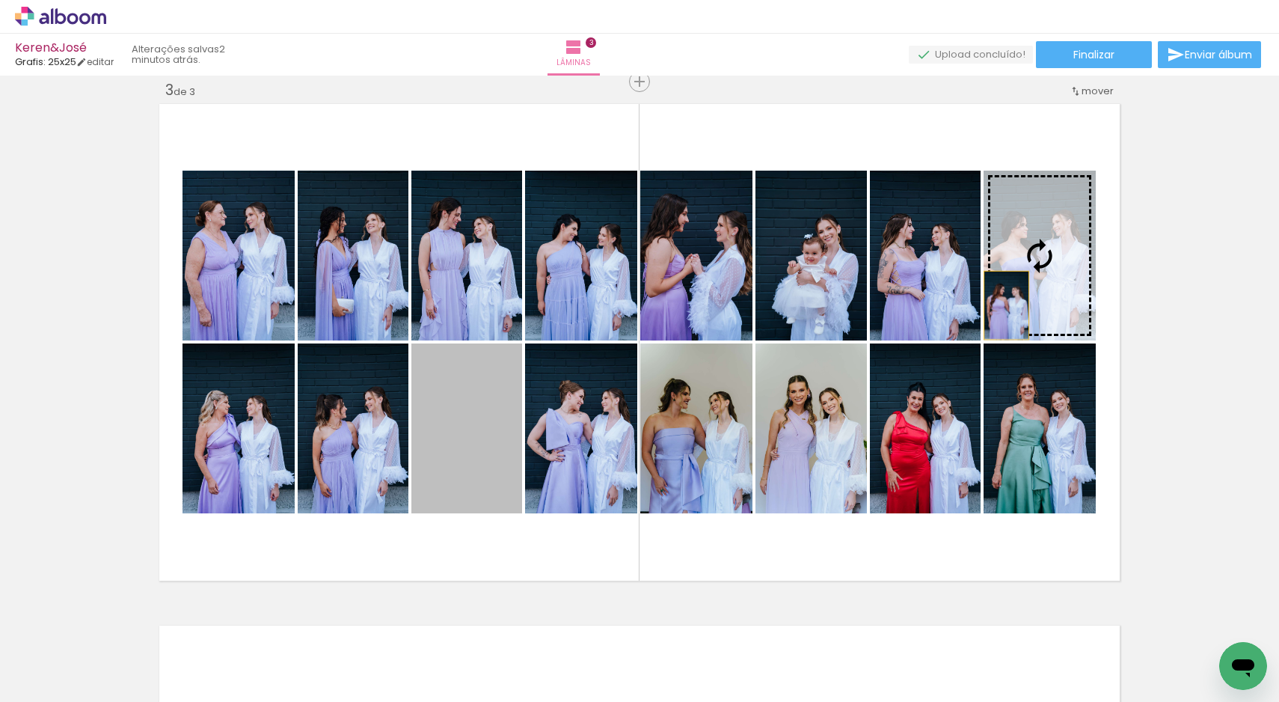
drag, startPoint x: 461, startPoint y: 449, endPoint x: 1025, endPoint y: 283, distance: 587.0
click at [0, 0] on slot at bounding box center [0, 0] width 0 height 0
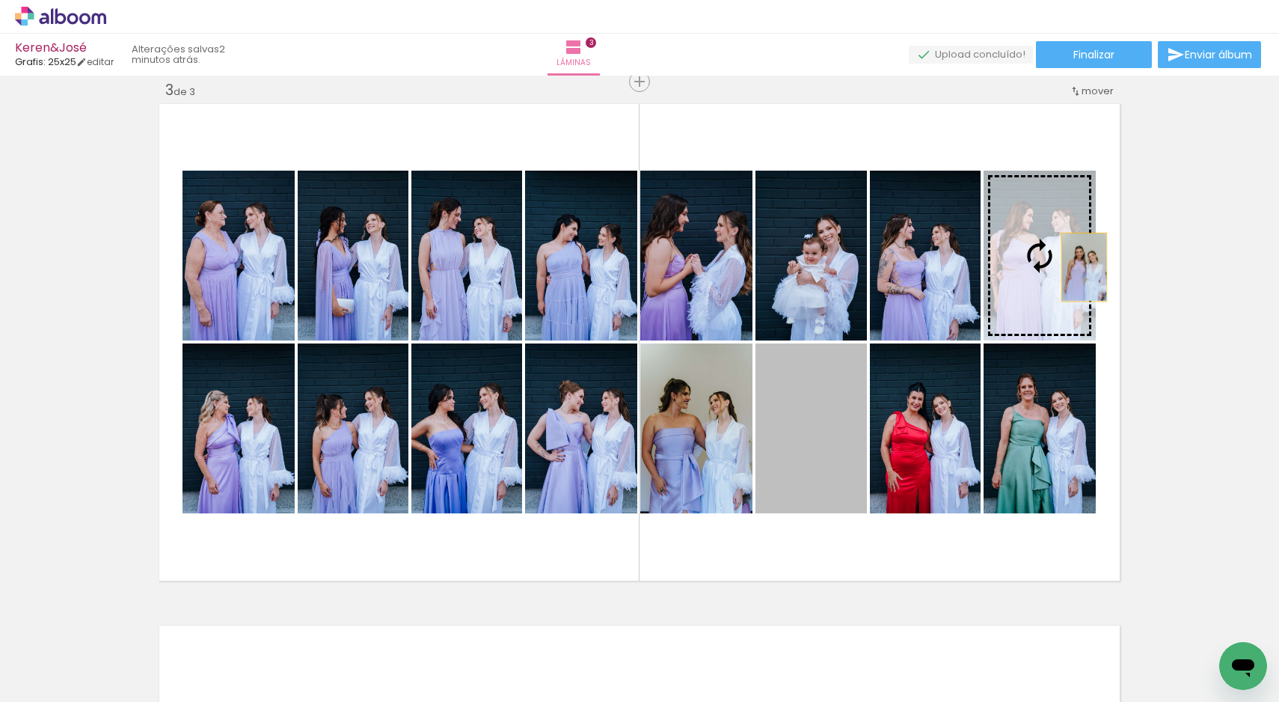
drag, startPoint x: 830, startPoint y: 453, endPoint x: 1079, endPoint y: 267, distance: 310.0
click at [0, 0] on slot at bounding box center [0, 0] width 0 height 0
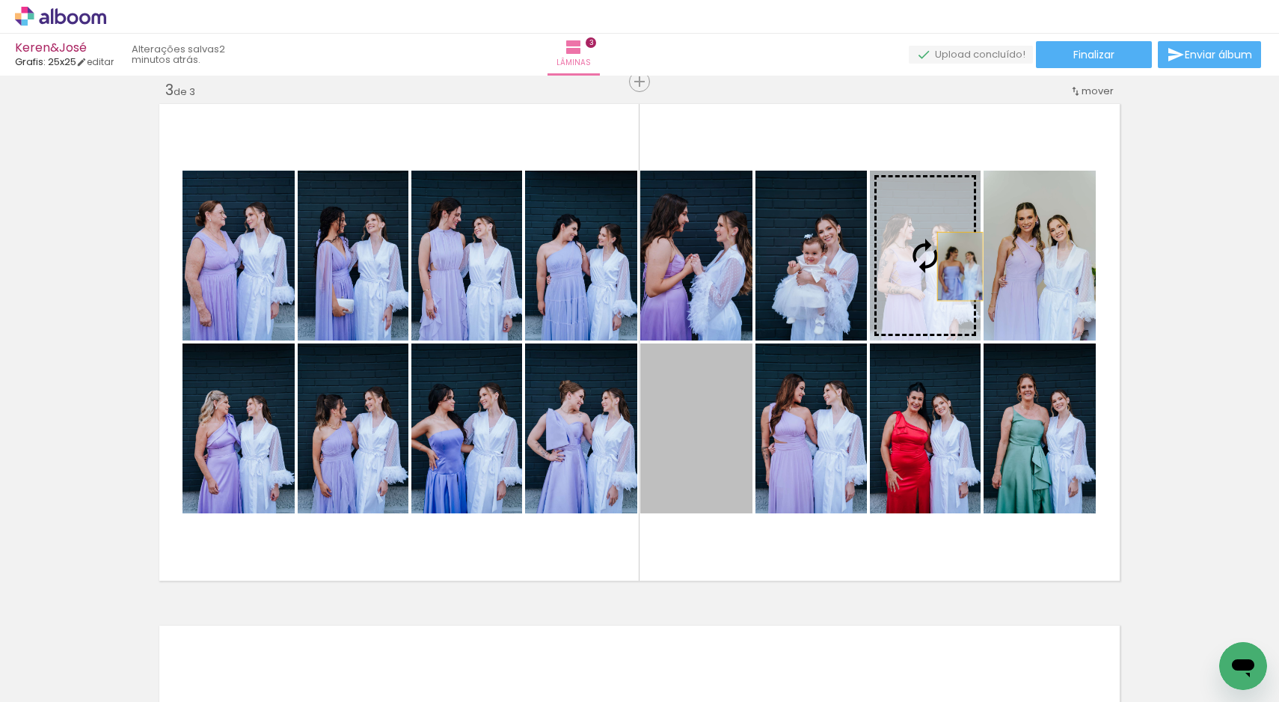
drag, startPoint x: 709, startPoint y: 446, endPoint x: 957, endPoint y: 263, distance: 307.6
click at [0, 0] on slot at bounding box center [0, 0] width 0 height 0
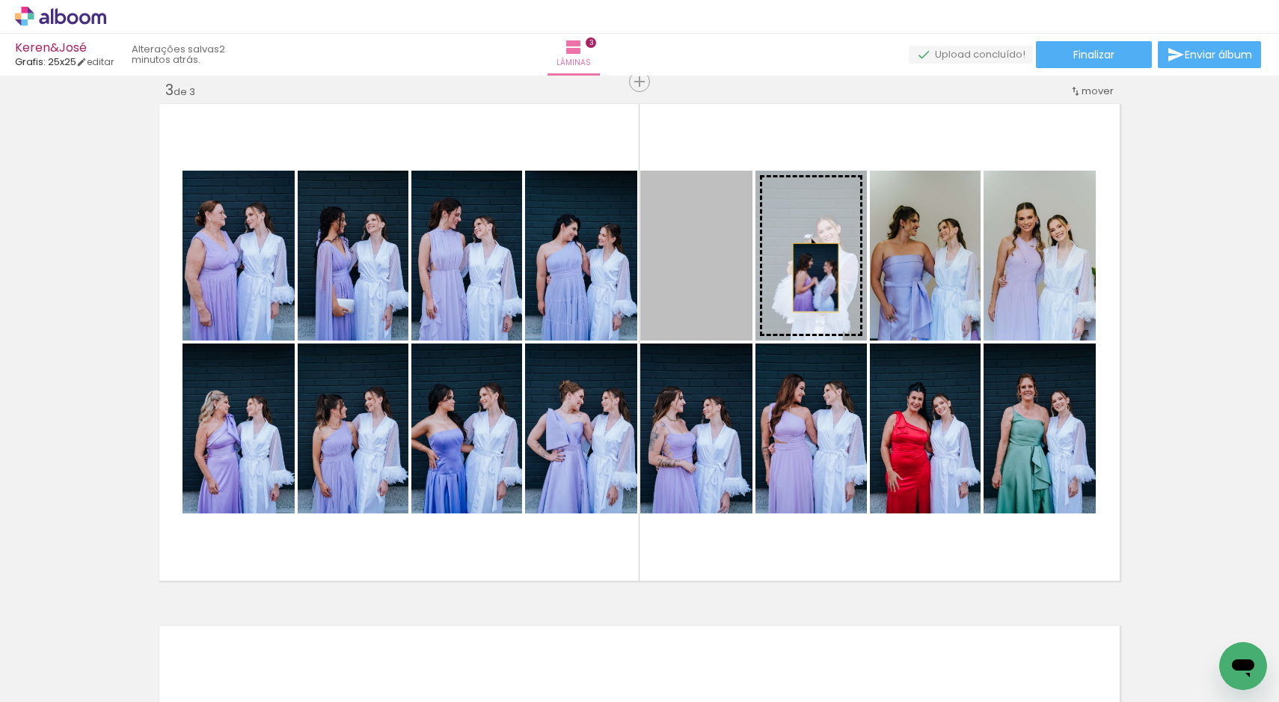
drag, startPoint x: 693, startPoint y: 289, endPoint x: 810, endPoint y: 277, distance: 117.2
click at [0, 0] on slot at bounding box center [0, 0] width 0 height 0
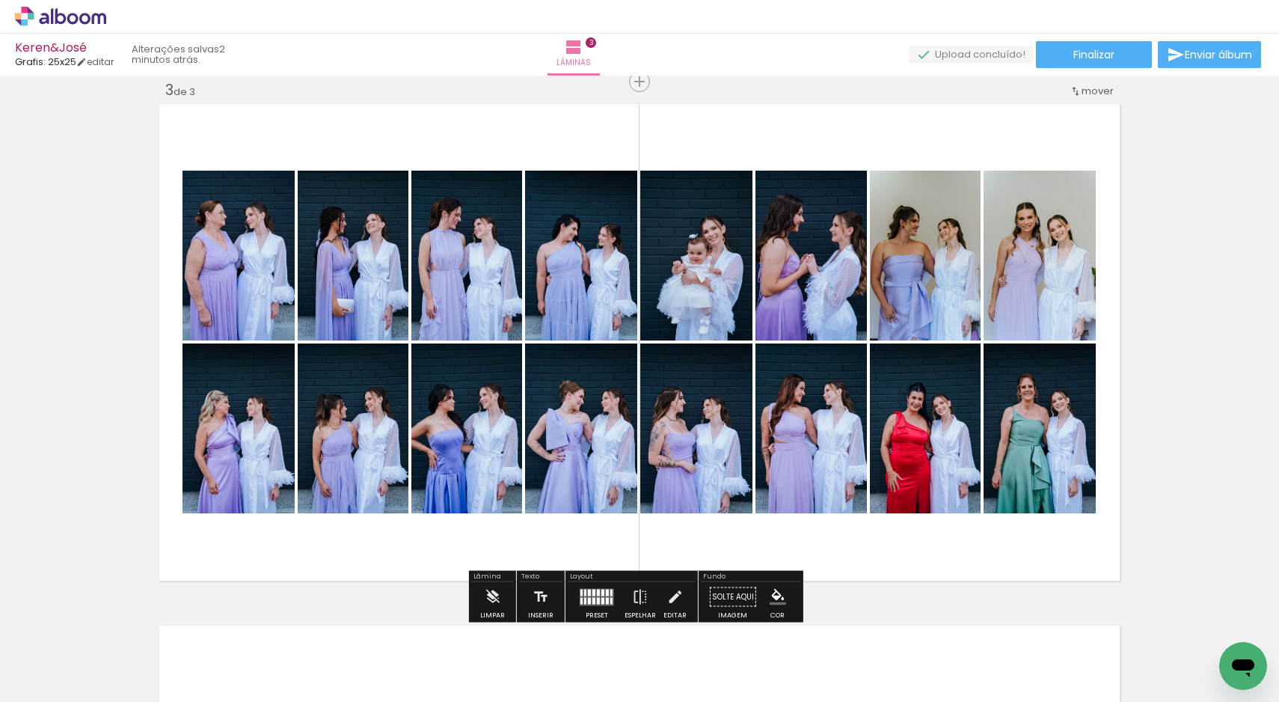
scroll to position [1611, 0]
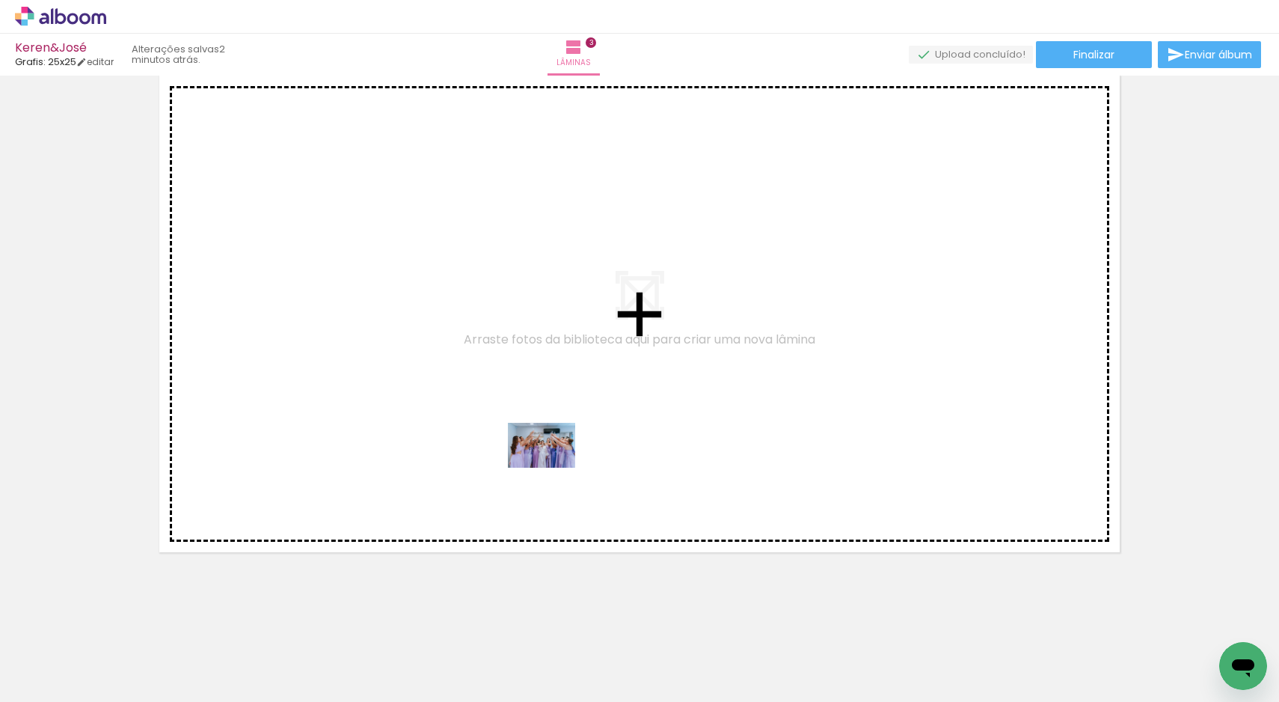
drag, startPoint x: 511, startPoint y: 652, endPoint x: 554, endPoint y: 466, distance: 191.2
click at [554, 466] on quentale-workspace at bounding box center [639, 351] width 1279 height 702
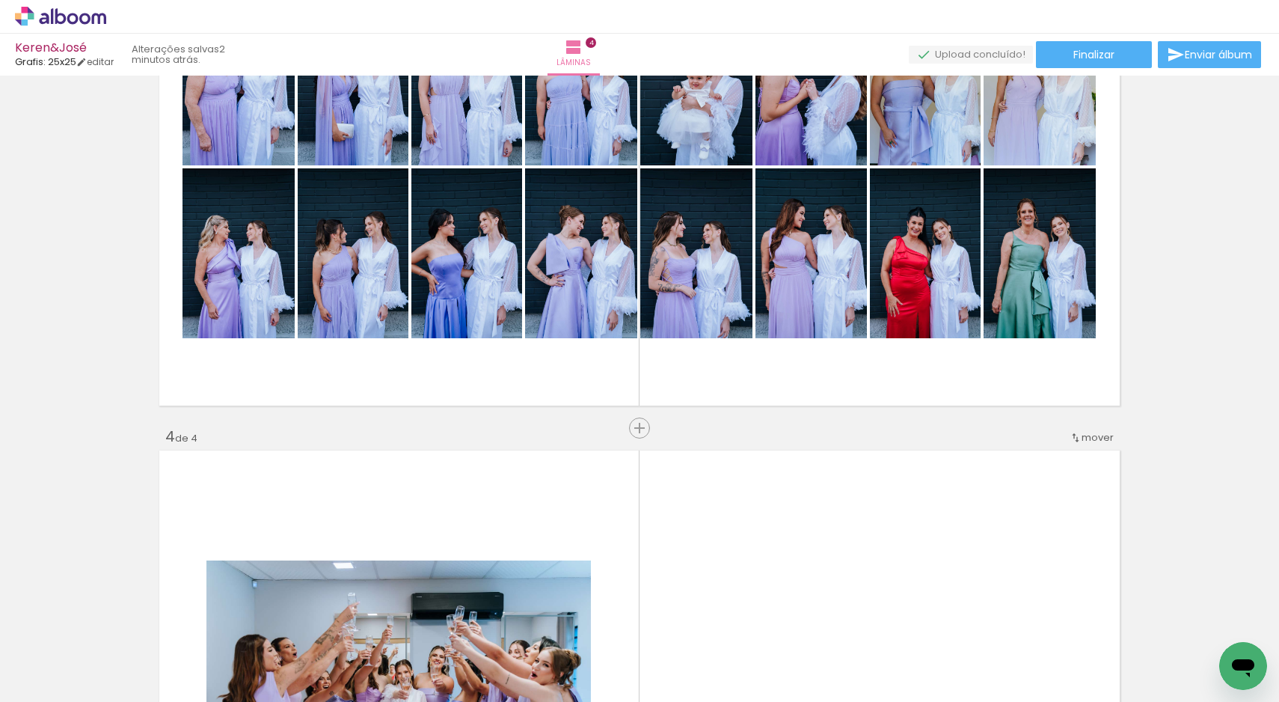
scroll to position [1241, 0]
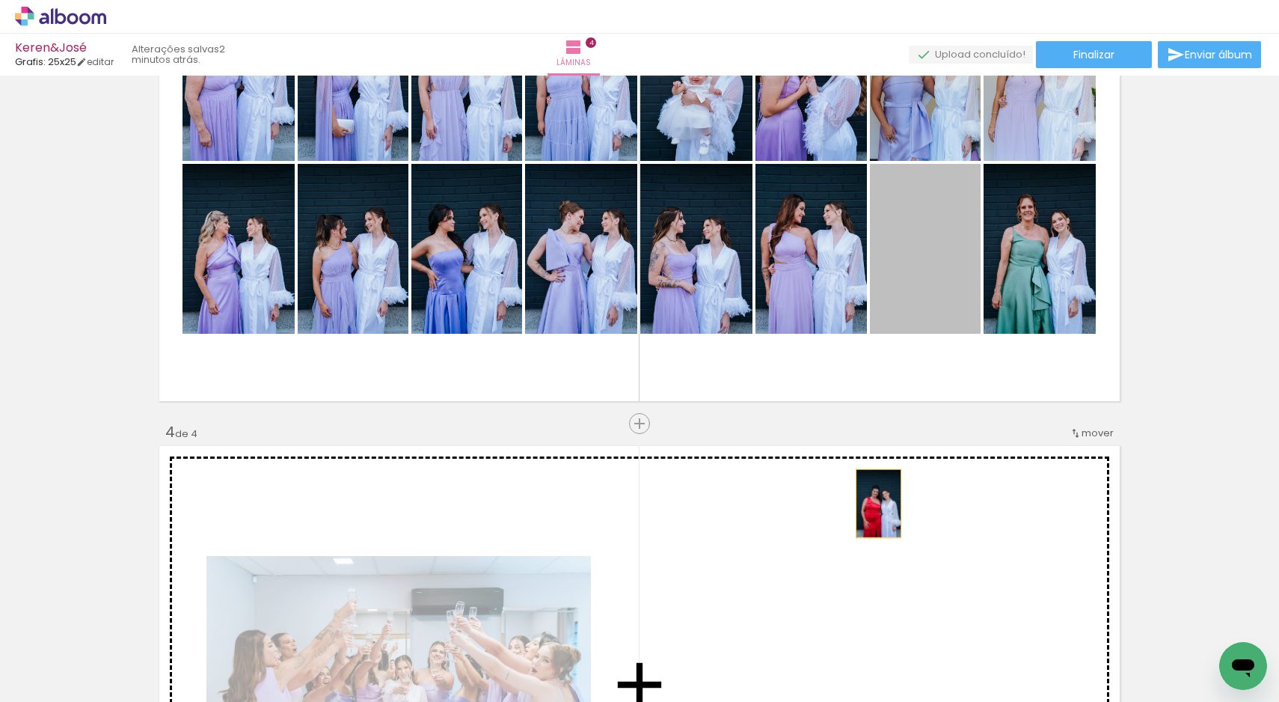
drag, startPoint x: 895, startPoint y: 261, endPoint x: 873, endPoint y: 509, distance: 248.6
click at [873, 509] on div "Inserir lâmina 1 de 4 Inserir lâmina 2 de 4 Inserir lâmina 3 de 4 Inserir lâmin…" at bounding box center [639, 143] width 1279 height 2607
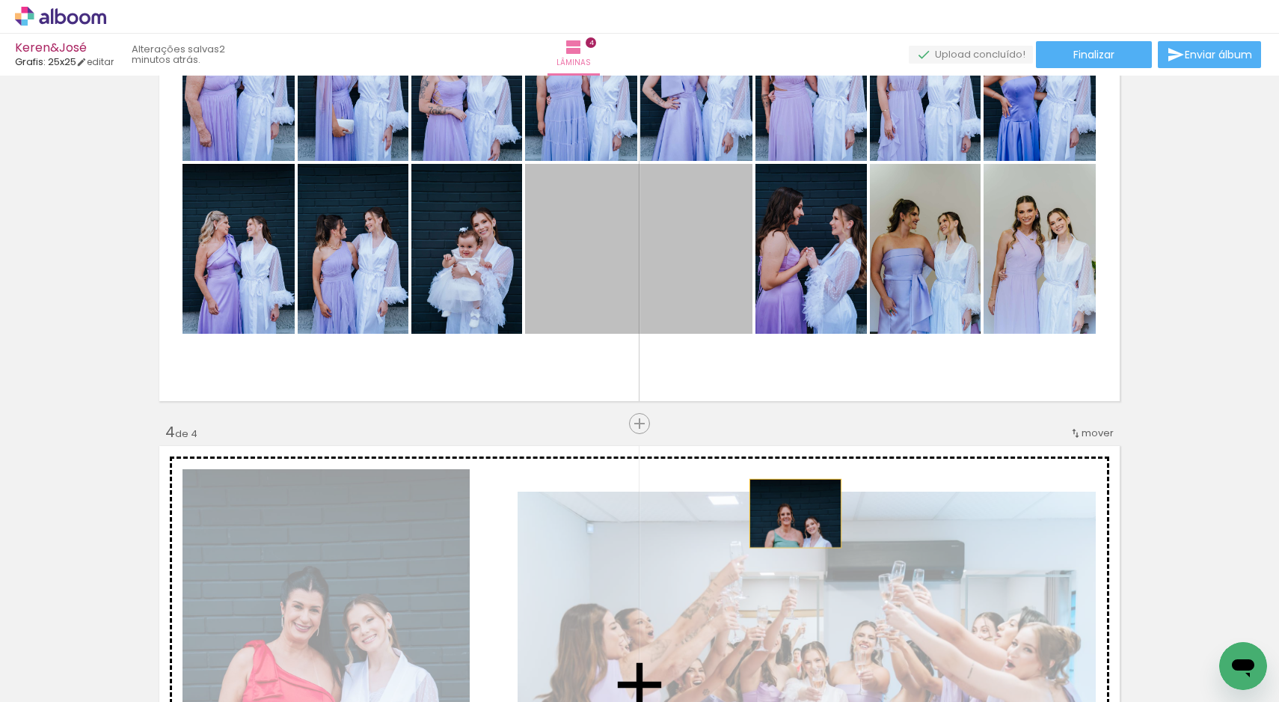
drag, startPoint x: 643, startPoint y: 239, endPoint x: 790, endPoint y: 517, distance: 314.5
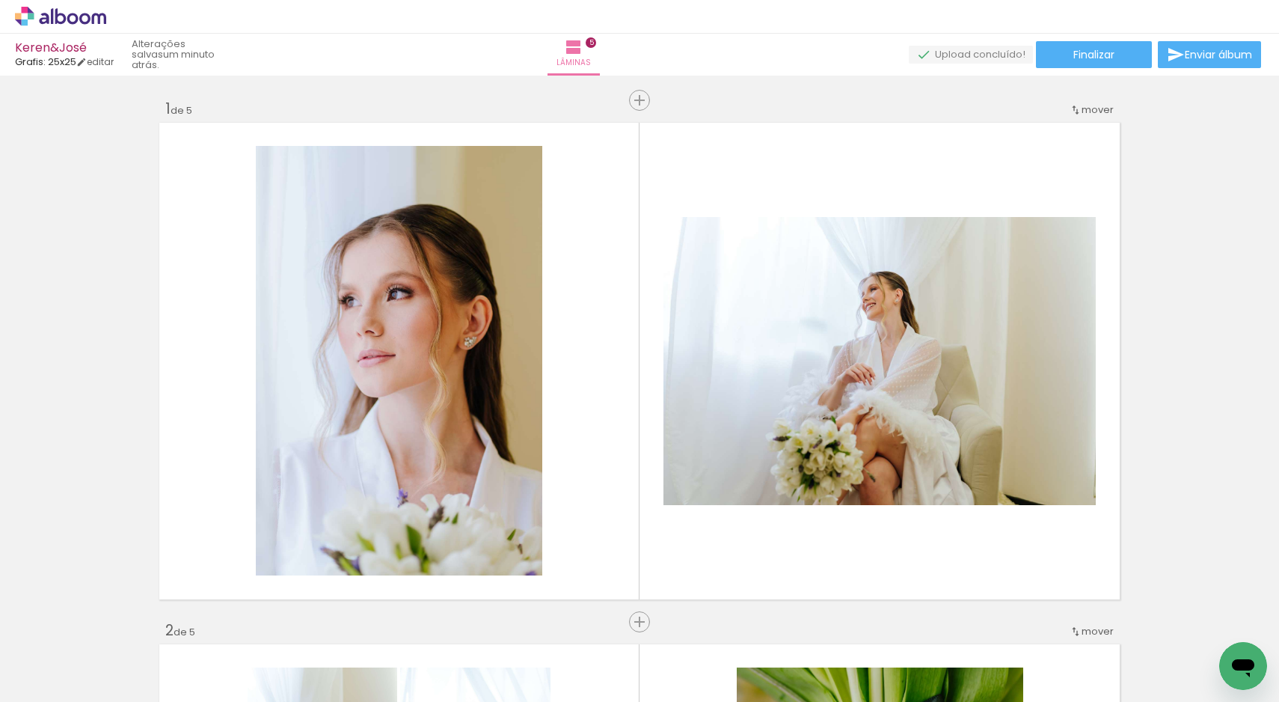
scroll to position [0, 613]
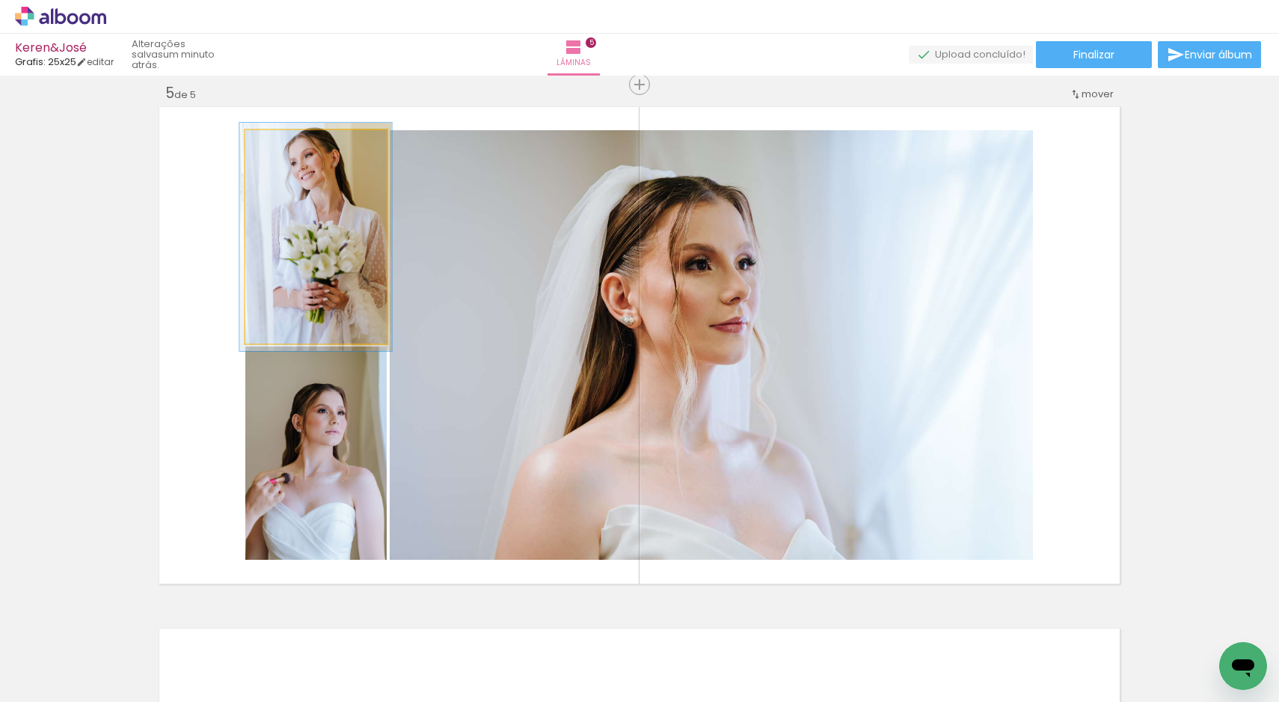
type paper-slider "107"
click at [280, 147] on div at bounding box center [283, 145] width 13 height 13
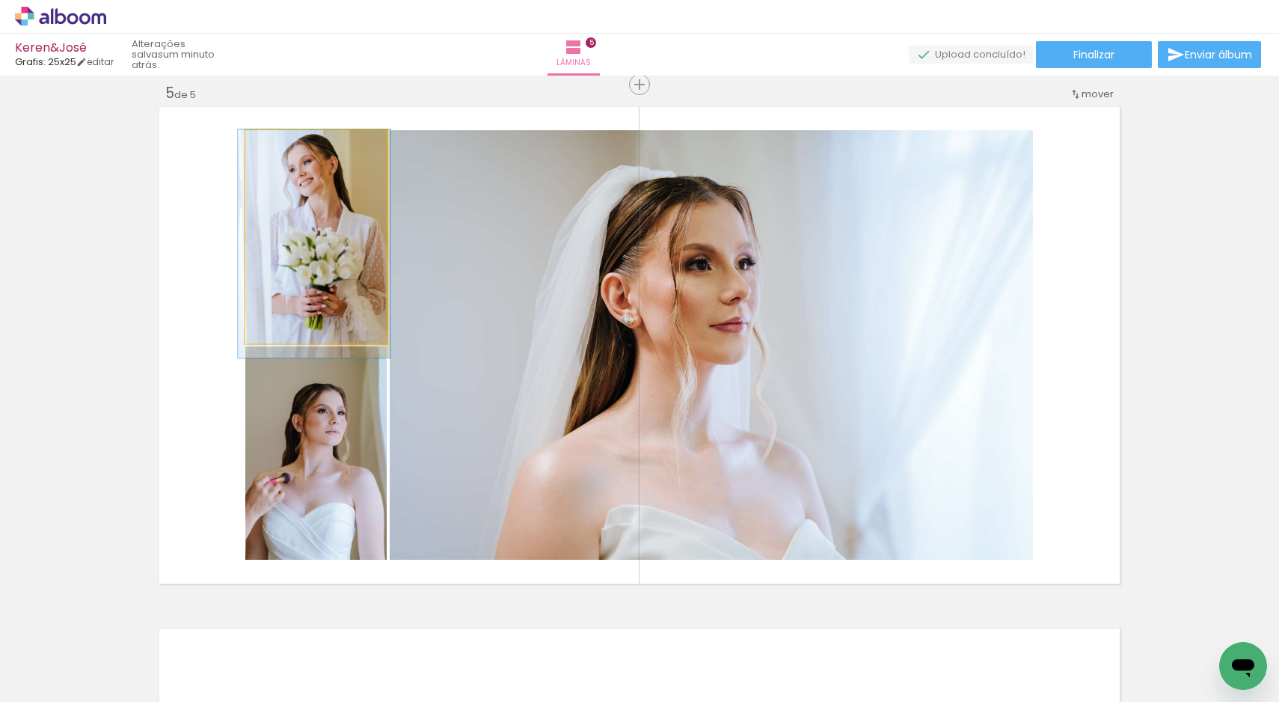
drag, startPoint x: 310, startPoint y: 230, endPoint x: 309, endPoint y: 257, distance: 27.0
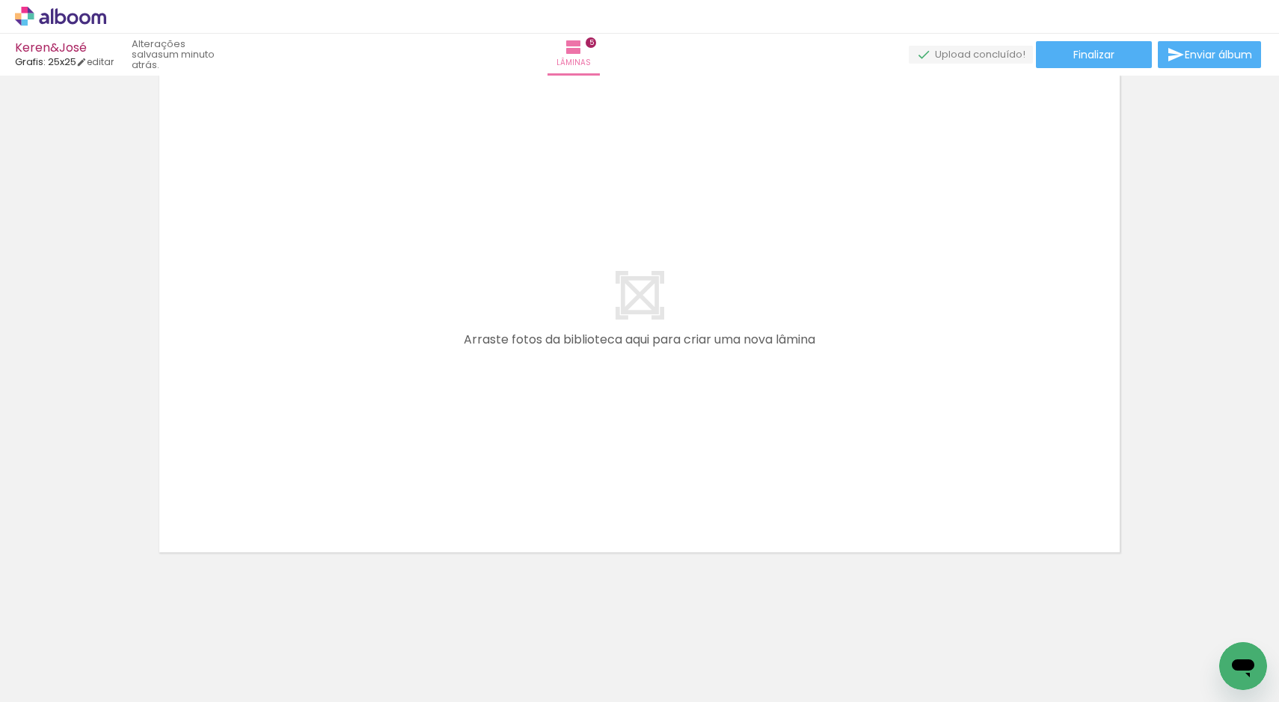
scroll to position [0, 1213]
drag, startPoint x: 285, startPoint y: 695, endPoint x: 383, endPoint y: 691, distance: 98.1
click at [123, 691] on iron-horizontal-list at bounding box center [108, 654] width 30 height 93
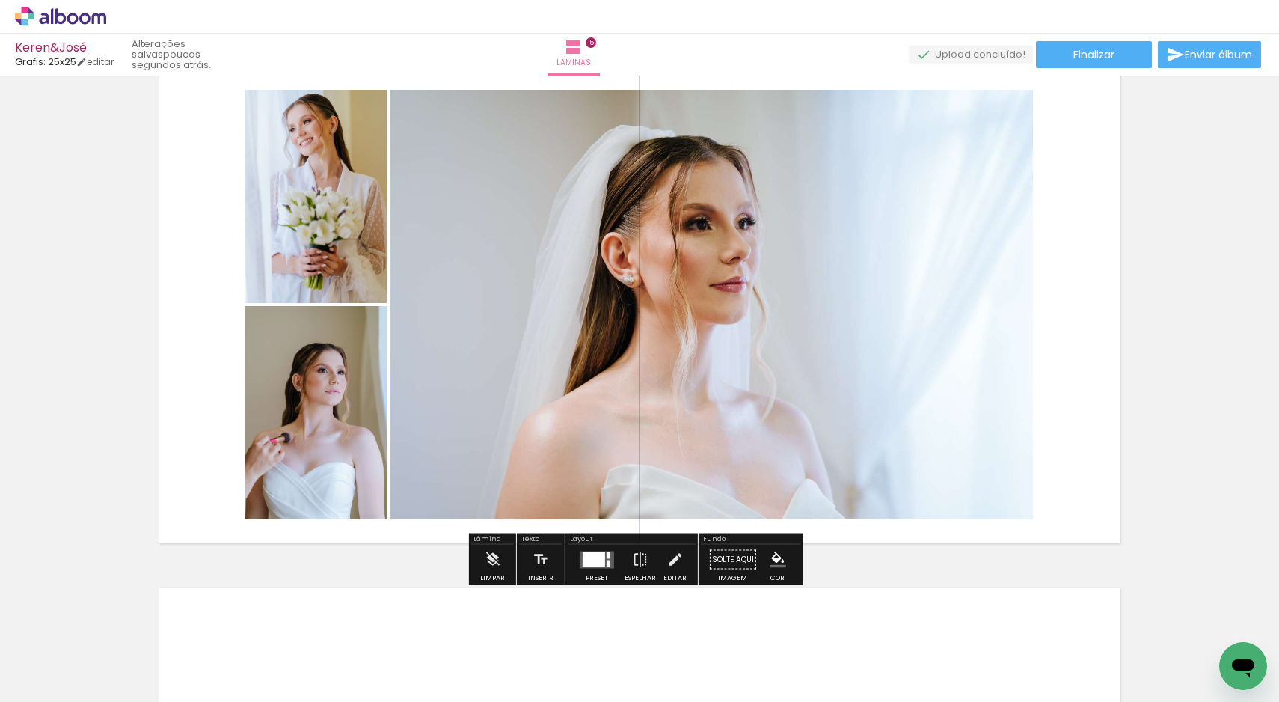
scroll to position [1985, 0]
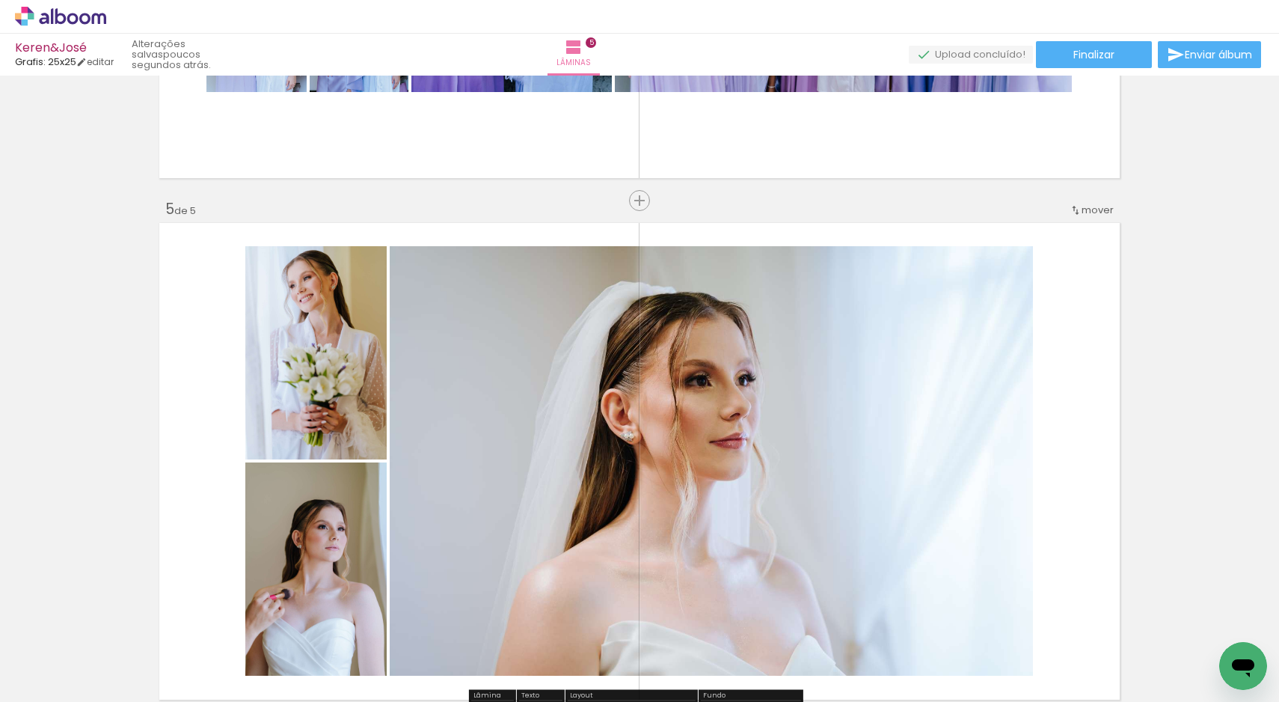
drag, startPoint x: 375, startPoint y: 653, endPoint x: 462, endPoint y: 489, distance: 185.4
click at [442, 503] on quentale-workspace at bounding box center [639, 351] width 1279 height 702
